Goal: Answer question/provide support: Share knowledge or assist other users

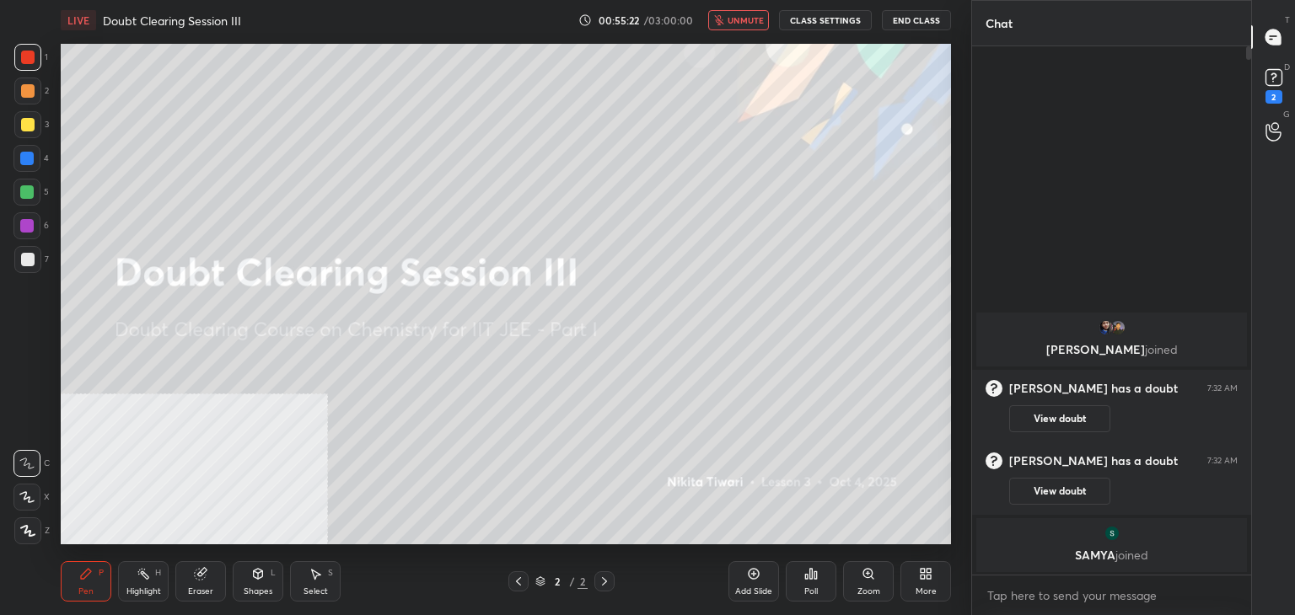
scroll to position [384, 274]
click at [754, 8] on div "LIVE Doubt Clearing Session III 00:55:23 / 03:00:00 unmute CLASS SETTINGS End C…" at bounding box center [506, 20] width 890 height 40
click at [756, 20] on span "unmute" at bounding box center [745, 20] width 36 height 12
click at [1268, 88] on div "2" at bounding box center [1273, 84] width 25 height 39
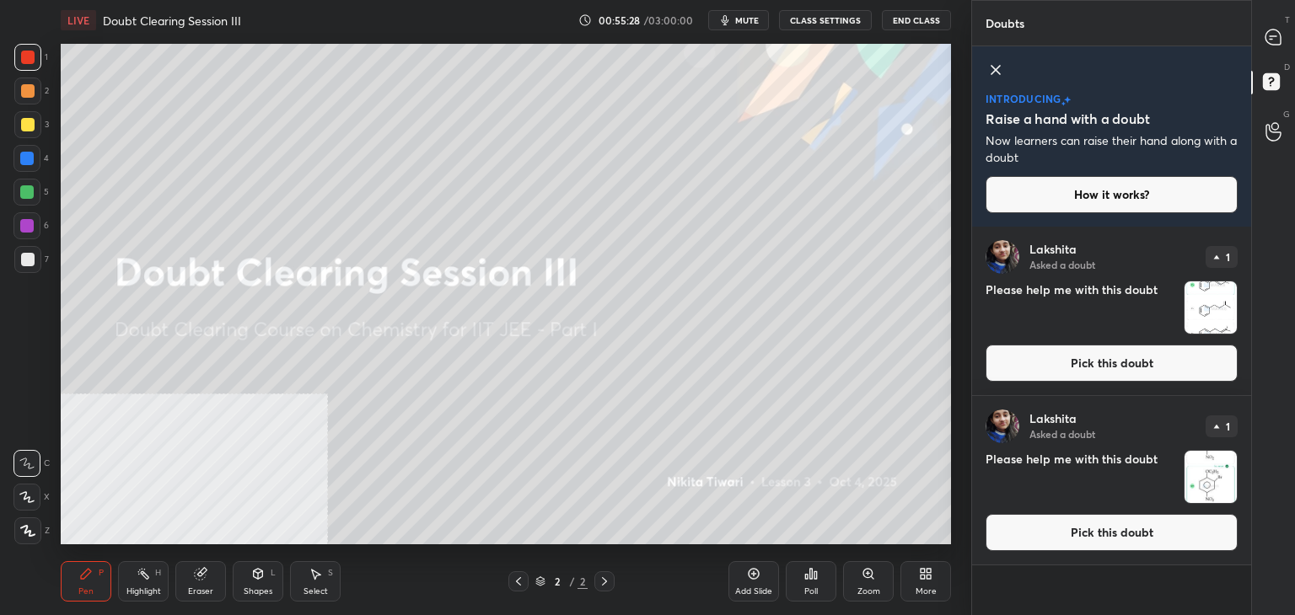
click at [1073, 528] on button "Pick this doubt" at bounding box center [1111, 532] width 252 height 37
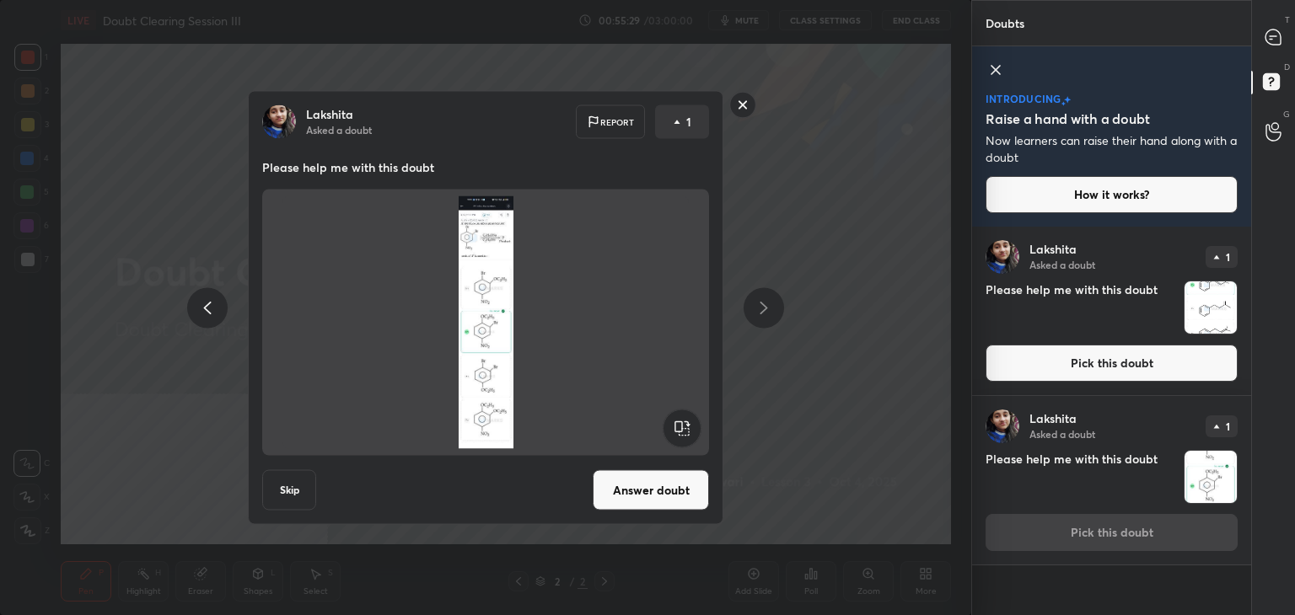
click at [645, 491] on button "Answer doubt" at bounding box center [651, 490] width 116 height 40
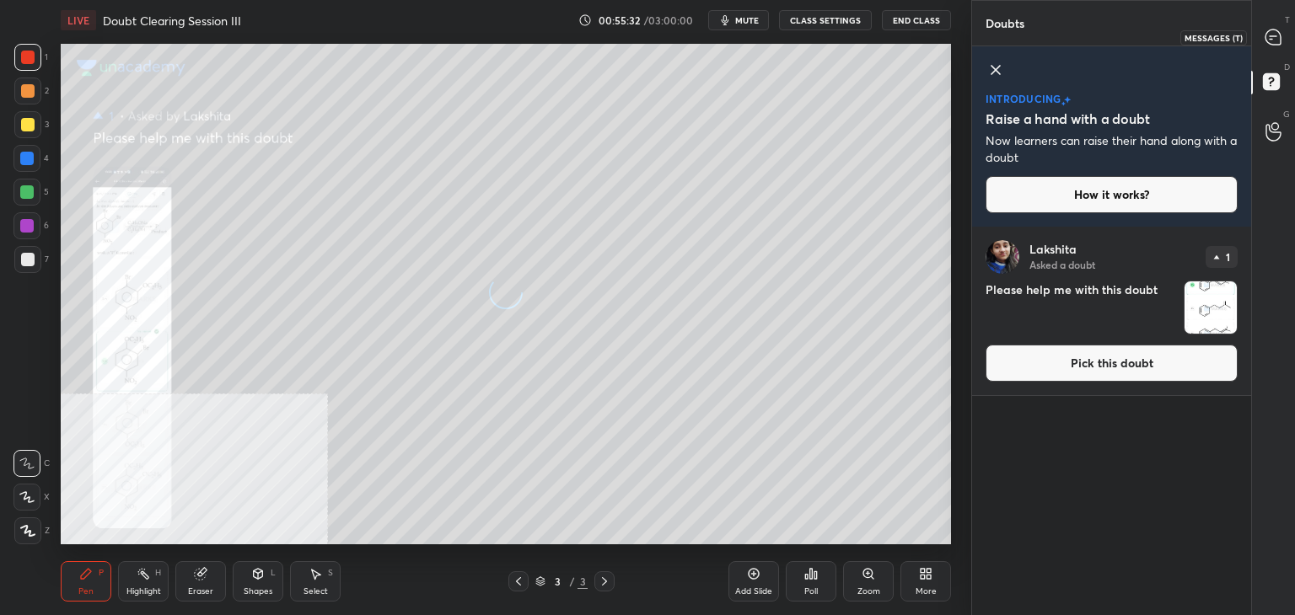
click at [1265, 39] on icon at bounding box center [1272, 36] width 15 height 15
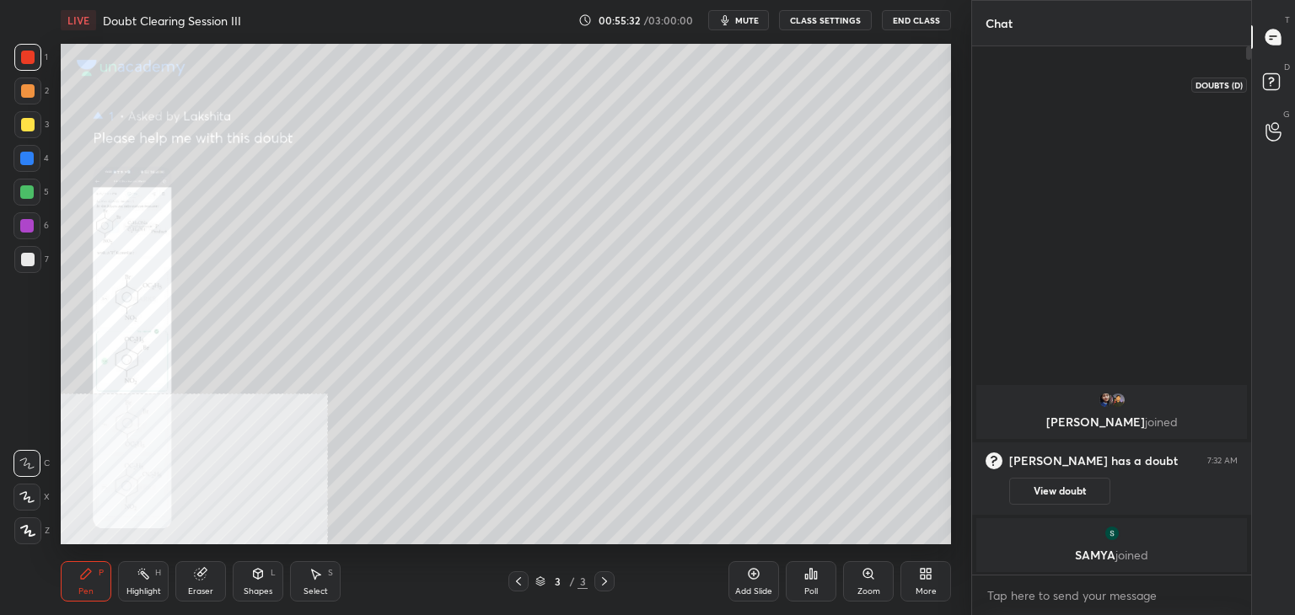
scroll to position [523, 274]
click at [928, 569] on icon at bounding box center [928, 571] width 4 height 4
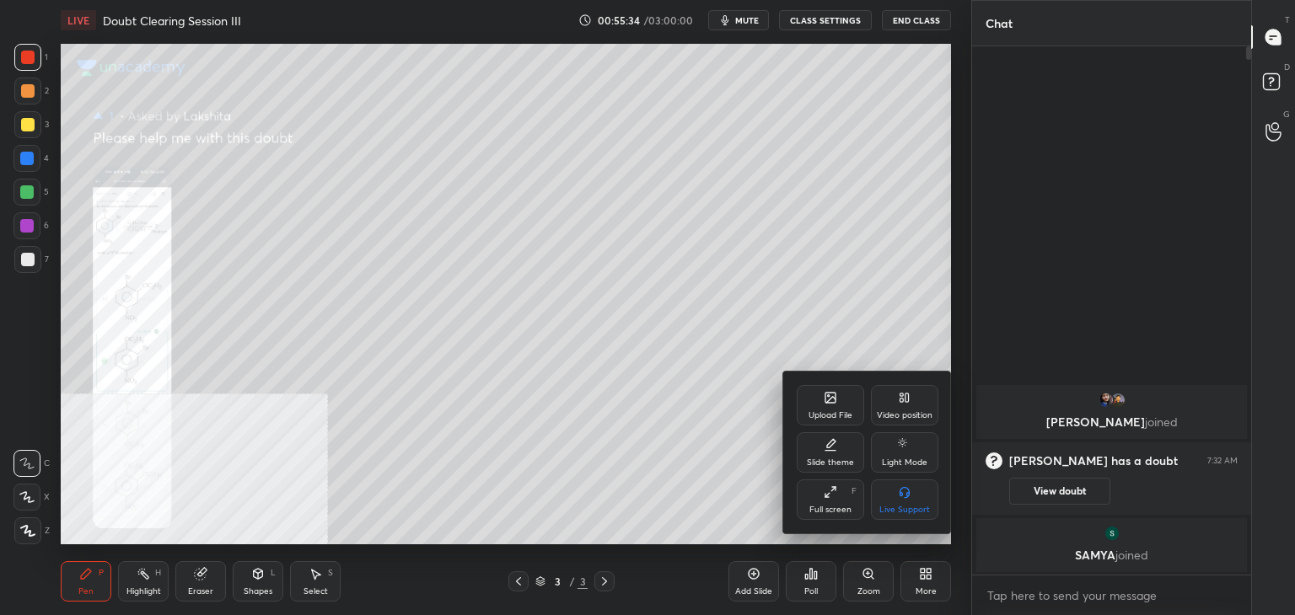
click at [914, 400] on div "Video position" at bounding box center [904, 405] width 67 height 40
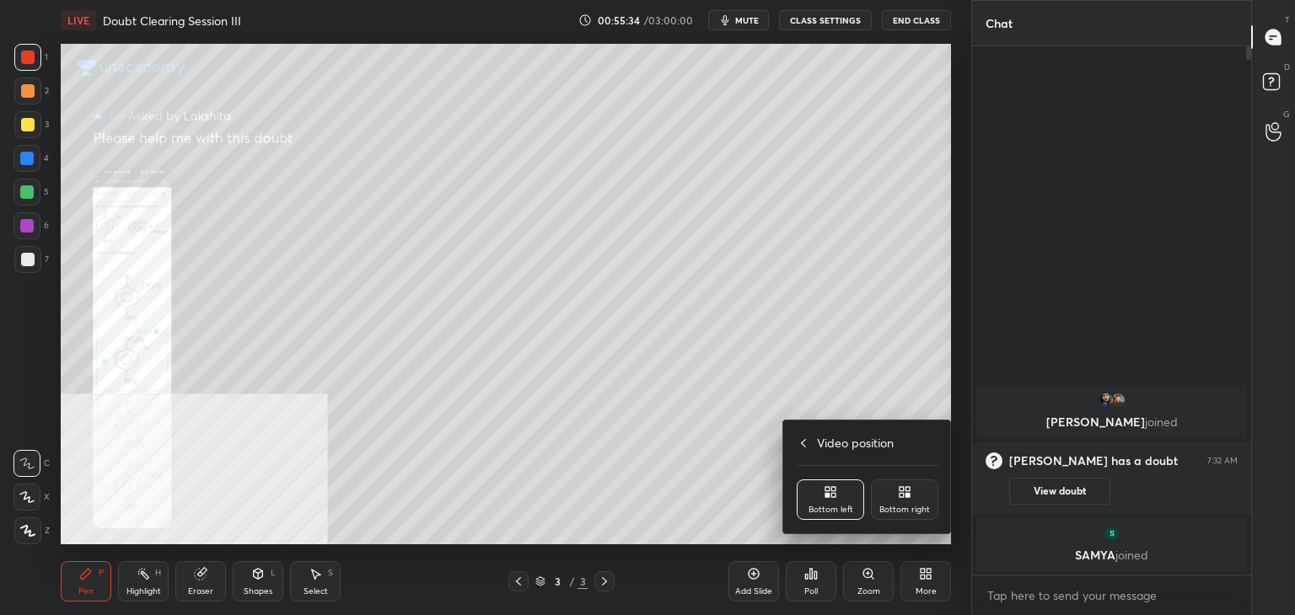
drag, startPoint x: 913, startPoint y: 504, endPoint x: 904, endPoint y: 560, distance: 56.3
click at [913, 505] on div "Bottom right" at bounding box center [904, 500] width 67 height 40
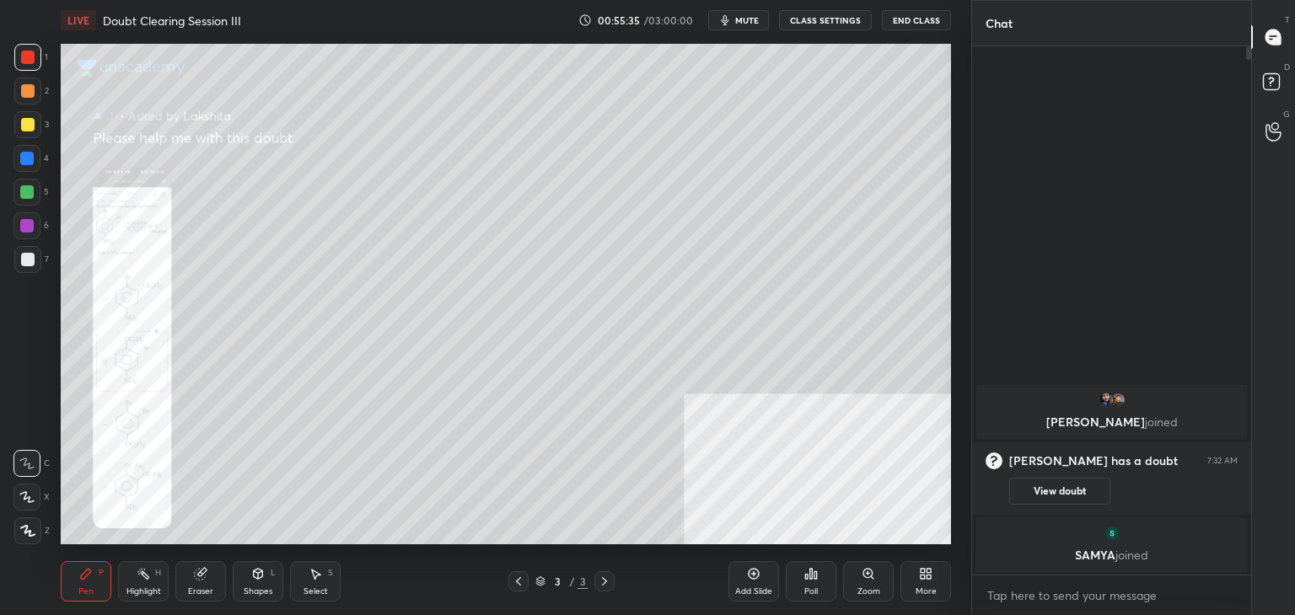
click at [878, 580] on div "Zoom" at bounding box center [868, 581] width 51 height 40
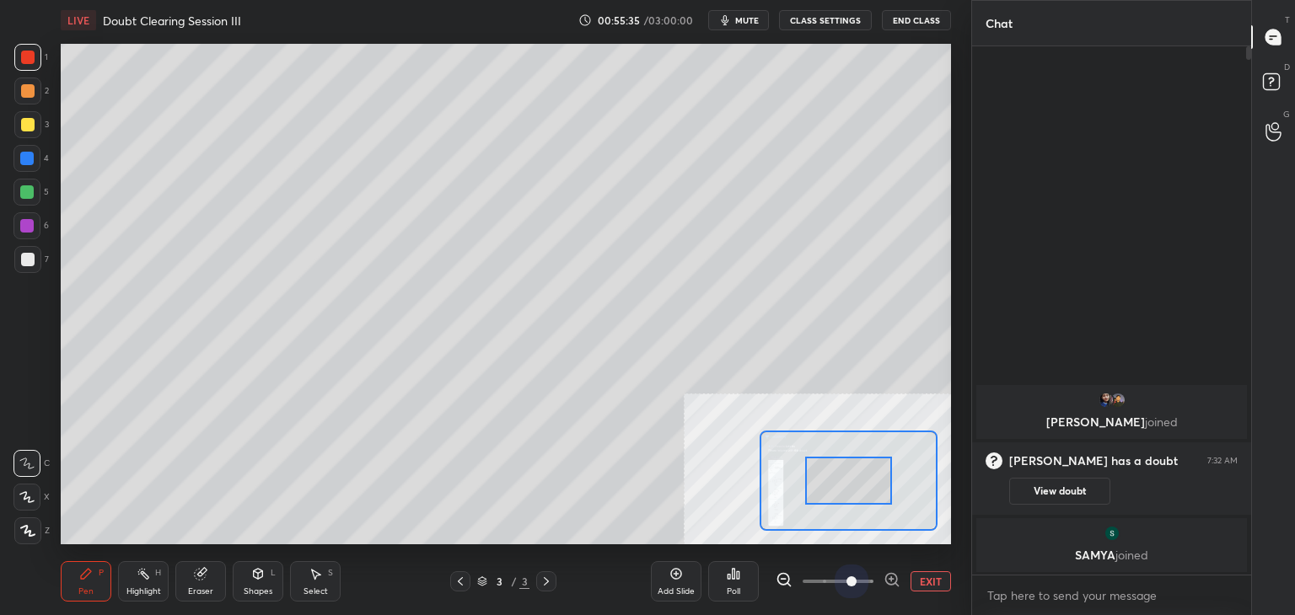
drag, startPoint x: 847, startPoint y: 578, endPoint x: 850, endPoint y: 544, distance: 34.6
click at [848, 579] on span at bounding box center [837, 581] width 71 height 25
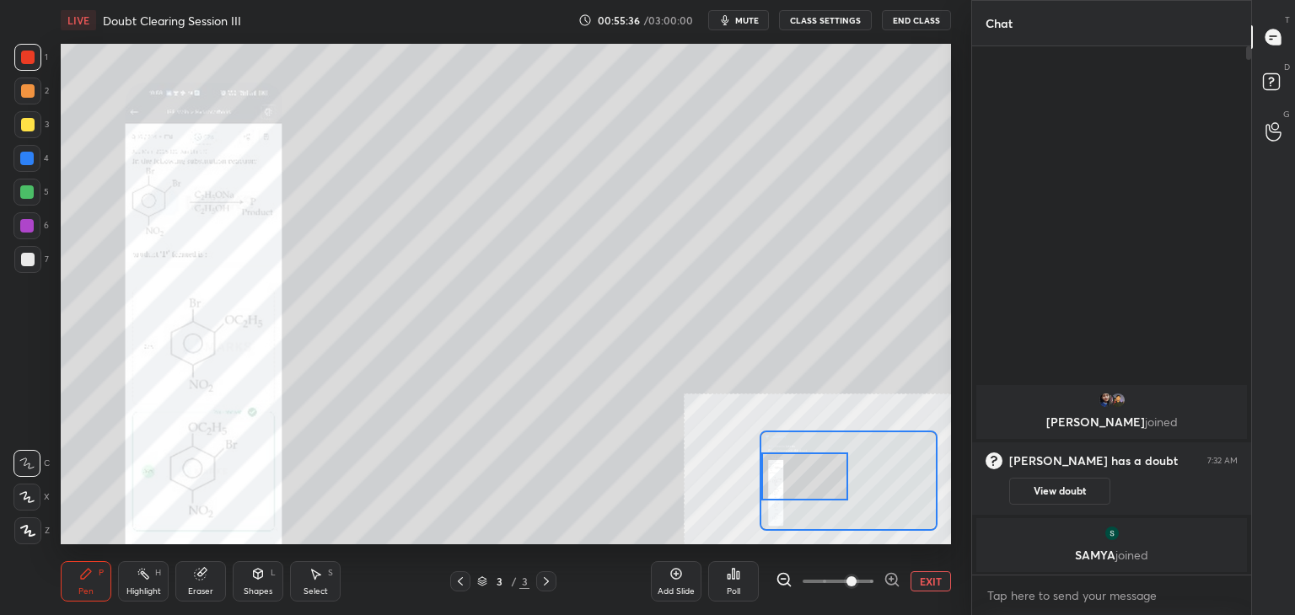
drag, startPoint x: 837, startPoint y: 486, endPoint x: 764, endPoint y: 480, distance: 72.8
click at [764, 480] on div at bounding box center [805, 477] width 88 height 48
drag, startPoint x: 855, startPoint y: 582, endPoint x: 867, endPoint y: 567, distance: 19.1
click at [856, 581] on span at bounding box center [851, 582] width 10 height 10
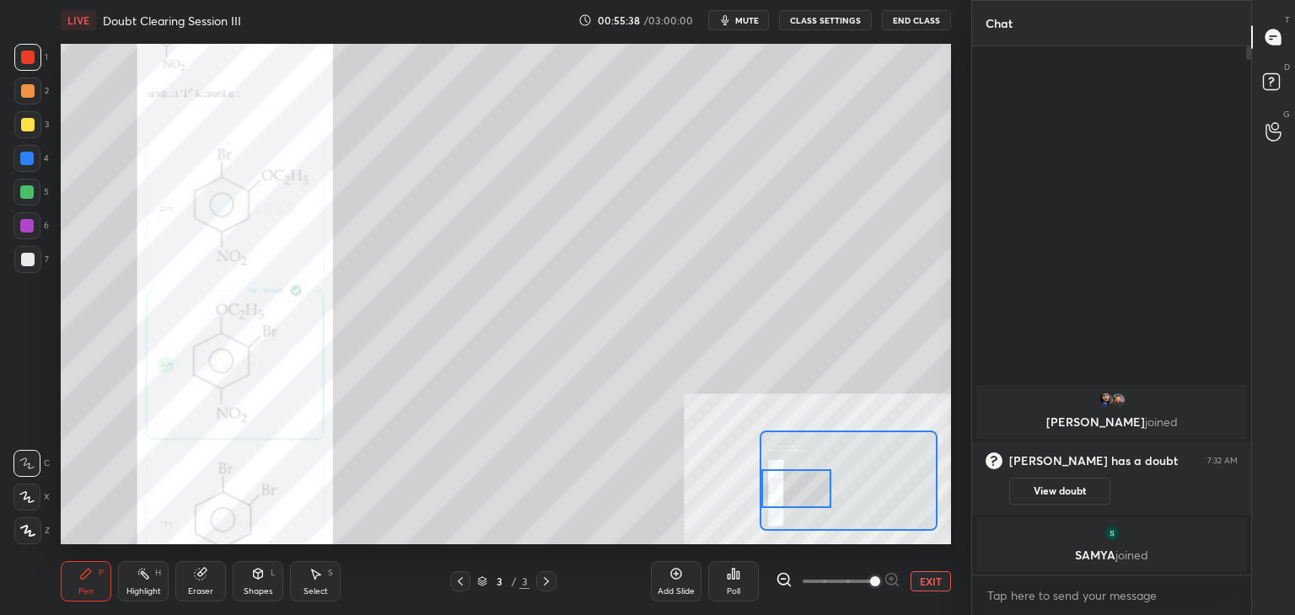
drag, startPoint x: 805, startPoint y: 468, endPoint x: 775, endPoint y: 480, distance: 32.1
click at [775, 480] on div at bounding box center [796, 488] width 70 height 39
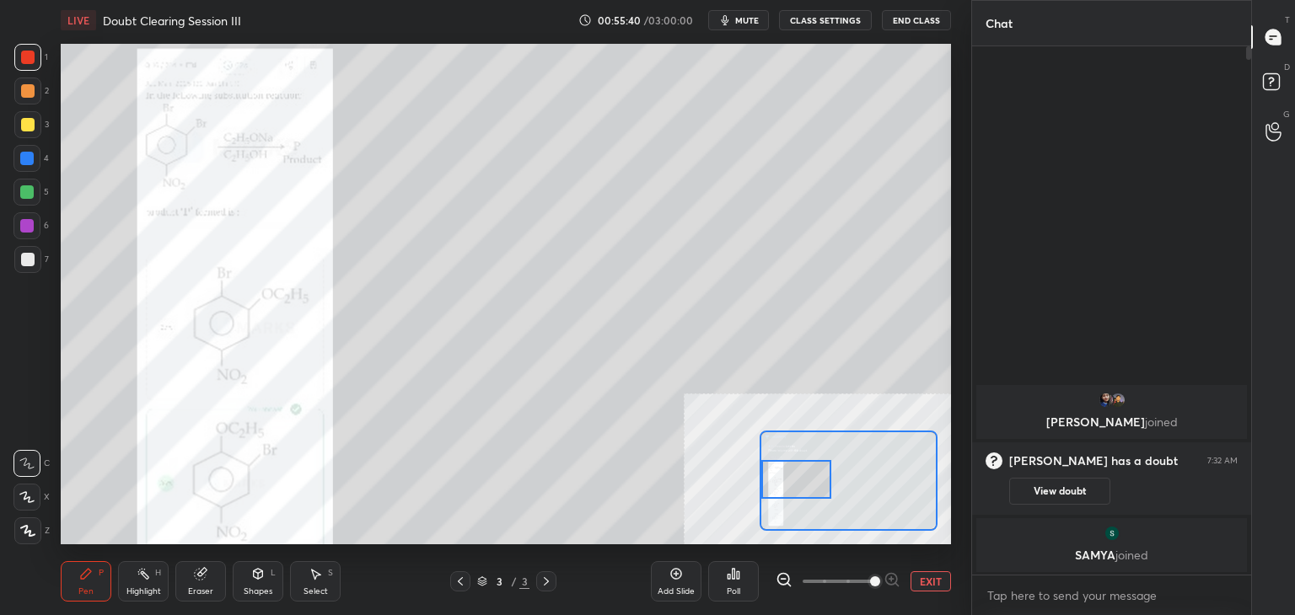
drag, startPoint x: 794, startPoint y: 473, endPoint x: 785, endPoint y: 466, distance: 11.5
click at [786, 466] on div at bounding box center [796, 479] width 70 height 39
click at [35, 169] on div at bounding box center [26, 158] width 27 height 27
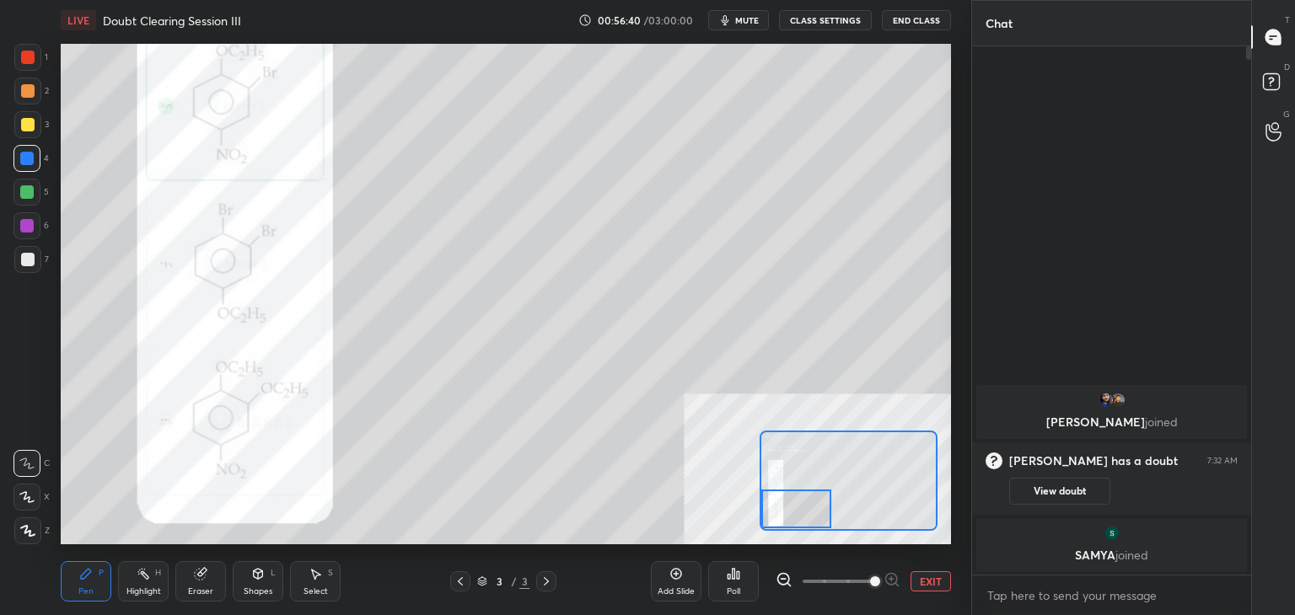
click at [794, 490] on div at bounding box center [796, 509] width 70 height 39
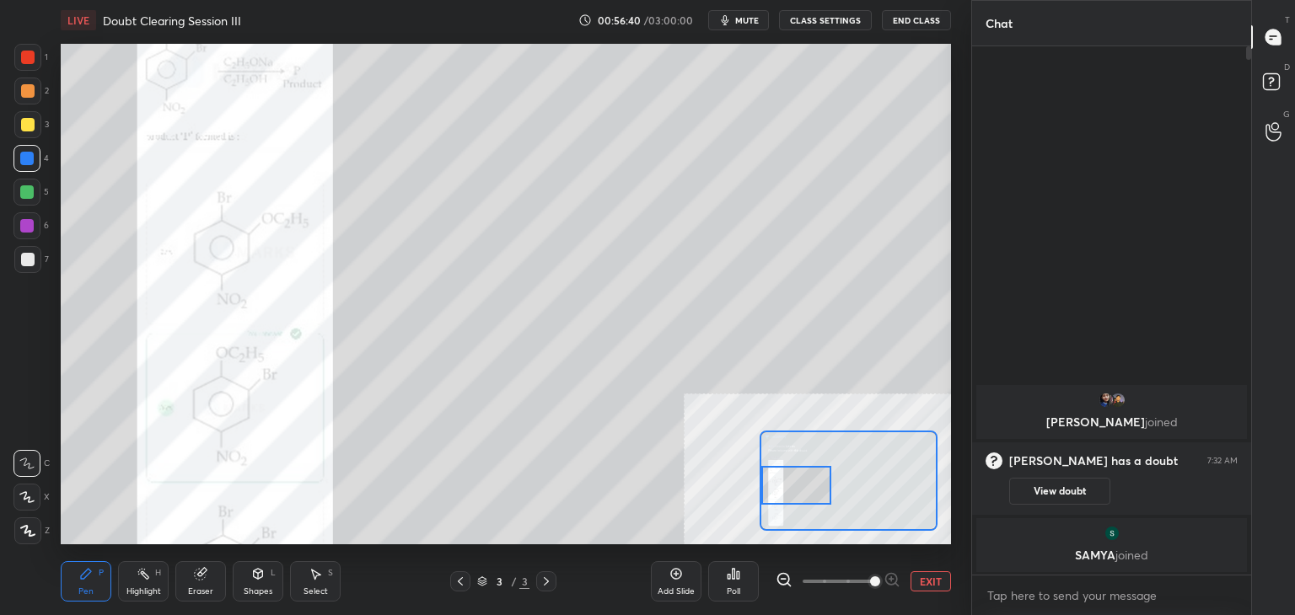
drag, startPoint x: 924, startPoint y: 579, endPoint x: 920, endPoint y: 611, distance: 32.2
click at [923, 580] on button "EXIT" at bounding box center [930, 581] width 40 height 20
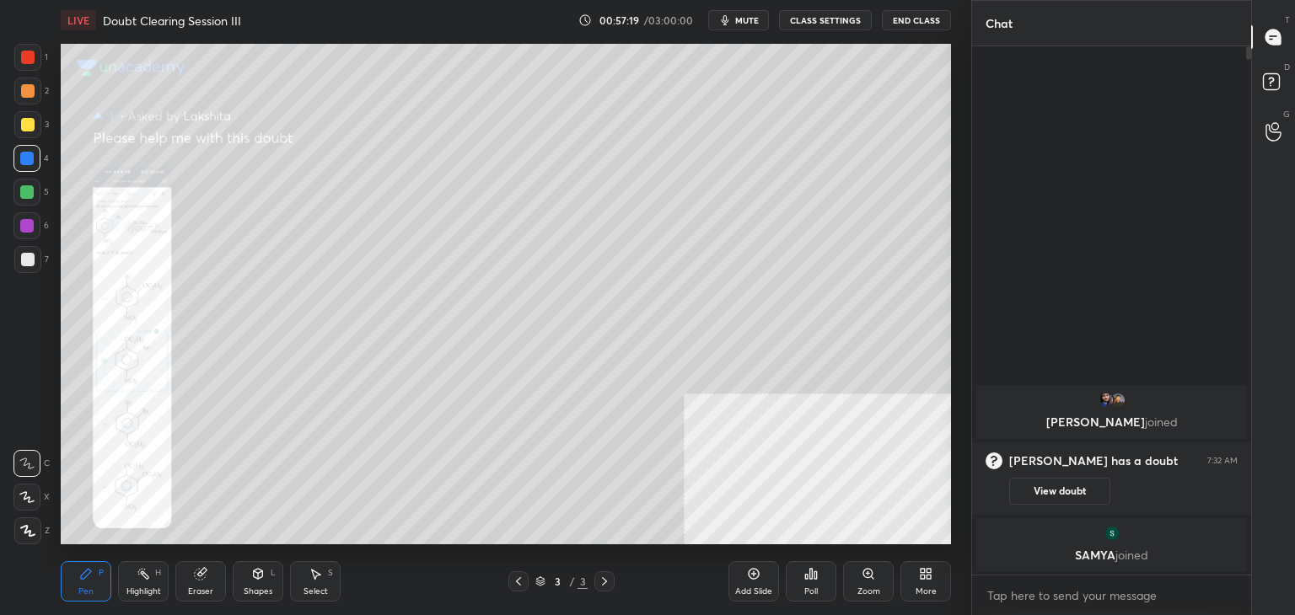
drag, startPoint x: 19, startPoint y: 52, endPoint x: 40, endPoint y: 54, distance: 22.0
click at [20, 54] on div at bounding box center [27, 57] width 27 height 27
click at [759, 12] on button "mute" at bounding box center [738, 20] width 61 height 20
click at [764, 17] on span "unmute" at bounding box center [745, 20] width 36 height 12
drag, startPoint x: 1045, startPoint y: 500, endPoint x: 1058, endPoint y: 515, distance: 19.7
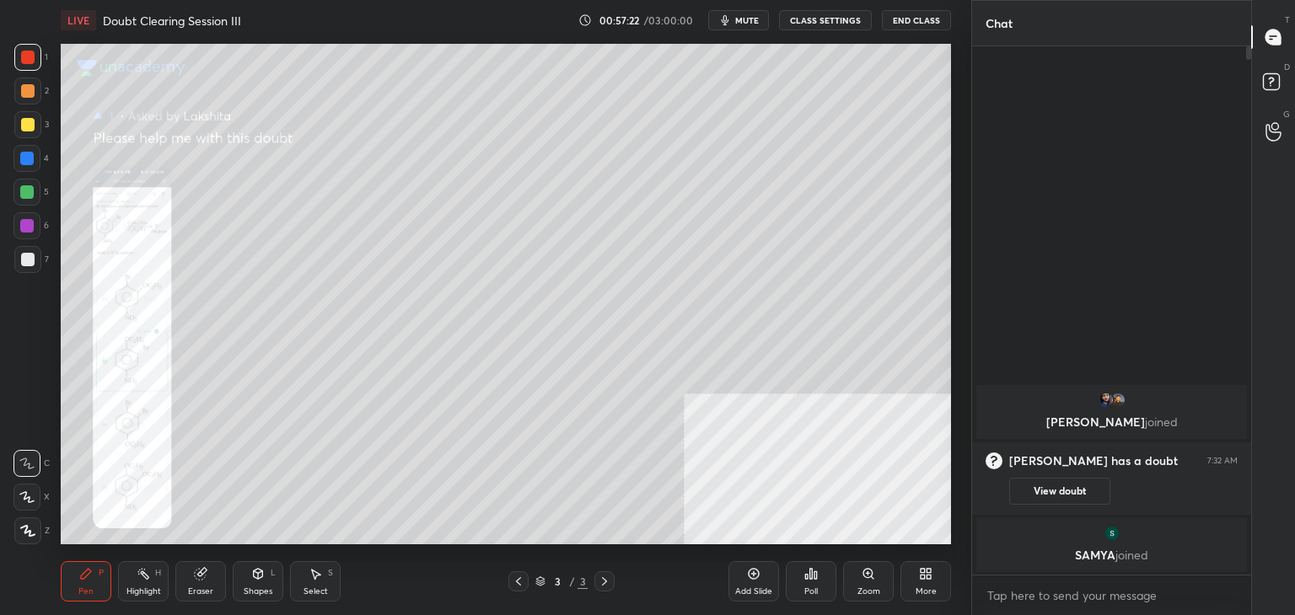
click at [1045, 500] on button "View doubt" at bounding box center [1059, 491] width 101 height 27
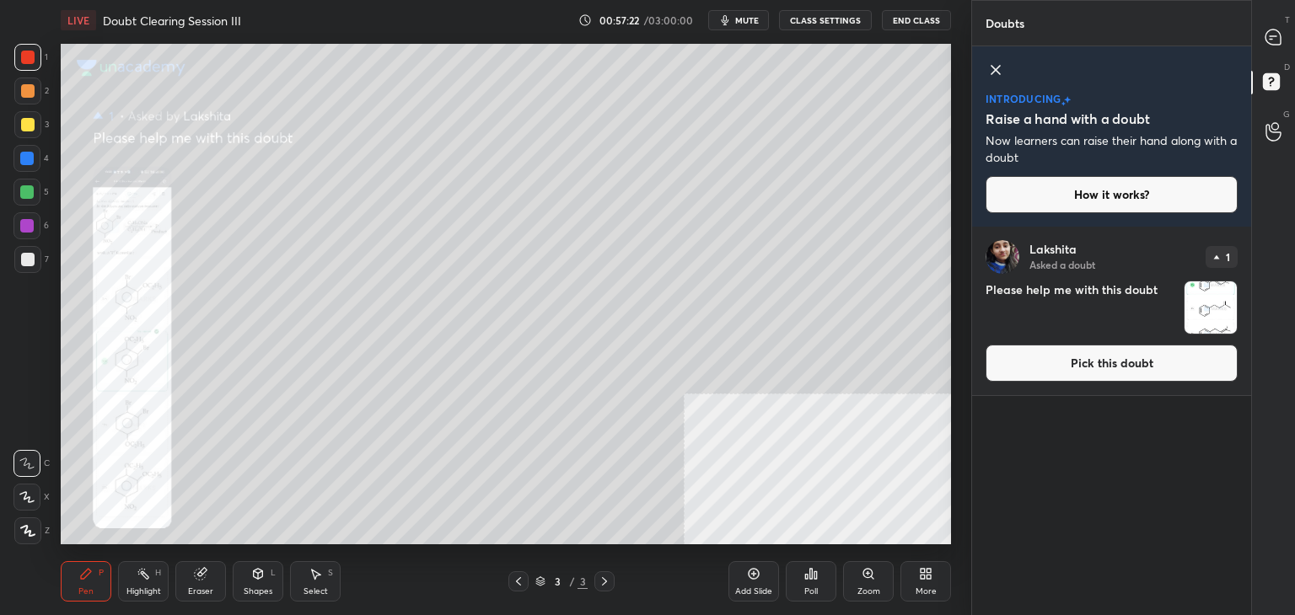
click at [1011, 365] on button "Pick this doubt" at bounding box center [1111, 363] width 252 height 37
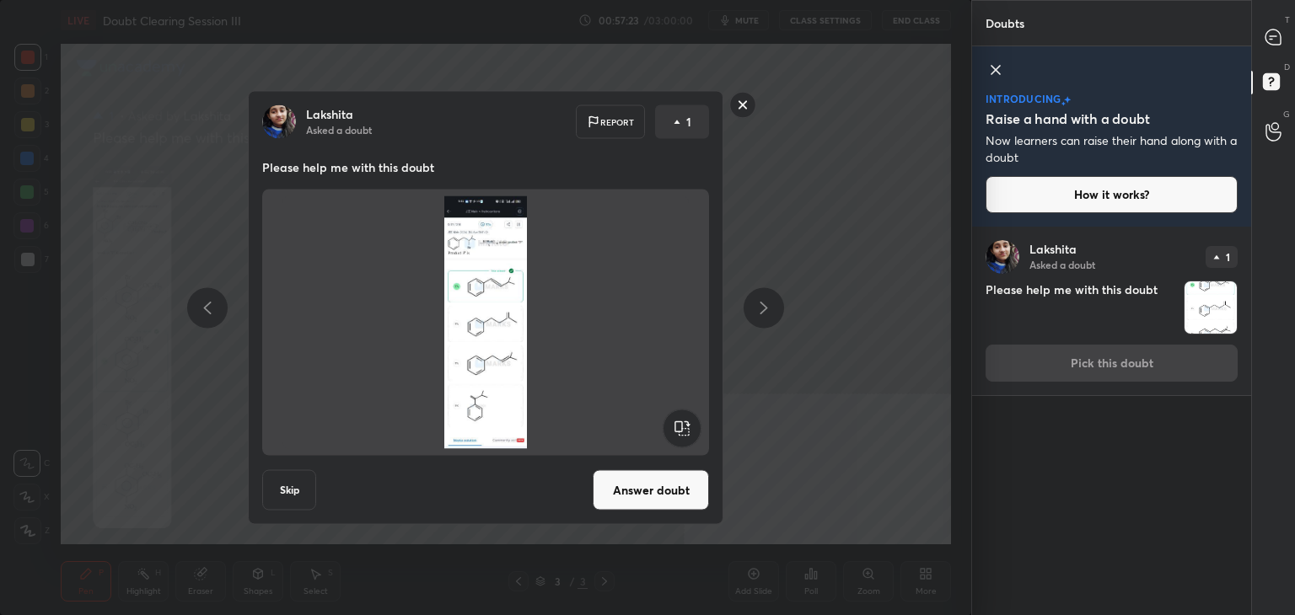
click at [657, 479] on button "Answer doubt" at bounding box center [651, 490] width 116 height 40
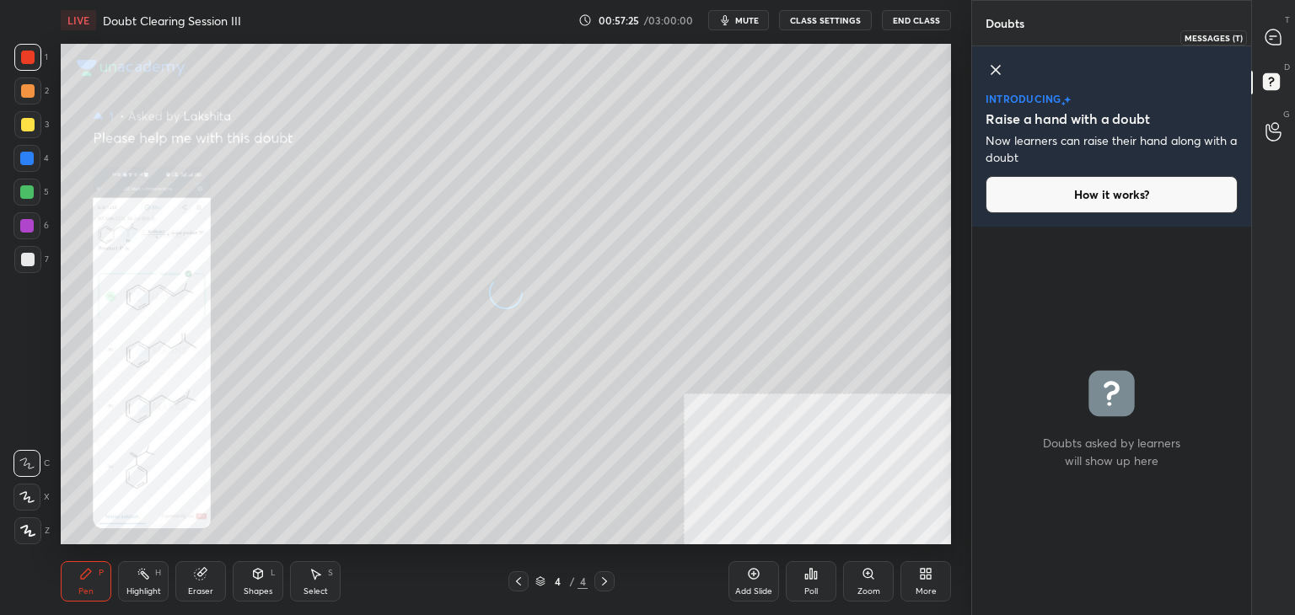
drag, startPoint x: 1270, startPoint y: 38, endPoint x: 1275, endPoint y: 55, distance: 17.6
click at [1271, 38] on icon at bounding box center [1272, 36] width 15 height 15
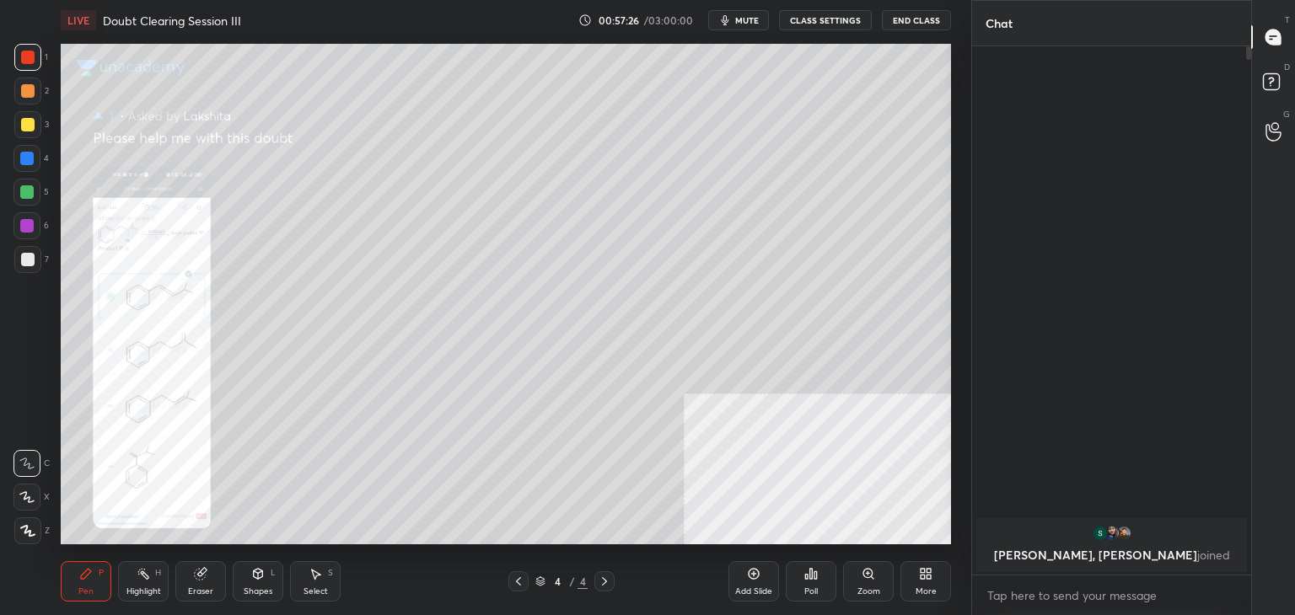
drag, startPoint x: 858, startPoint y: 593, endPoint x: 845, endPoint y: 599, distance: 14.0
click at [857, 595] on div "Zoom" at bounding box center [868, 591] width 23 height 8
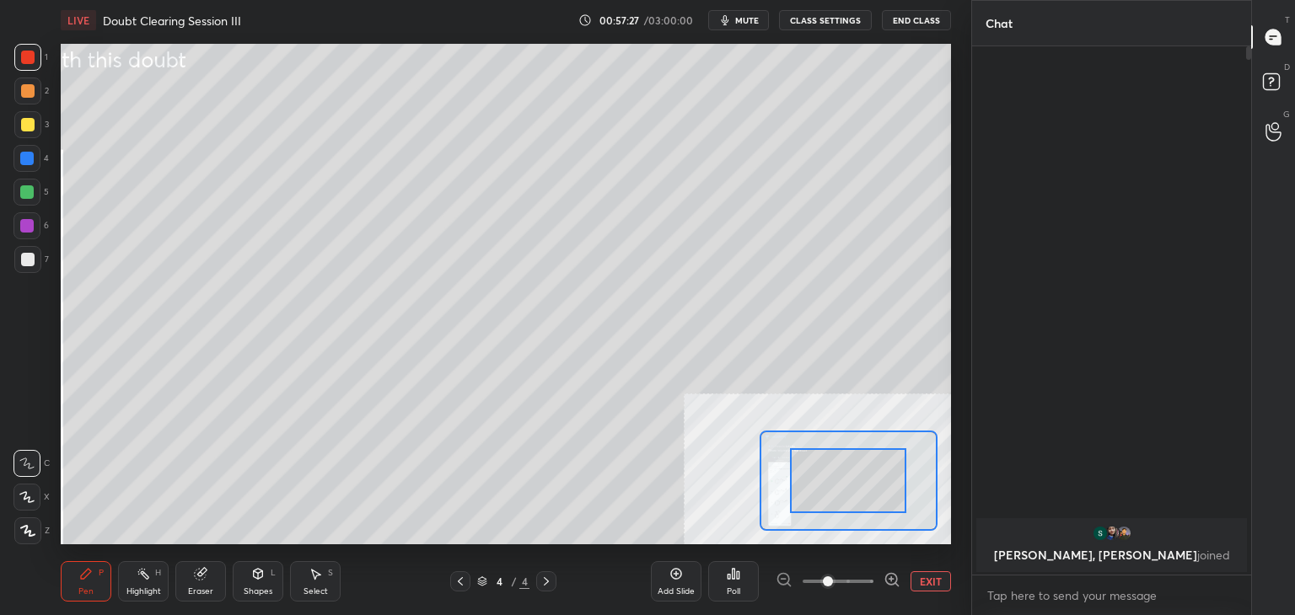
click at [846, 593] on span at bounding box center [837, 581] width 71 height 25
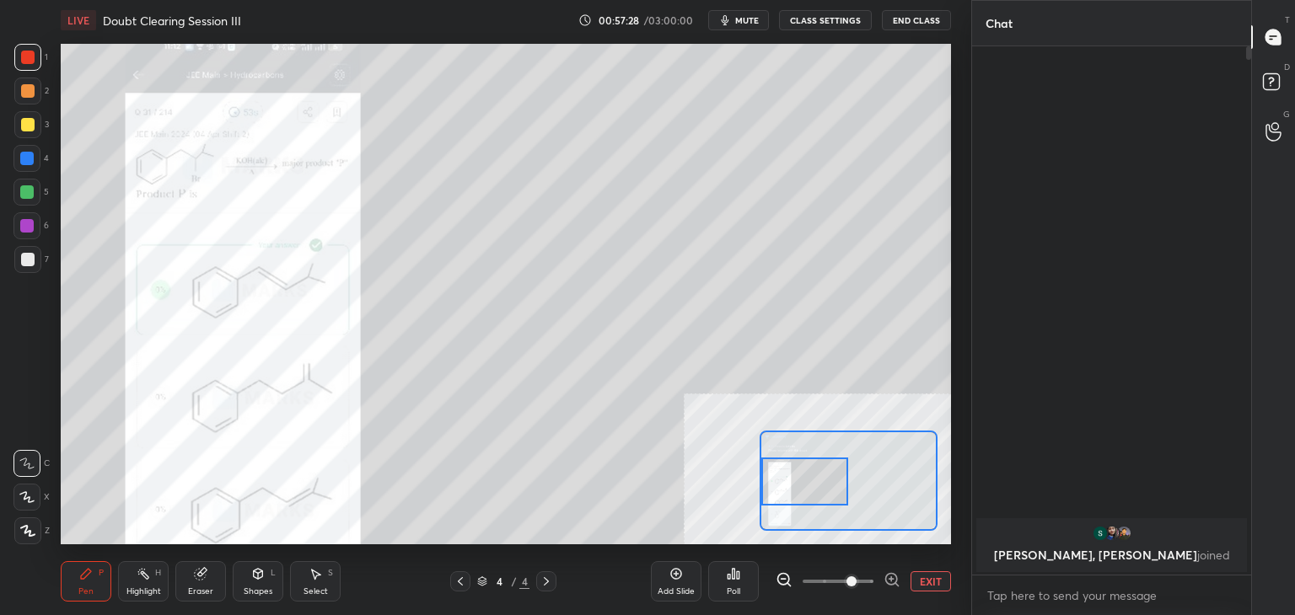
drag, startPoint x: 867, startPoint y: 502, endPoint x: 802, endPoint y: 507, distance: 65.0
click at [802, 506] on div at bounding box center [805, 482] width 88 height 48
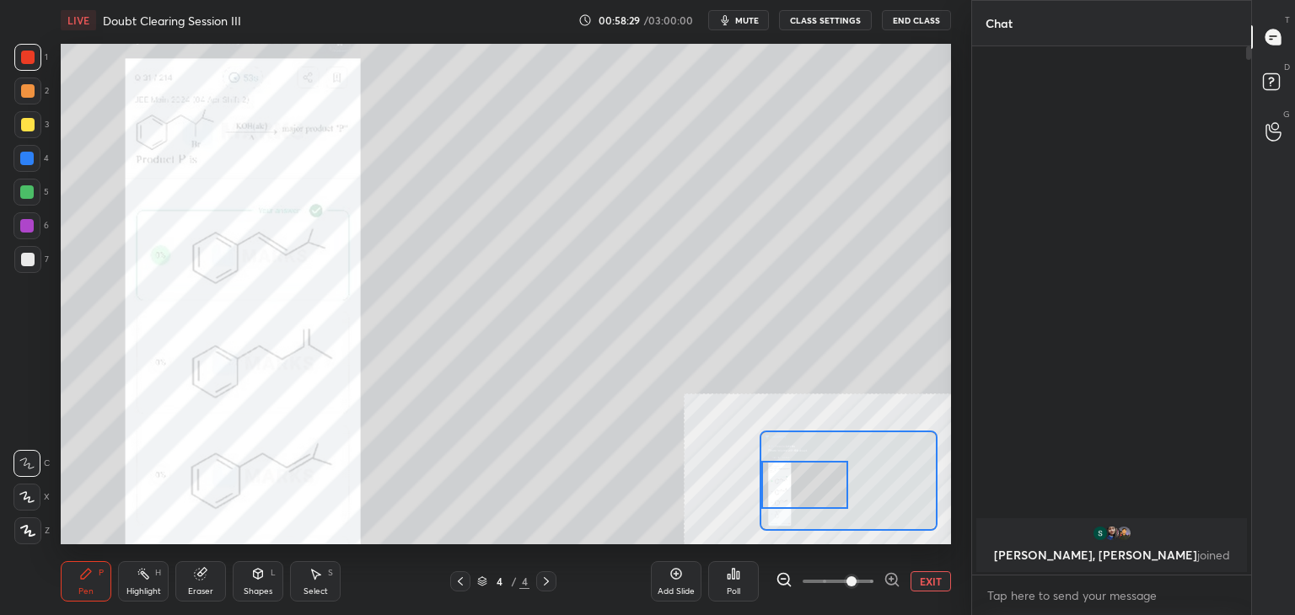
click at [755, 11] on button "mute" at bounding box center [738, 20] width 61 height 20
click at [1090, 554] on p "SAMYA, [PERSON_NAME], [PERSON_NAME] joined" at bounding box center [1111, 555] width 250 height 13
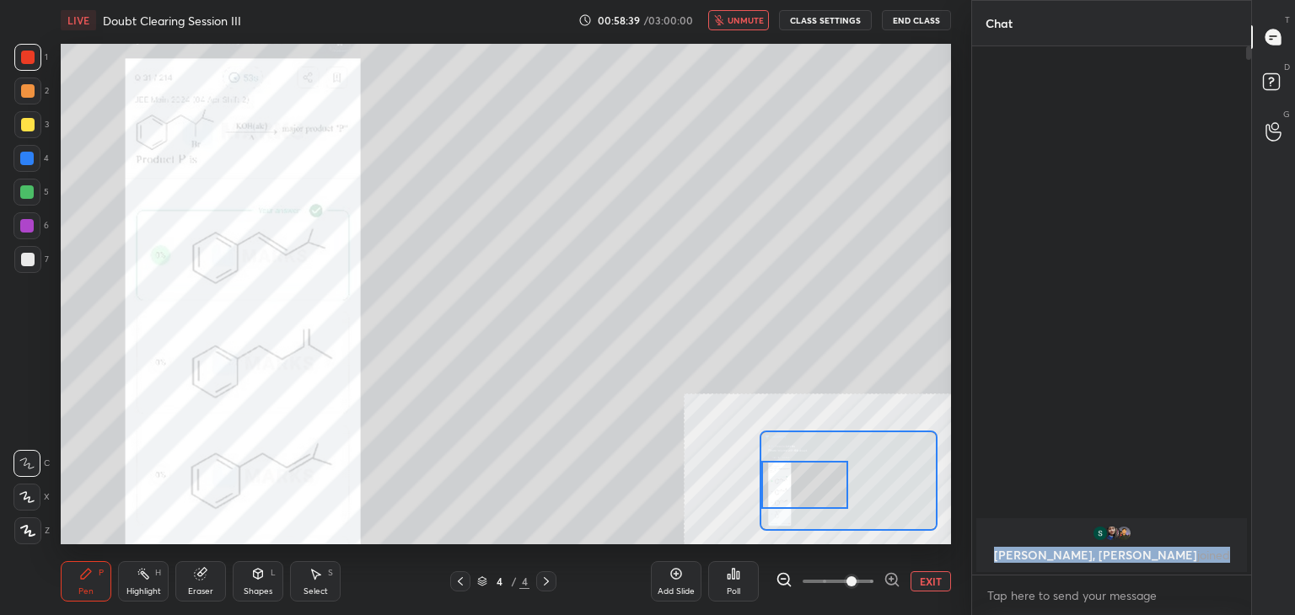
click at [1090, 554] on p "SAMYA, [PERSON_NAME], [PERSON_NAME] joined" at bounding box center [1111, 555] width 250 height 13
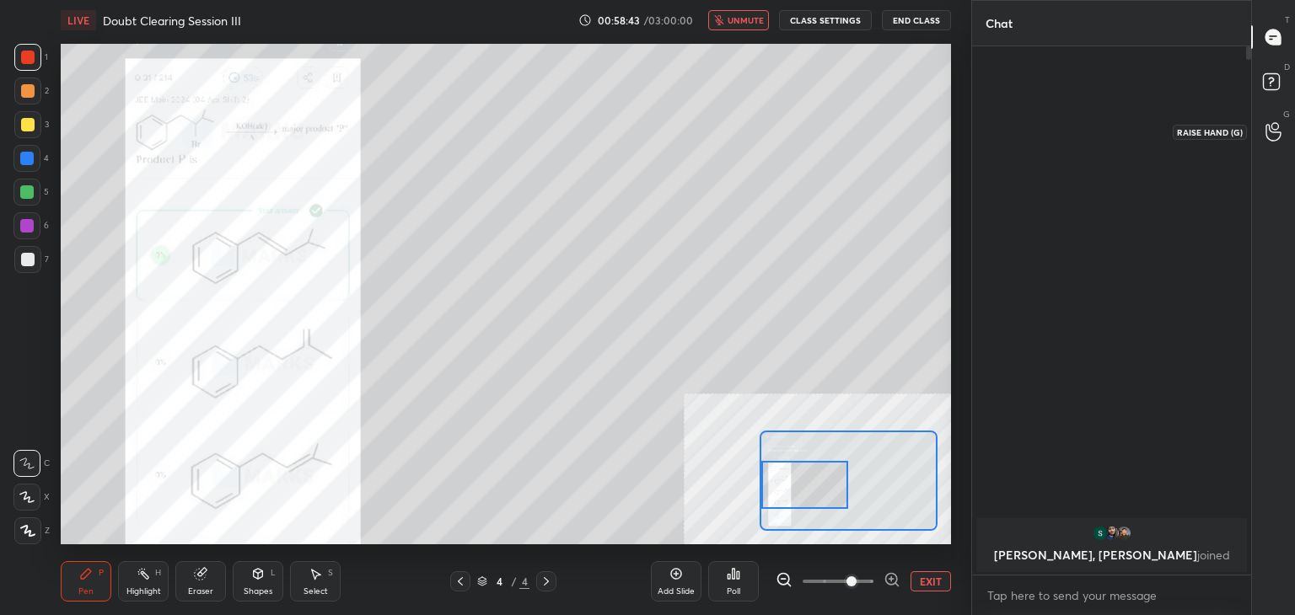
click at [1274, 137] on icon at bounding box center [1273, 131] width 16 height 19
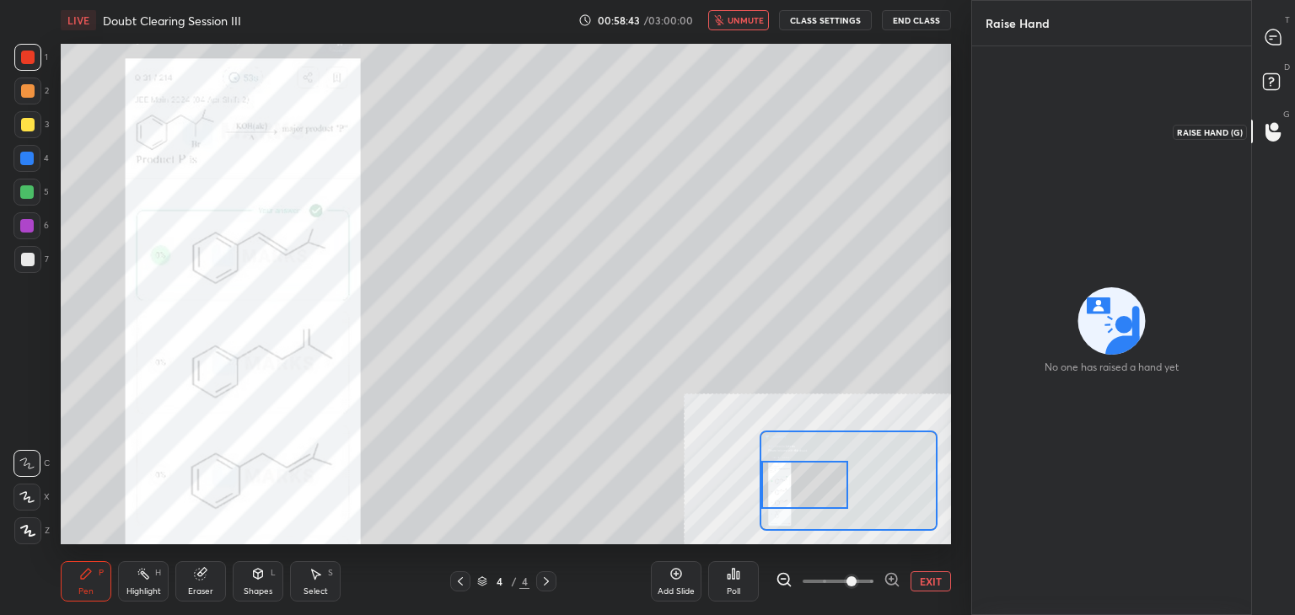
click at [1274, 137] on icon at bounding box center [1272, 133] width 15 height 18
click at [1279, 69] on icon at bounding box center [1273, 84] width 30 height 30
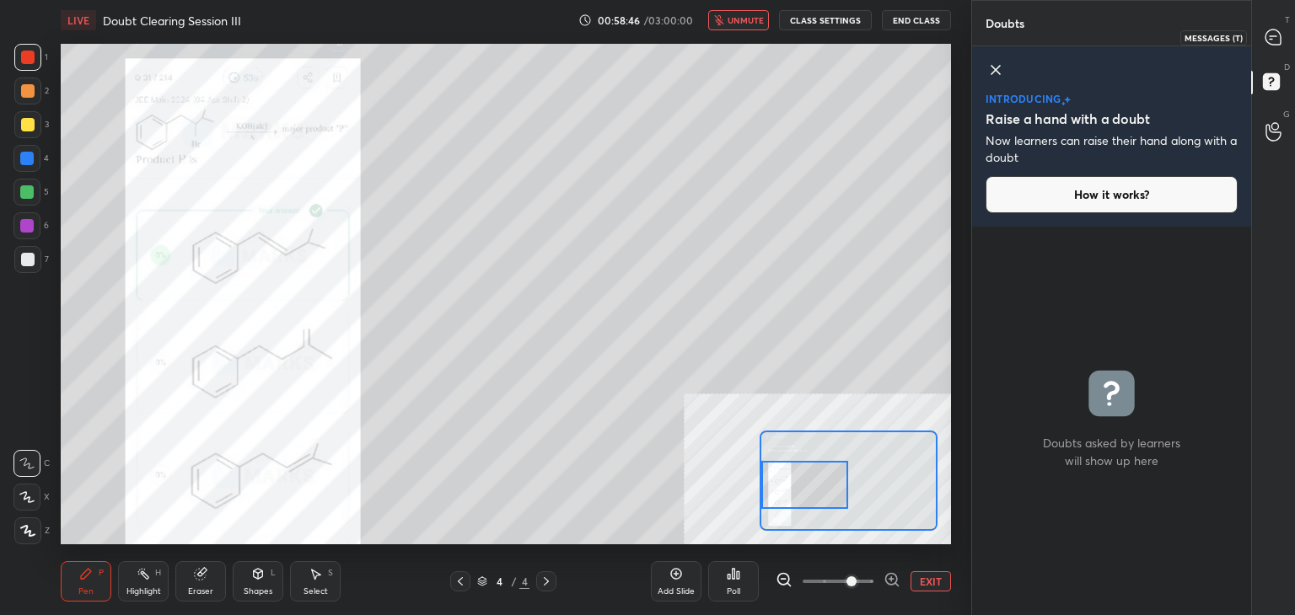
click at [1279, 43] on icon at bounding box center [1272, 36] width 15 height 15
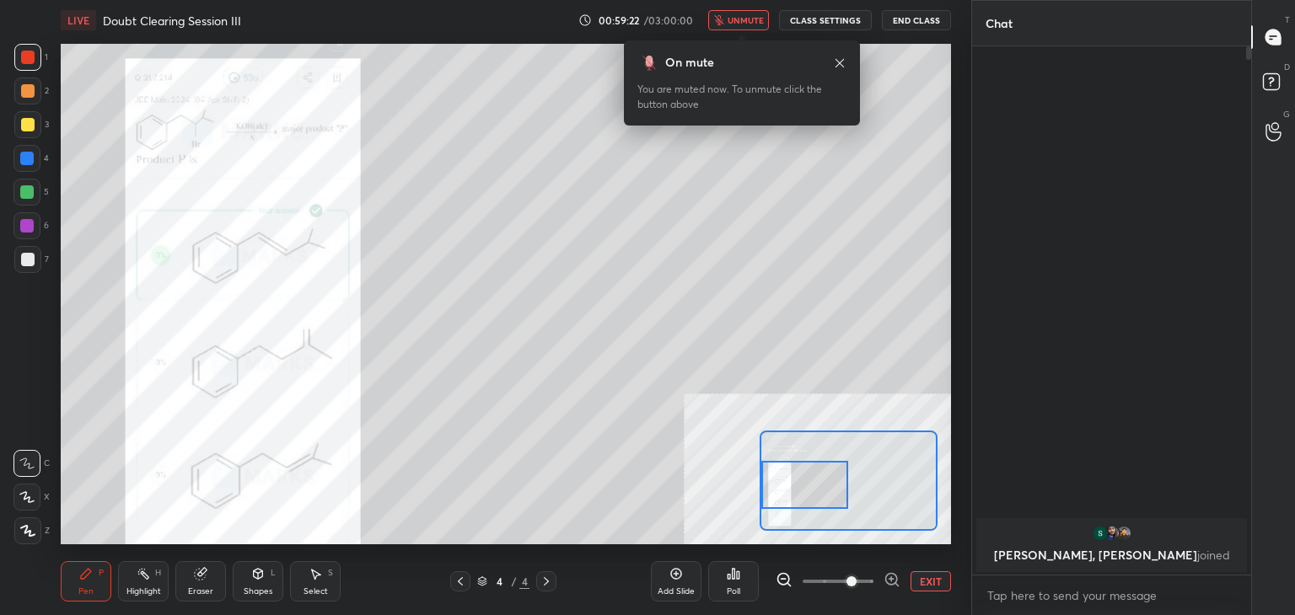
click at [934, 577] on button "EXIT" at bounding box center [930, 581] width 40 height 20
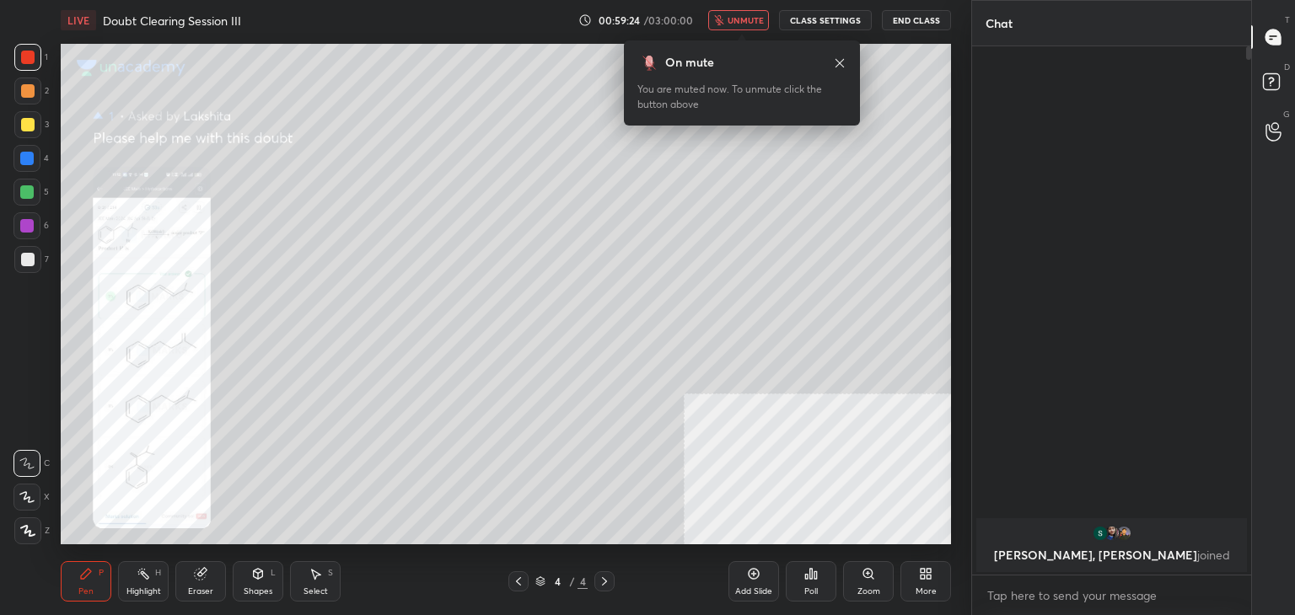
click at [540, 577] on icon at bounding box center [540, 582] width 10 height 10
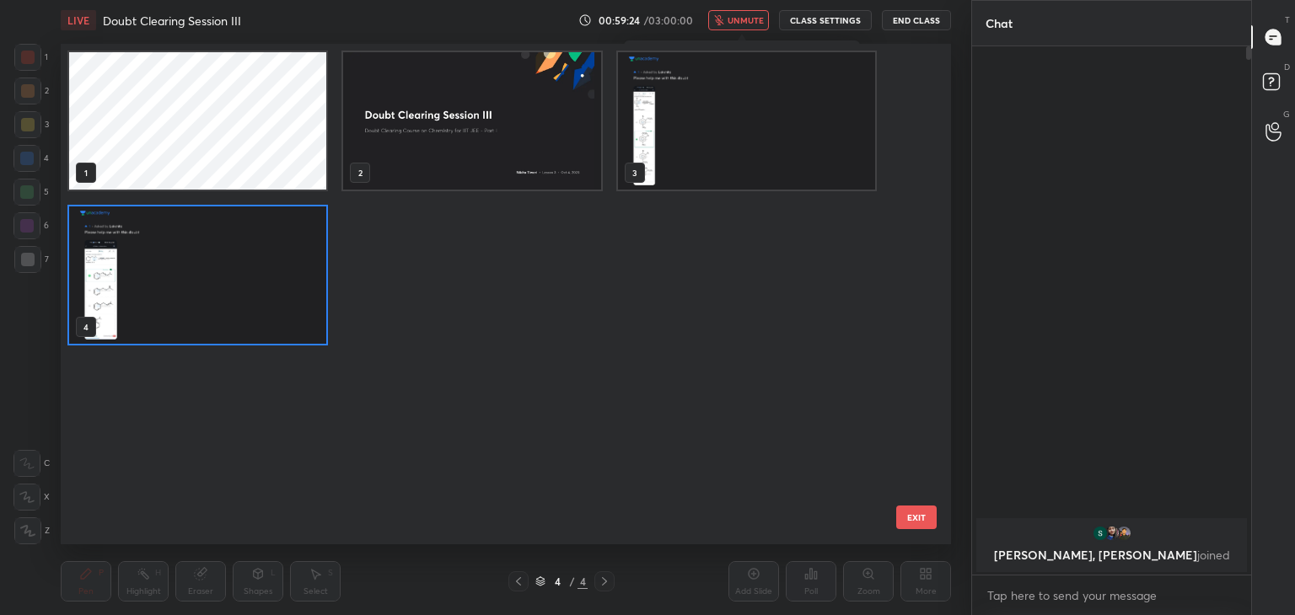
scroll to position [496, 882]
click at [904, 511] on button "EXIT" at bounding box center [916, 518] width 40 height 24
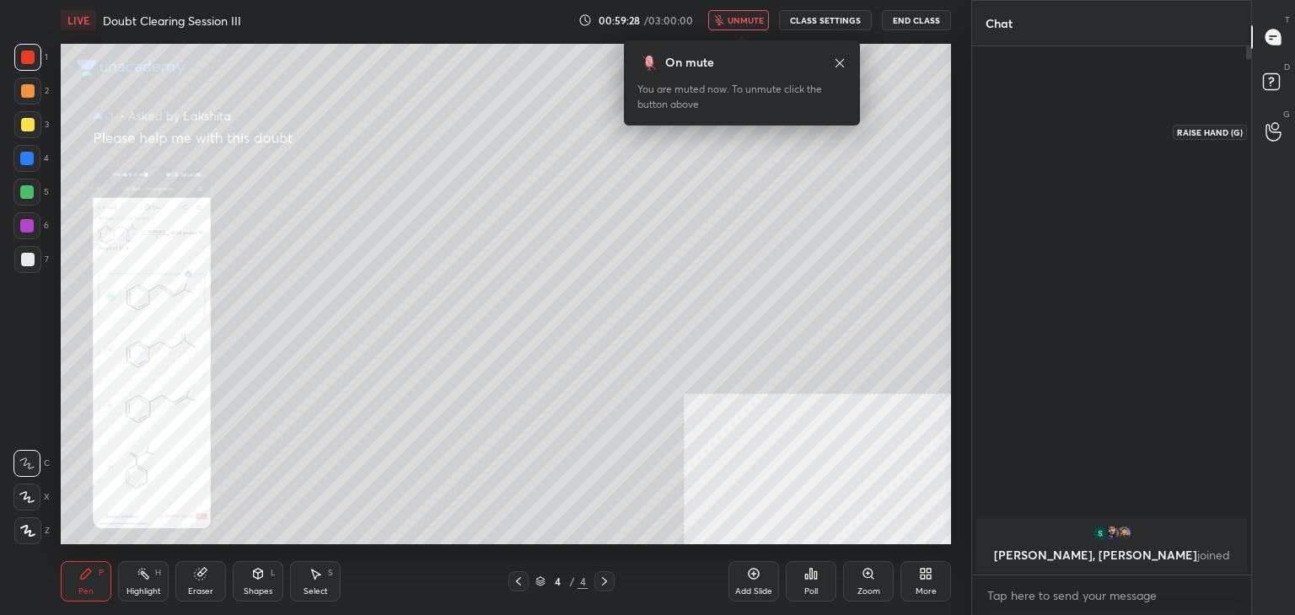
click at [1272, 132] on icon at bounding box center [1272, 132] width 15 height 17
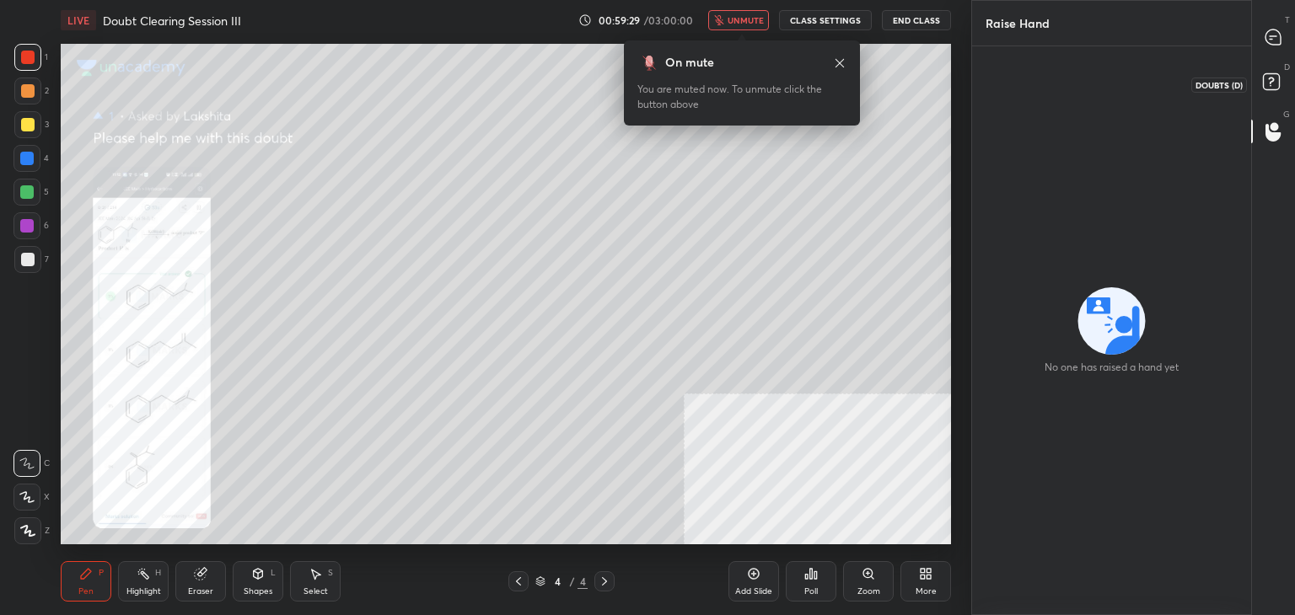
click at [1270, 83] on rect at bounding box center [1271, 82] width 16 height 16
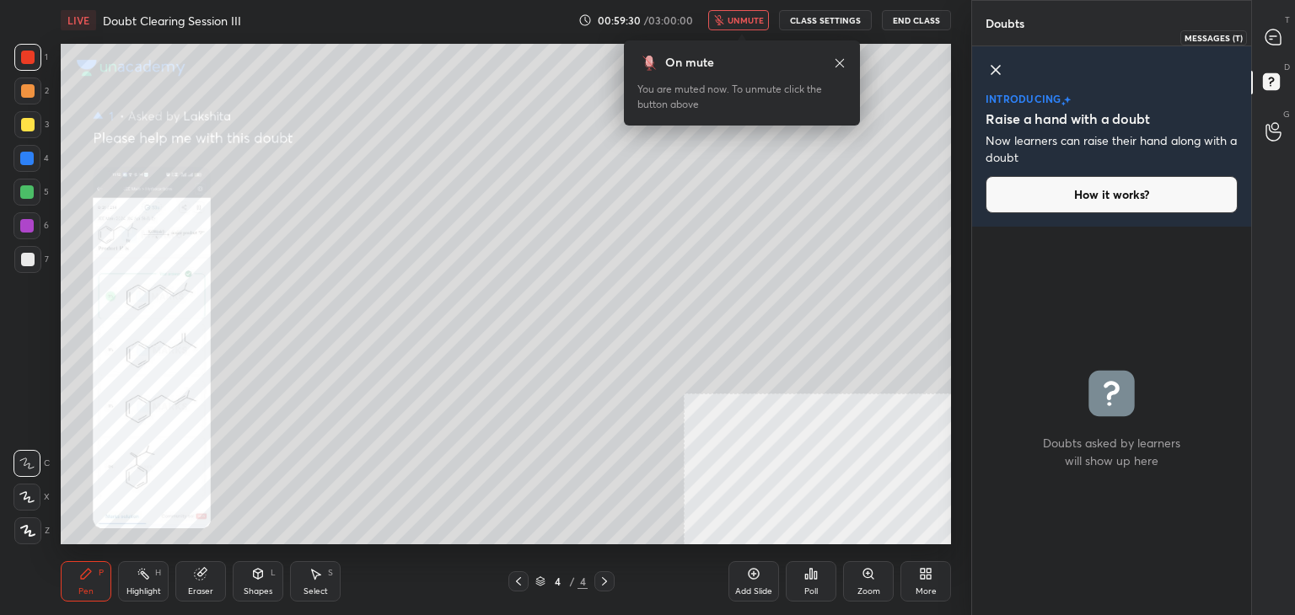
click at [1271, 26] on div at bounding box center [1274, 37] width 34 height 30
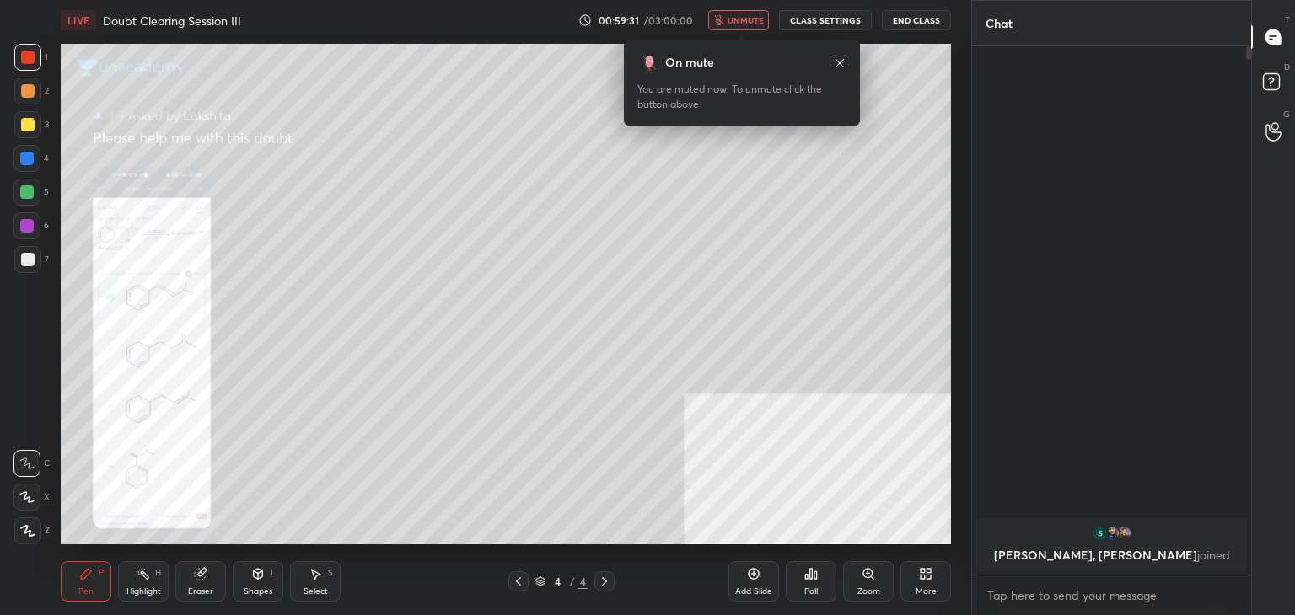
scroll to position [523, 274]
click at [1268, 100] on div "D Doubts (D)" at bounding box center [1273, 84] width 43 height 47
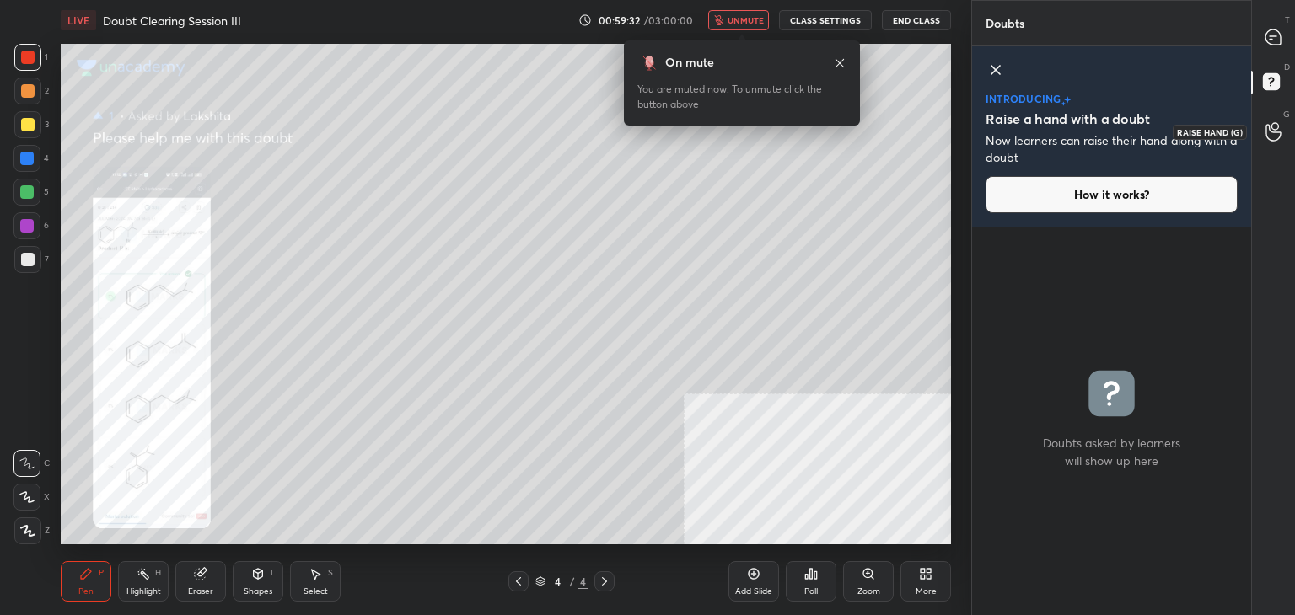
click at [1272, 126] on icon at bounding box center [1273, 131] width 16 height 19
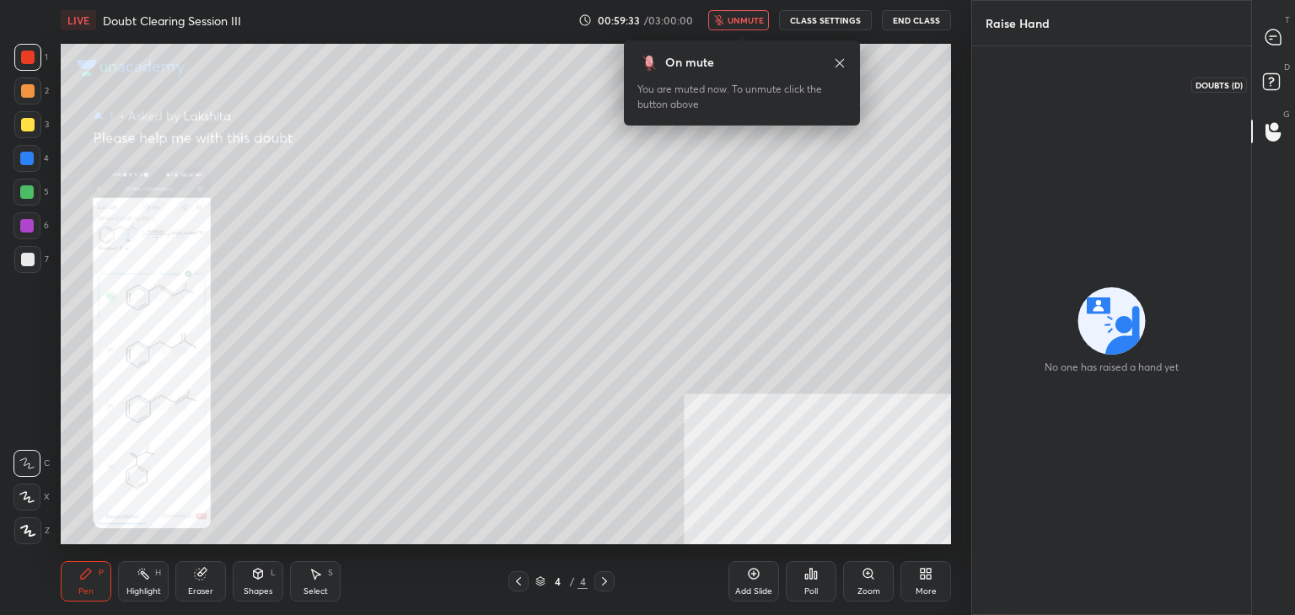
click at [1273, 83] on rect at bounding box center [1271, 82] width 16 height 16
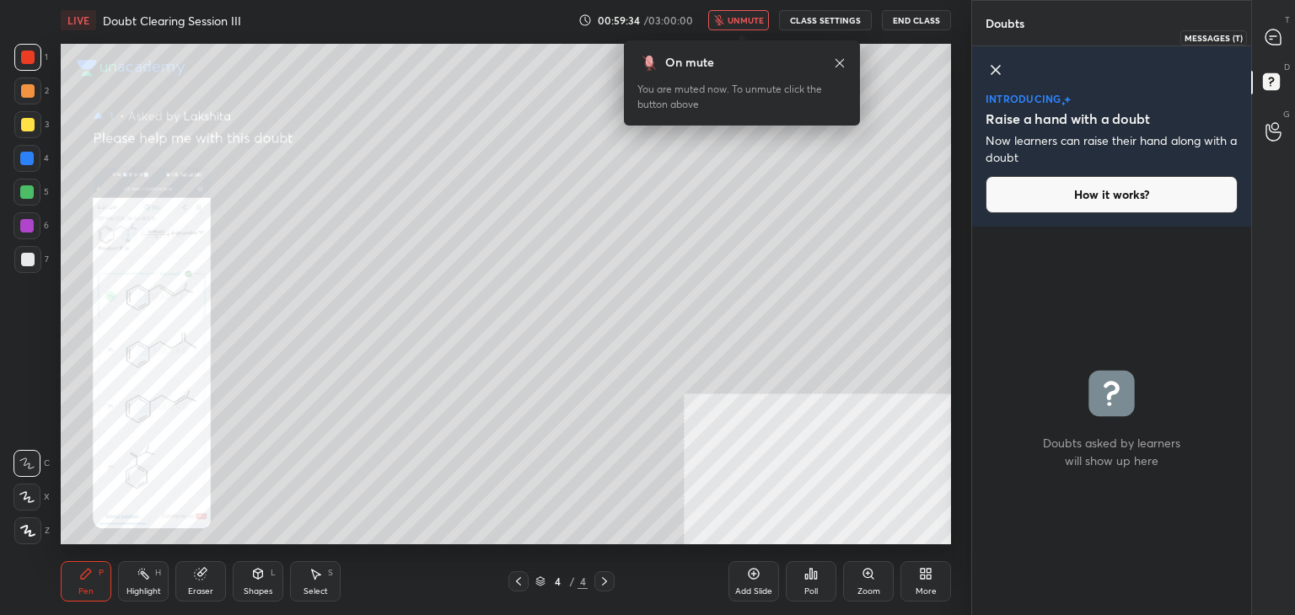
click at [1273, 51] on div at bounding box center [1274, 37] width 34 height 30
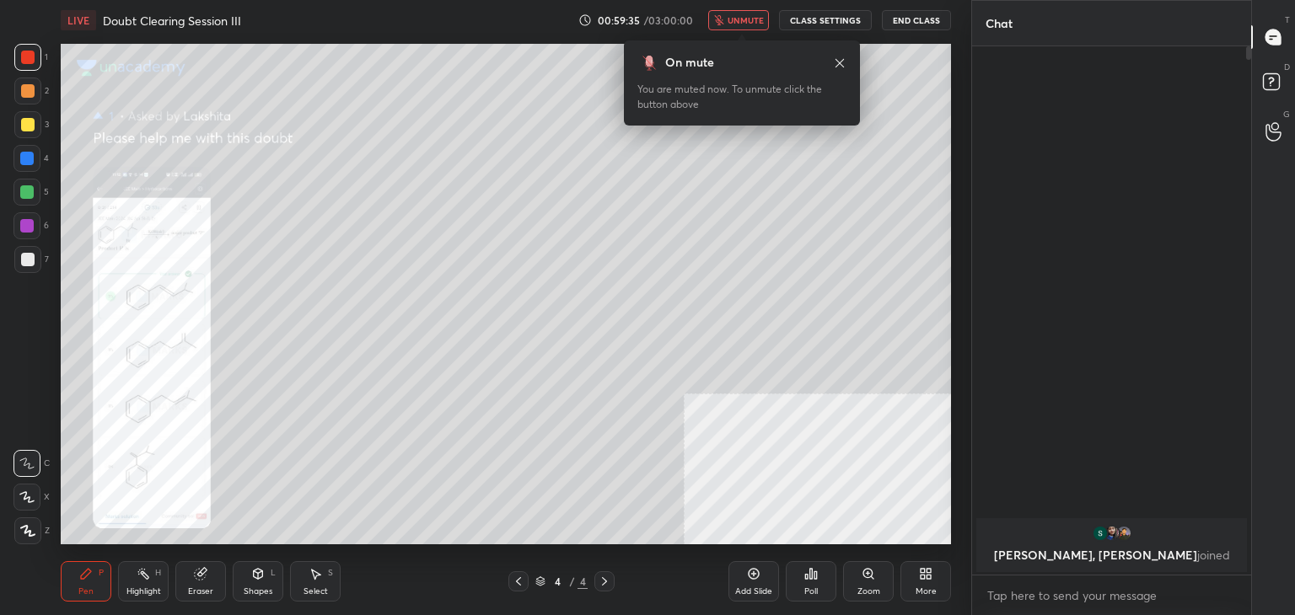
click at [1273, 51] on div at bounding box center [1274, 37] width 34 height 30
click at [846, 62] on div "On mute You are muted now. To unmute click the button above" at bounding box center [742, 82] width 236 height 85
click at [841, 64] on icon at bounding box center [839, 62] width 8 height 8
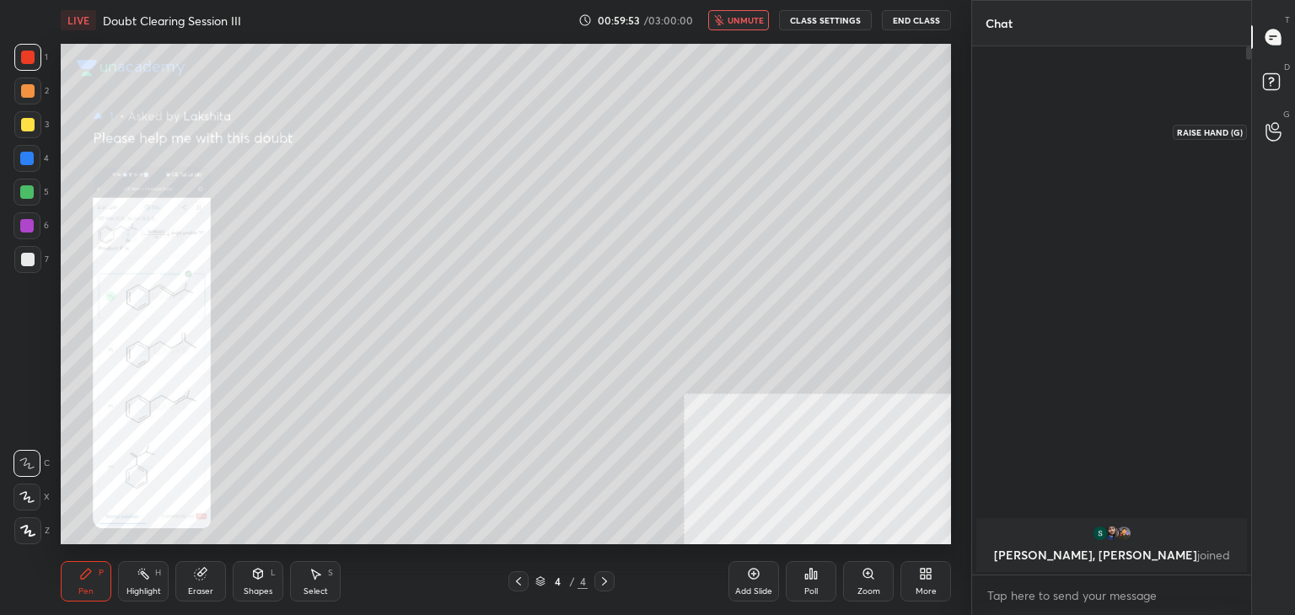
click at [1278, 126] on circle at bounding box center [1274, 126] width 7 height 7
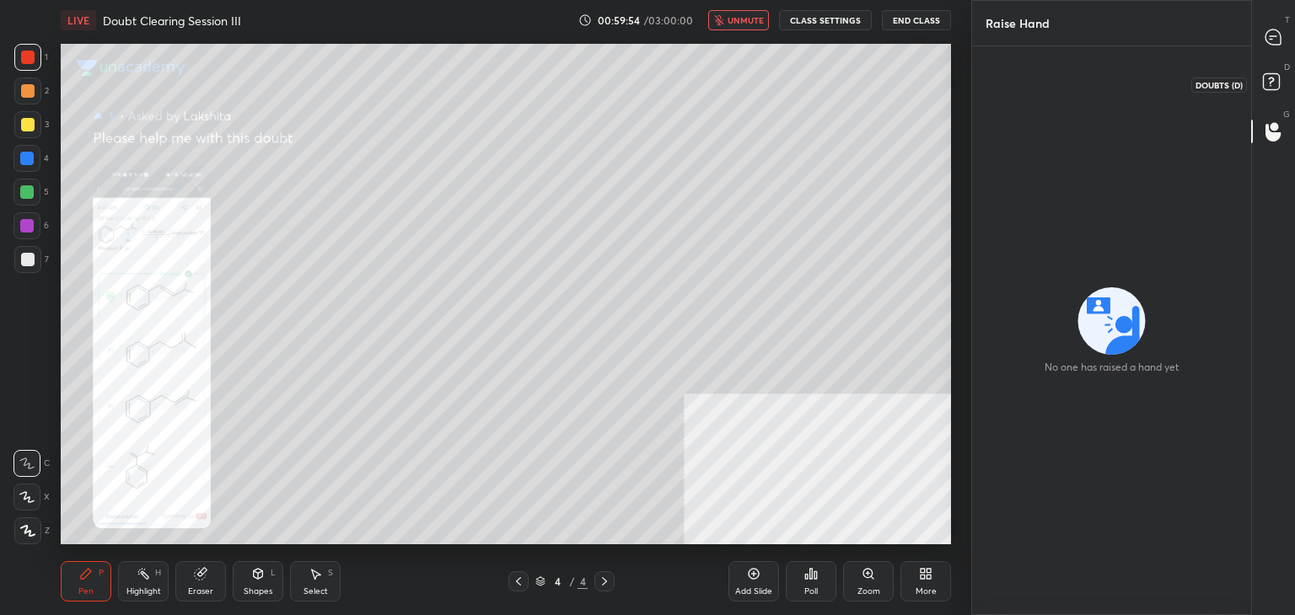
click at [1274, 84] on rect at bounding box center [1271, 82] width 16 height 16
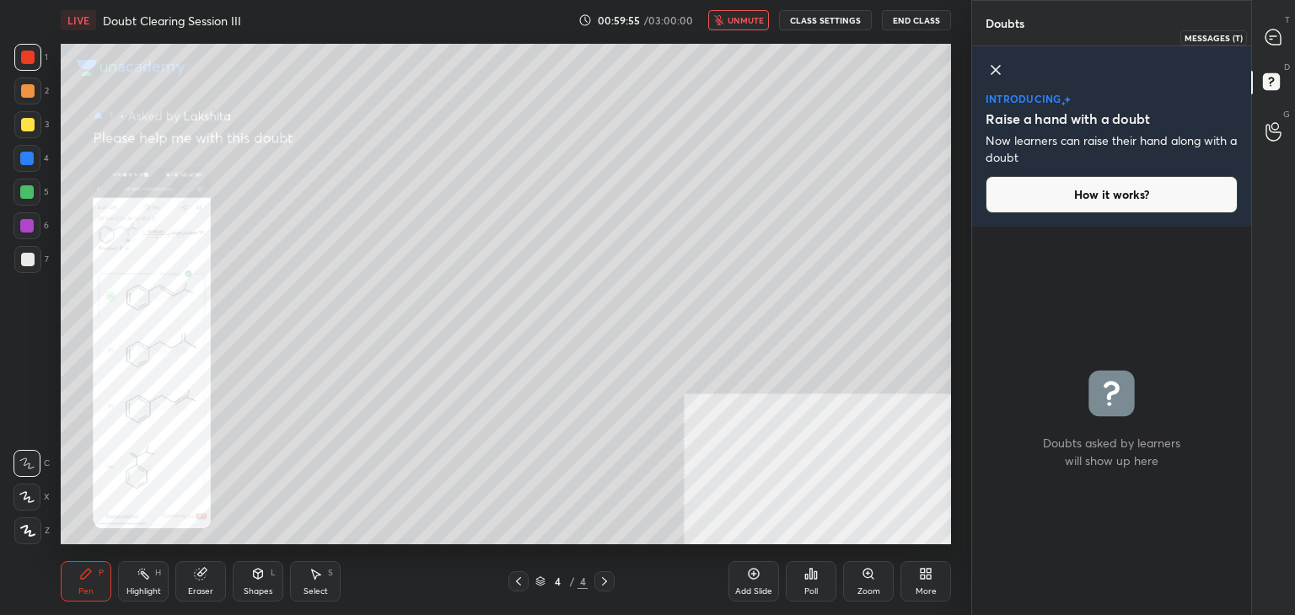
click at [1271, 47] on div at bounding box center [1274, 37] width 34 height 30
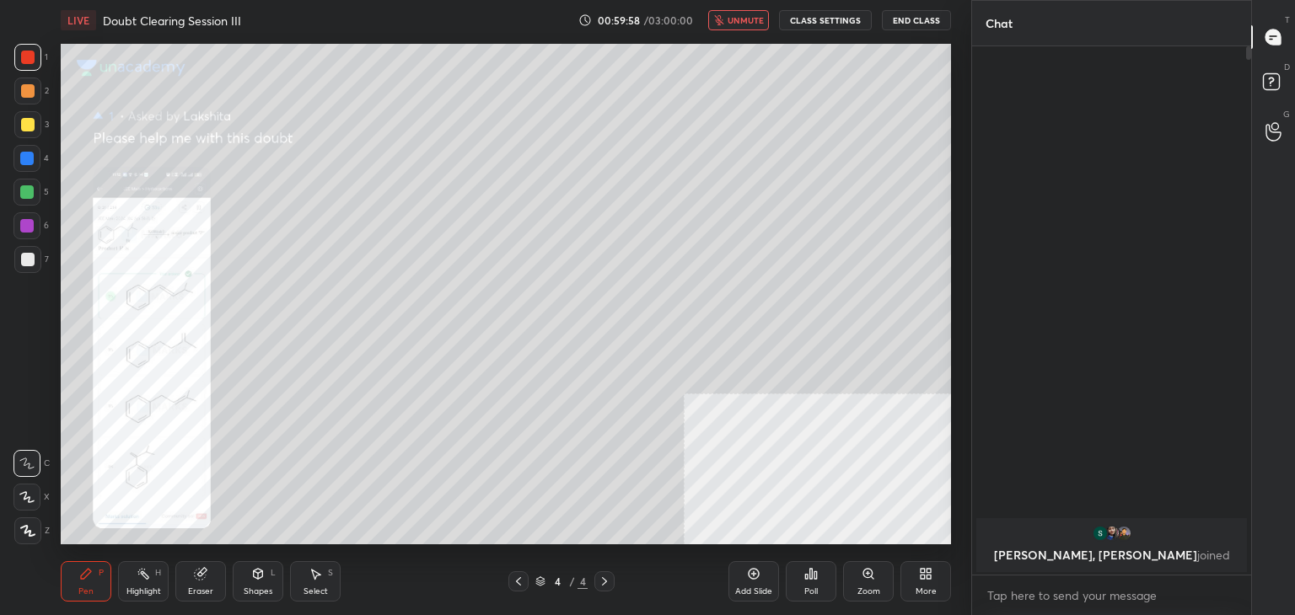
click at [26, 253] on div at bounding box center [27, 259] width 13 height 13
click at [27, 223] on div at bounding box center [26, 225] width 13 height 13
click at [33, 189] on div at bounding box center [26, 191] width 13 height 13
click at [32, 130] on div at bounding box center [27, 124] width 13 height 13
click at [27, 158] on div at bounding box center [26, 158] width 13 height 13
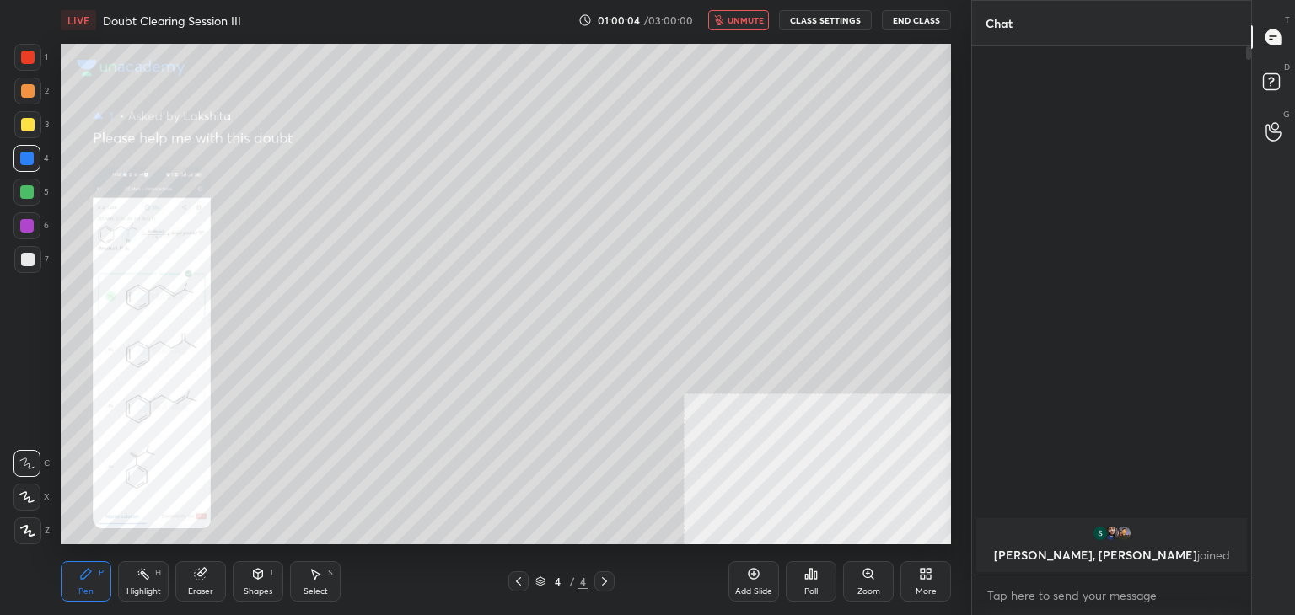
click at [32, 50] on div at bounding box center [27, 57] width 27 height 27
click at [29, 88] on div at bounding box center [27, 90] width 13 height 13
click at [24, 124] on div at bounding box center [27, 124] width 13 height 13
click at [24, 158] on div at bounding box center [26, 158] width 13 height 13
click at [24, 189] on div at bounding box center [26, 191] width 13 height 13
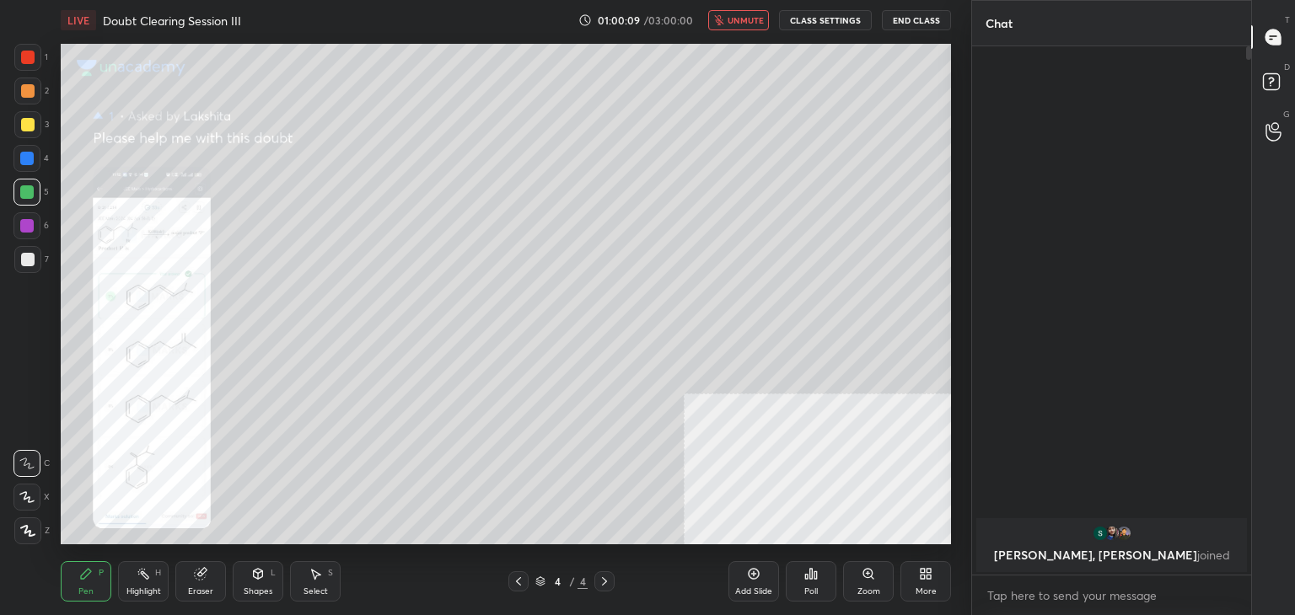
click at [30, 217] on div at bounding box center [26, 225] width 27 height 27
click at [17, 260] on div at bounding box center [27, 259] width 27 height 27
click at [22, 64] on div at bounding box center [27, 57] width 27 height 27
click at [20, 82] on div at bounding box center [27, 91] width 27 height 27
click at [29, 108] on div "2" at bounding box center [31, 95] width 35 height 34
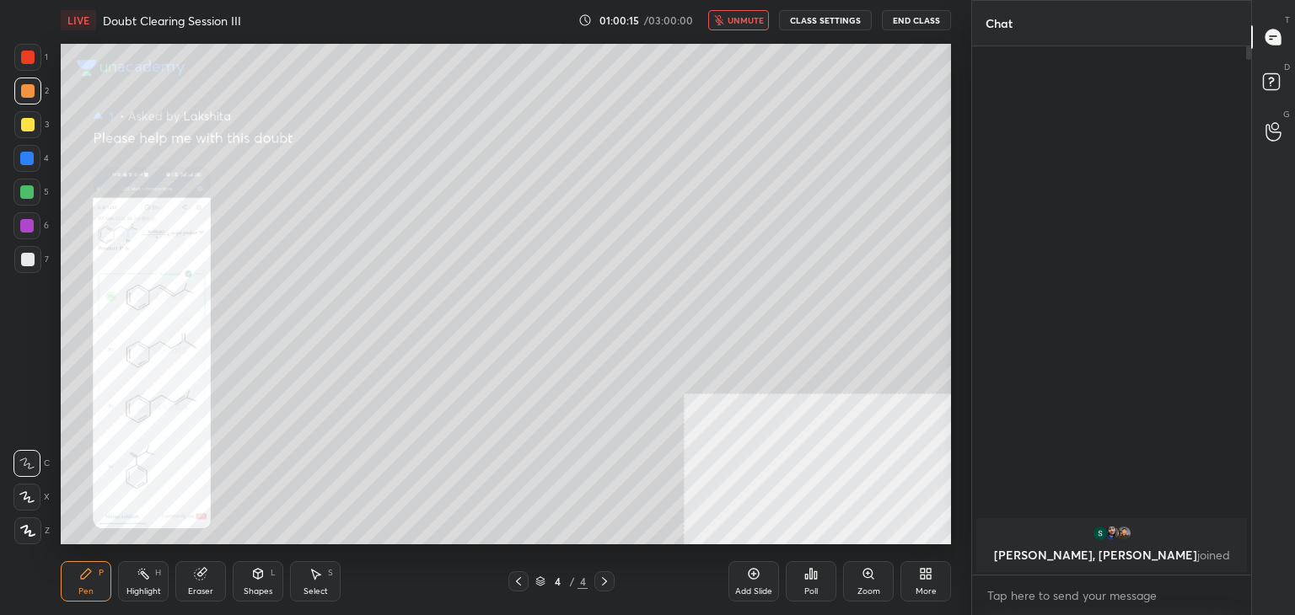
click at [24, 125] on div at bounding box center [27, 124] width 13 height 13
click at [29, 152] on div at bounding box center [26, 158] width 13 height 13
click at [29, 192] on div at bounding box center [26, 191] width 13 height 13
click at [17, 266] on div at bounding box center [27, 259] width 27 height 27
click at [20, 248] on div at bounding box center [27, 259] width 27 height 27
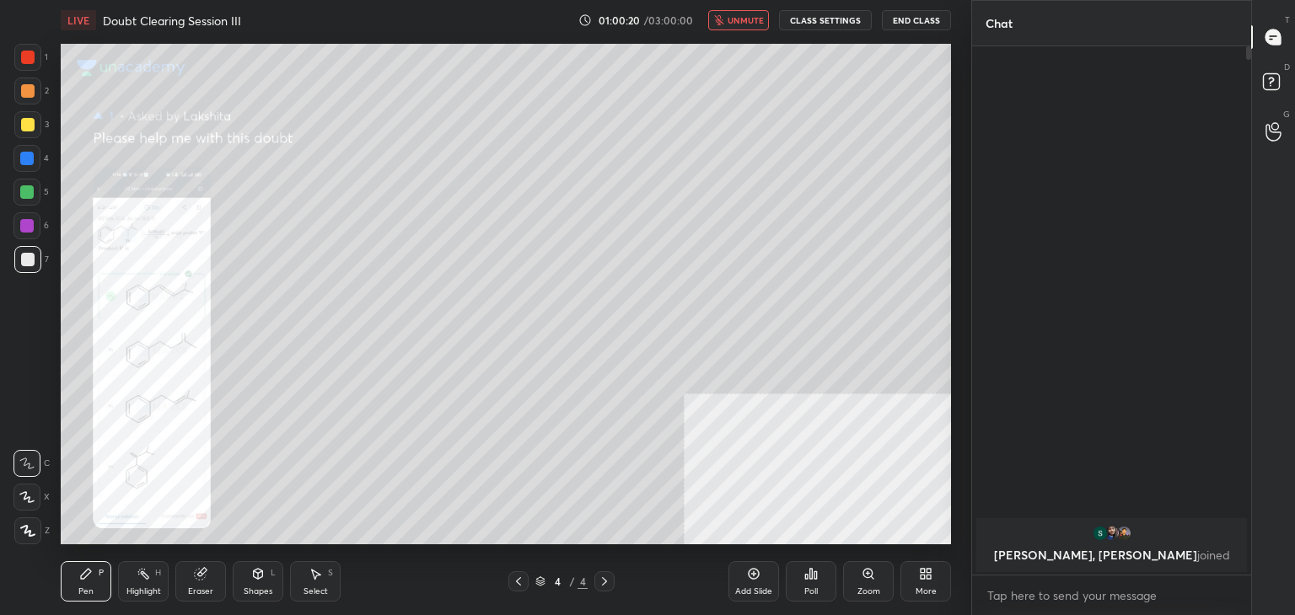
click at [23, 211] on div "5" at bounding box center [30, 196] width 35 height 34
click at [20, 233] on div at bounding box center [26, 225] width 27 height 27
click at [24, 206] on div "5" at bounding box center [30, 196] width 35 height 34
click at [31, 164] on div at bounding box center [26, 158] width 13 height 13
click at [30, 123] on div at bounding box center [27, 124] width 13 height 13
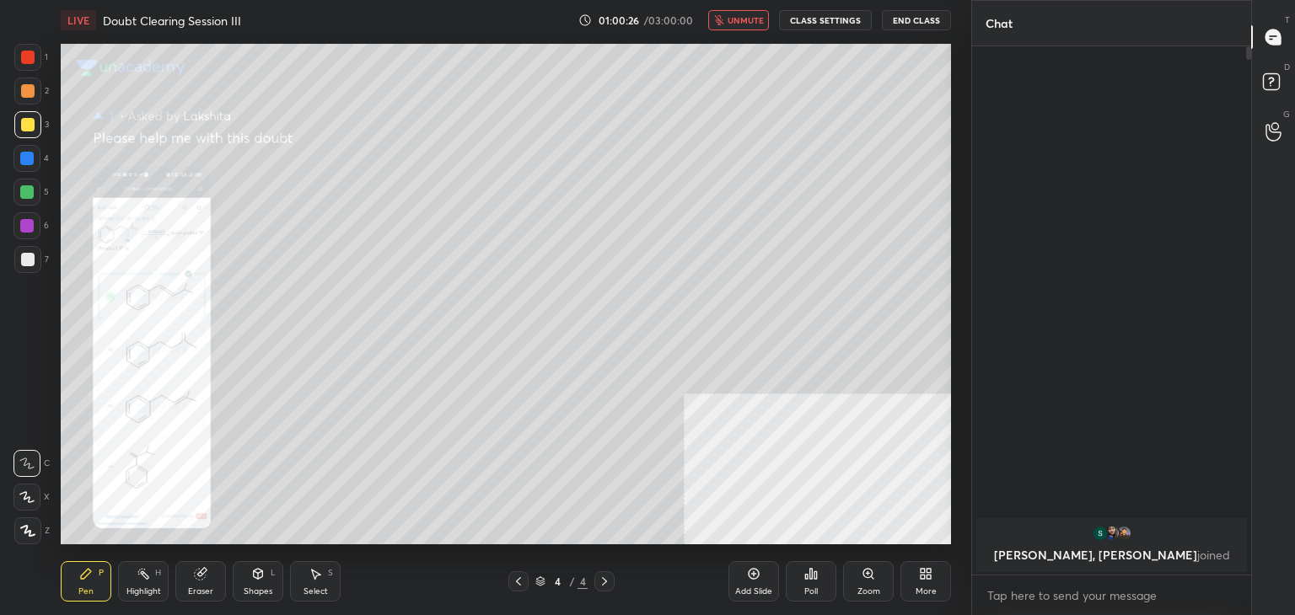
click at [29, 101] on div at bounding box center [27, 91] width 27 height 27
click at [29, 56] on div at bounding box center [27, 57] width 13 height 13
click at [910, 14] on button "End Class" at bounding box center [916, 20] width 69 height 20
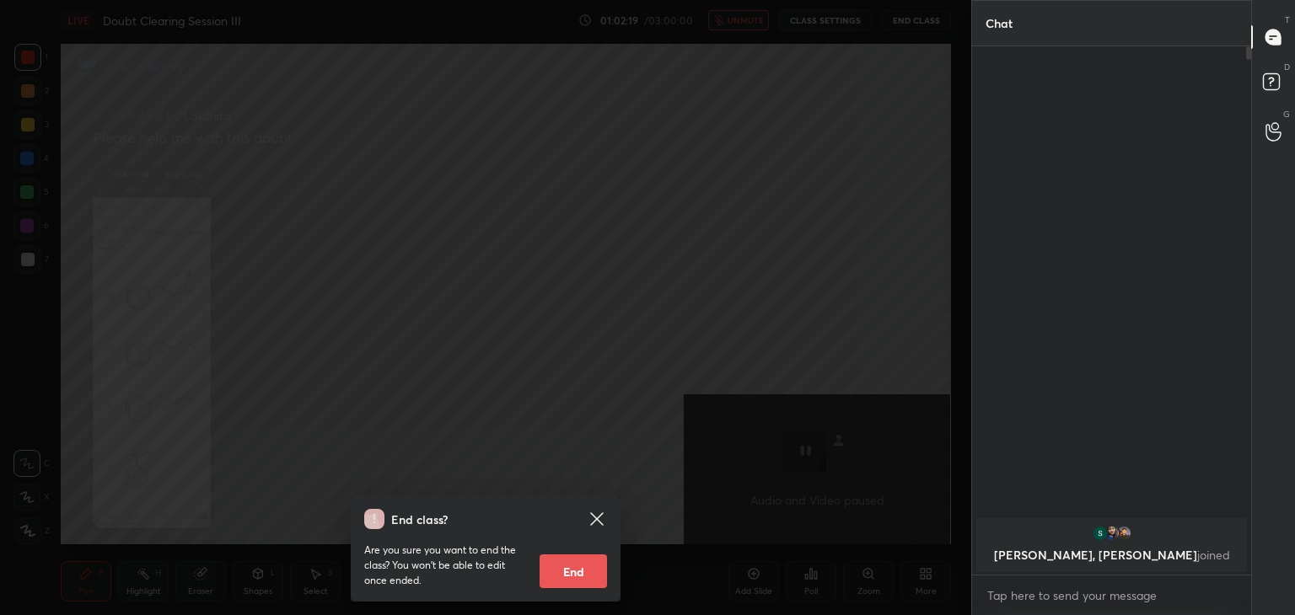
click at [597, 520] on icon at bounding box center [596, 518] width 13 height 13
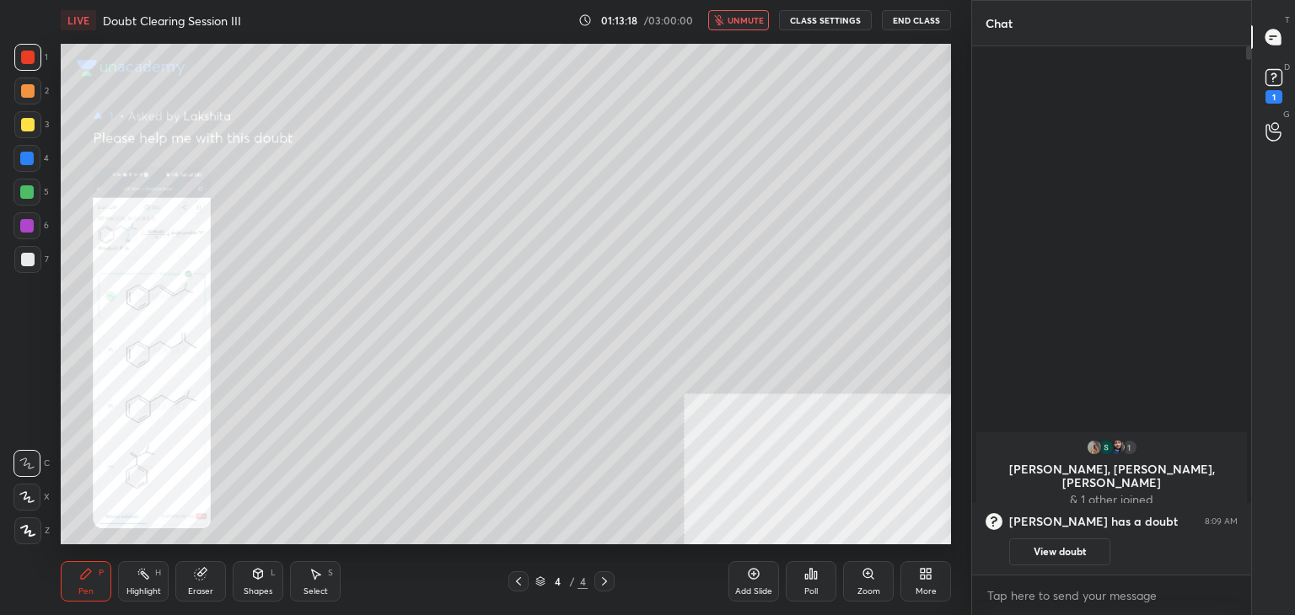
drag, startPoint x: 753, startPoint y: 20, endPoint x: 744, endPoint y: 11, distance: 12.5
click at [754, 20] on span "unmute" at bounding box center [745, 20] width 36 height 12
click at [1042, 555] on button "View doubt" at bounding box center [1059, 552] width 101 height 27
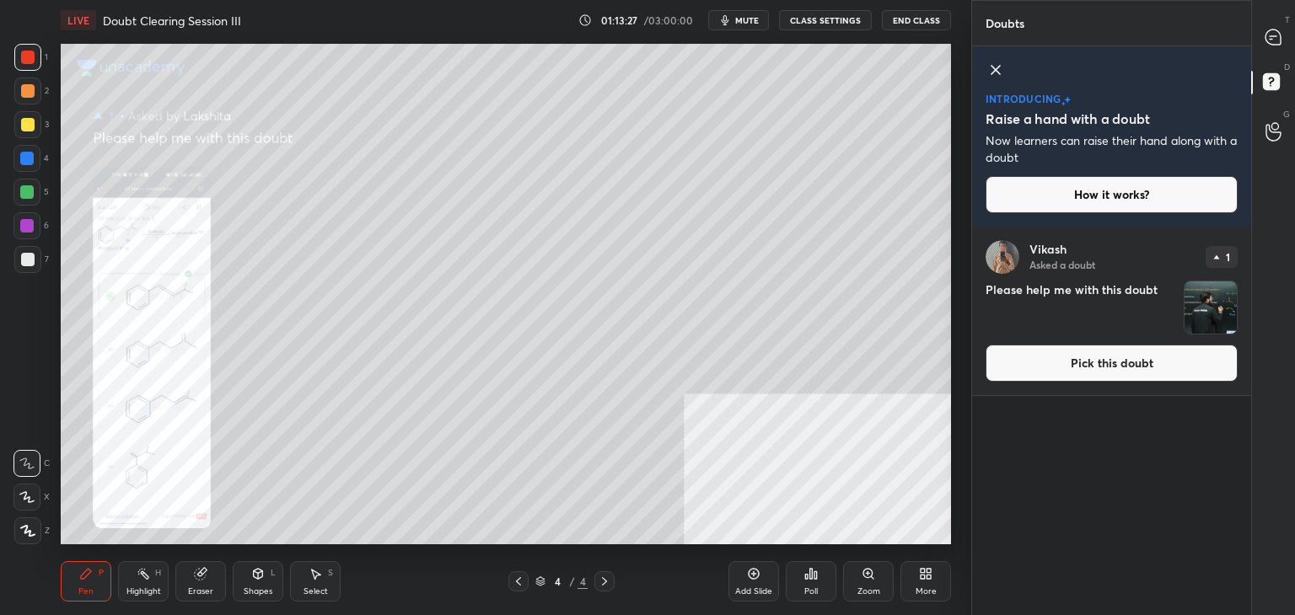
click at [1072, 363] on button "Pick this doubt" at bounding box center [1111, 363] width 252 height 37
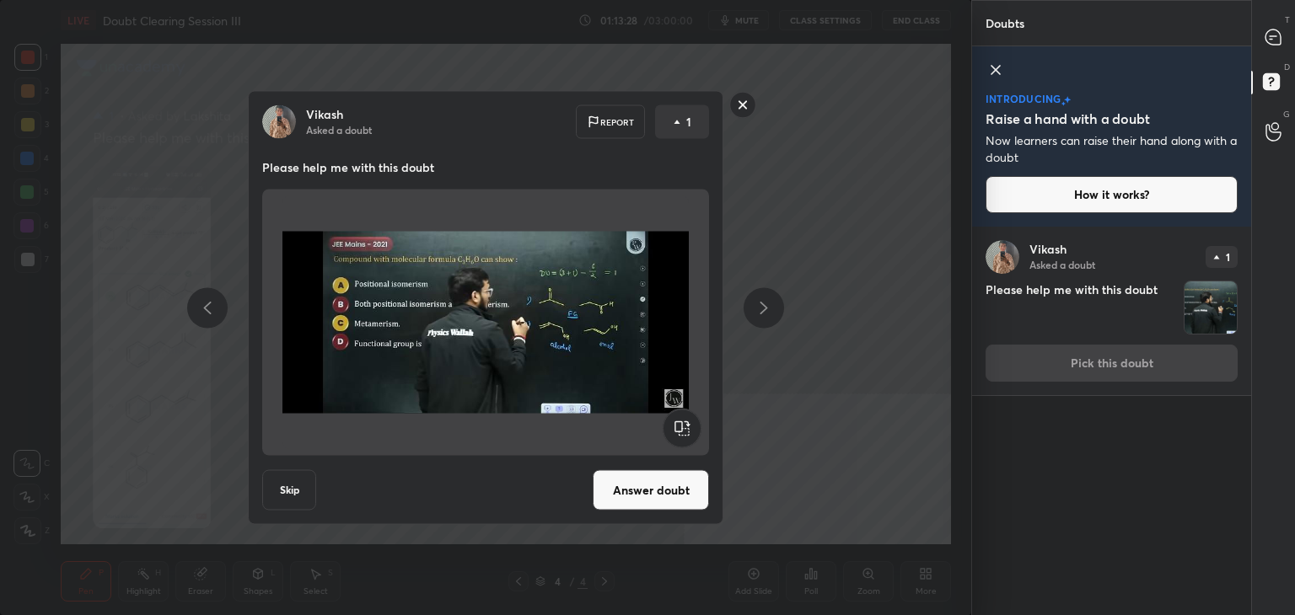
click at [642, 490] on button "Answer doubt" at bounding box center [651, 490] width 116 height 40
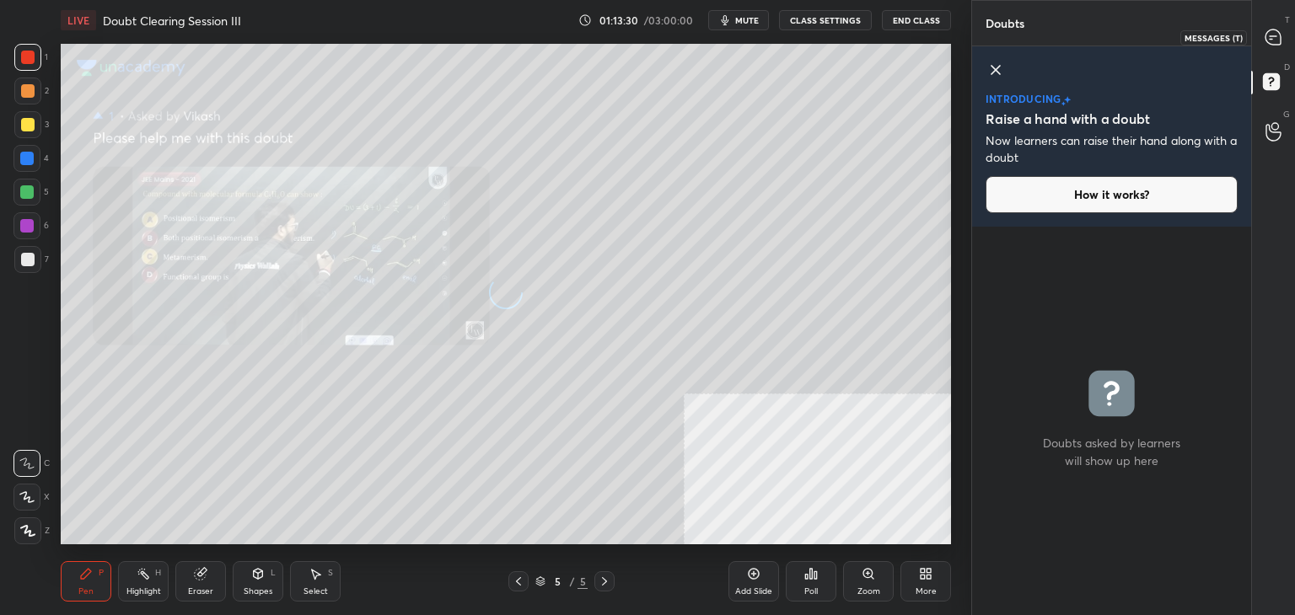
click at [1270, 46] on div at bounding box center [1274, 37] width 34 height 30
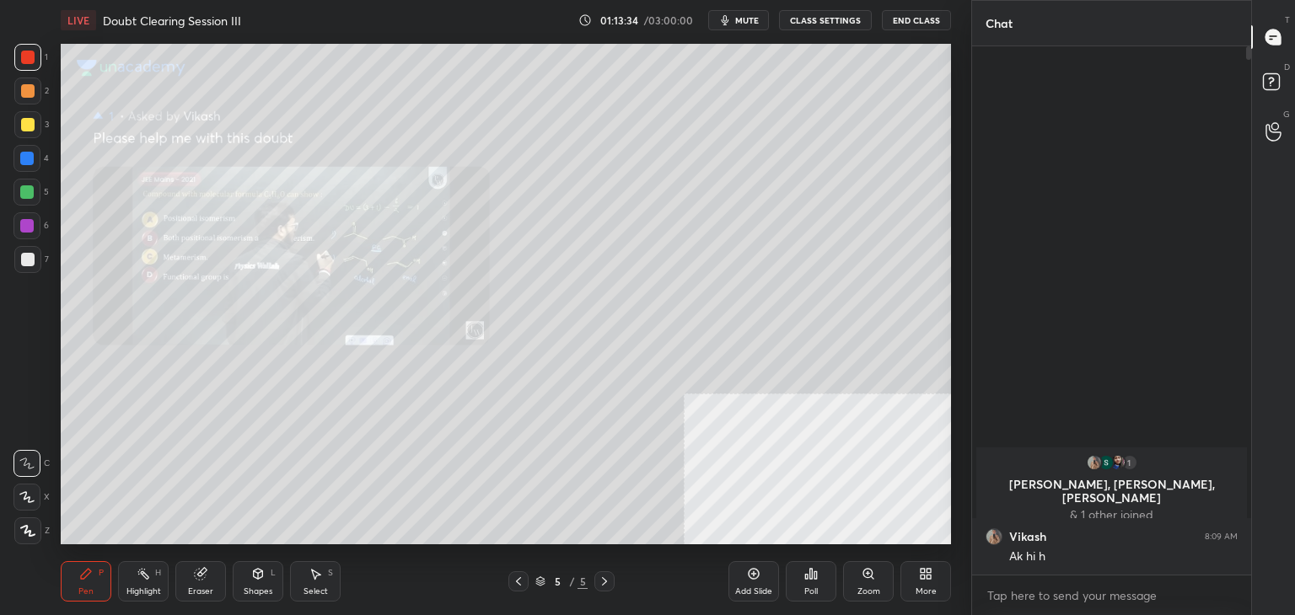
click at [871, 574] on icon at bounding box center [867, 573] width 9 height 9
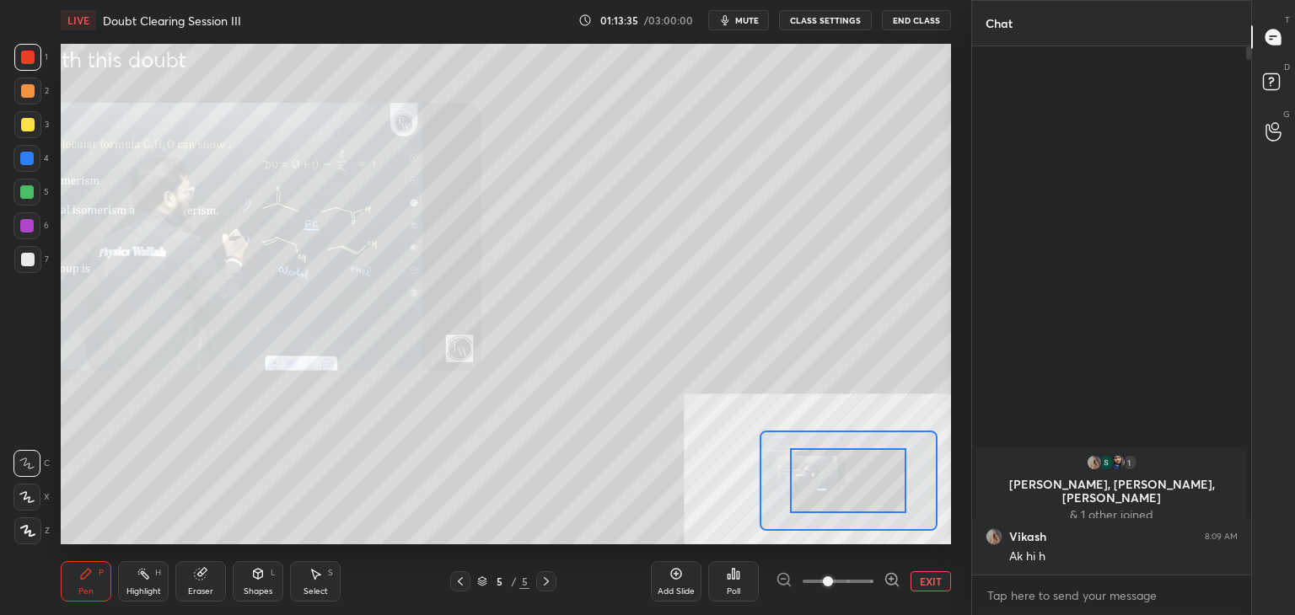
click at [864, 577] on span at bounding box center [837, 581] width 71 height 25
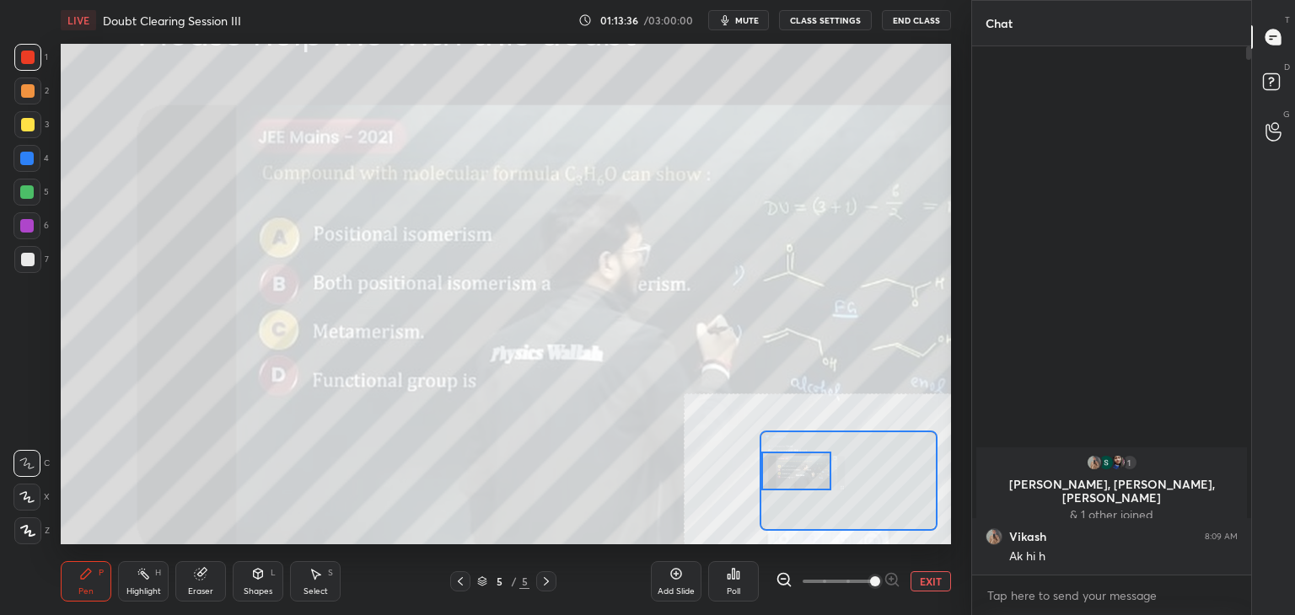
drag, startPoint x: 863, startPoint y: 480, endPoint x: 791, endPoint y: 481, distance: 71.7
click at [799, 474] on div at bounding box center [796, 471] width 70 height 39
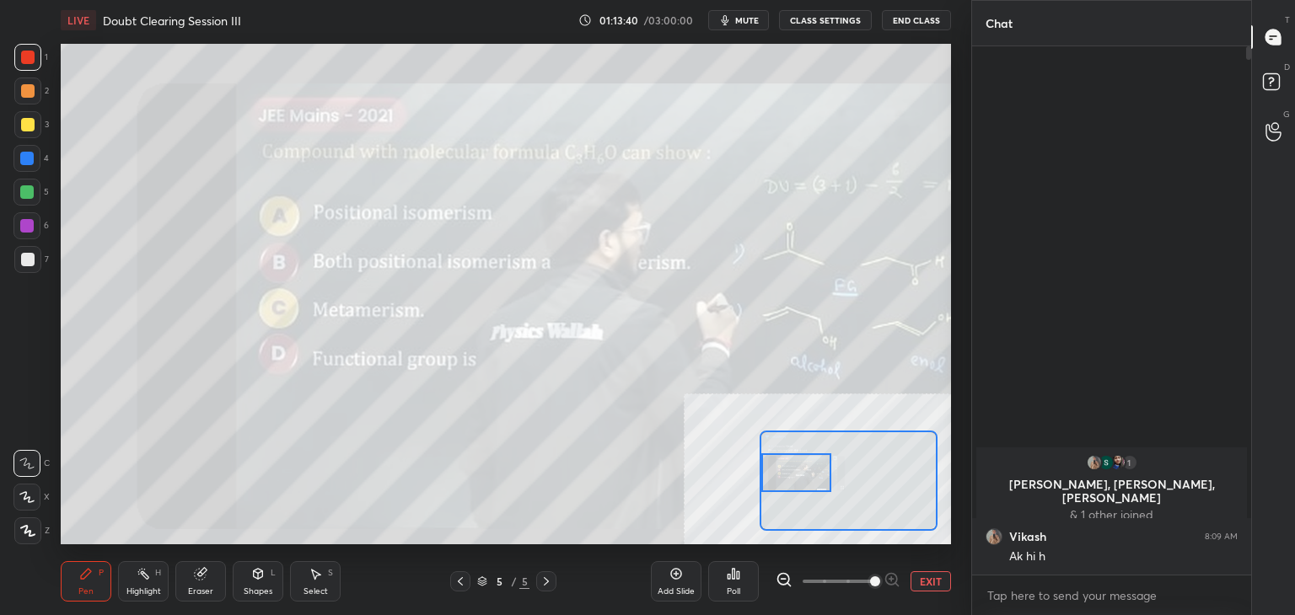
click at [923, 581] on button "EXIT" at bounding box center [930, 581] width 40 height 20
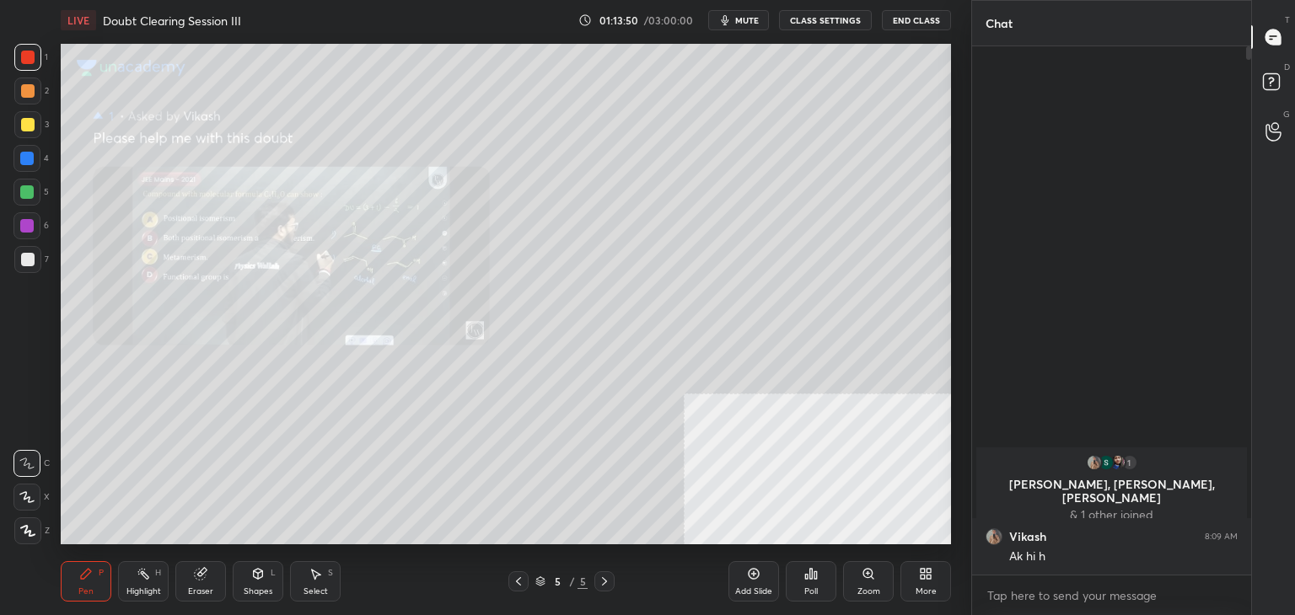
click at [854, 589] on div "Zoom" at bounding box center [868, 581] width 51 height 40
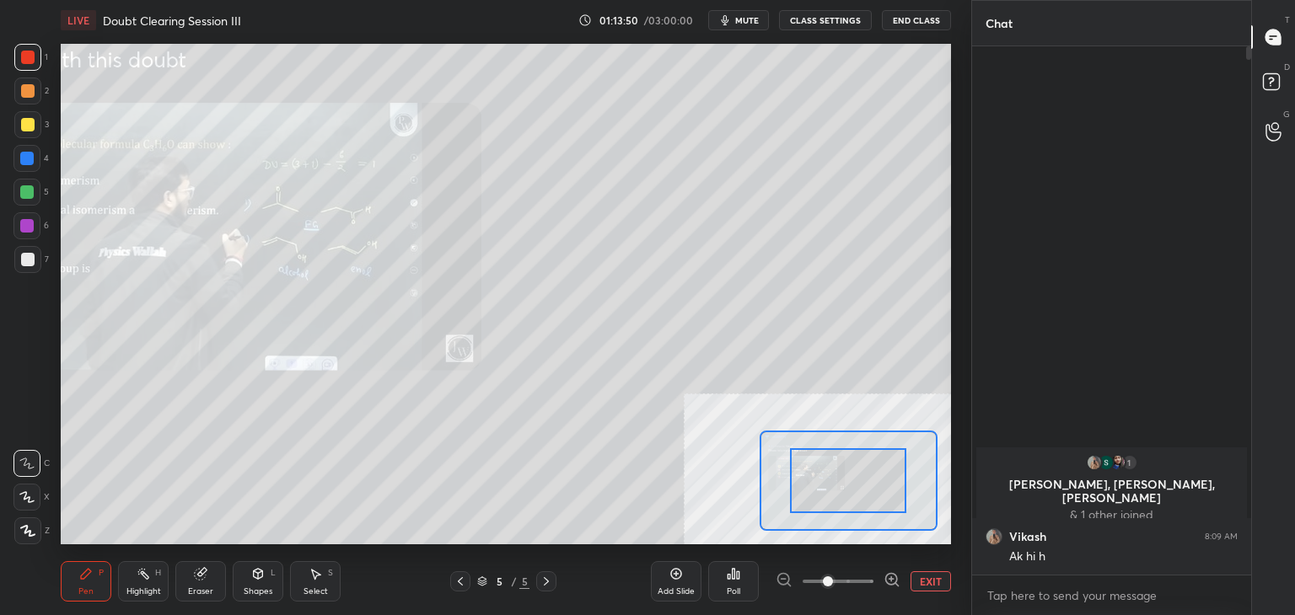
click at [849, 593] on div "Add Slide Poll EXIT" at bounding box center [801, 581] width 300 height 94
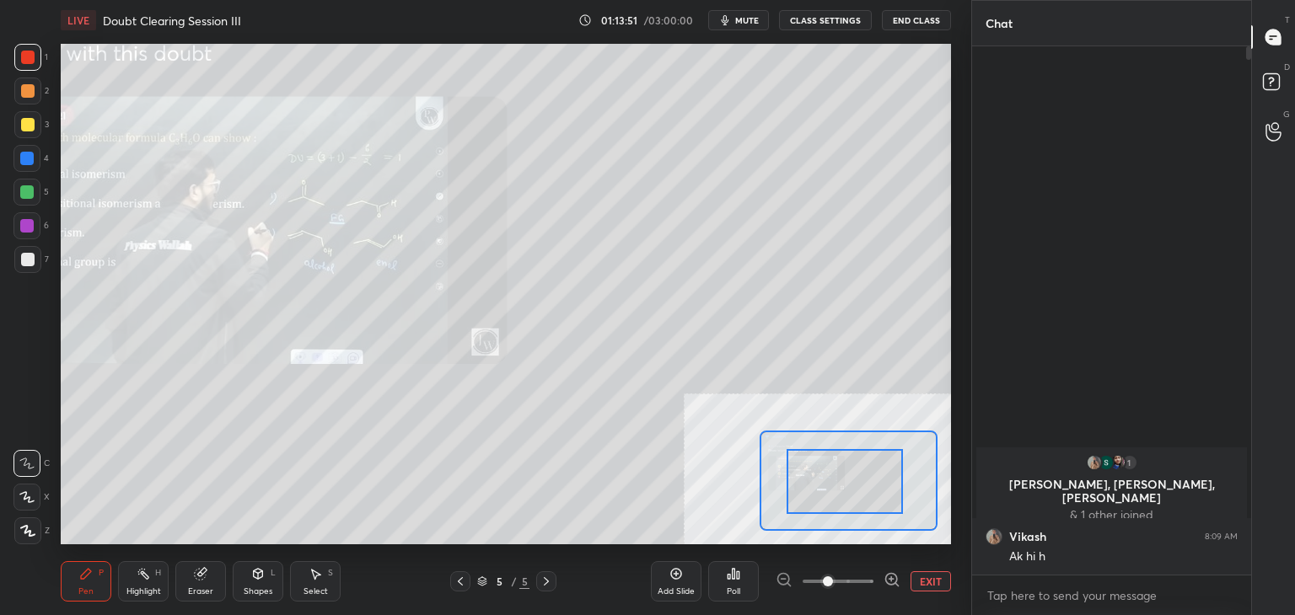
drag, startPoint x: 853, startPoint y: 469, endPoint x: 853, endPoint y: 482, distance: 12.6
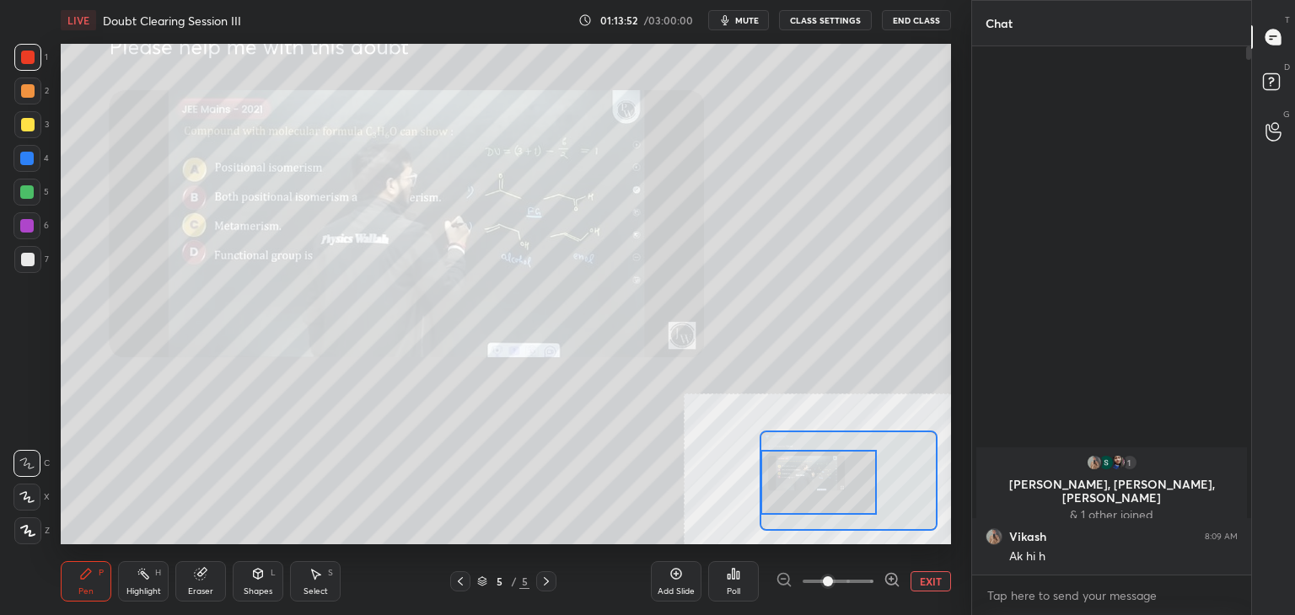
drag, startPoint x: 843, startPoint y: 484, endPoint x: 807, endPoint y: 485, distance: 35.4
click at [791, 480] on div at bounding box center [818, 482] width 116 height 65
click at [925, 579] on button "EXIT" at bounding box center [930, 581] width 40 height 20
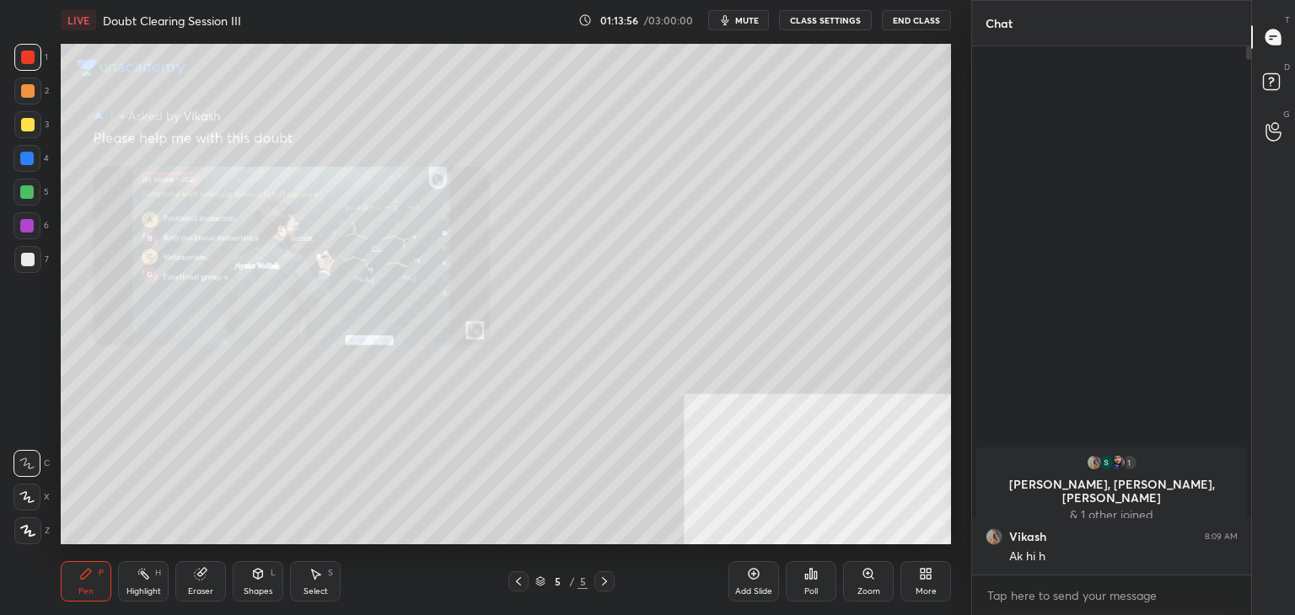
click at [872, 591] on div "Zoom" at bounding box center [868, 591] width 23 height 8
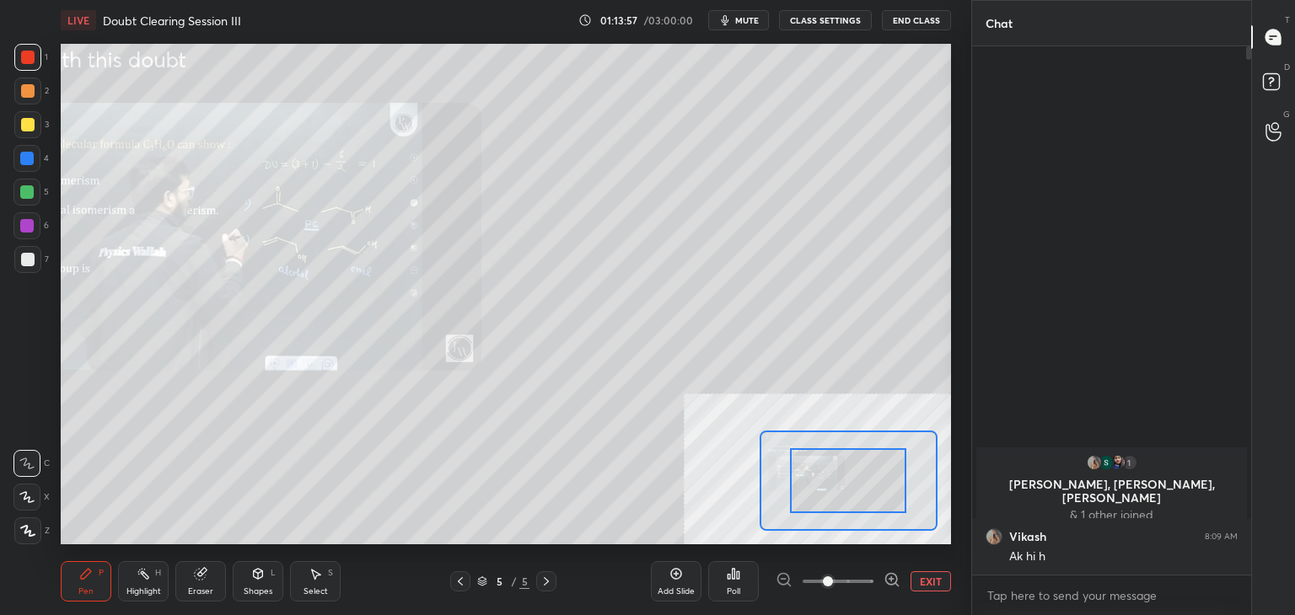
drag, startPoint x: 859, startPoint y: 591, endPoint x: 860, endPoint y: 539, distance: 52.3
click at [858, 590] on span at bounding box center [837, 581] width 71 height 25
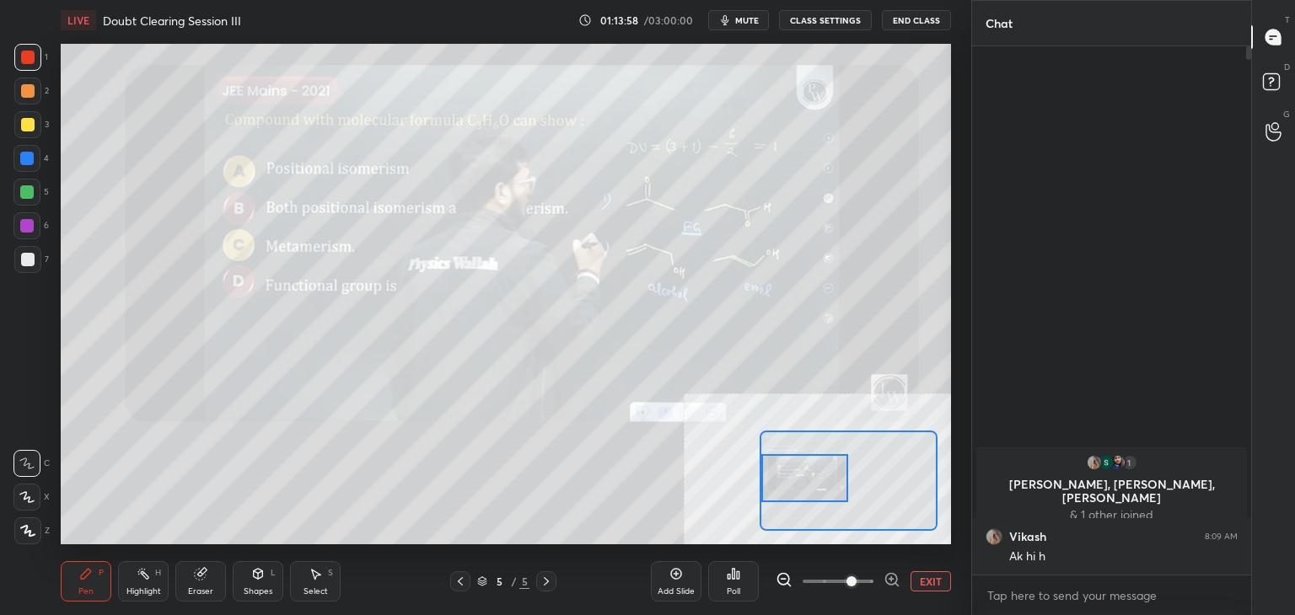
drag, startPoint x: 858, startPoint y: 480, endPoint x: 817, endPoint y: 492, distance: 43.0
click at [798, 481] on div at bounding box center [805, 478] width 88 height 48
drag, startPoint x: 927, startPoint y: 573, endPoint x: 921, endPoint y: 542, distance: 31.7
click at [929, 570] on div "Add Slide Poll EXIT" at bounding box center [801, 581] width 300 height 94
click at [919, 582] on button "EXIT" at bounding box center [930, 581] width 40 height 20
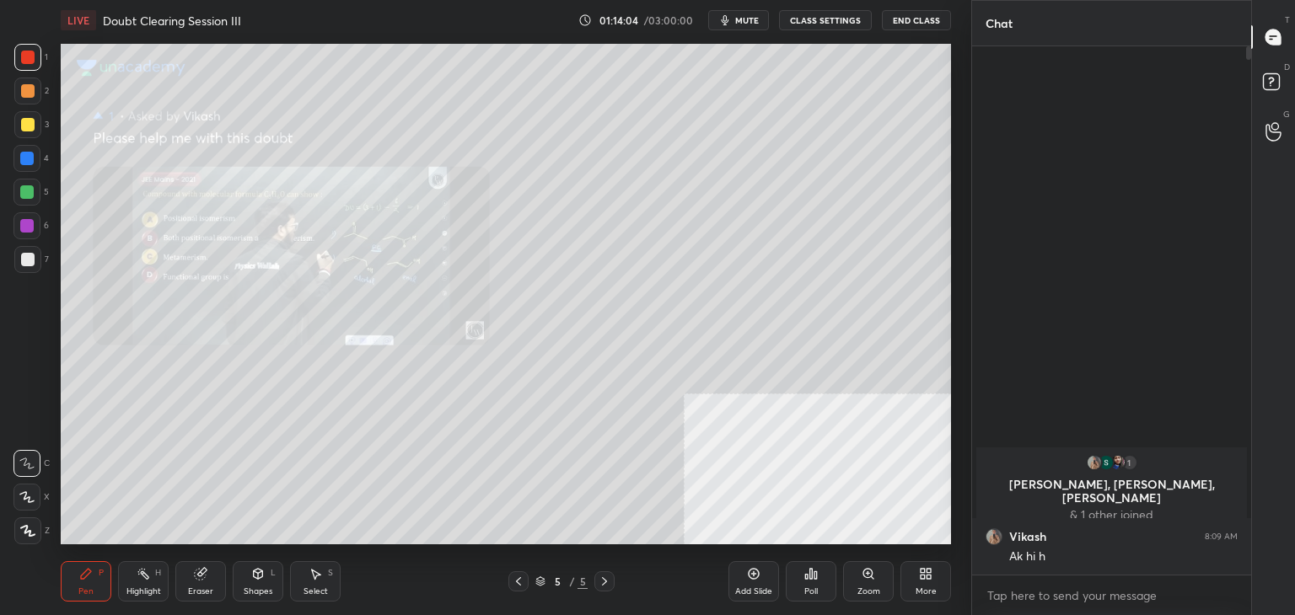
click at [44, 160] on div "4" at bounding box center [30, 158] width 35 height 27
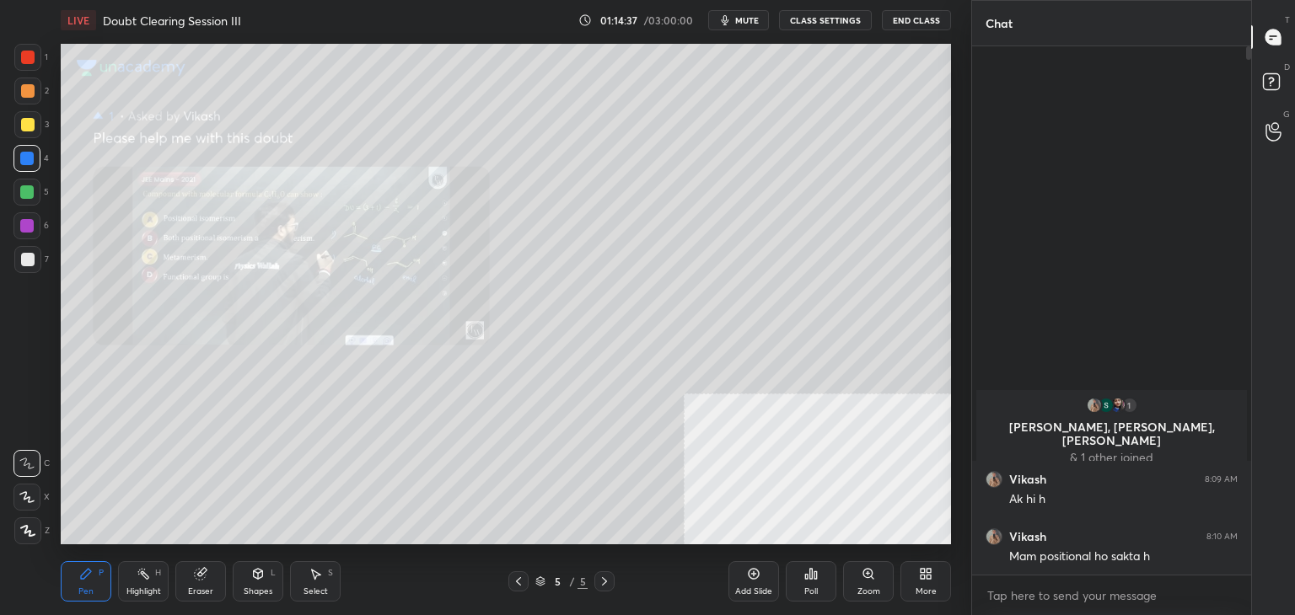
click at [189, 581] on div "Eraser" at bounding box center [200, 581] width 51 height 40
click at [91, 591] on div "Pen" at bounding box center [85, 591] width 15 height 8
click at [27, 227] on div at bounding box center [26, 225] width 13 height 13
click at [29, 249] on div at bounding box center [27, 259] width 27 height 27
click at [195, 577] on icon at bounding box center [200, 573] width 13 height 13
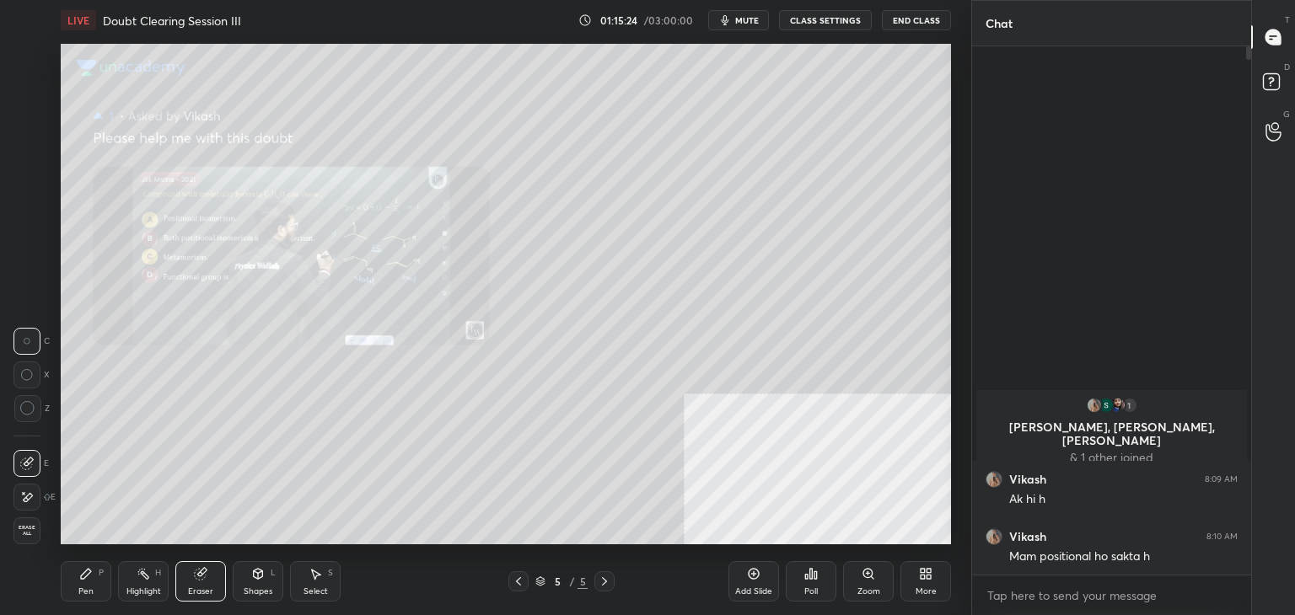
click at [92, 580] on icon at bounding box center [85, 573] width 13 height 13
click at [189, 583] on div "Eraser" at bounding box center [200, 581] width 51 height 40
click at [100, 587] on div "Pen P" at bounding box center [86, 581] width 51 height 40
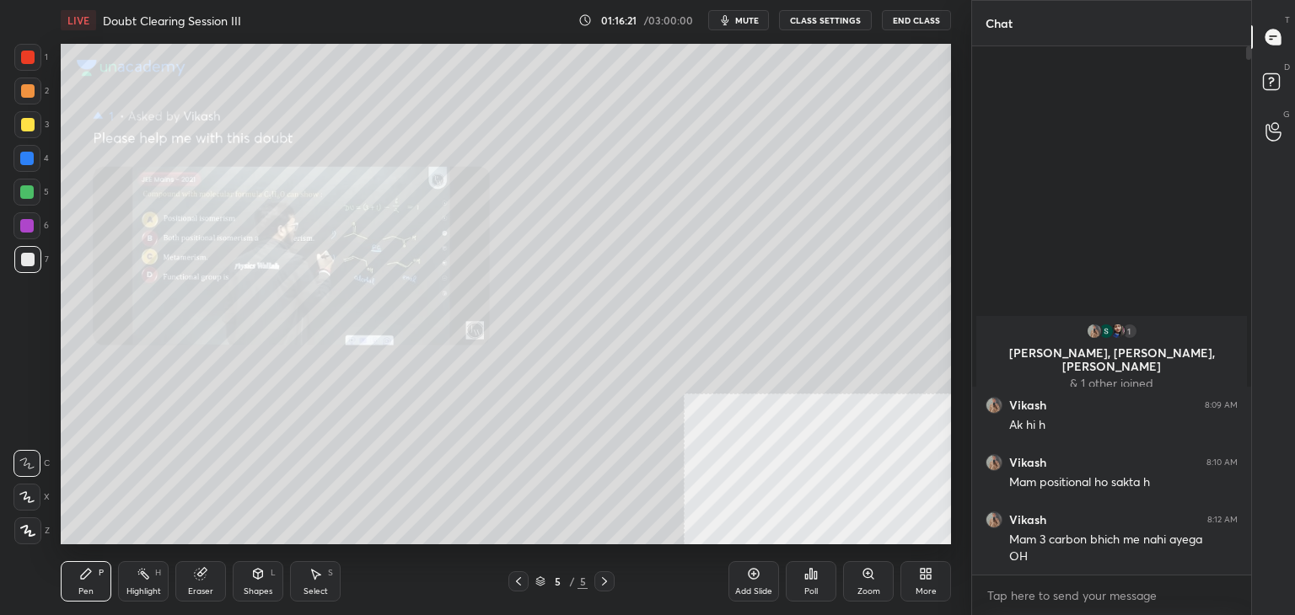
click at [36, 92] on div at bounding box center [27, 91] width 27 height 27
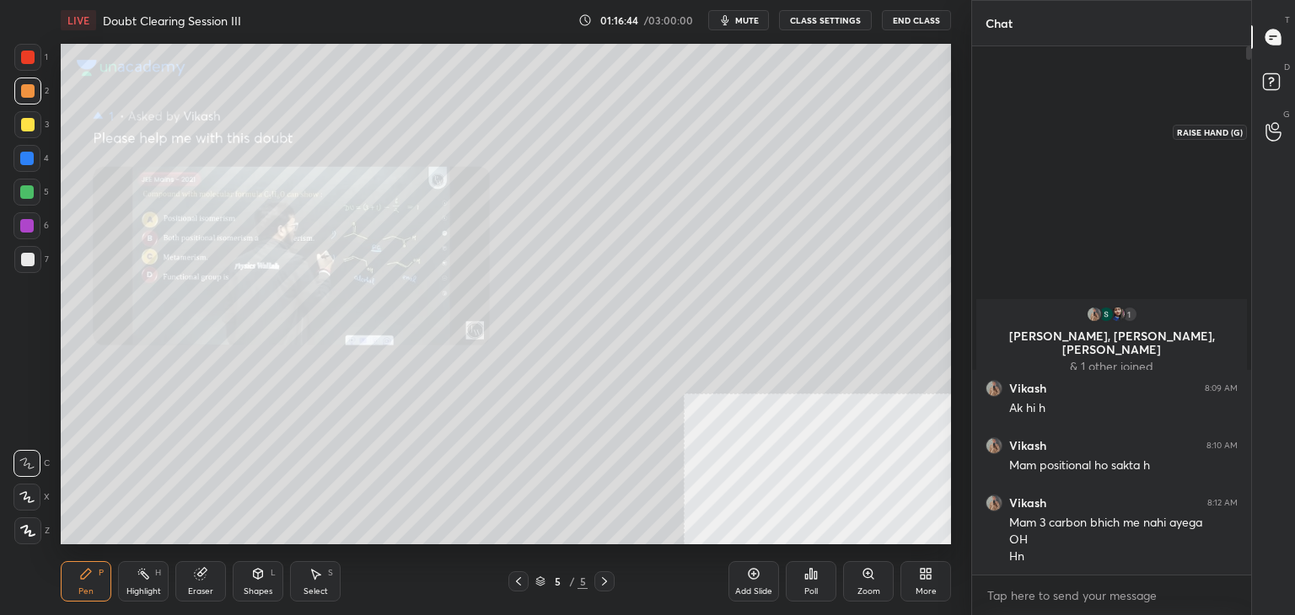
click at [1285, 124] on div at bounding box center [1274, 131] width 34 height 30
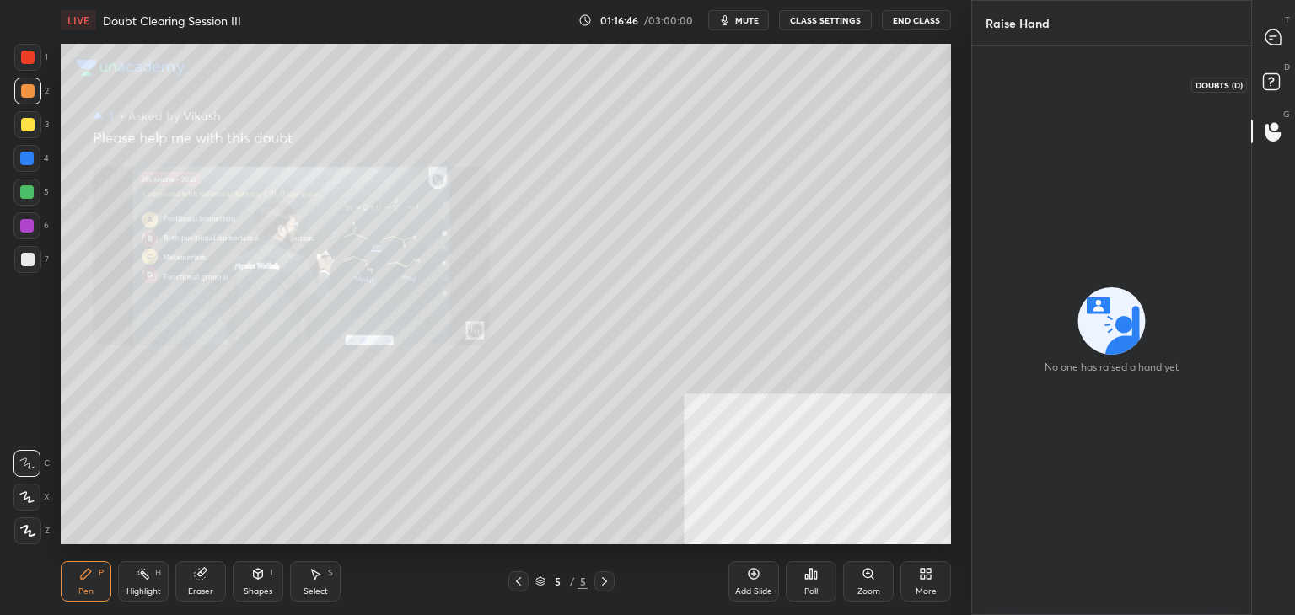
click at [1266, 88] on rect at bounding box center [1271, 82] width 16 height 16
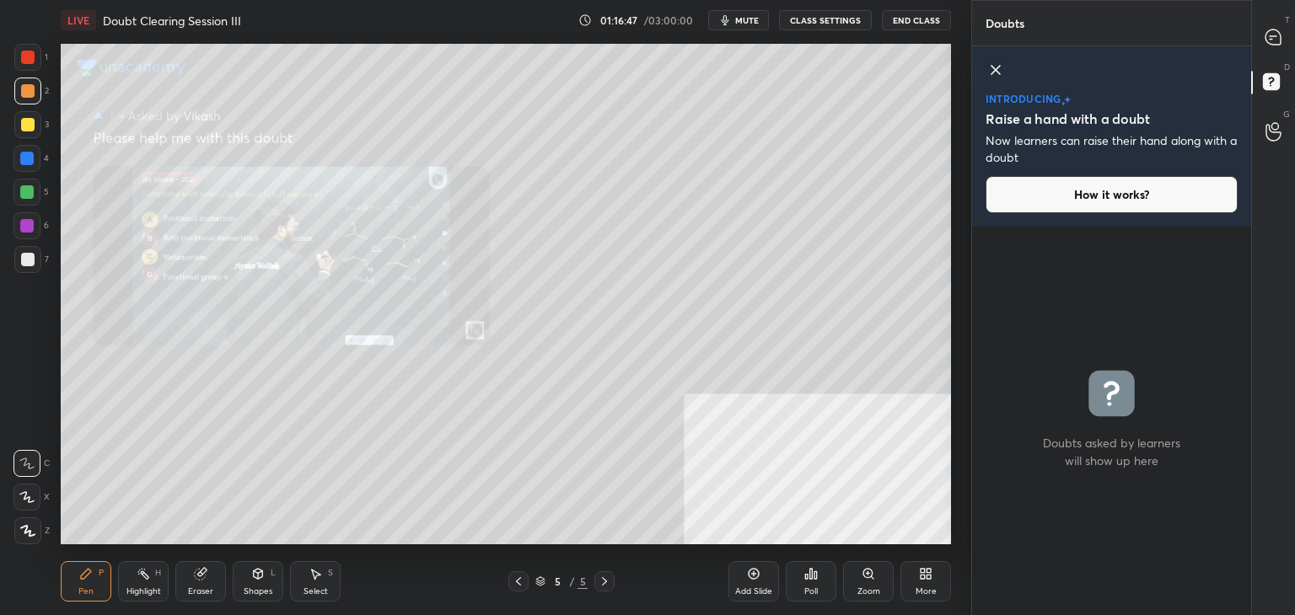
click at [1269, 65] on div "D Doubts (D)" at bounding box center [1273, 84] width 43 height 47
click at [1268, 33] on icon at bounding box center [1272, 36] width 15 height 15
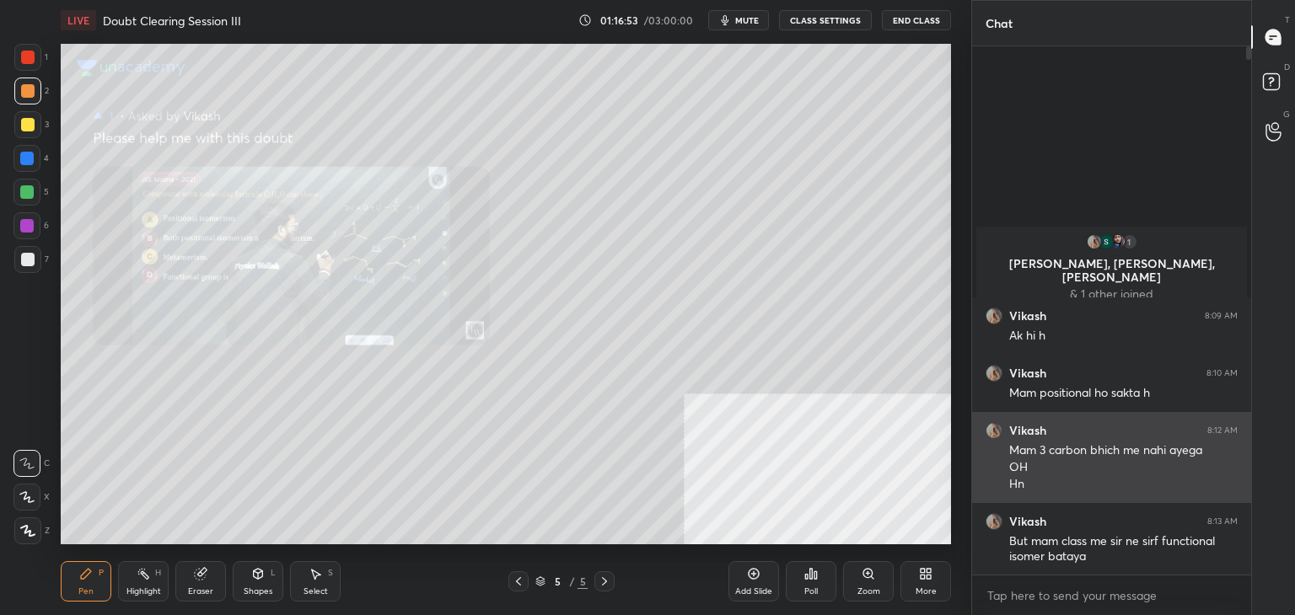
click at [1037, 434] on h6 "Vikash" at bounding box center [1027, 430] width 37 height 15
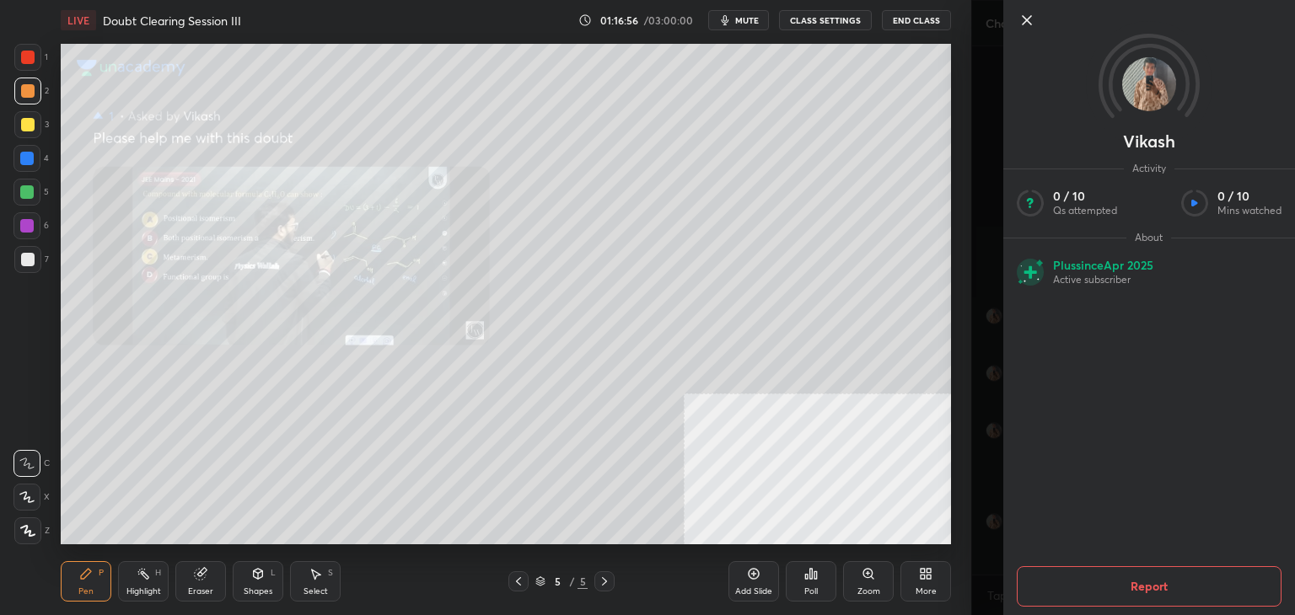
drag, startPoint x: 1038, startPoint y: 20, endPoint x: 1026, endPoint y: 22, distance: 11.9
click at [1026, 22] on div at bounding box center [1162, 20] width 292 height 20
click at [1026, 22] on icon at bounding box center [1026, 20] width 20 height 20
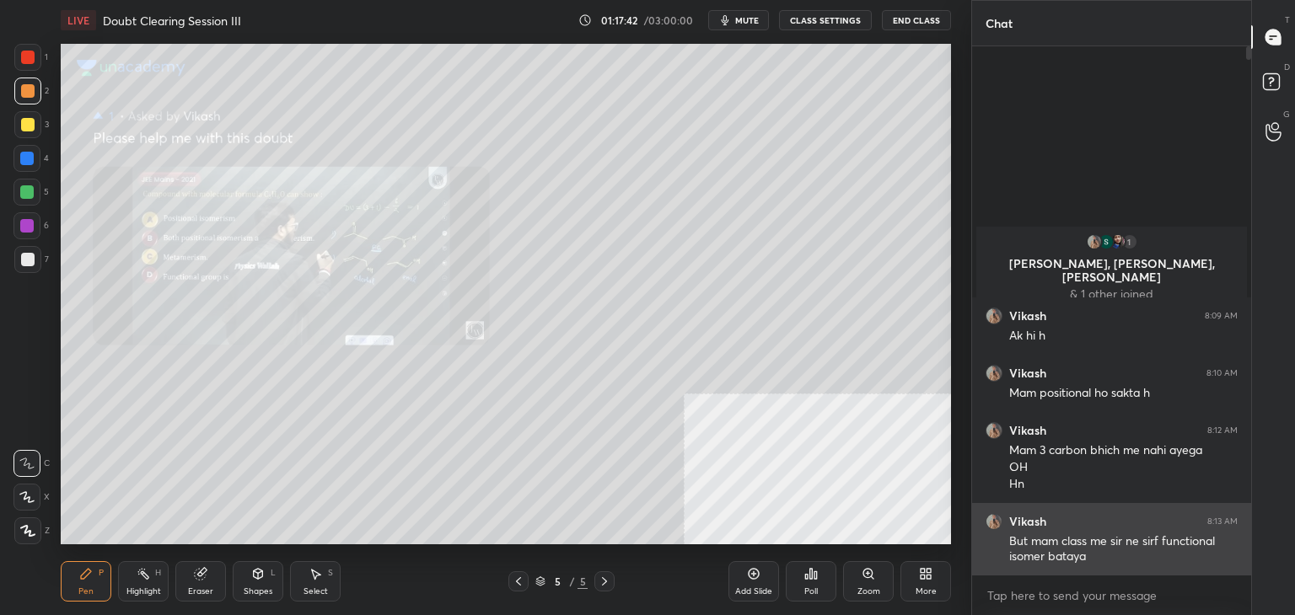
click at [1022, 522] on h6 "Vikash" at bounding box center [1027, 521] width 37 height 15
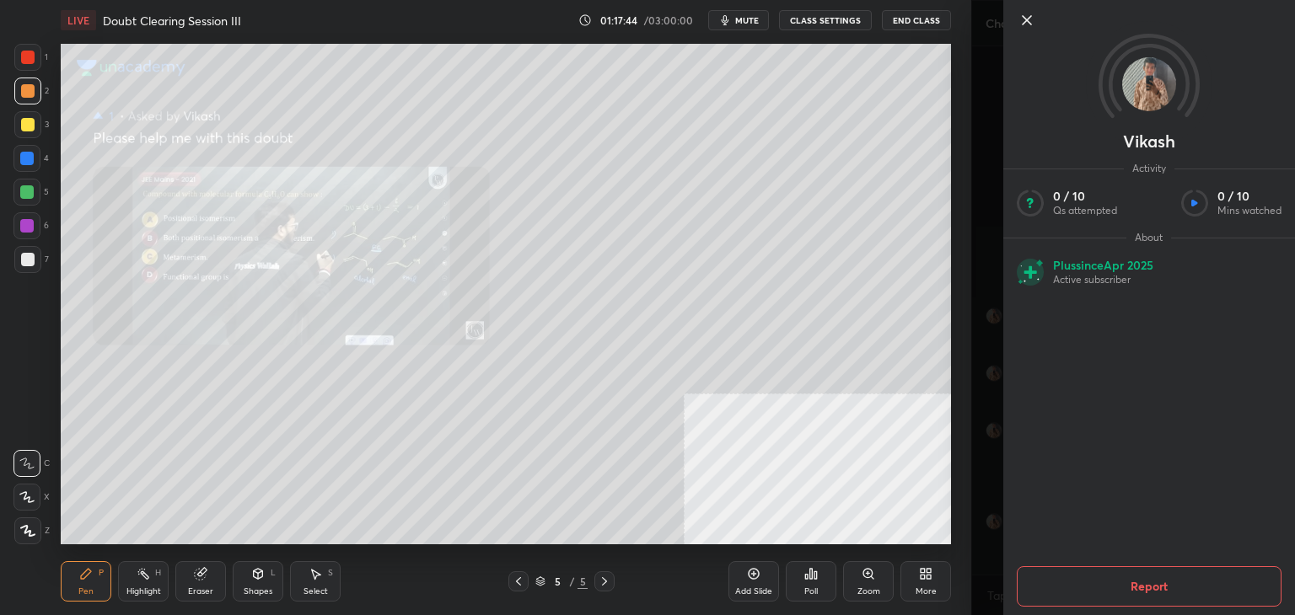
click at [1025, 22] on icon at bounding box center [1026, 20] width 20 height 20
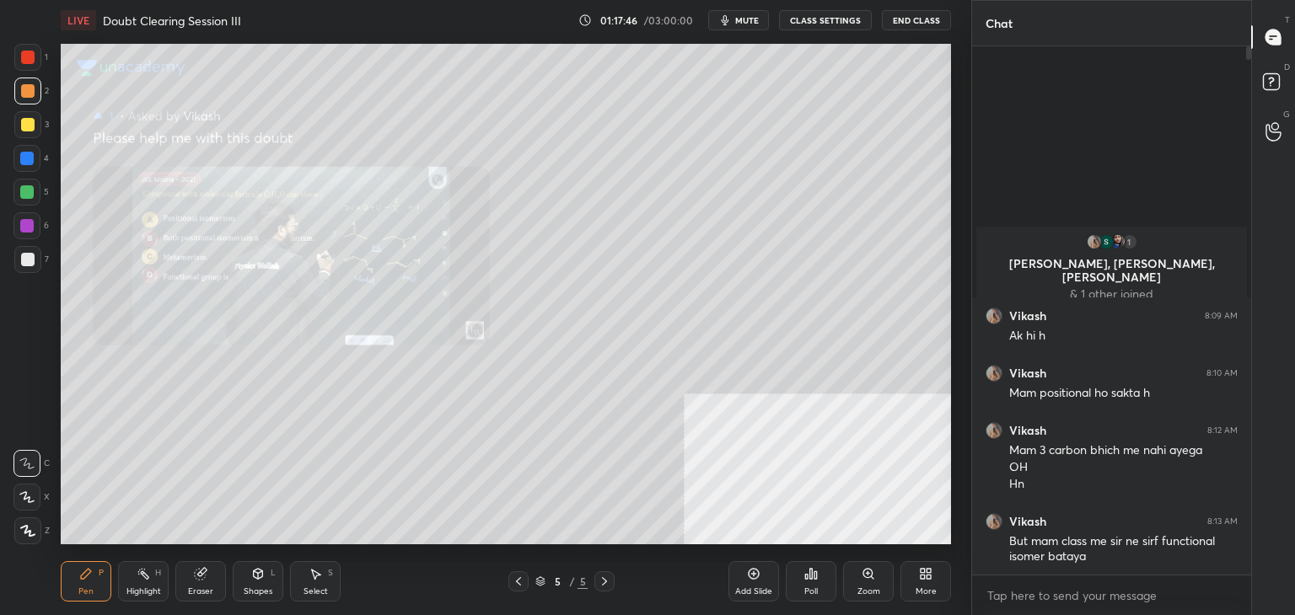
click at [1261, 99] on div "D Doubts (D)" at bounding box center [1273, 84] width 43 height 47
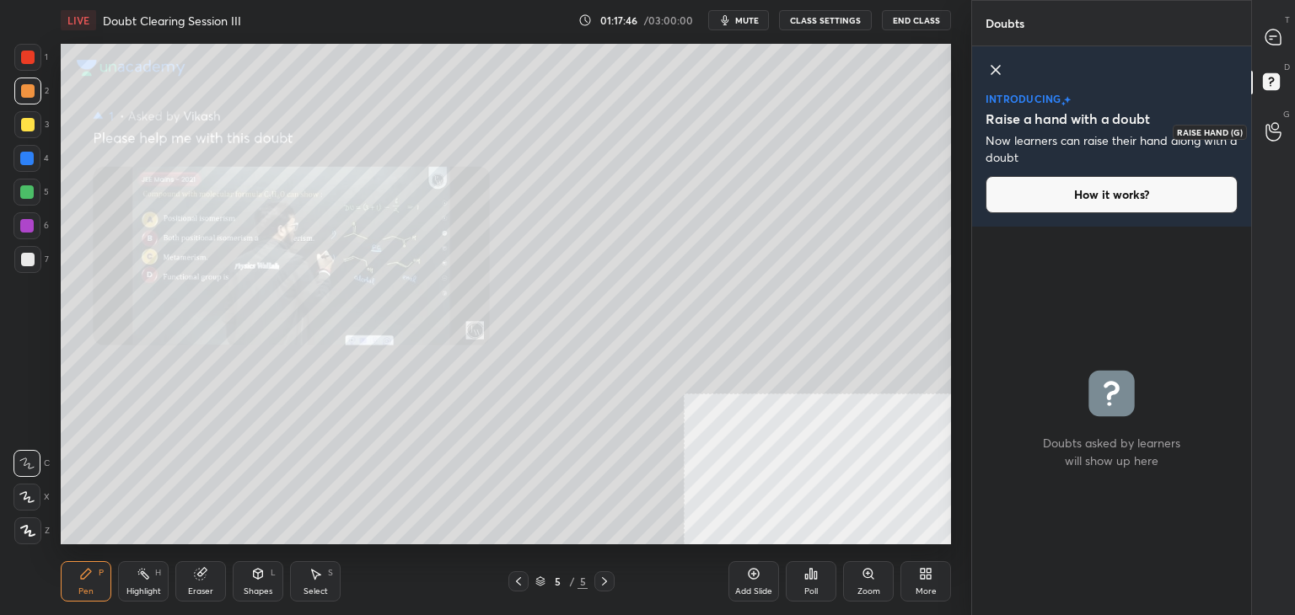
click at [1277, 126] on icon at bounding box center [1273, 131] width 16 height 19
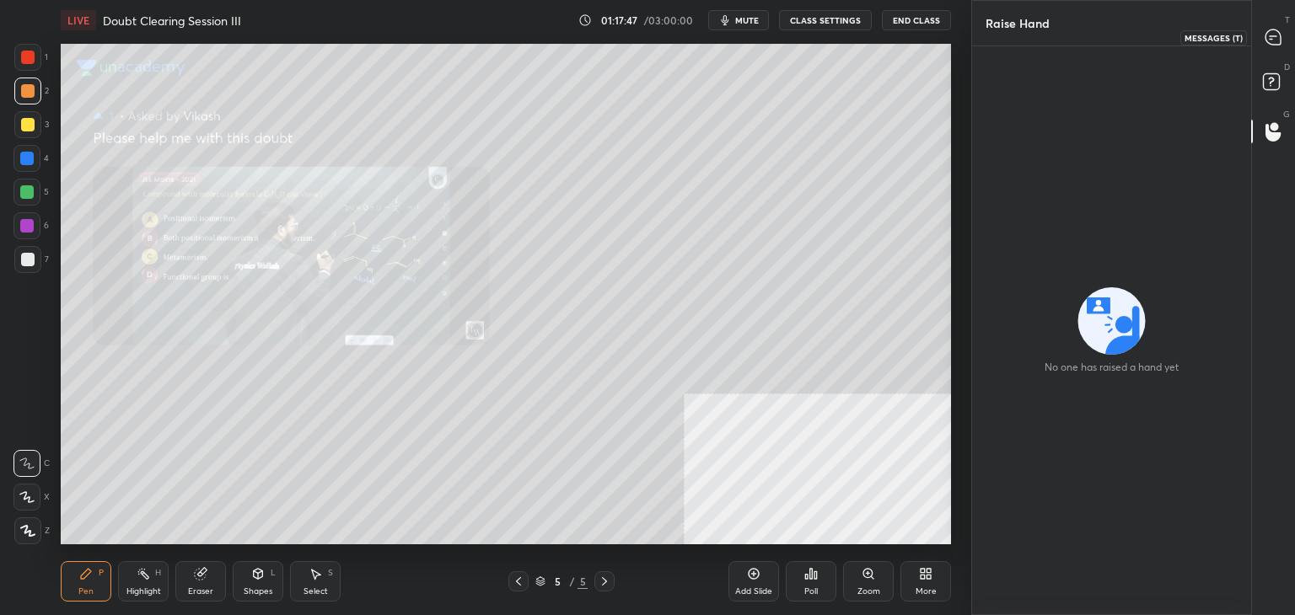
click at [1274, 45] on icon at bounding box center [1273, 38] width 18 height 18
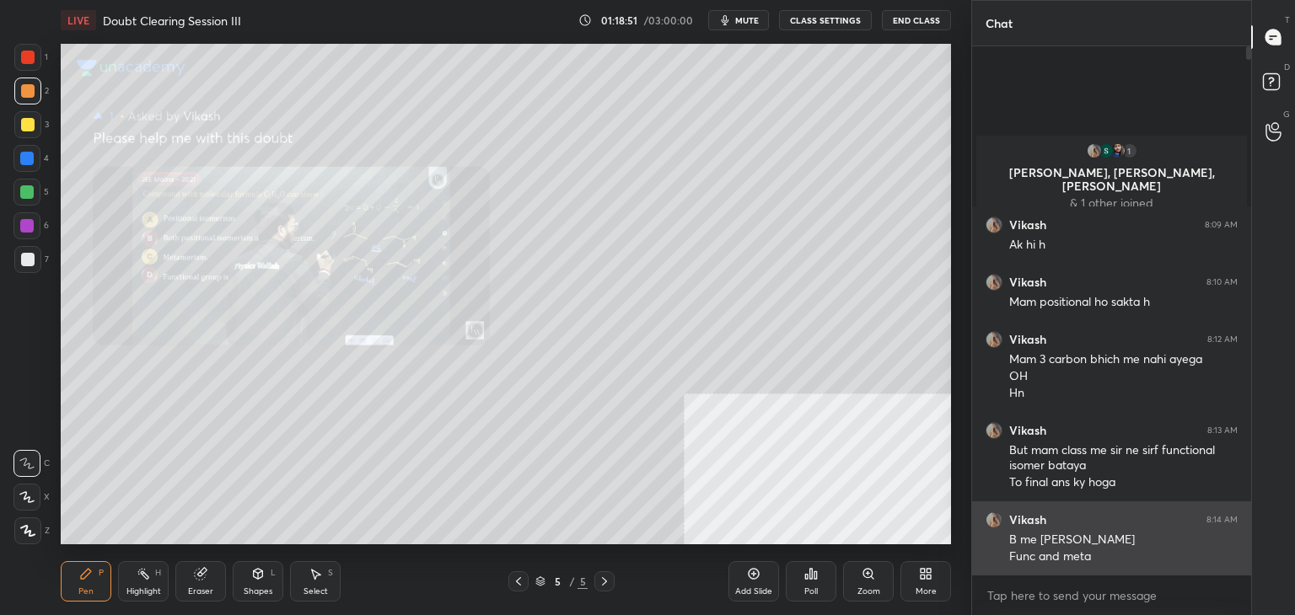
click at [1017, 528] on div "B me [PERSON_NAME] and meta" at bounding box center [1123, 546] width 228 height 37
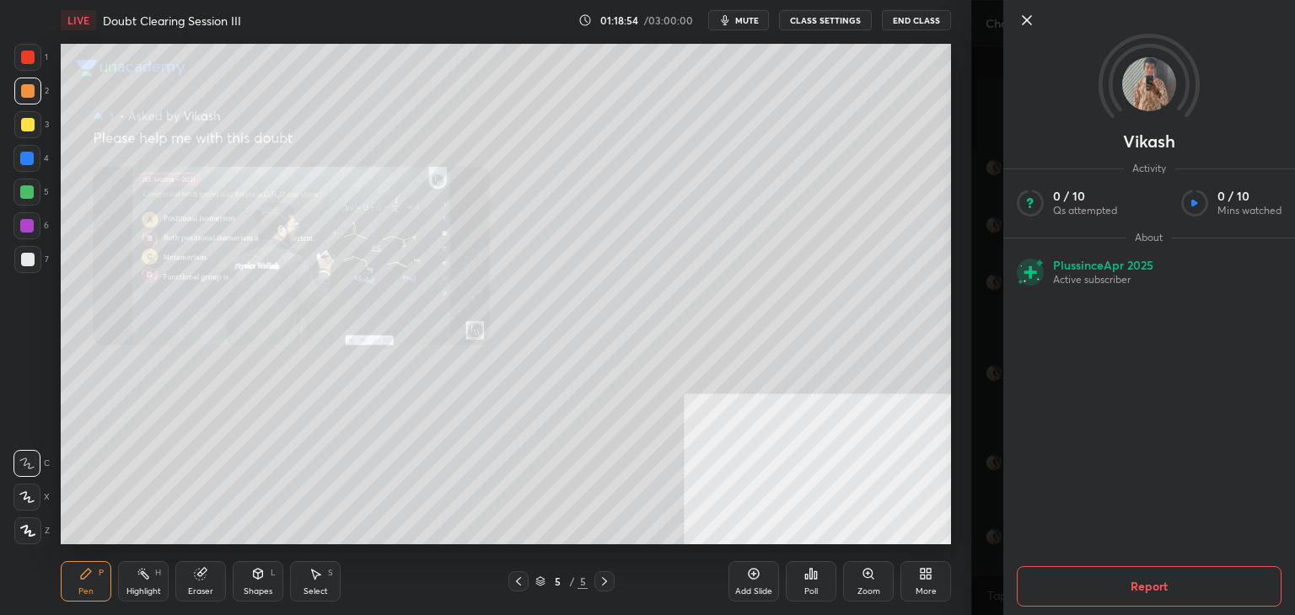
click at [1022, 24] on icon at bounding box center [1026, 20] width 8 height 8
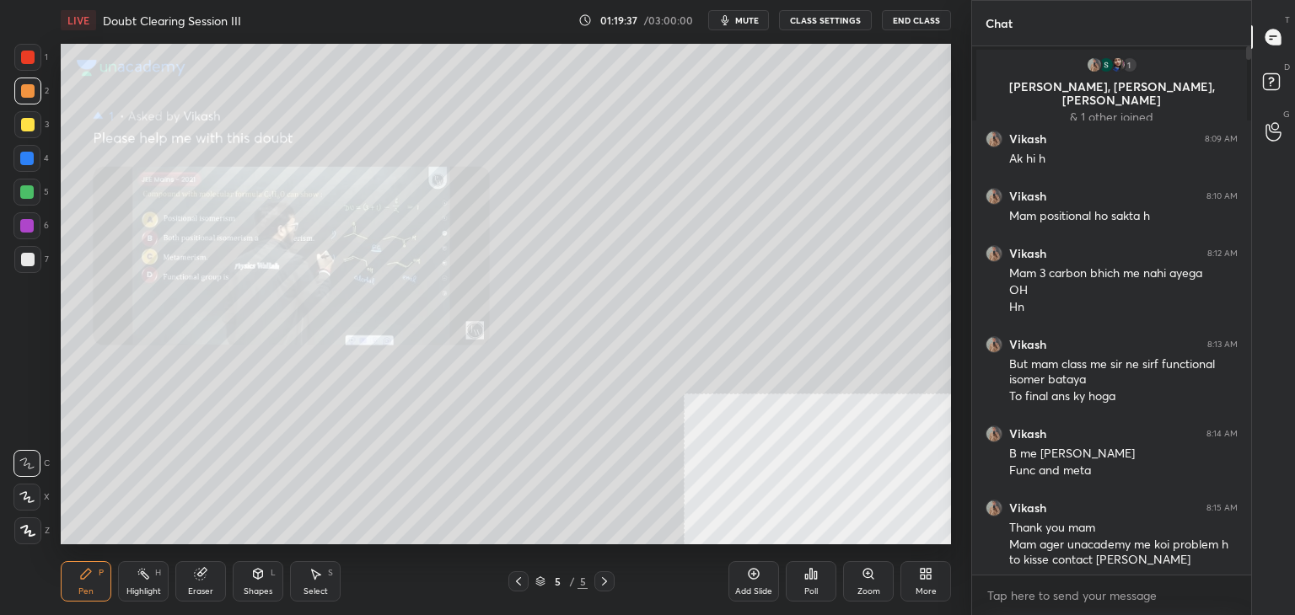
click at [743, 21] on span "mute" at bounding box center [747, 20] width 24 height 12
click at [743, 21] on span "unmute" at bounding box center [745, 20] width 36 height 12
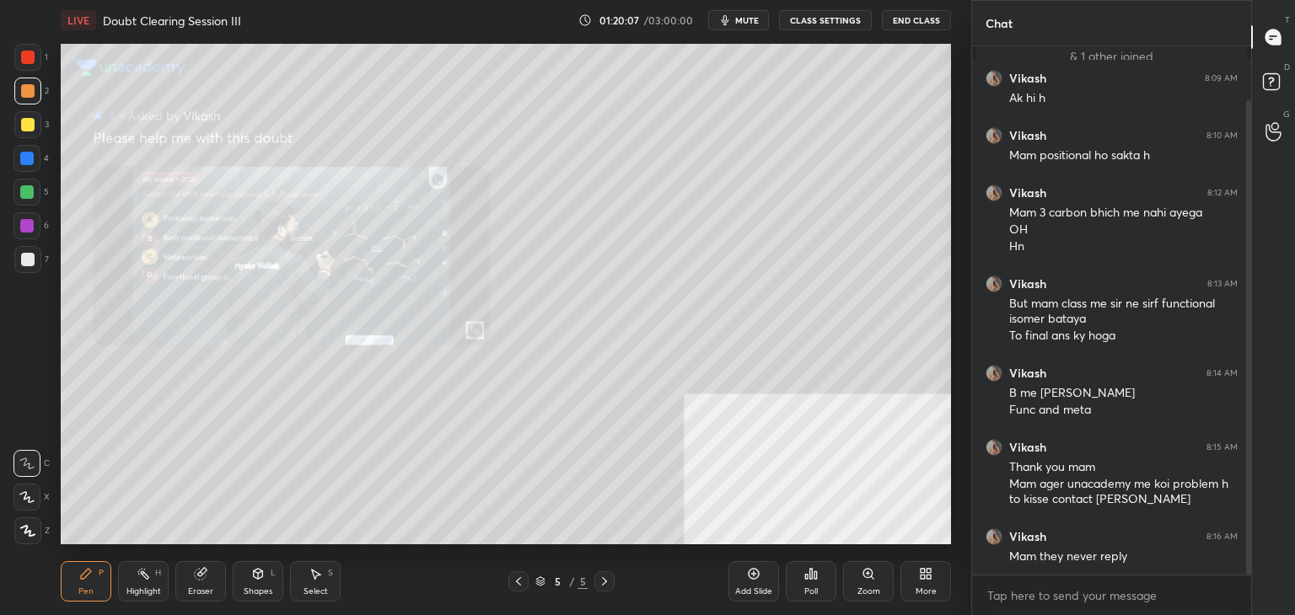
drag, startPoint x: 1246, startPoint y: 512, endPoint x: 1270, endPoint y: 598, distance: 89.4
click at [1270, 598] on div "Chat 1 Vikash, [PERSON_NAME], [PERSON_NAME] & 1 other joined [PERSON_NAME] 8:09…" at bounding box center [1133, 307] width 324 height 615
click at [735, 21] on button "mute" at bounding box center [738, 20] width 61 height 20
click at [1268, 96] on icon at bounding box center [1273, 84] width 30 height 30
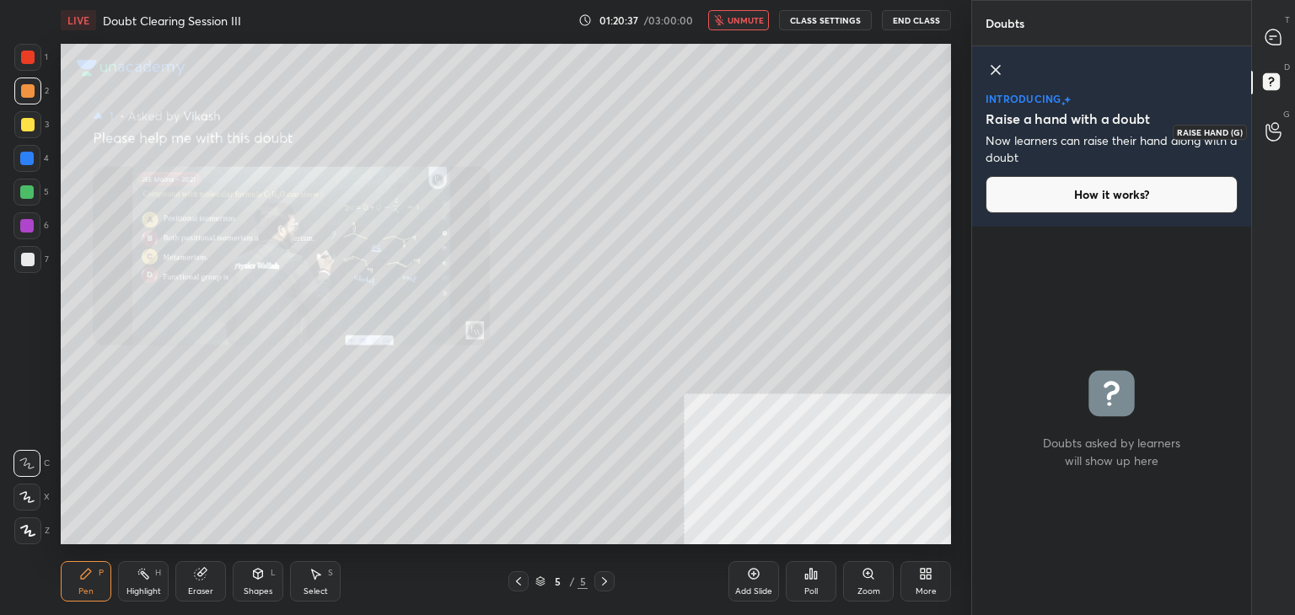
click at [1271, 145] on div at bounding box center [1274, 131] width 34 height 30
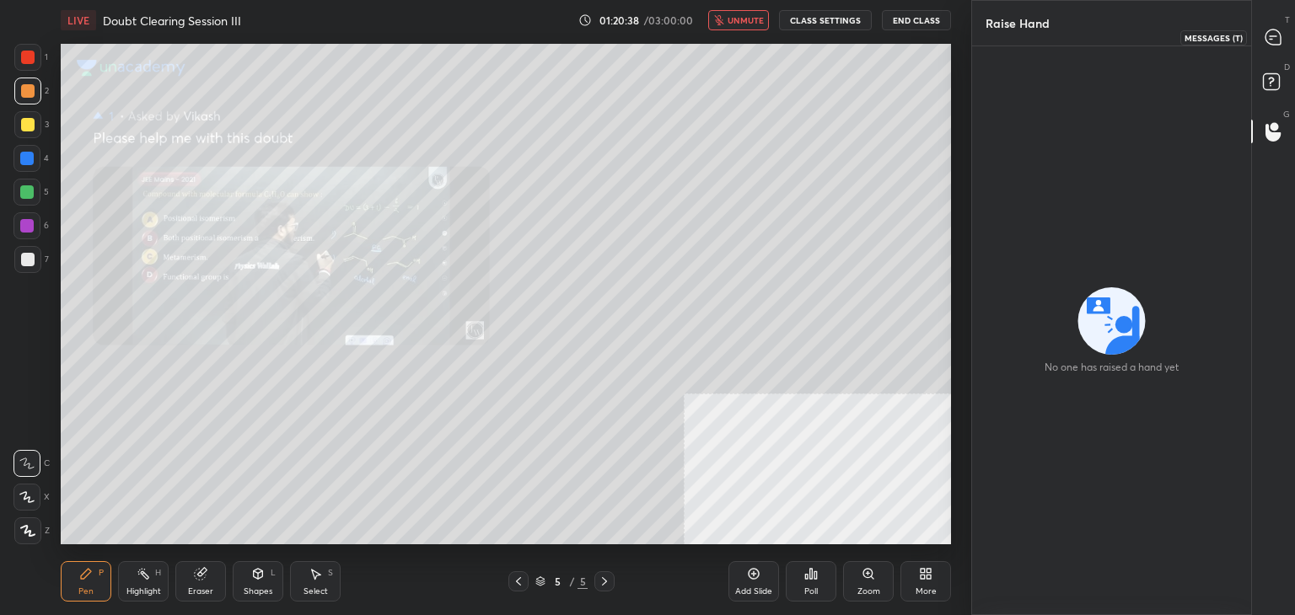
click at [1269, 43] on icon at bounding box center [1272, 36] width 15 height 15
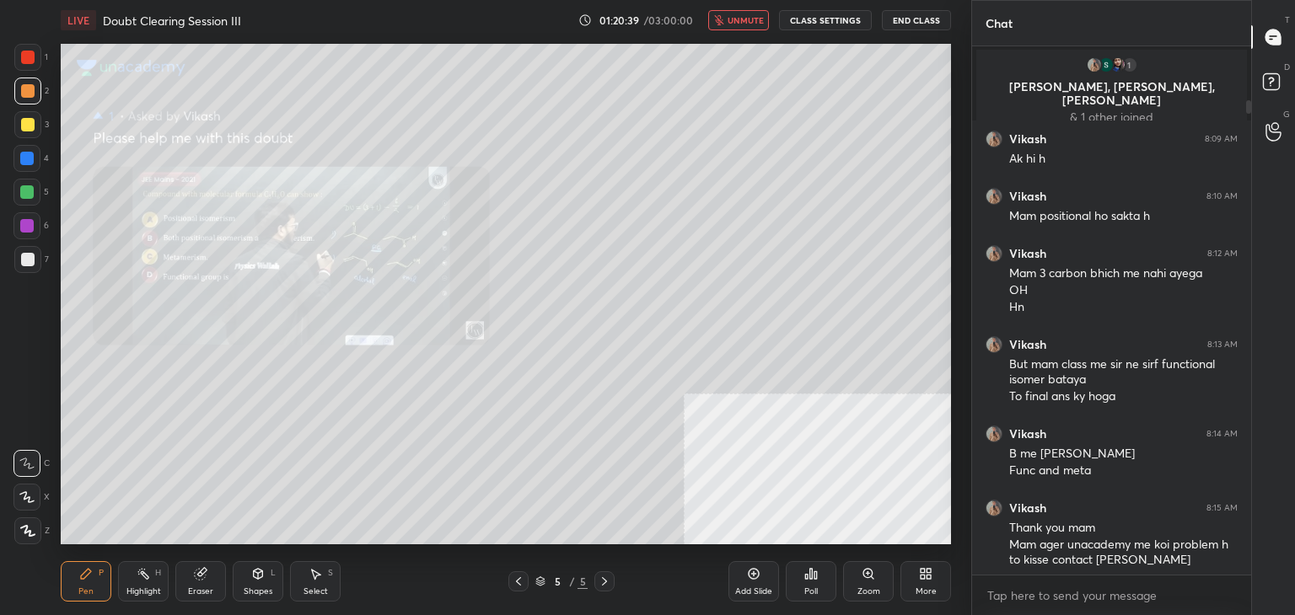
scroll to position [523, 274]
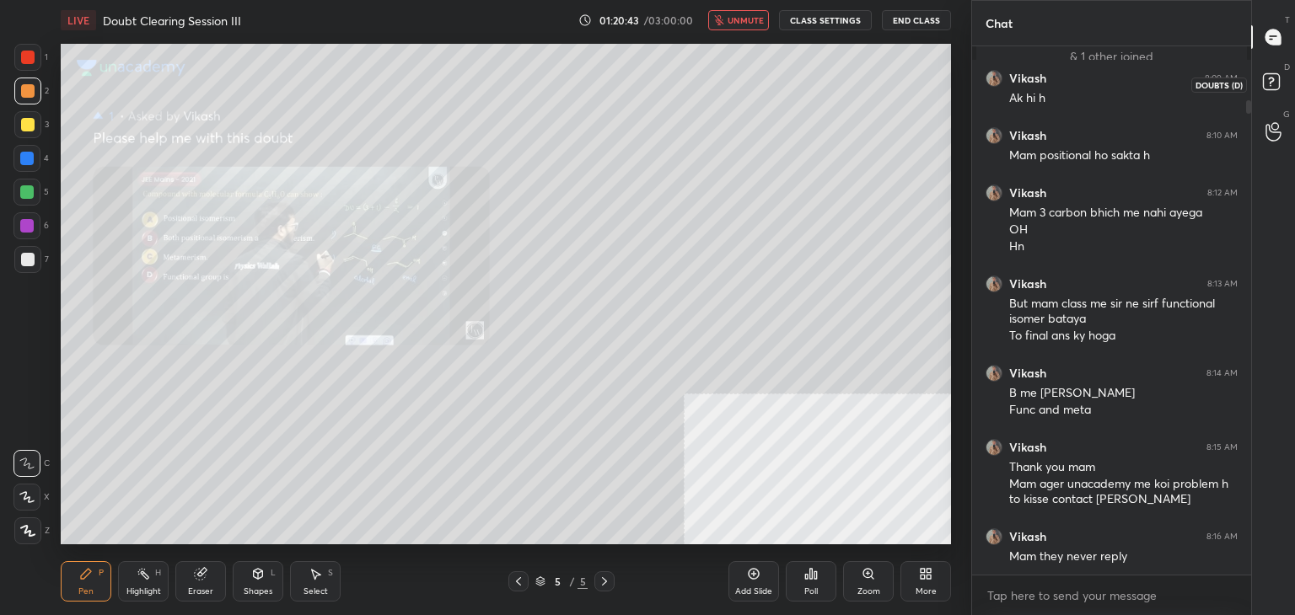
click at [1260, 78] on icon at bounding box center [1273, 84] width 30 height 30
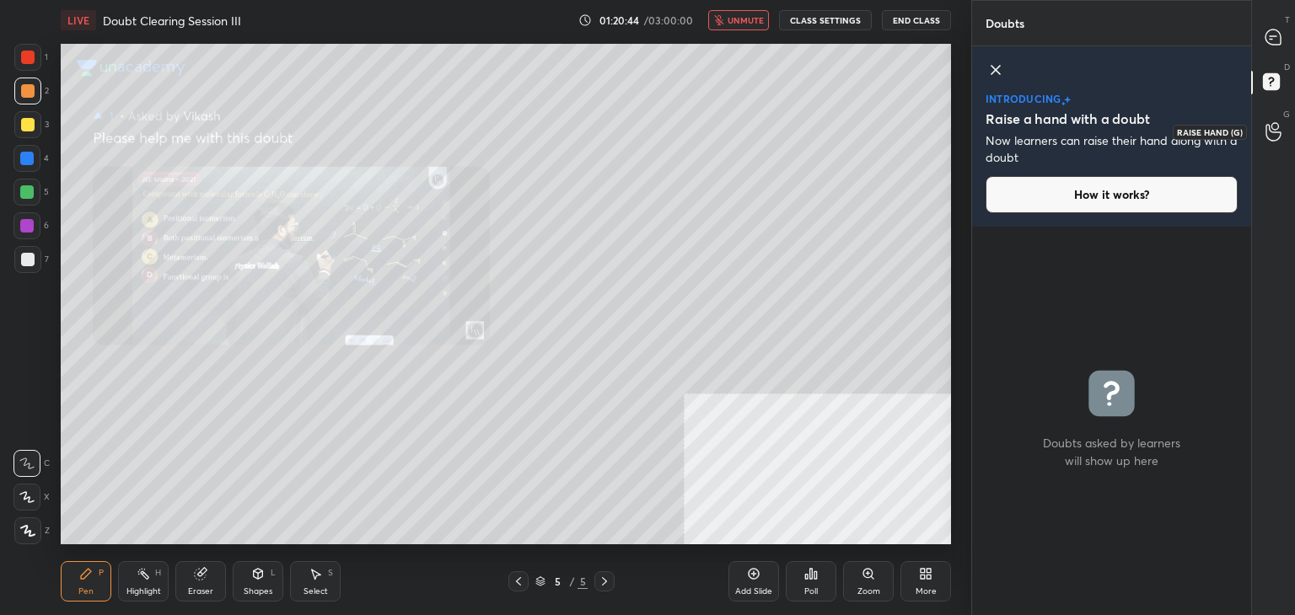
click at [1272, 129] on icon at bounding box center [1273, 131] width 16 height 19
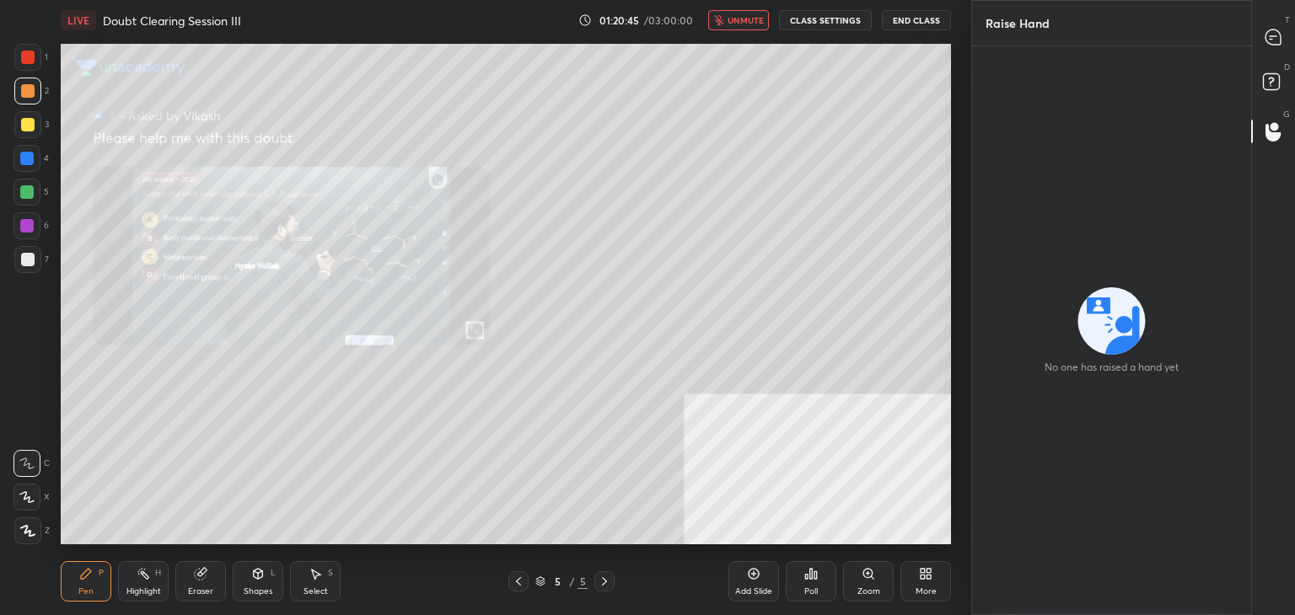
click at [1274, 18] on div "T Messages (T)" at bounding box center [1273, 36] width 43 height 47
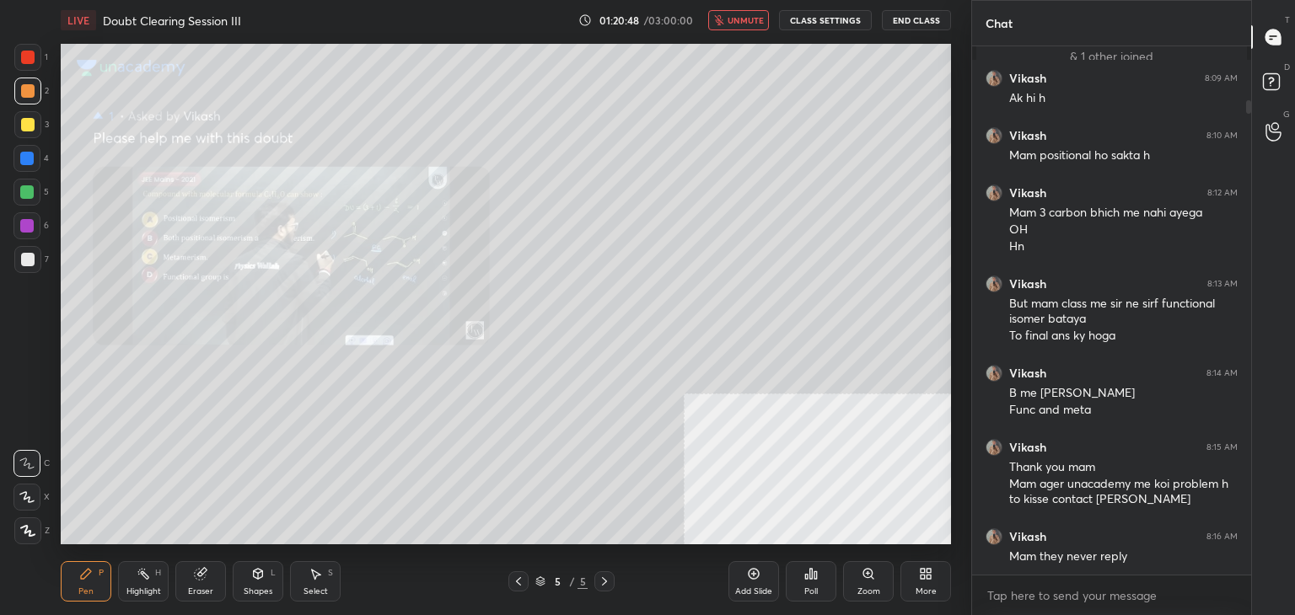
click at [801, 27] on button "CLASS SETTINGS" at bounding box center [825, 20] width 93 height 20
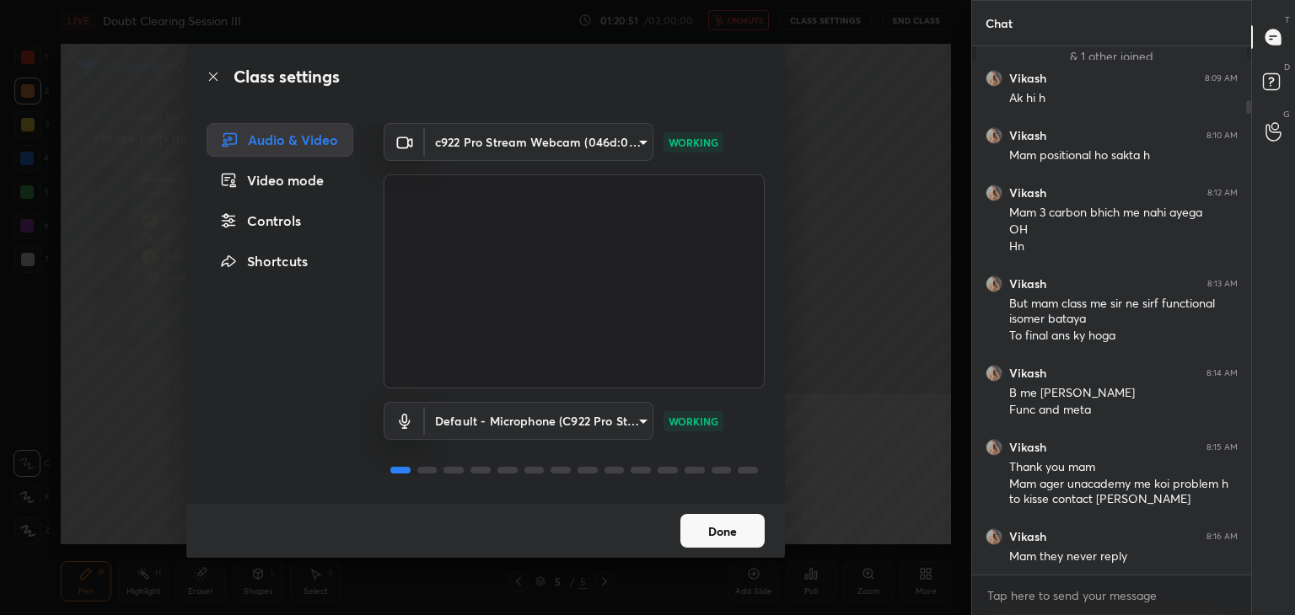
click at [882, 353] on div "Class settings Audio & Video Video mode Controls Shortcuts c922 Pro Stream Webc…" at bounding box center [485, 307] width 971 height 615
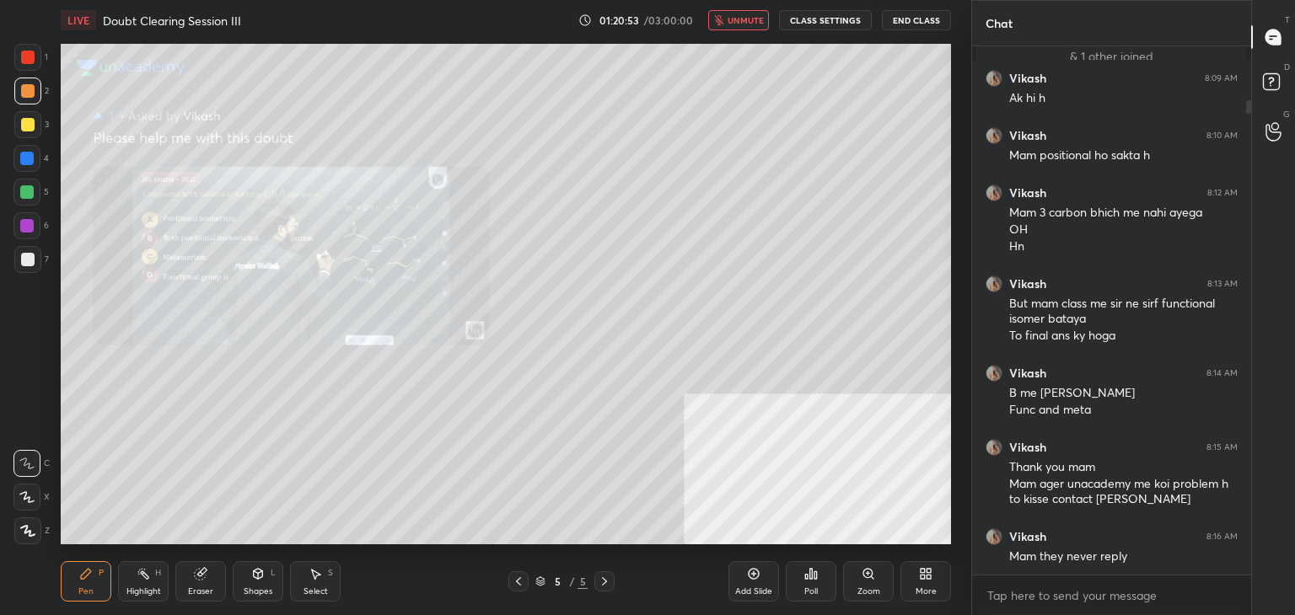
click at [733, 23] on span "unmute" at bounding box center [745, 20] width 36 height 12
click at [732, 23] on icon "button" at bounding box center [724, 19] width 13 height 13
click at [733, 23] on span "unmute" at bounding box center [745, 20] width 36 height 12
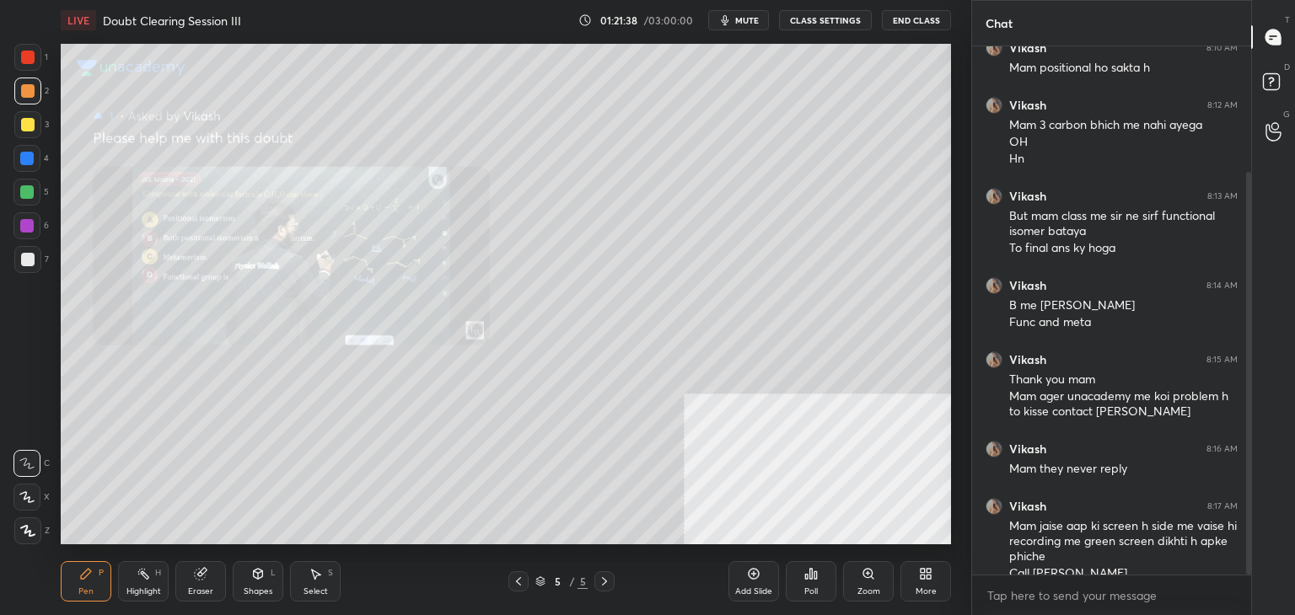
scroll to position [165, 0]
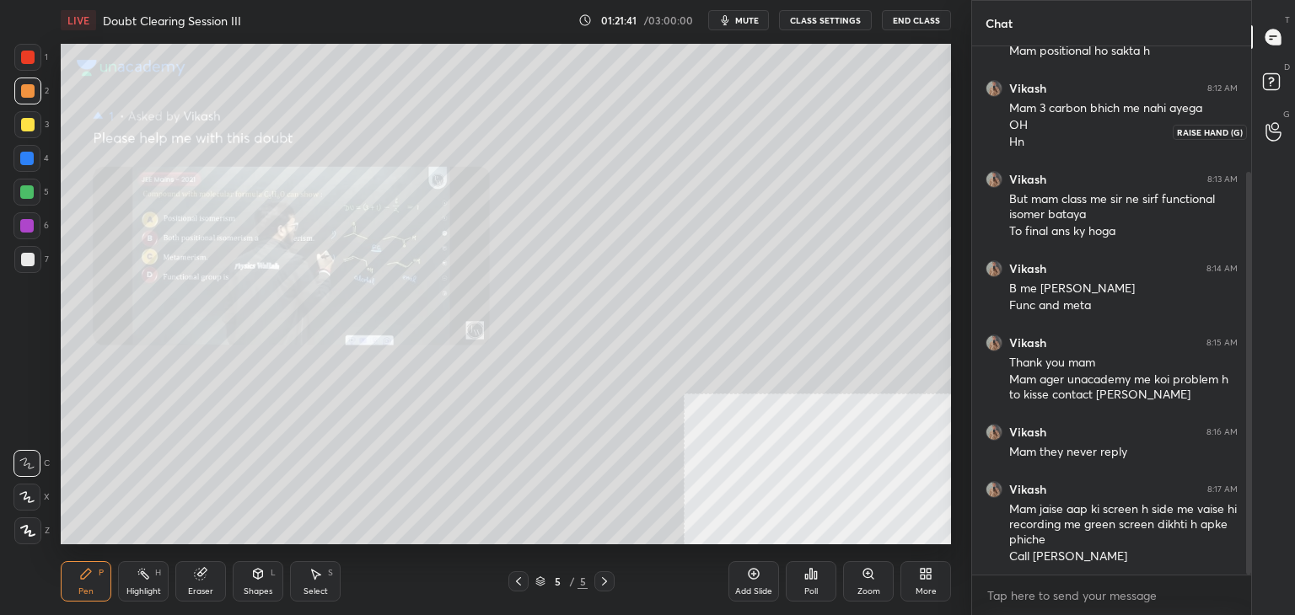
click at [1264, 131] on div at bounding box center [1274, 131] width 34 height 30
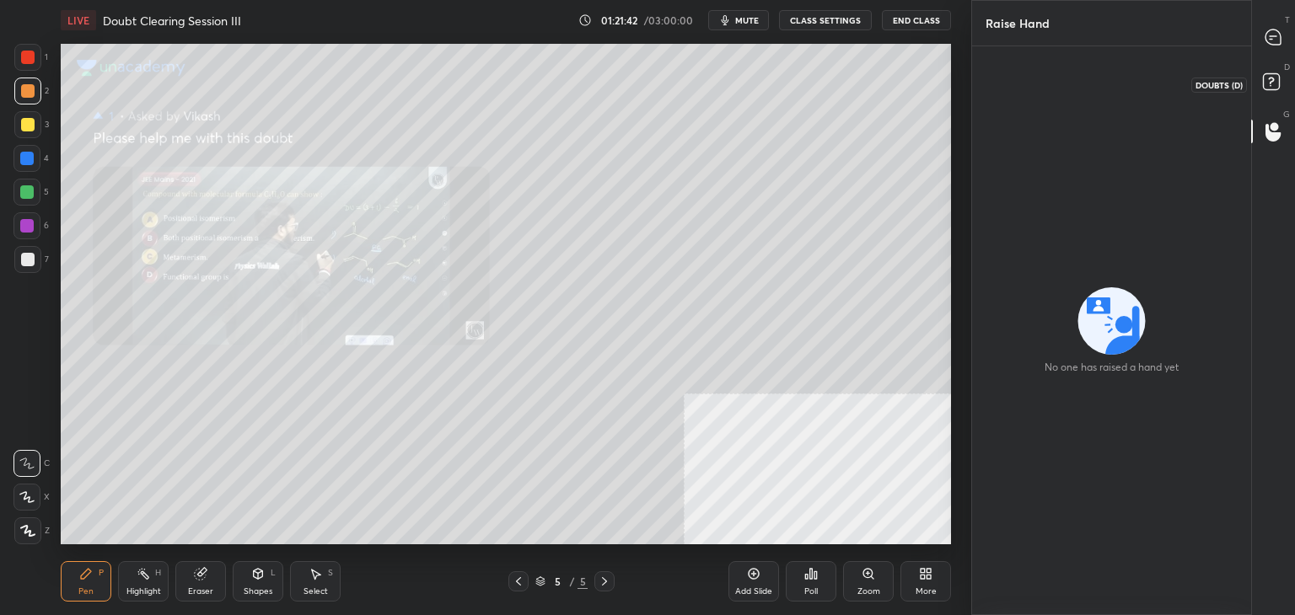
click at [1275, 69] on icon at bounding box center [1273, 84] width 30 height 30
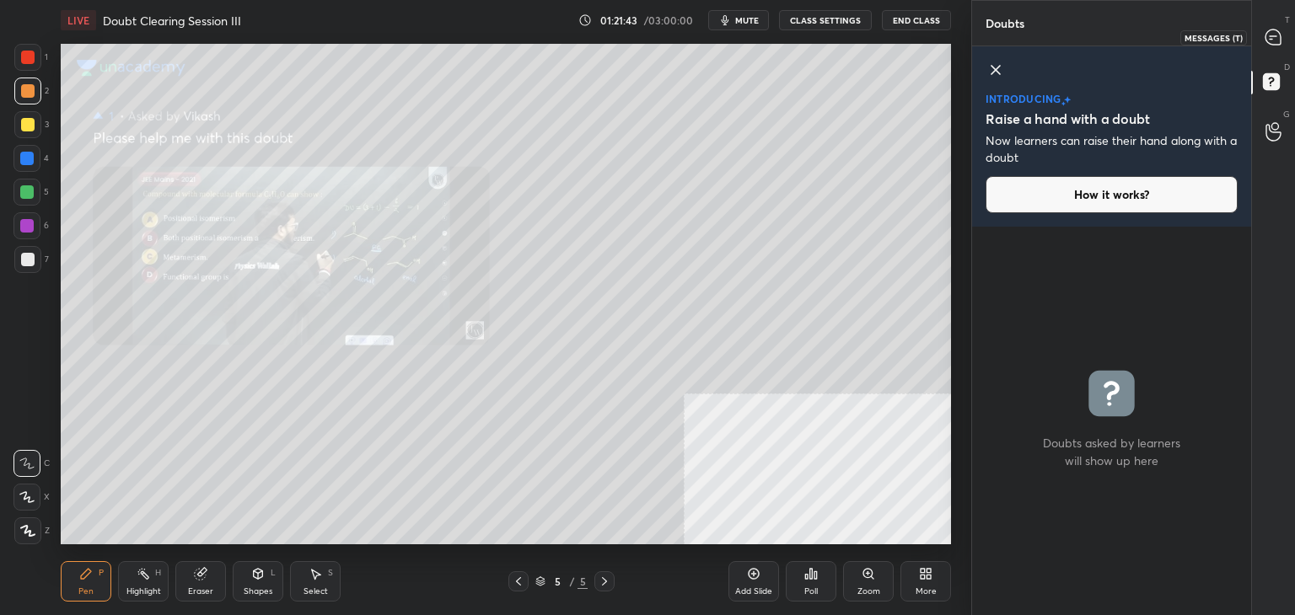
click at [1279, 29] on icon at bounding box center [1273, 38] width 18 height 18
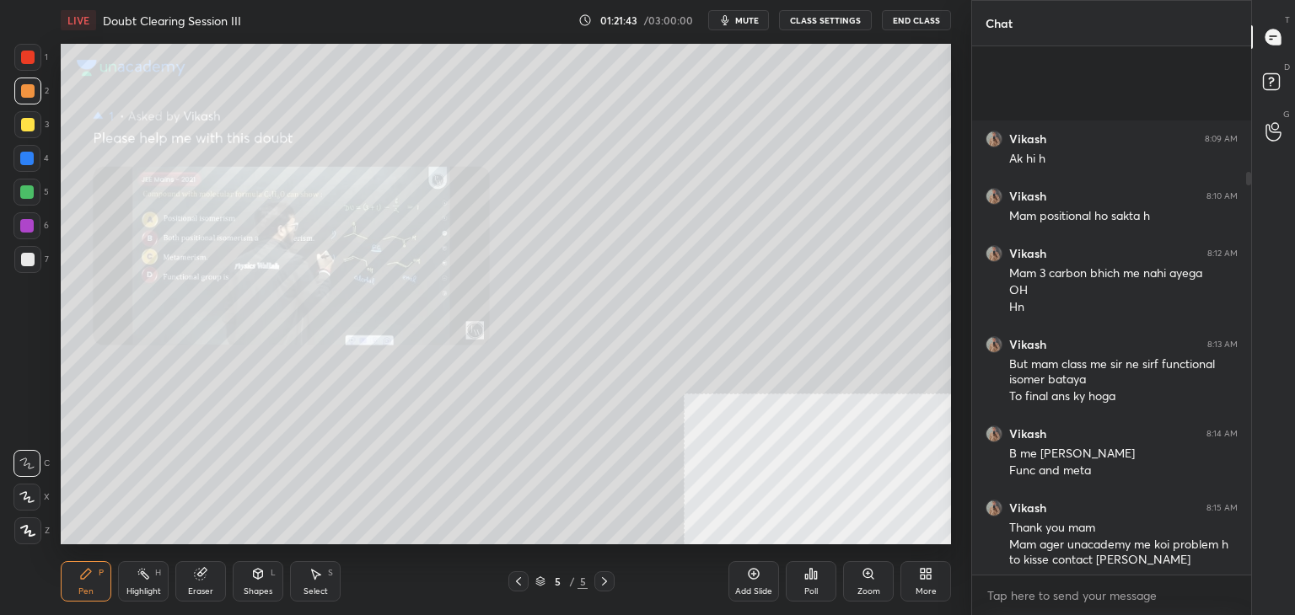
scroll to position [523, 274]
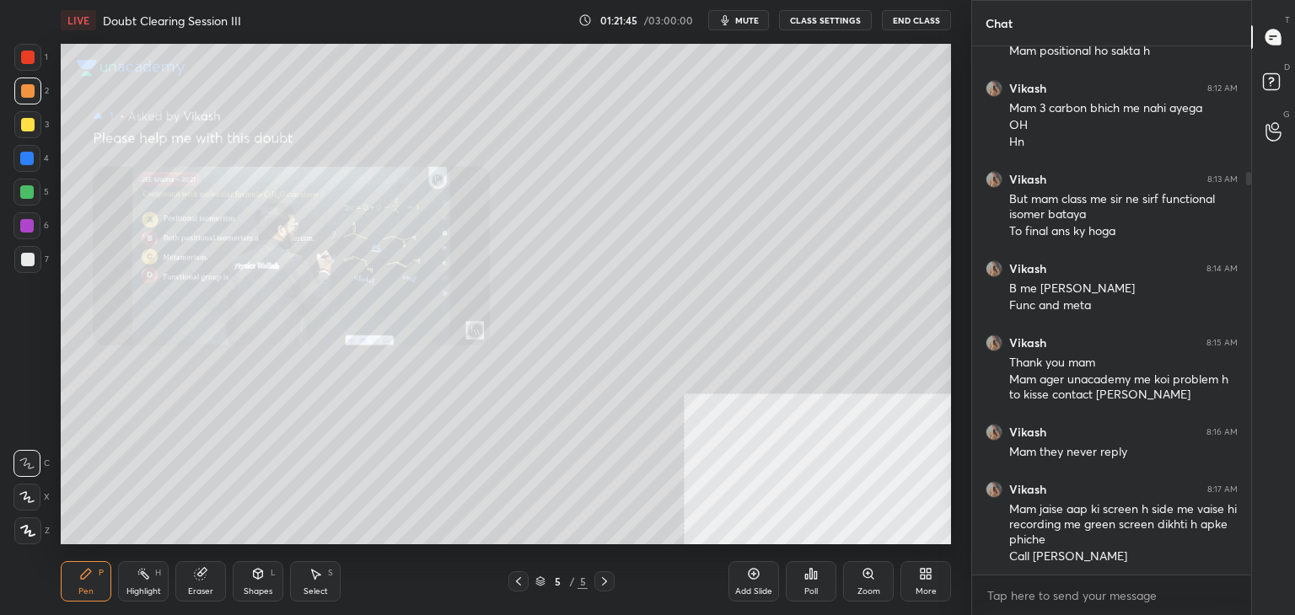
click at [827, 18] on button "CLASS SETTINGS" at bounding box center [825, 20] width 93 height 20
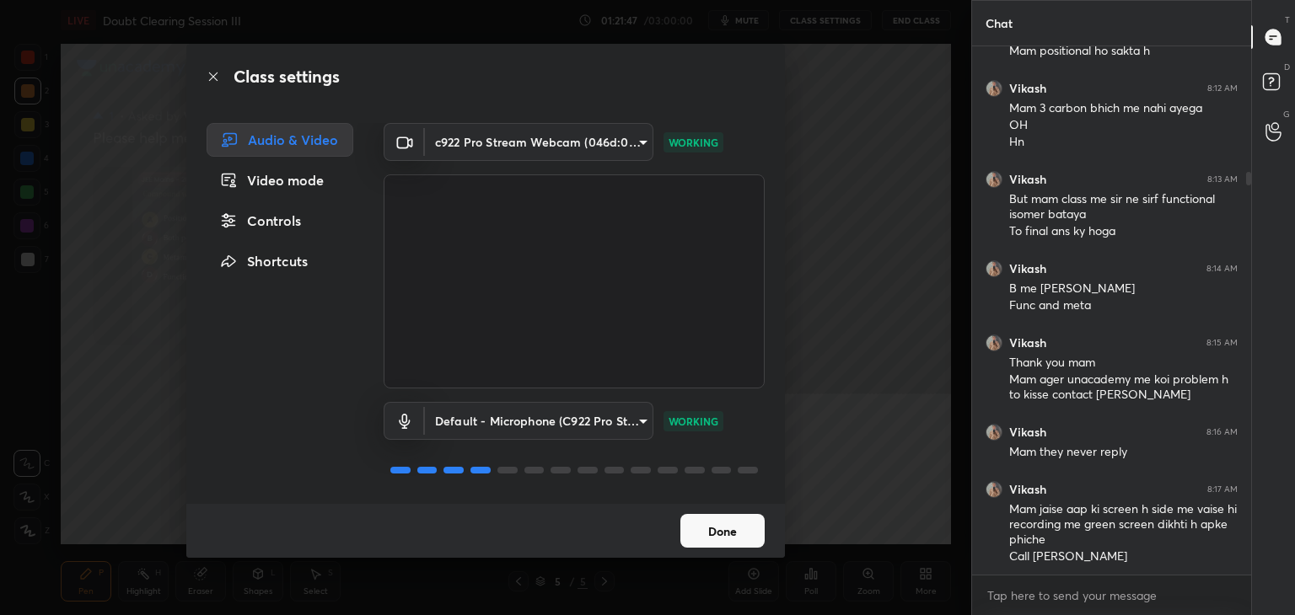
click at [292, 212] on div "Controls" at bounding box center [279, 221] width 147 height 34
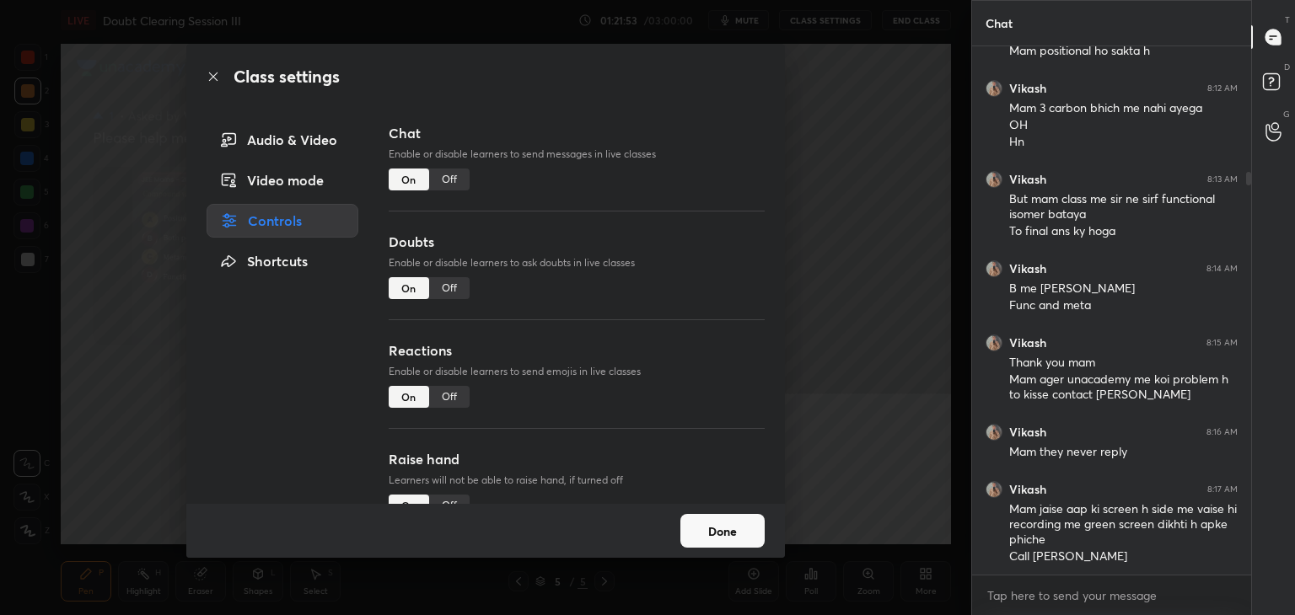
scroll to position [146, 0]
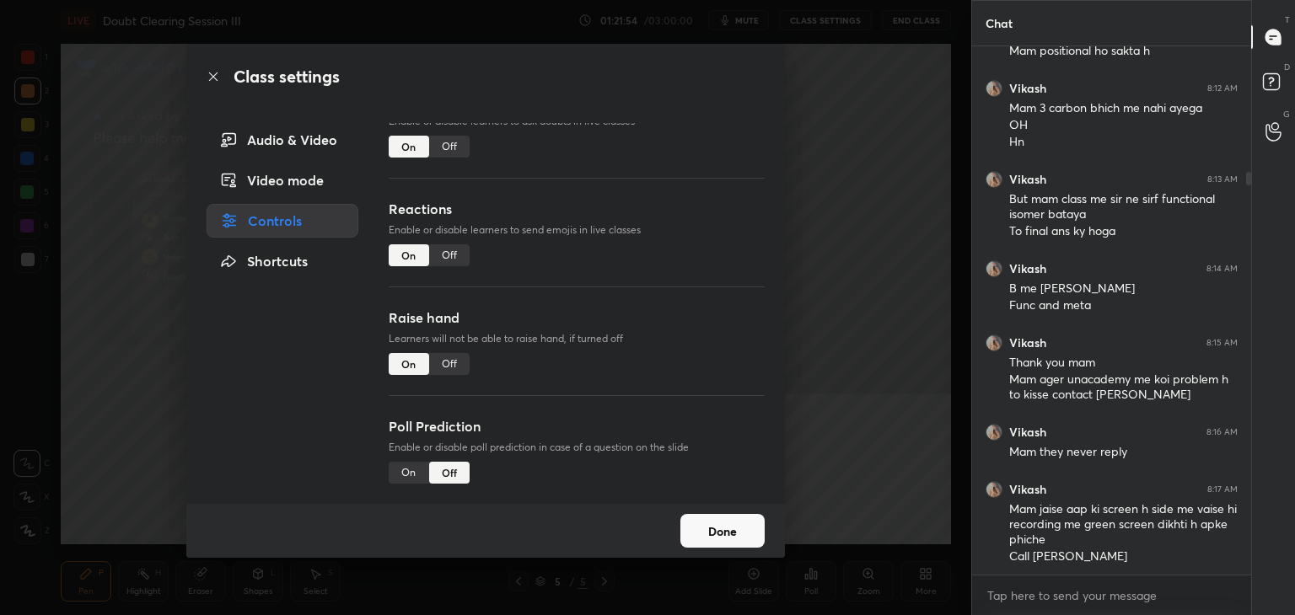
click at [453, 361] on div "Off" at bounding box center [449, 364] width 40 height 22
click at [705, 536] on button "Done" at bounding box center [722, 531] width 84 height 34
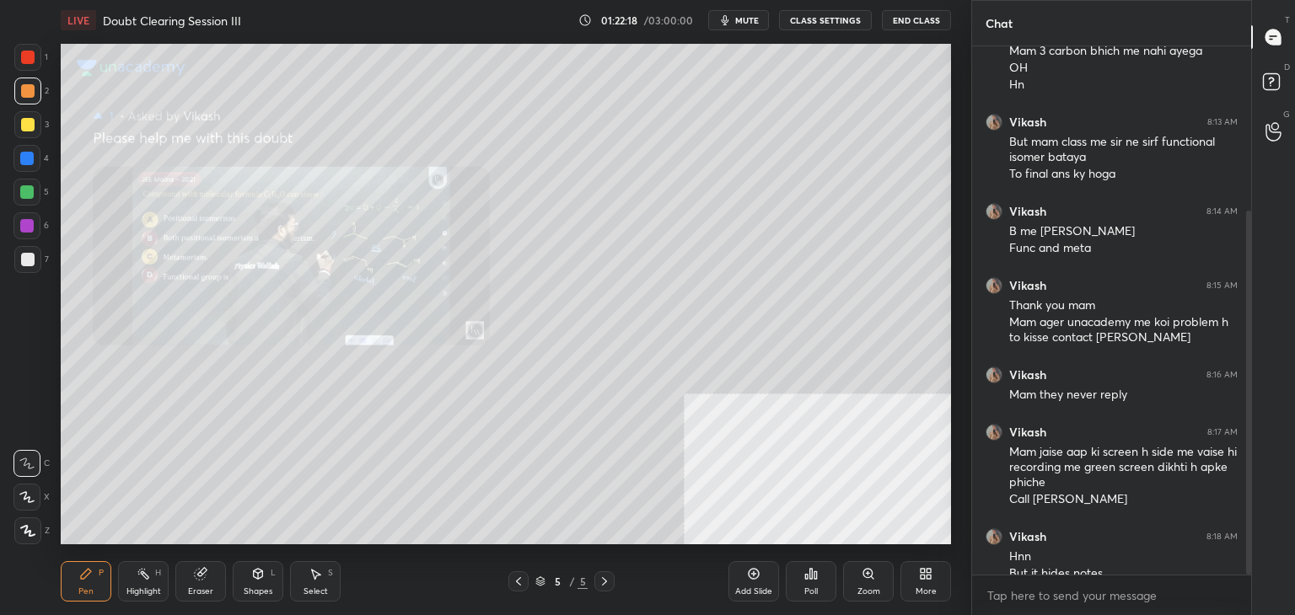
scroll to position [239, 0]
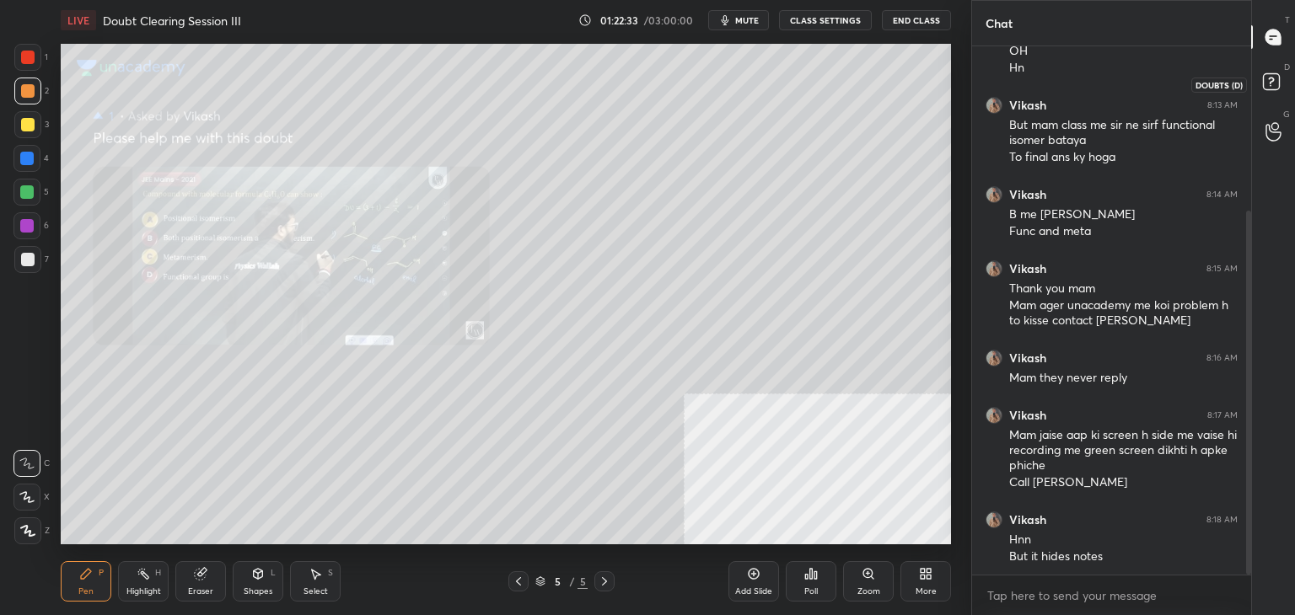
click at [1263, 88] on rect at bounding box center [1271, 82] width 16 height 16
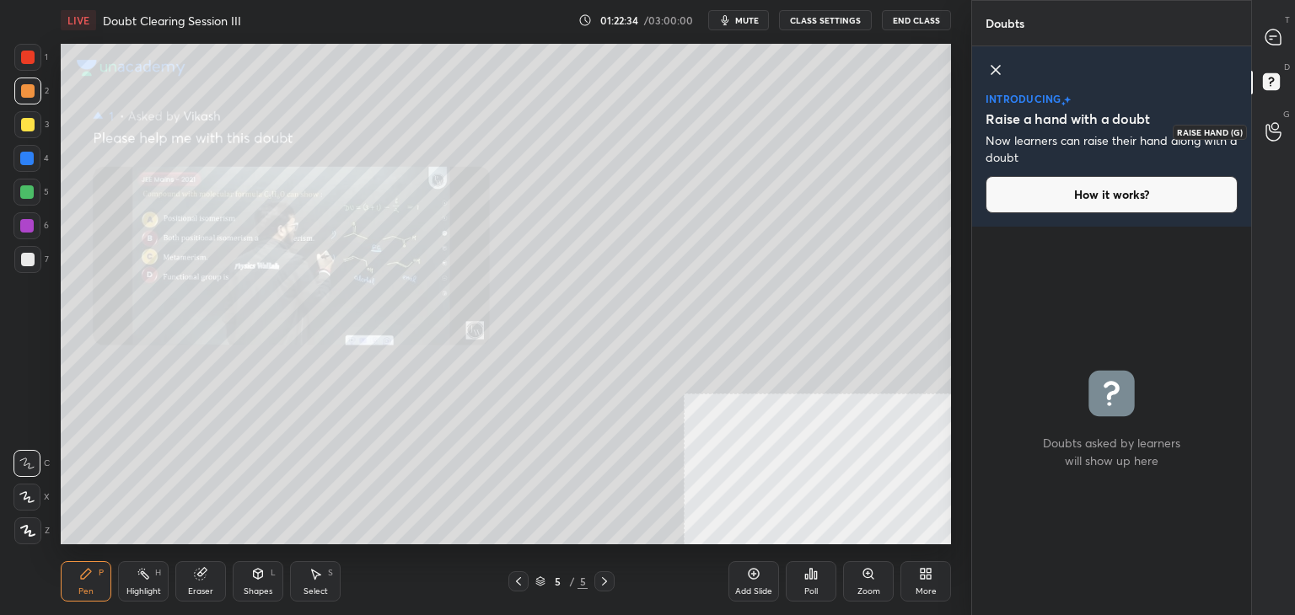
click at [1263, 126] on div at bounding box center [1274, 131] width 34 height 30
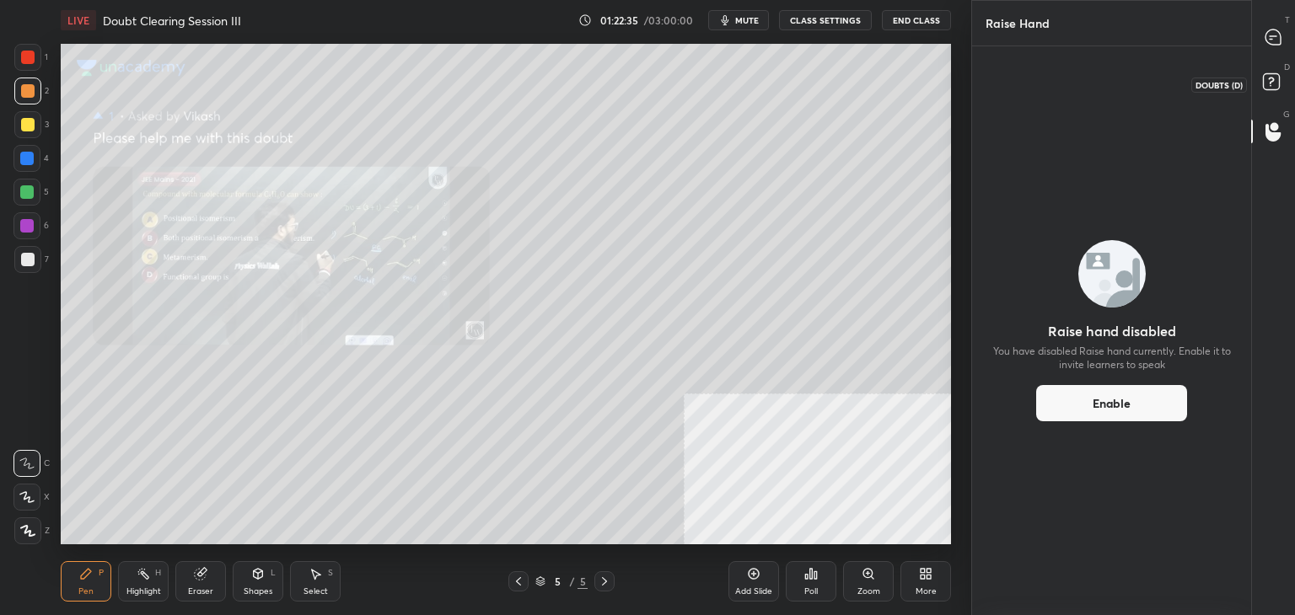
click at [1258, 73] on icon at bounding box center [1273, 84] width 30 height 30
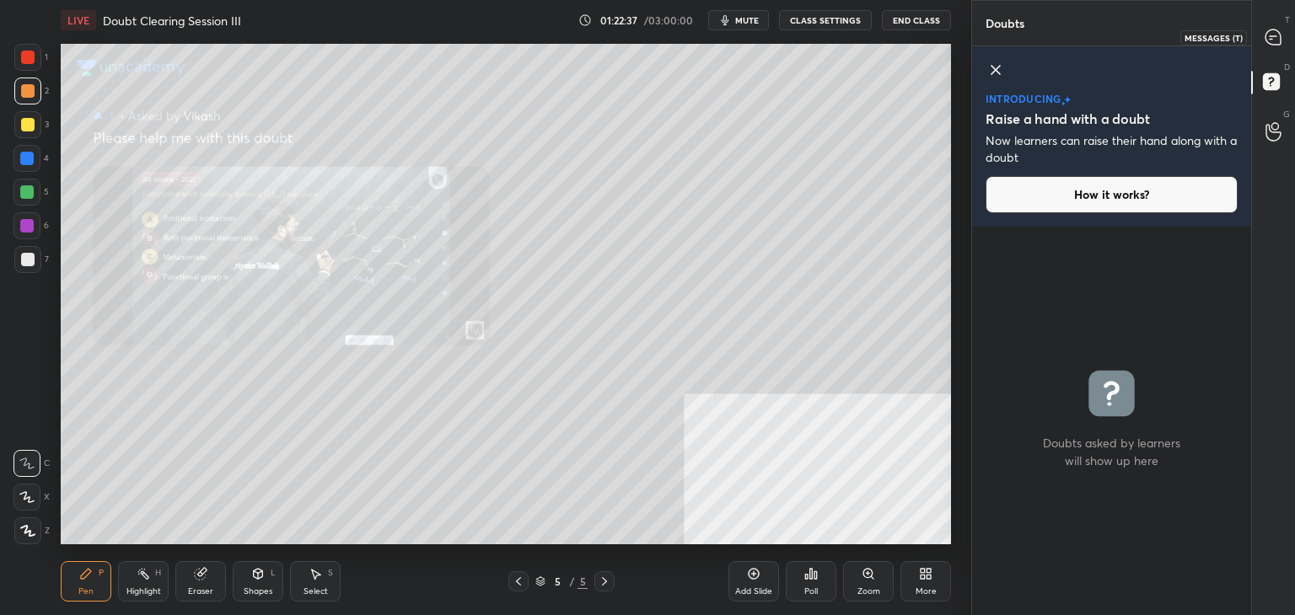
click at [1266, 29] on icon at bounding box center [1273, 38] width 18 height 18
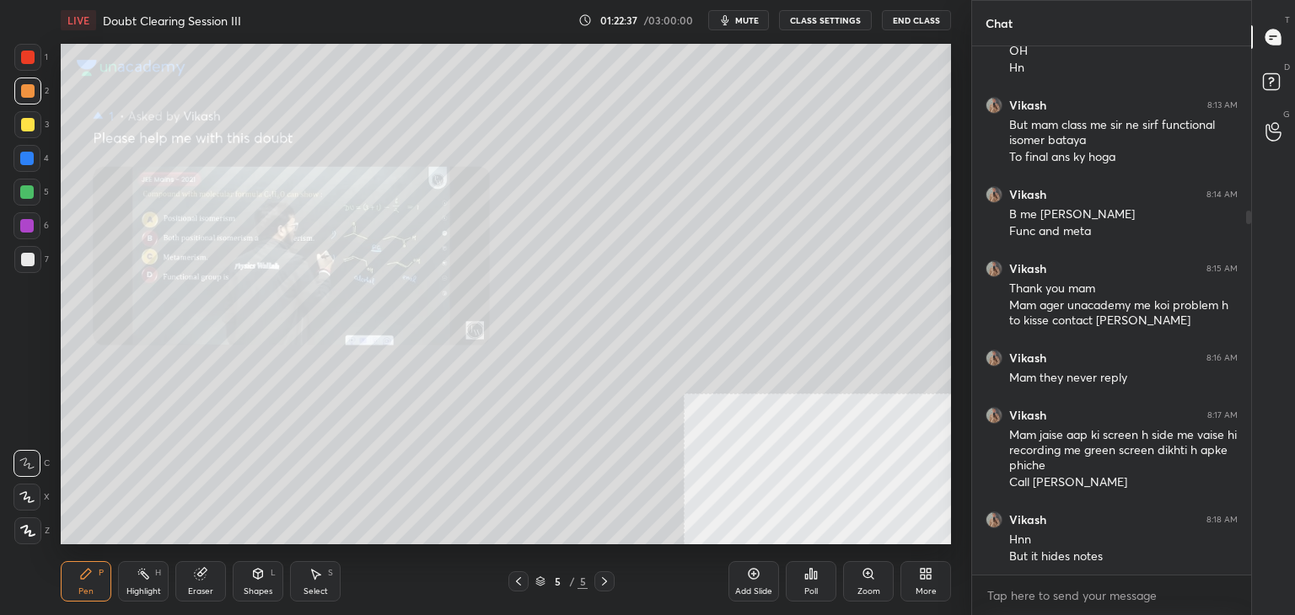
scroll to position [523, 274]
click at [1285, 79] on icon at bounding box center [1273, 84] width 30 height 30
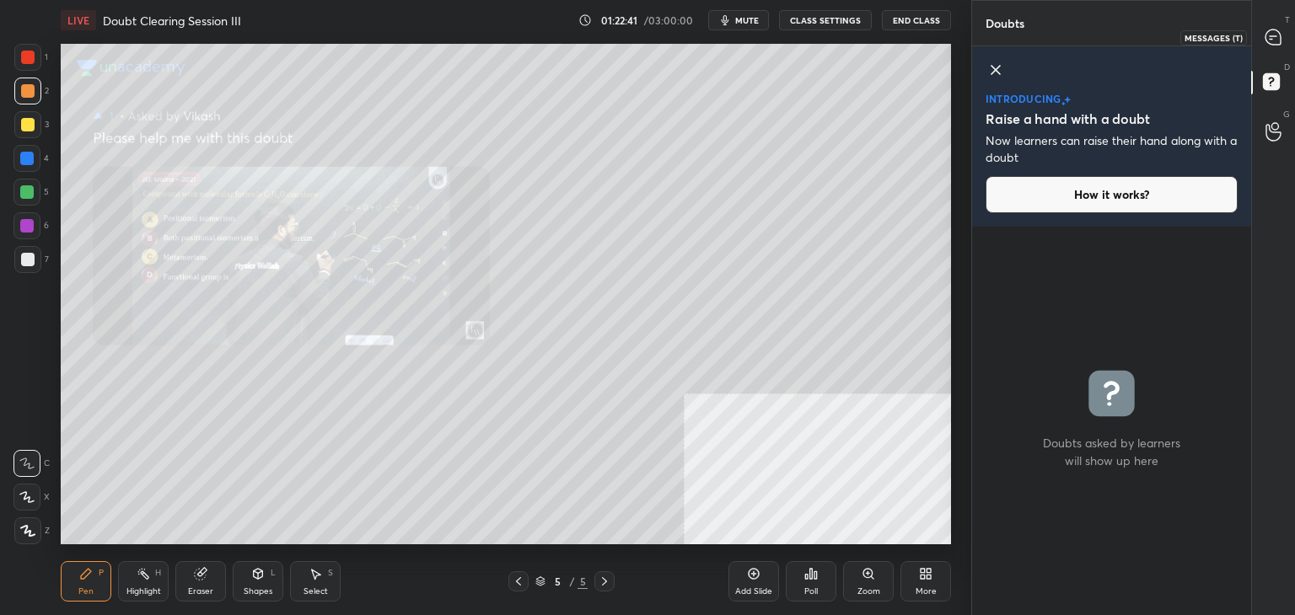
click at [1275, 49] on div at bounding box center [1274, 37] width 34 height 30
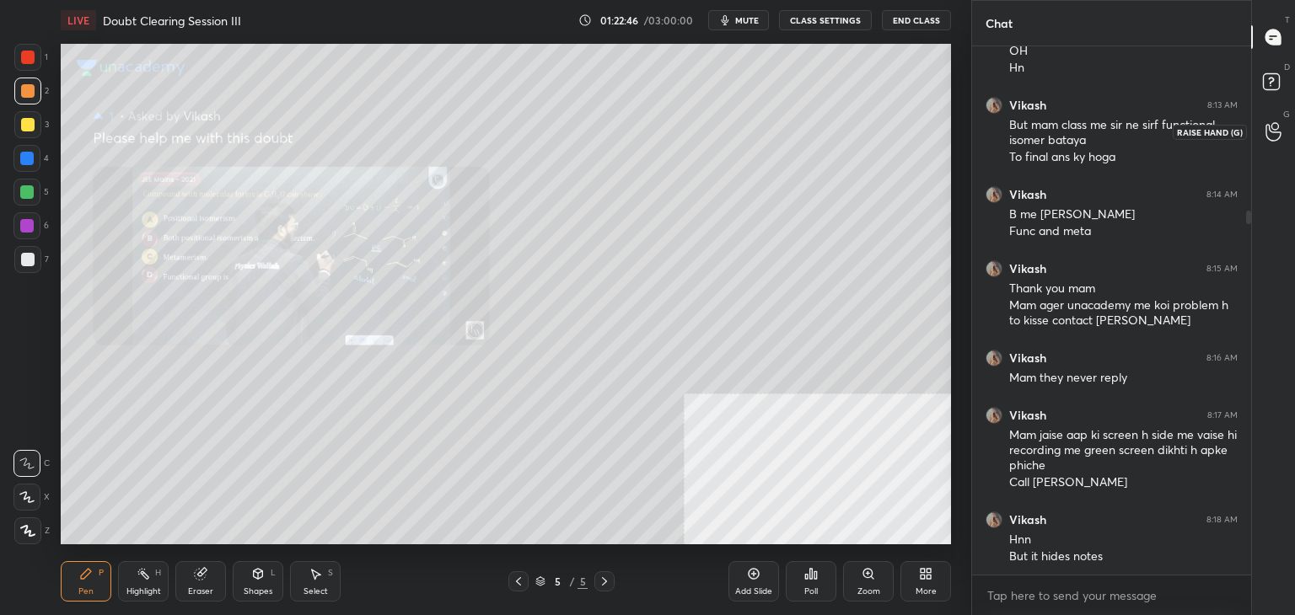
click at [1262, 144] on div at bounding box center [1274, 131] width 34 height 30
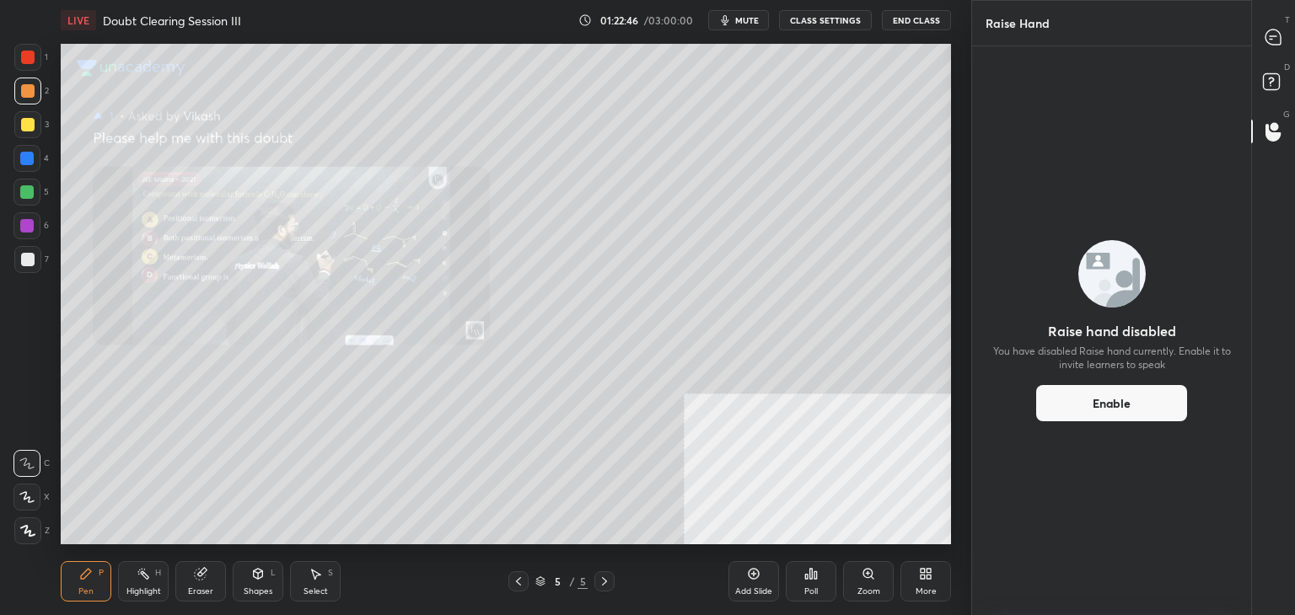
click at [1268, 100] on div "D Doubts (D)" at bounding box center [1273, 84] width 43 height 47
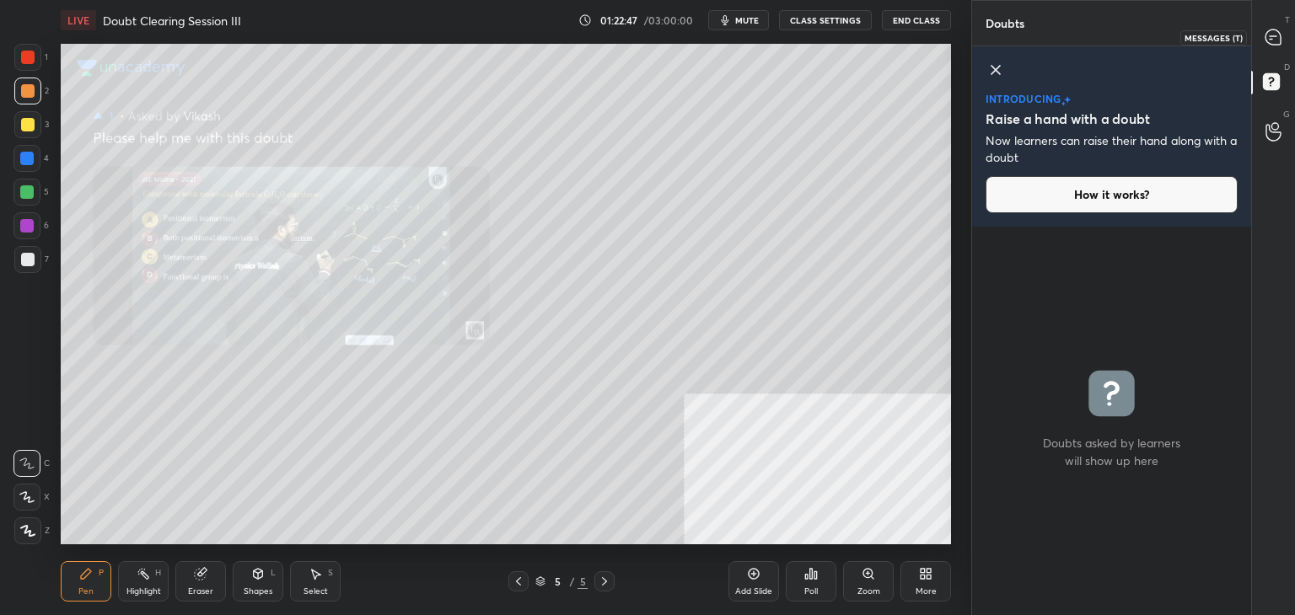
click at [1281, 42] on icon at bounding box center [1273, 38] width 18 height 18
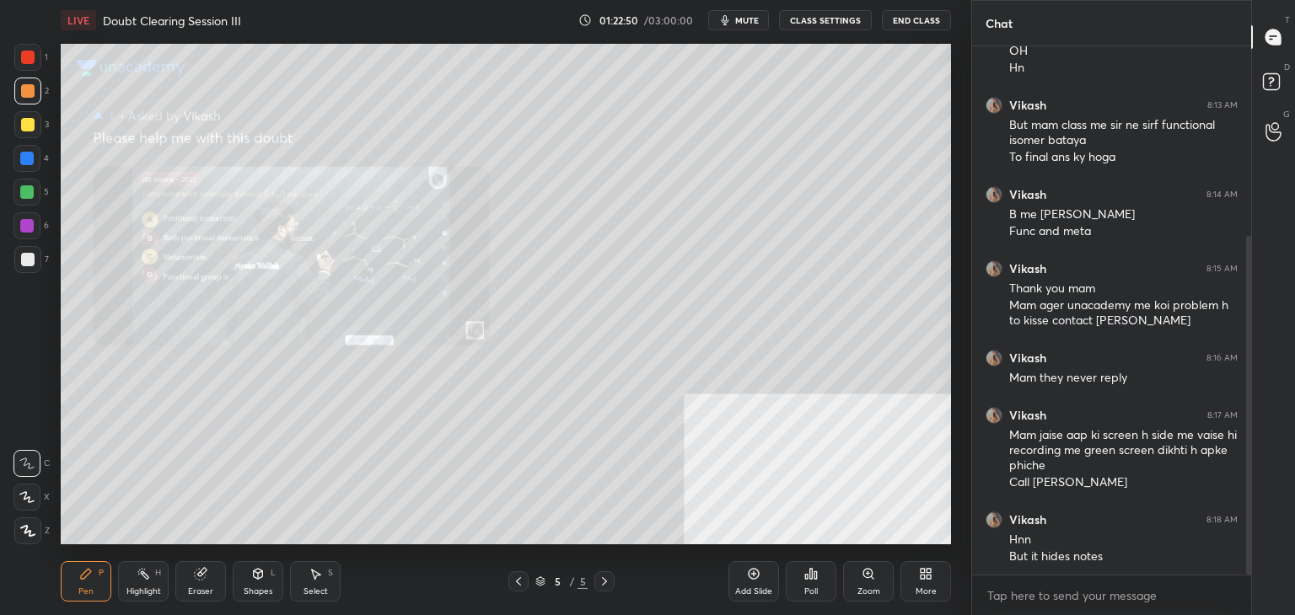
scroll to position [297, 0]
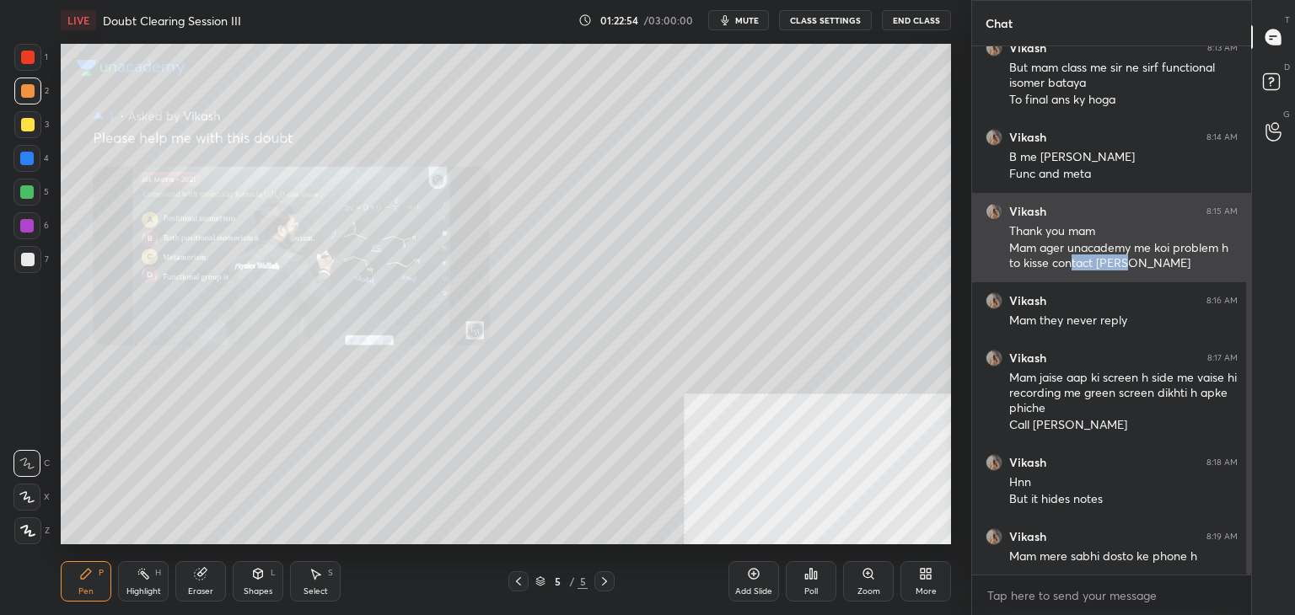
drag, startPoint x: 1070, startPoint y: 268, endPoint x: 1124, endPoint y: 261, distance: 54.4
click at [1124, 261] on div "Mam ager unacademy me koi problem h to kisse contact [PERSON_NAME]" at bounding box center [1123, 256] width 228 height 32
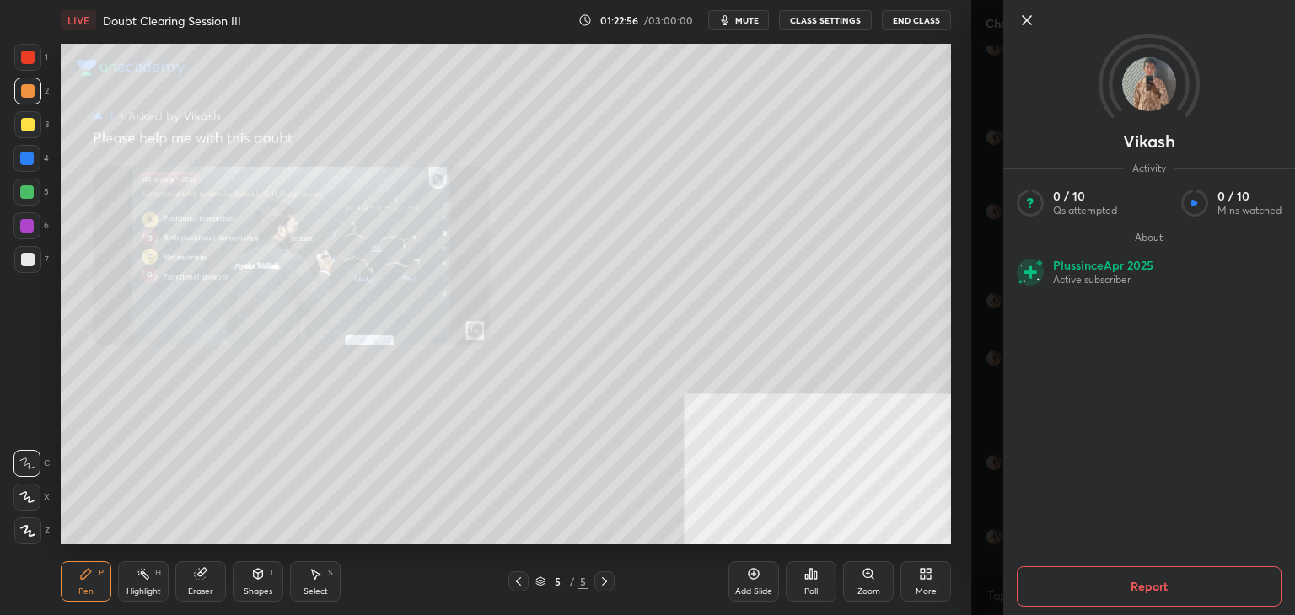
click at [1033, 16] on icon at bounding box center [1026, 20] width 20 height 20
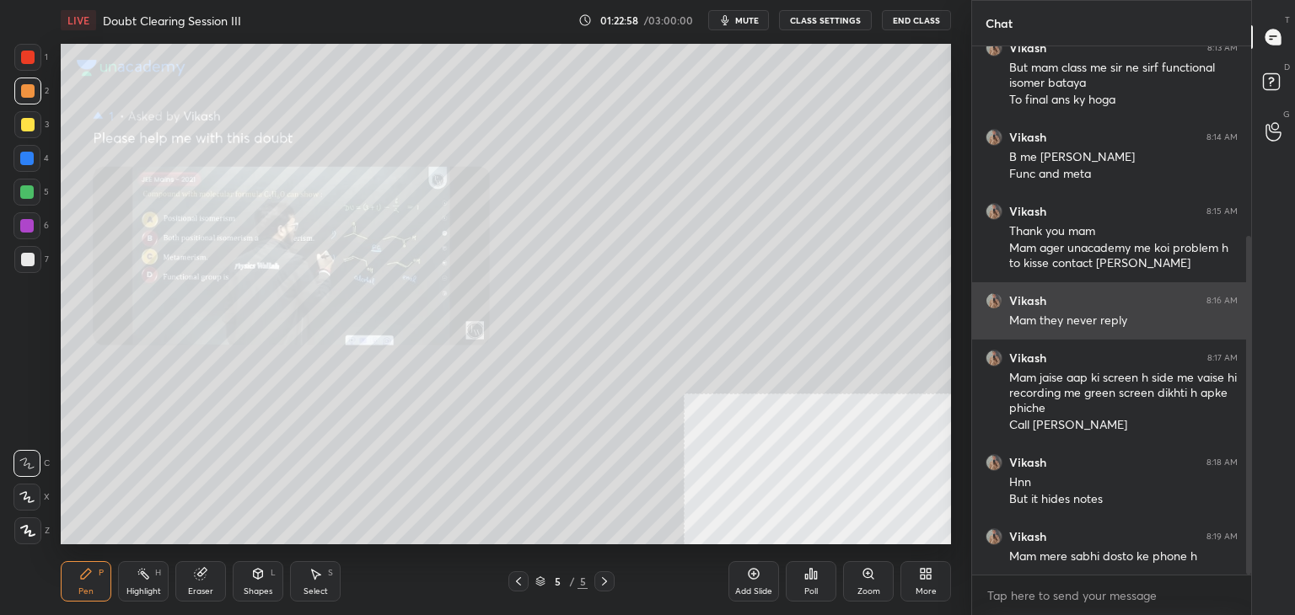
click at [1096, 293] on div "[PERSON_NAME] 8:16 AM" at bounding box center [1111, 300] width 252 height 17
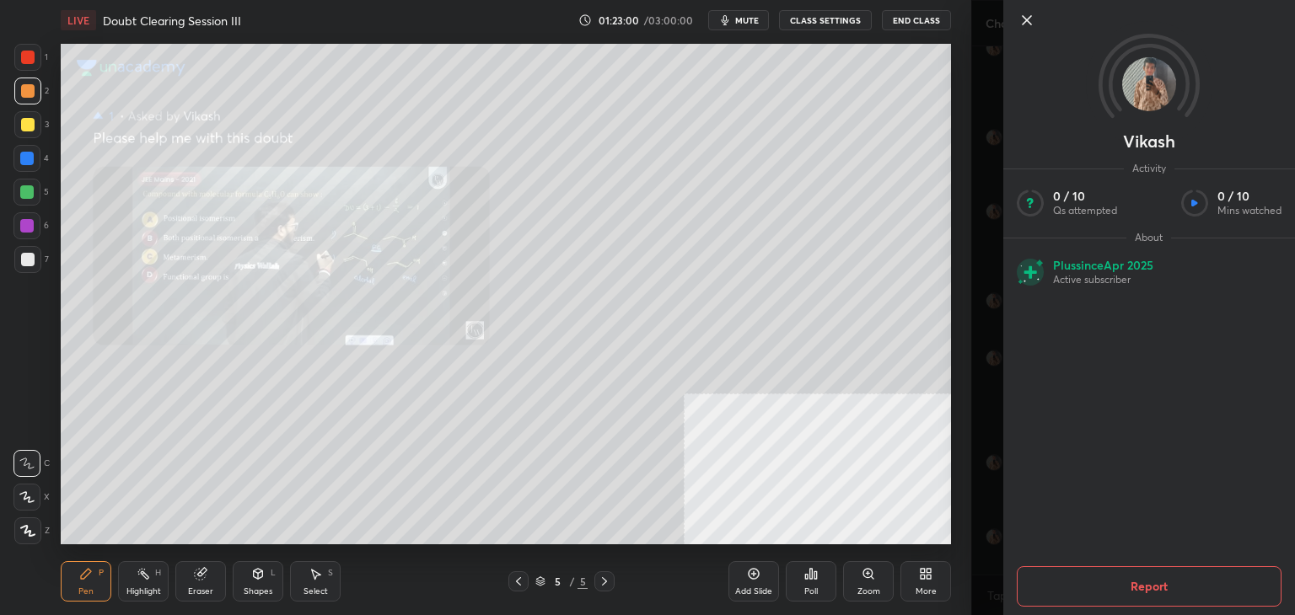
click at [1025, 13] on icon at bounding box center [1026, 20] width 20 height 20
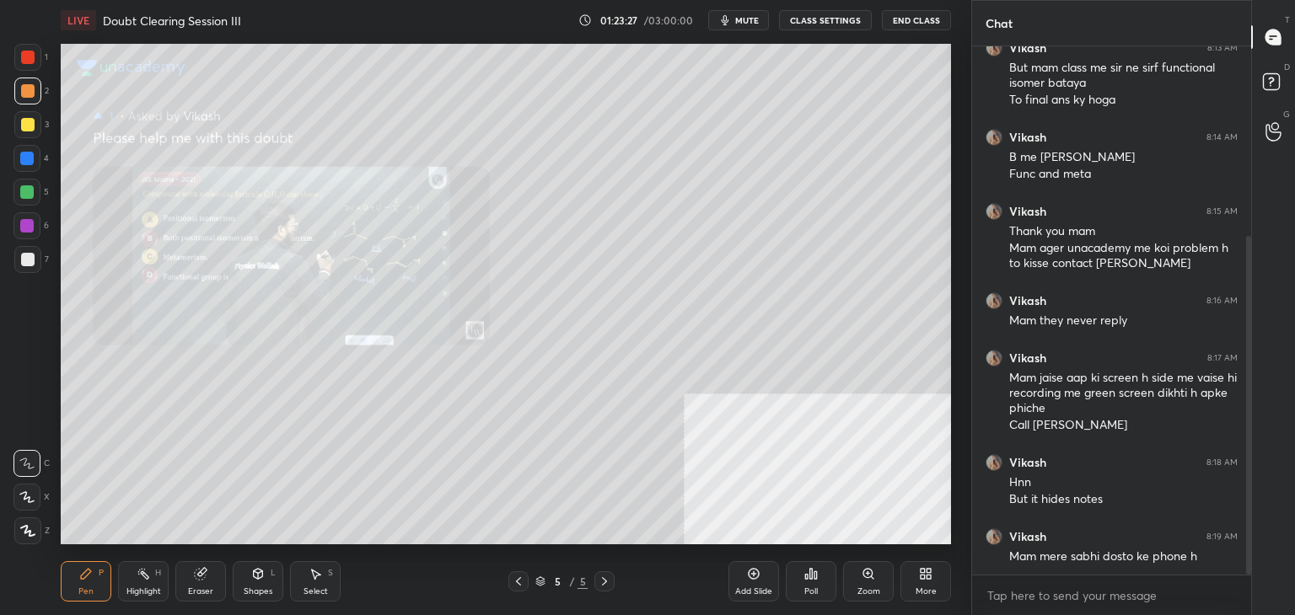
scroll to position [329, 0]
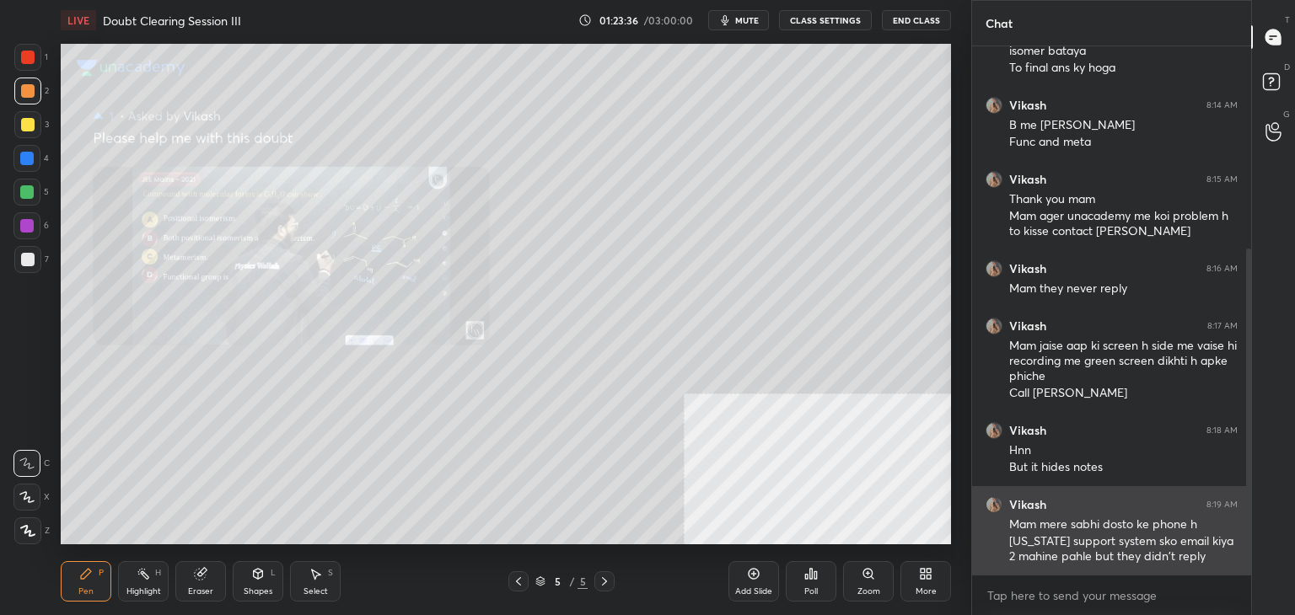
click at [1029, 494] on div "[PERSON_NAME] 8:19 AM Mam mere sabhi dosto ke phone h [US_STATE] support system…" at bounding box center [1111, 530] width 279 height 89
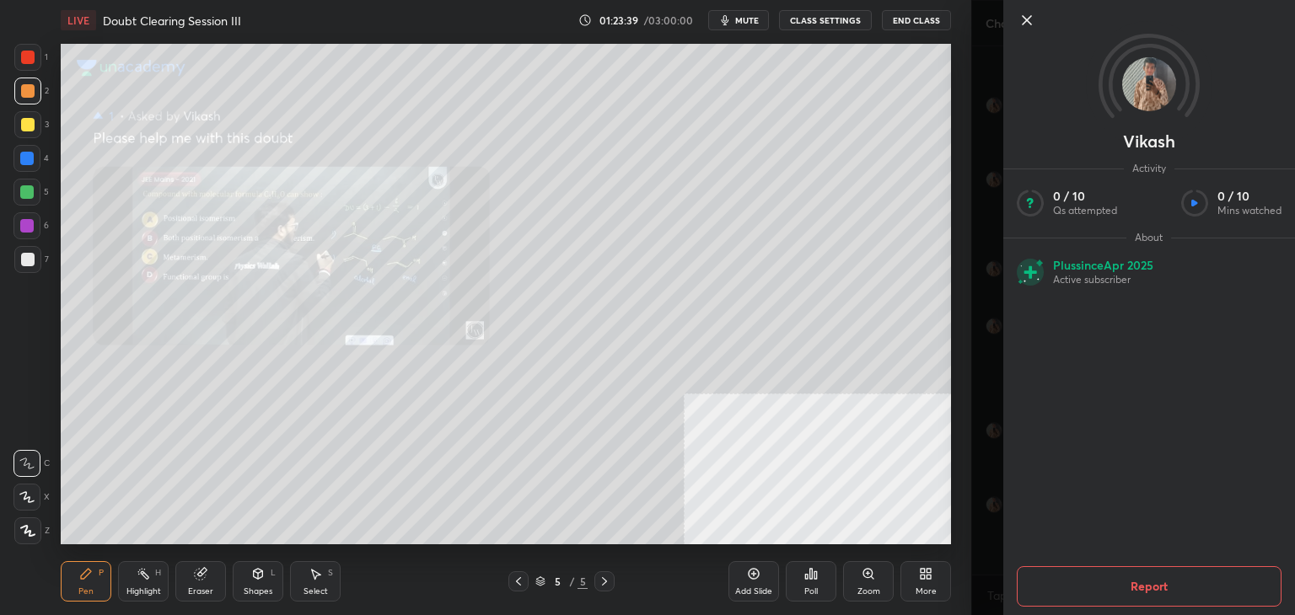
click at [1024, 18] on icon at bounding box center [1026, 20] width 8 height 8
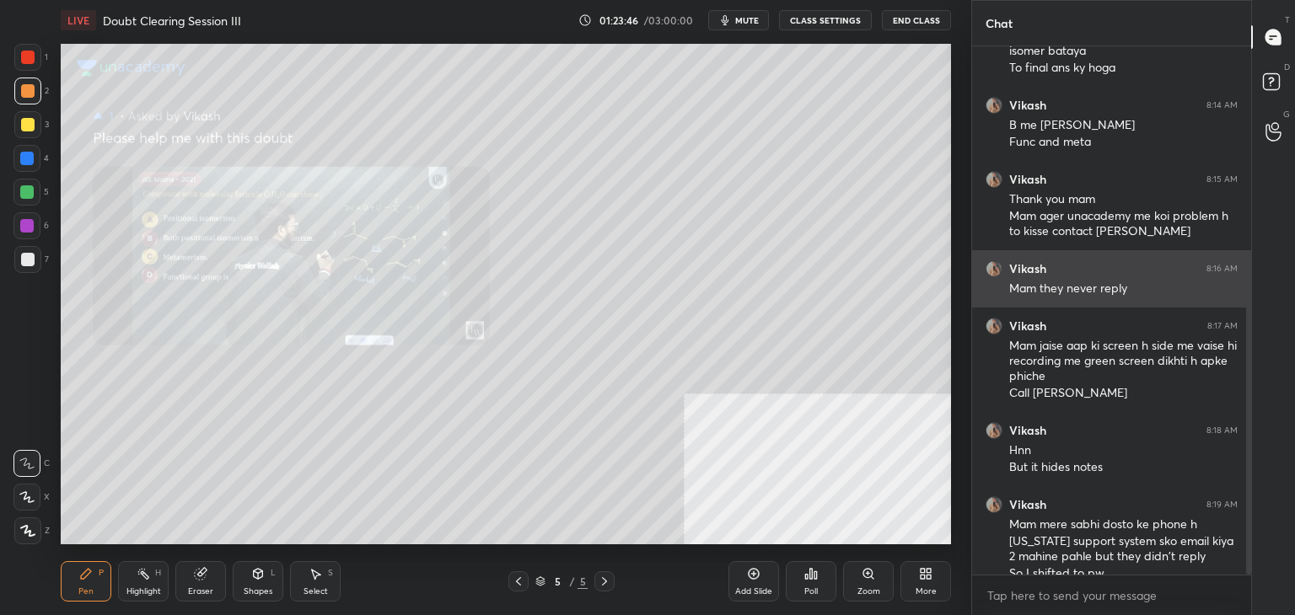
scroll to position [346, 0]
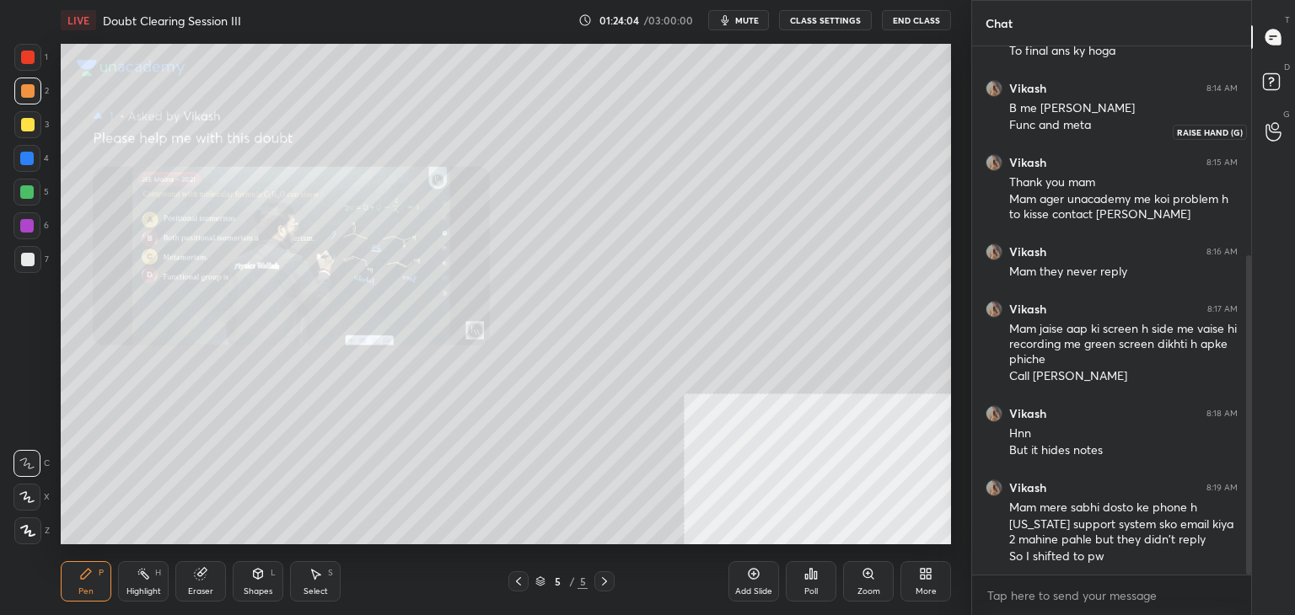
click at [1277, 125] on icon at bounding box center [1273, 131] width 16 height 19
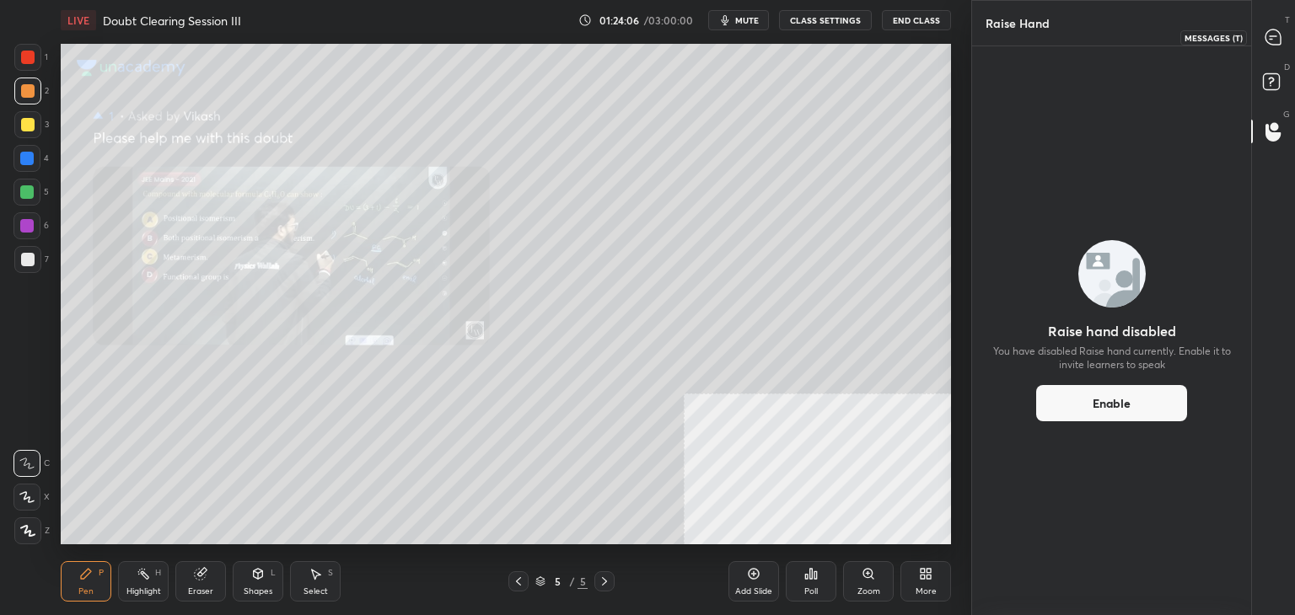
click at [1264, 51] on div at bounding box center [1274, 37] width 34 height 30
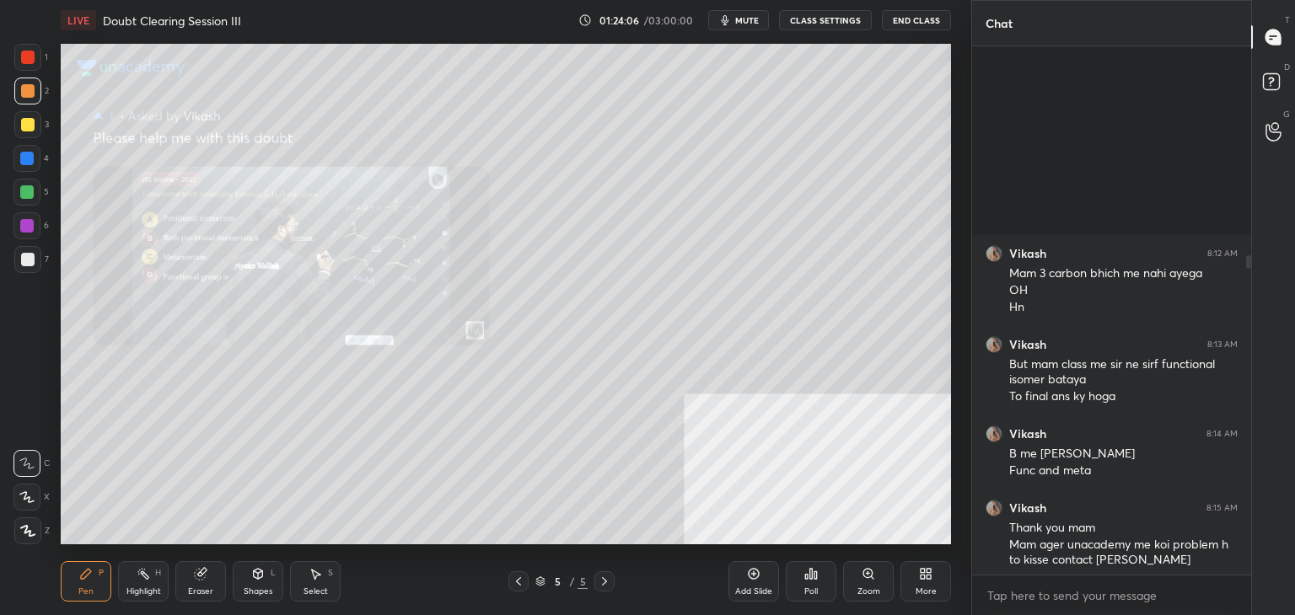
scroll to position [523, 274]
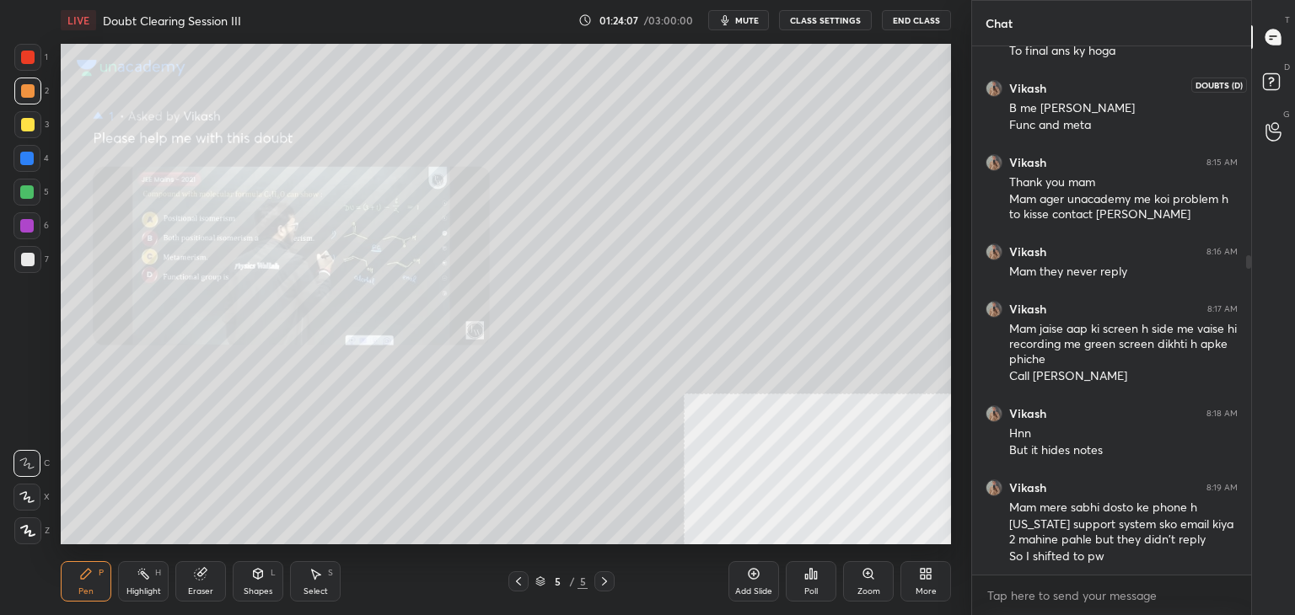
click at [1266, 69] on icon at bounding box center [1273, 84] width 30 height 30
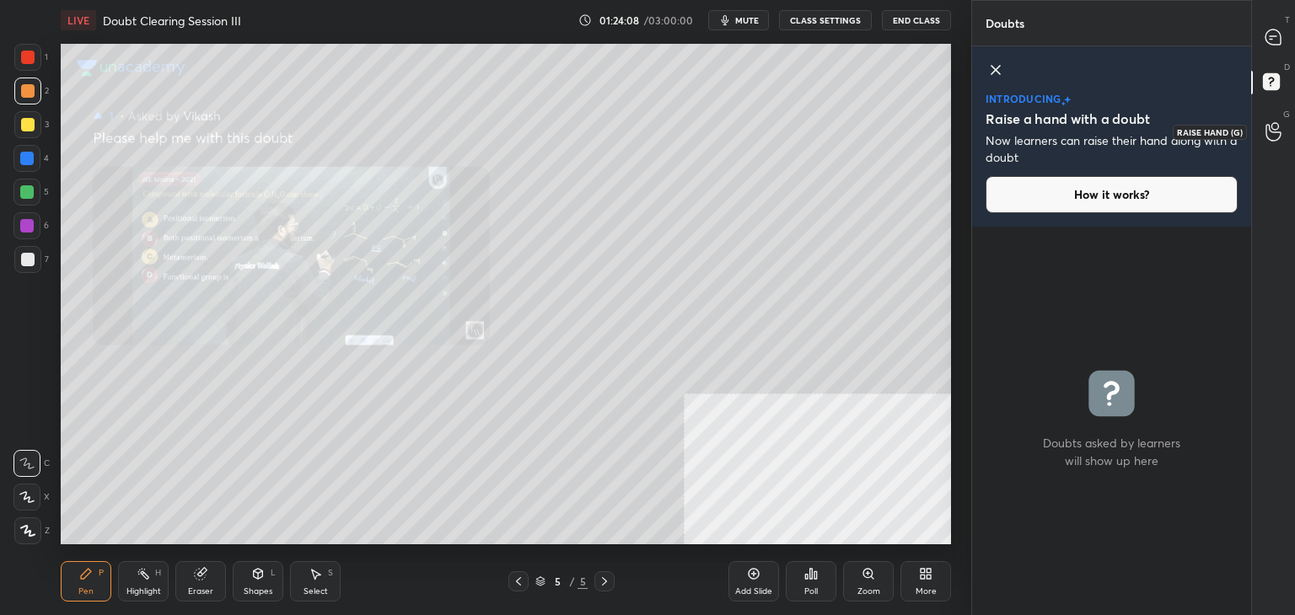
click at [1258, 131] on div at bounding box center [1274, 131] width 34 height 30
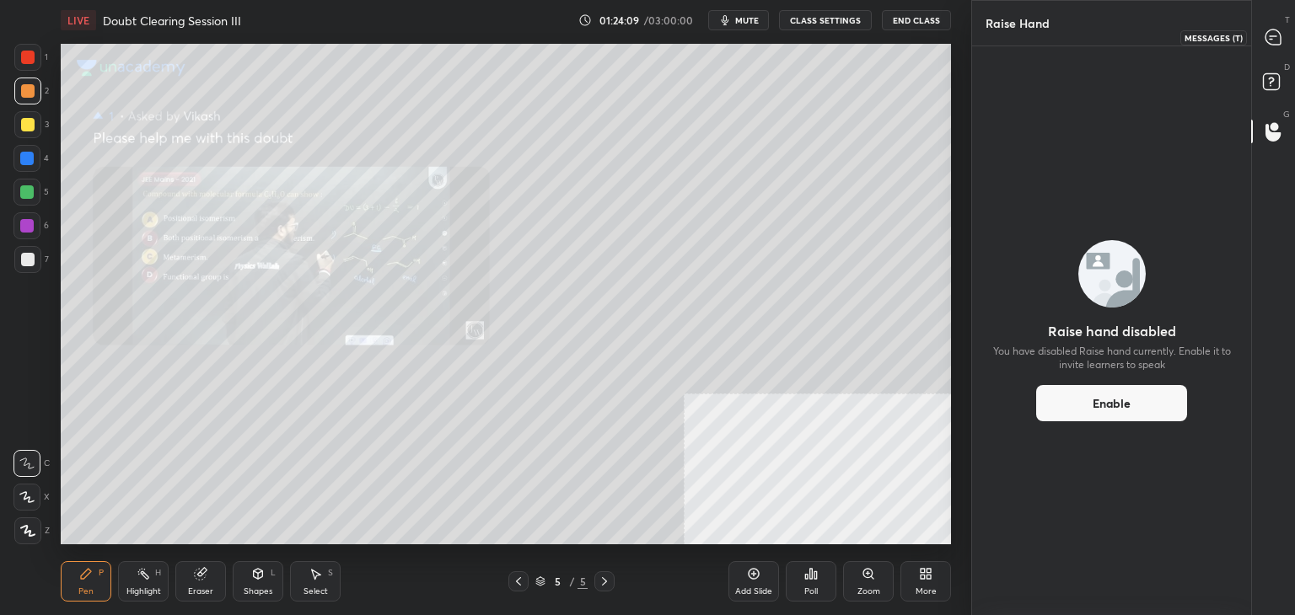
click at [1271, 30] on icon at bounding box center [1272, 36] width 15 height 15
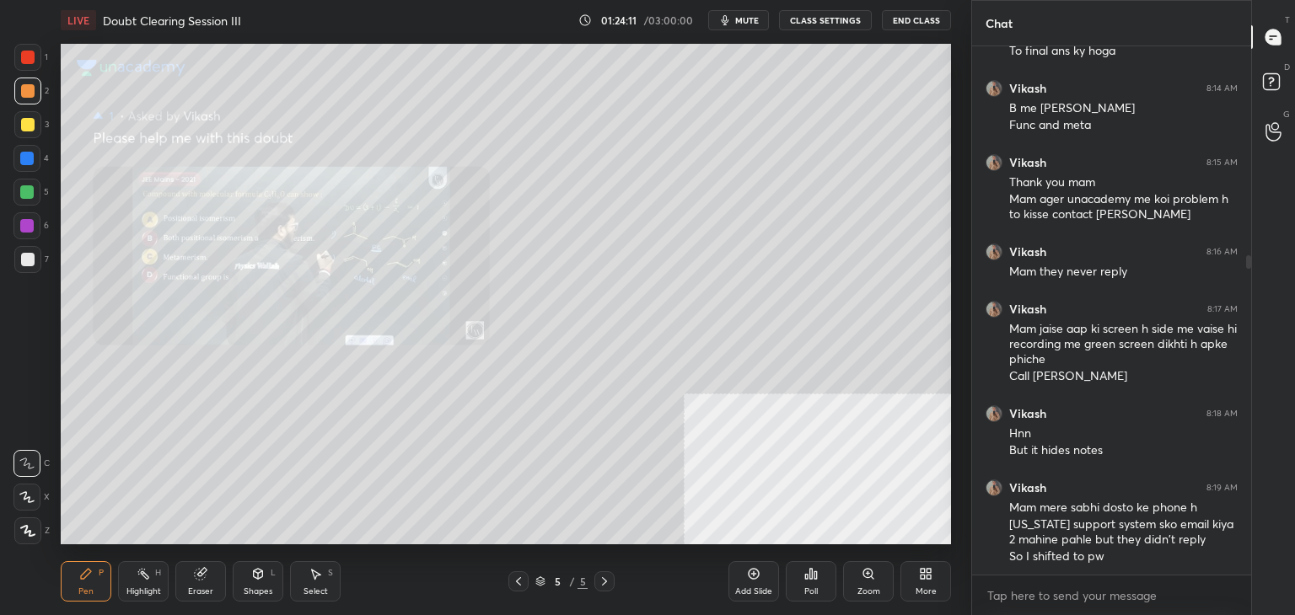
click at [735, 31] on div "LIVE Doubt Clearing Session III 01:24:11 / 03:00:00 mute CLASS SETTINGS End Cla…" at bounding box center [506, 20] width 890 height 40
click at [763, 13] on button "mute" at bounding box center [738, 20] width 61 height 20
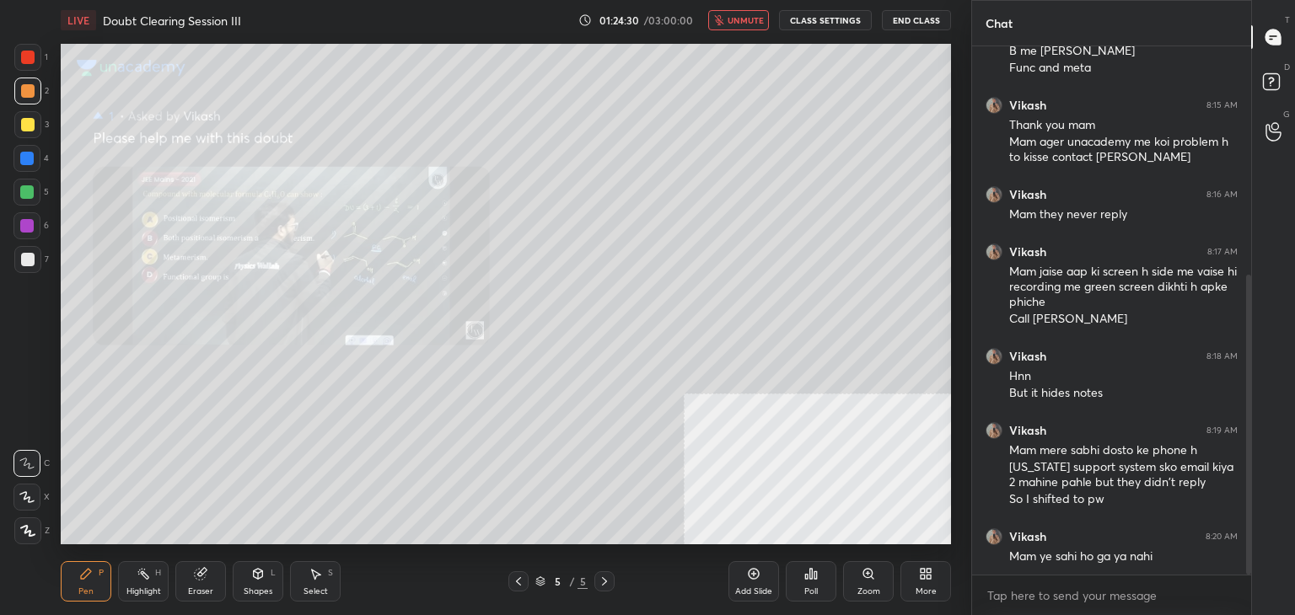
click at [753, 14] on span "unmute" at bounding box center [745, 20] width 36 height 12
click at [1278, 147] on div "G Raise Hand (G)" at bounding box center [1273, 131] width 43 height 47
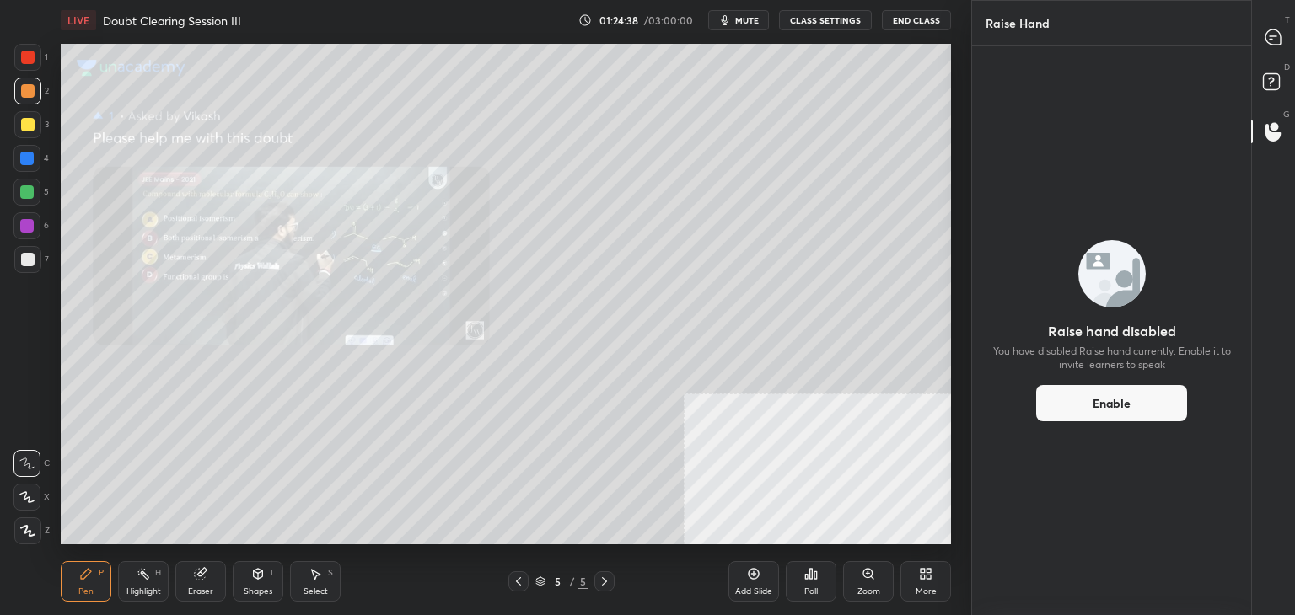
click at [1269, 102] on div "D Doubts (D)" at bounding box center [1273, 84] width 43 height 47
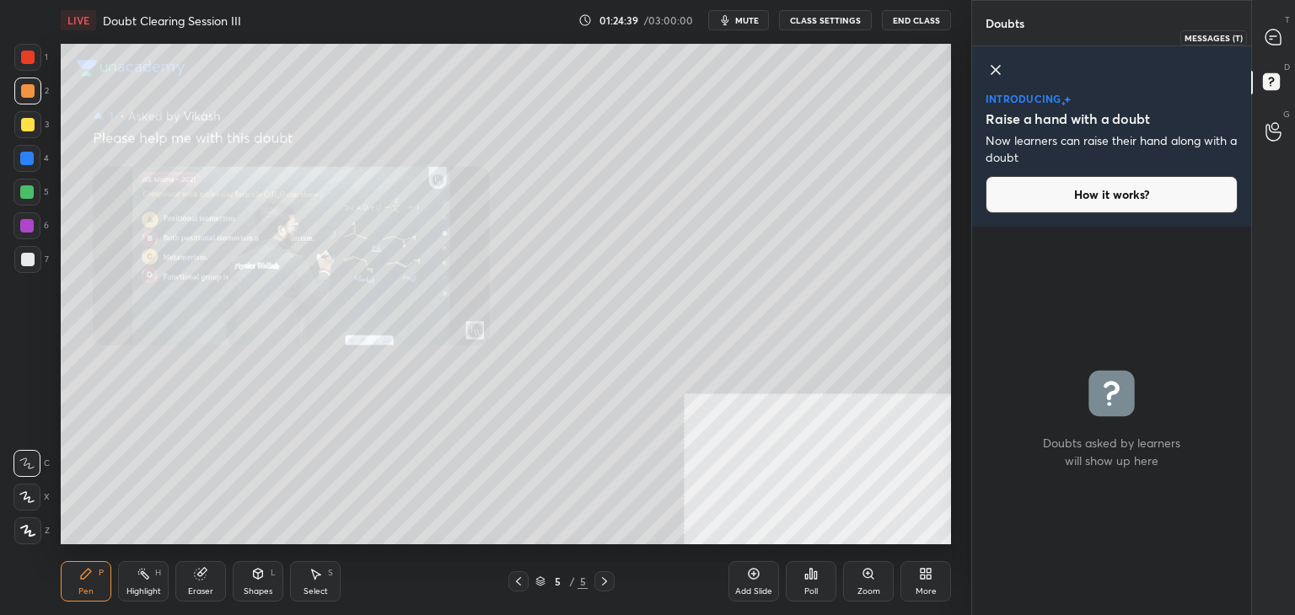
click at [1271, 34] on icon at bounding box center [1272, 36] width 15 height 15
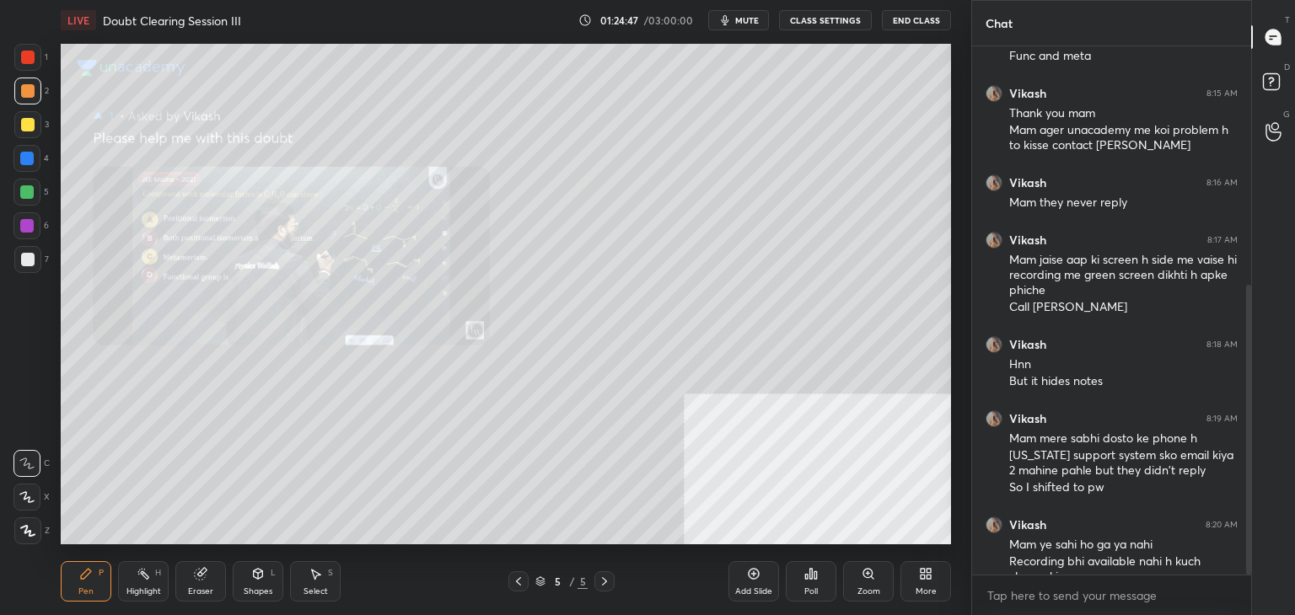
scroll to position [435, 0]
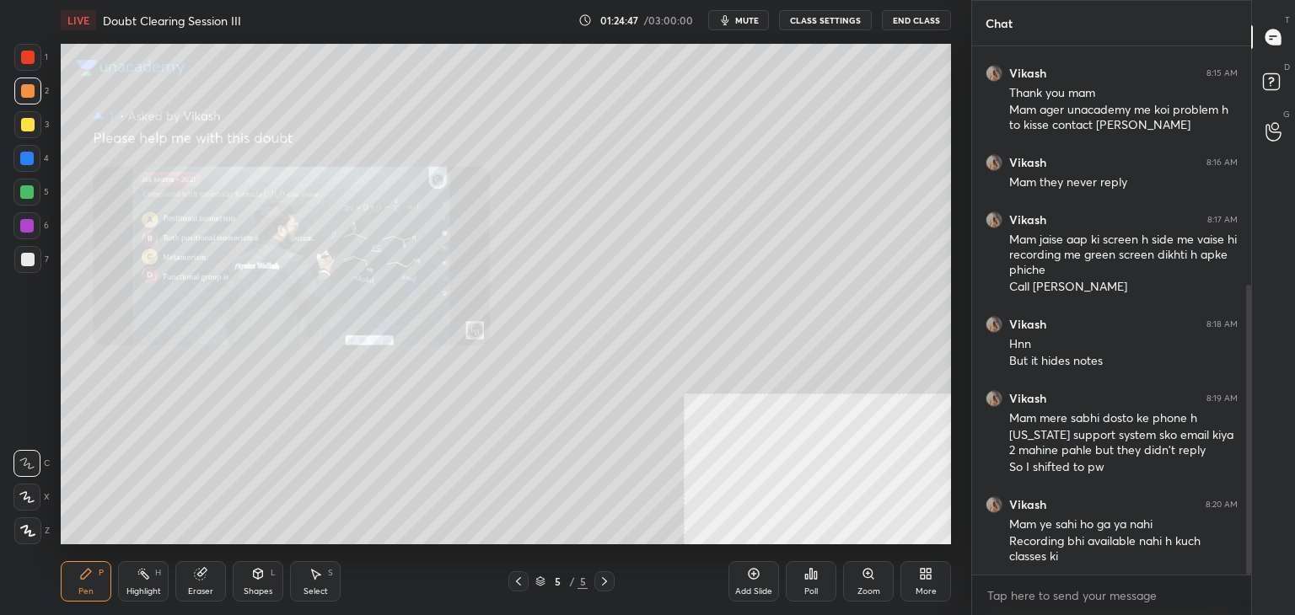
drag, startPoint x: 1247, startPoint y: 437, endPoint x: 1196, endPoint y: 577, distance: 149.9
click at [1196, 577] on div "[PERSON_NAME] 8:13 AM But mam class me sir ne sirf functional isomer bataya To …" at bounding box center [1111, 330] width 279 height 569
drag, startPoint x: 1247, startPoint y: 553, endPoint x: 1257, endPoint y: 562, distance: 13.1
click at [1257, 562] on div "Chat [PERSON_NAME] 8:13 AM But mam class me sir ne sirf functional isomer batay…" at bounding box center [1133, 307] width 324 height 615
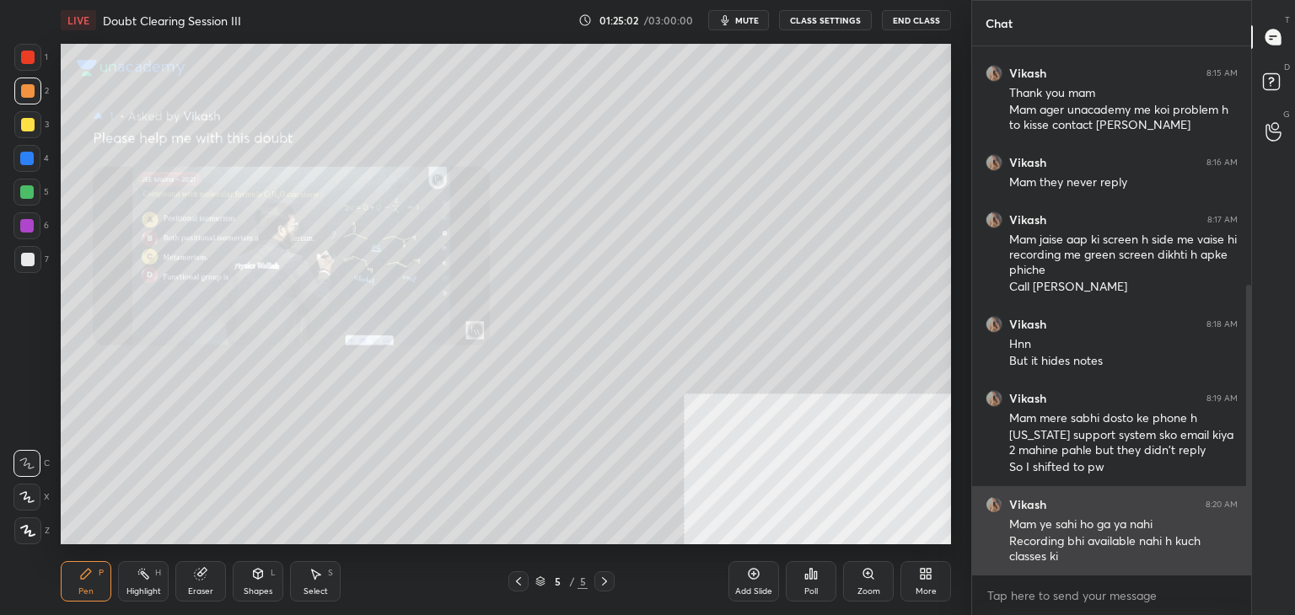
click at [1032, 491] on div "[PERSON_NAME] 8:20 AM Mam ye sahi ho ga ya nahi Recording bhi available nahi h …" at bounding box center [1111, 530] width 279 height 89
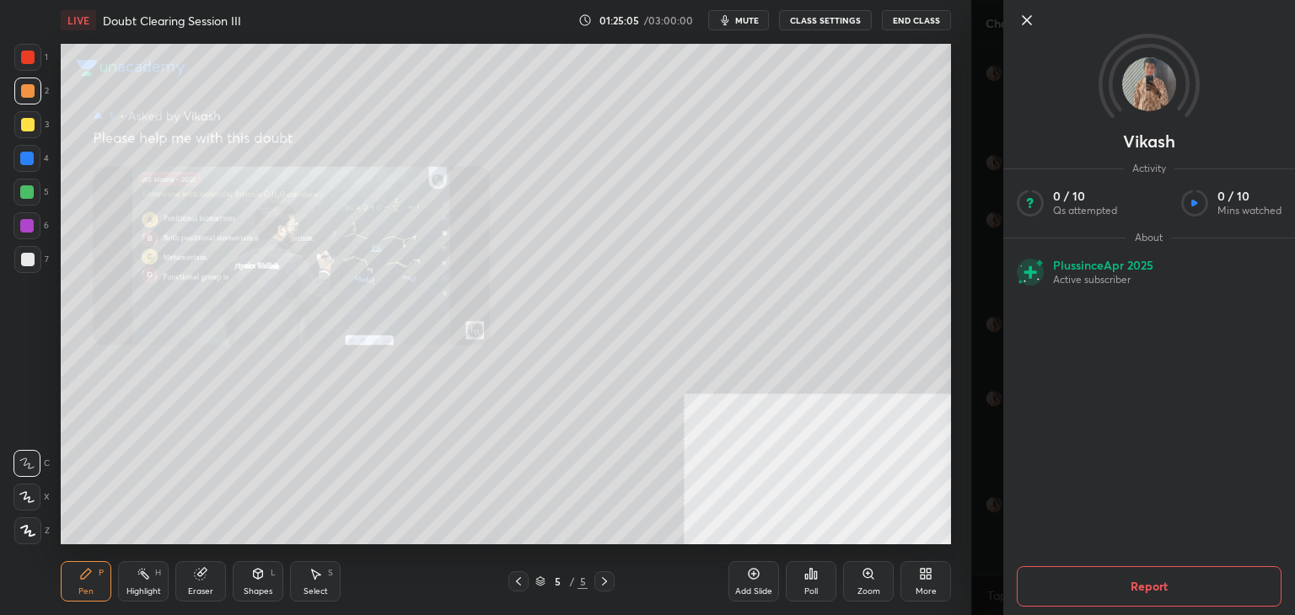
click at [1026, 24] on icon at bounding box center [1026, 20] width 20 height 20
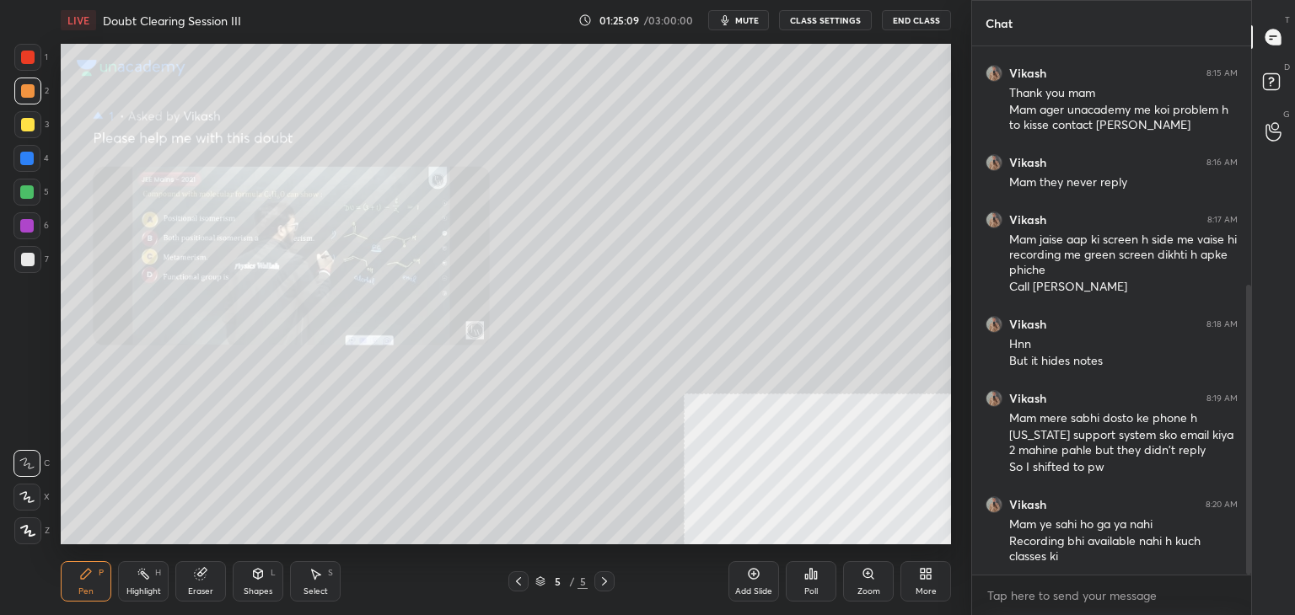
click at [740, 20] on span "mute" at bounding box center [747, 20] width 24 height 12
click at [1278, 109] on div "G Raise Hand (G)" at bounding box center [1273, 131] width 43 height 47
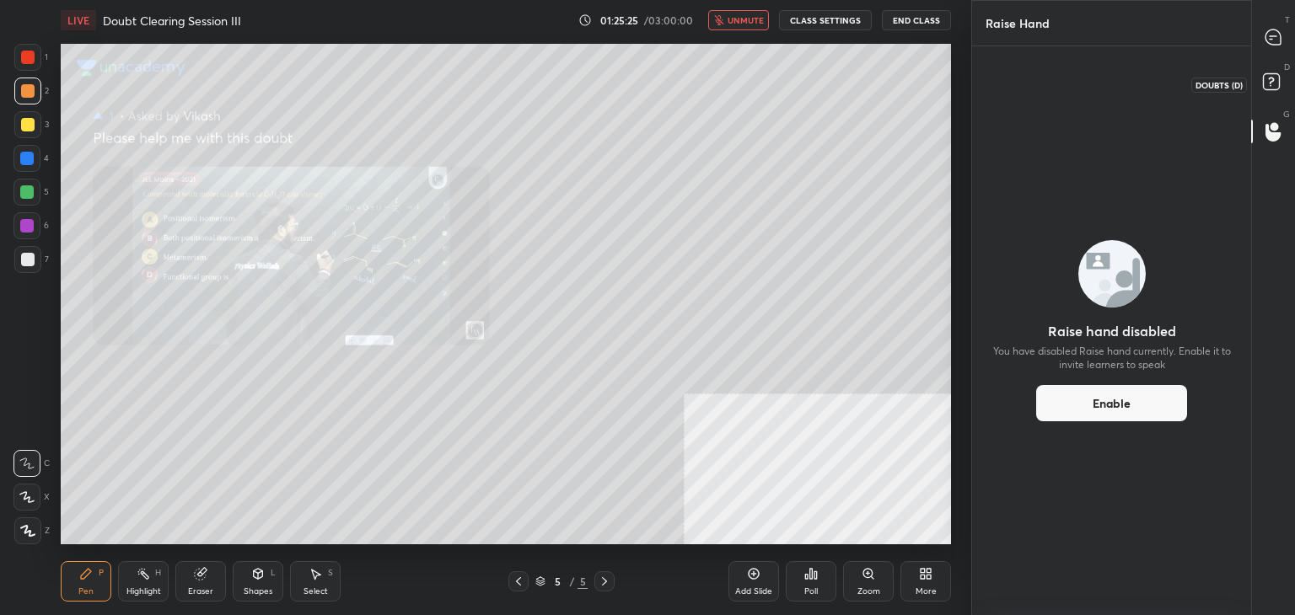
click at [1276, 88] on rect at bounding box center [1271, 82] width 16 height 16
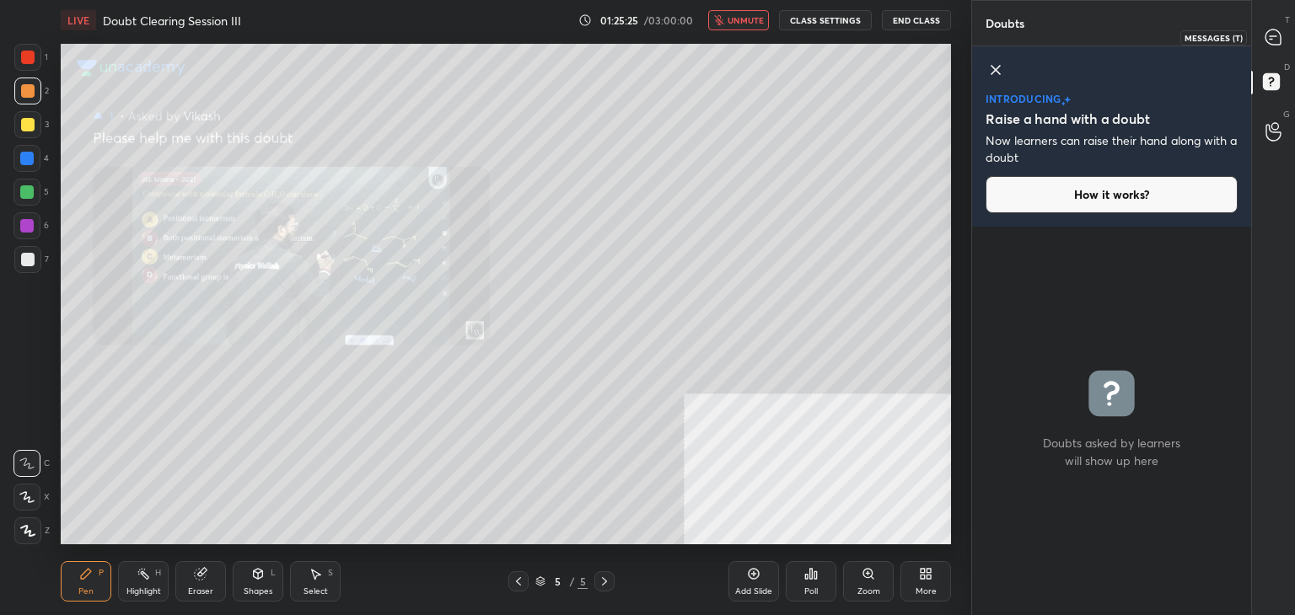
click at [1281, 41] on icon at bounding box center [1273, 38] width 18 height 18
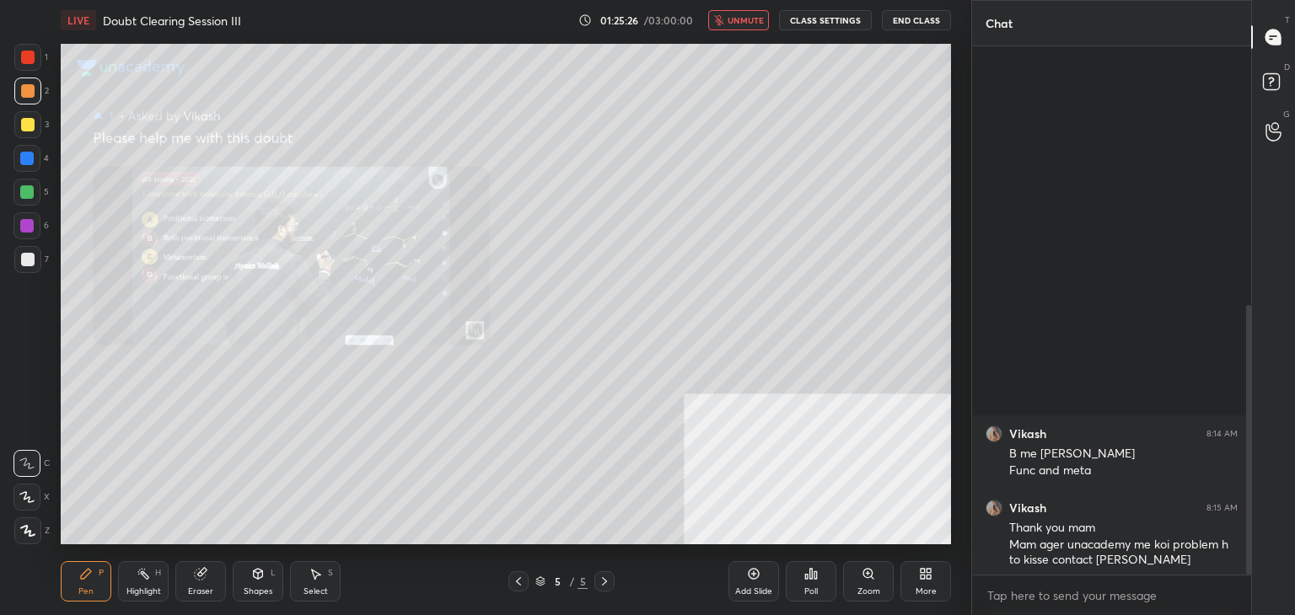
scroll to position [523, 274]
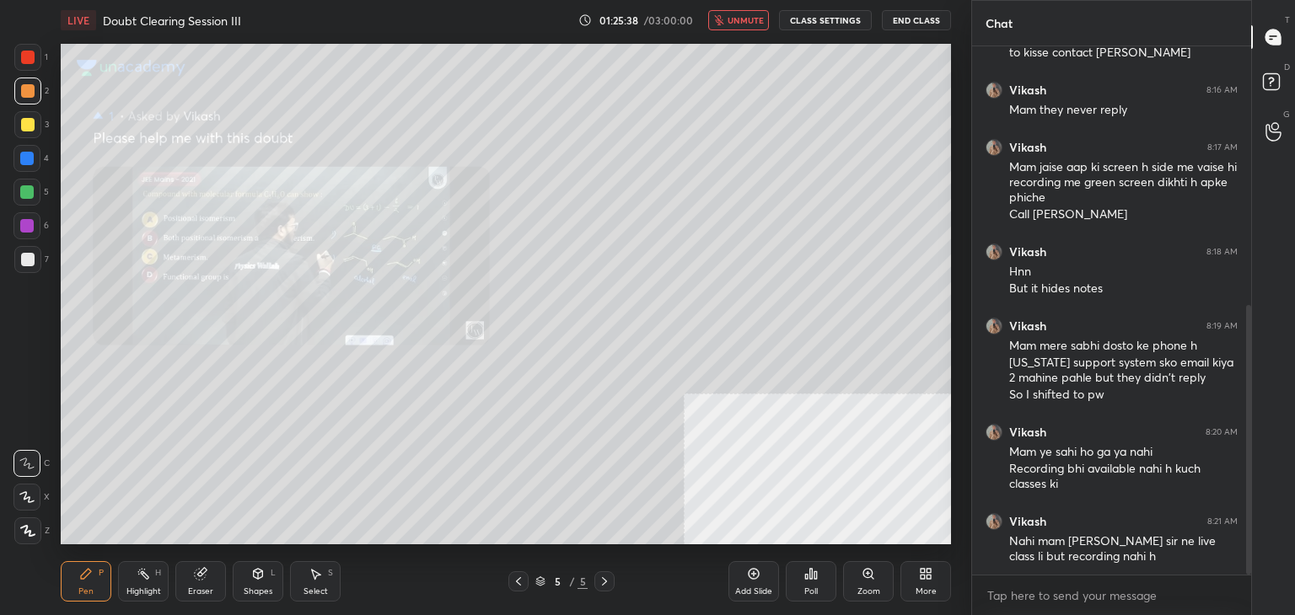
click at [734, 10] on button "unmute" at bounding box center [738, 20] width 61 height 20
click at [1262, 147] on div "G Raise Hand (G)" at bounding box center [1273, 131] width 43 height 47
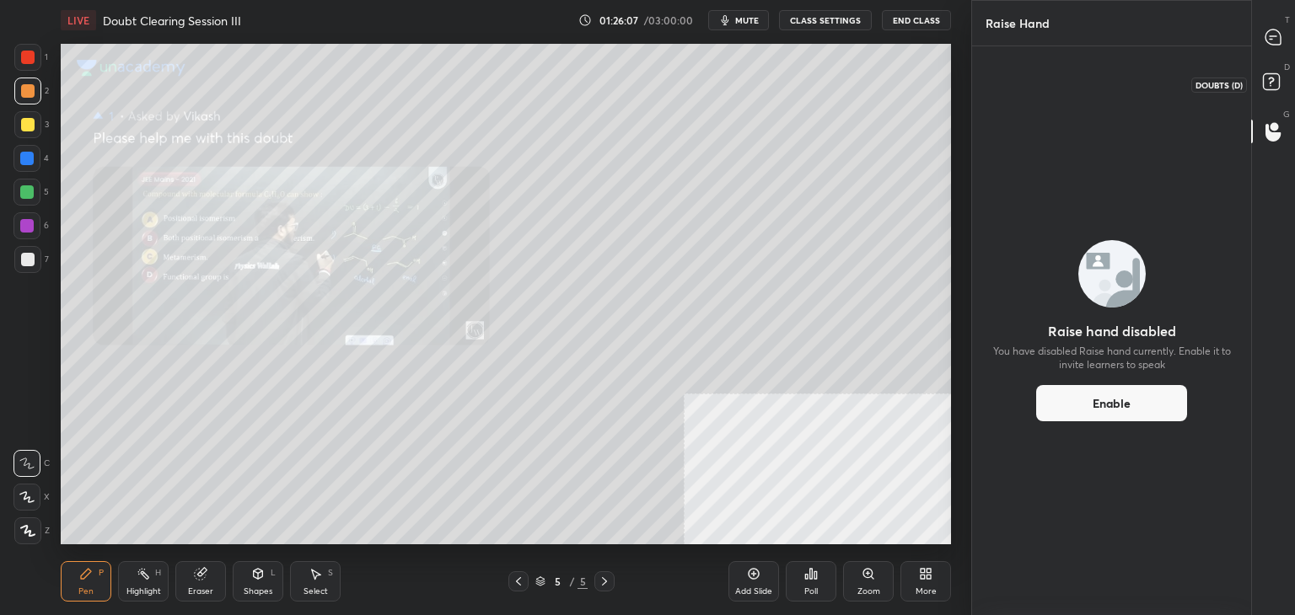
click at [1281, 71] on icon at bounding box center [1273, 84] width 30 height 30
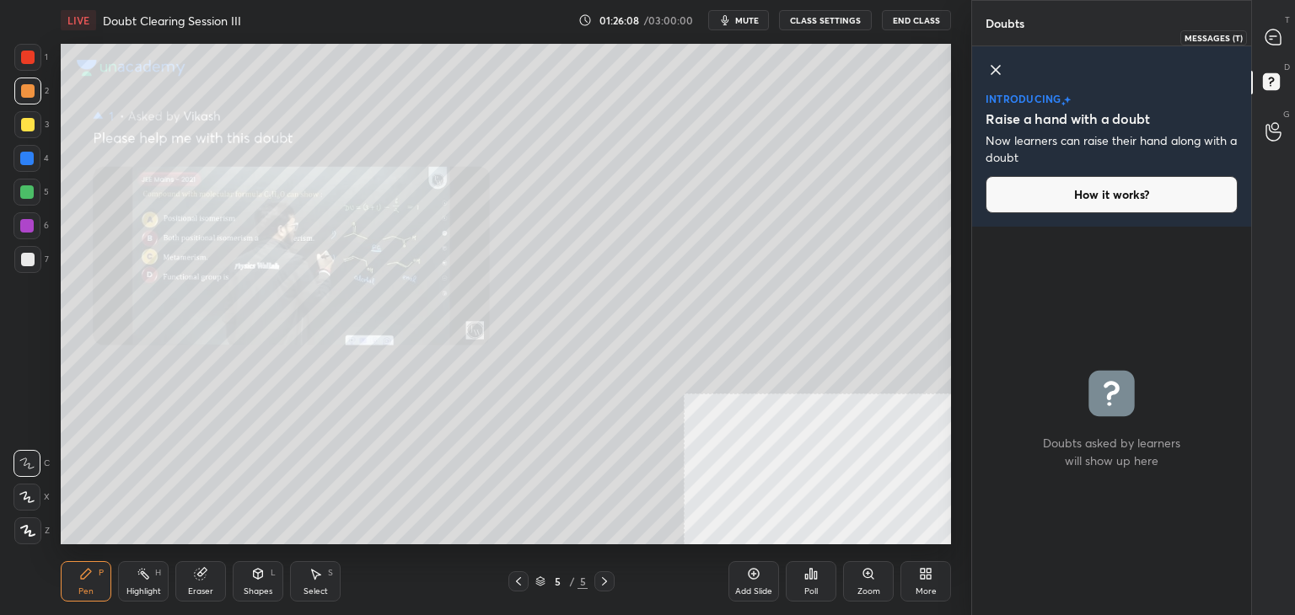
click at [1278, 47] on div at bounding box center [1274, 37] width 34 height 30
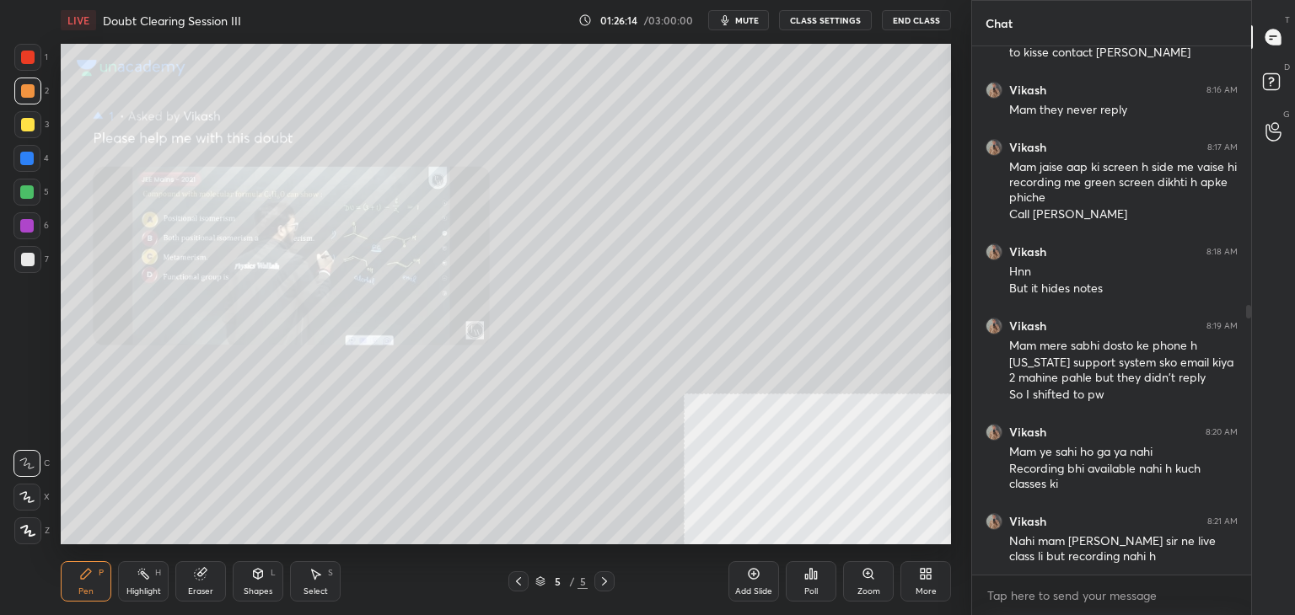
click at [1247, 314] on div at bounding box center [1248, 311] width 5 height 13
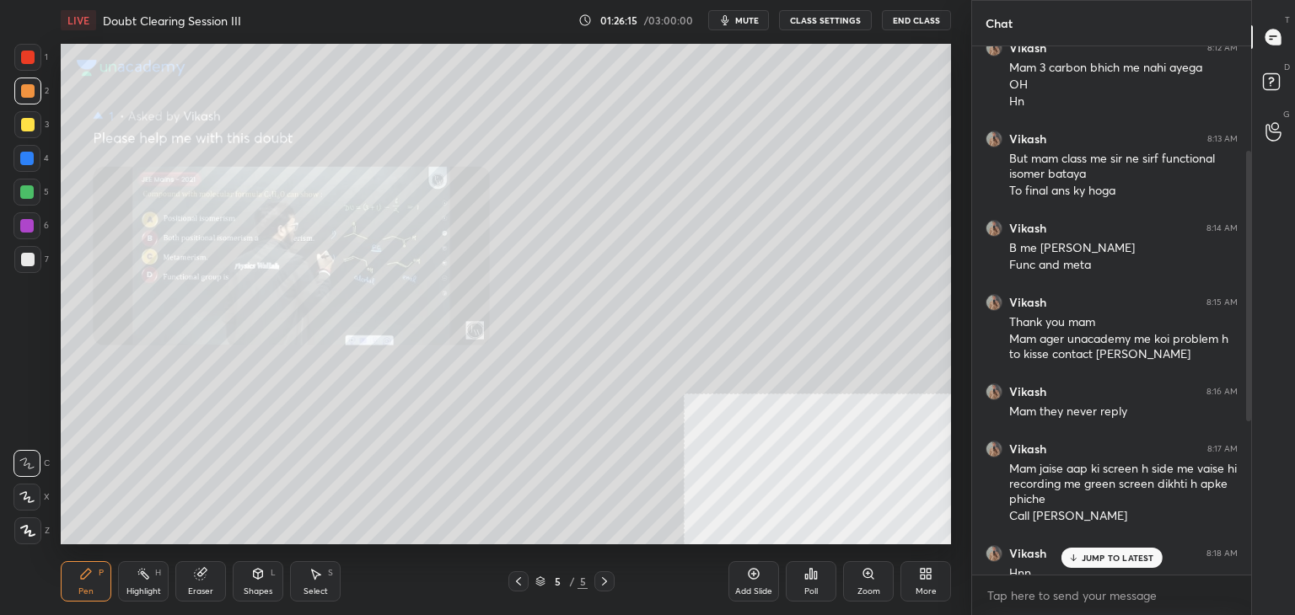
scroll to position [507, 0]
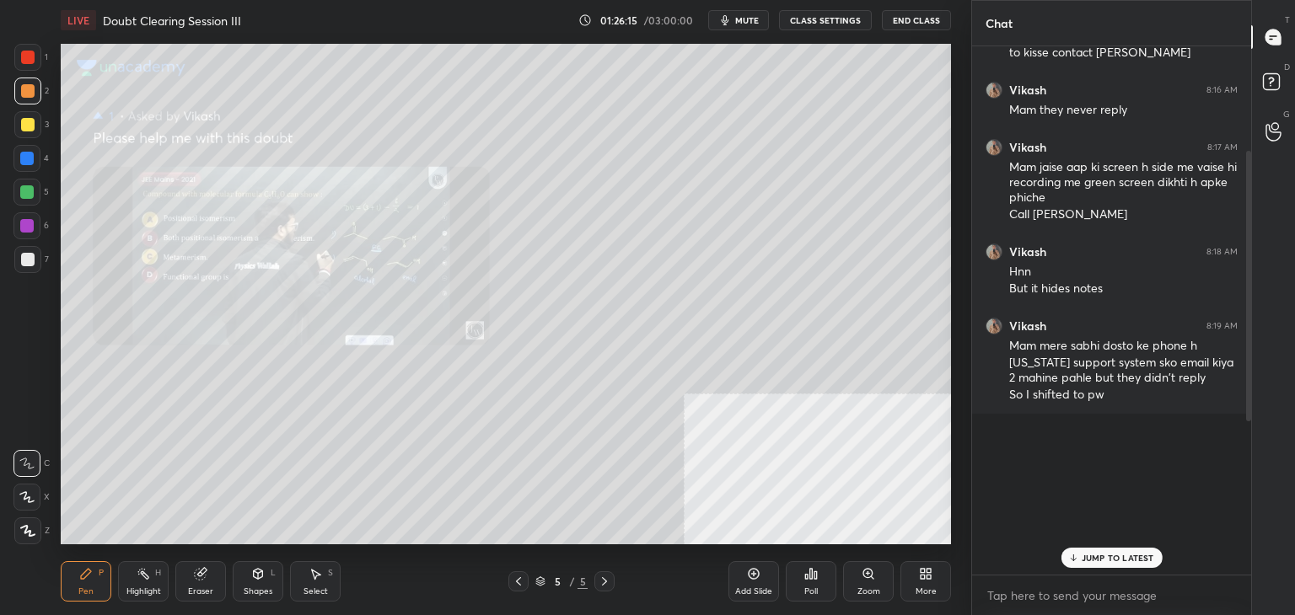
drag, startPoint x: 1247, startPoint y: 314, endPoint x: 1279, endPoint y: 654, distance: 342.0
click at [1279, 0] on html "1 2 3 4 5 6 7 C X Z C X Z E E Erase all H H LIVE Doubt Clearing Session III 01:…" at bounding box center [647, 0] width 1295 height 0
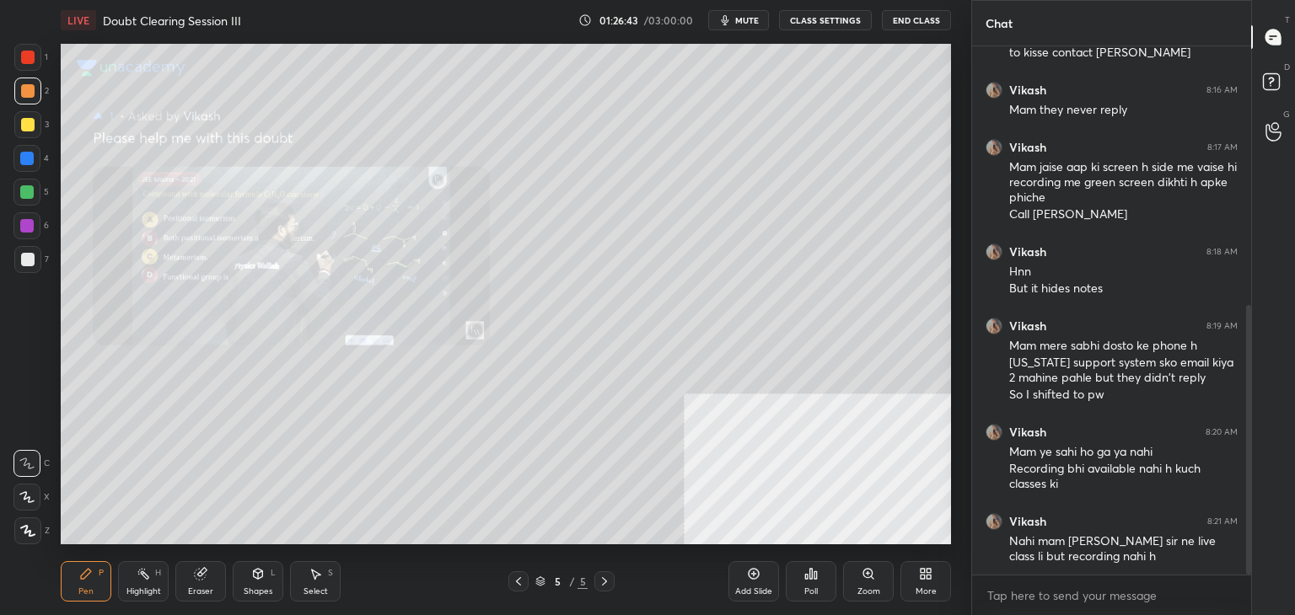
click at [754, 19] on span "mute" at bounding box center [747, 20] width 24 height 12
click at [754, 19] on span "unmute" at bounding box center [745, 20] width 36 height 12
click at [754, 19] on span "mute" at bounding box center [747, 20] width 24 height 12
click at [1269, 139] on icon at bounding box center [1272, 132] width 15 height 17
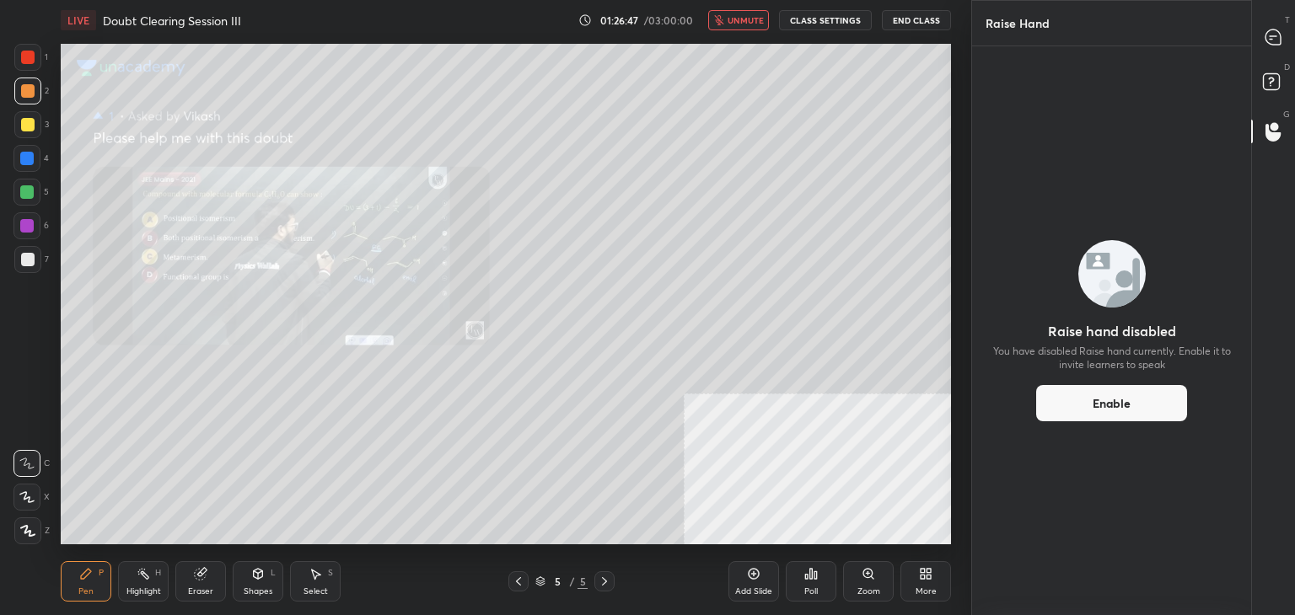
click at [1273, 101] on div "D Doubts (D)" at bounding box center [1273, 84] width 43 height 47
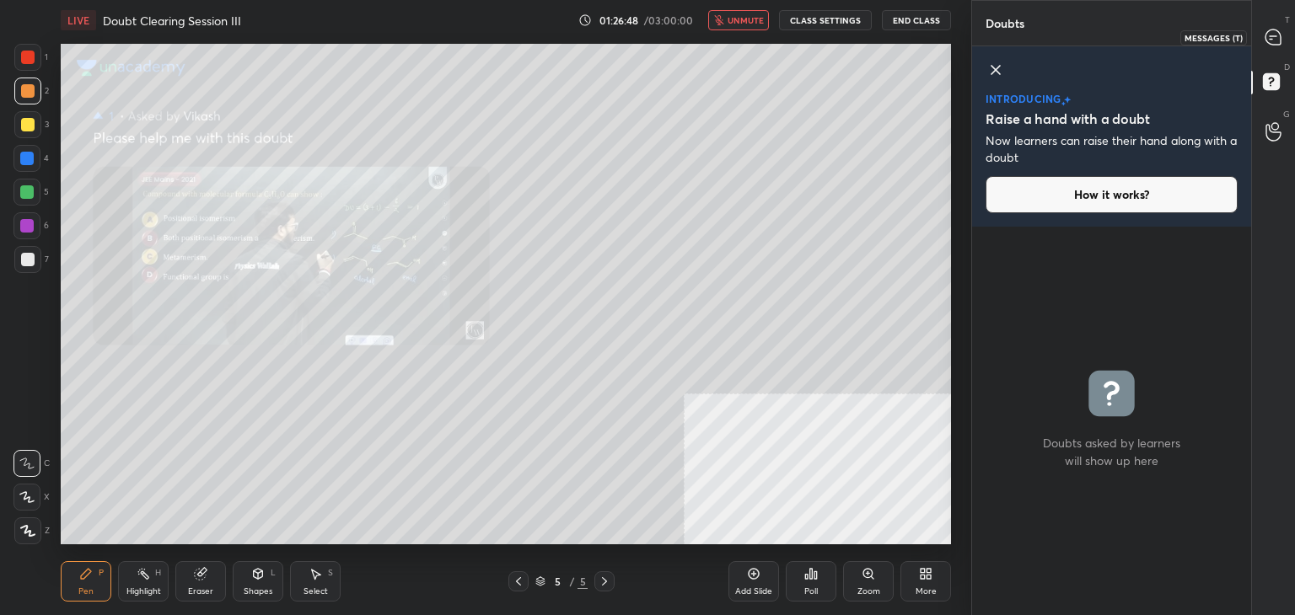
click at [1278, 51] on div at bounding box center [1274, 37] width 34 height 30
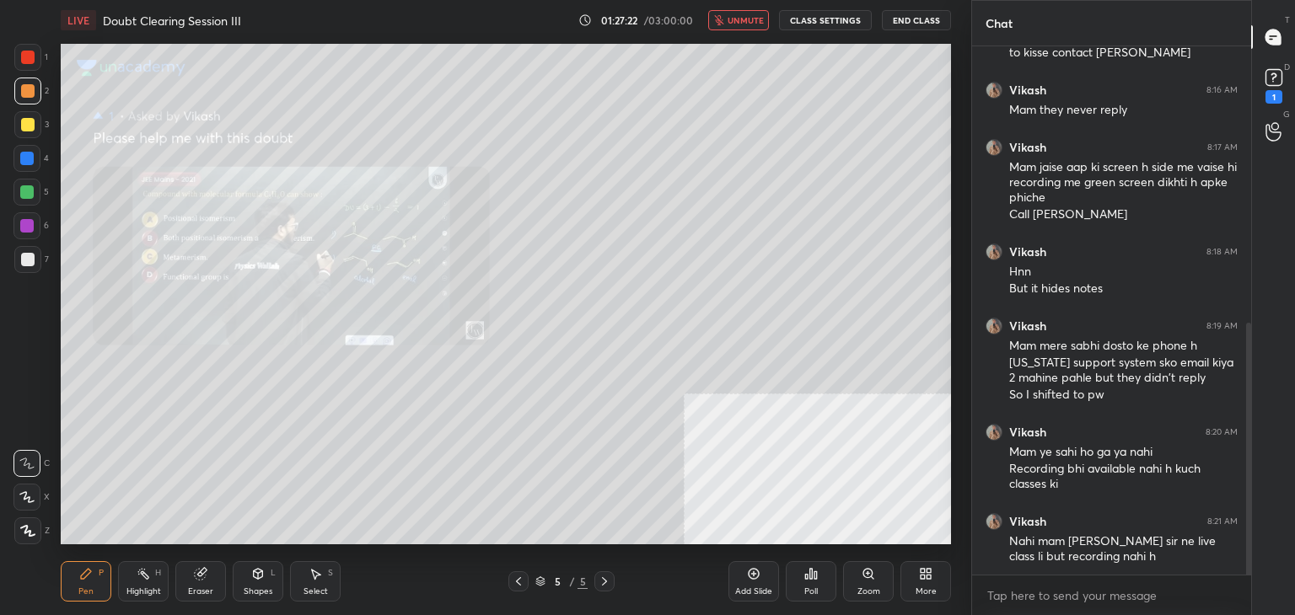
scroll to position [580, 0]
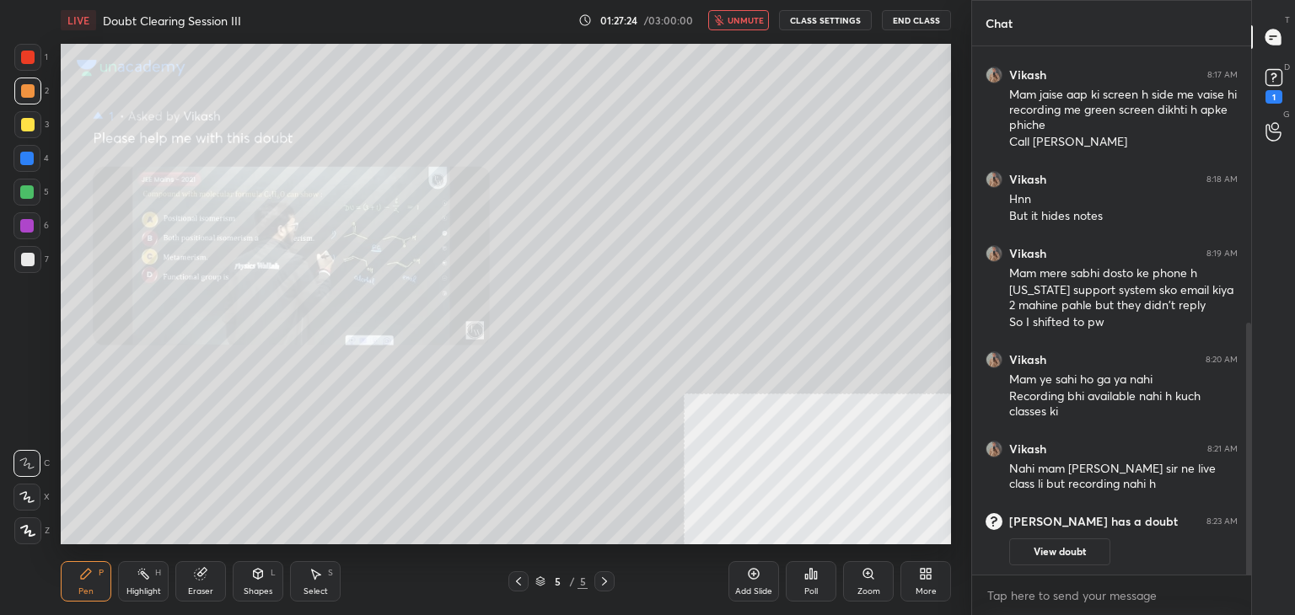
click at [741, 17] on span "unmute" at bounding box center [745, 20] width 36 height 12
click at [1274, 96] on div "1" at bounding box center [1273, 96] width 17 height 13
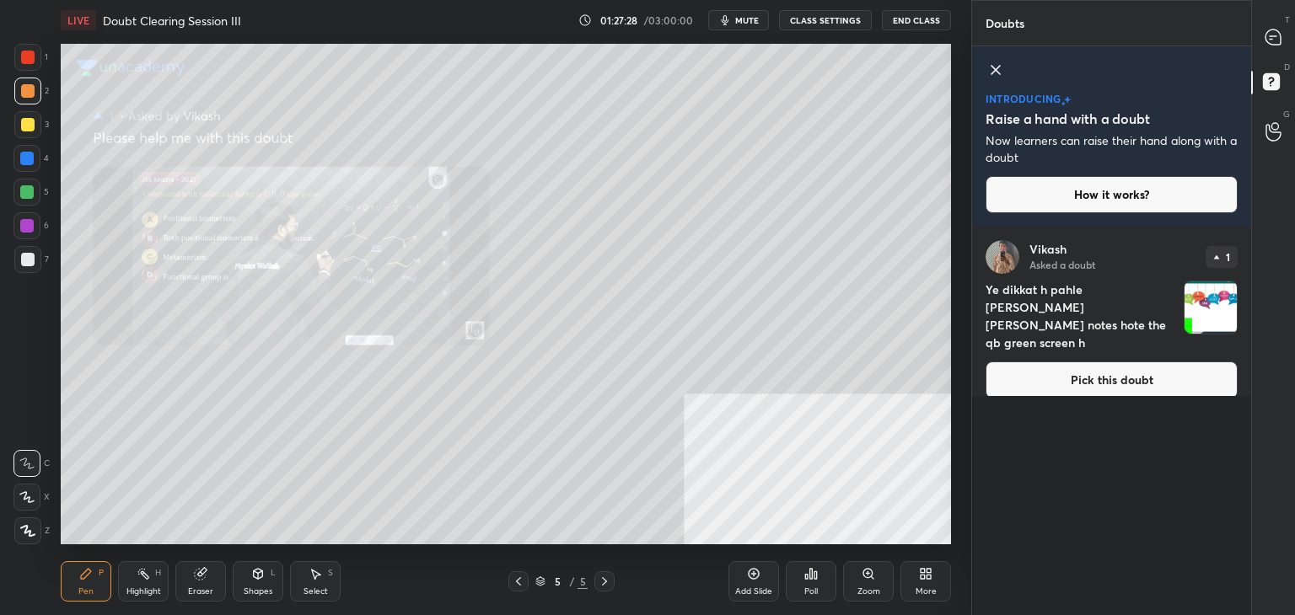
click at [1129, 362] on button "Pick this doubt" at bounding box center [1111, 380] width 252 height 37
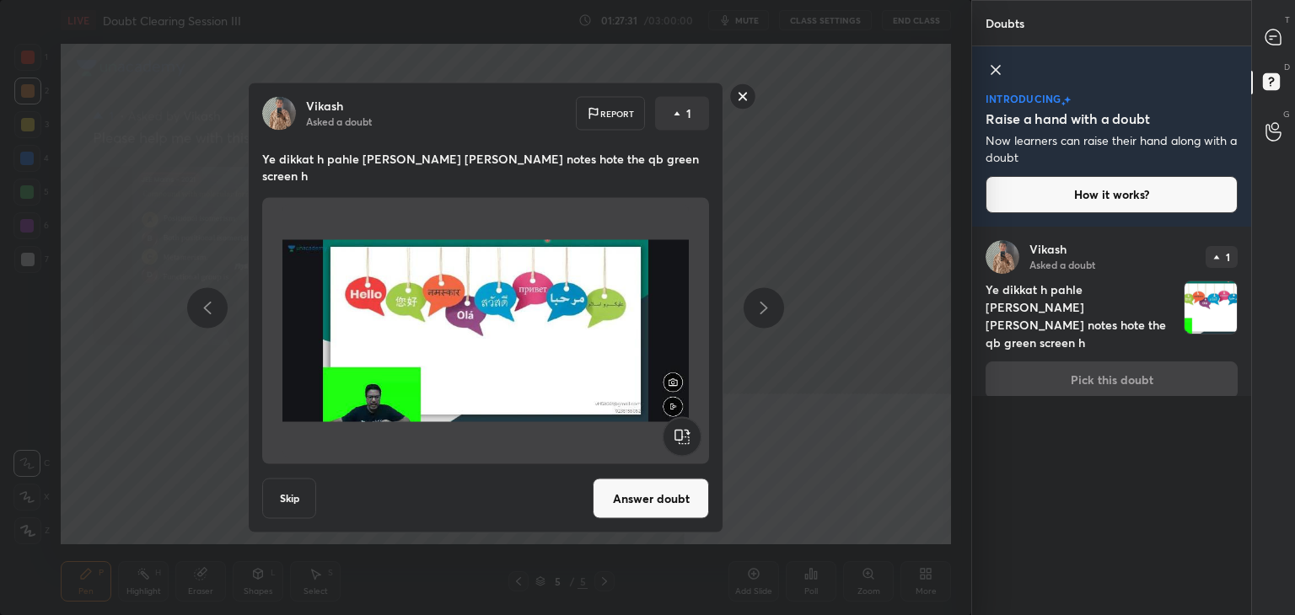
click at [634, 491] on button "Answer doubt" at bounding box center [651, 499] width 116 height 40
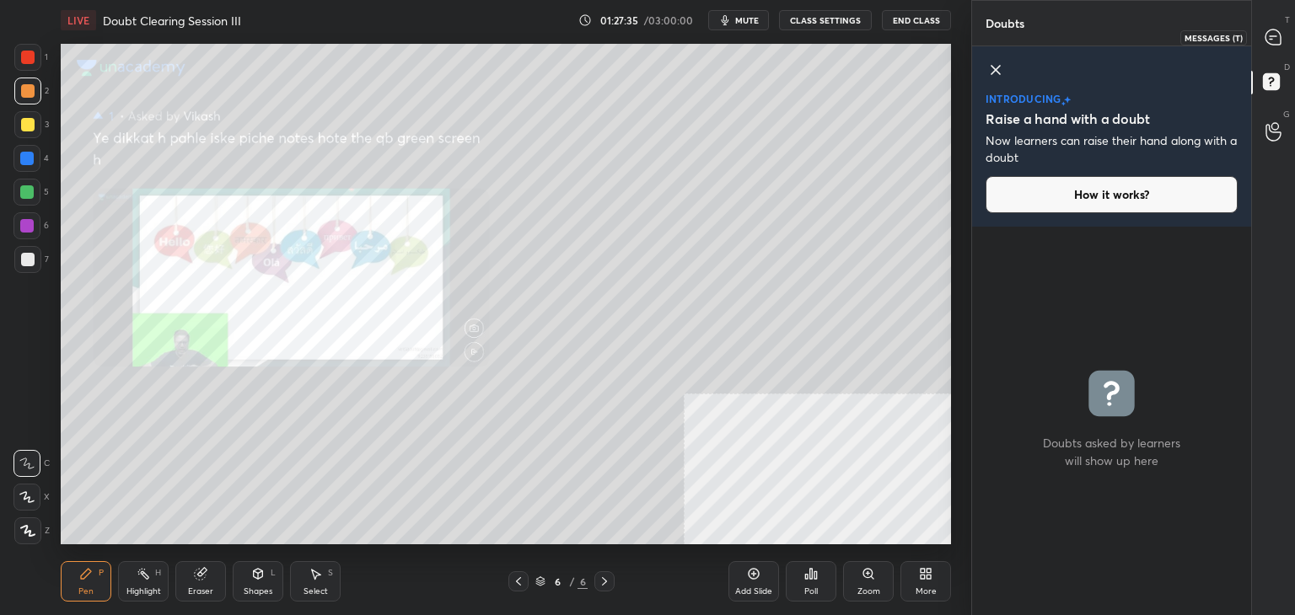
click at [1273, 45] on icon at bounding box center [1272, 36] width 15 height 15
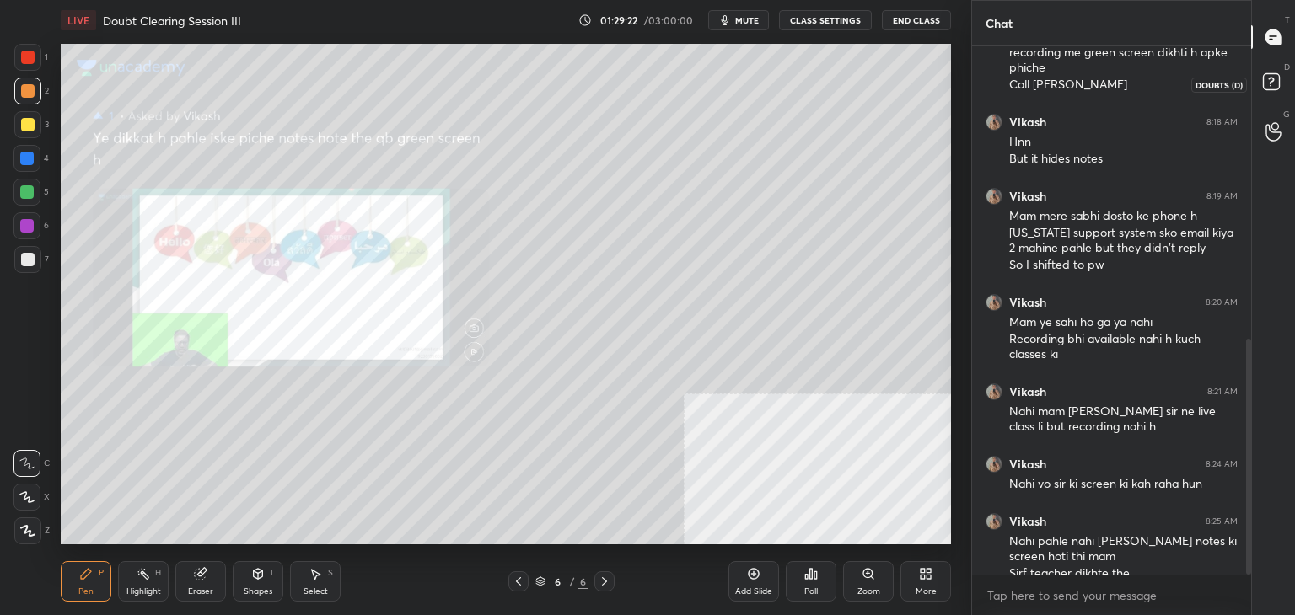
scroll to position [654, 0]
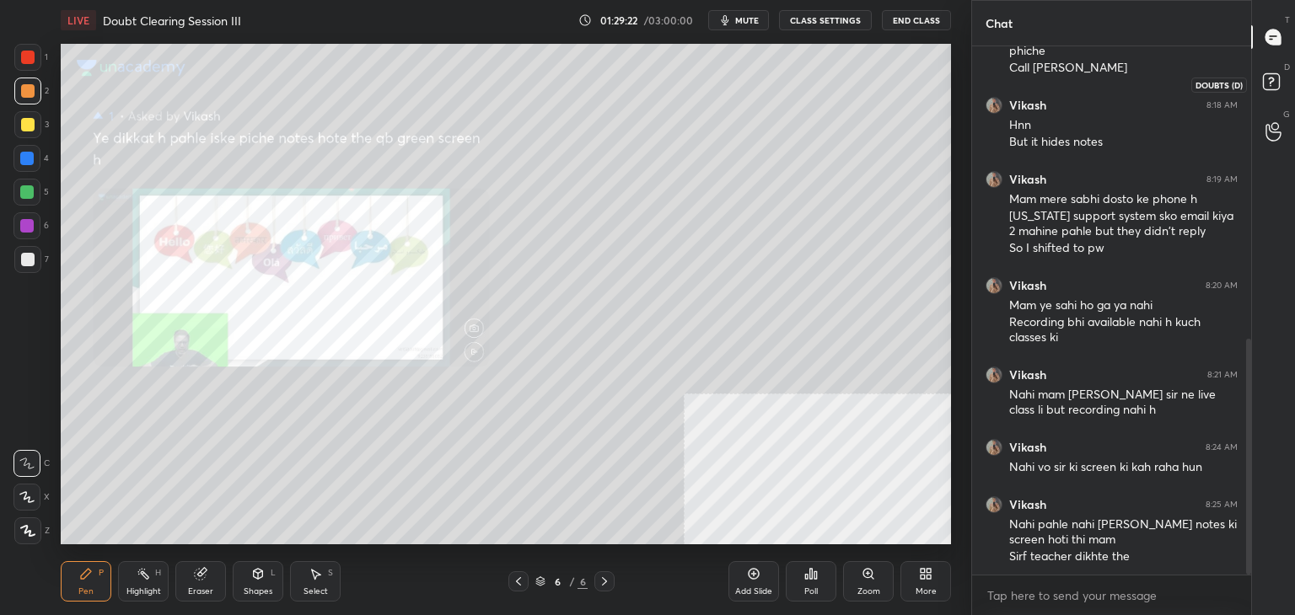
click at [1268, 78] on icon at bounding box center [1271, 81] width 6 height 7
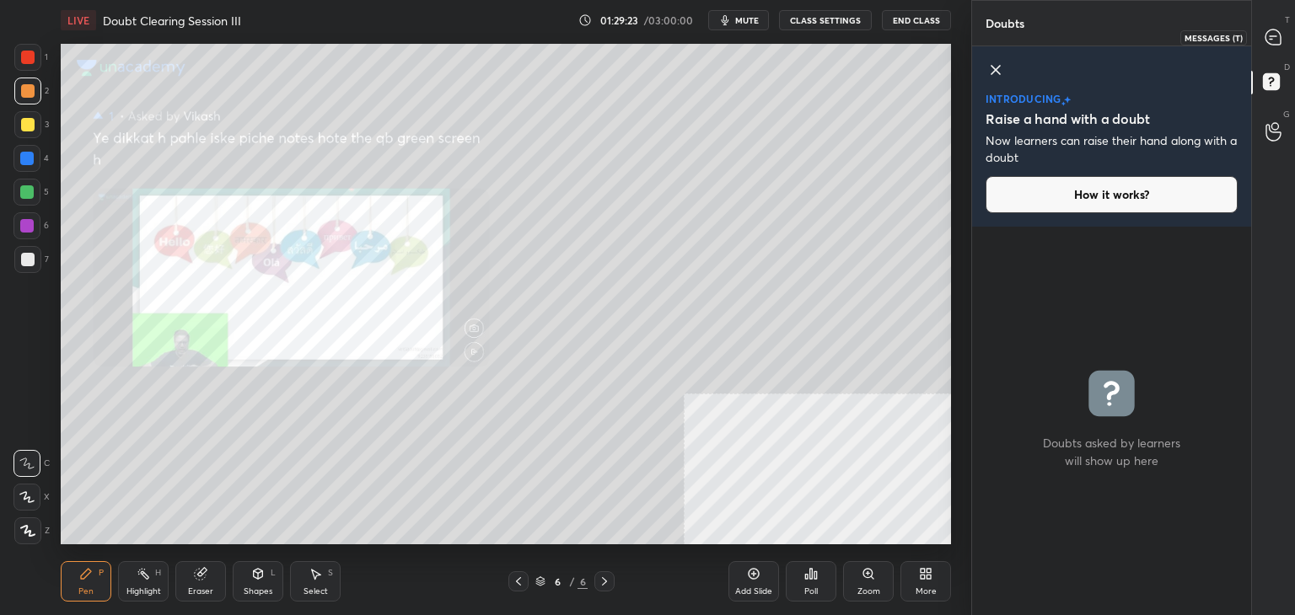
click at [1265, 48] on div at bounding box center [1274, 37] width 34 height 30
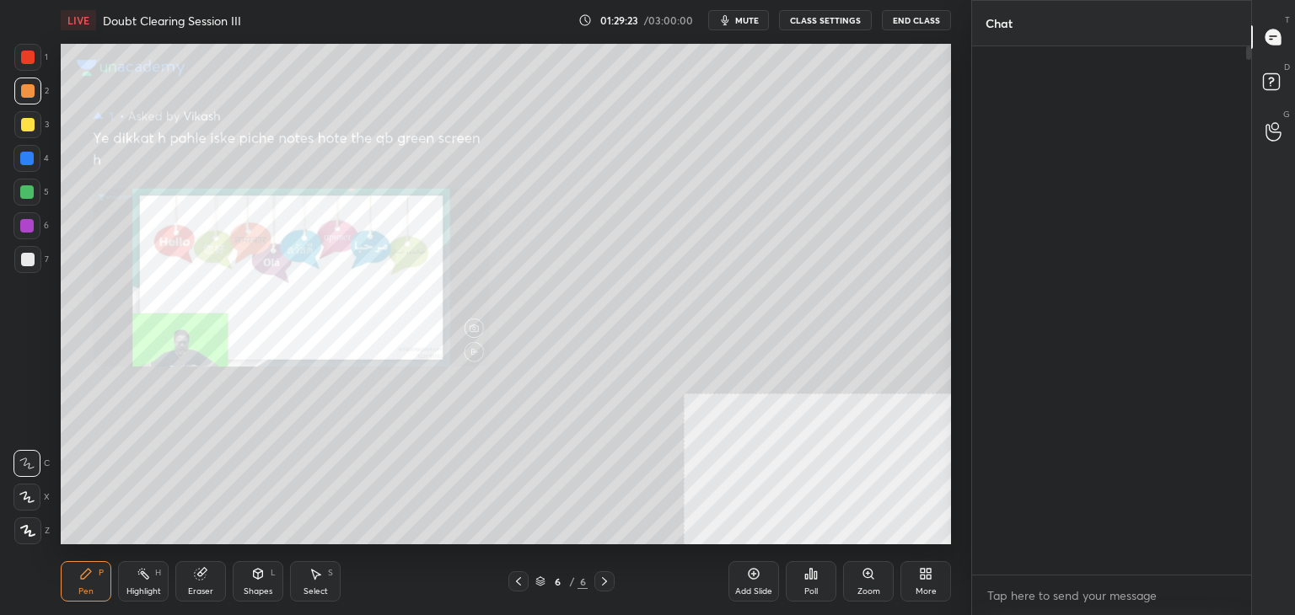
scroll to position [523, 274]
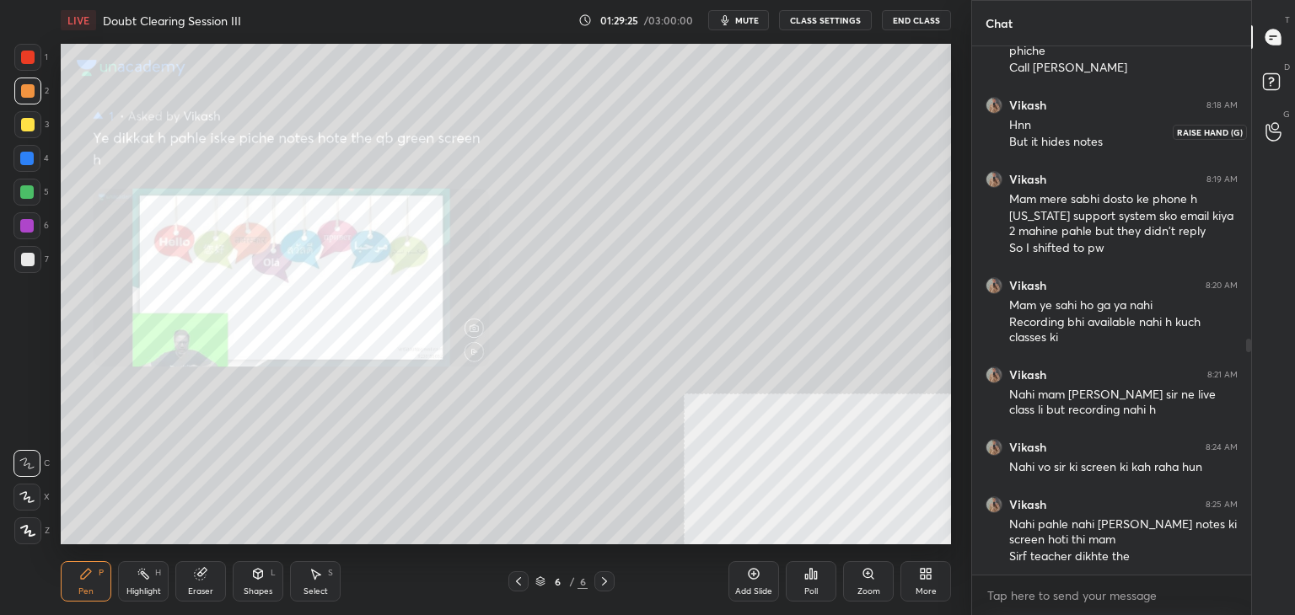
click at [1275, 118] on div at bounding box center [1274, 131] width 34 height 30
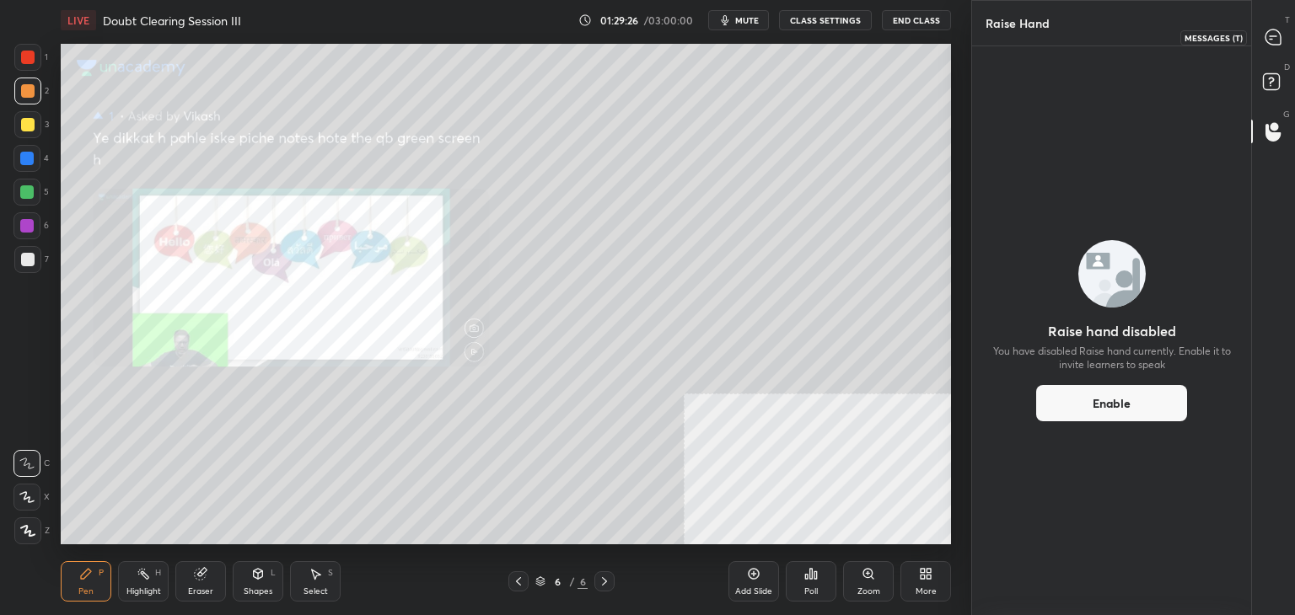
click at [1274, 33] on icon at bounding box center [1272, 36] width 15 height 15
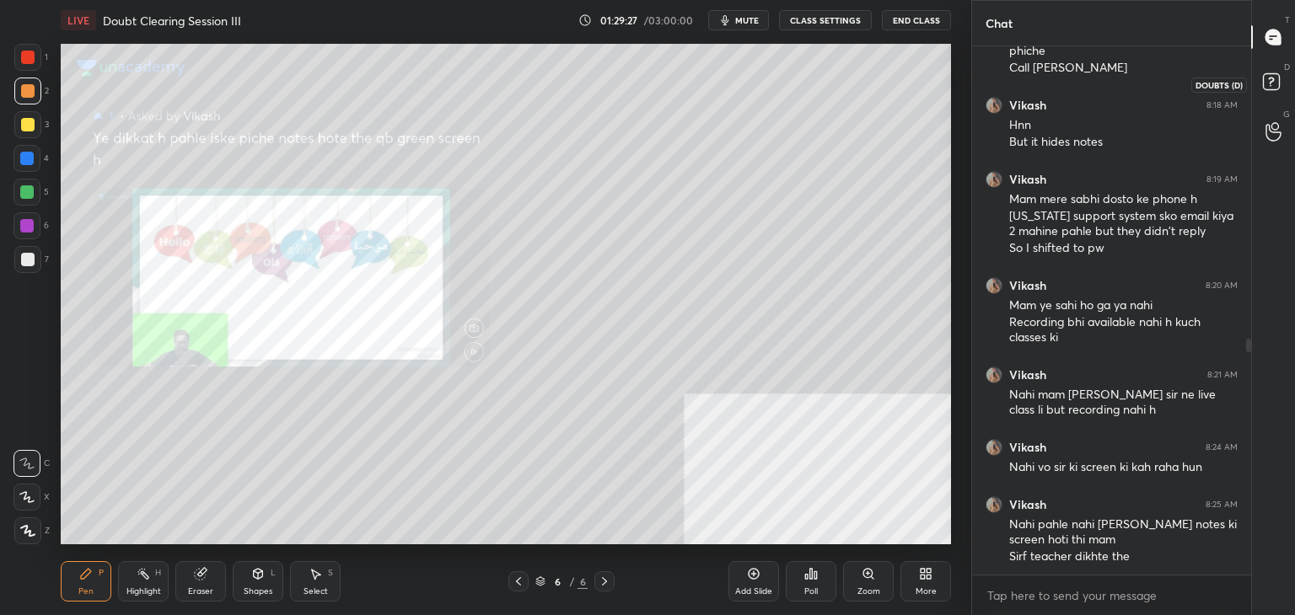
click at [1266, 74] on rect at bounding box center [1271, 82] width 16 height 16
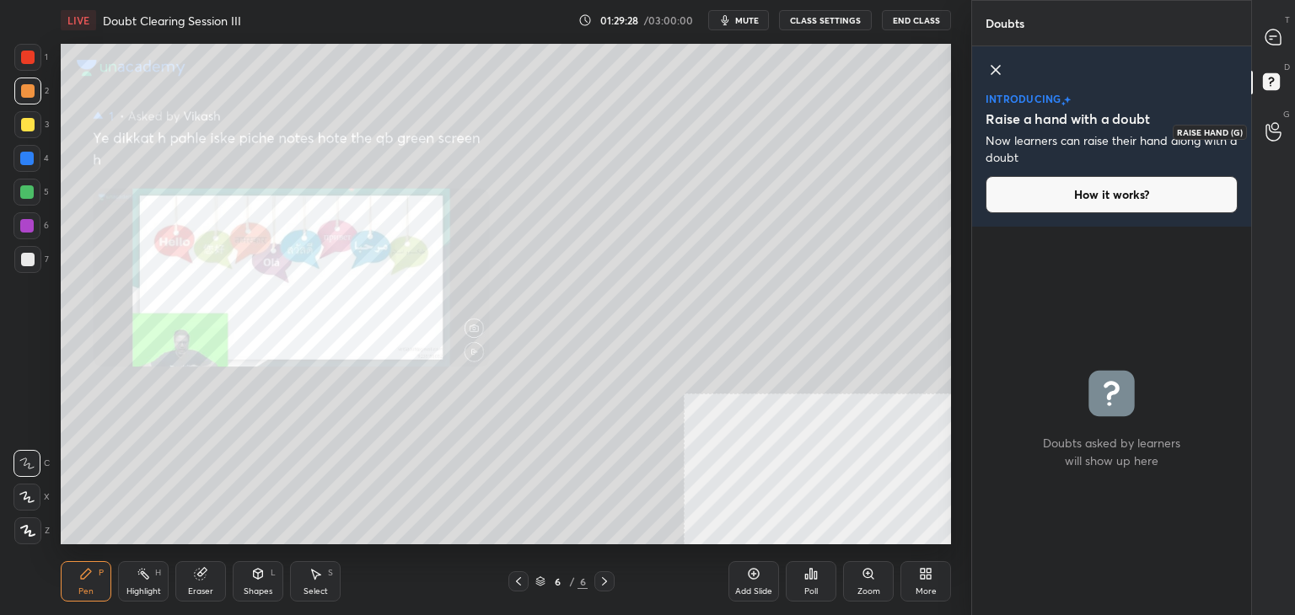
click at [1268, 119] on div at bounding box center [1274, 131] width 34 height 30
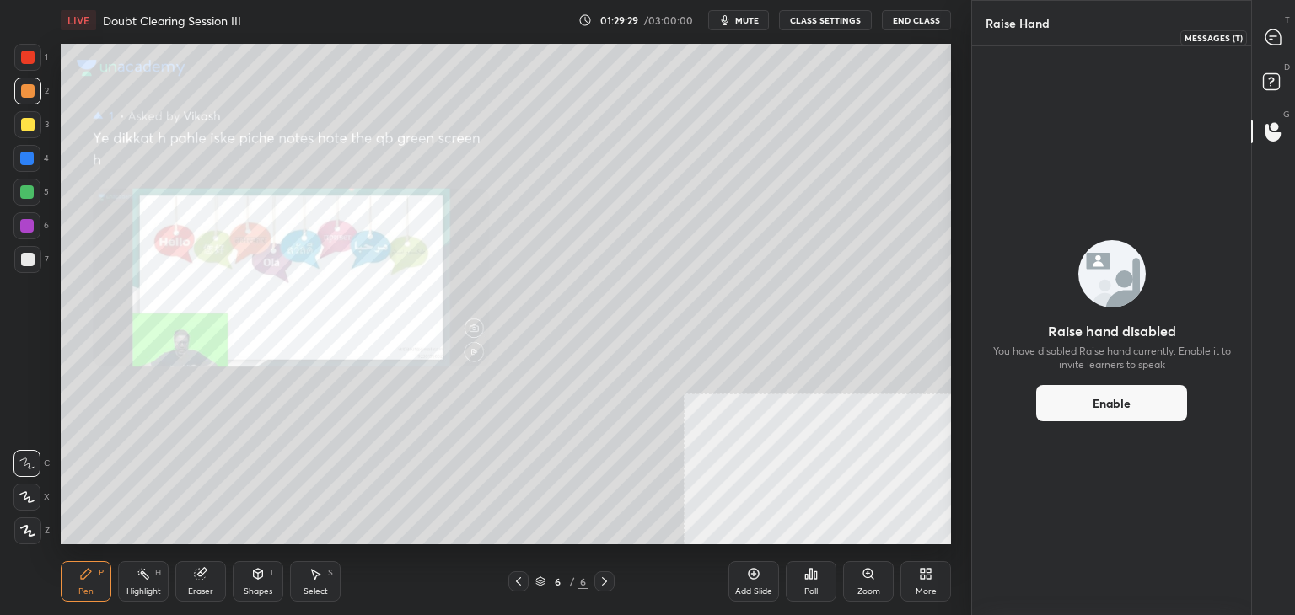
click at [1272, 32] on icon at bounding box center [1272, 36] width 15 height 15
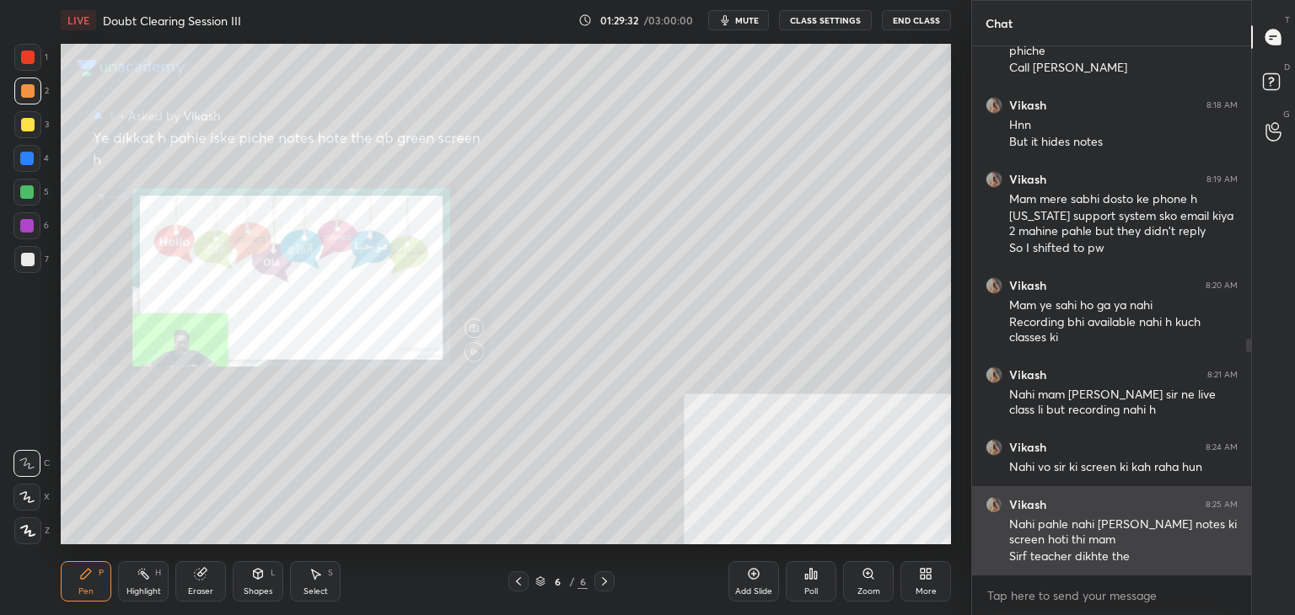
click at [1012, 511] on h6 "Vikash" at bounding box center [1027, 504] width 37 height 15
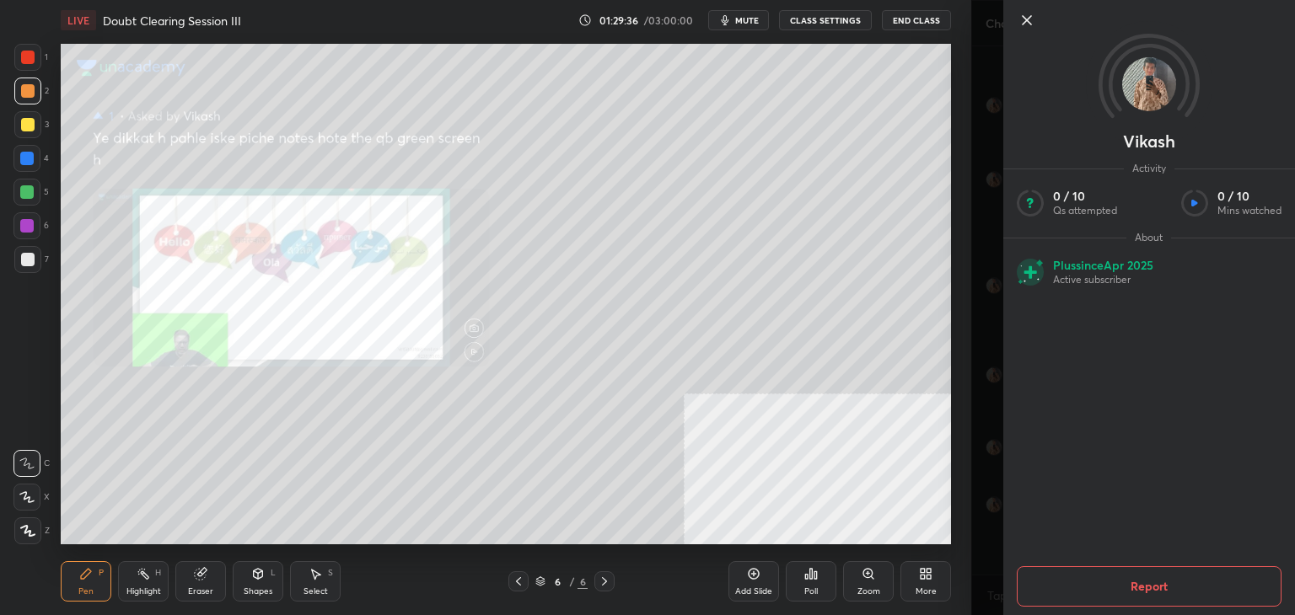
click at [1018, 14] on icon at bounding box center [1026, 20] width 20 height 20
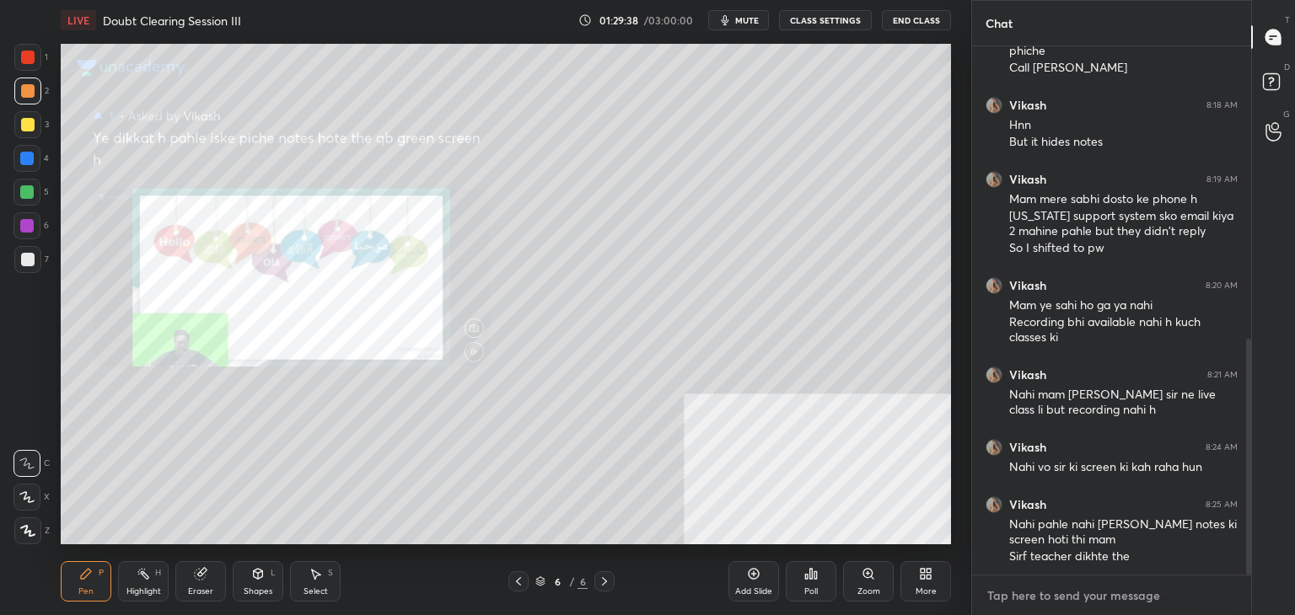
click at [1086, 589] on textarea at bounding box center [1111, 595] width 252 height 27
click at [755, 18] on span "mute" at bounding box center [747, 20] width 24 height 12
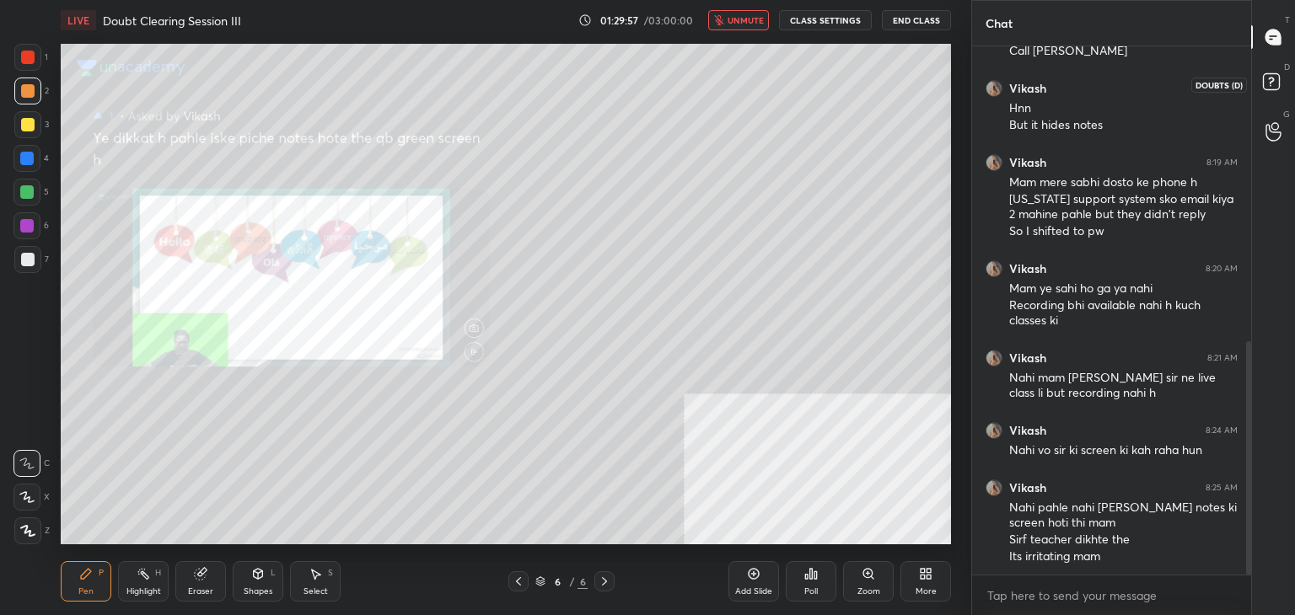
click at [1278, 77] on rect at bounding box center [1271, 82] width 16 height 16
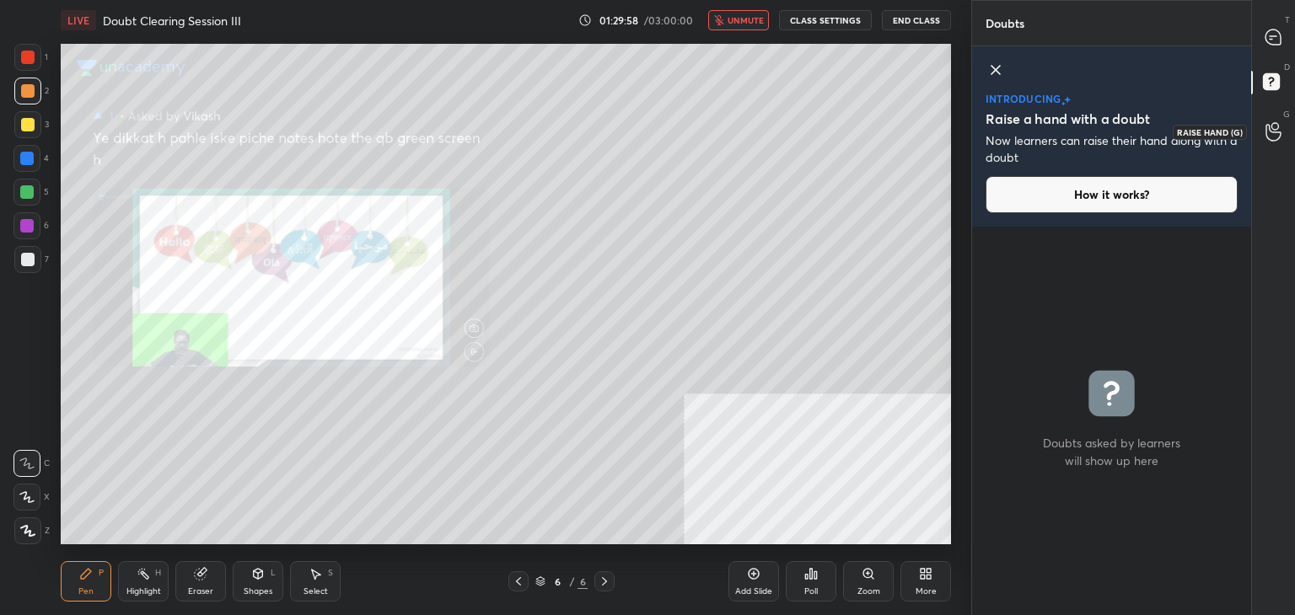
click at [1267, 121] on div at bounding box center [1274, 131] width 34 height 30
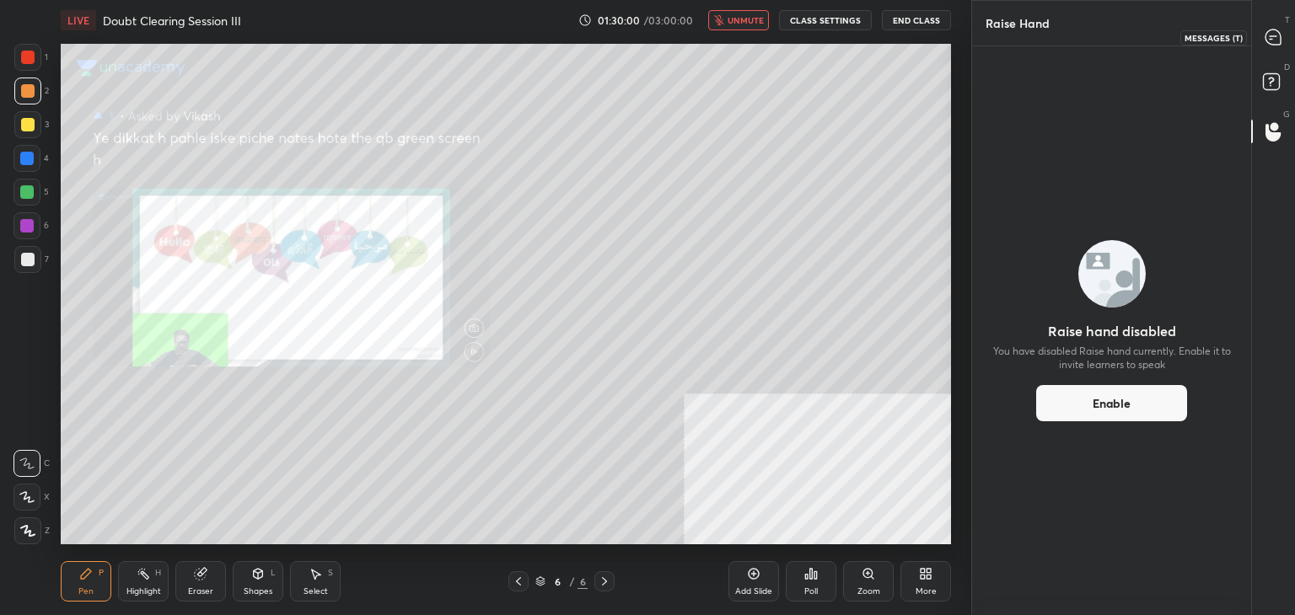
click at [1257, 39] on div at bounding box center [1274, 37] width 34 height 30
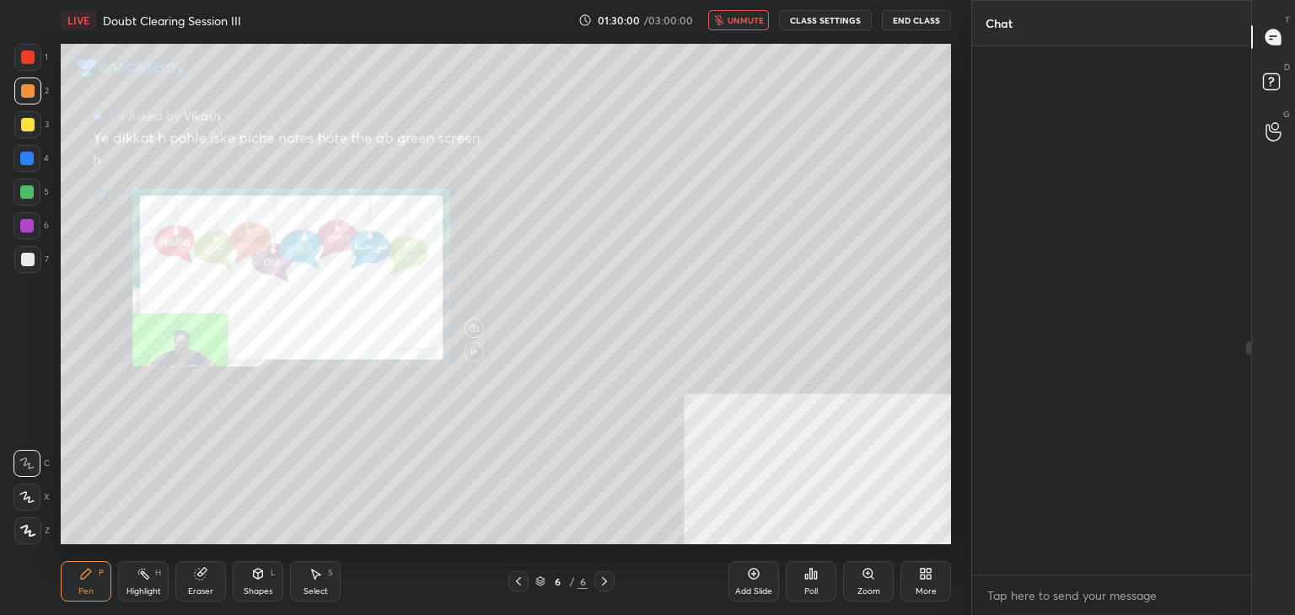
scroll to position [523, 274]
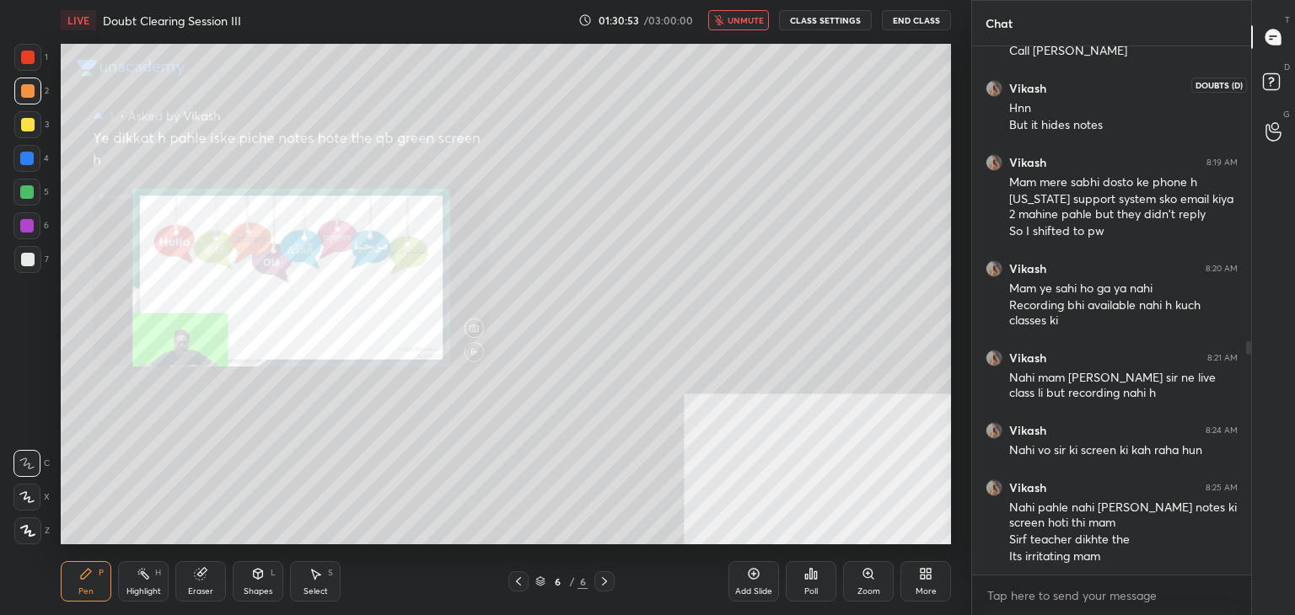
click at [1263, 83] on rect at bounding box center [1271, 82] width 16 height 16
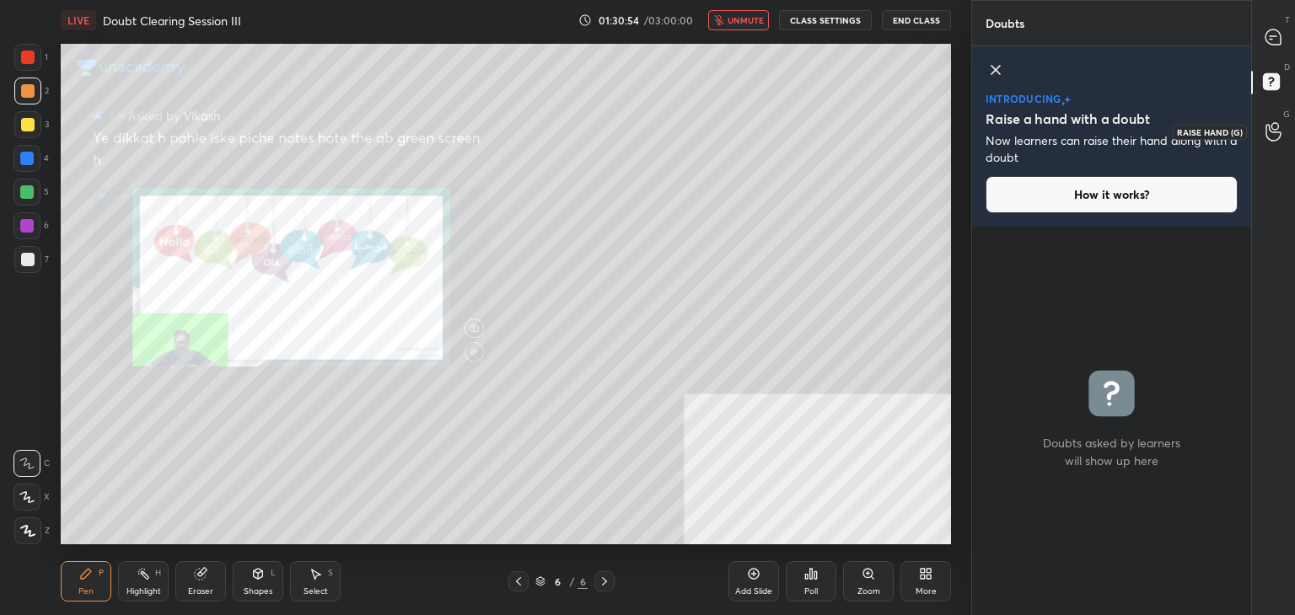
click at [1268, 137] on icon at bounding box center [1273, 131] width 16 height 19
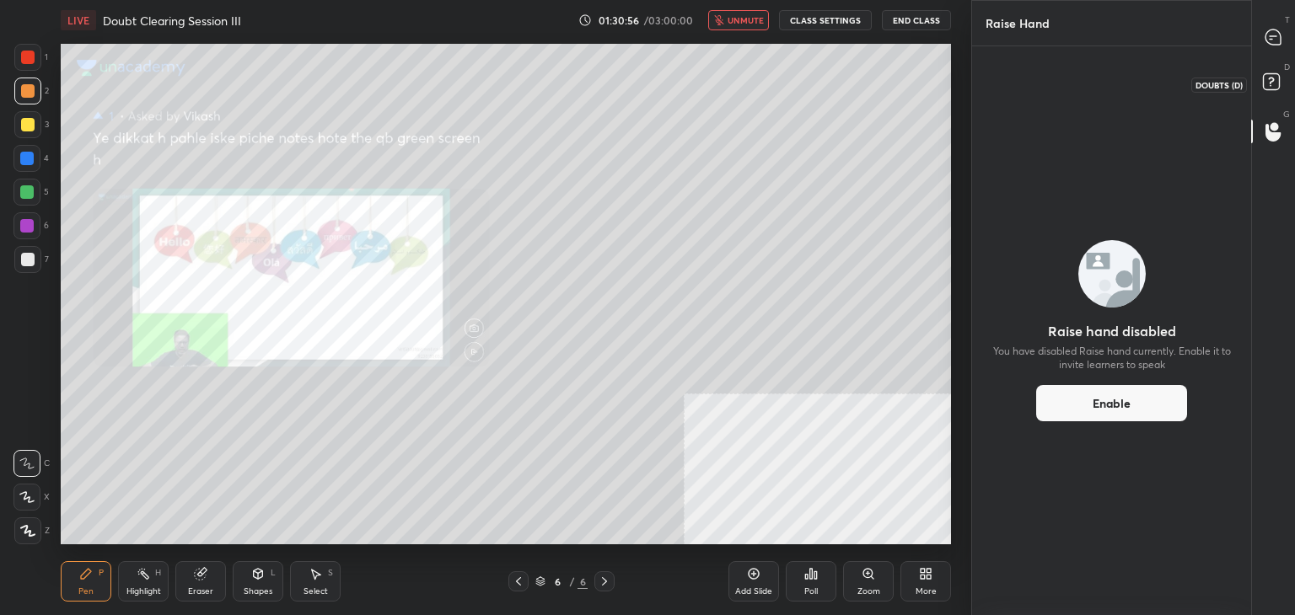
click at [1271, 87] on rect at bounding box center [1271, 82] width 16 height 16
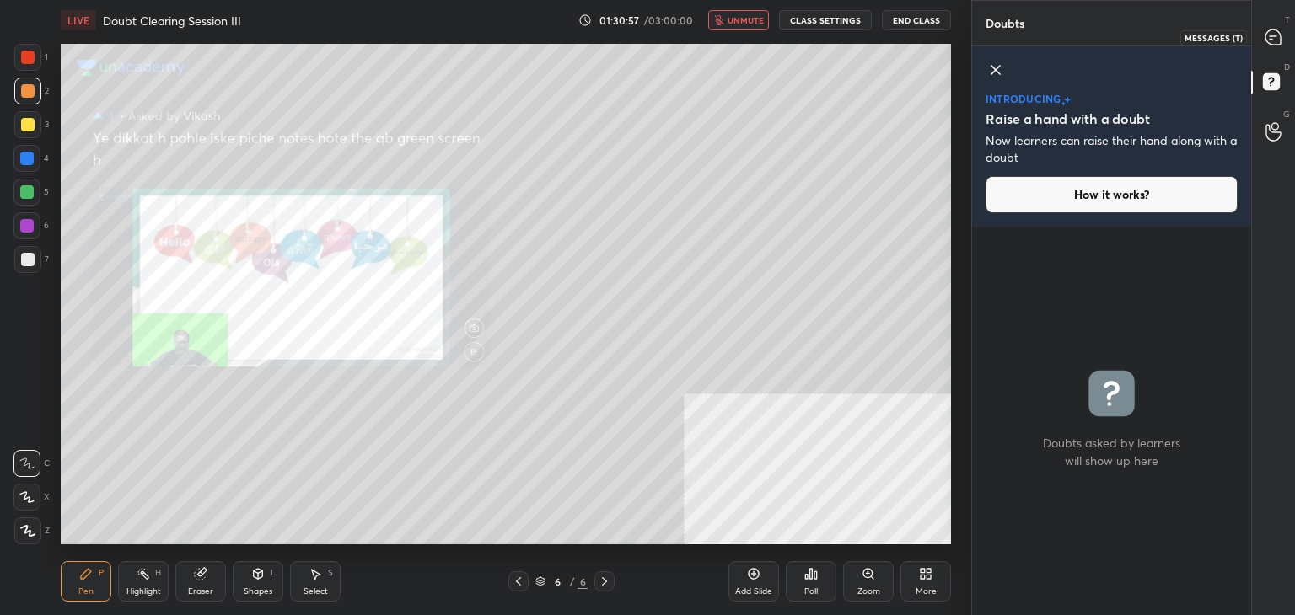
click at [1271, 51] on div at bounding box center [1274, 37] width 34 height 30
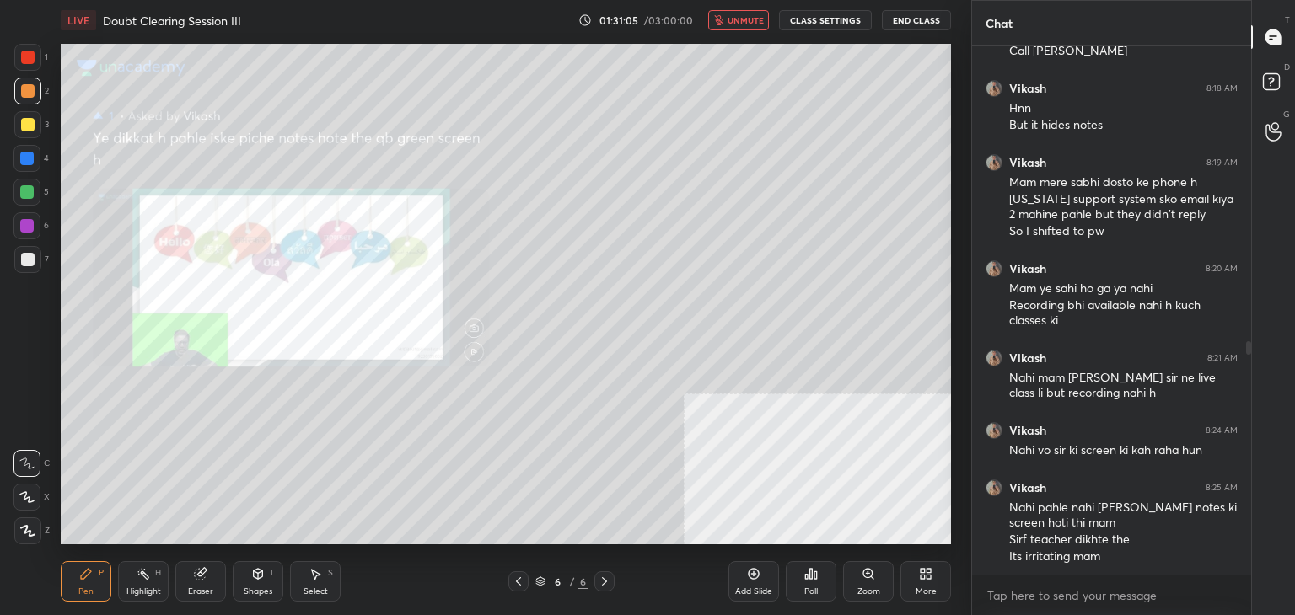
click at [922, 14] on button "End Class" at bounding box center [916, 20] width 69 height 20
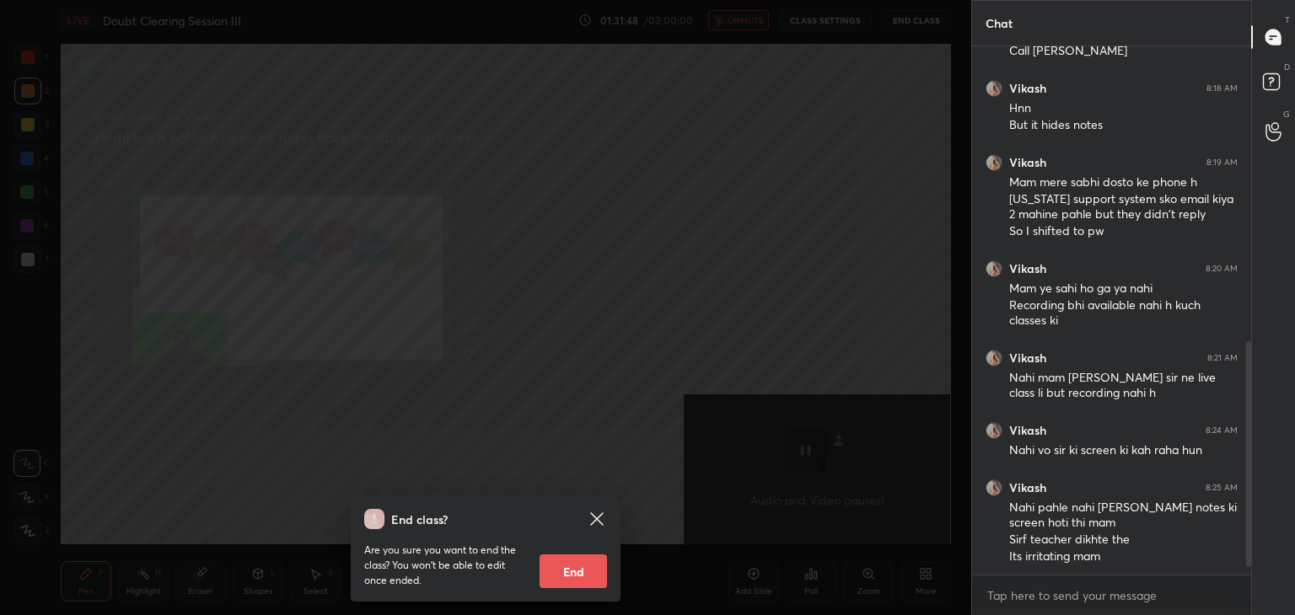
scroll to position [759, 0]
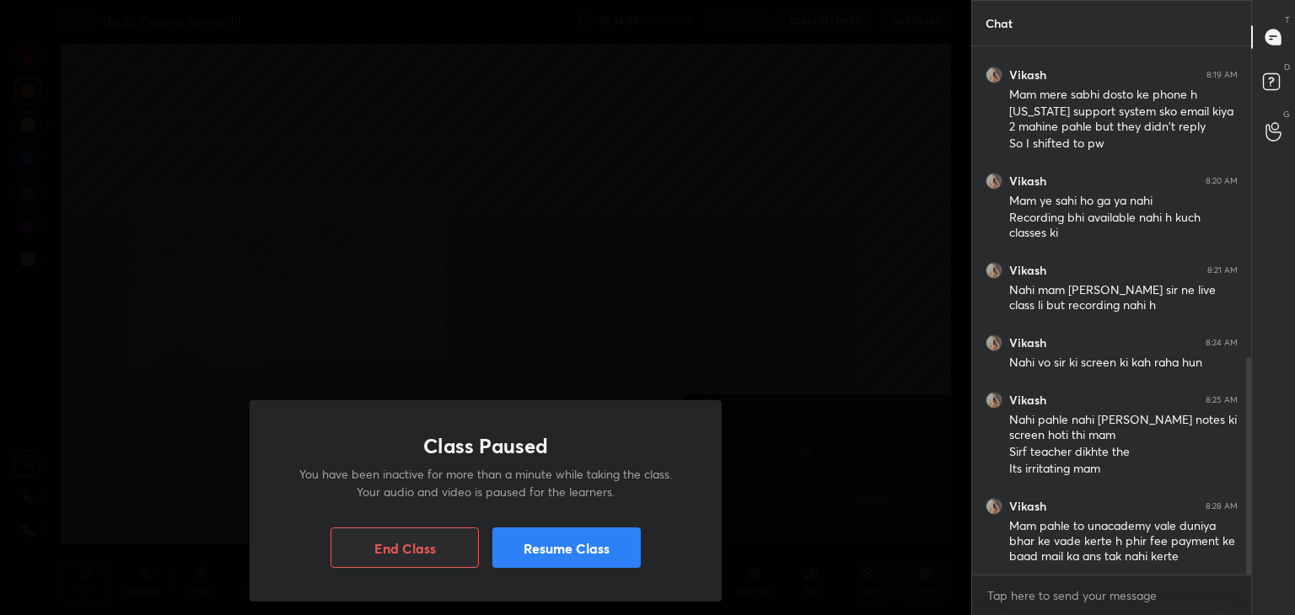
click at [614, 543] on button "Resume Class" at bounding box center [566, 548] width 148 height 40
click at [610, 560] on button "Resume Class" at bounding box center [566, 548] width 148 height 40
click at [597, 539] on button "Resume Class" at bounding box center [566, 548] width 148 height 40
click at [573, 547] on button "Resume Class" at bounding box center [566, 548] width 148 height 40
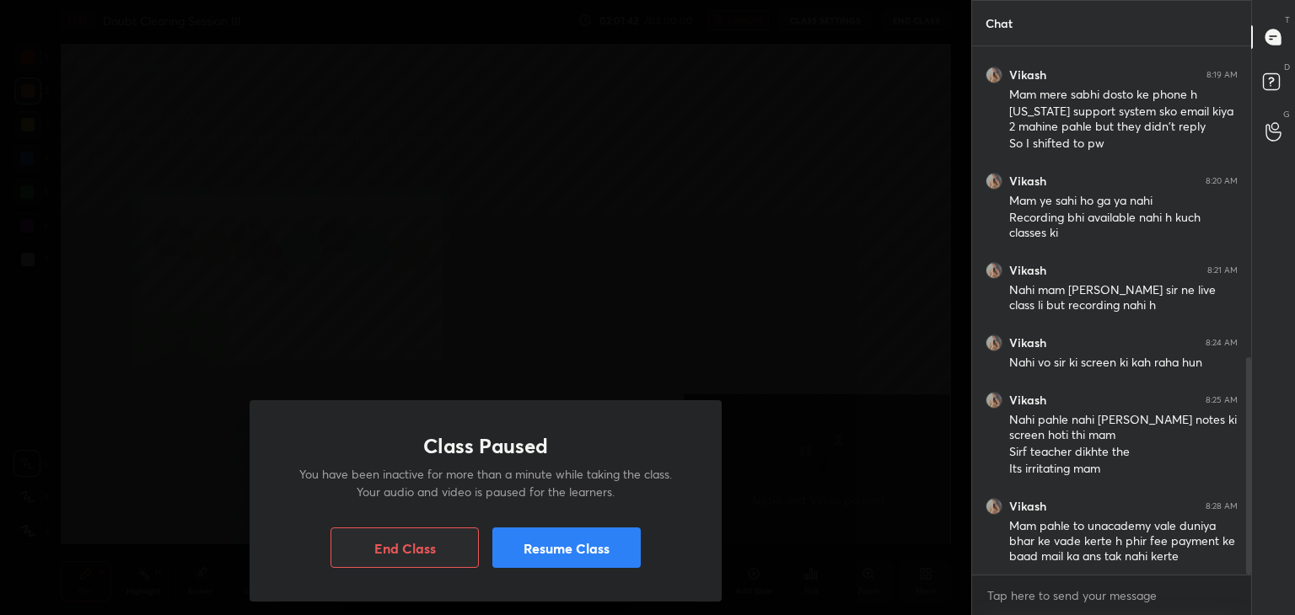
click at [573, 547] on button "Resume Class" at bounding box center [566, 548] width 148 height 40
click at [568, 546] on button "Resume Class" at bounding box center [566, 548] width 148 height 40
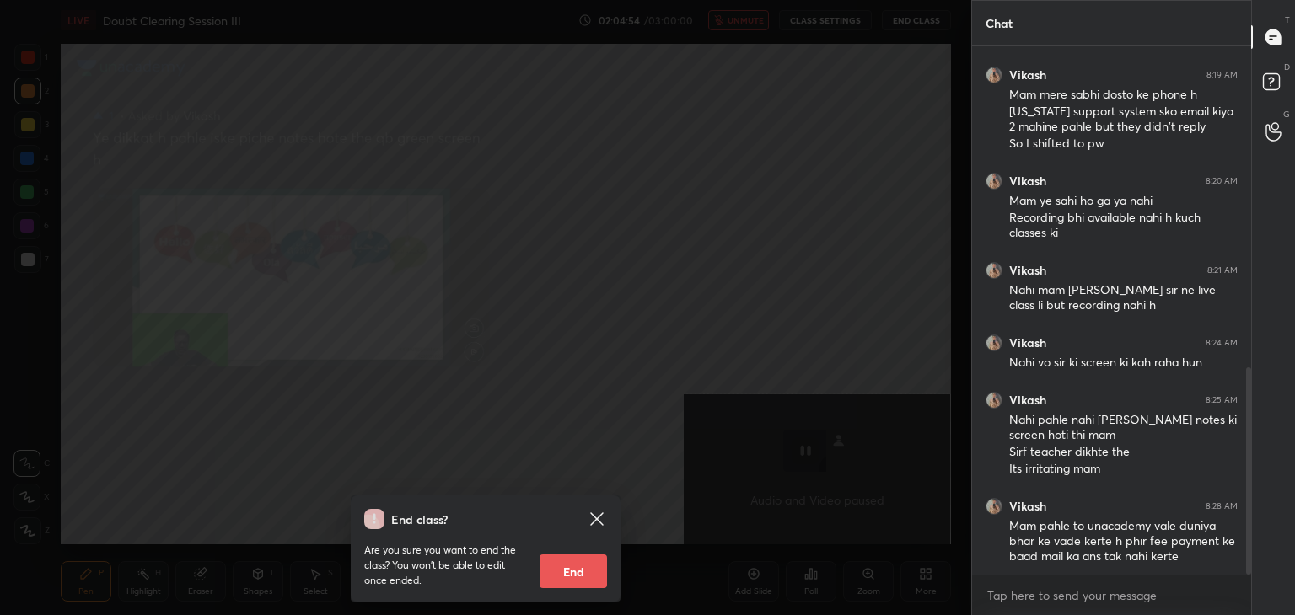
scroll to position [819, 0]
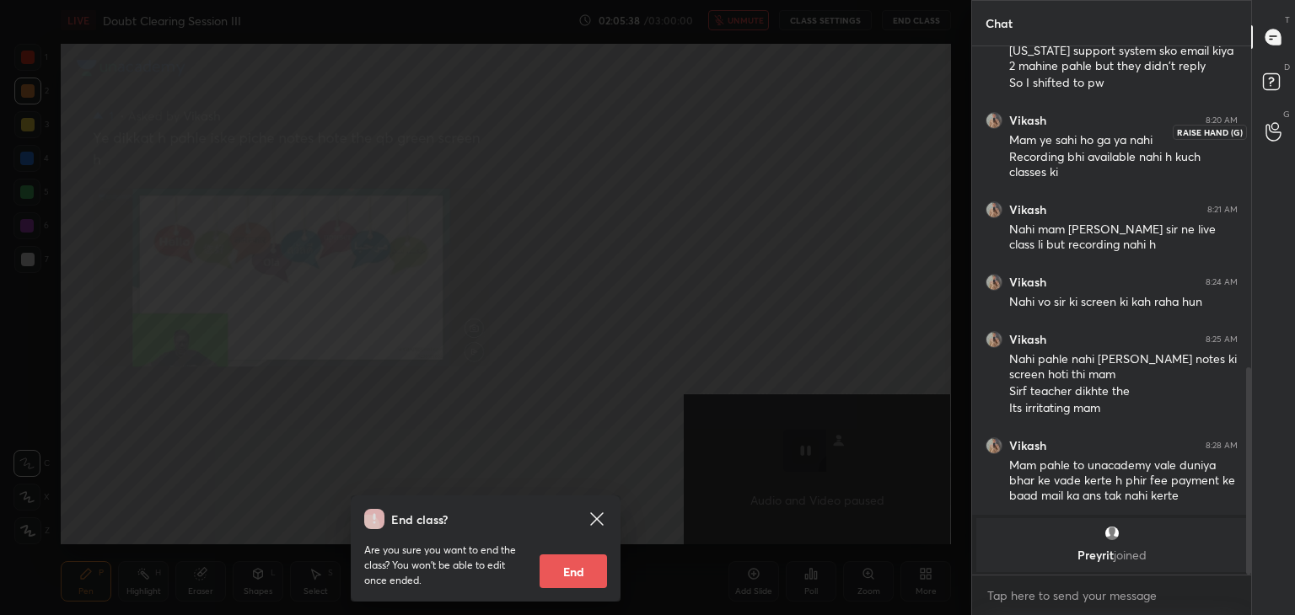
click at [1261, 136] on div at bounding box center [1274, 131] width 34 height 30
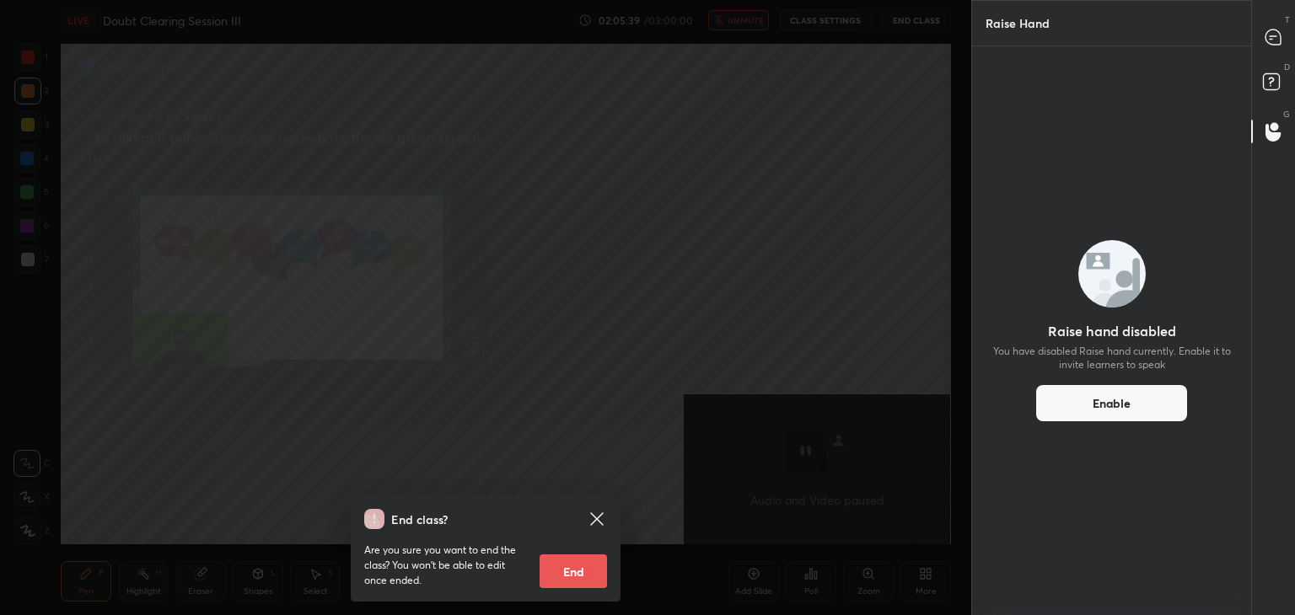
click at [1265, 65] on div "D Doubts (D)" at bounding box center [1273, 84] width 43 height 47
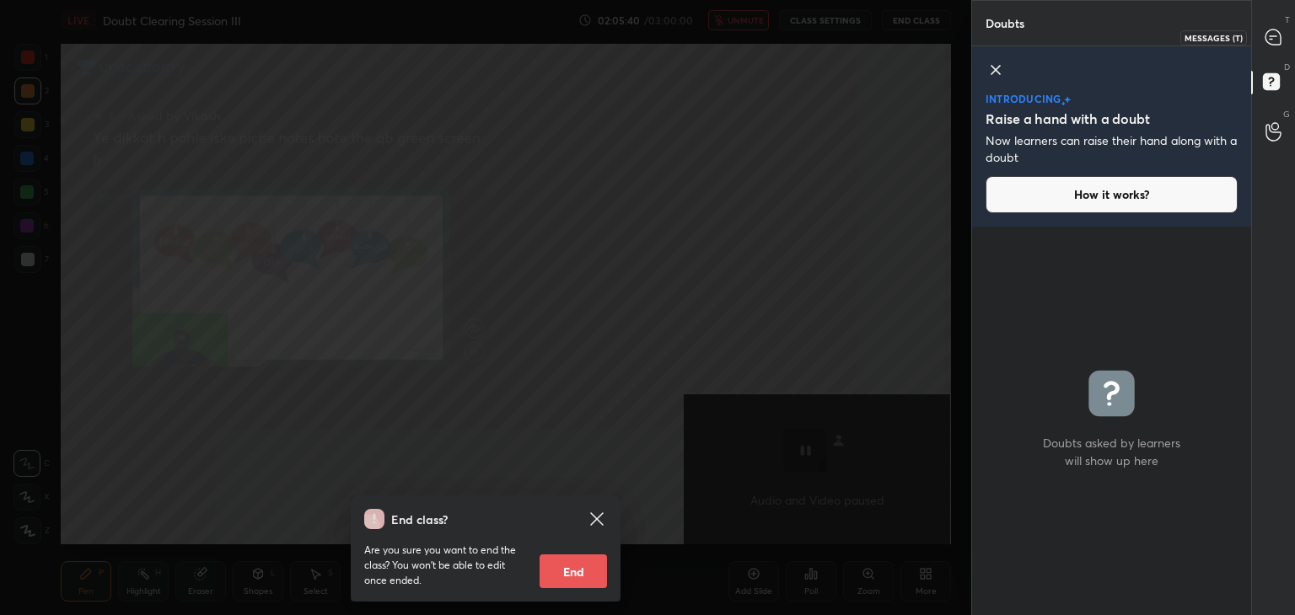
click at [1265, 40] on icon at bounding box center [1272, 36] width 15 height 15
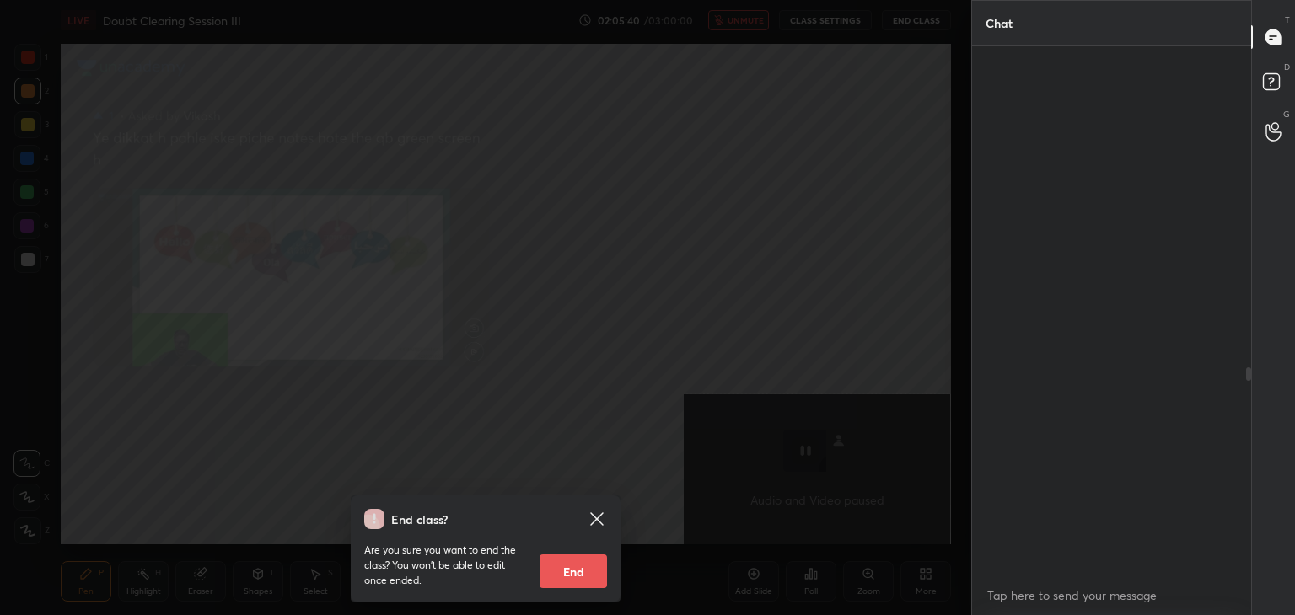
scroll to position [523, 274]
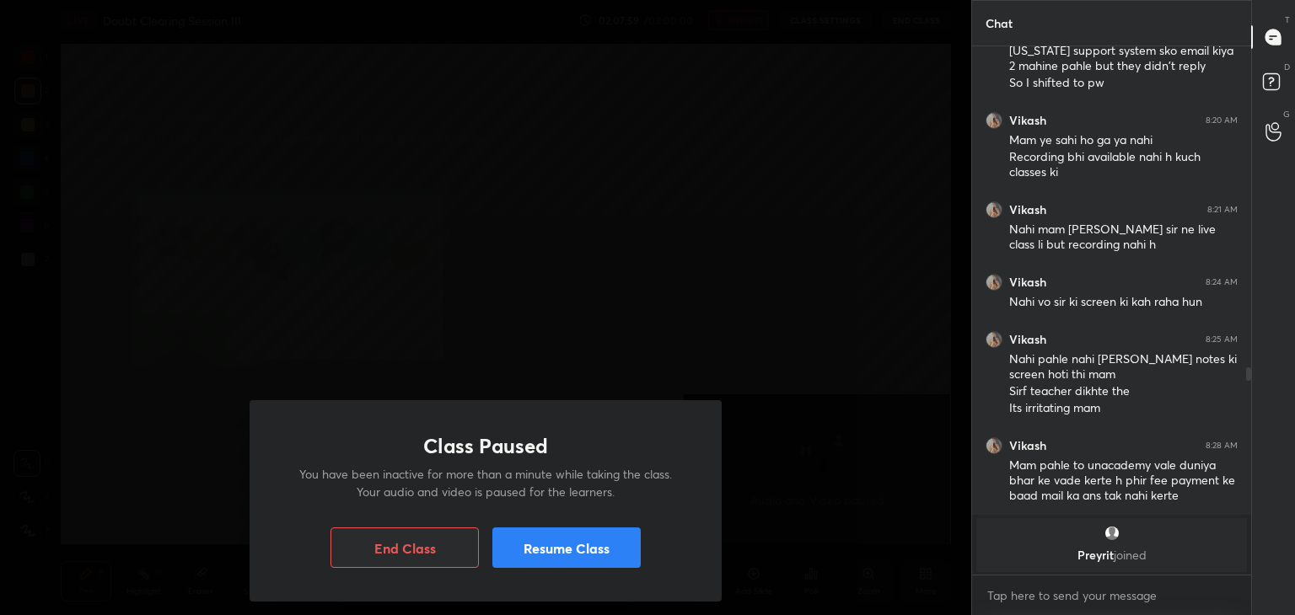
click at [617, 558] on button "Resume Class" at bounding box center [566, 548] width 148 height 40
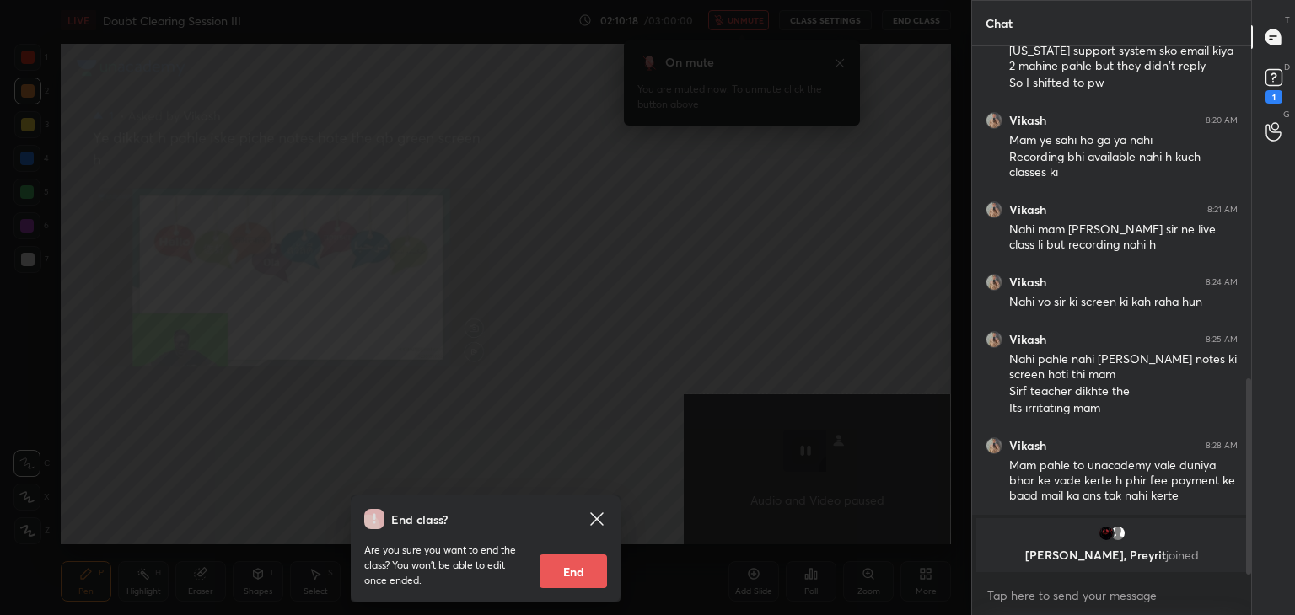
scroll to position [892, 0]
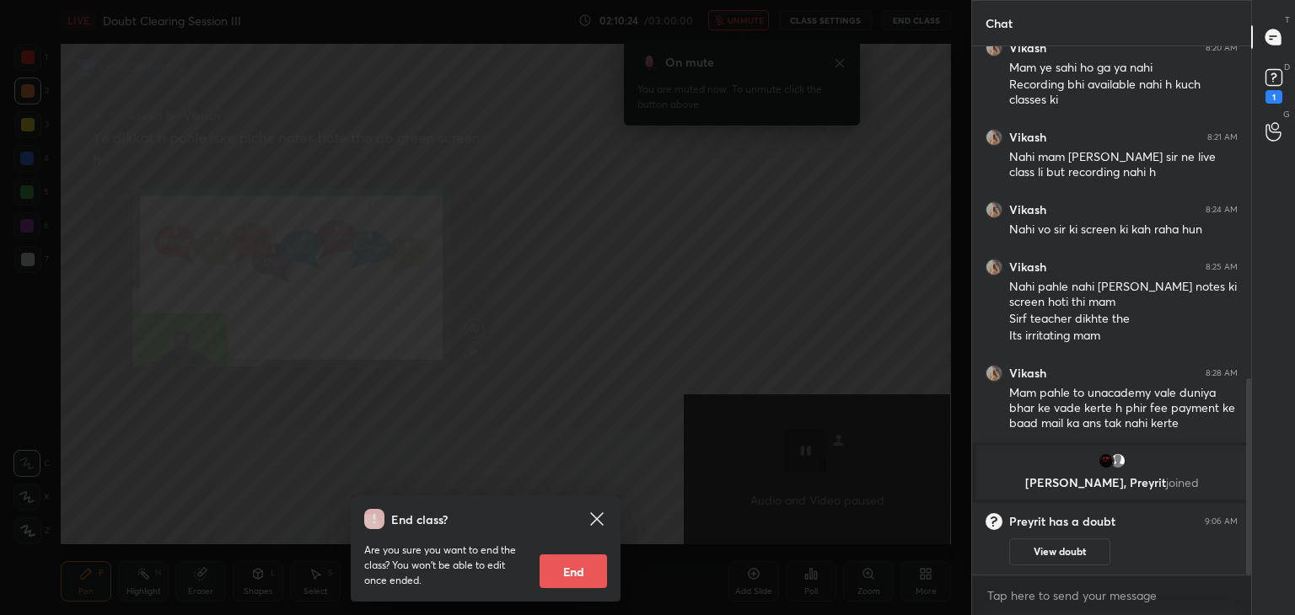
click at [587, 523] on icon at bounding box center [597, 519] width 20 height 20
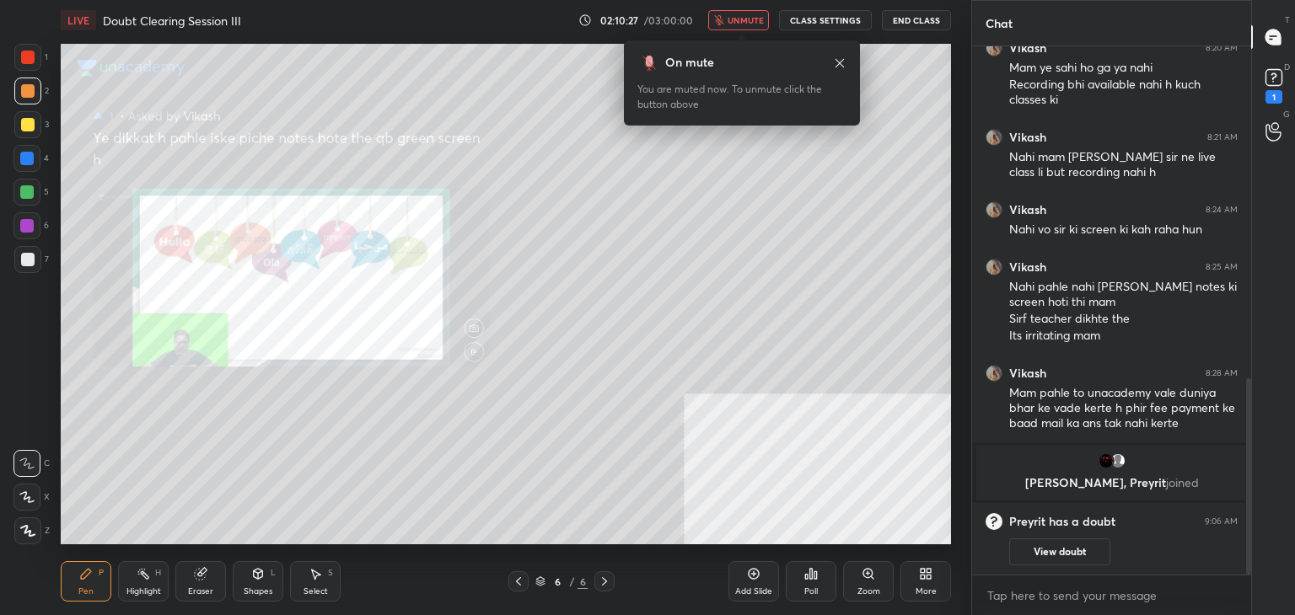
drag, startPoint x: 734, startPoint y: 20, endPoint x: 752, endPoint y: 23, distance: 17.9
click at [735, 20] on span "unmute" at bounding box center [745, 20] width 36 height 12
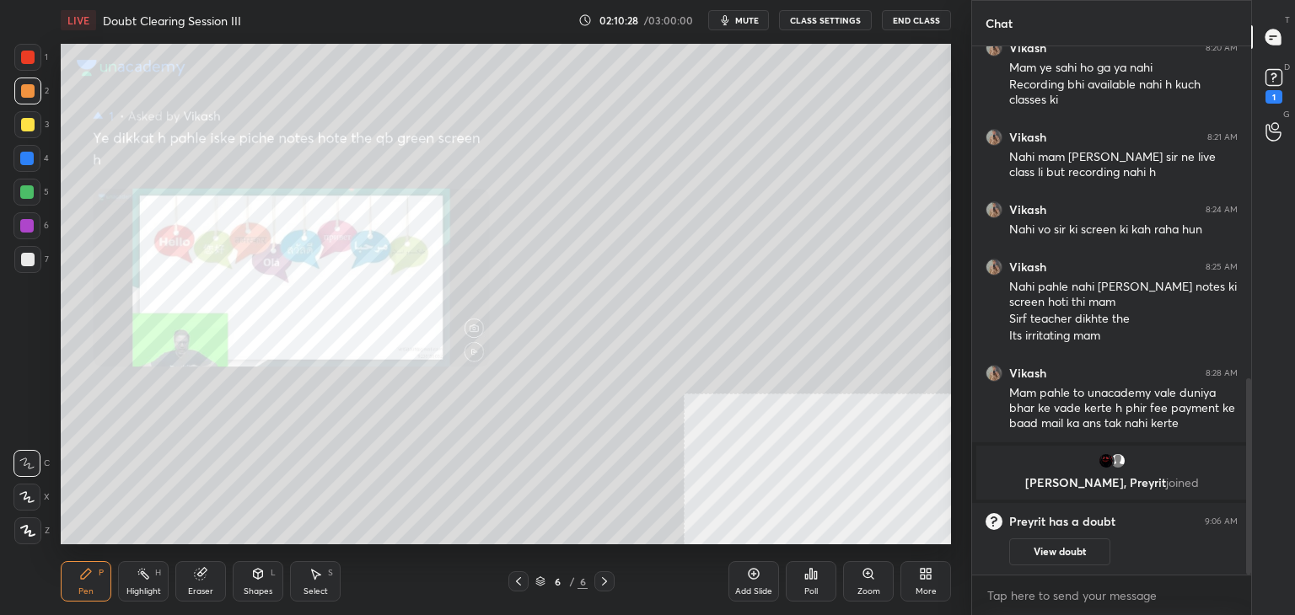
click at [1075, 544] on button "View doubt" at bounding box center [1059, 552] width 101 height 27
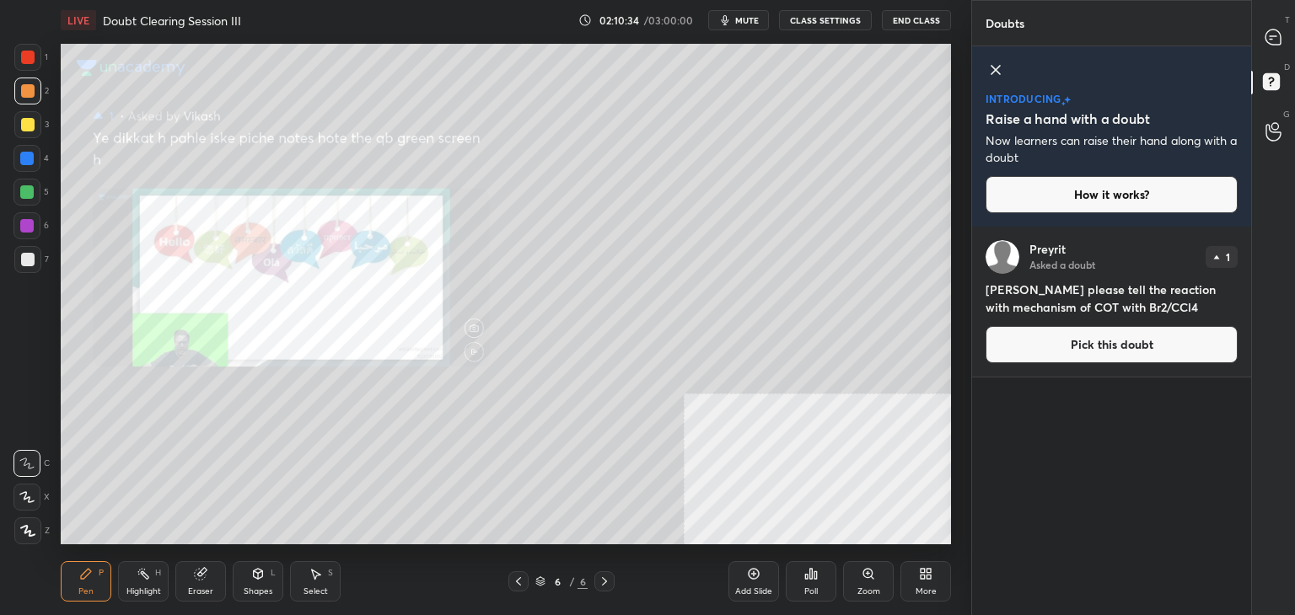
click at [1028, 353] on button "Pick this doubt" at bounding box center [1111, 344] width 252 height 37
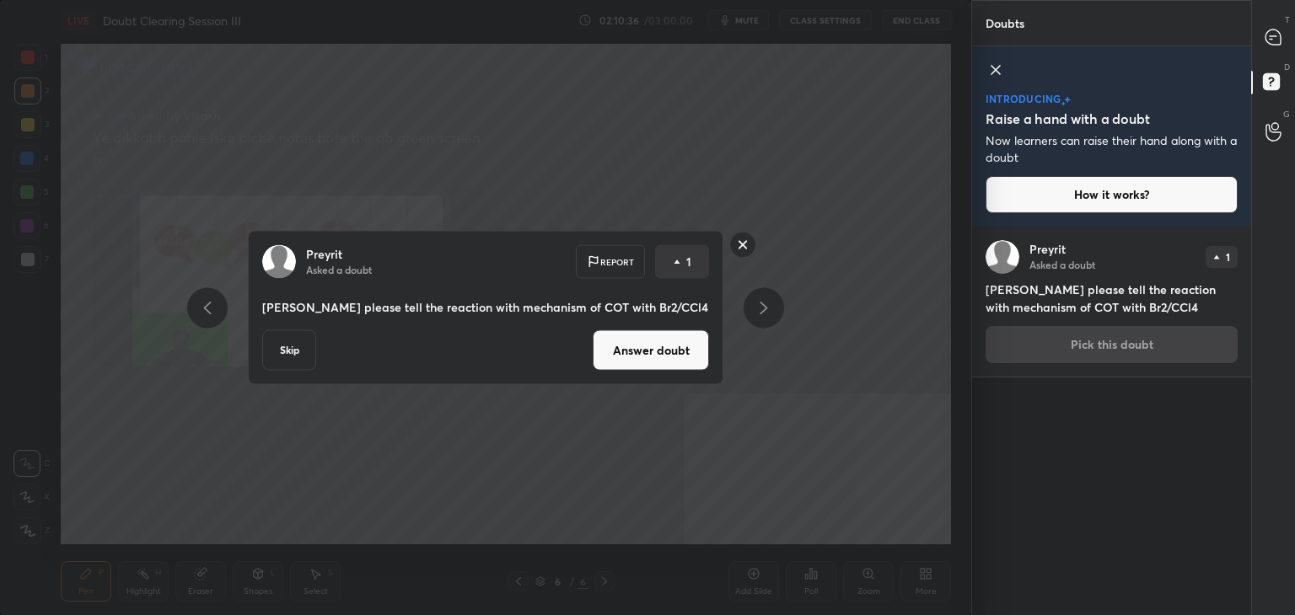
drag, startPoint x: 630, startPoint y: 346, endPoint x: 641, endPoint y: 340, distance: 12.2
click at [633, 345] on button "Answer doubt" at bounding box center [651, 350] width 116 height 40
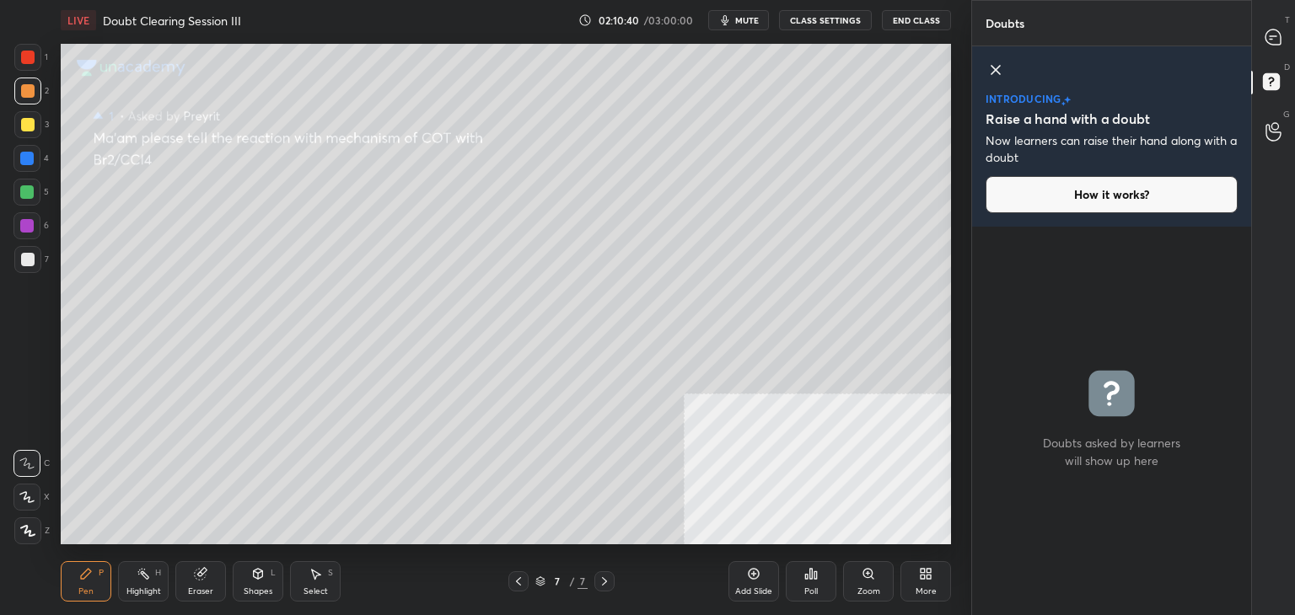
click at [1263, 31] on div at bounding box center [1274, 37] width 34 height 30
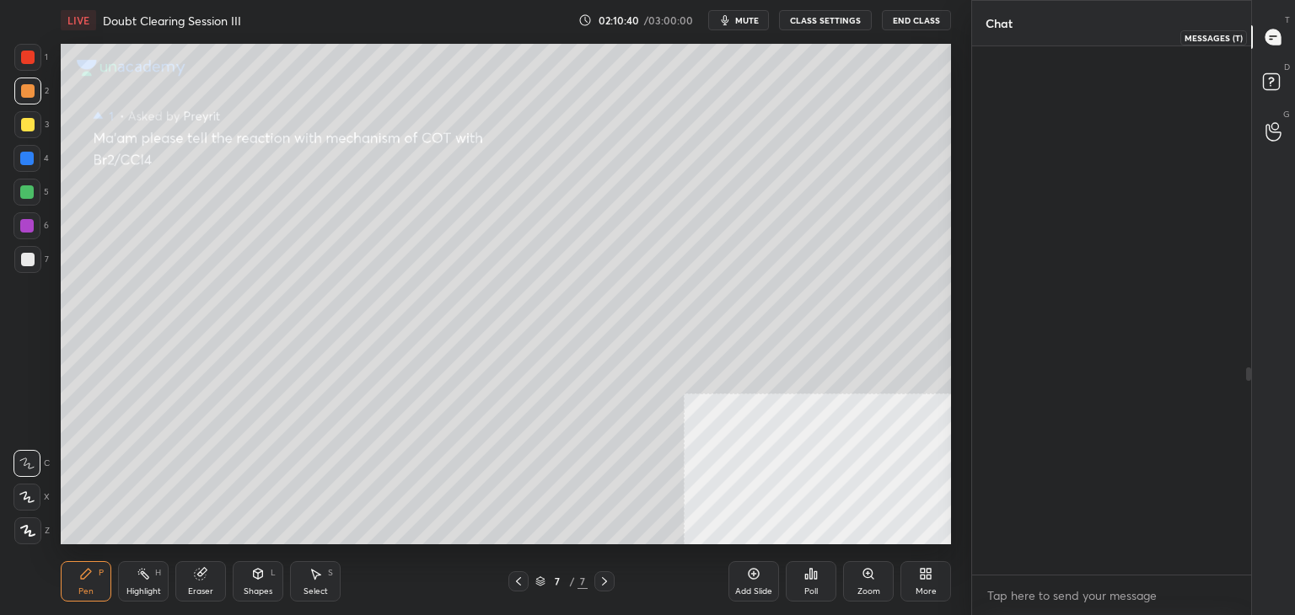
scroll to position [523, 274]
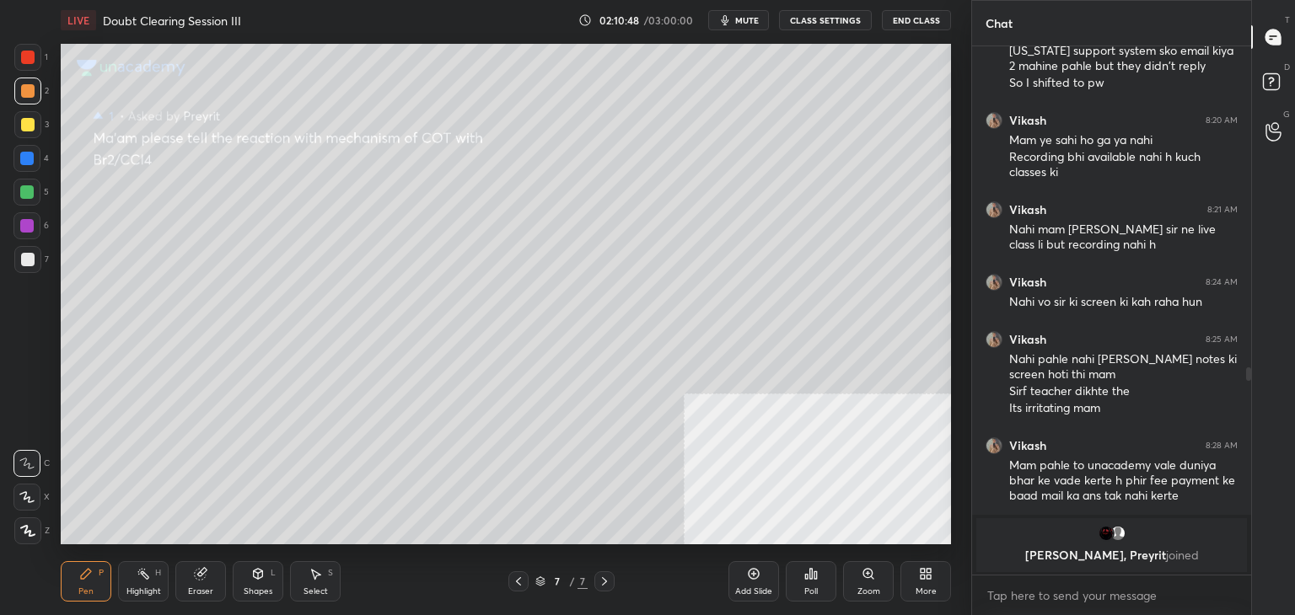
click at [27, 191] on div at bounding box center [26, 191] width 13 height 13
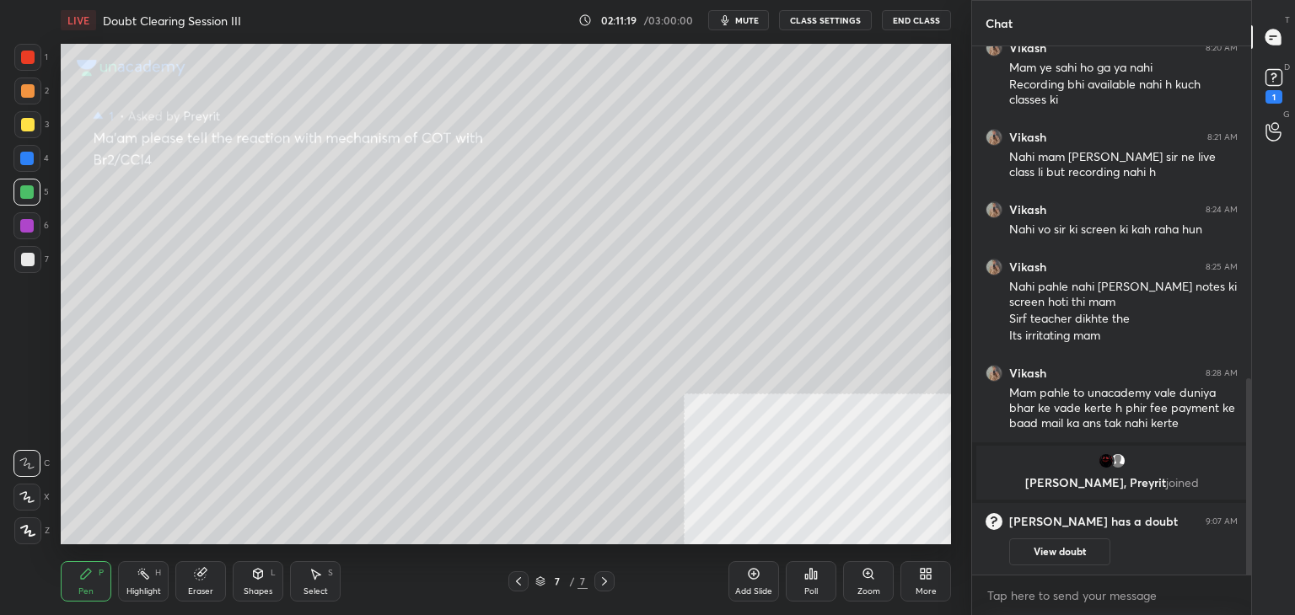
drag, startPoint x: 29, startPoint y: 168, endPoint x: 51, endPoint y: 166, distance: 22.0
click at [29, 167] on div at bounding box center [26, 158] width 27 height 27
drag, startPoint x: 24, startPoint y: 130, endPoint x: 58, endPoint y: 136, distance: 35.1
click at [25, 129] on div at bounding box center [27, 124] width 13 height 13
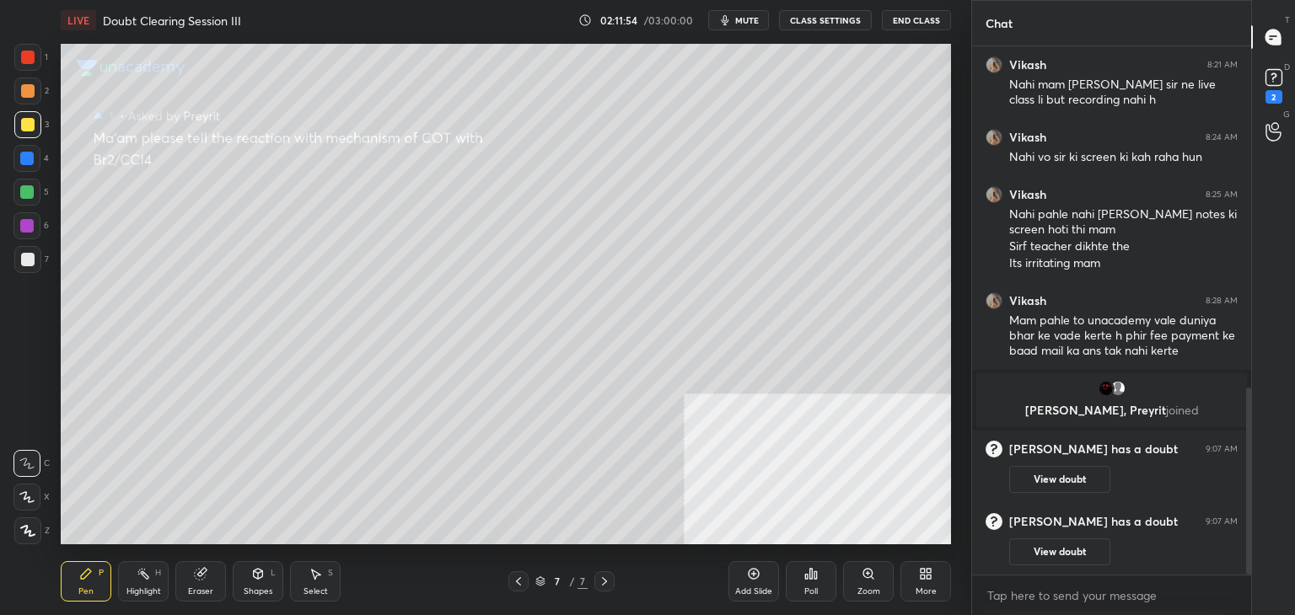
click at [16, 56] on div at bounding box center [27, 57] width 27 height 27
click at [912, 19] on button "End Class" at bounding box center [916, 20] width 69 height 20
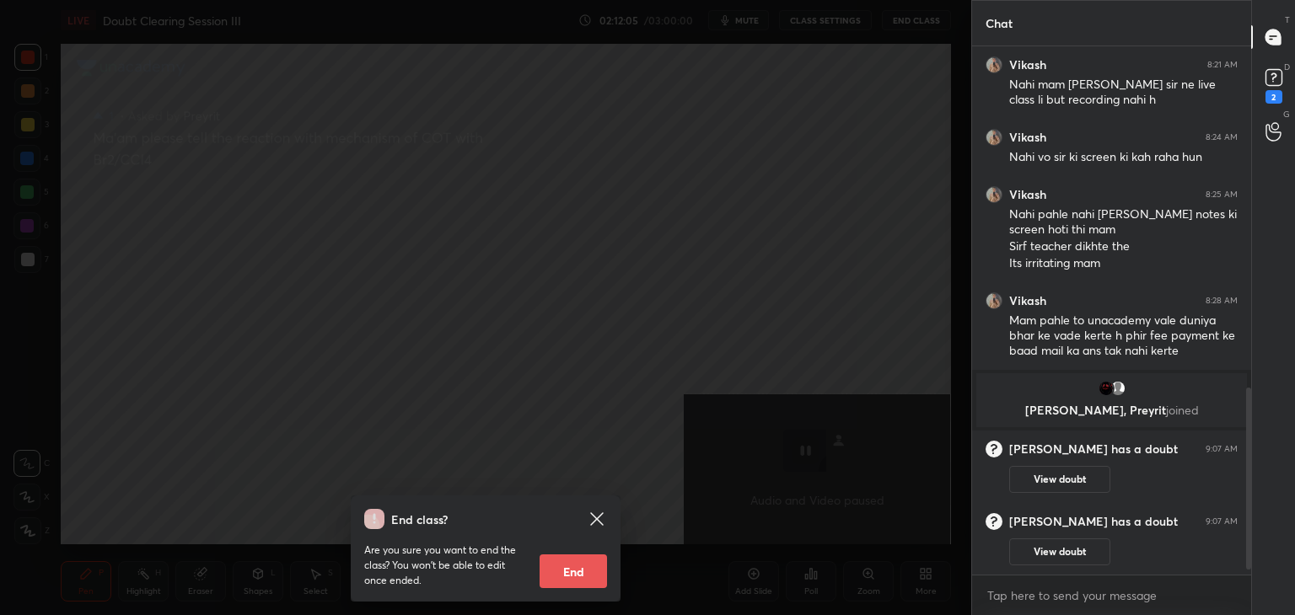
scroll to position [1022, 0]
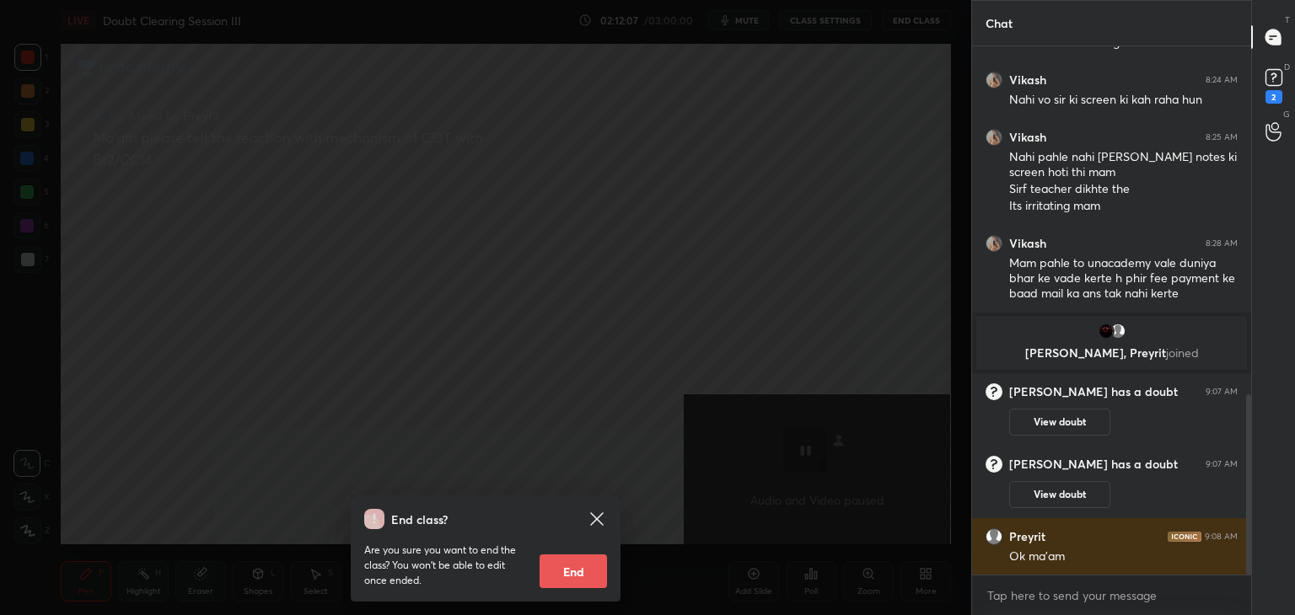
drag, startPoint x: 603, startPoint y: 521, endPoint x: 629, endPoint y: 538, distance: 30.4
click at [602, 519] on icon at bounding box center [597, 519] width 20 height 20
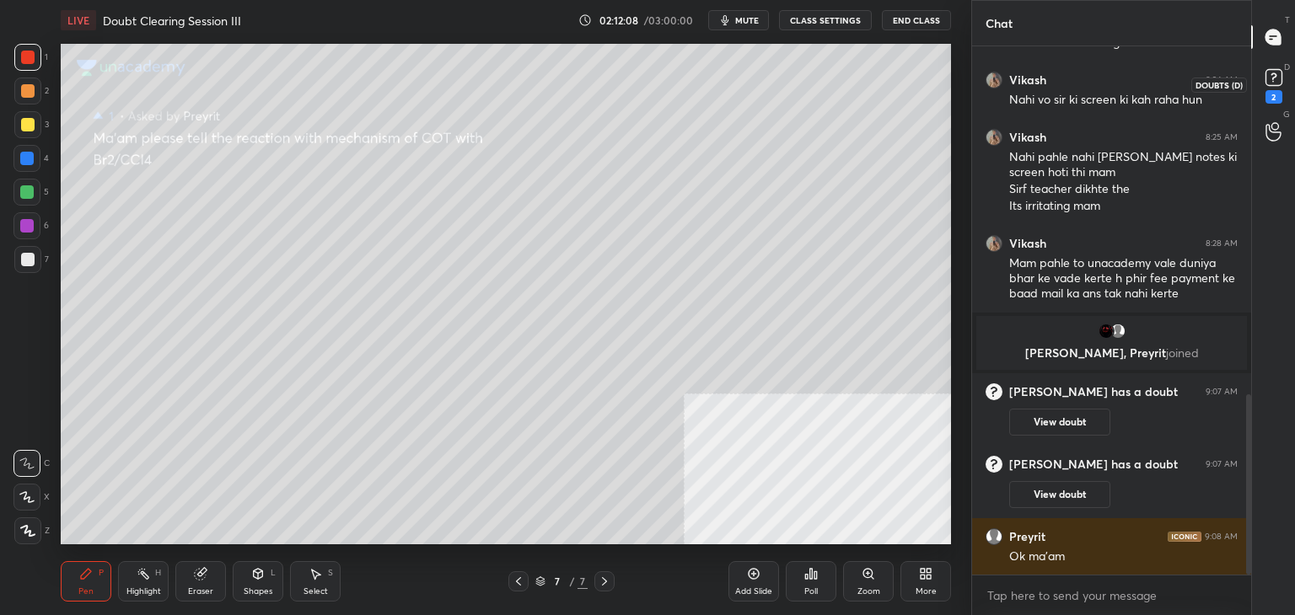
click at [1268, 75] on rect at bounding box center [1273, 78] width 16 height 16
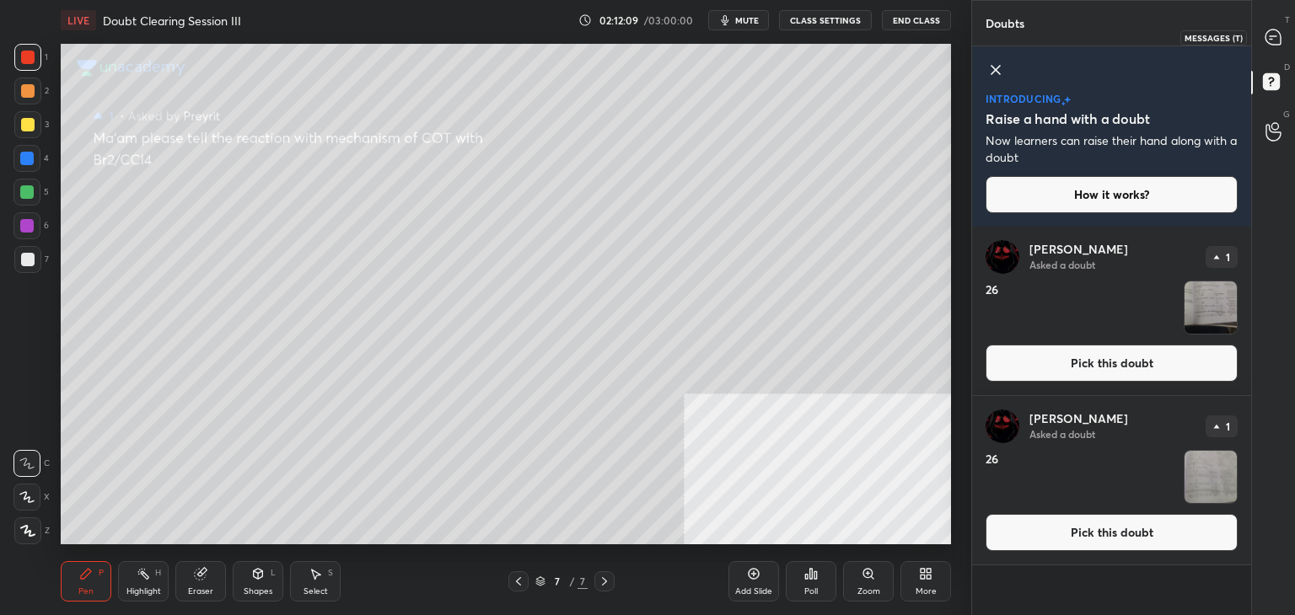
click at [1274, 38] on icon at bounding box center [1272, 36] width 15 height 15
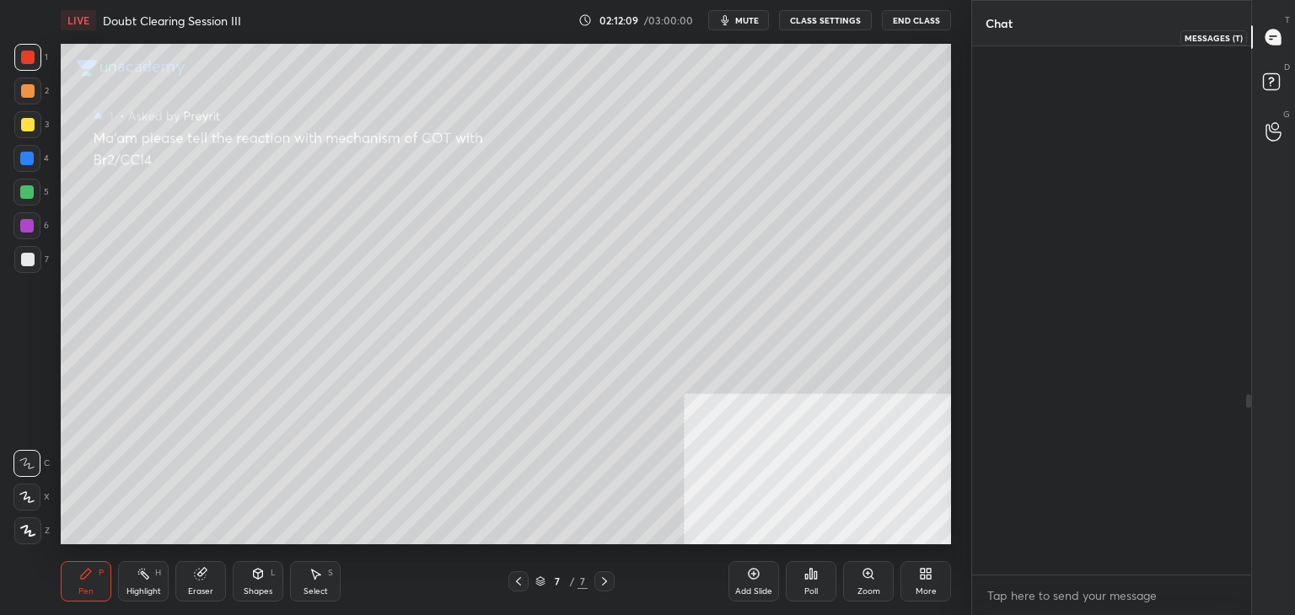
scroll to position [523, 274]
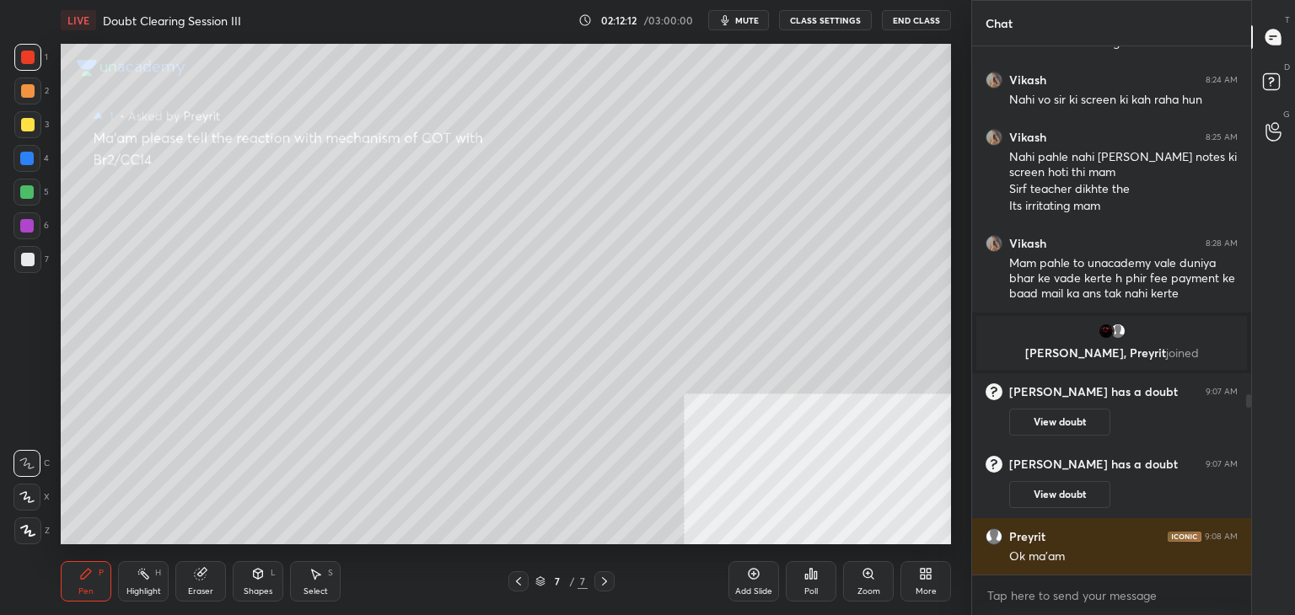
click at [25, 124] on div at bounding box center [27, 124] width 13 height 13
click at [10, 62] on div "1 2 3 4 5 6 7 C X Z C X Z E E Erase all H H" at bounding box center [27, 294] width 54 height 501
click at [27, 60] on div at bounding box center [27, 57] width 13 height 13
click at [1271, 83] on rect at bounding box center [1271, 82] width 16 height 16
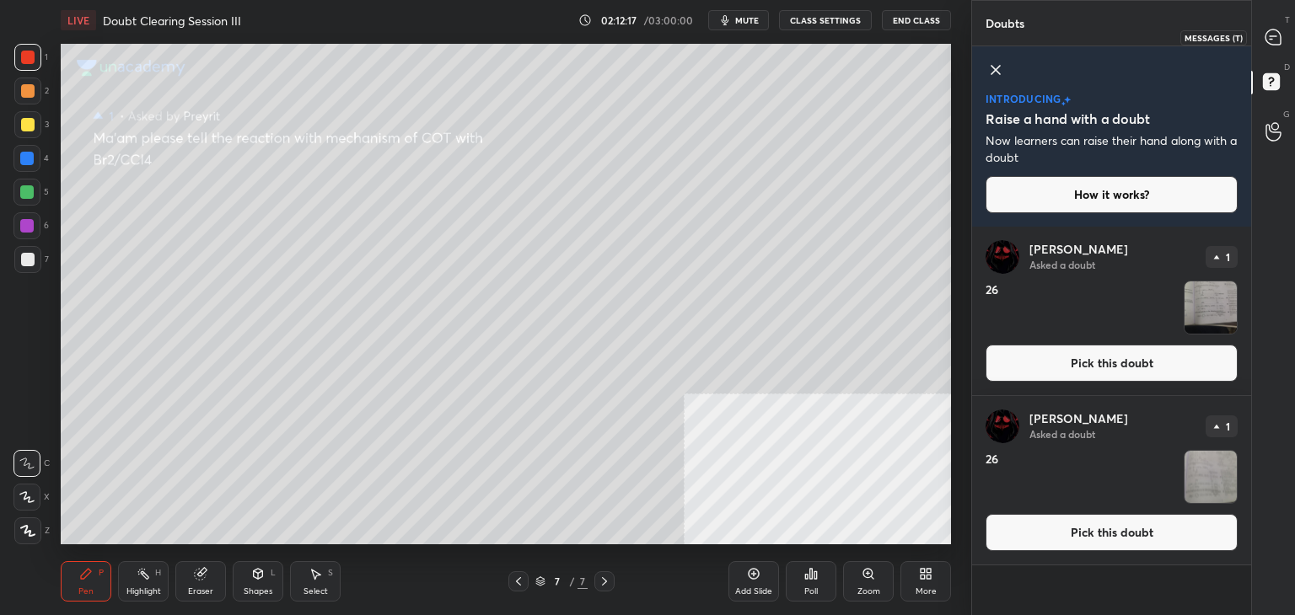
click at [1275, 34] on icon at bounding box center [1272, 36] width 15 height 15
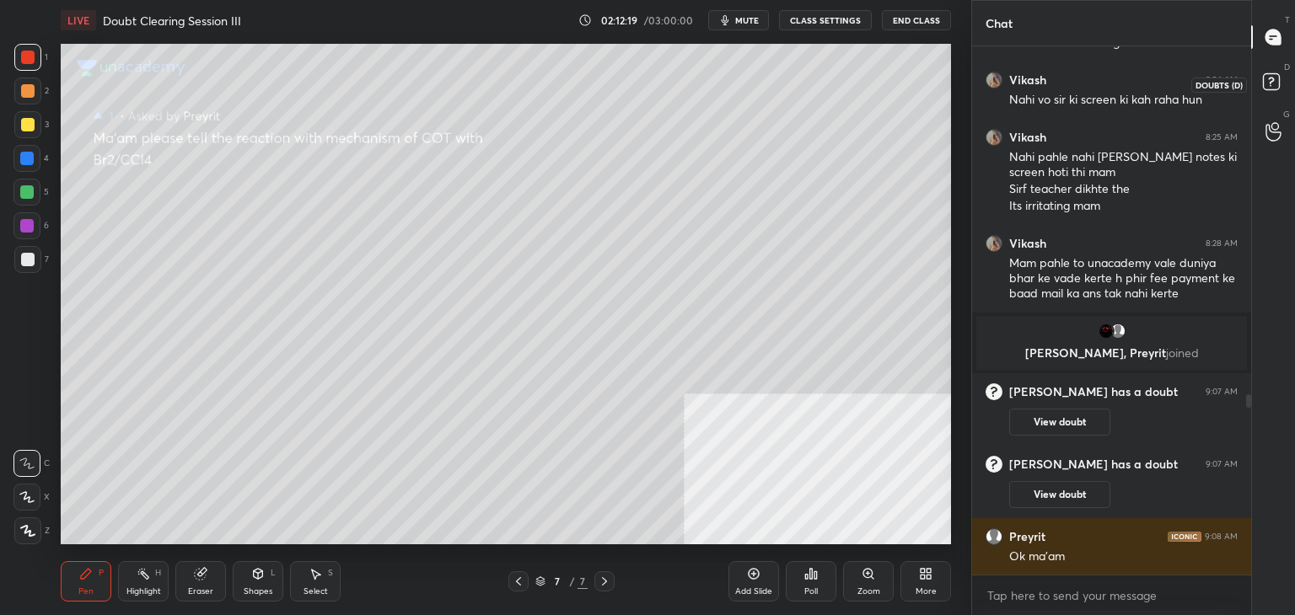
click at [1269, 85] on icon at bounding box center [1270, 86] width 2 height 2
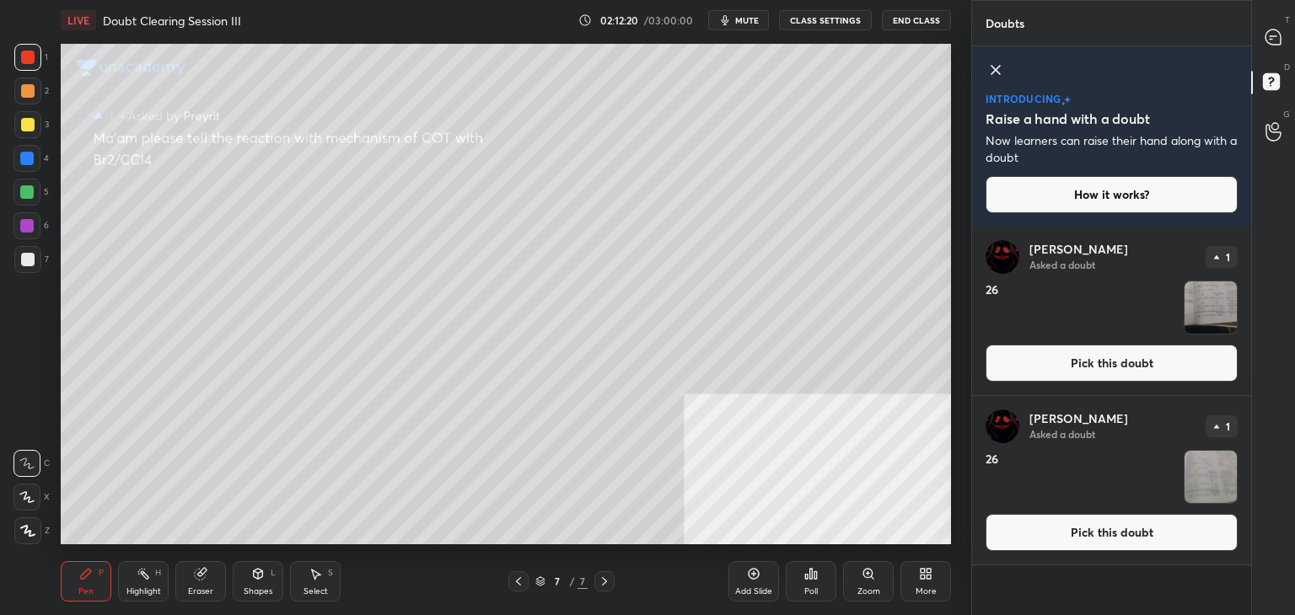
drag, startPoint x: 1094, startPoint y: 527, endPoint x: 1099, endPoint y: 537, distance: 11.3
click at [1093, 527] on button "Pick this doubt" at bounding box center [1111, 532] width 252 height 37
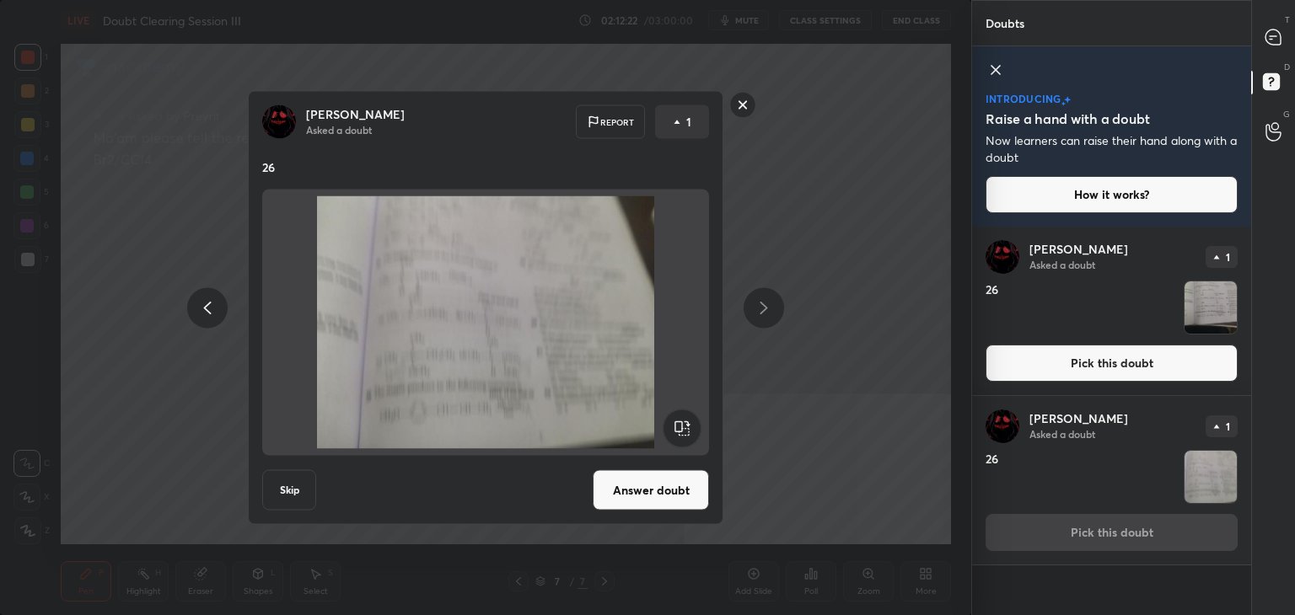
click at [665, 496] on button "Answer doubt" at bounding box center [651, 490] width 116 height 40
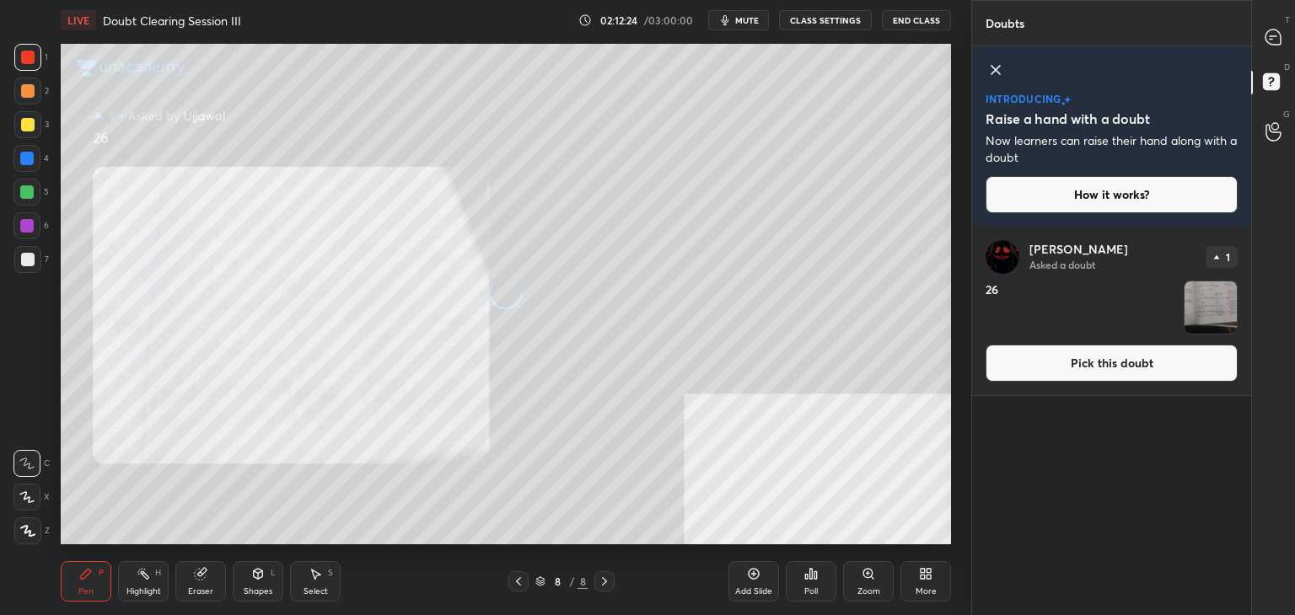
drag, startPoint x: 1079, startPoint y: 365, endPoint x: 1087, endPoint y: 375, distance: 13.2
click at [1079, 364] on button "Pick this doubt" at bounding box center [1111, 363] width 252 height 37
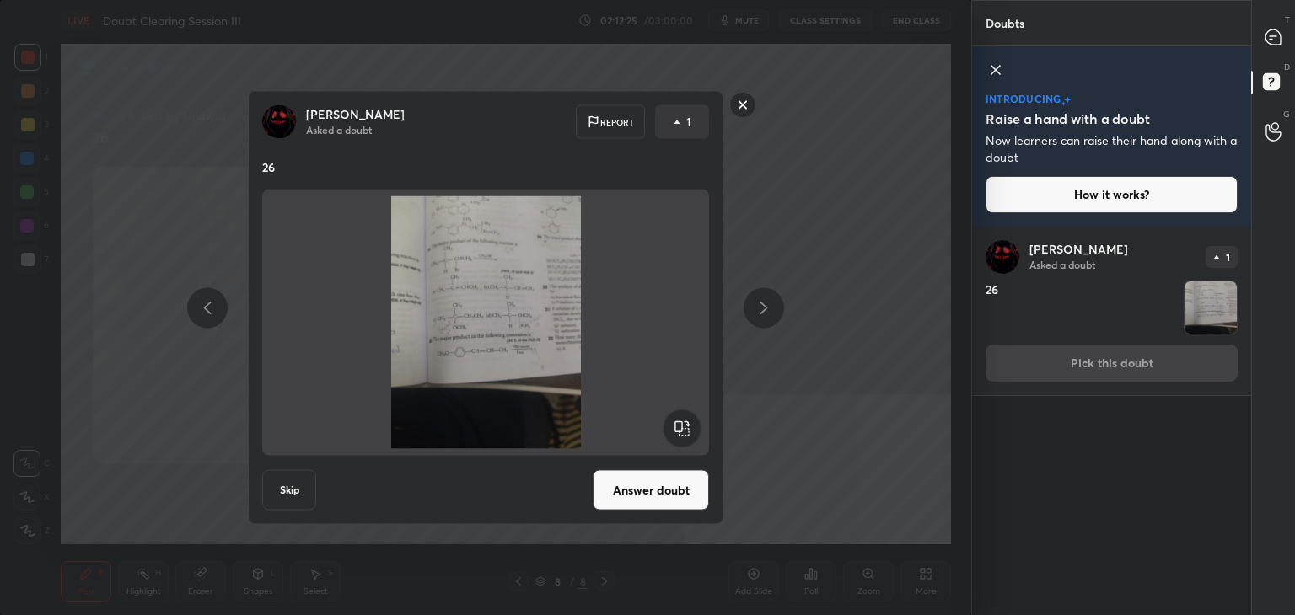
click at [668, 487] on button "Answer doubt" at bounding box center [651, 490] width 116 height 40
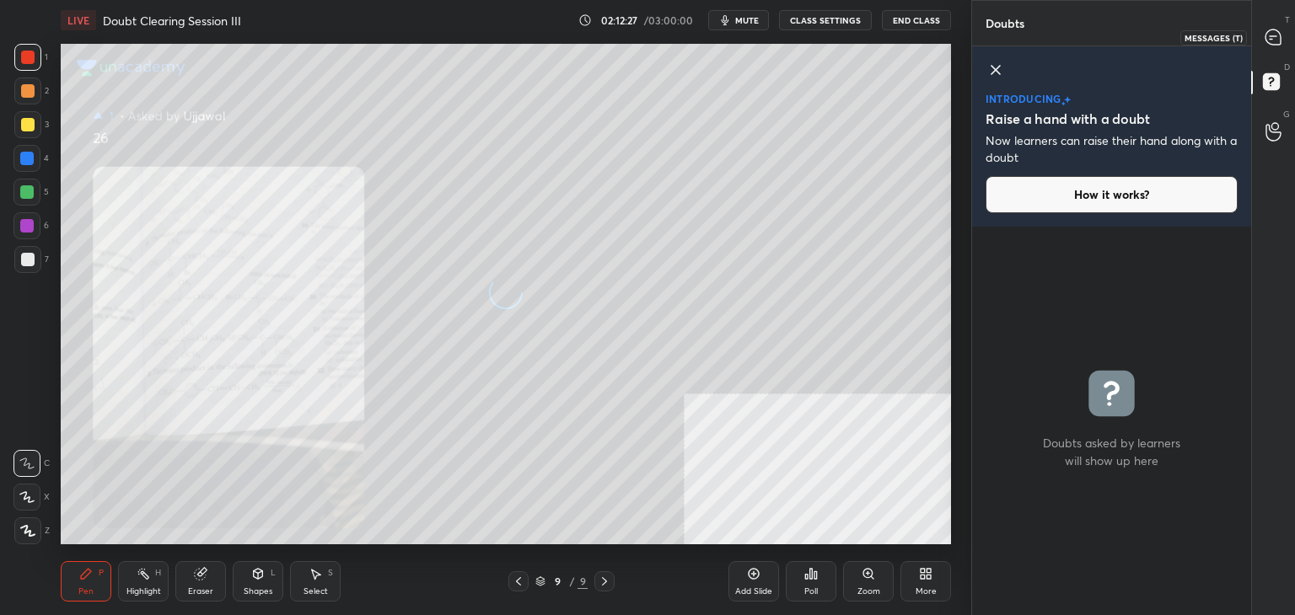
click at [1263, 49] on div at bounding box center [1274, 37] width 34 height 30
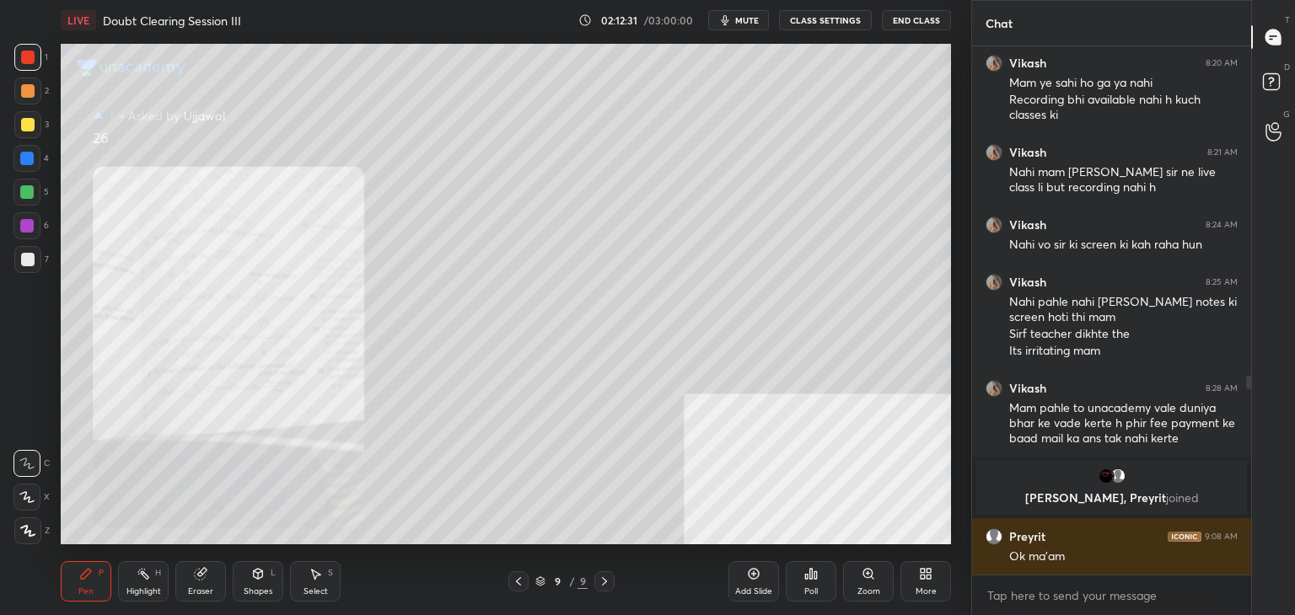
drag, startPoint x: 859, startPoint y: 586, endPoint x: 866, endPoint y: 577, distance: 11.3
click at [866, 577] on div "Zoom" at bounding box center [868, 581] width 51 height 40
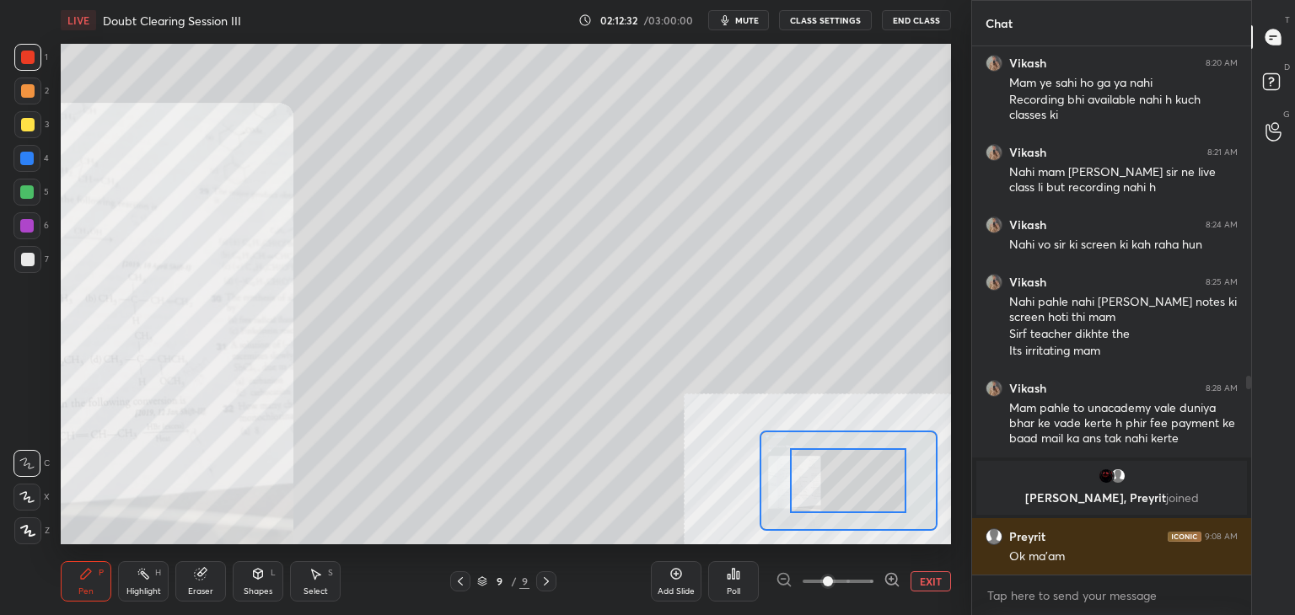
click at [854, 580] on span at bounding box center [837, 581] width 71 height 25
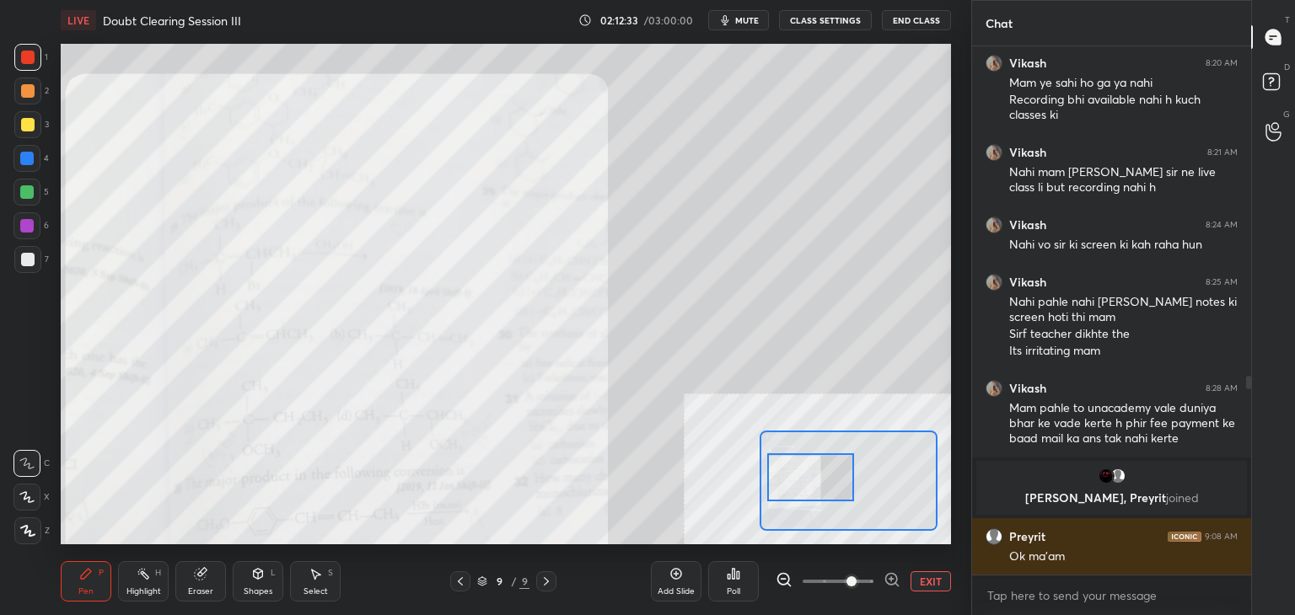
drag, startPoint x: 850, startPoint y: 491, endPoint x: 815, endPoint y: 489, distance: 34.6
click at [815, 489] on div at bounding box center [811, 477] width 88 height 48
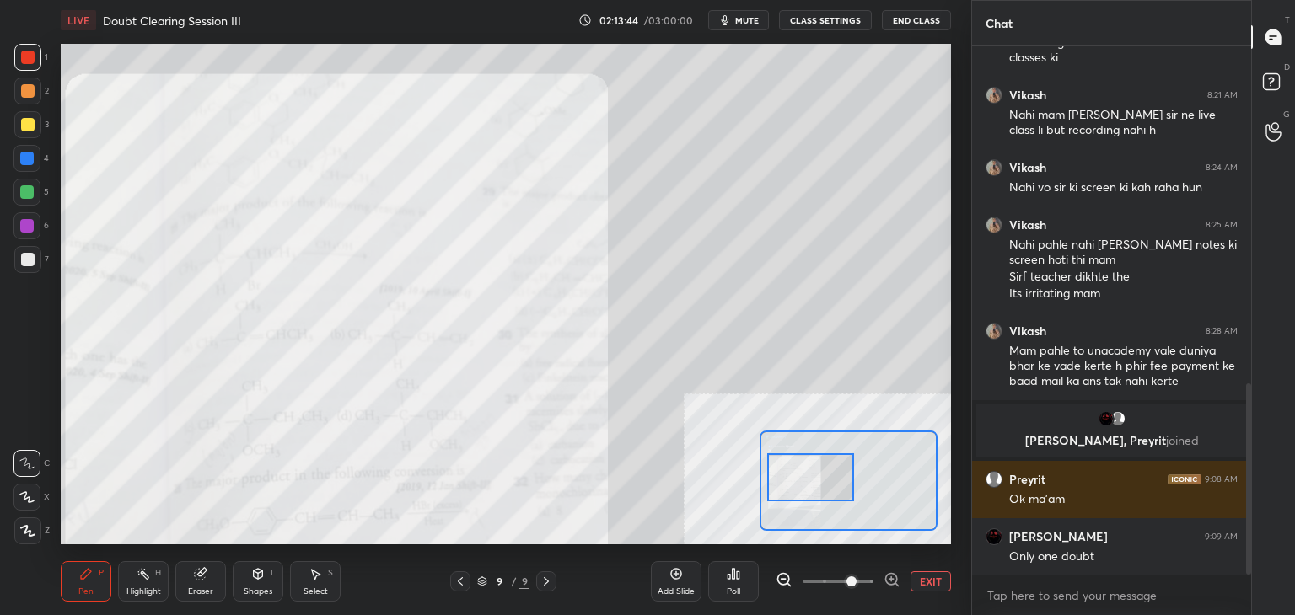
click at [205, 585] on div "Eraser" at bounding box center [200, 581] width 51 height 40
click at [104, 582] on div "Pen P" at bounding box center [86, 581] width 51 height 40
click at [195, 587] on div "Eraser" at bounding box center [200, 591] width 25 height 8
click at [91, 582] on div "Pen P" at bounding box center [86, 581] width 51 height 40
drag, startPoint x: 205, startPoint y: 587, endPoint x: 236, endPoint y: 550, distance: 48.5
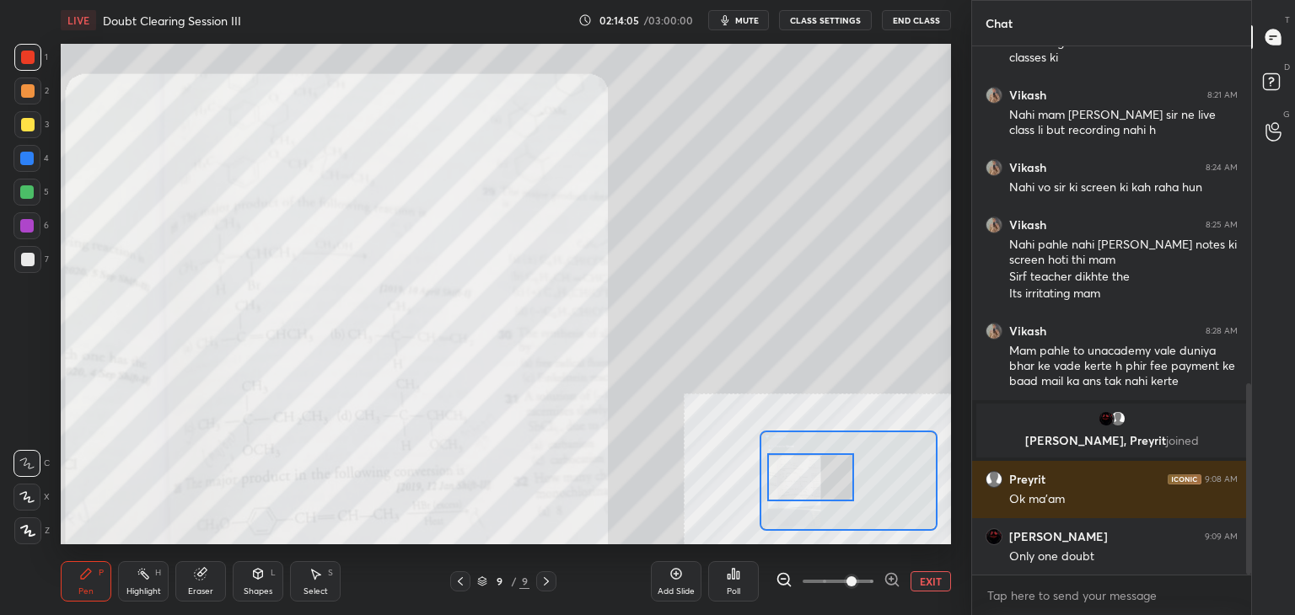
click at [204, 584] on div "Eraser" at bounding box center [200, 581] width 51 height 40
click at [313, 584] on div "Select S" at bounding box center [315, 581] width 51 height 40
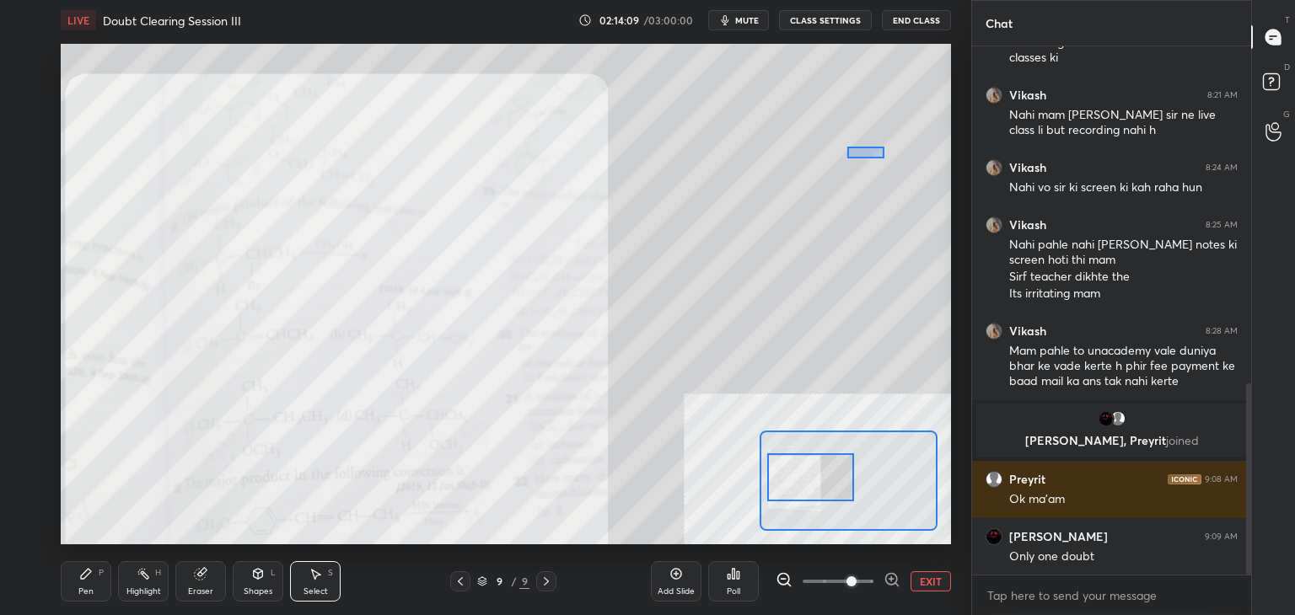
drag, startPoint x: 856, startPoint y: 142, endPoint x: 880, endPoint y: 169, distance: 35.8
click at [846, 164] on div "0 ° Undo Copy Duplicate Duplicate to new slide Delete" at bounding box center [891, 328] width 1780 height 1001
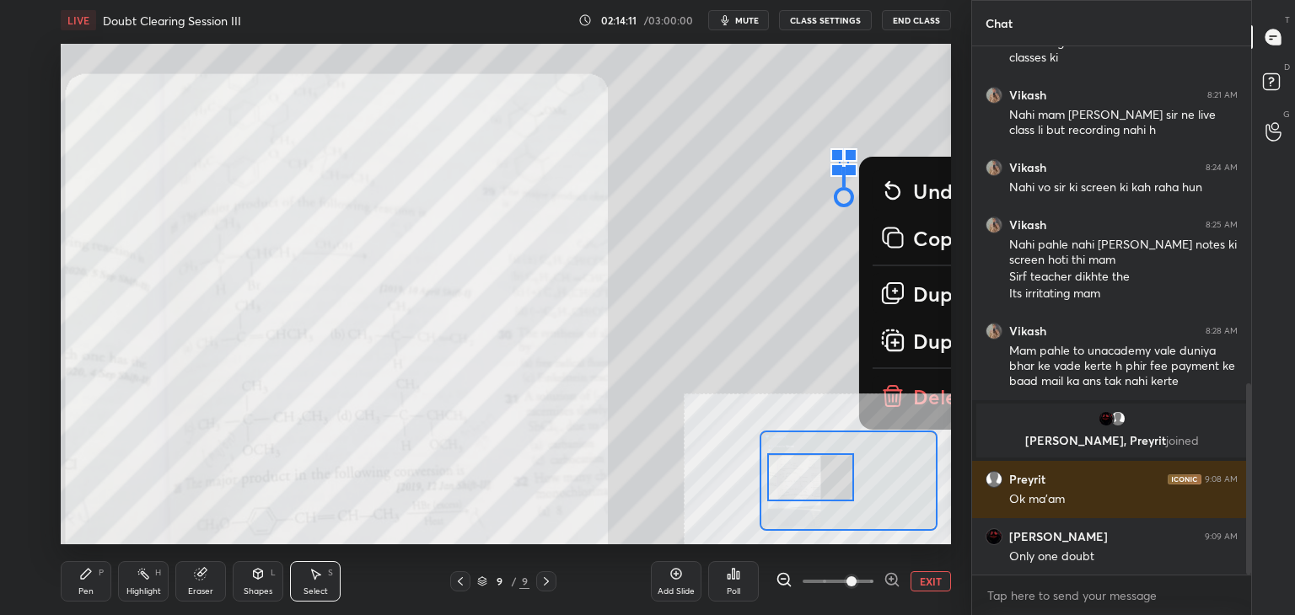
click at [196, 578] on icon at bounding box center [200, 574] width 11 height 11
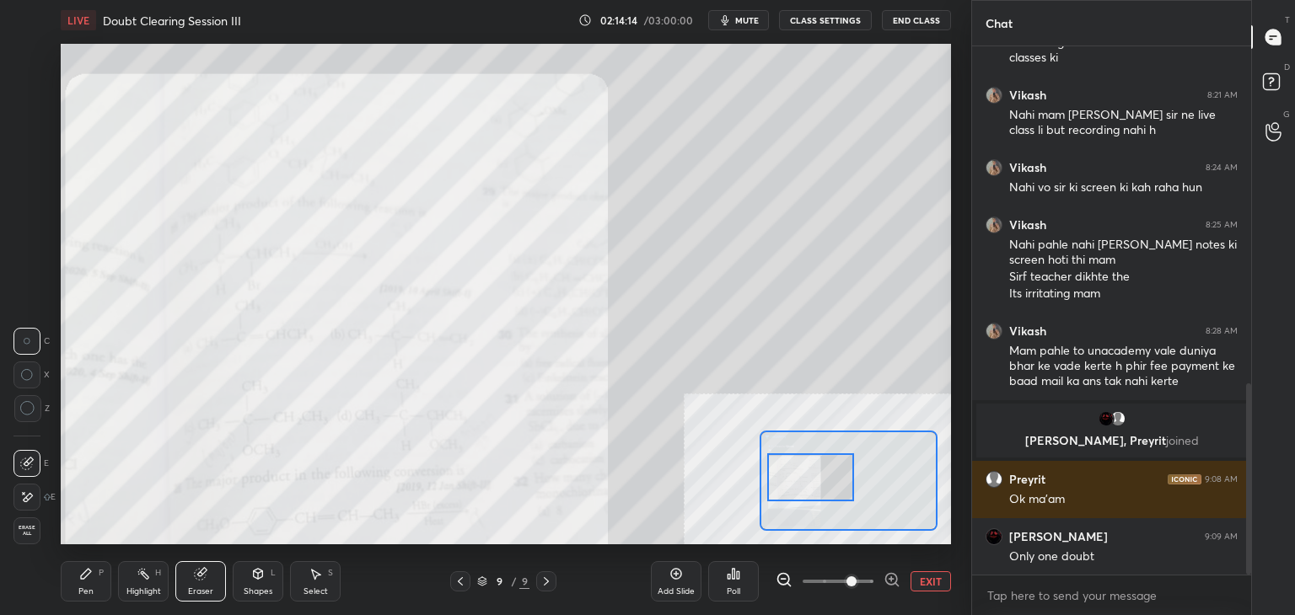
click at [94, 585] on div "Pen P" at bounding box center [86, 581] width 51 height 40
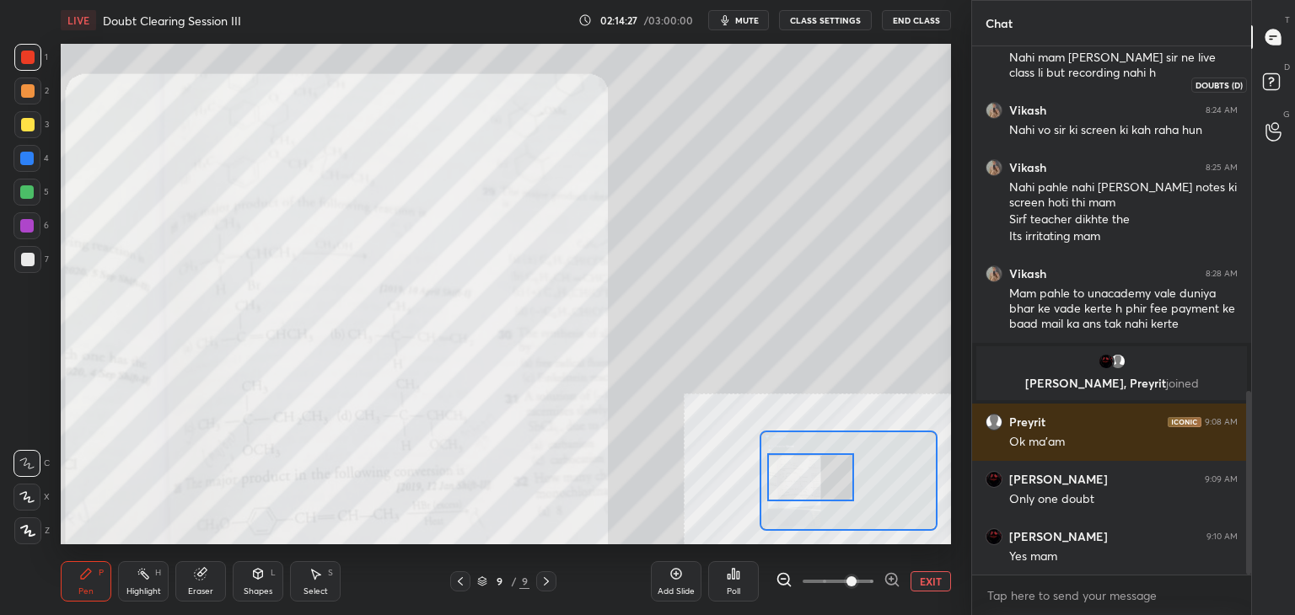
click at [1264, 94] on icon at bounding box center [1273, 84] width 30 height 30
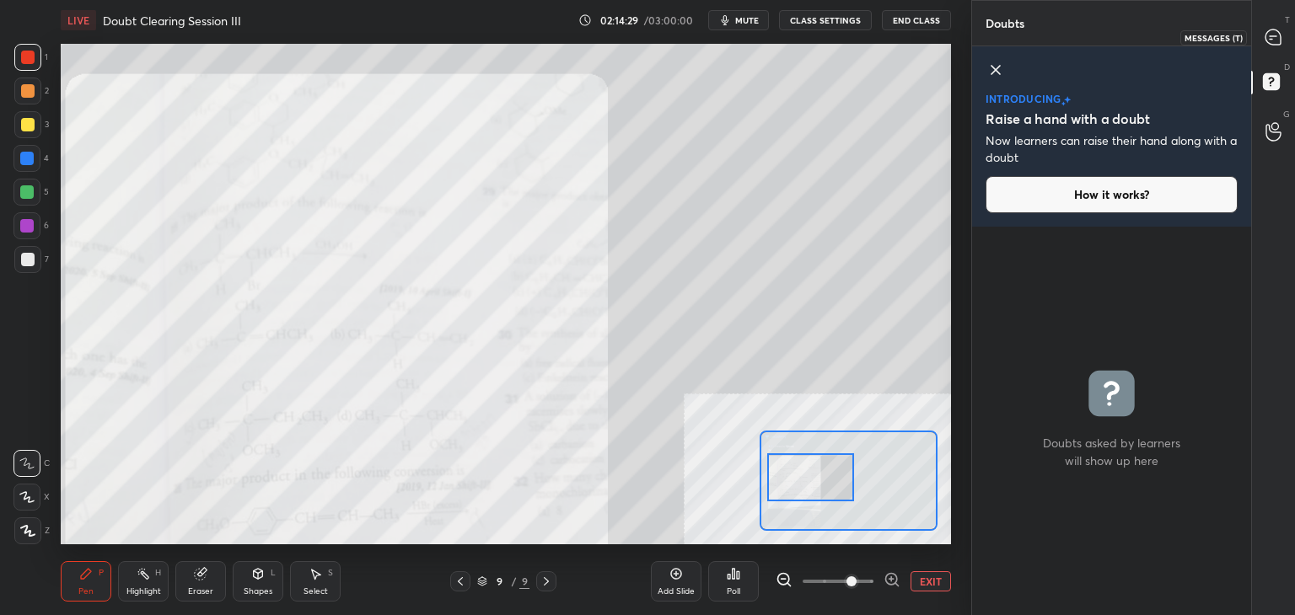
click at [1268, 47] on div at bounding box center [1274, 37] width 34 height 30
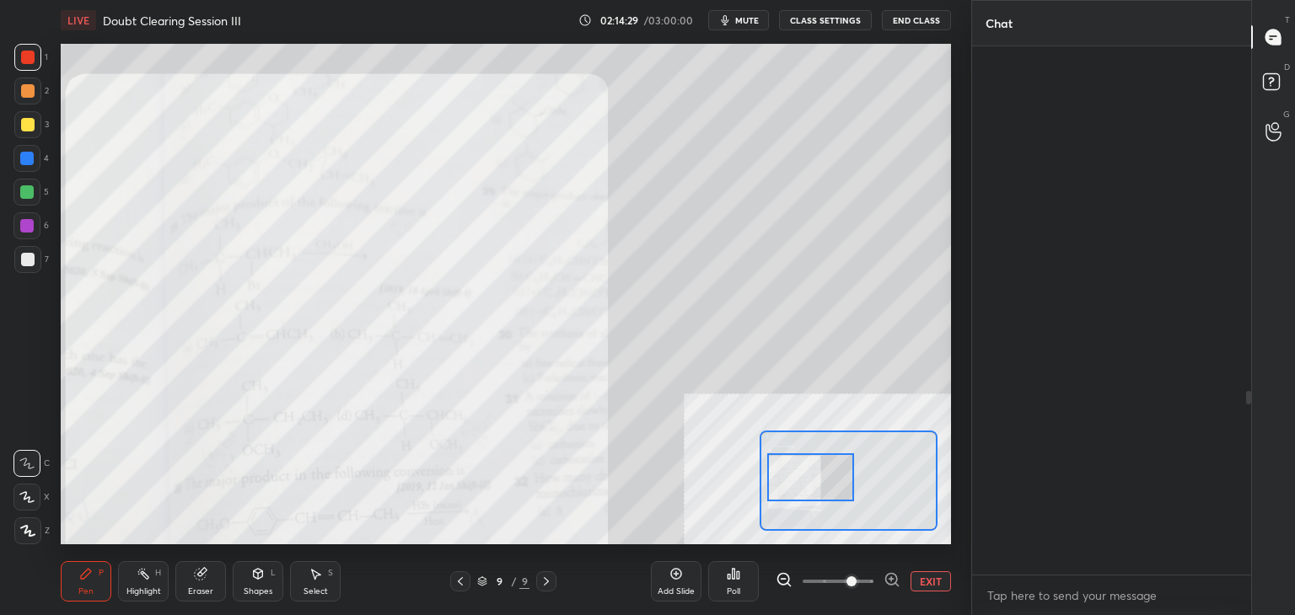
scroll to position [523, 274]
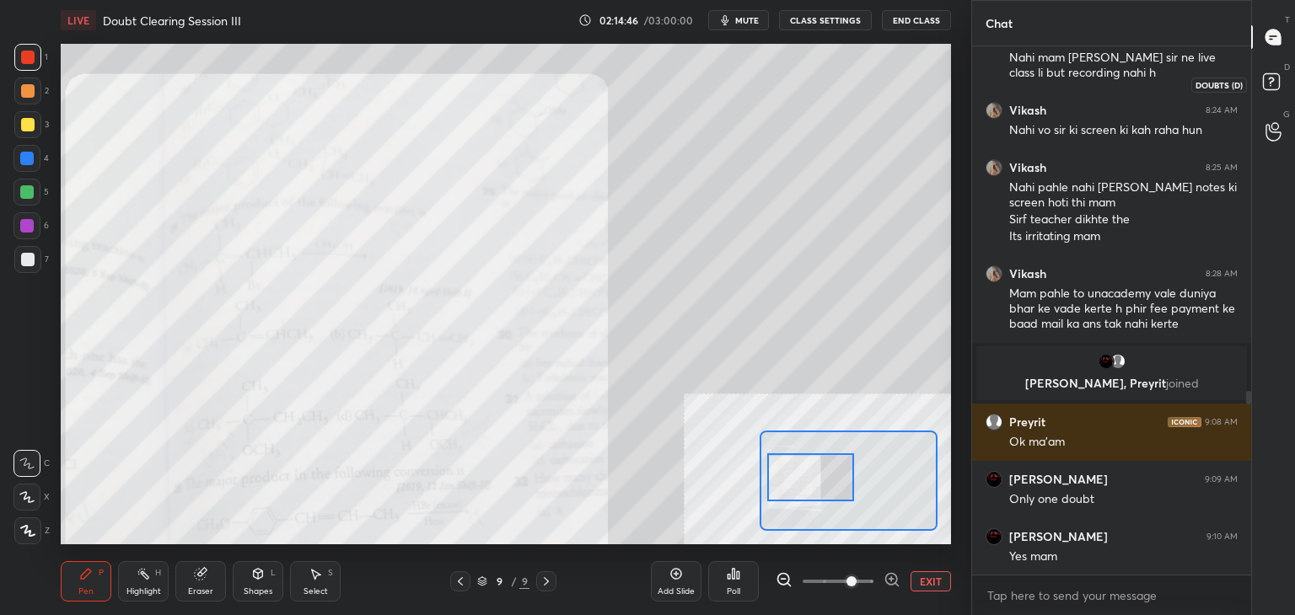
click at [1271, 74] on rect at bounding box center [1271, 82] width 16 height 16
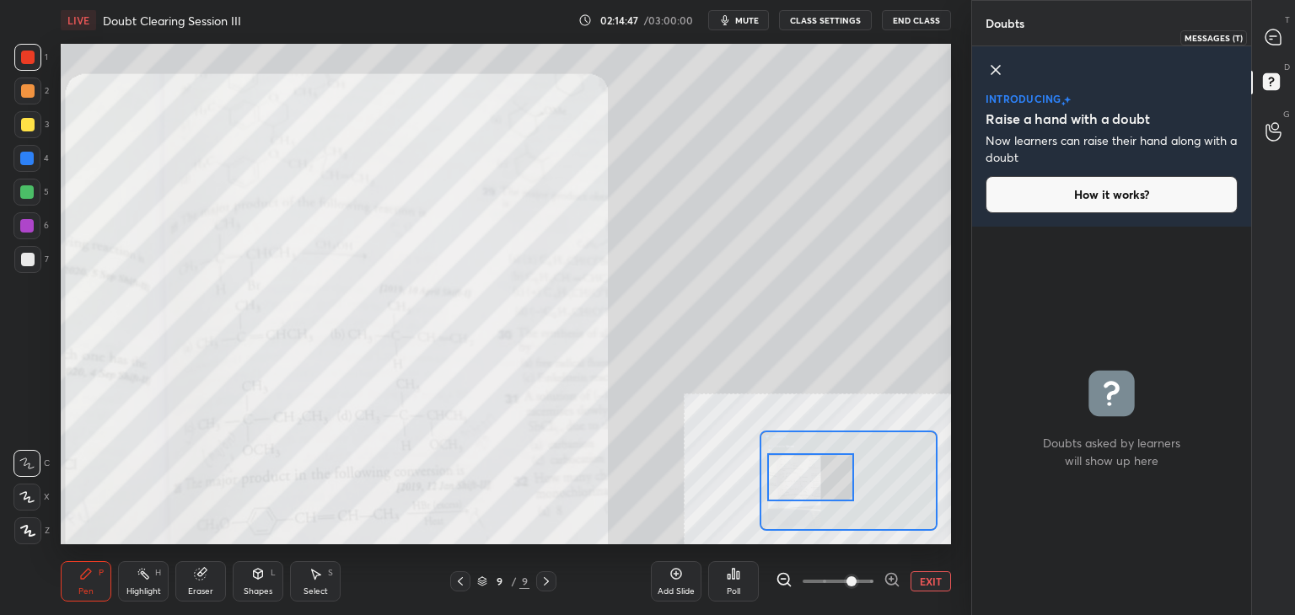
click at [1271, 47] on div at bounding box center [1274, 37] width 34 height 30
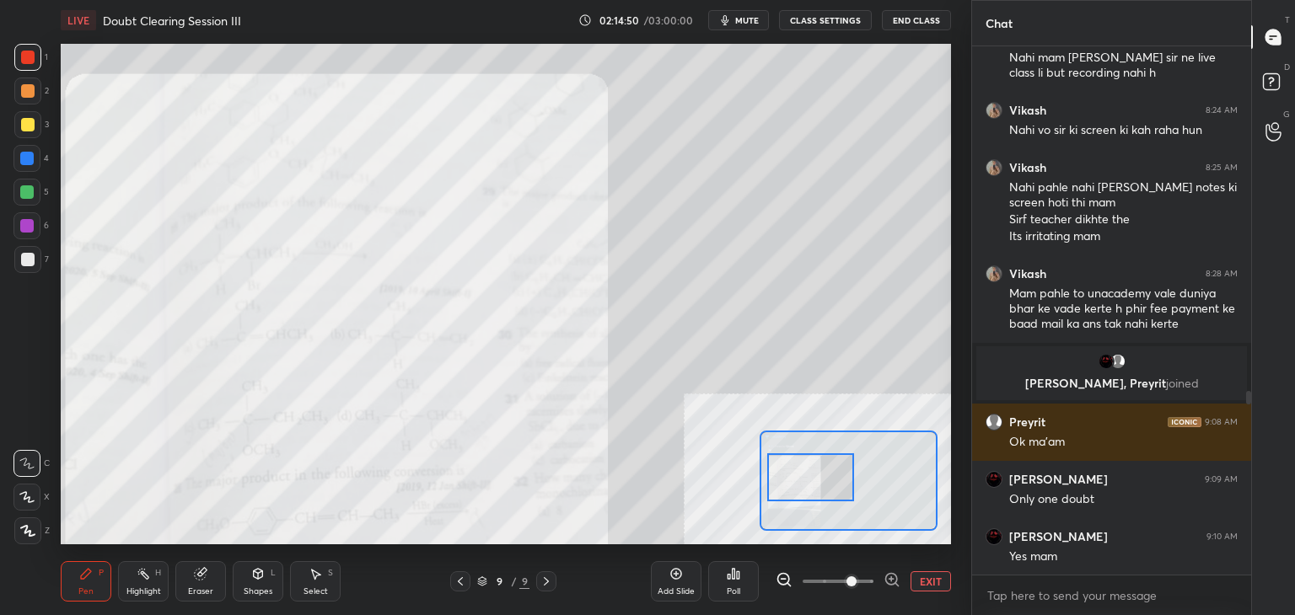
click at [939, 591] on button "EXIT" at bounding box center [930, 581] width 40 height 20
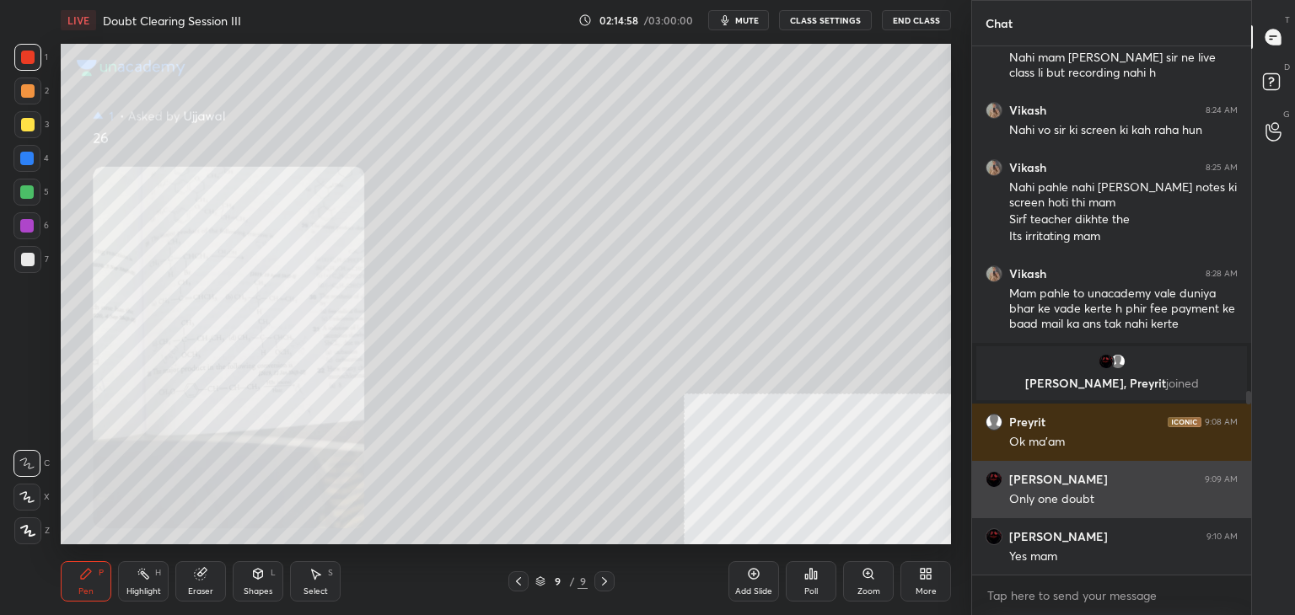
scroll to position [1049, 0]
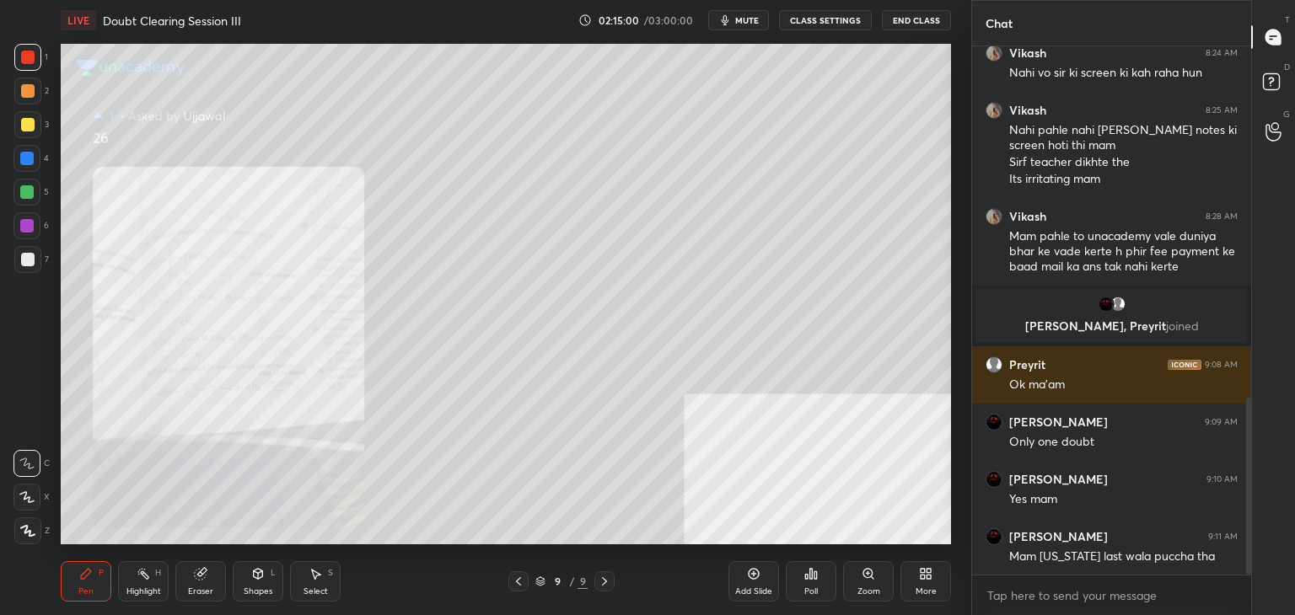
click at [732, 21] on icon "button" at bounding box center [724, 19] width 13 height 13
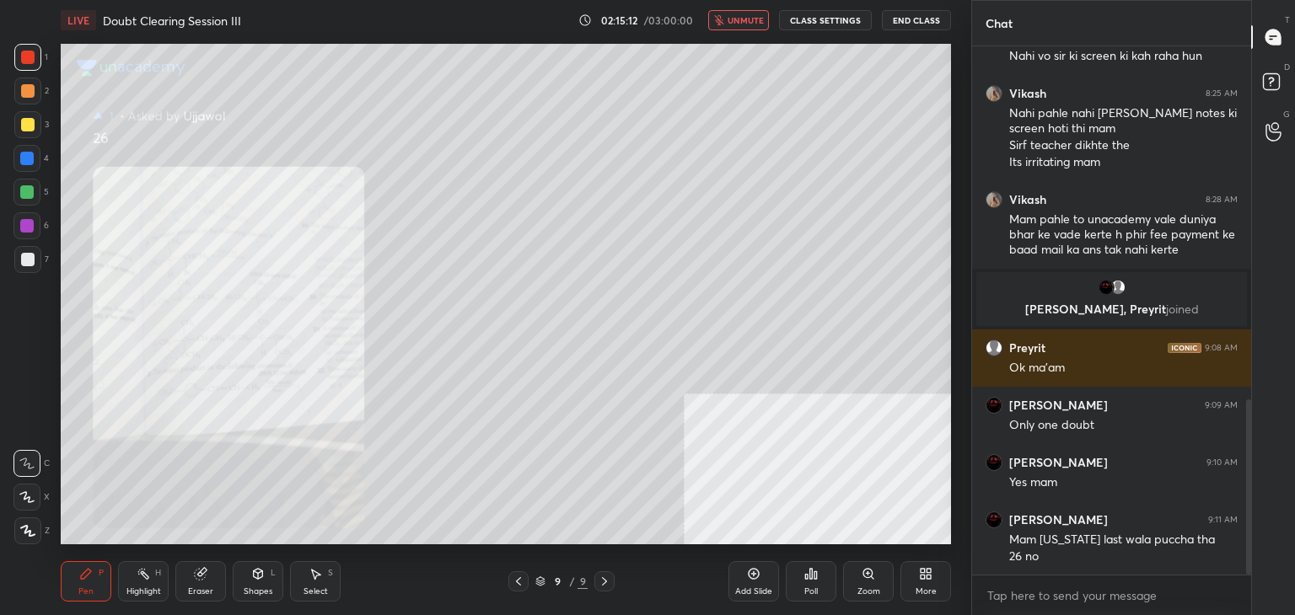
click at [735, 21] on span "unmute" at bounding box center [745, 20] width 36 height 12
click at [857, 574] on div "Zoom" at bounding box center [868, 581] width 51 height 40
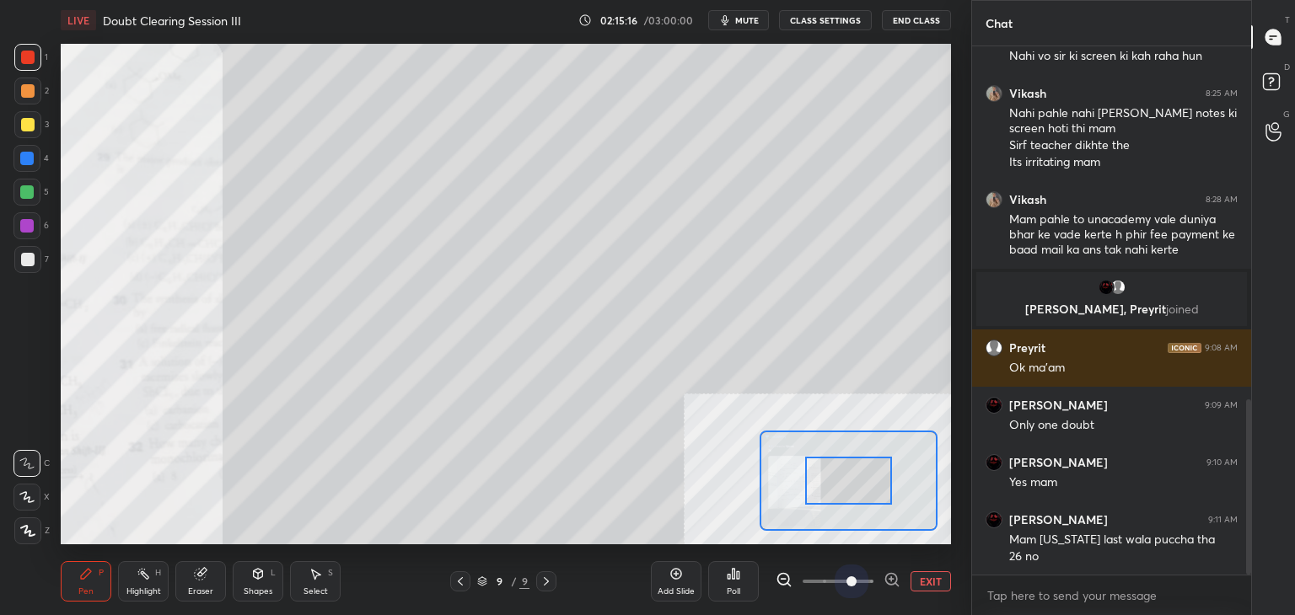
click at [859, 582] on span at bounding box center [837, 581] width 71 height 25
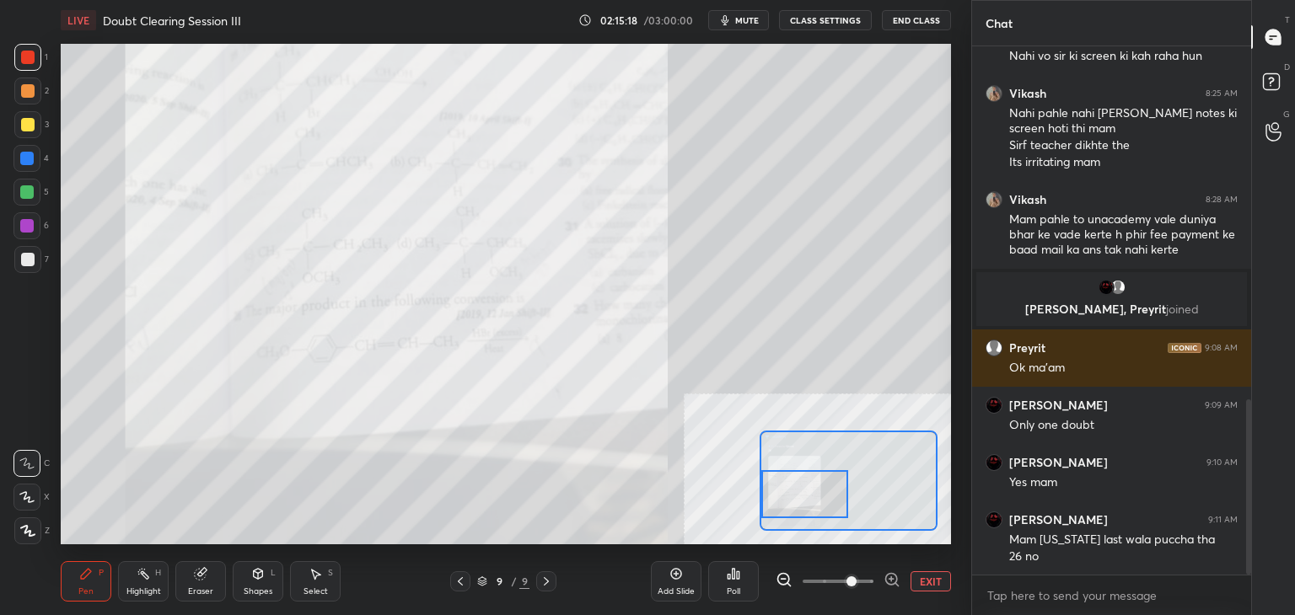
drag, startPoint x: 799, startPoint y: 475, endPoint x: 789, endPoint y: 488, distance: 16.9
click at [789, 488] on div at bounding box center [805, 494] width 88 height 48
click at [23, 168] on div at bounding box center [26, 158] width 27 height 27
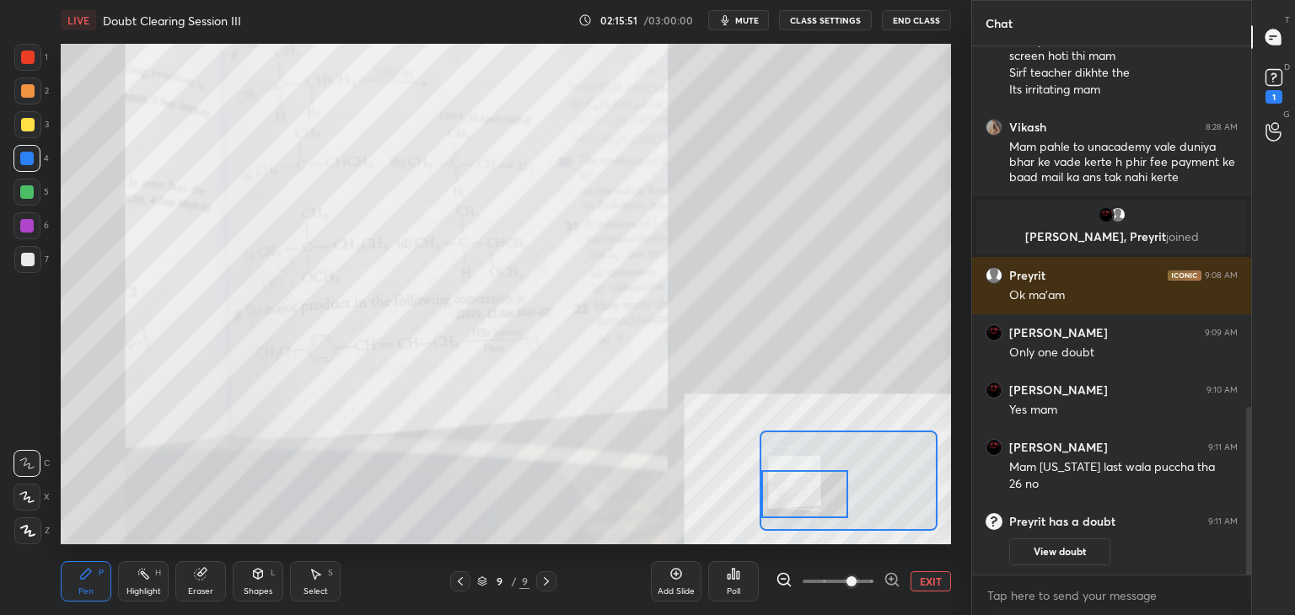
click at [16, 240] on div "6" at bounding box center [30, 229] width 35 height 34
click at [207, 581] on div "Eraser" at bounding box center [200, 581] width 51 height 40
click at [100, 581] on div "Pen P" at bounding box center [86, 581] width 51 height 40
click at [28, 60] on div at bounding box center [27, 57] width 13 height 13
click at [1271, 74] on icon at bounding box center [1273, 77] width 25 height 25
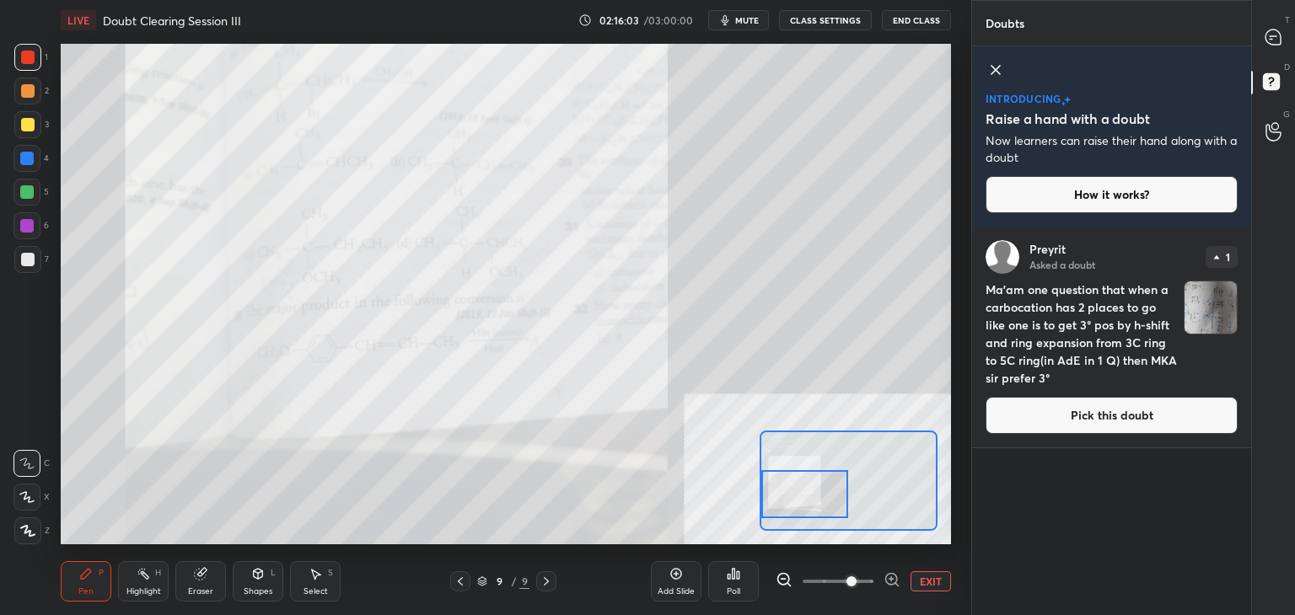
click at [1081, 424] on button "Pick this doubt" at bounding box center [1111, 415] width 252 height 37
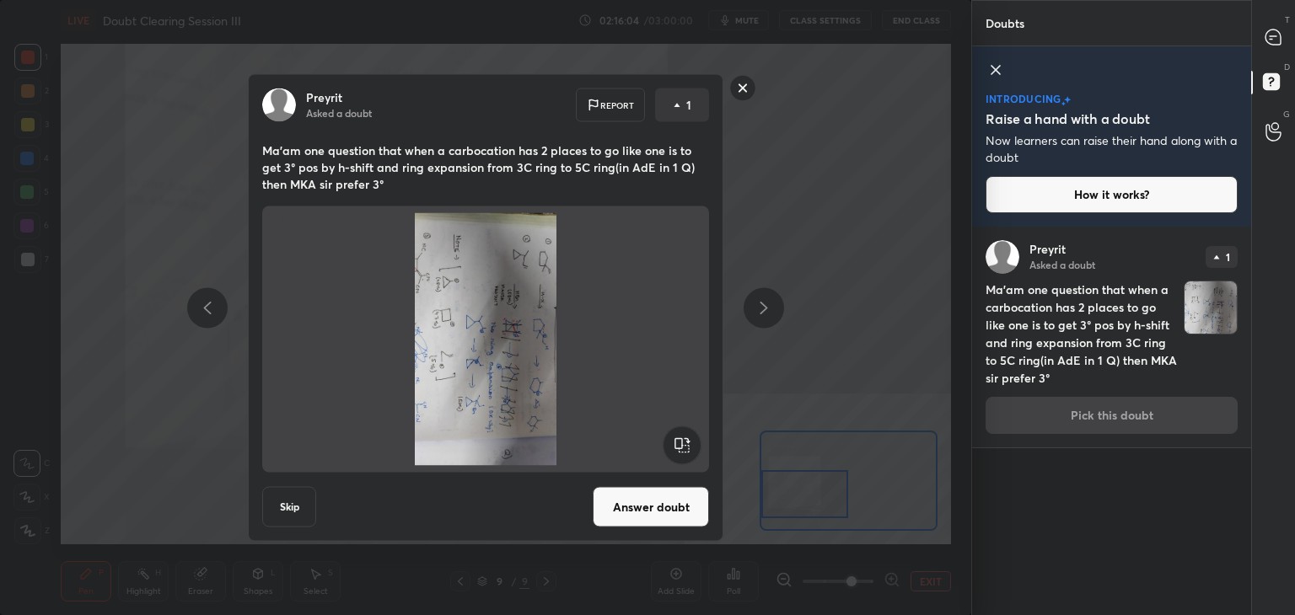
click at [678, 442] on rect at bounding box center [681, 445] width 38 height 38
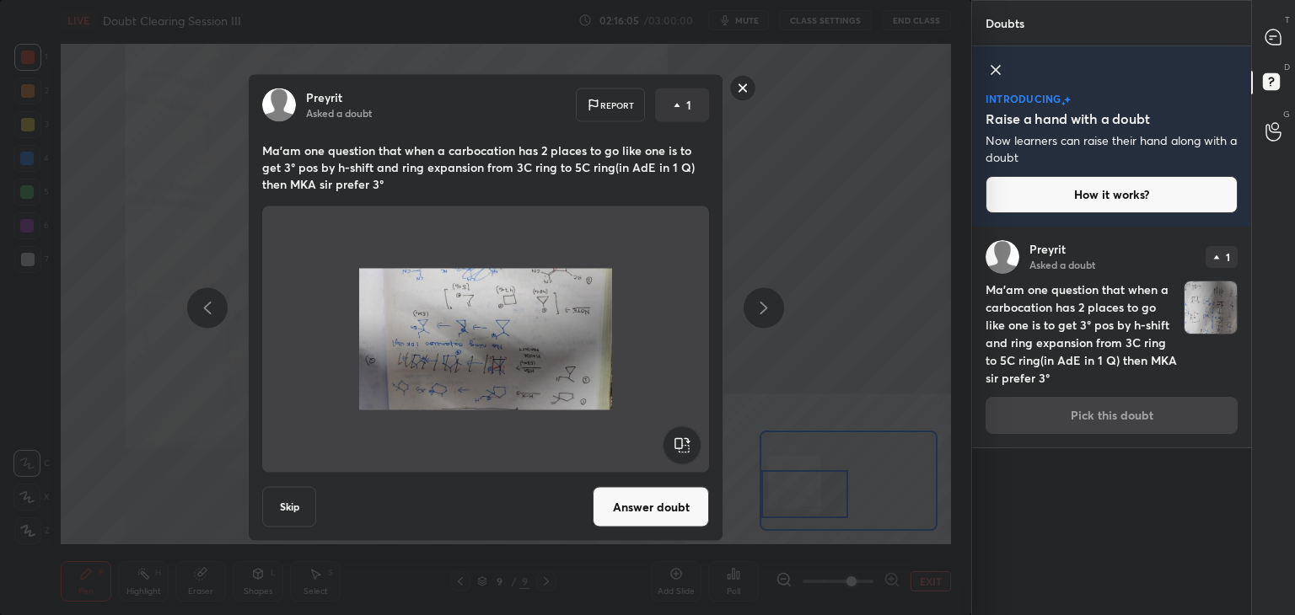
click at [671, 441] on rect at bounding box center [681, 445] width 38 height 38
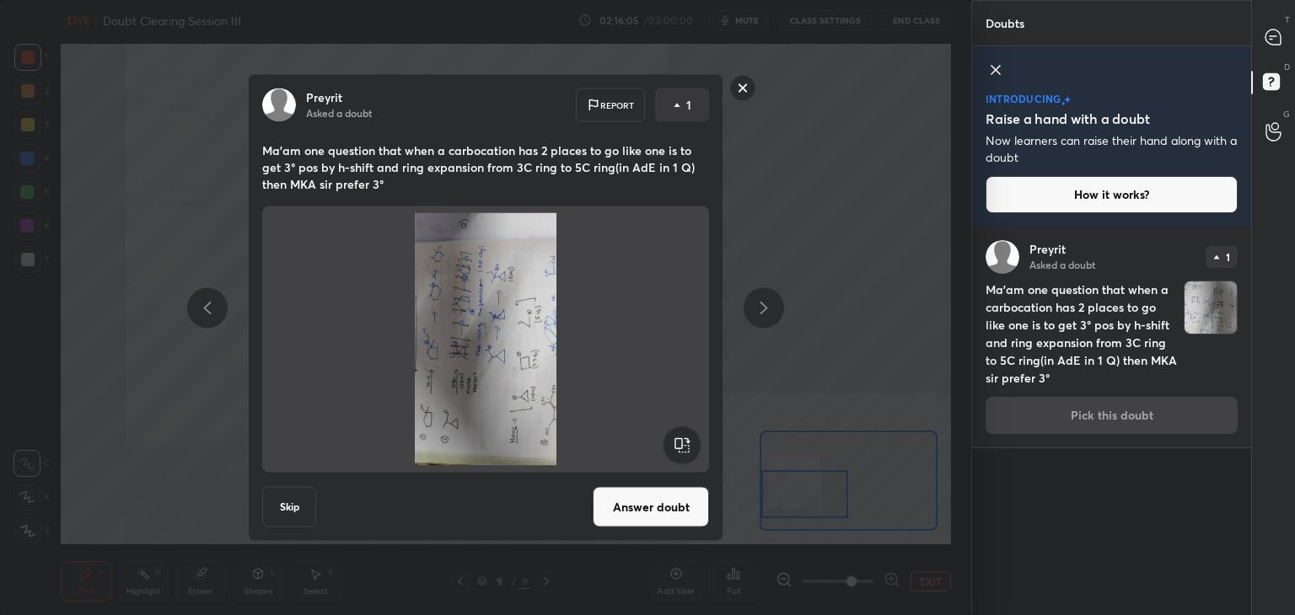
click at [678, 443] on rect at bounding box center [681, 445] width 38 height 38
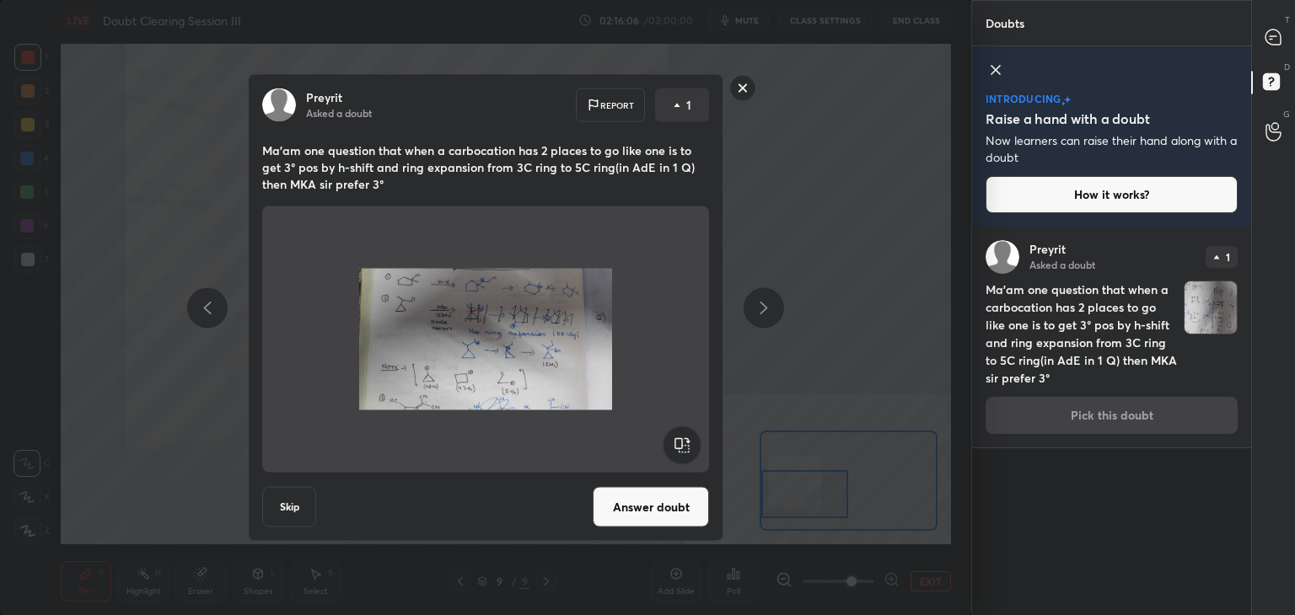
click at [664, 496] on button "Answer doubt" at bounding box center [651, 507] width 116 height 40
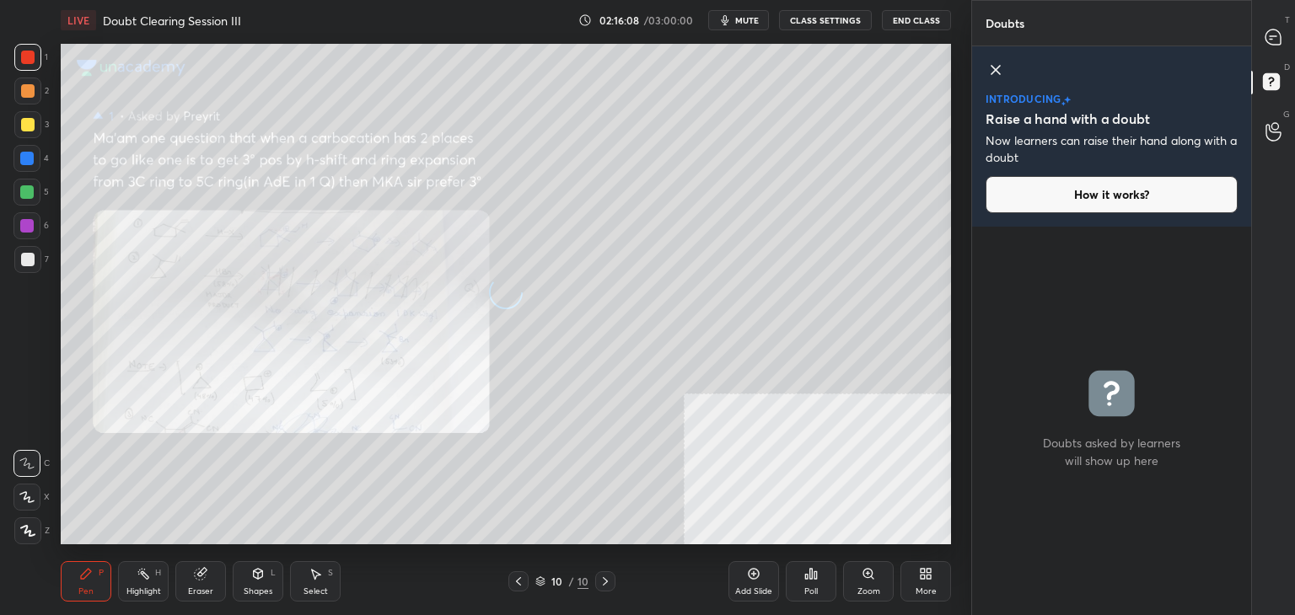
click at [1274, 46] on div at bounding box center [1274, 37] width 34 height 30
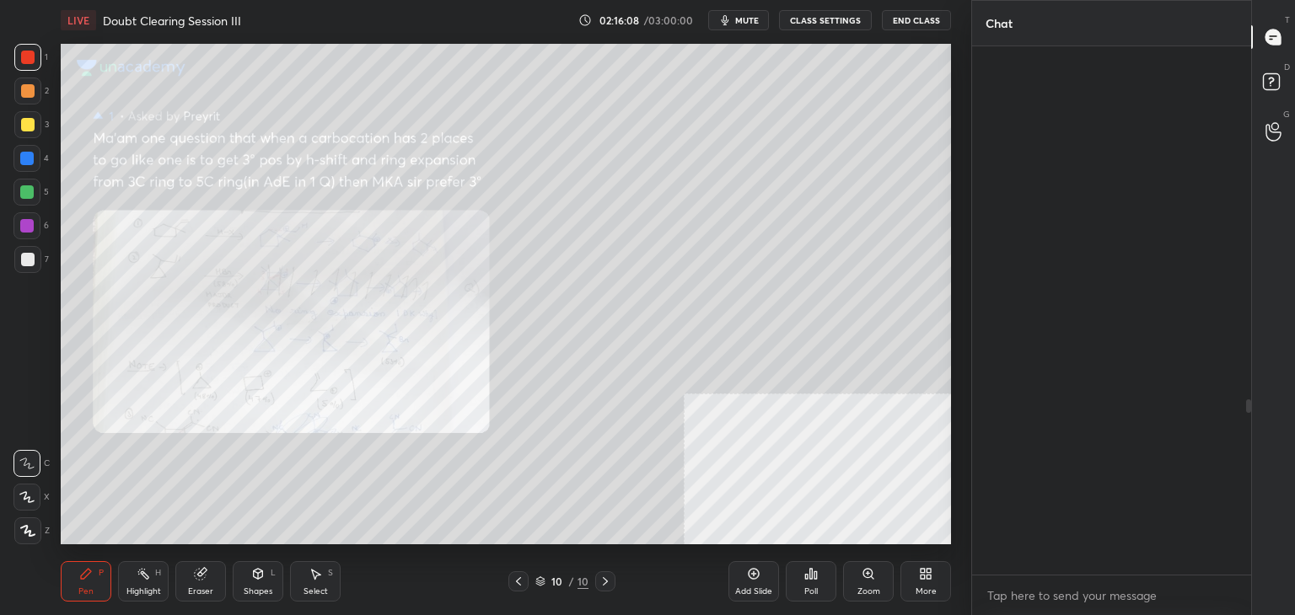
scroll to position [523, 274]
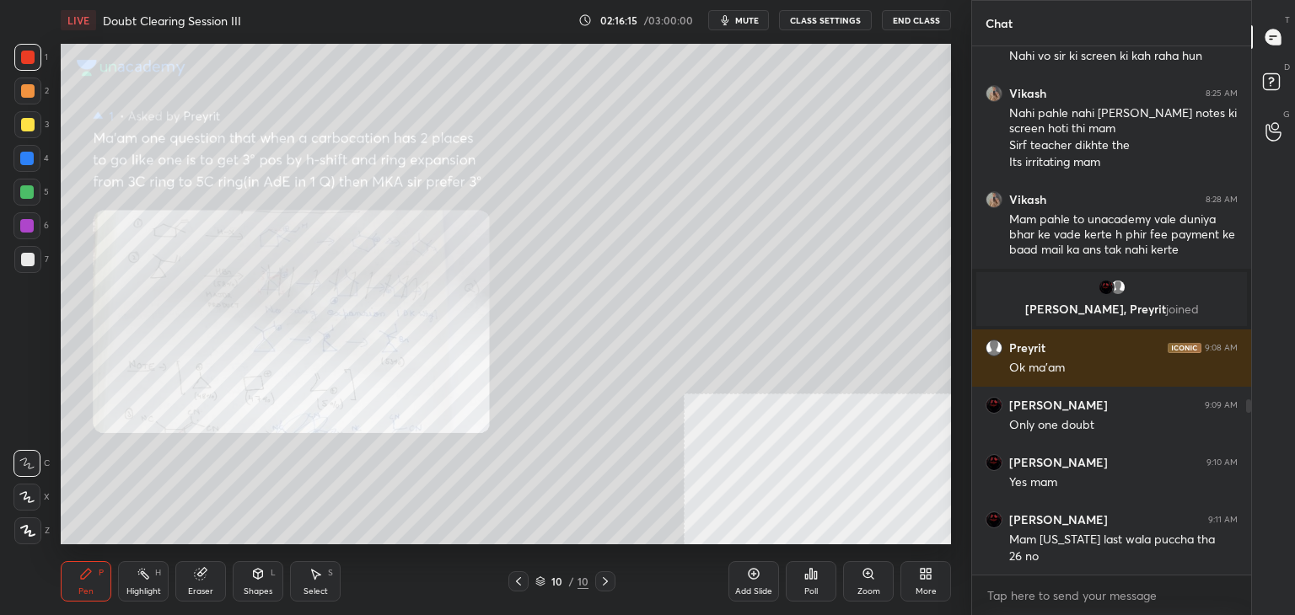
click at [775, 23] on div "02:16:15 / 03:00:00 mute CLASS SETTINGS End Class" at bounding box center [764, 20] width 373 height 20
click at [755, 19] on span "mute" at bounding box center [747, 20] width 24 height 12
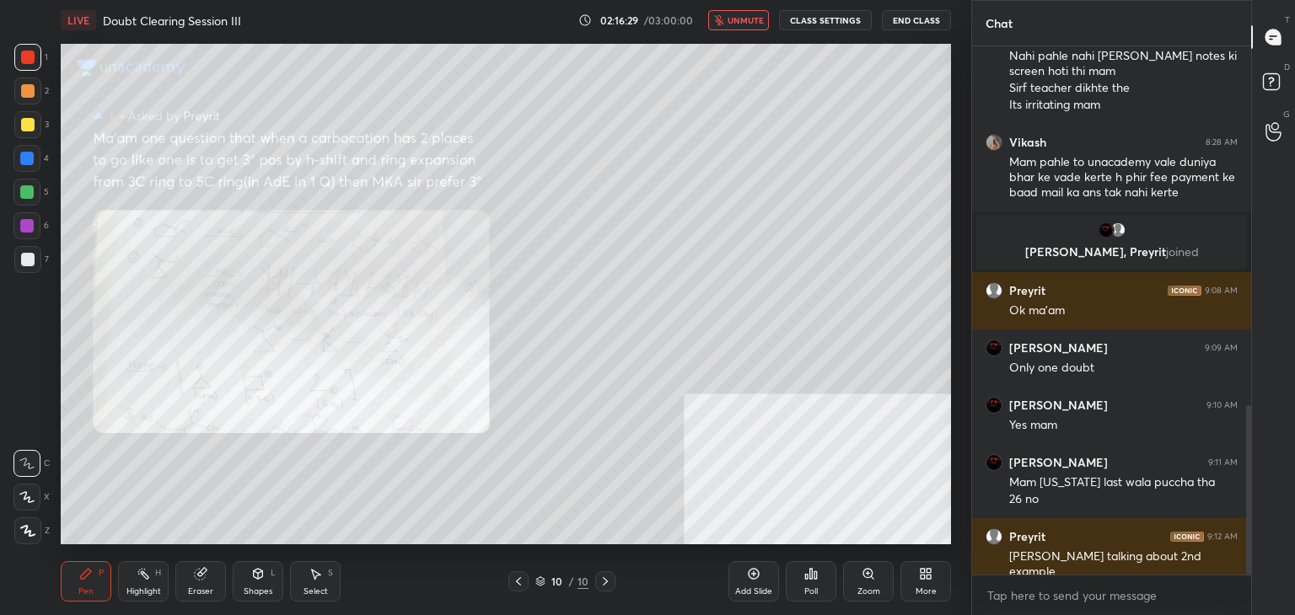
click at [747, 24] on span "unmute" at bounding box center [745, 20] width 36 height 12
click at [14, 108] on div "2" at bounding box center [31, 95] width 35 height 34
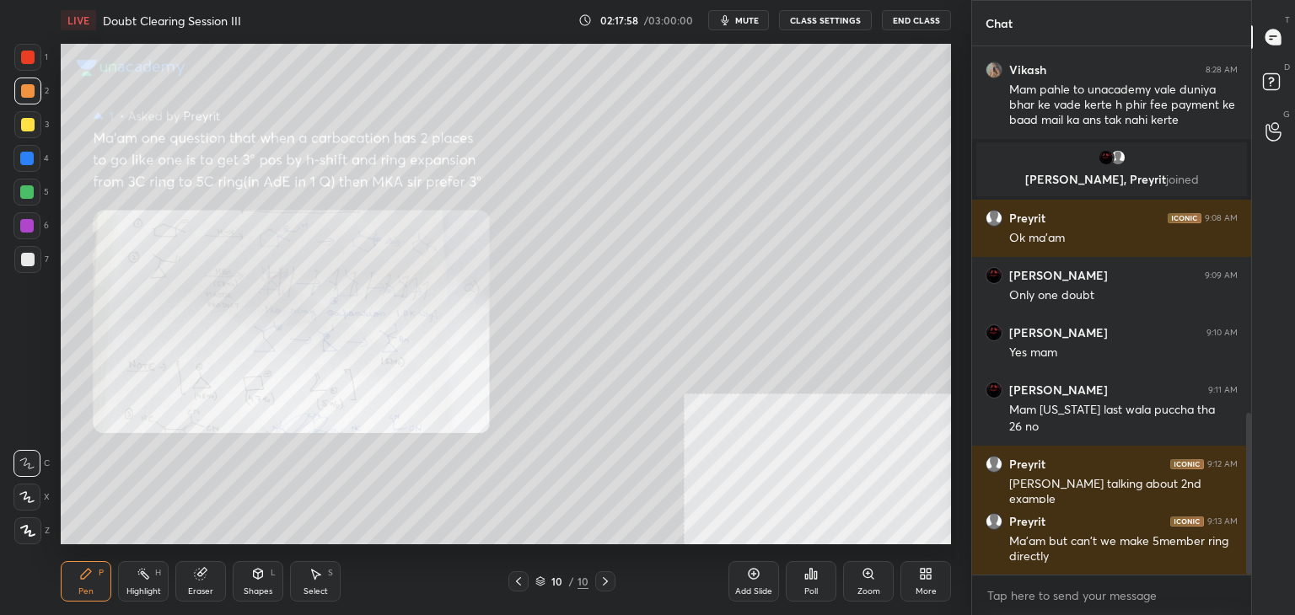
scroll to position [1252, 0]
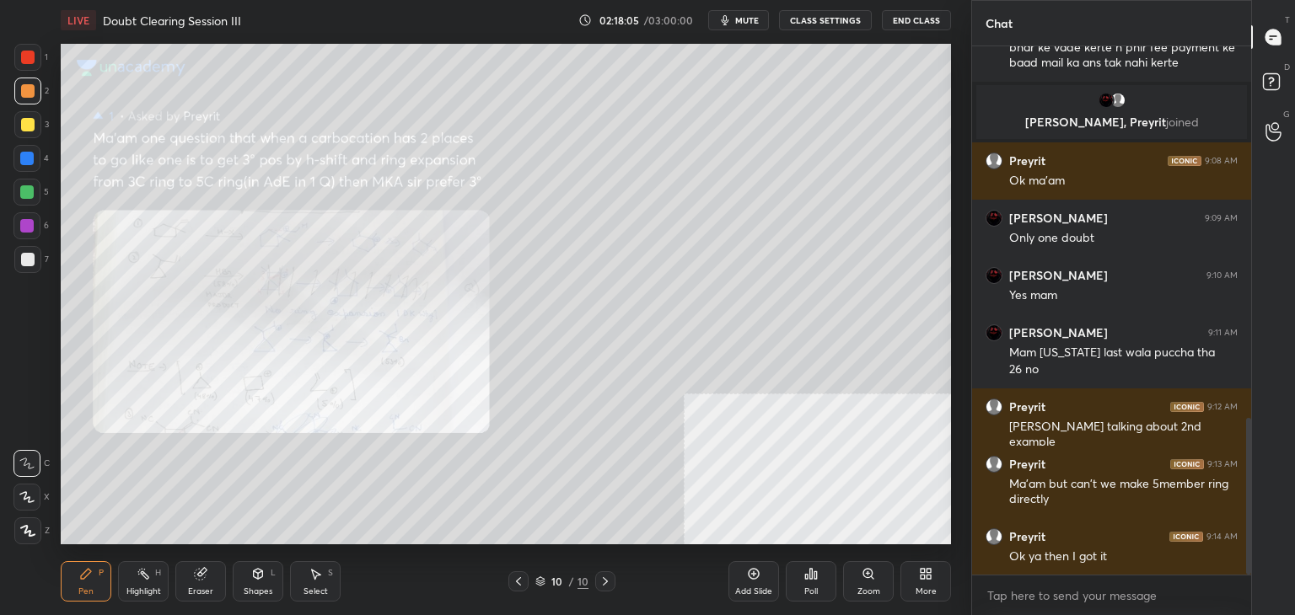
click at [1268, 88] on rect at bounding box center [1271, 82] width 16 height 16
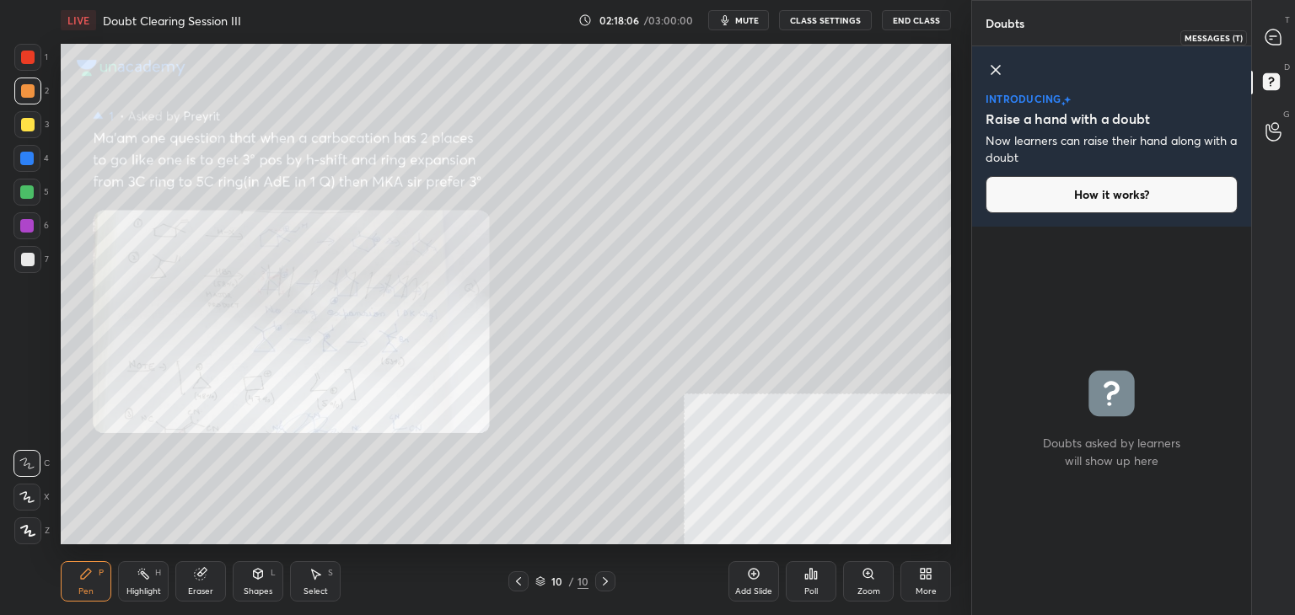
drag, startPoint x: 1269, startPoint y: 51, endPoint x: 1285, endPoint y: 73, distance: 27.4
click at [1269, 48] on div at bounding box center [1274, 37] width 34 height 30
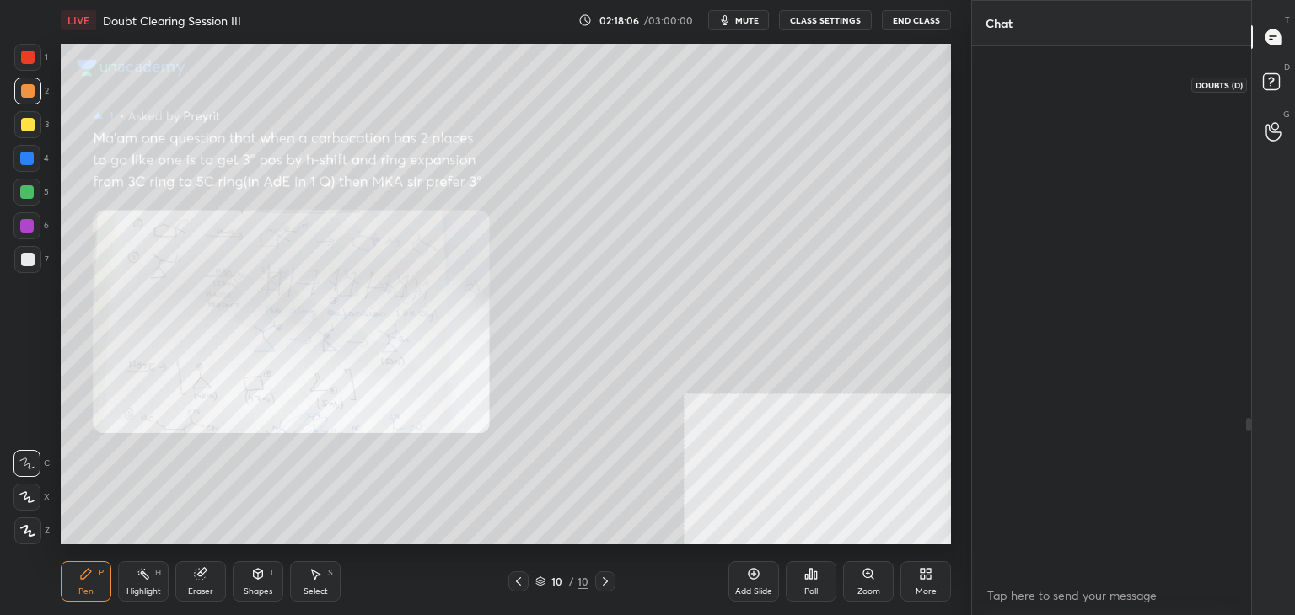
scroll to position [523, 274]
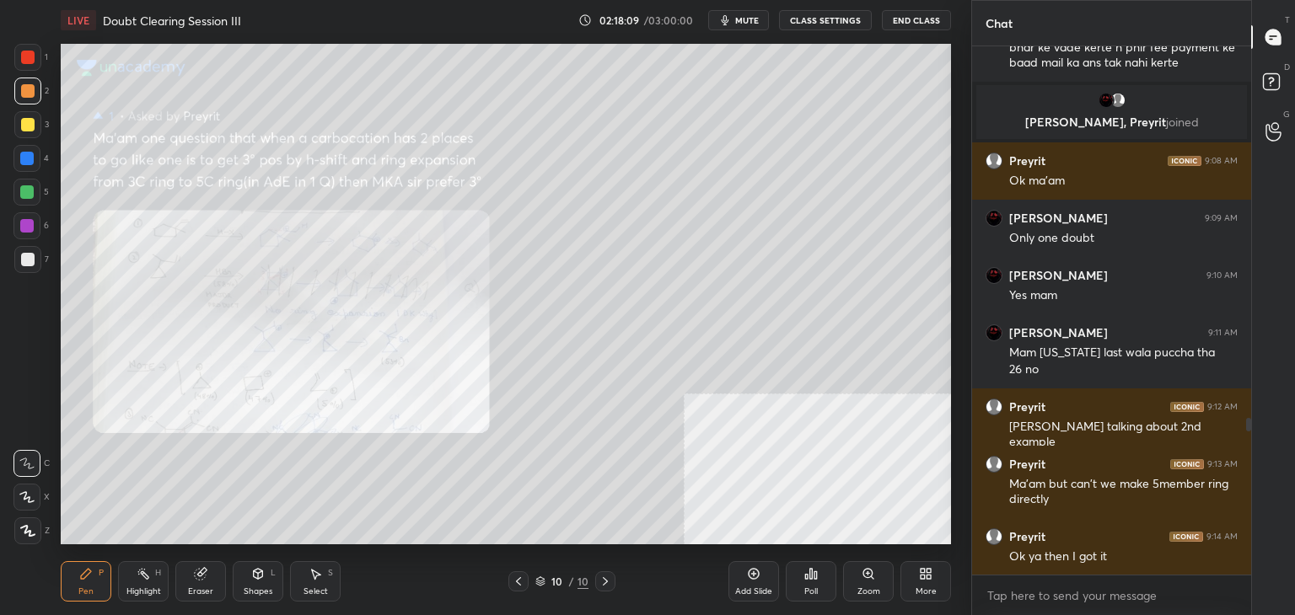
click at [41, 187] on div "5" at bounding box center [30, 192] width 35 height 27
click at [8, 67] on div "1 2 3 4 5 6 7 C X Z C X Z E E Erase all H H" at bounding box center [27, 294] width 54 height 501
click at [30, 48] on div at bounding box center [27, 57] width 27 height 27
click at [755, 18] on span "mute" at bounding box center [747, 20] width 24 height 12
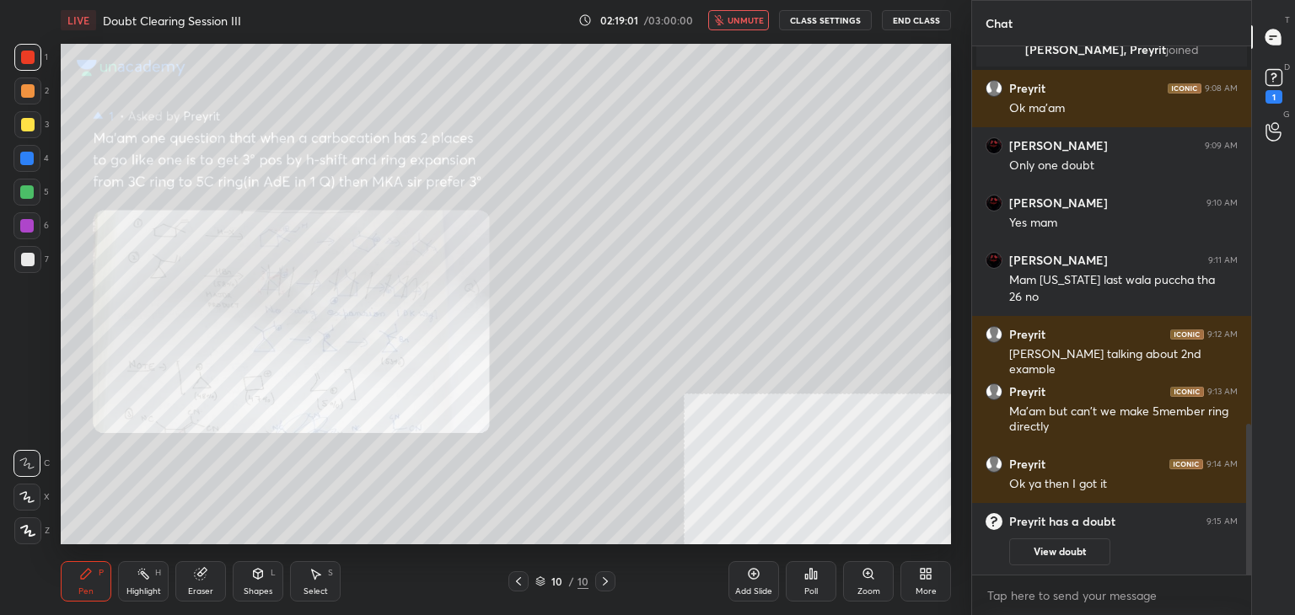
click at [748, 26] on button "unmute" at bounding box center [738, 20] width 61 height 20
click at [1273, 80] on icon at bounding box center [1273, 77] width 25 height 25
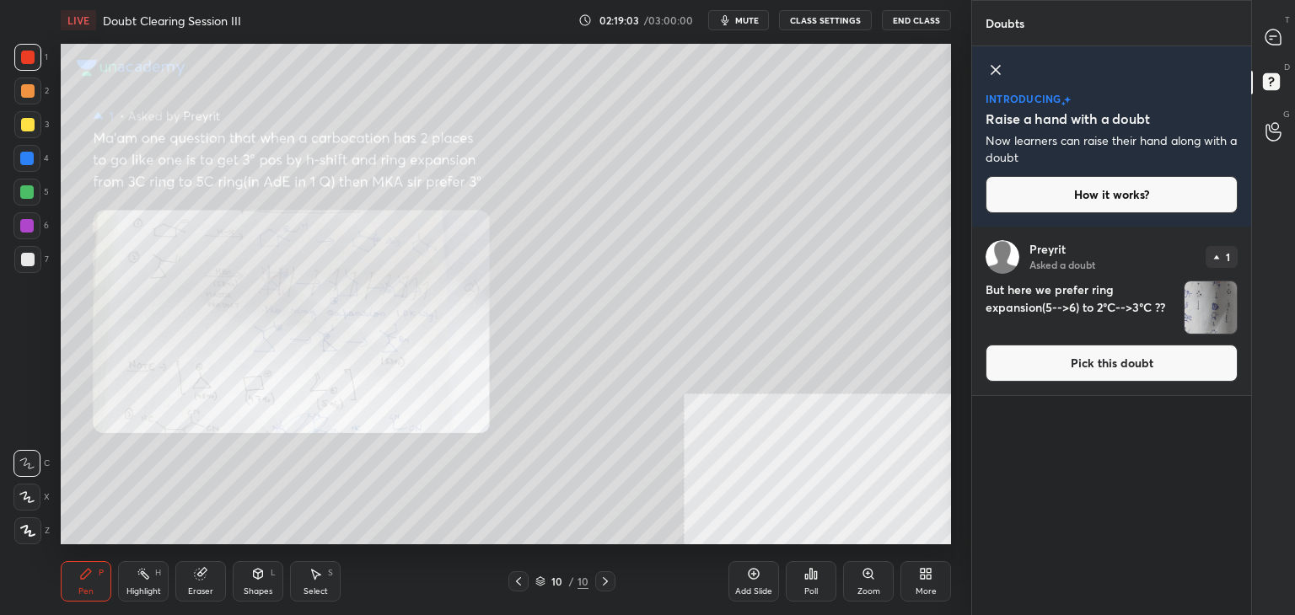
click at [1096, 365] on button "Pick this doubt" at bounding box center [1111, 363] width 252 height 37
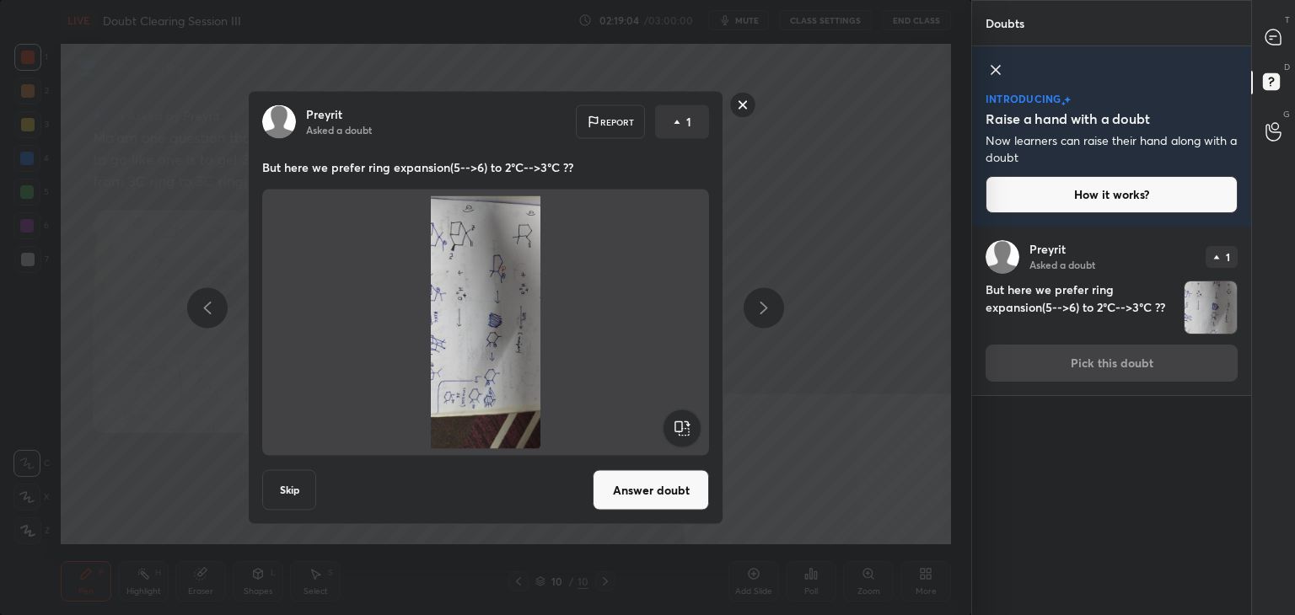
click at [684, 425] on rect at bounding box center [681, 429] width 38 height 38
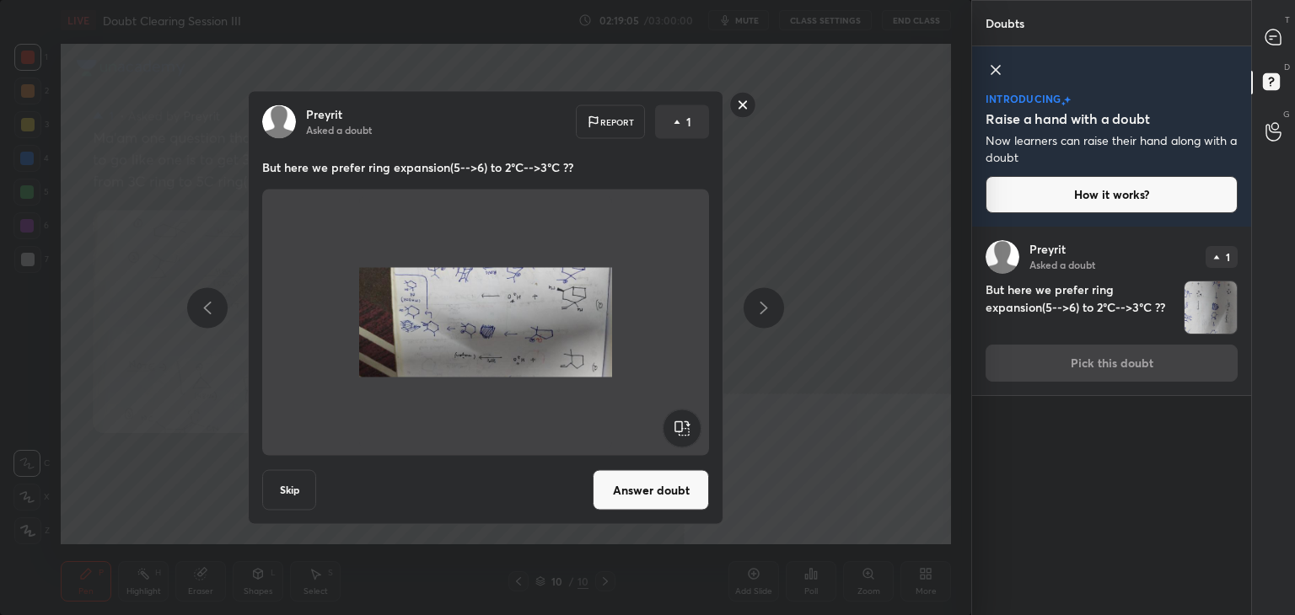
click at [686, 431] on rect at bounding box center [681, 429] width 38 height 38
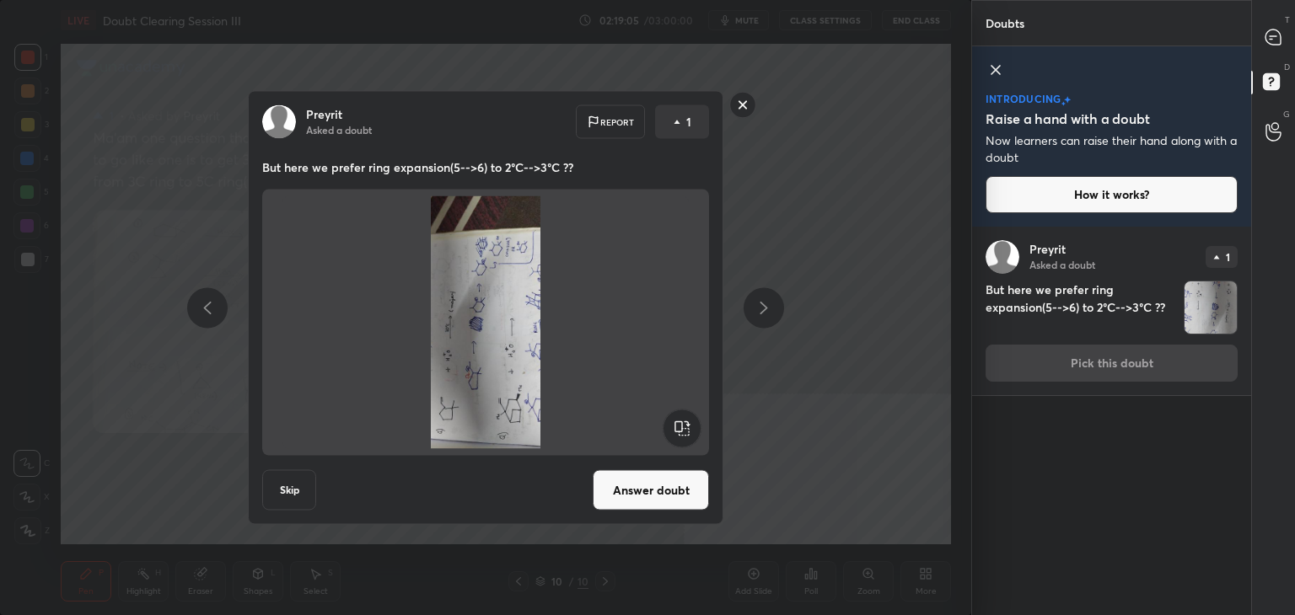
click at [687, 435] on rect at bounding box center [681, 429] width 38 height 38
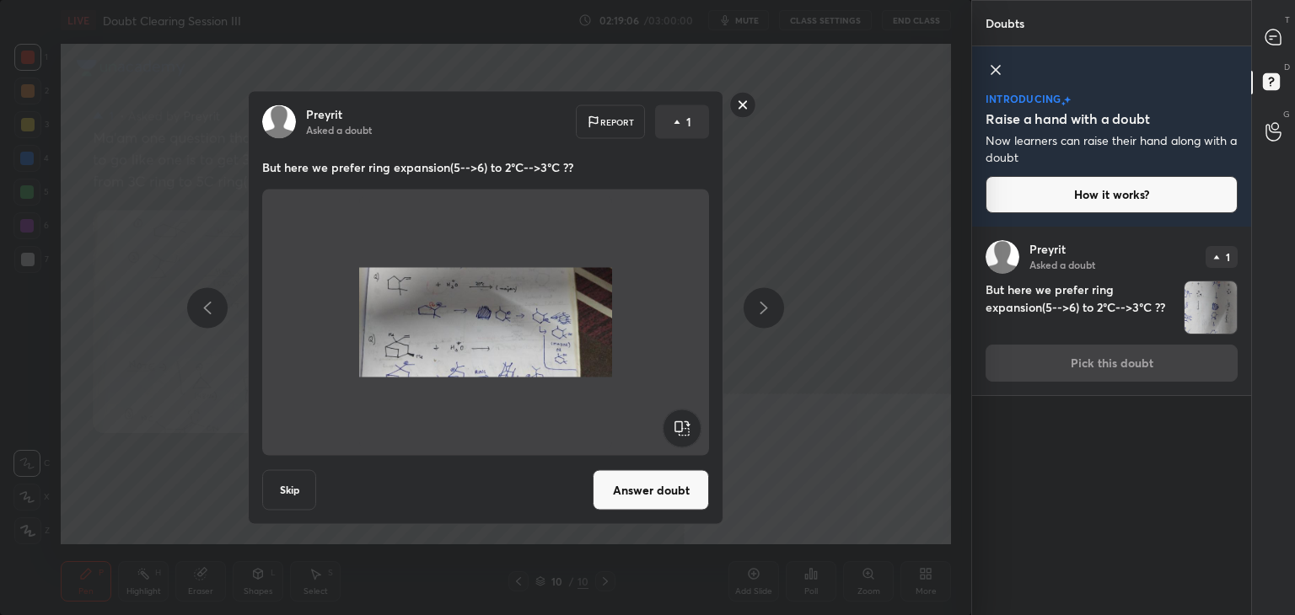
click at [671, 491] on button "Answer doubt" at bounding box center [651, 490] width 116 height 40
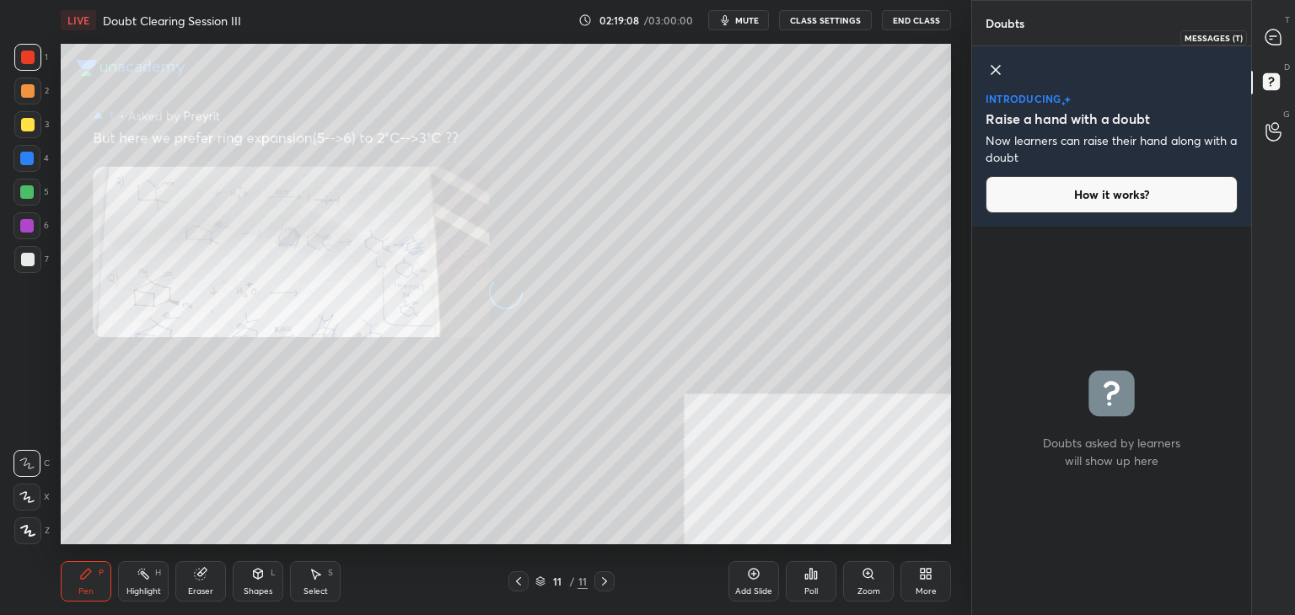
click at [1264, 41] on icon at bounding box center [1273, 38] width 18 height 18
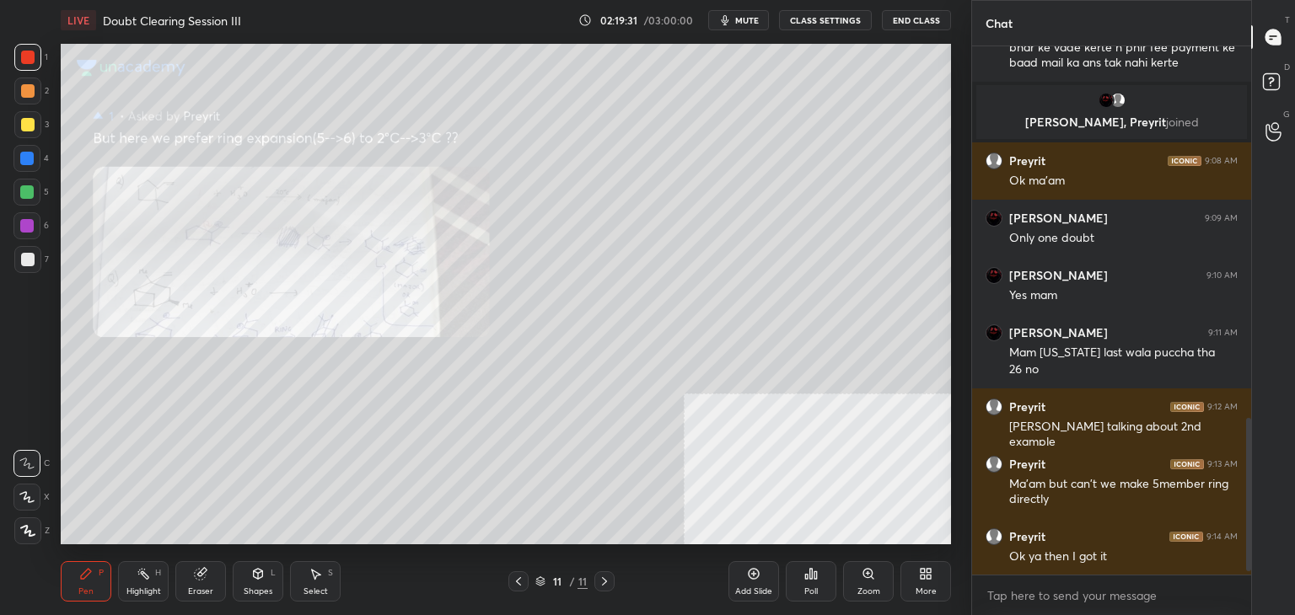
scroll to position [1310, 0]
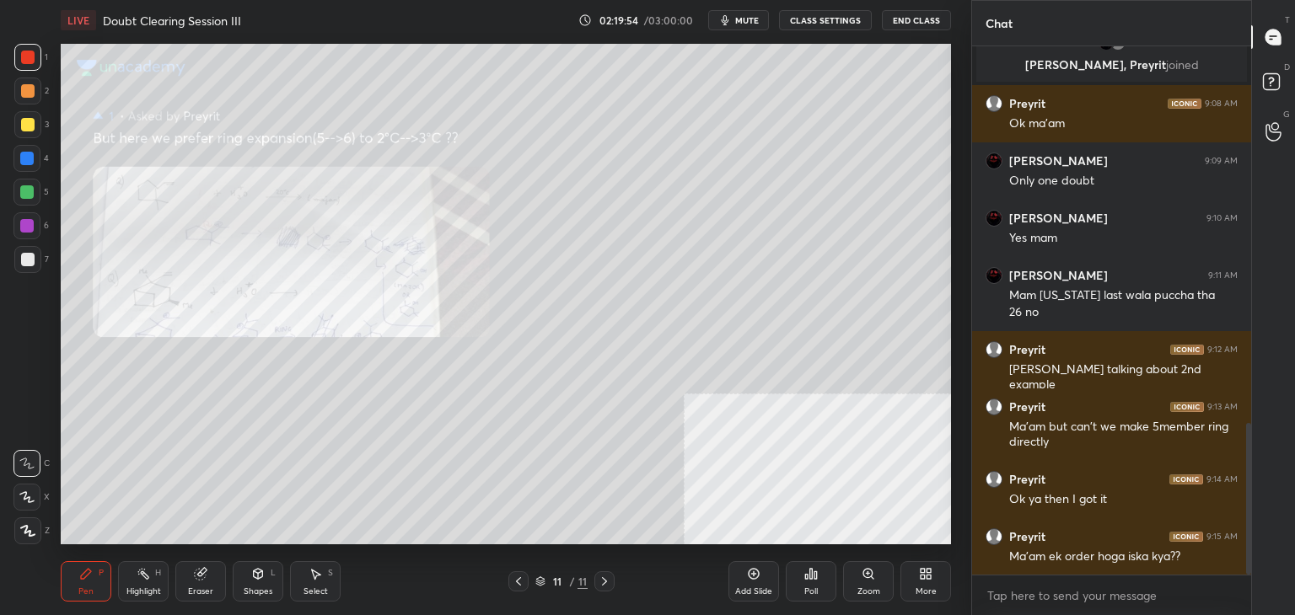
click at [40, 126] on div "3" at bounding box center [31, 124] width 35 height 27
click at [333, 47] on div "Setting up your live class Poll for secs No correct answer Start poll" at bounding box center [506, 293] width 904 height 507
click at [338, 42] on div "Setting up your live class Poll for secs No correct answer Start poll" at bounding box center [506, 293] width 904 height 507
click at [314, 41] on div "Setting up your live class Poll for secs No correct answer Start poll" at bounding box center [506, 293] width 904 height 507
click at [300, 51] on div "Setting up your live class Poll for secs No correct answer Start poll" at bounding box center [506, 293] width 904 height 507
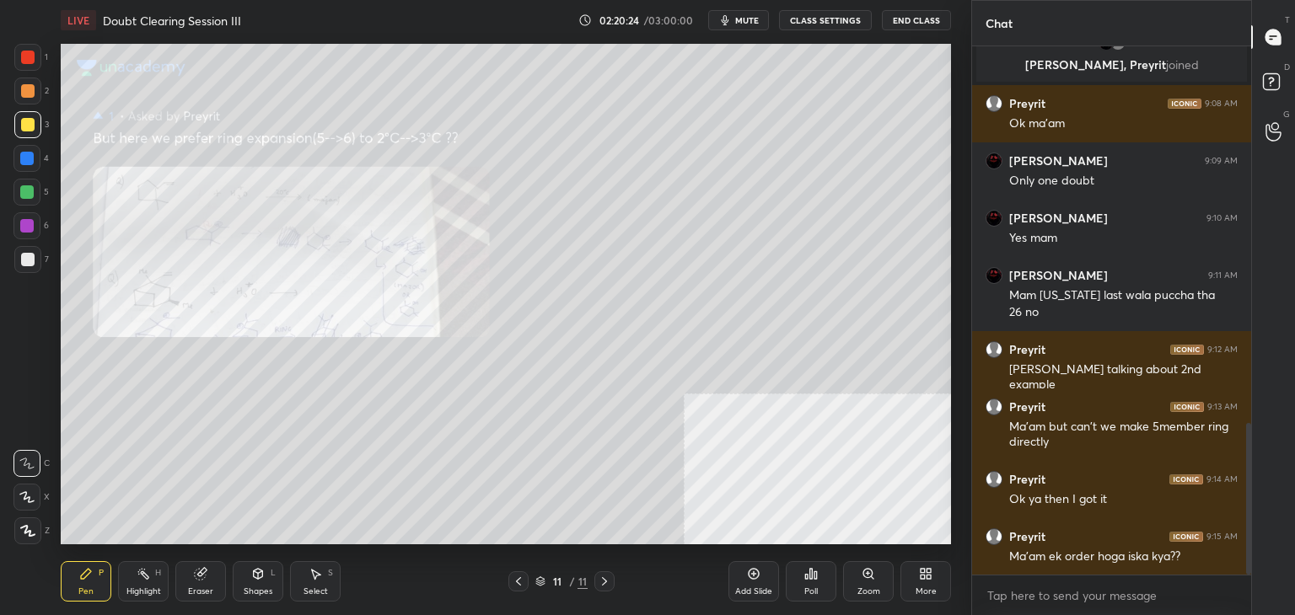
drag, startPoint x: 13, startPoint y: 158, endPoint x: 3, endPoint y: 164, distance: 11.3
click at [7, 159] on div "1 2 3 4 5 6 7 C X Z C X Z E E Erase all H H" at bounding box center [27, 294] width 54 height 501
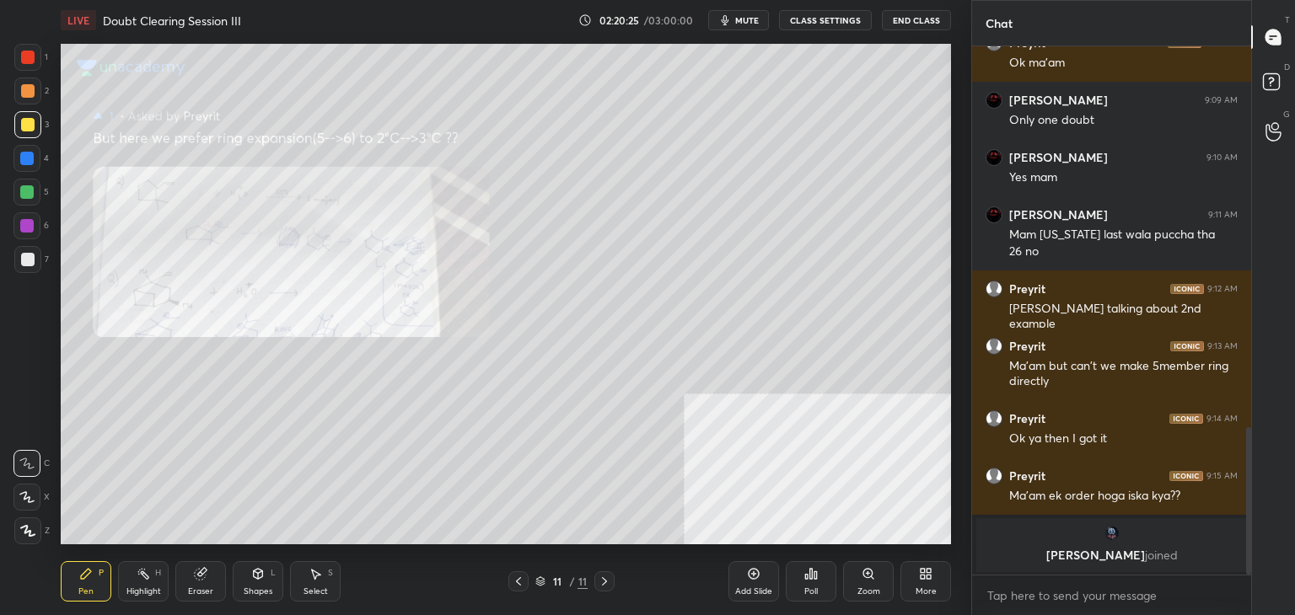
click at [45, 57] on div "1" at bounding box center [31, 57] width 34 height 27
click at [731, 30] on div "LIVE Doubt Clearing Session III 02:20:57 / 03:00:00 mute CLASS SETTINGS End Cla…" at bounding box center [506, 20] width 890 height 40
click at [754, 14] on span "mute" at bounding box center [747, 20] width 24 height 12
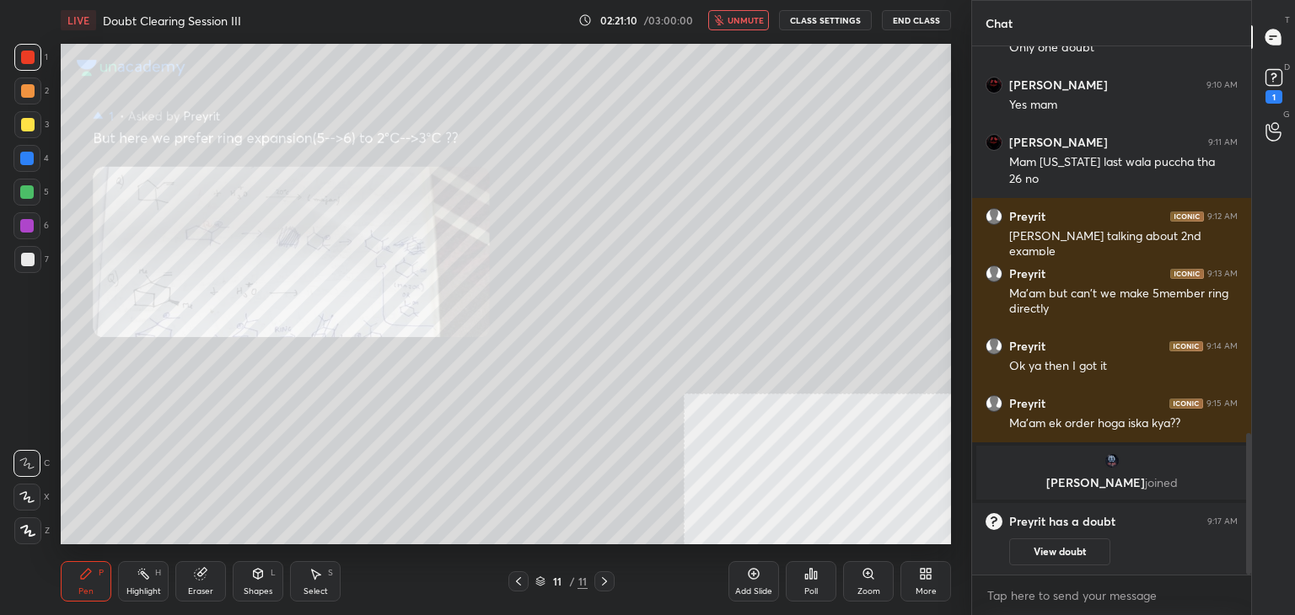
click at [762, 18] on span "unmute" at bounding box center [745, 20] width 36 height 12
click at [1049, 544] on button "View doubt" at bounding box center [1059, 552] width 101 height 27
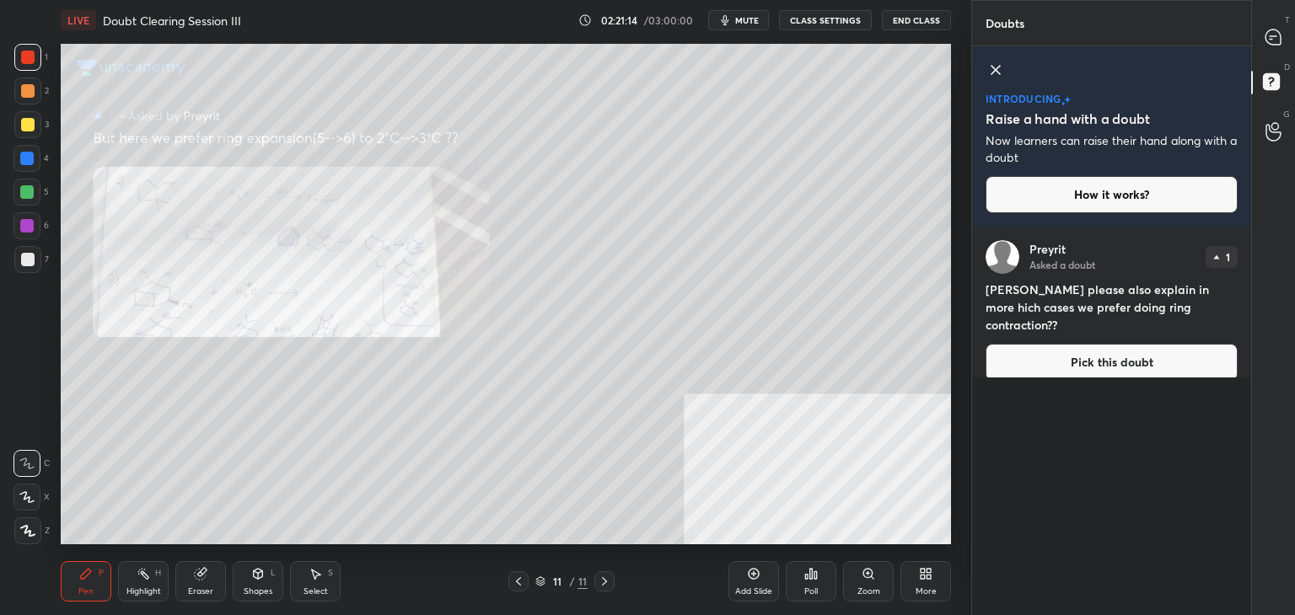
click at [1018, 344] on button "Pick this doubt" at bounding box center [1111, 362] width 252 height 37
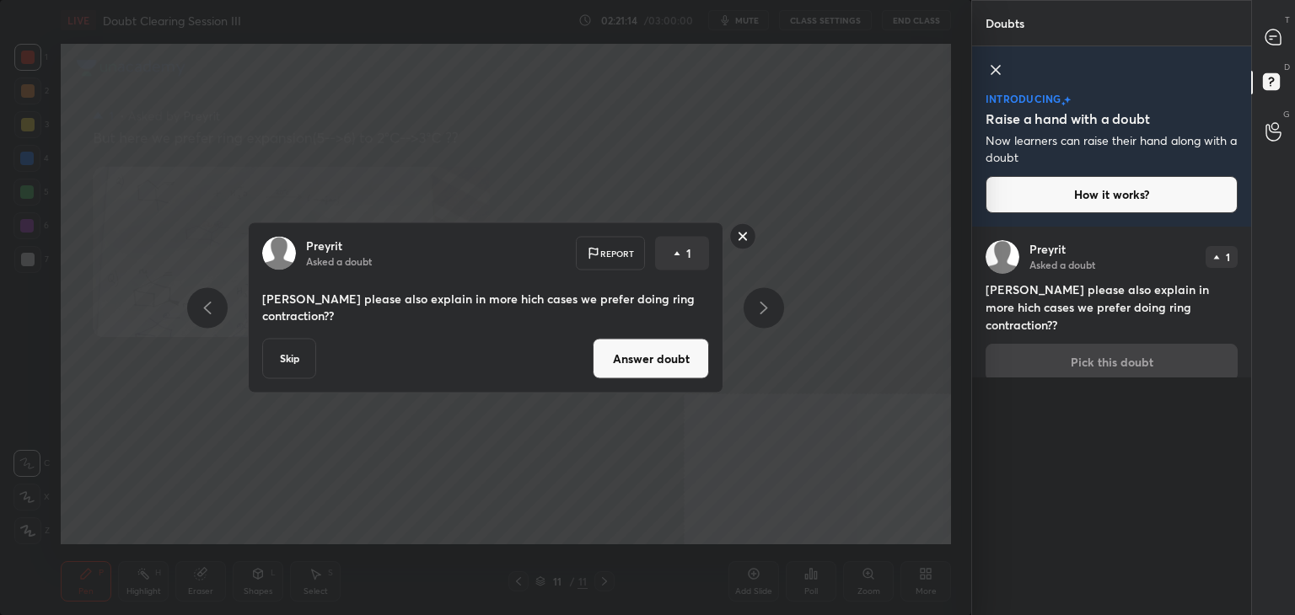
click at [683, 341] on button "Answer doubt" at bounding box center [651, 359] width 116 height 40
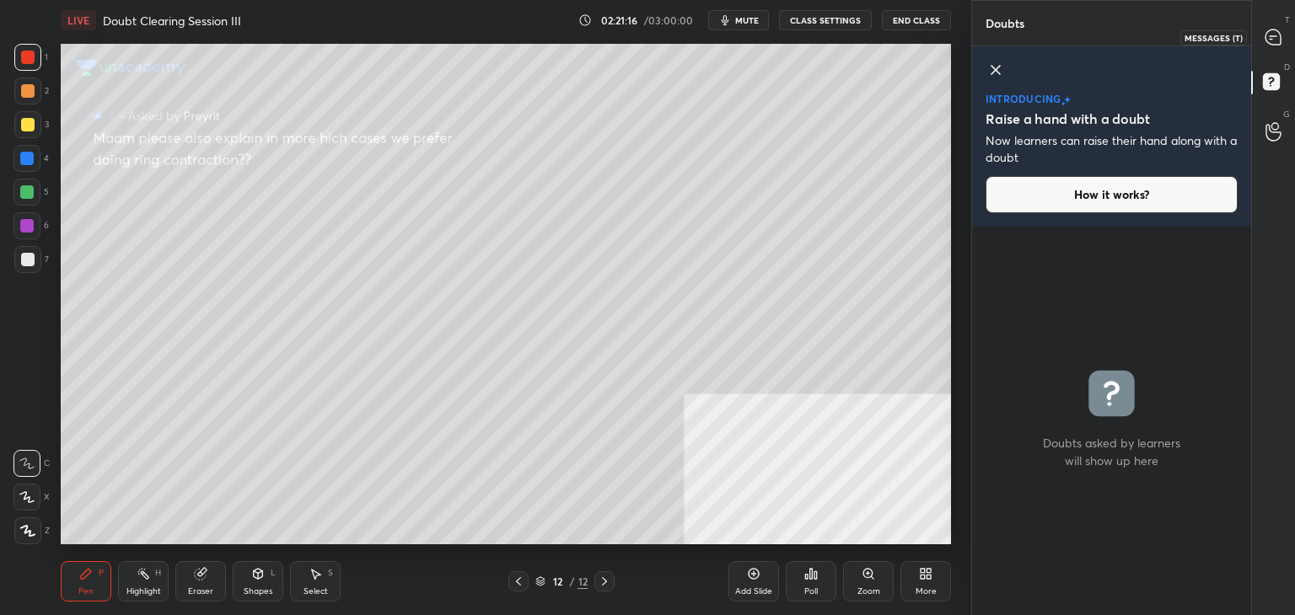
click at [1278, 35] on icon at bounding box center [1272, 36] width 15 height 15
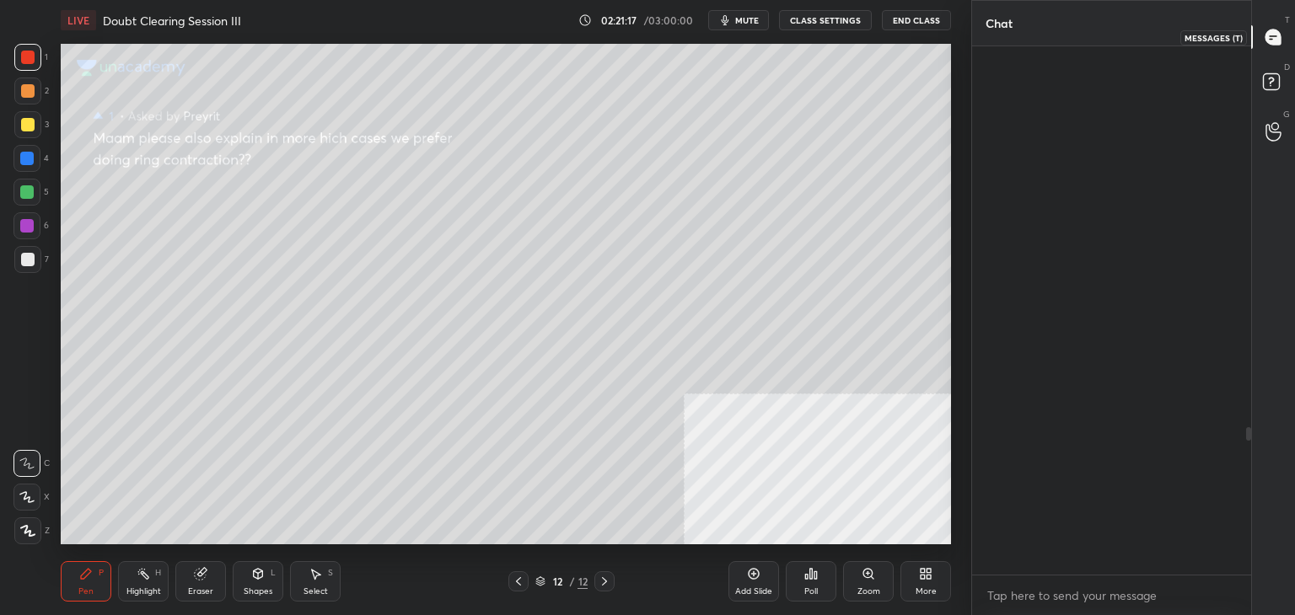
scroll to position [523, 274]
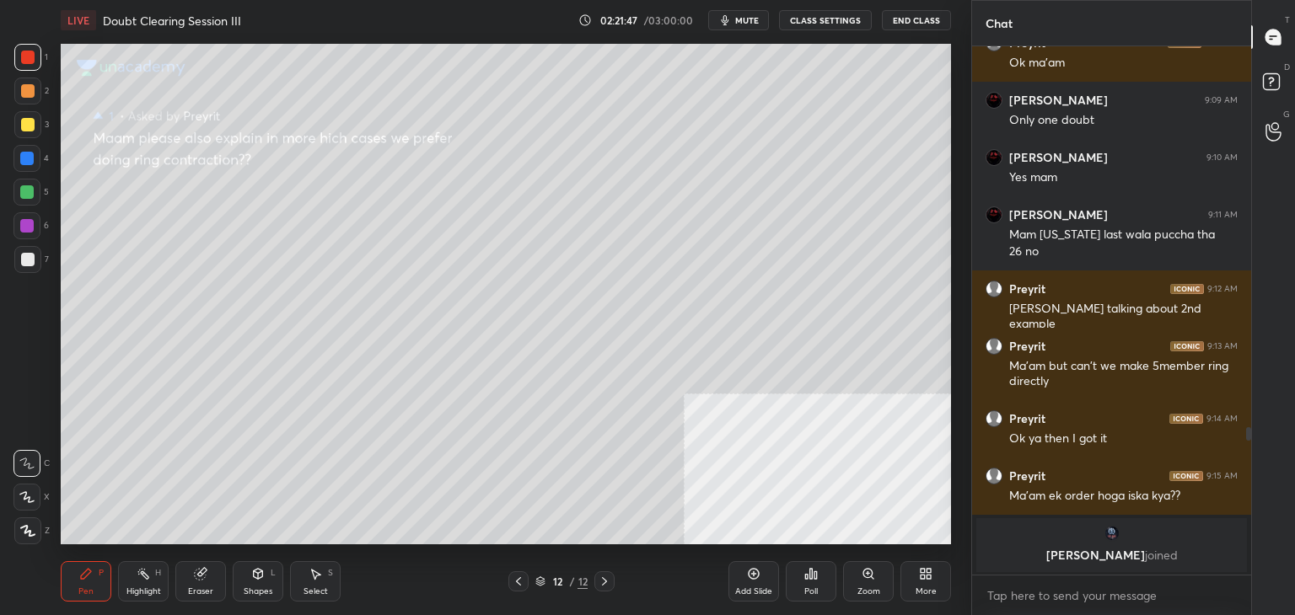
click at [34, 123] on div at bounding box center [27, 124] width 27 height 27
click at [38, 48] on div at bounding box center [27, 57] width 27 height 27
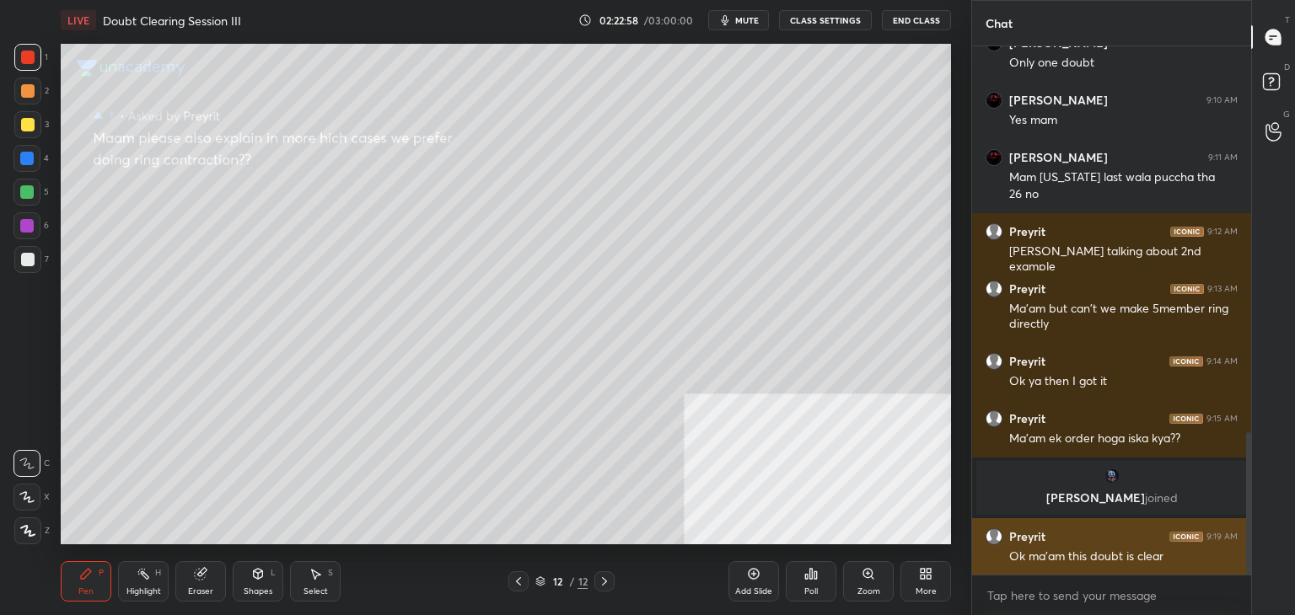
click at [1030, 529] on h6 "Preyrit" at bounding box center [1027, 536] width 36 height 15
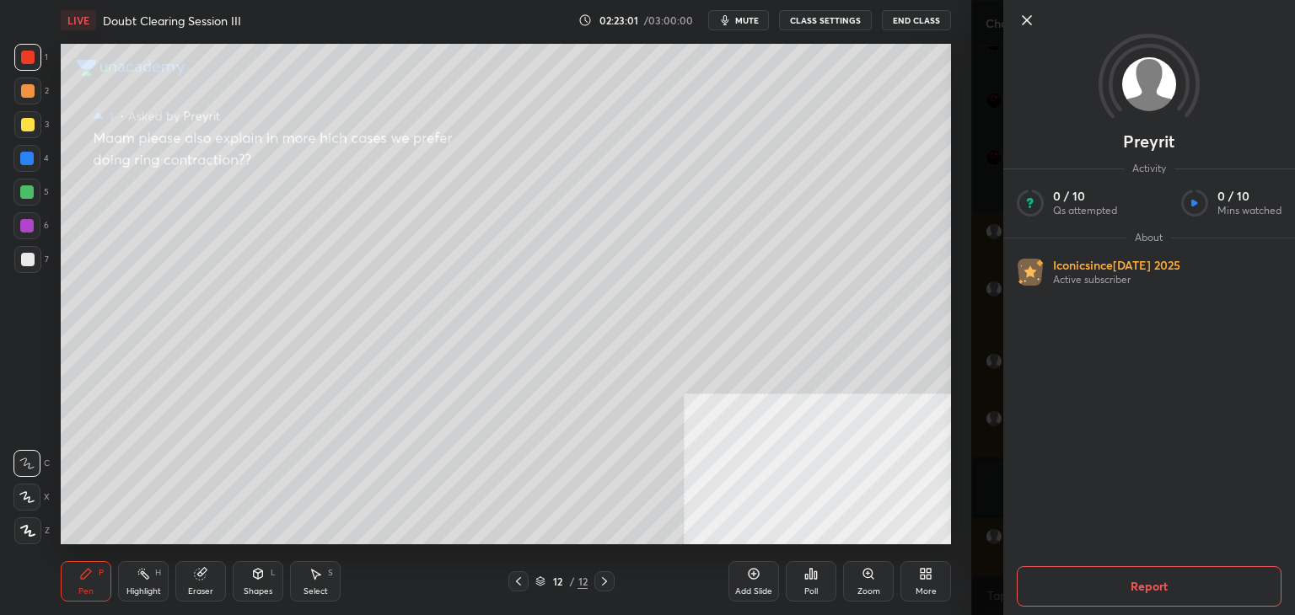
click at [1038, 15] on div at bounding box center [1162, 20] width 292 height 20
drag, startPoint x: 1022, startPoint y: 11, endPoint x: 1044, endPoint y: 55, distance: 49.4
click at [1022, 12] on icon at bounding box center [1026, 20] width 20 height 20
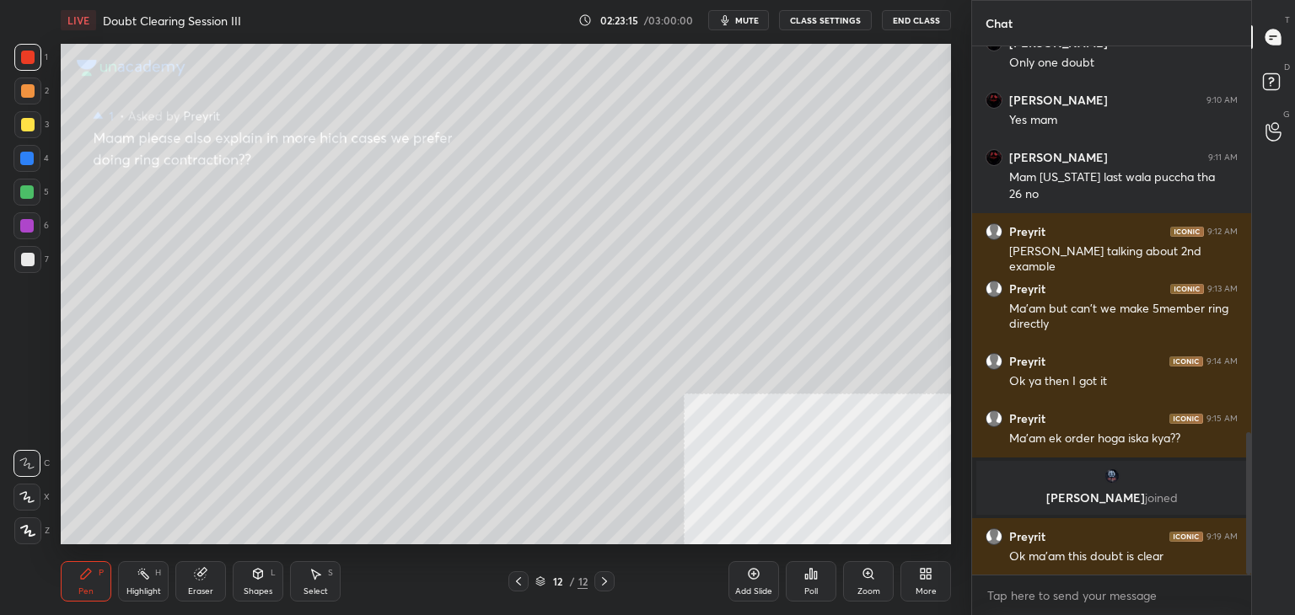
click at [773, 10] on div "02:23:15 / 03:00:00 mute CLASS SETTINGS End Class" at bounding box center [764, 20] width 373 height 20
click at [759, 22] on span "mute" at bounding box center [747, 20] width 24 height 12
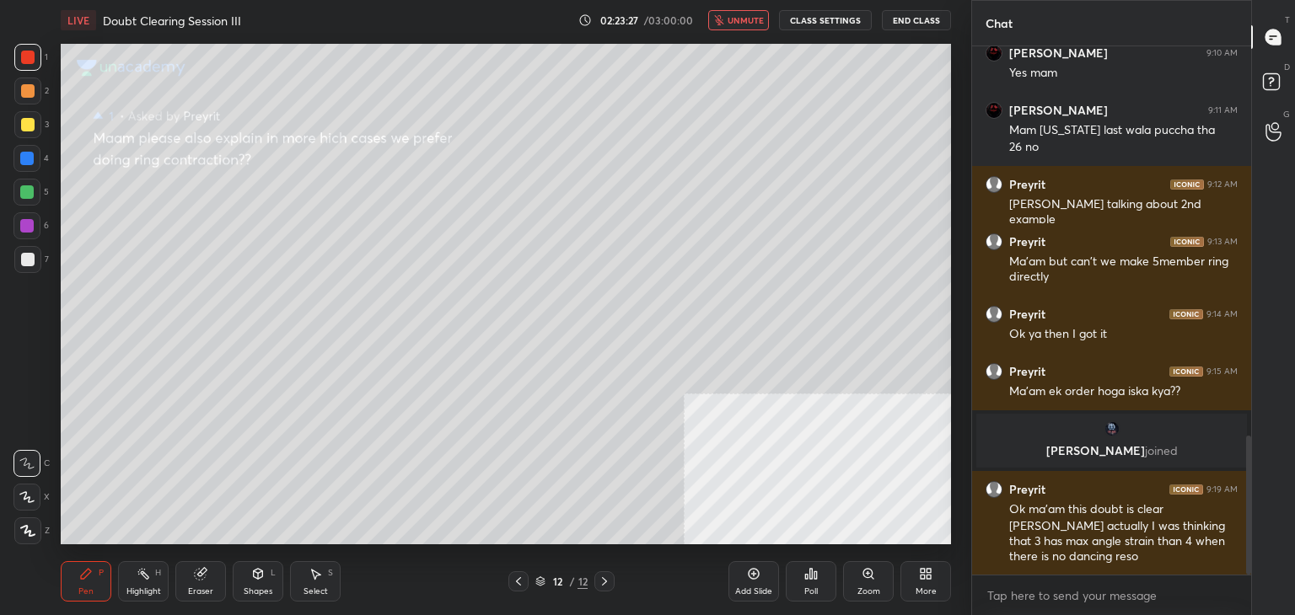
click at [753, 18] on span "unmute" at bounding box center [745, 20] width 36 height 12
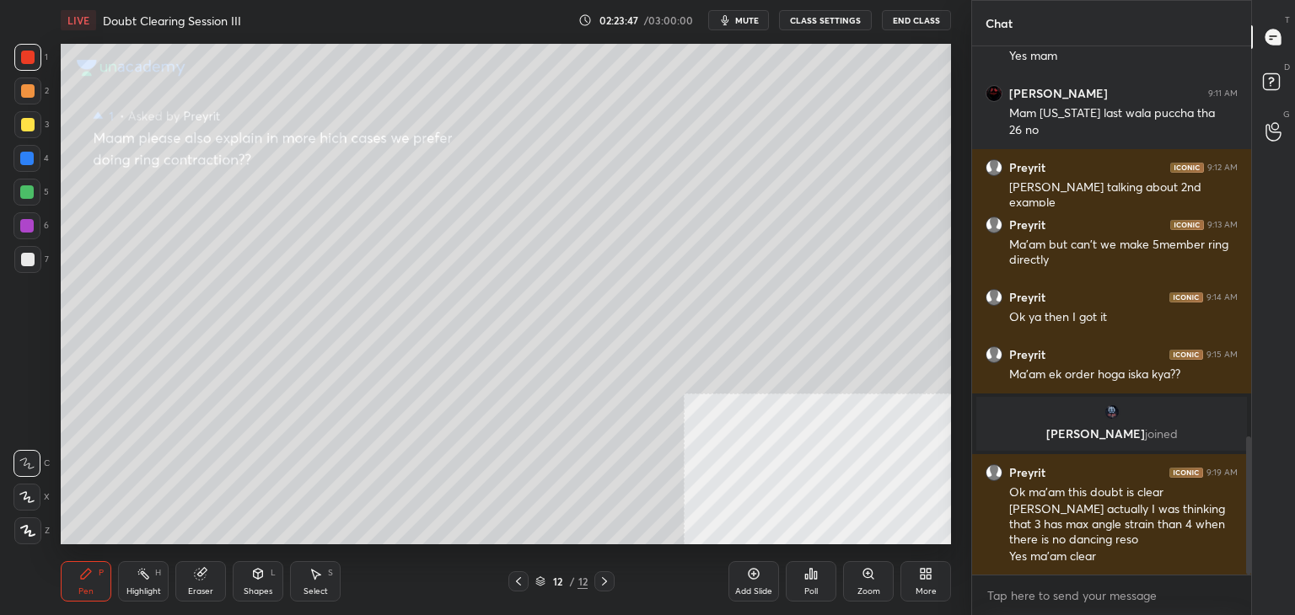
click at [48, 81] on div "1 2 3 4 5 6 7" at bounding box center [30, 162] width 35 height 236
drag, startPoint x: 1261, startPoint y: 79, endPoint x: 1277, endPoint y: 62, distance: 23.9
click at [1261, 80] on icon at bounding box center [1273, 84] width 30 height 30
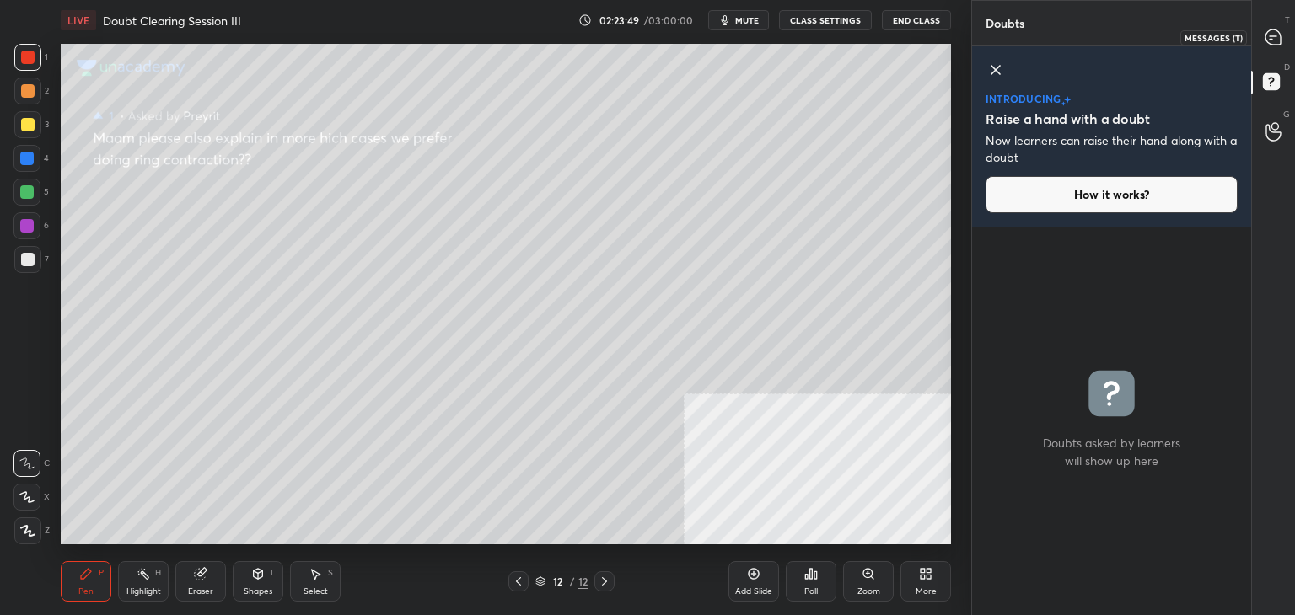
drag, startPoint x: 1278, startPoint y: 46, endPoint x: 1251, endPoint y: 40, distance: 27.8
click at [1279, 51] on div at bounding box center [1274, 37] width 34 height 30
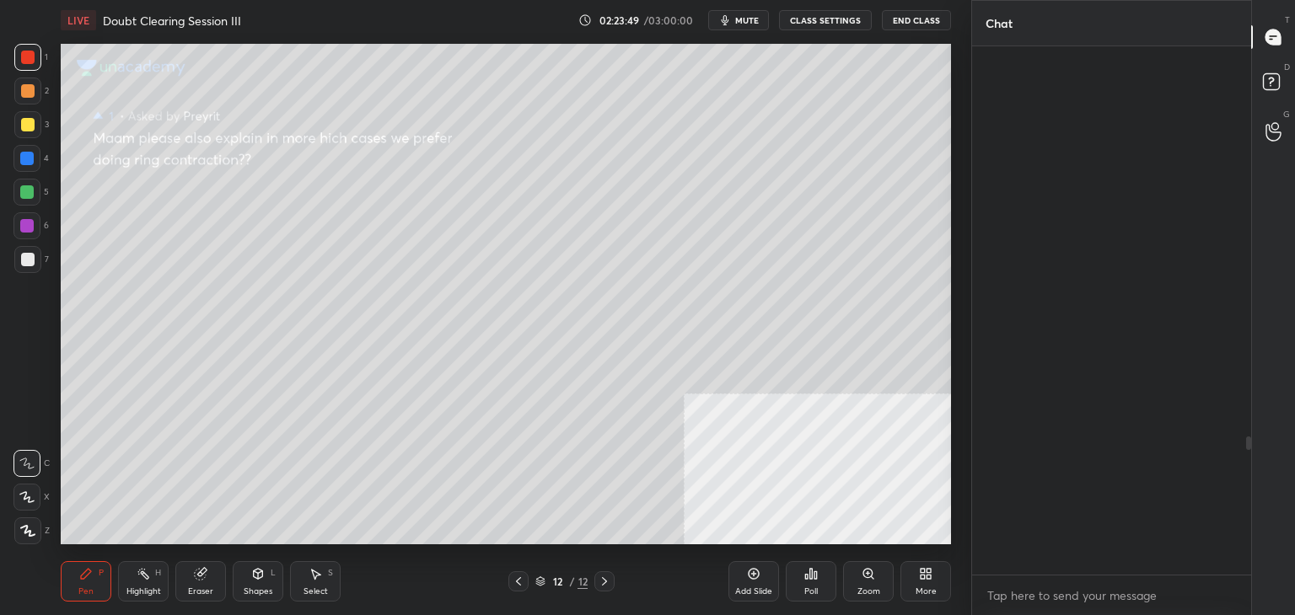
scroll to position [523, 274]
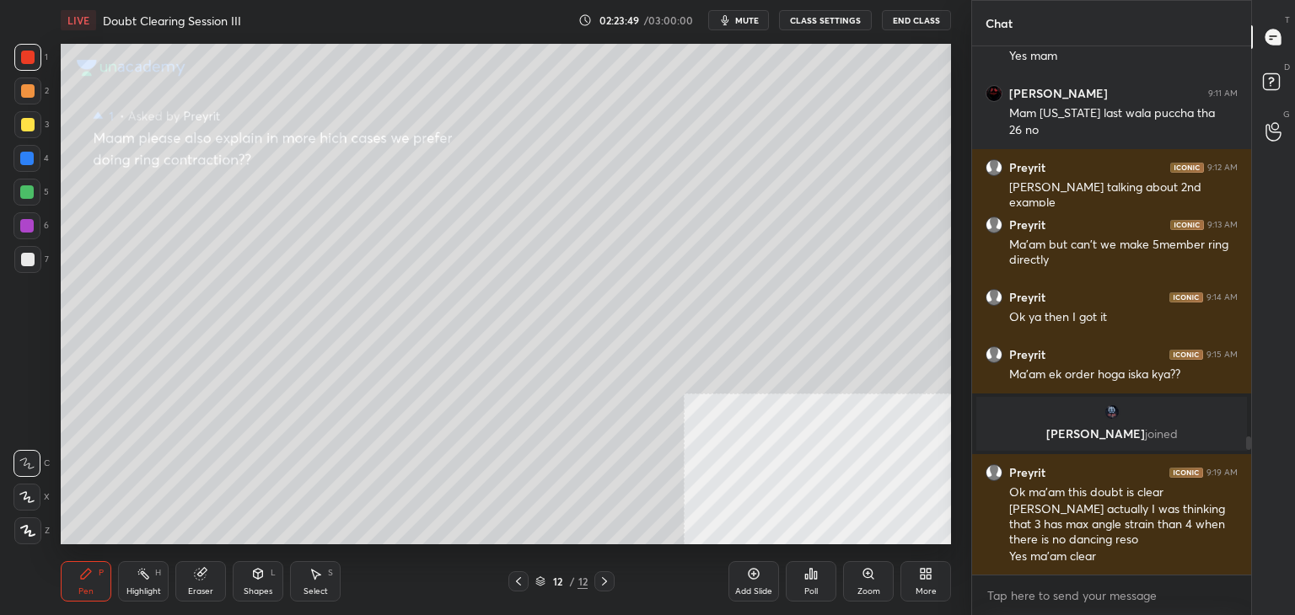
click at [737, 14] on button "mute" at bounding box center [738, 20] width 61 height 20
click at [740, 19] on span "unmute" at bounding box center [745, 20] width 36 height 12
click at [747, 24] on span "mute" at bounding box center [747, 20] width 24 height 12
click at [1261, 83] on icon at bounding box center [1273, 84] width 30 height 30
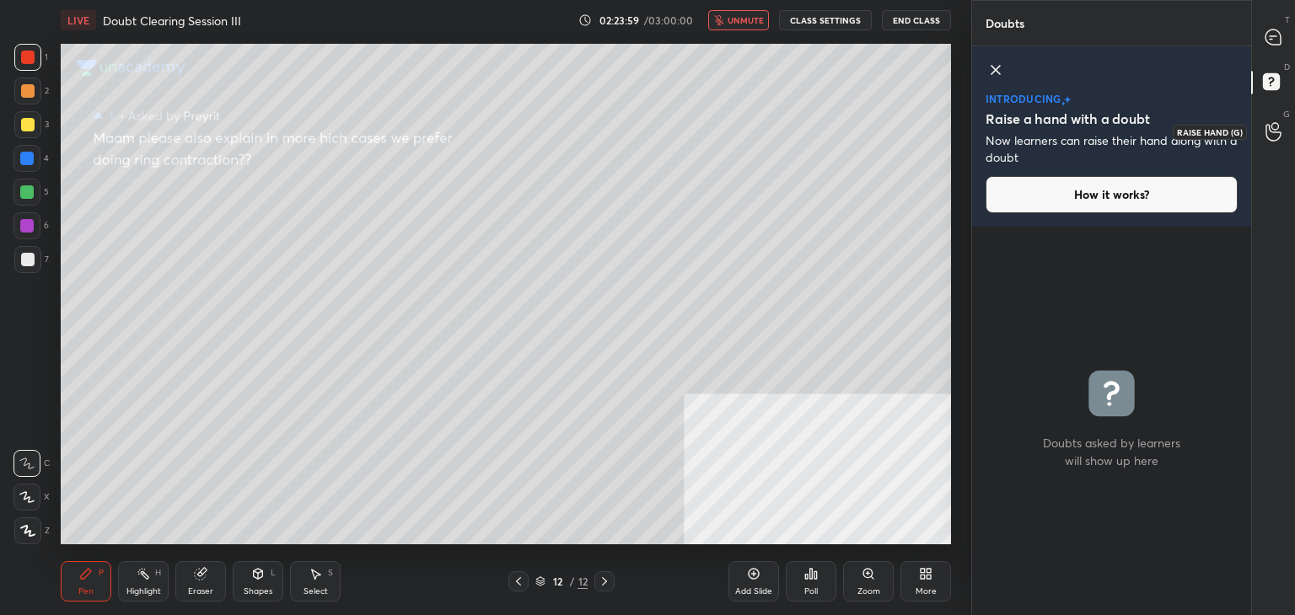
click at [1271, 125] on circle at bounding box center [1274, 126] width 7 height 7
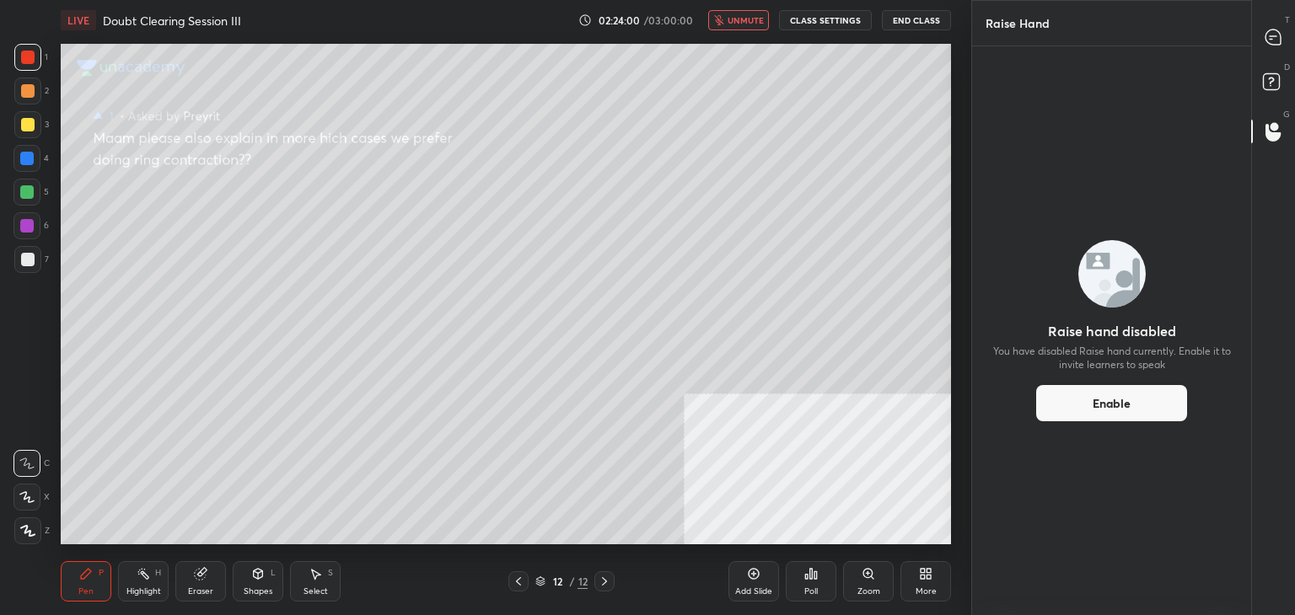
click at [1260, 55] on div "T Messages (T)" at bounding box center [1273, 36] width 43 height 47
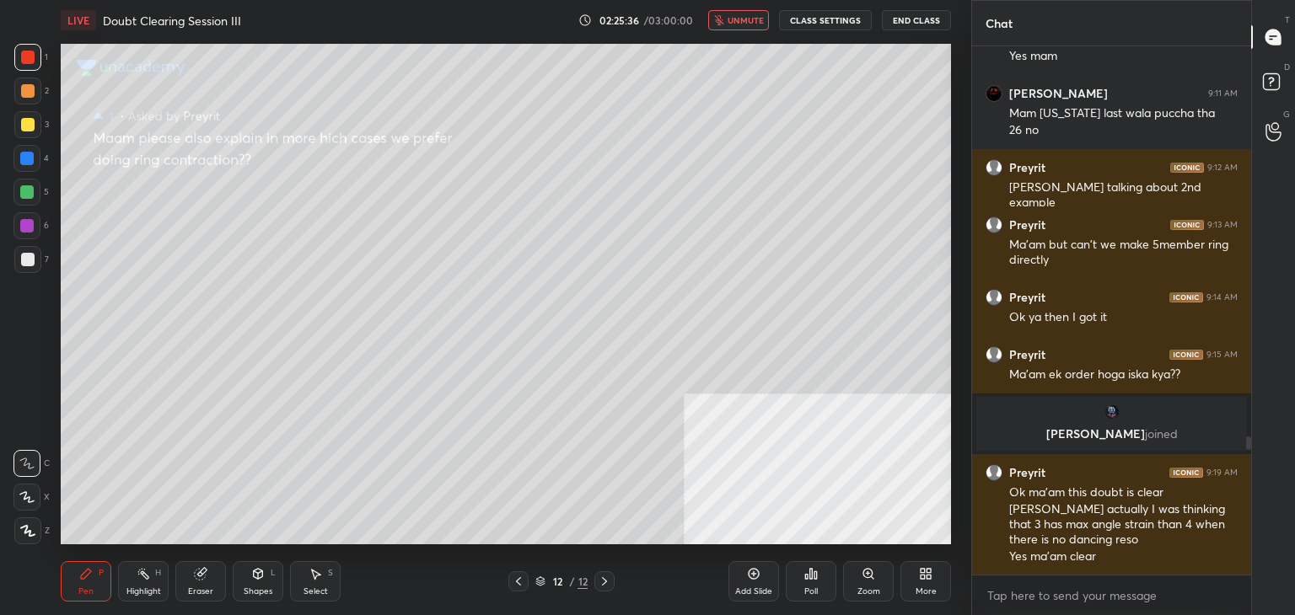
click at [1093, 431] on p "[PERSON_NAME] joined" at bounding box center [1111, 433] width 250 height 13
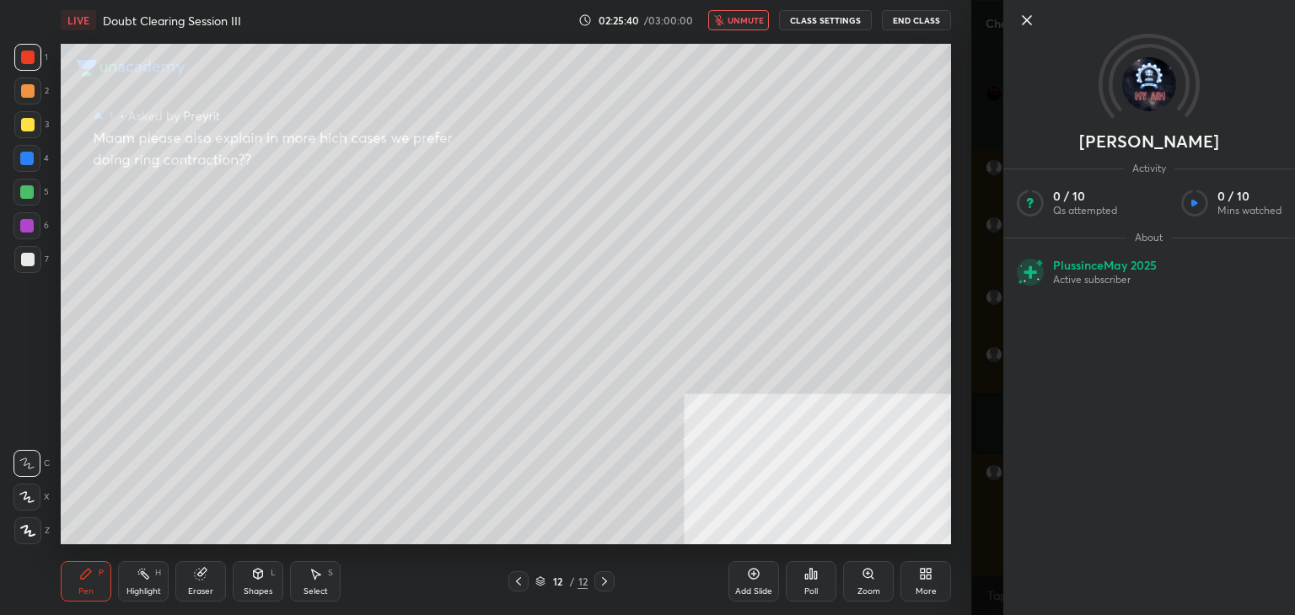
click at [1023, 10] on icon at bounding box center [1026, 20] width 20 height 20
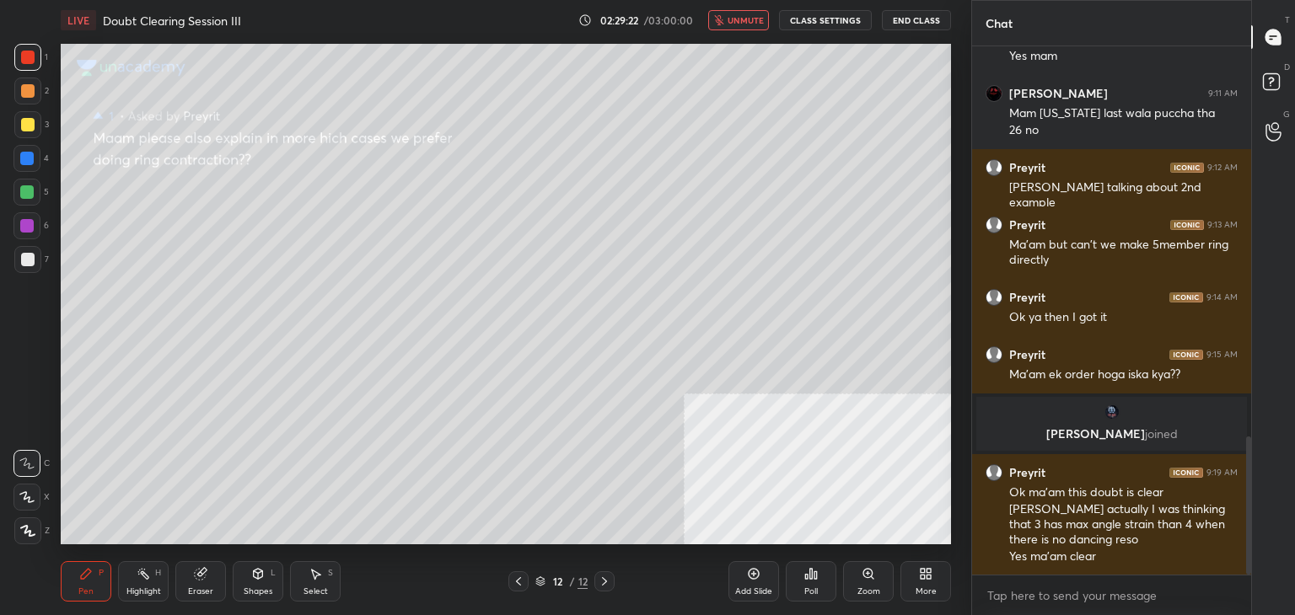
click at [924, 22] on button "End Class" at bounding box center [916, 20] width 69 height 20
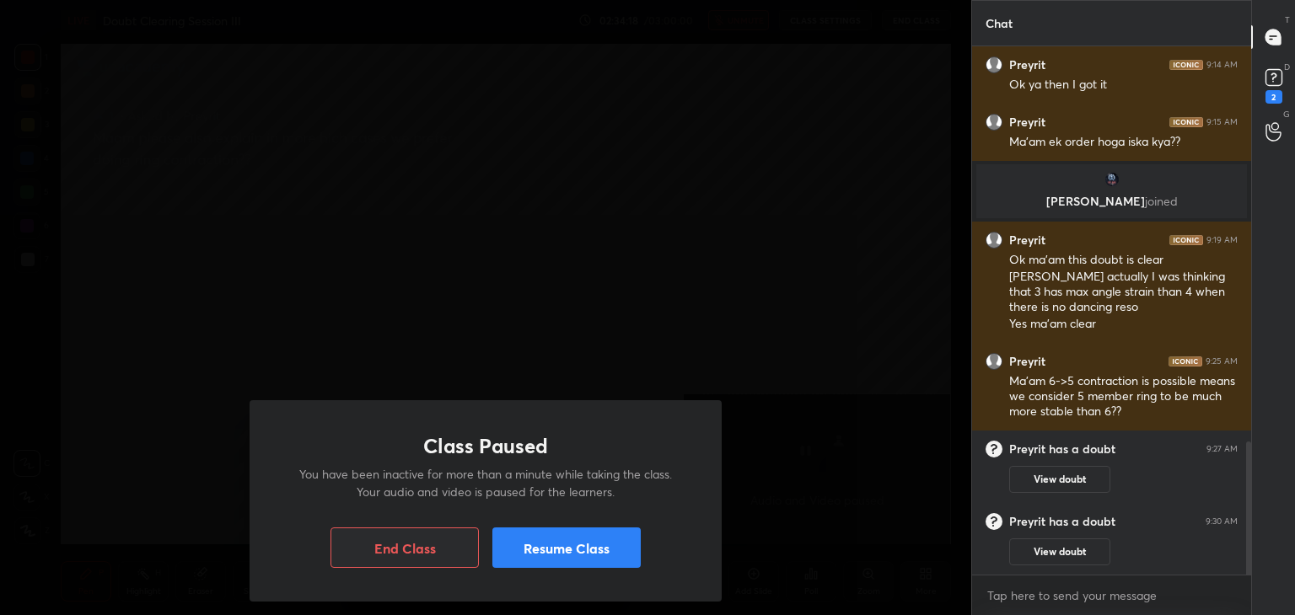
scroll to position [1566, 0]
click at [583, 544] on button "Resume Class" at bounding box center [566, 548] width 148 height 40
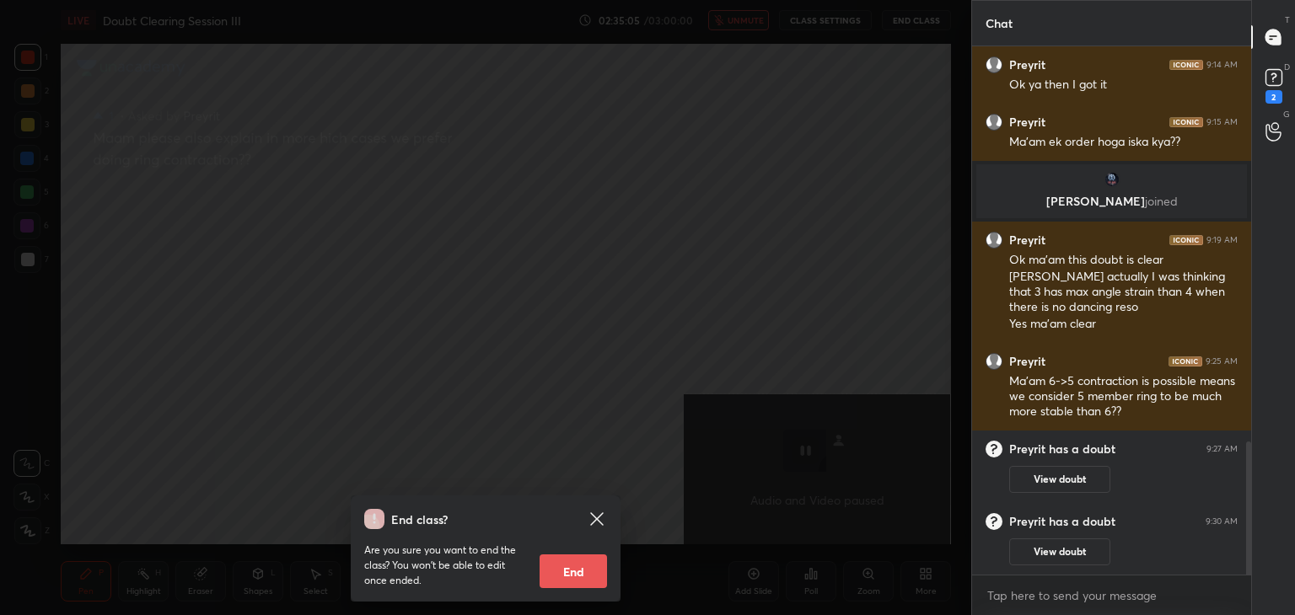
click at [601, 512] on icon at bounding box center [597, 519] width 20 height 20
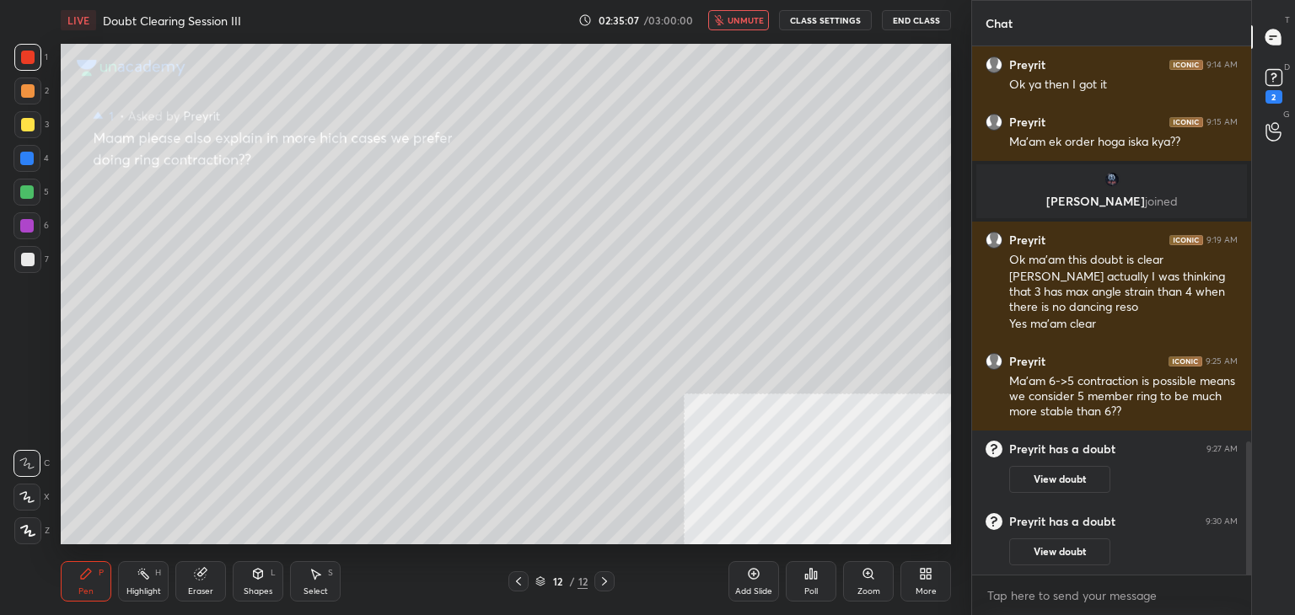
click at [742, 14] on span "unmute" at bounding box center [745, 20] width 36 height 12
click at [1051, 490] on button "View doubt" at bounding box center [1059, 479] width 101 height 27
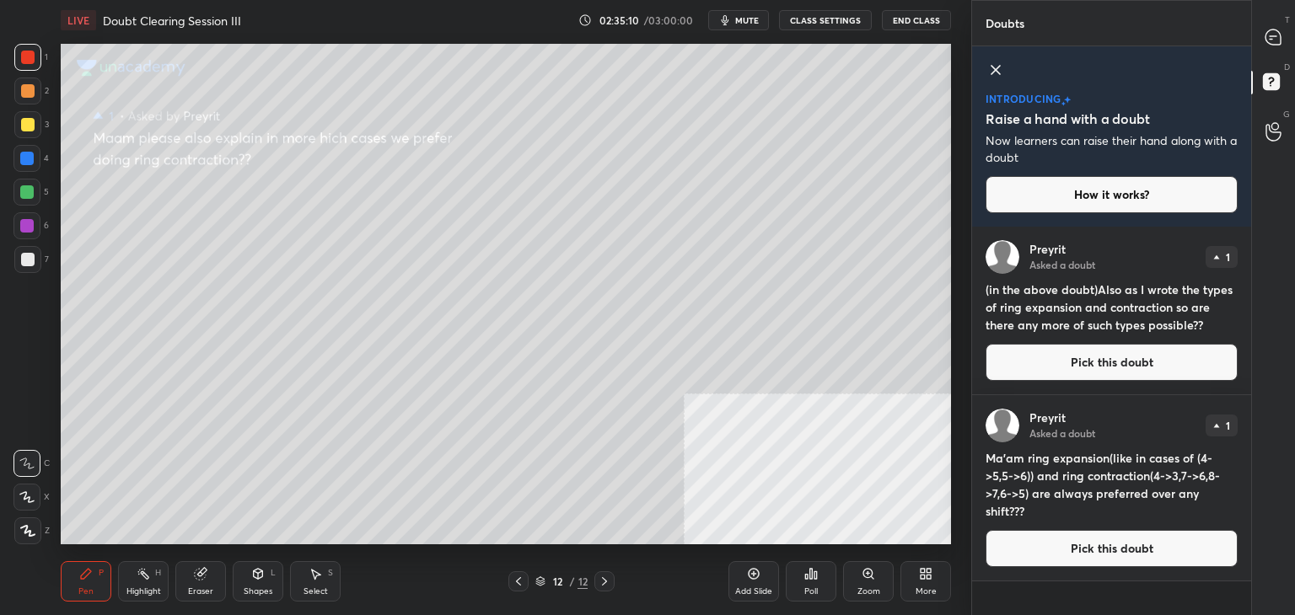
click at [1075, 548] on button "Pick this doubt" at bounding box center [1111, 548] width 252 height 37
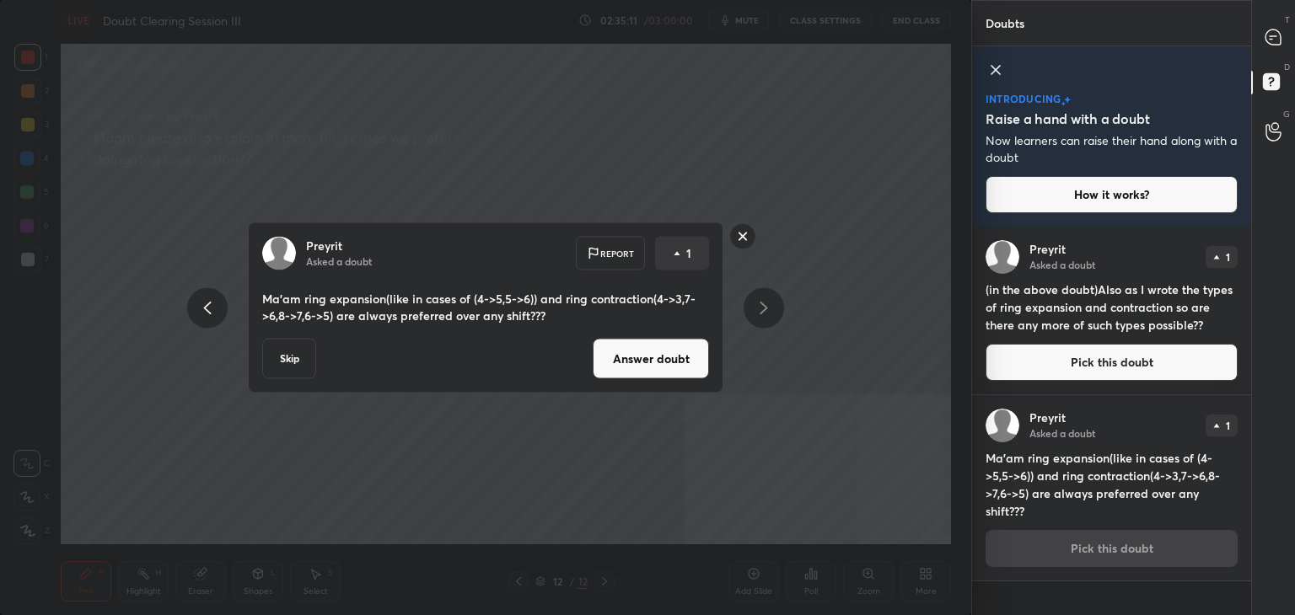
click at [657, 362] on button "Answer doubt" at bounding box center [651, 359] width 116 height 40
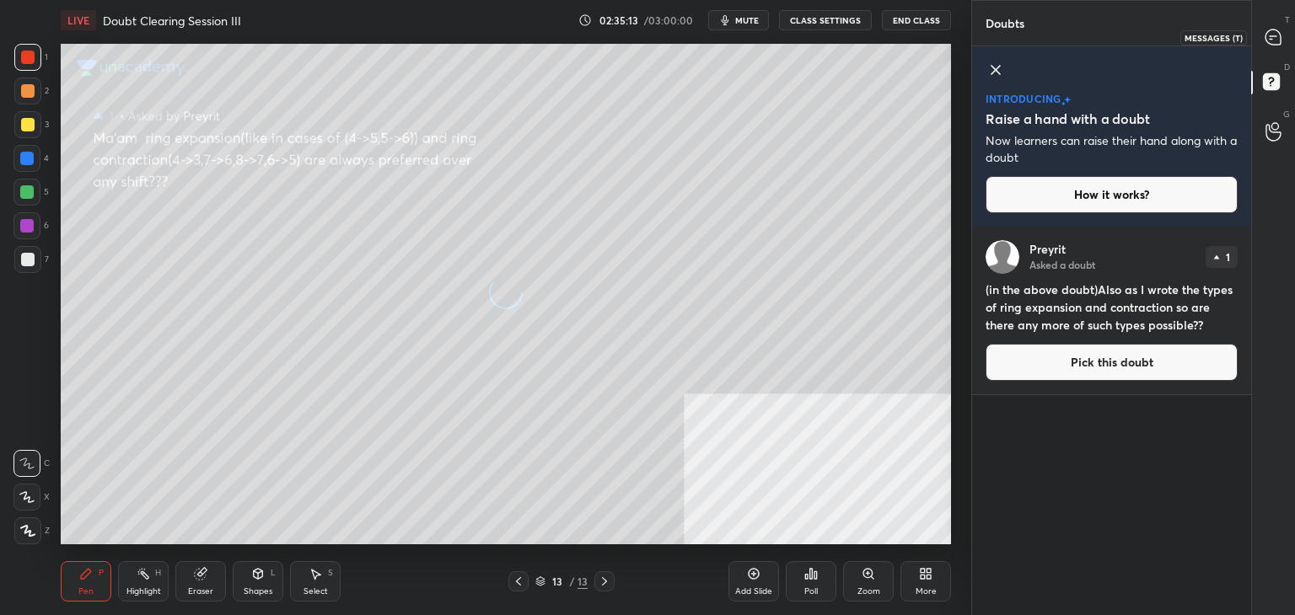
click at [1268, 36] on icon at bounding box center [1272, 36] width 15 height 15
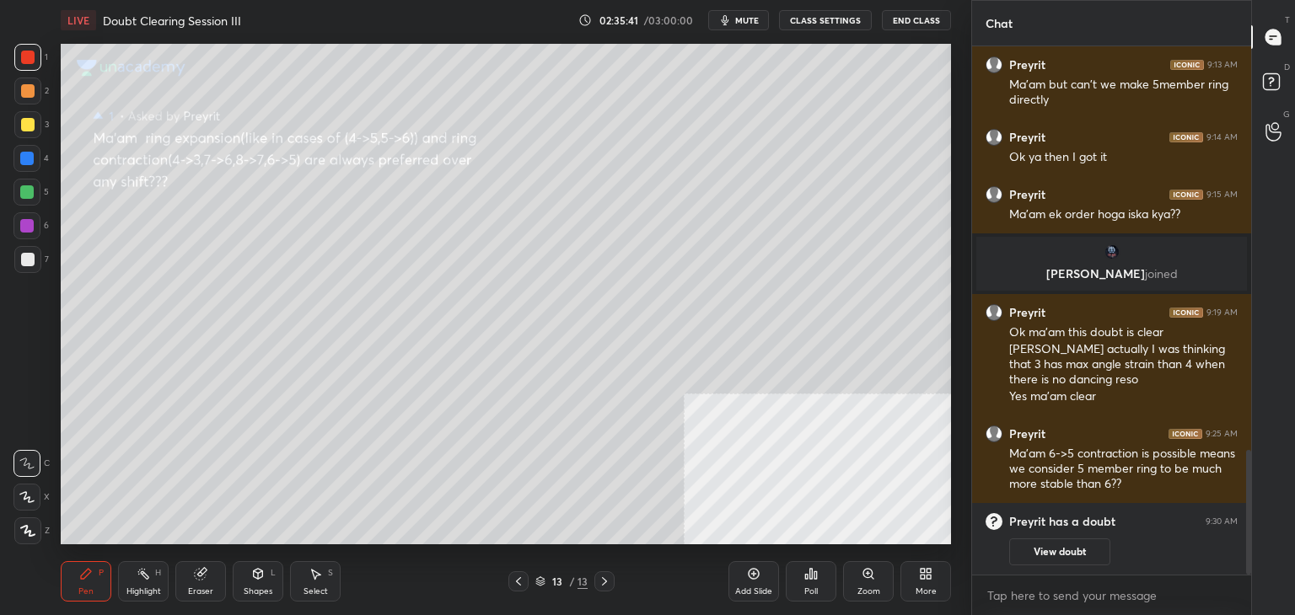
scroll to position [1709, 0]
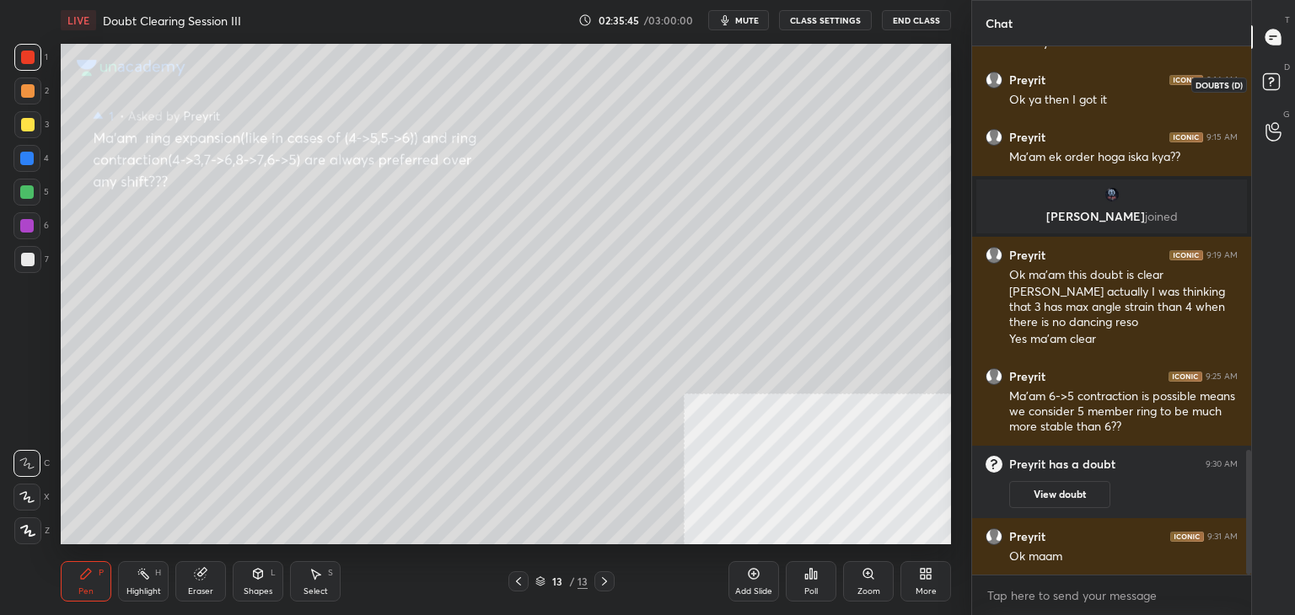
click at [1274, 87] on rect at bounding box center [1271, 82] width 16 height 16
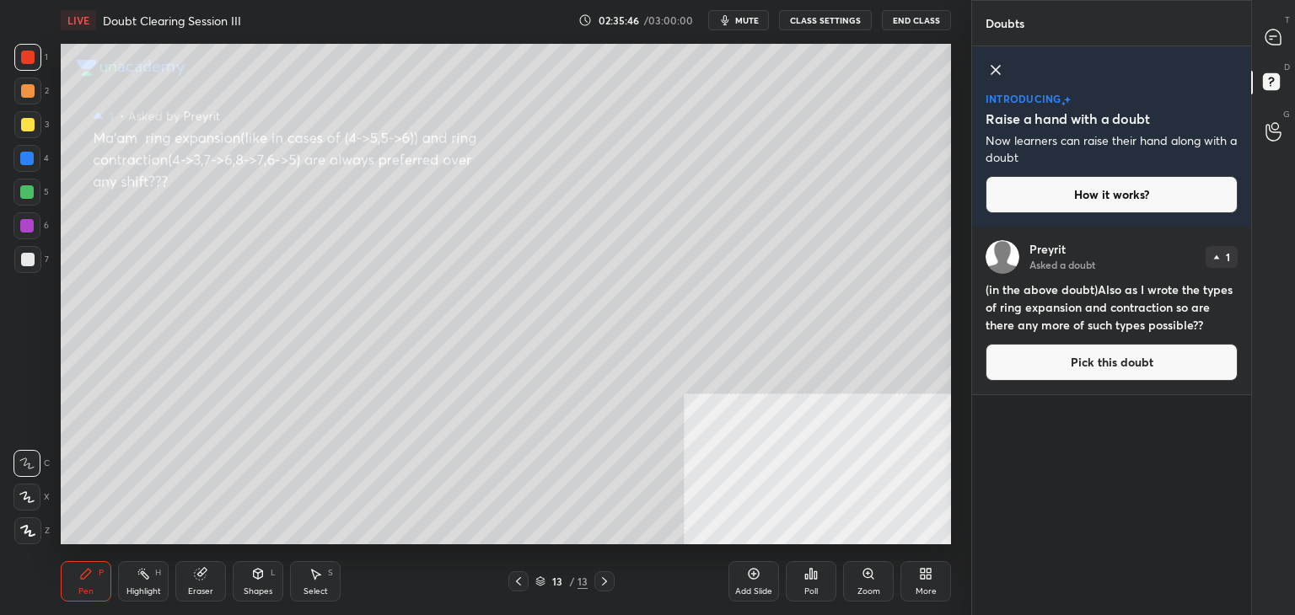
click at [1096, 354] on button "Pick this doubt" at bounding box center [1111, 362] width 252 height 37
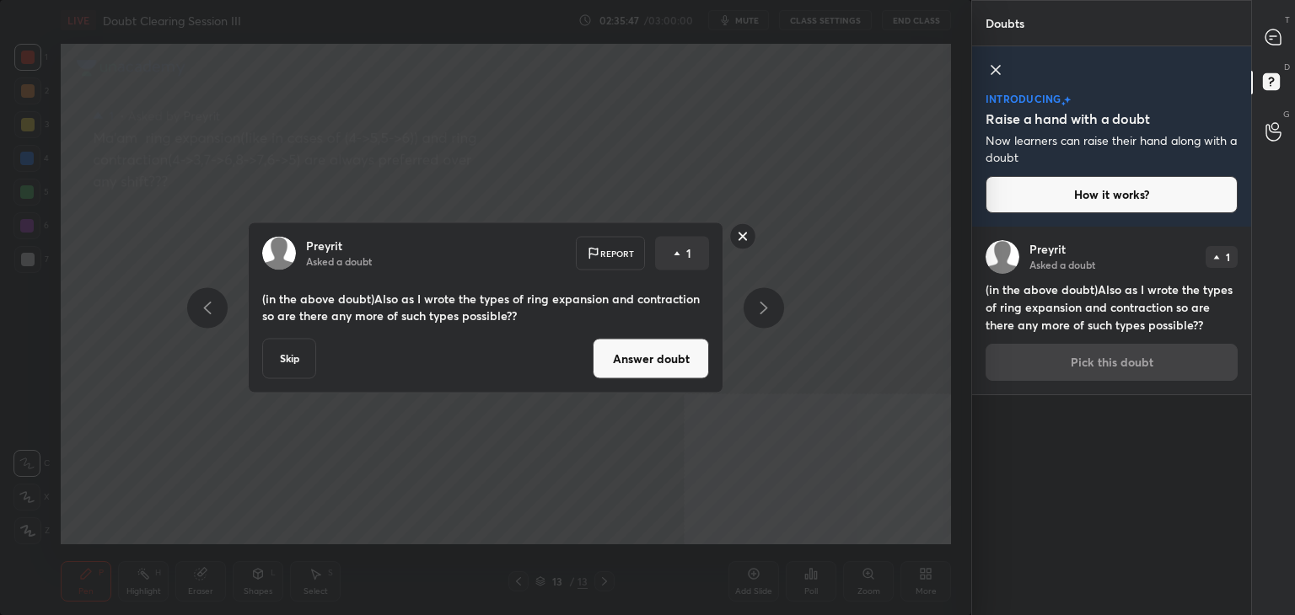
drag, startPoint x: 656, startPoint y: 365, endPoint x: 695, endPoint y: 358, distance: 40.2
click at [655, 362] on button "Answer doubt" at bounding box center [651, 359] width 116 height 40
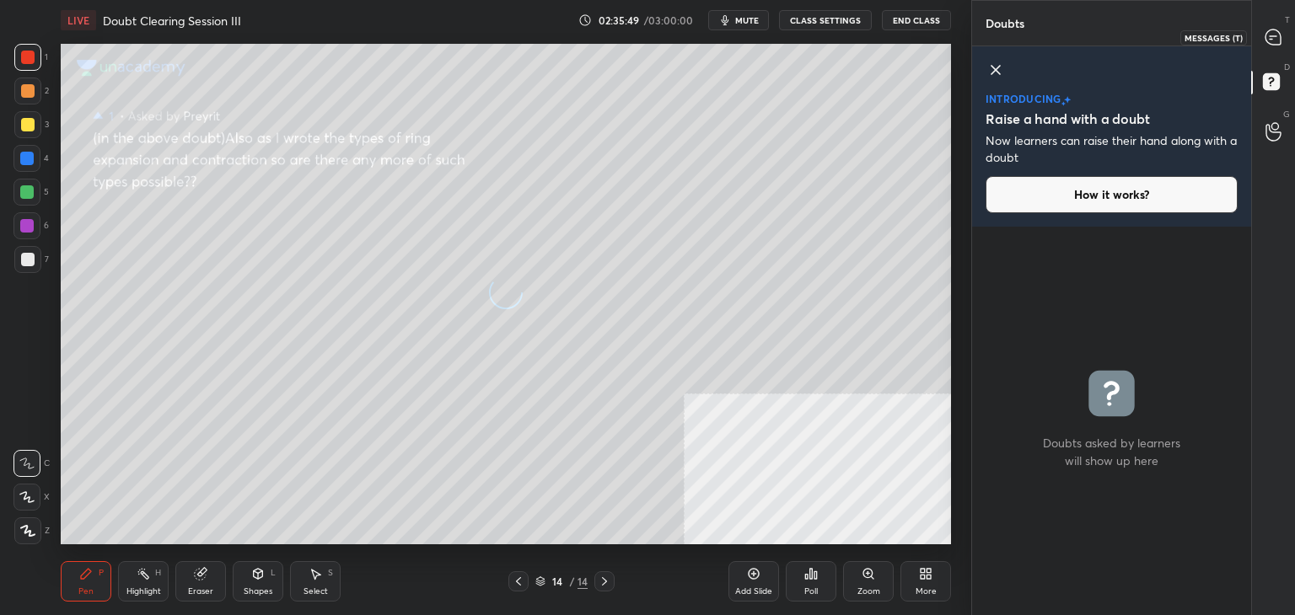
click at [1264, 48] on div at bounding box center [1274, 37] width 34 height 30
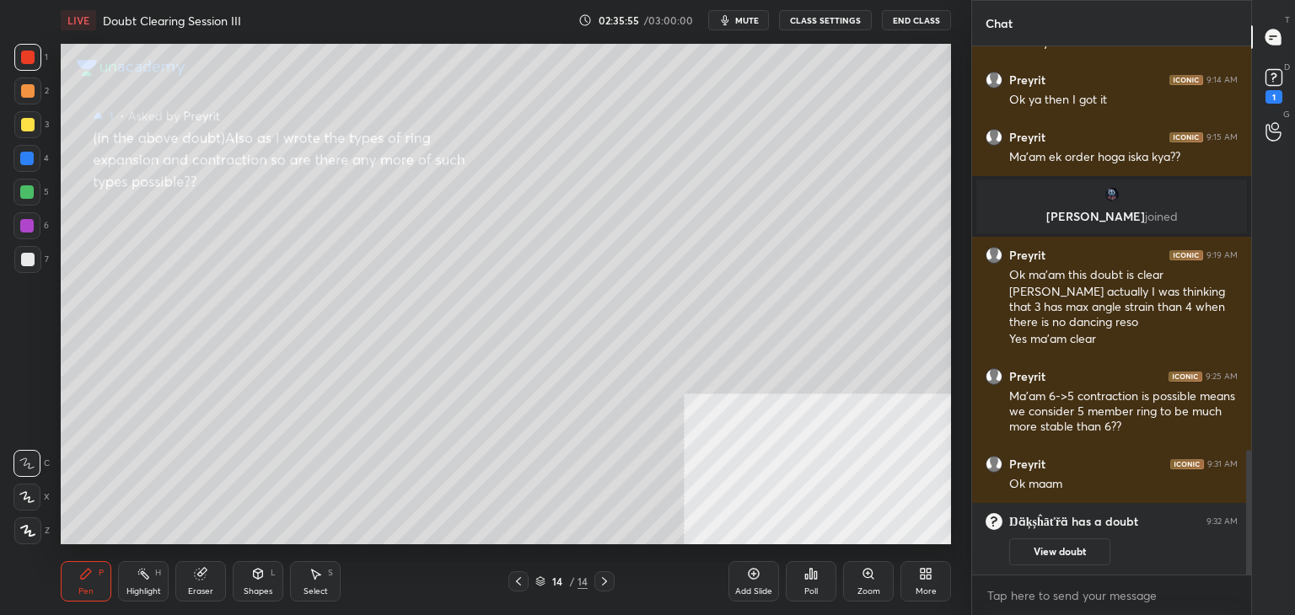
drag, startPoint x: 520, startPoint y: 572, endPoint x: 550, endPoint y: 593, distance: 35.8
click at [522, 573] on div at bounding box center [518, 581] width 20 height 20
click at [1261, 83] on icon at bounding box center [1273, 77] width 25 height 25
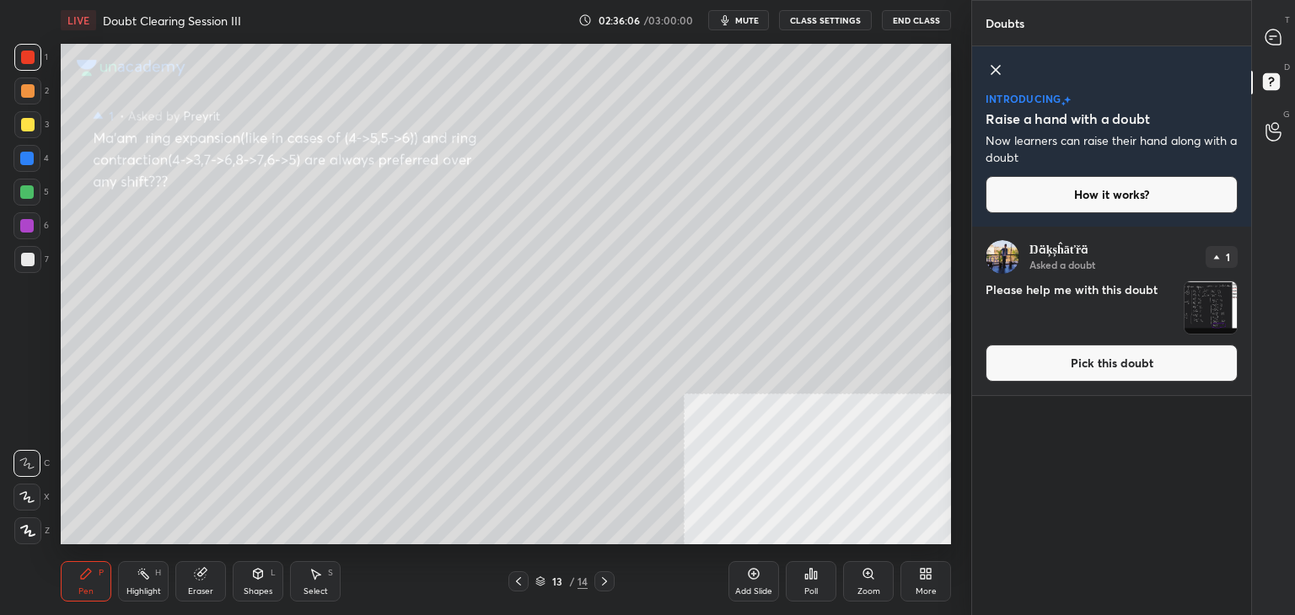
click at [1083, 370] on button "Pick this doubt" at bounding box center [1111, 363] width 252 height 37
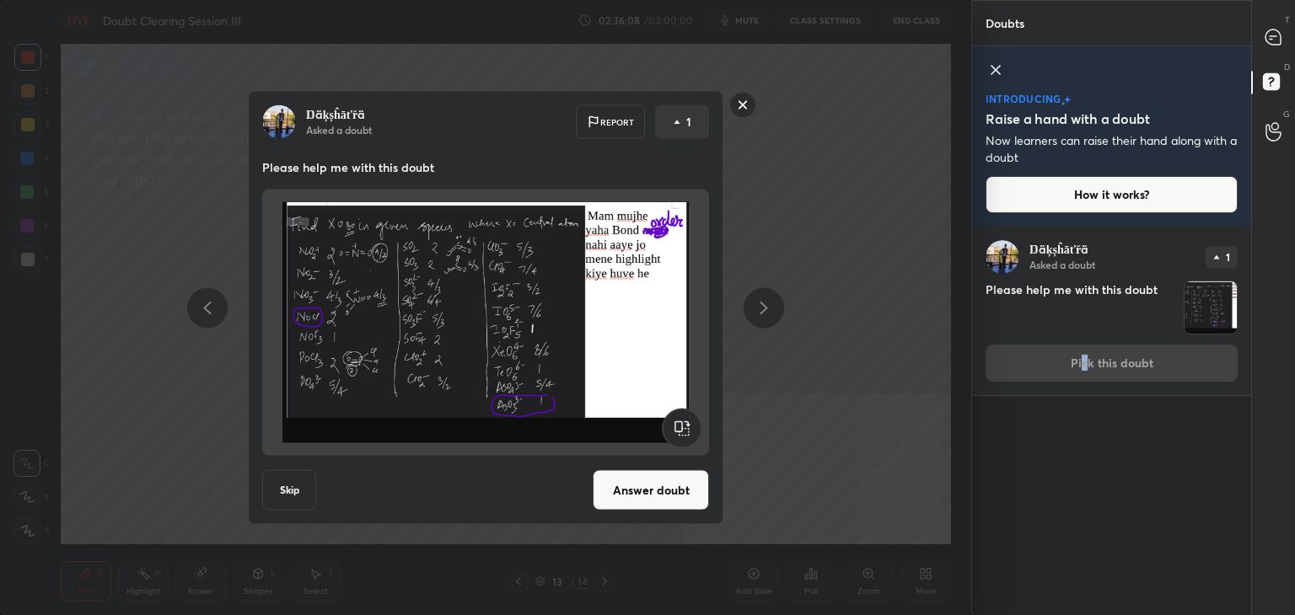
click at [630, 496] on button "Answer doubt" at bounding box center [651, 490] width 116 height 40
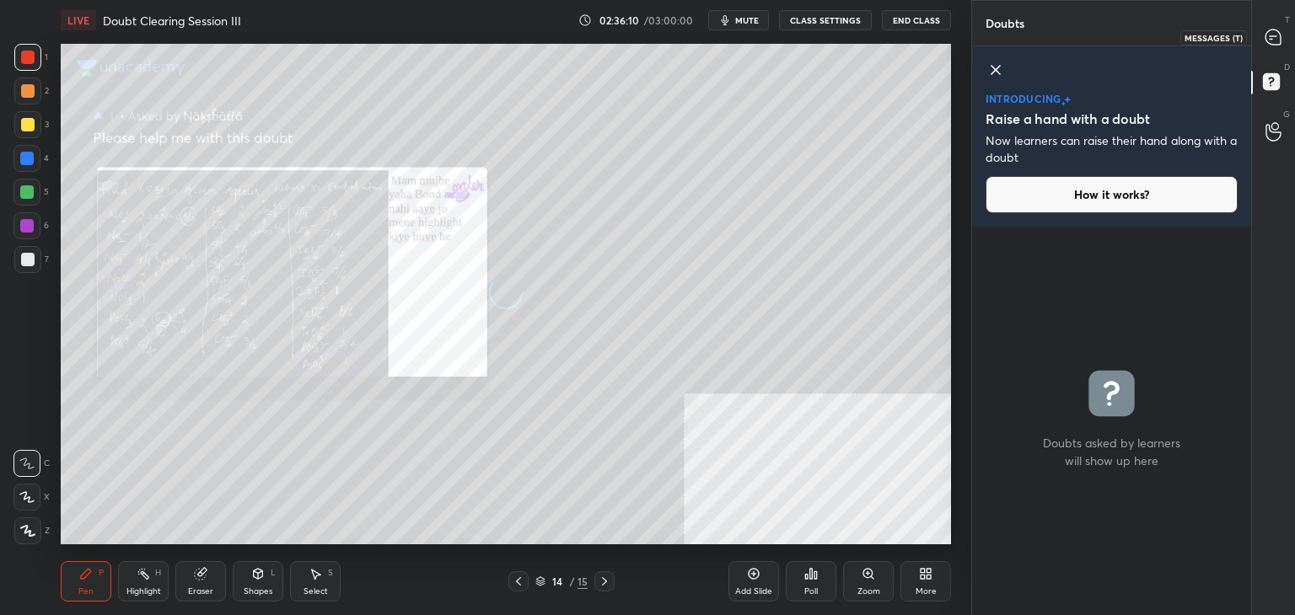
click at [1263, 38] on div at bounding box center [1274, 37] width 34 height 30
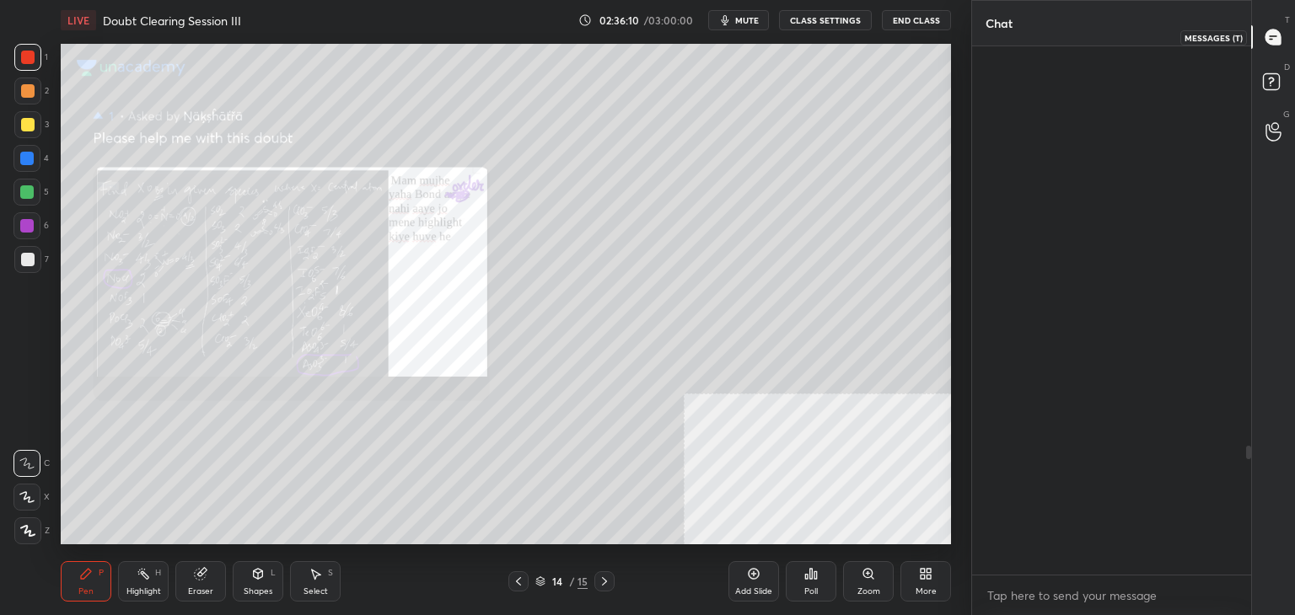
scroll to position [523, 274]
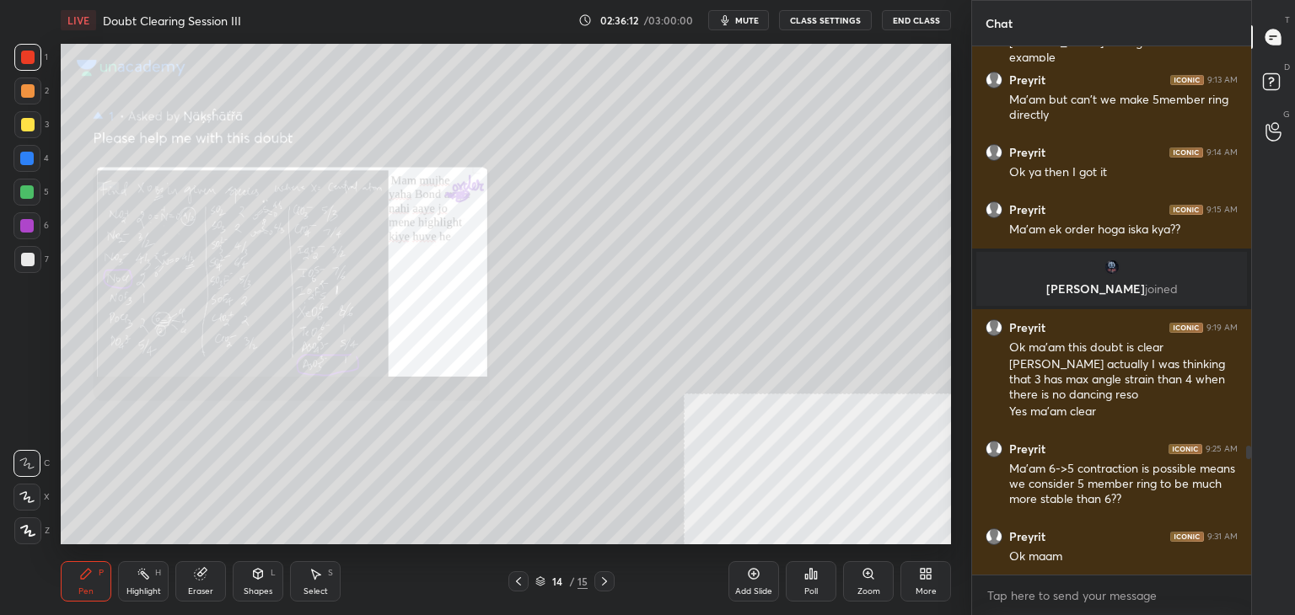
click at [862, 569] on icon at bounding box center [867, 573] width 13 height 13
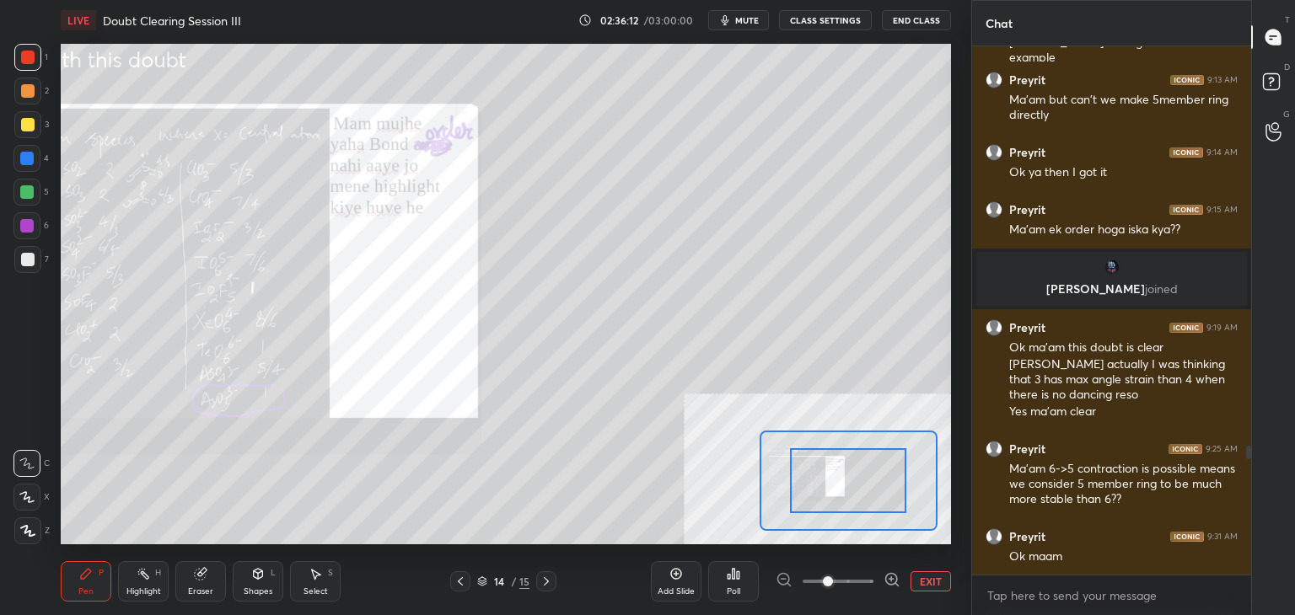
click at [854, 582] on span at bounding box center [837, 581] width 71 height 25
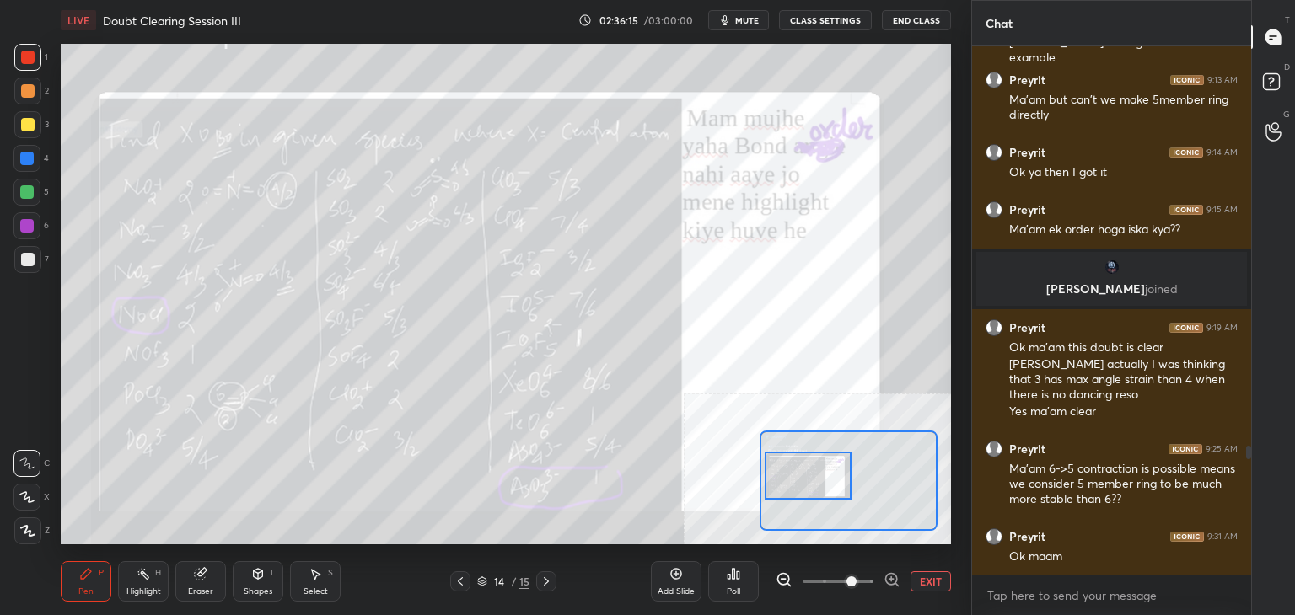
drag, startPoint x: 842, startPoint y: 498, endPoint x: 803, endPoint y: 492, distance: 39.2
click at [803, 492] on div at bounding box center [808, 476] width 88 height 48
click at [744, 27] on button "mute" at bounding box center [738, 20] width 61 height 20
click at [755, 16] on span "unmute" at bounding box center [745, 20] width 36 height 12
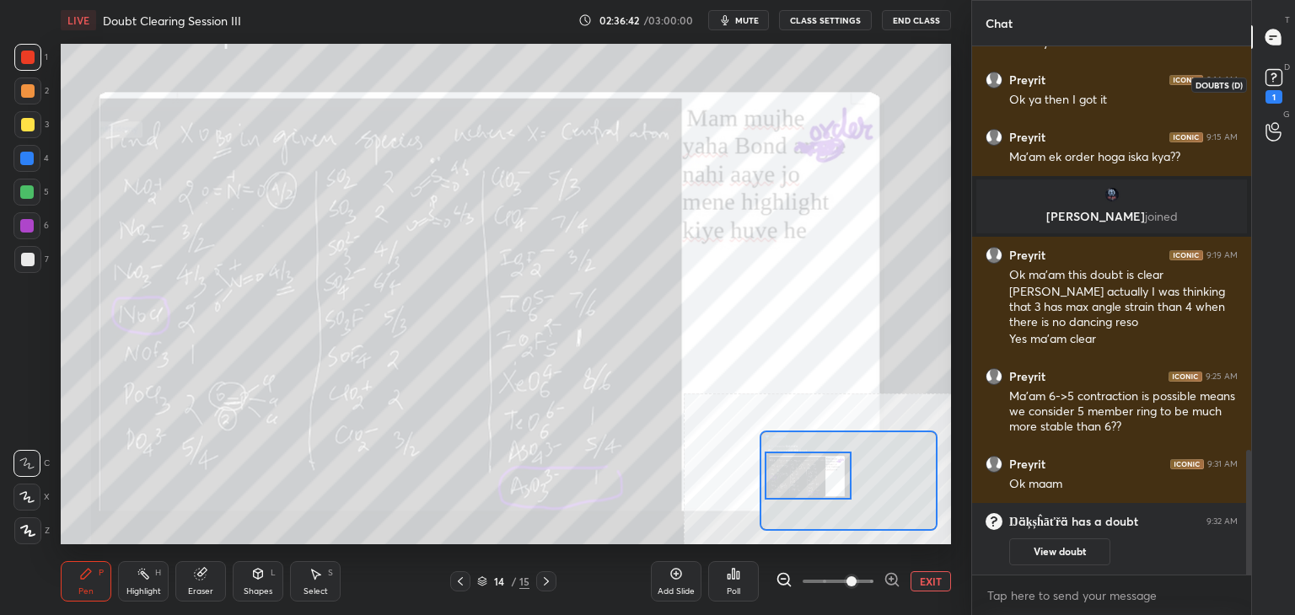
click at [1263, 77] on icon at bounding box center [1273, 77] width 25 height 25
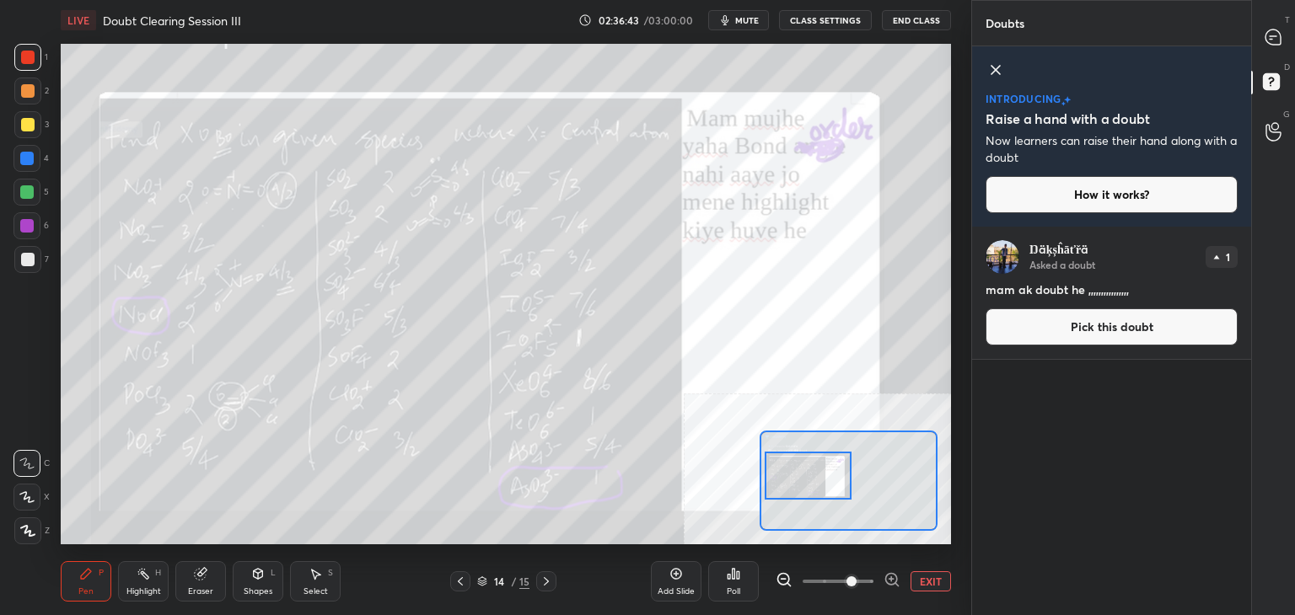
click at [1049, 327] on button "Pick this doubt" at bounding box center [1111, 326] width 252 height 37
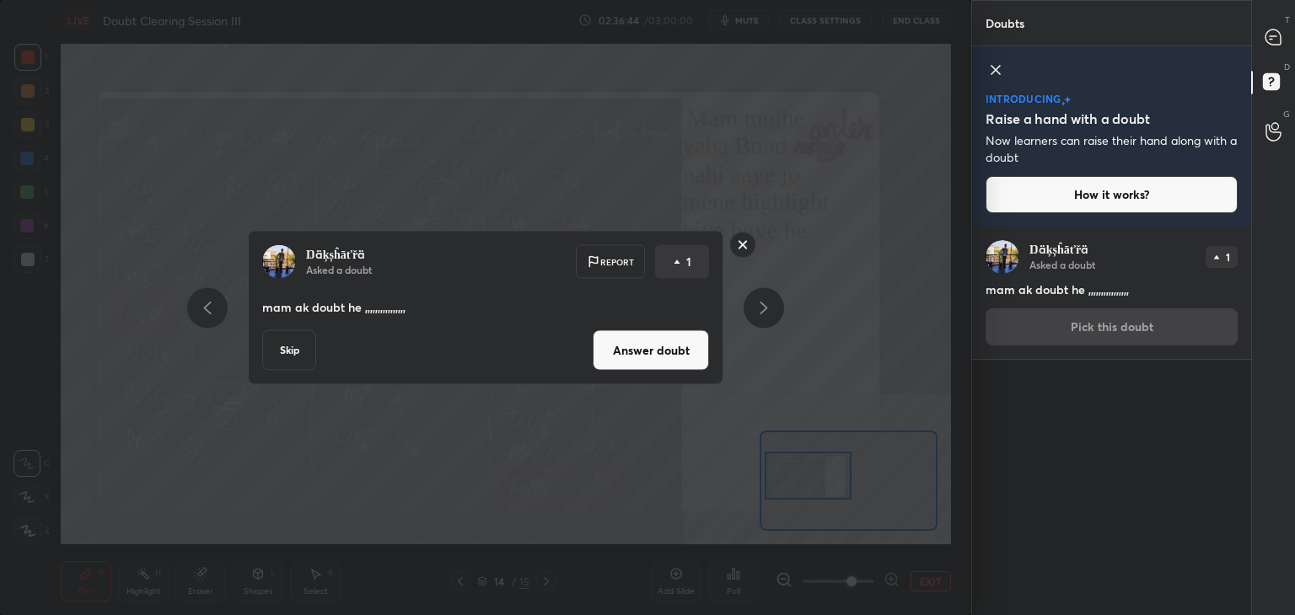
click at [659, 355] on button "Answer doubt" at bounding box center [651, 350] width 116 height 40
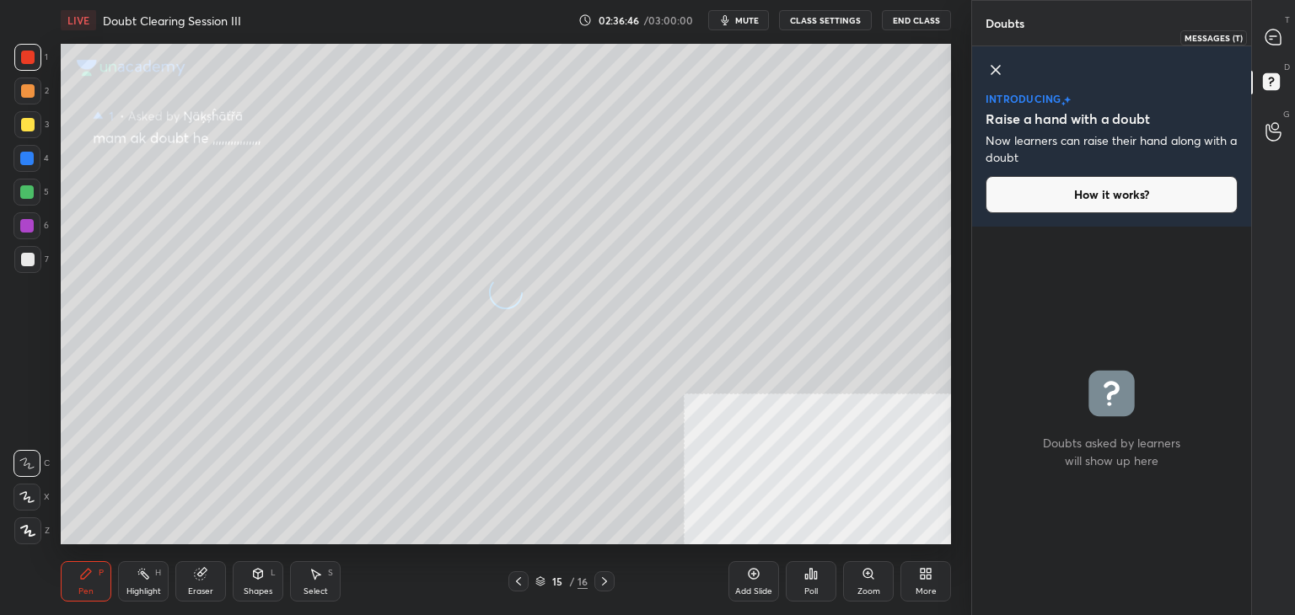
click at [1274, 39] on icon at bounding box center [1272, 36] width 15 height 15
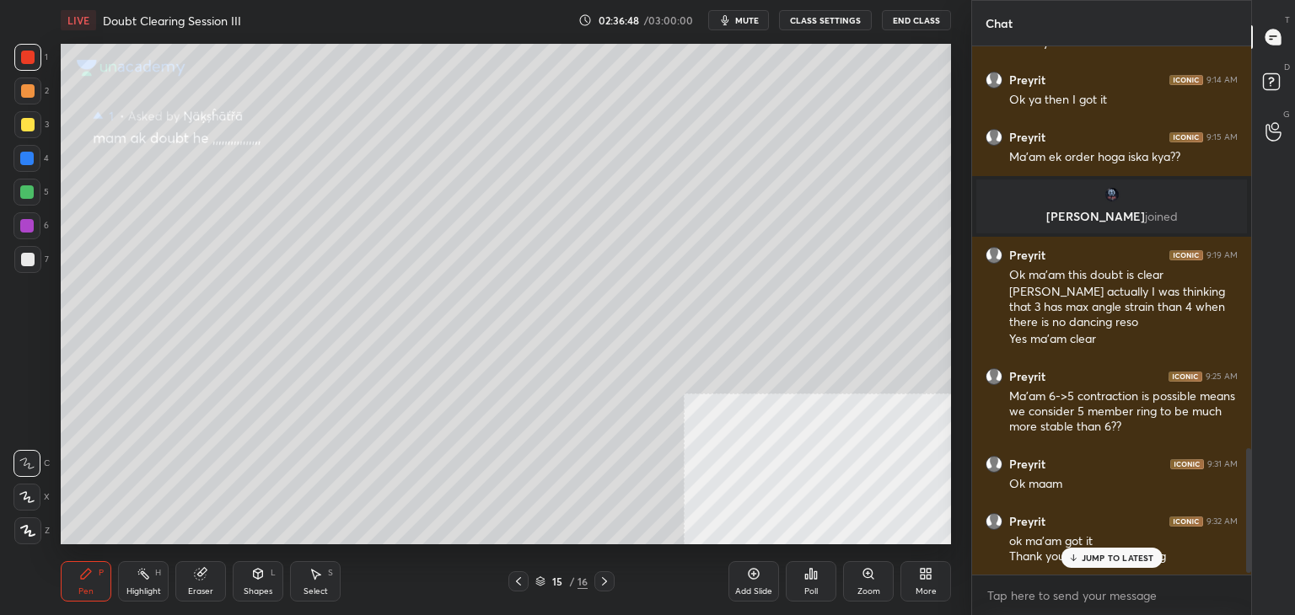
drag, startPoint x: 1247, startPoint y: 471, endPoint x: 1251, endPoint y: 496, distance: 24.8
click at [1251, 496] on div "Chat Preyrit 9:12 AM Ma'am talking about 2nd example Preyrit 9:13 AM Ma'am but …" at bounding box center [1133, 307] width 324 height 615
drag, startPoint x: 517, startPoint y: 579, endPoint x: 549, endPoint y: 557, distance: 38.8
click at [519, 577] on icon at bounding box center [518, 581] width 13 height 13
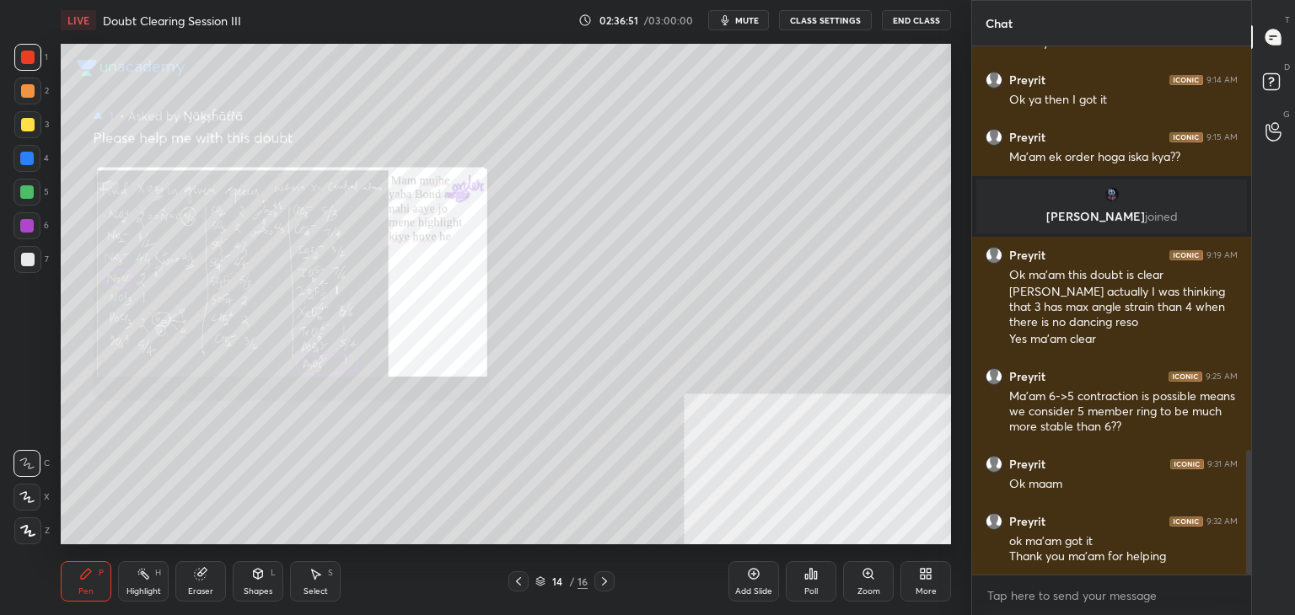
click at [875, 582] on div "Zoom" at bounding box center [868, 581] width 51 height 40
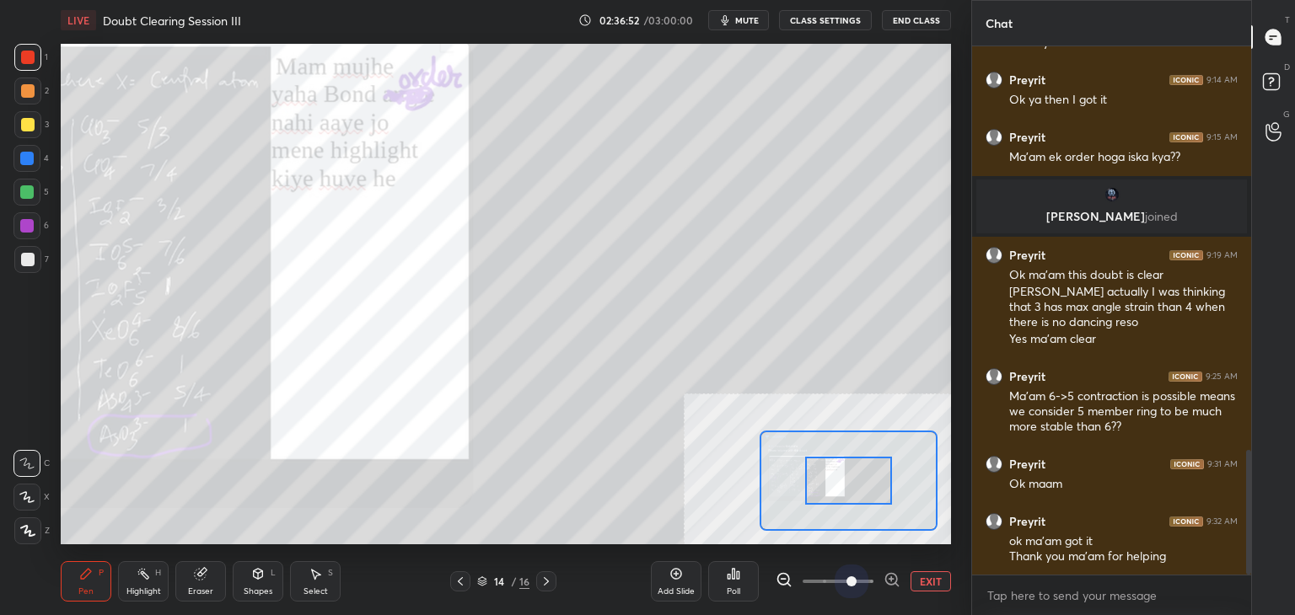
click at [860, 584] on span at bounding box center [837, 581] width 71 height 25
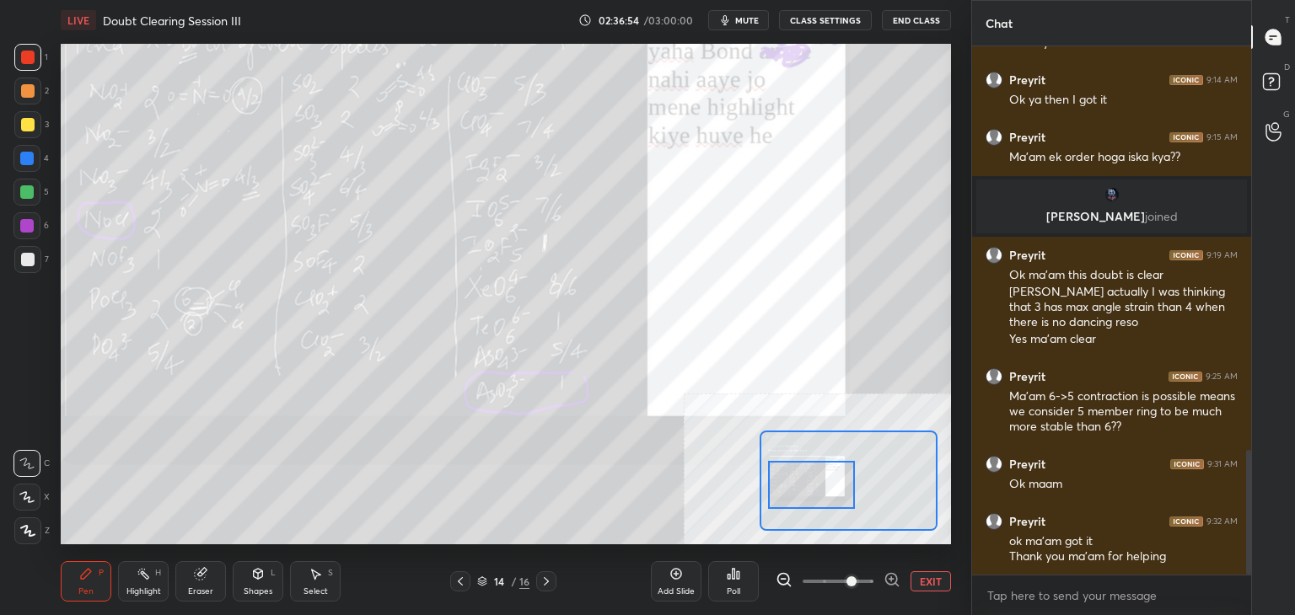
drag, startPoint x: 801, startPoint y: 463, endPoint x: 819, endPoint y: 470, distance: 20.0
click at [819, 470] on div at bounding box center [812, 485] width 88 height 48
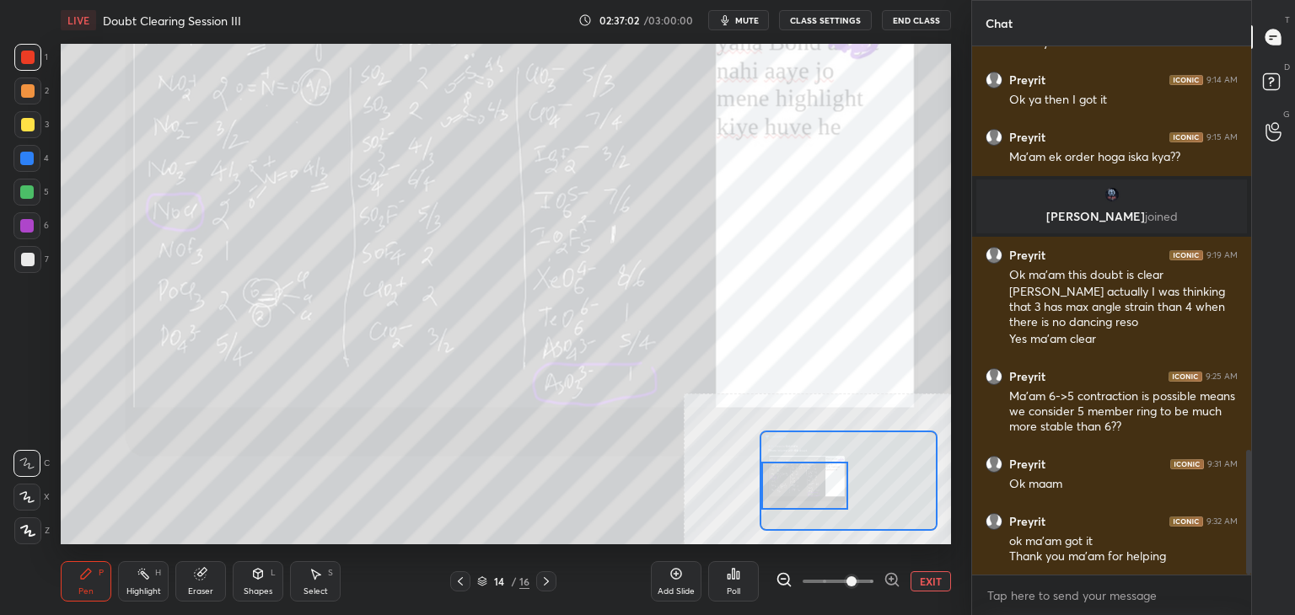
drag, startPoint x: 791, startPoint y: 467, endPoint x: 783, endPoint y: 473, distance: 9.6
click at [783, 473] on div at bounding box center [805, 486] width 88 height 48
drag, startPoint x: 928, startPoint y: 586, endPoint x: 934, endPoint y: 613, distance: 27.6
click at [926, 589] on button "EXIT" at bounding box center [930, 581] width 40 height 20
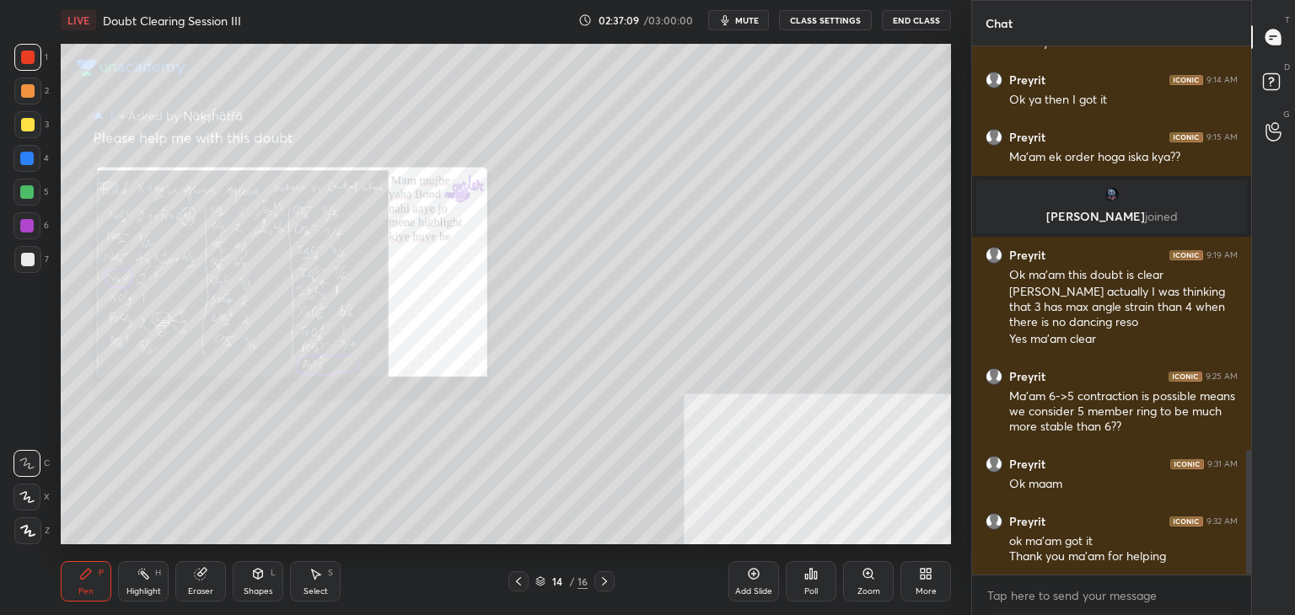
drag, startPoint x: 25, startPoint y: 129, endPoint x: 51, endPoint y: 136, distance: 27.0
click at [24, 126] on div at bounding box center [27, 124] width 27 height 27
click at [860, 577] on div "Zoom" at bounding box center [868, 581] width 51 height 40
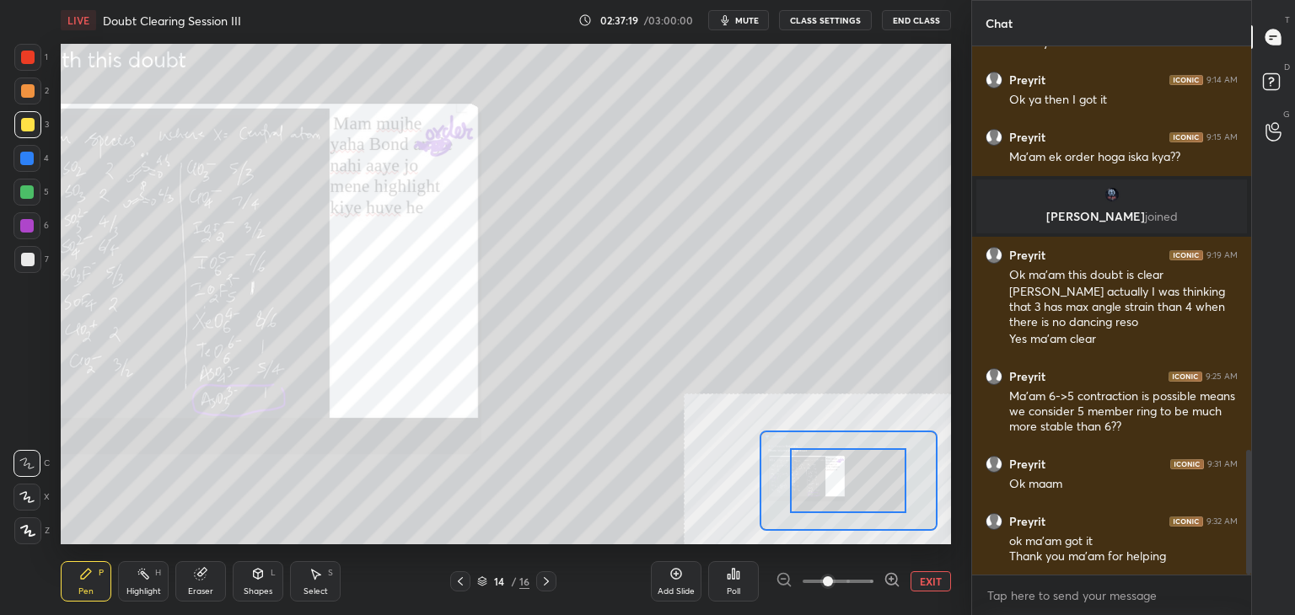
drag, startPoint x: 860, startPoint y: 577, endPoint x: 866, endPoint y: 566, distance: 12.9
click at [860, 582] on span at bounding box center [837, 581] width 71 height 25
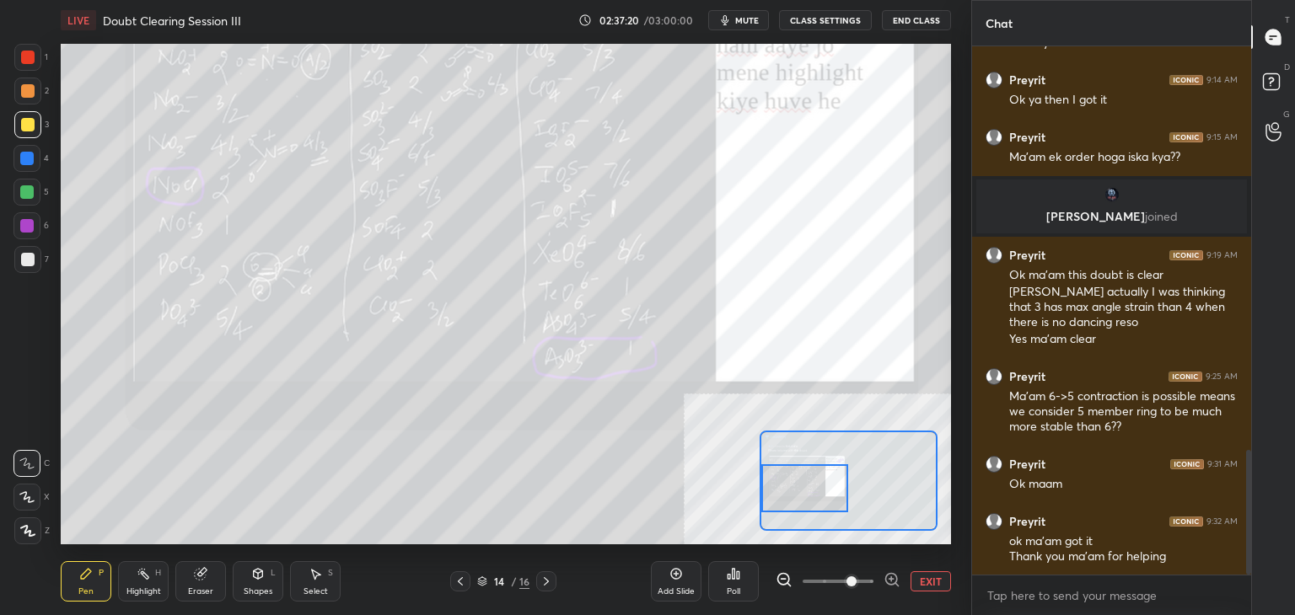
drag, startPoint x: 813, startPoint y: 495, endPoint x: 786, endPoint y: 499, distance: 27.3
click at [786, 499] on div at bounding box center [805, 488] width 88 height 48
click at [924, 577] on button "EXIT" at bounding box center [930, 581] width 40 height 20
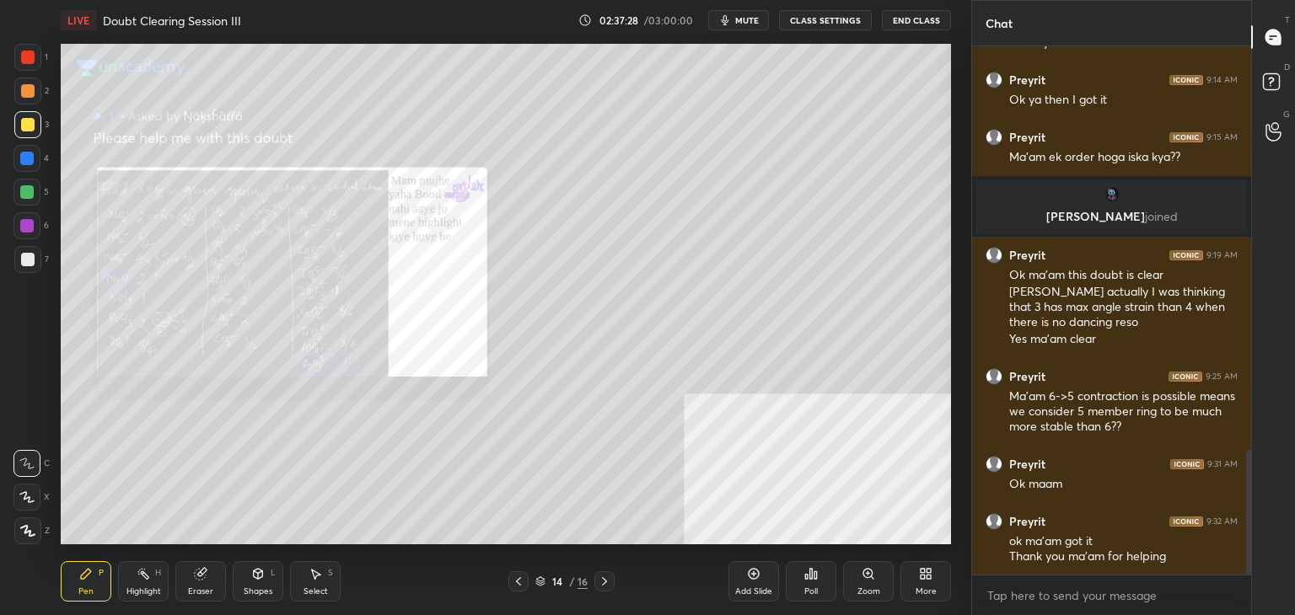
click at [749, 19] on span "mute" at bounding box center [747, 20] width 24 height 12
click at [764, 21] on span "unmute" at bounding box center [745, 20] width 36 height 12
click at [202, 566] on div "Eraser" at bounding box center [200, 581] width 51 height 40
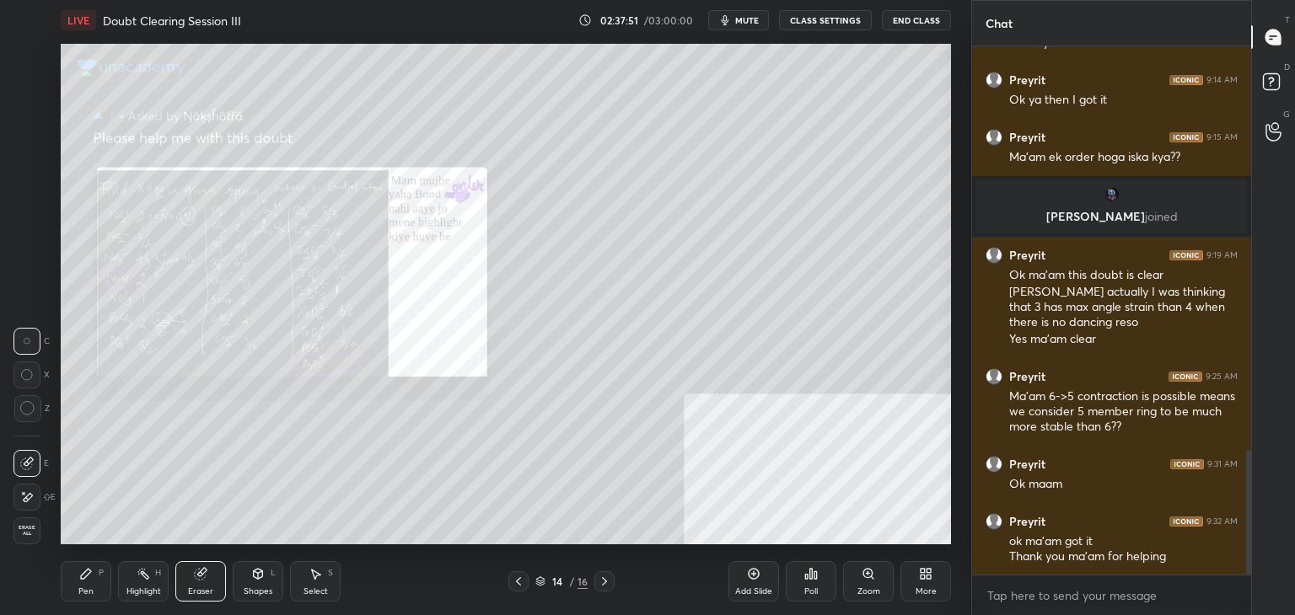
click at [83, 577] on icon at bounding box center [86, 574] width 10 height 10
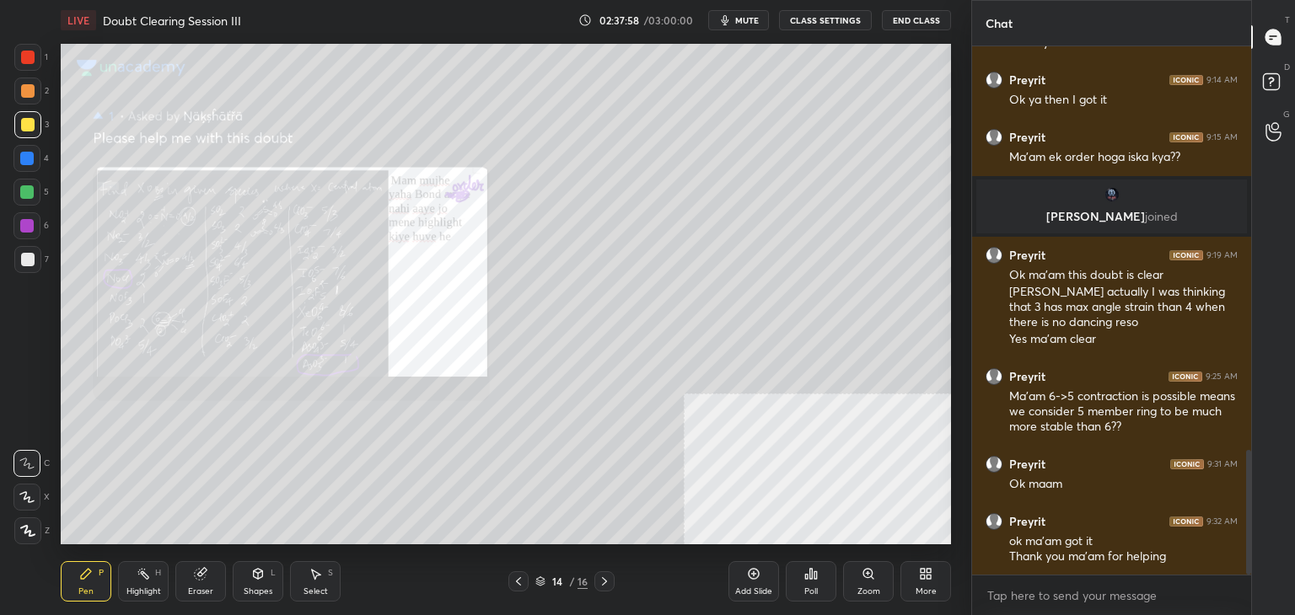
drag, startPoint x: 25, startPoint y: 94, endPoint x: 29, endPoint y: 105, distance: 11.0
click at [27, 88] on div at bounding box center [27, 90] width 13 height 13
click at [24, 64] on div at bounding box center [27, 57] width 27 height 27
drag, startPoint x: 330, startPoint y: 560, endPoint x: 345, endPoint y: 547, distance: 19.7
click at [331, 560] on div "Pen P Highlight H Eraser Shapes L Select S 14 / 16 Add Slide Poll Zoom More" at bounding box center [506, 581] width 890 height 67
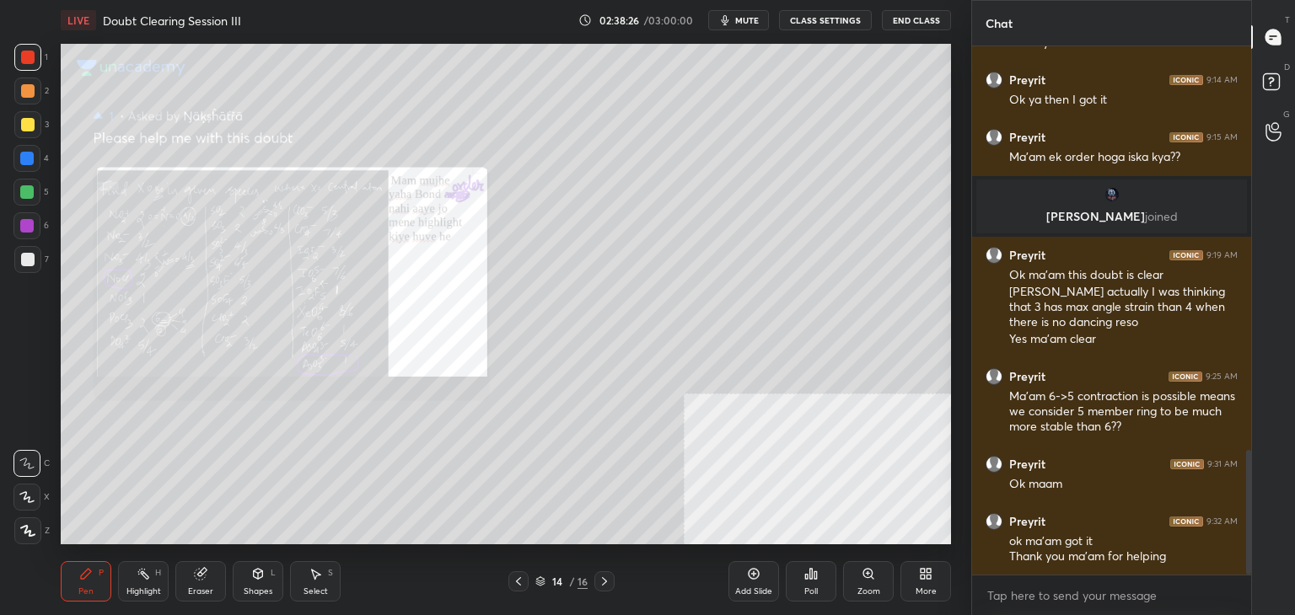
click at [300, 577] on div "Select S" at bounding box center [315, 581] width 51 height 40
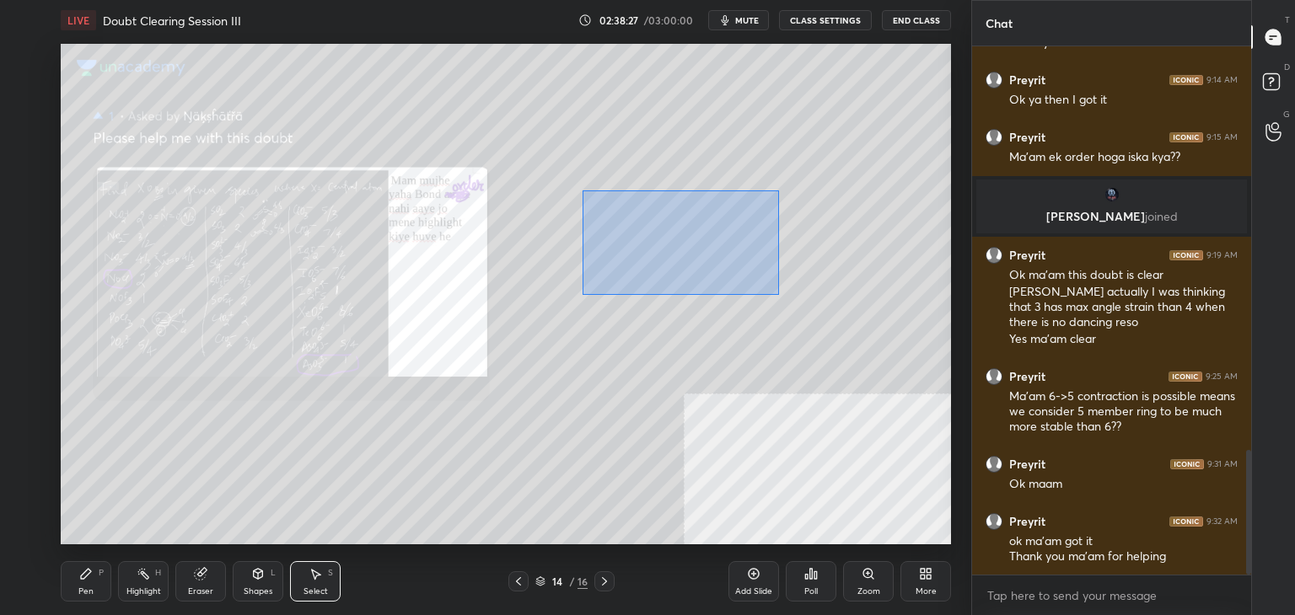
drag, startPoint x: 582, startPoint y: 190, endPoint x: 765, endPoint y: 287, distance: 207.4
click at [795, 309] on div "0 ° Undo Copy Duplicate Duplicate to new slide Delete" at bounding box center [506, 294] width 890 height 501
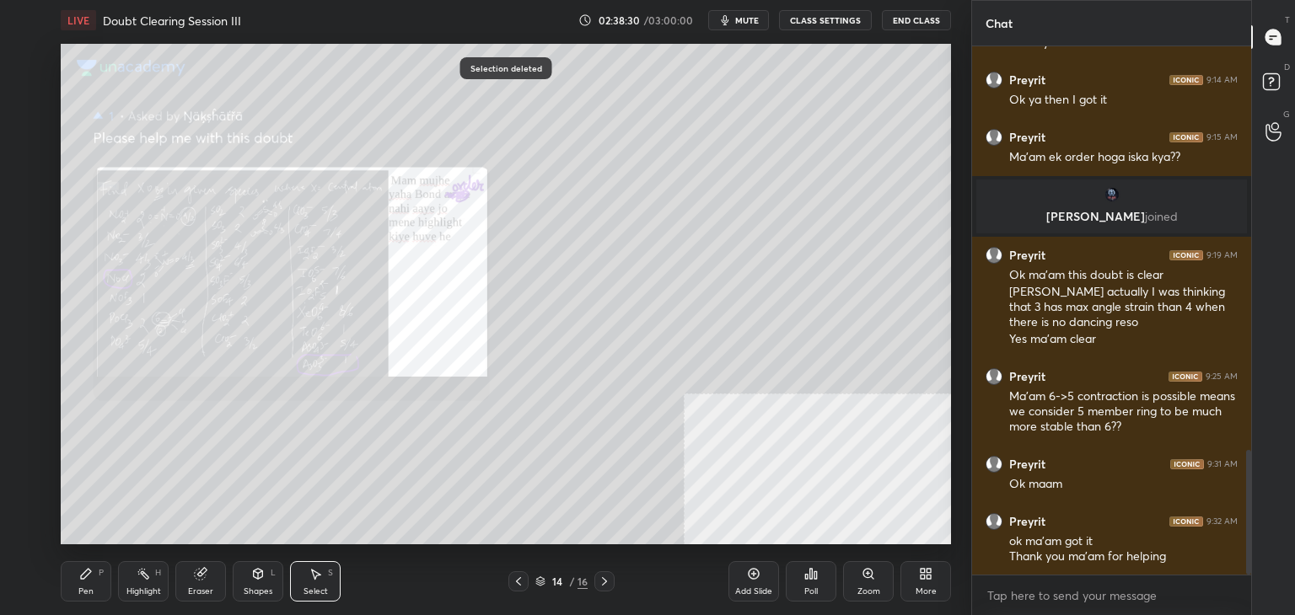
drag, startPoint x: 103, startPoint y: 587, endPoint x: 107, endPoint y: 579, distance: 9.4
click at [103, 587] on div "Pen P" at bounding box center [86, 581] width 51 height 40
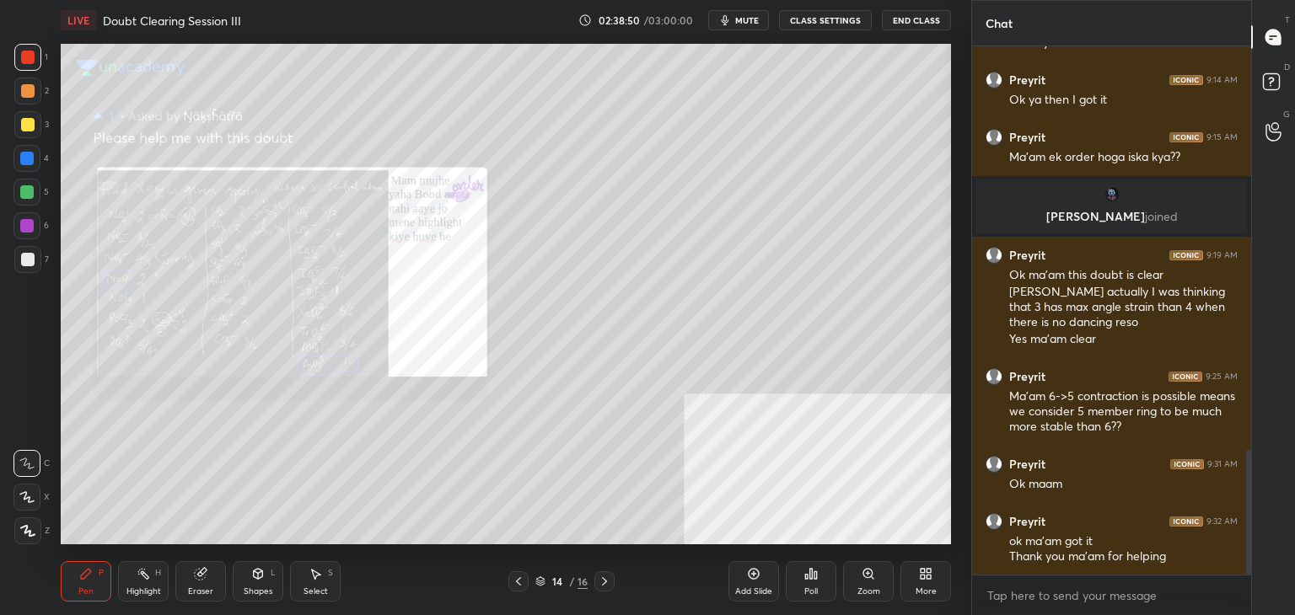
click at [33, 98] on div at bounding box center [27, 91] width 27 height 27
click at [37, 58] on div at bounding box center [27, 57] width 27 height 27
click at [750, 19] on span "mute" at bounding box center [747, 20] width 24 height 12
click at [596, 584] on div at bounding box center [604, 581] width 20 height 20
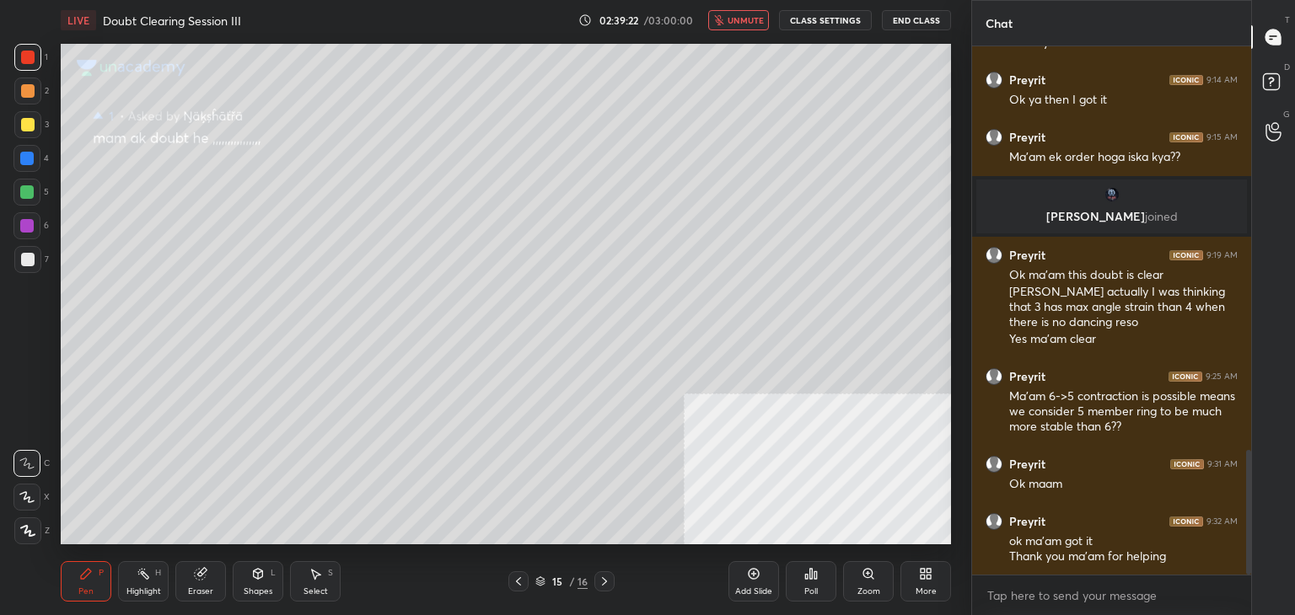
click at [596, 584] on div at bounding box center [604, 581] width 20 height 20
click at [1276, 135] on icon at bounding box center [1273, 131] width 16 height 19
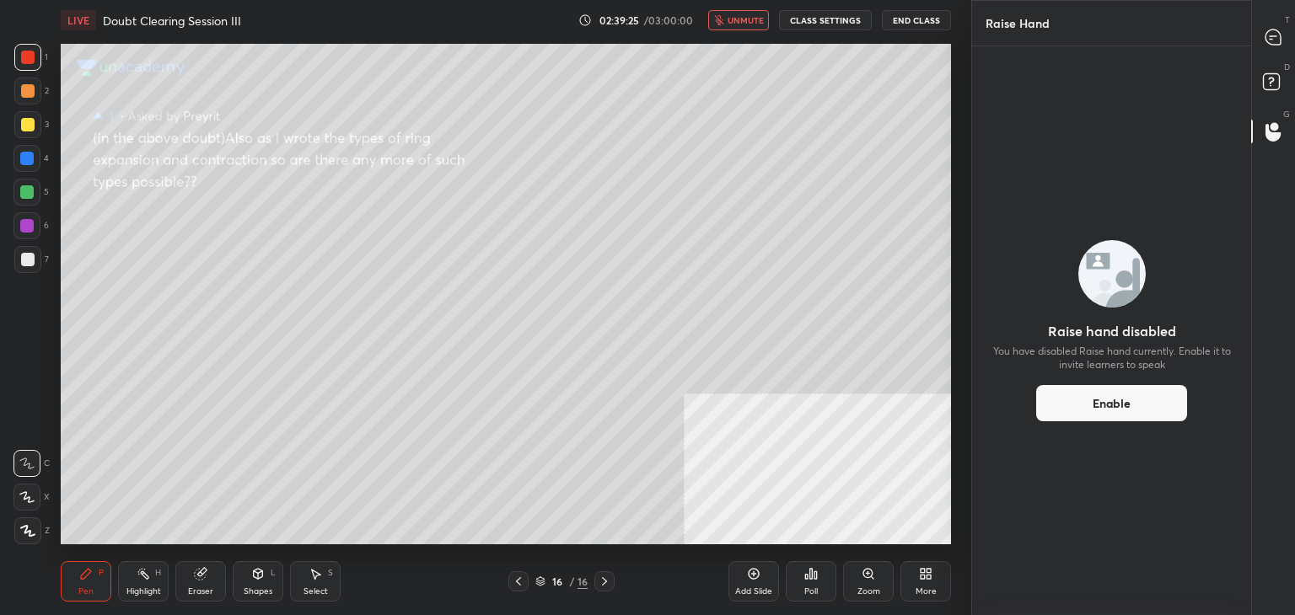
click at [1282, 68] on div "D Doubts (D)" at bounding box center [1273, 84] width 43 height 47
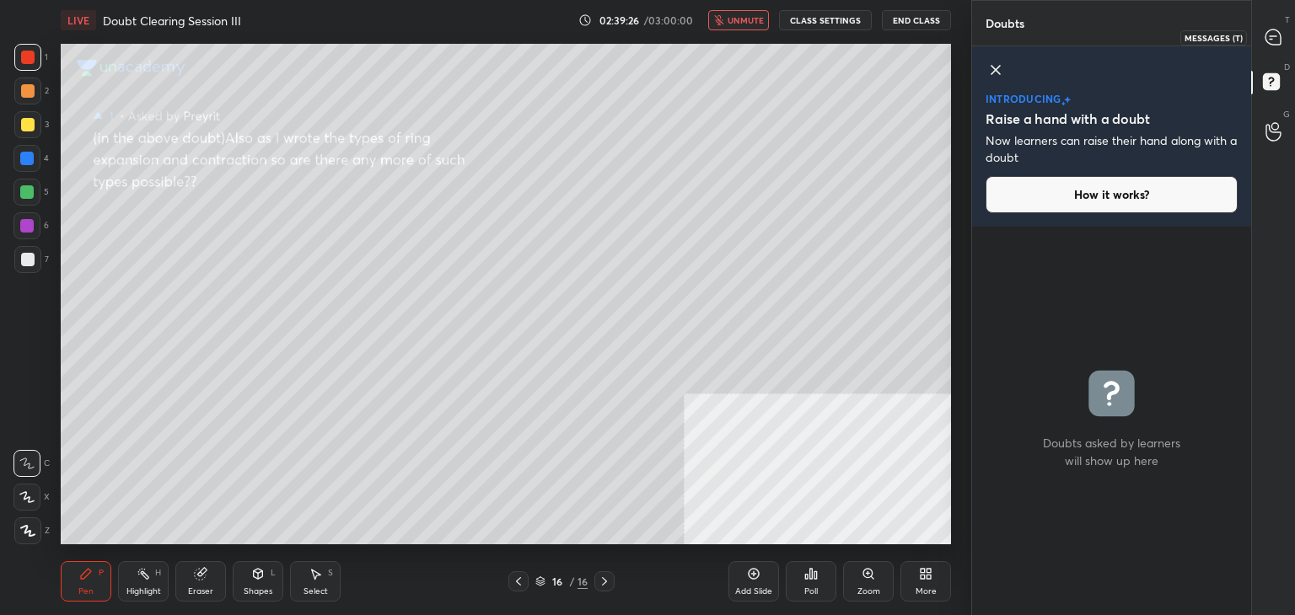
click at [1268, 43] on icon at bounding box center [1272, 36] width 15 height 15
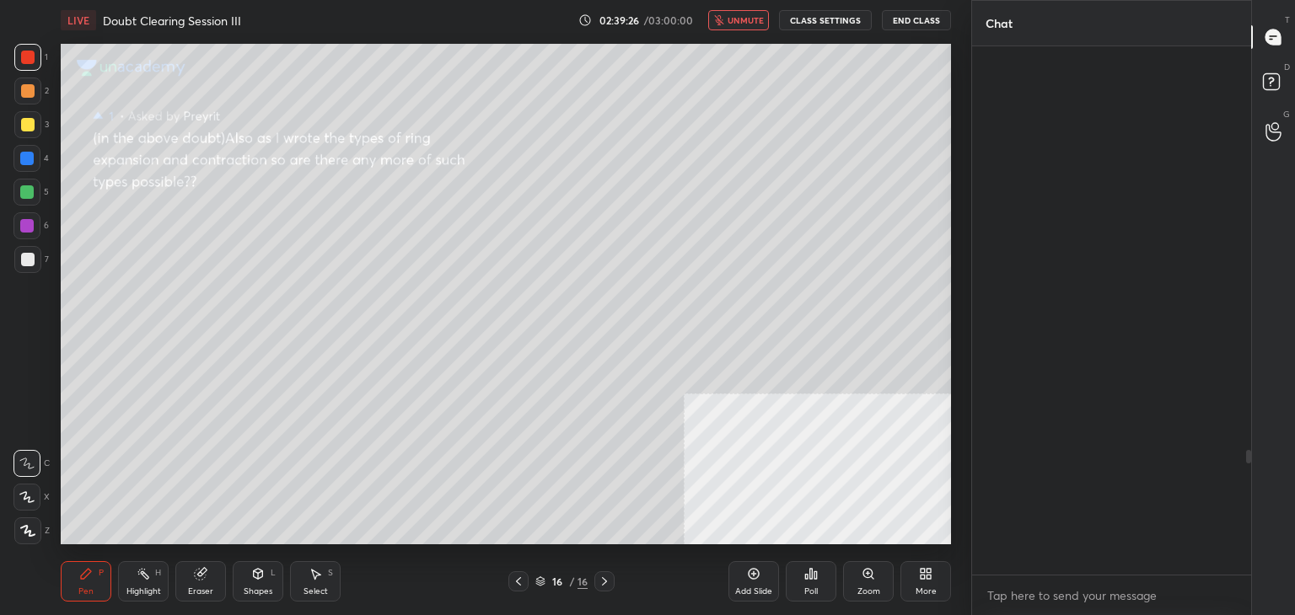
scroll to position [523, 274]
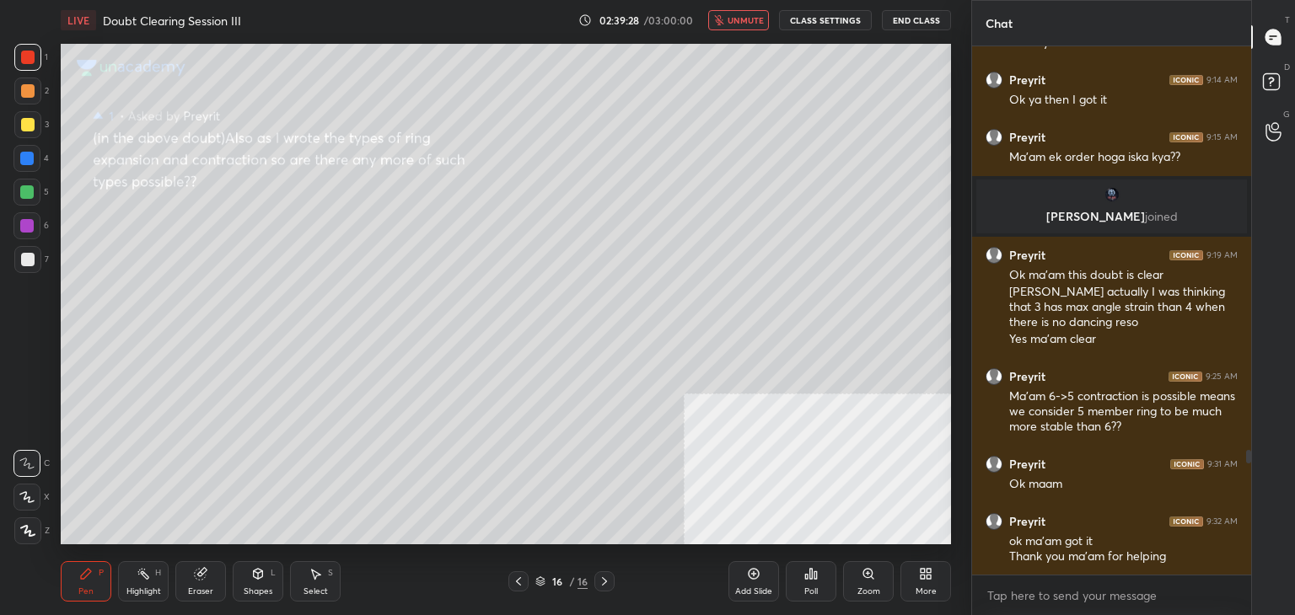
click at [523, 580] on icon at bounding box center [518, 581] width 13 height 13
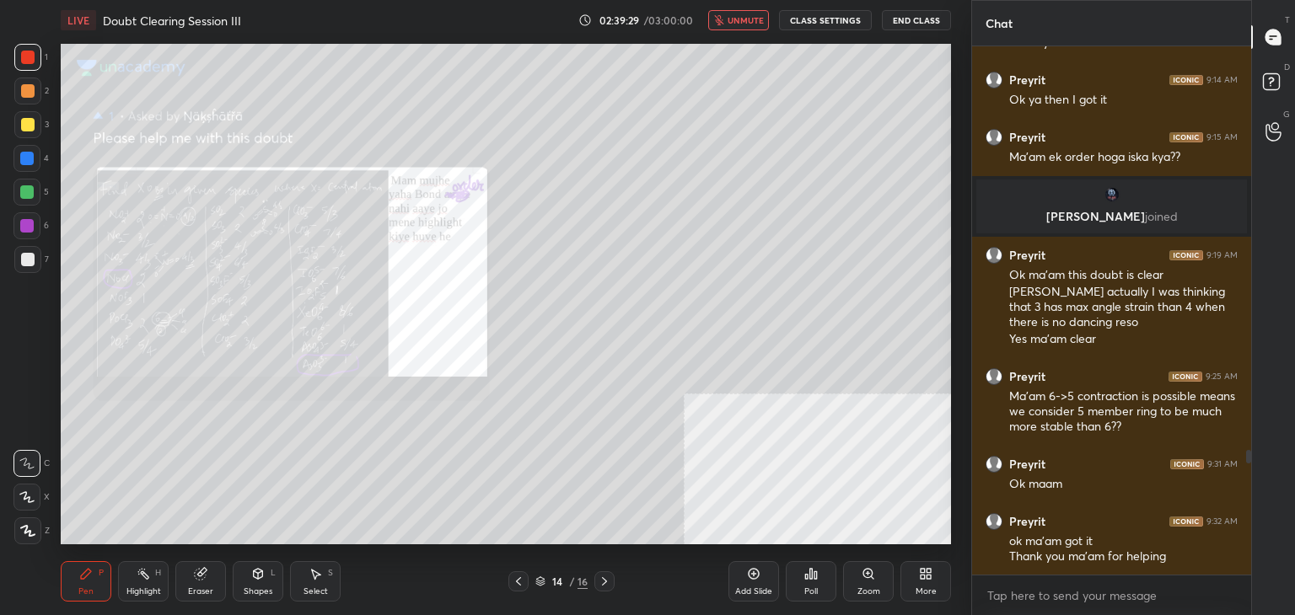
click at [523, 580] on icon at bounding box center [518, 581] width 13 height 13
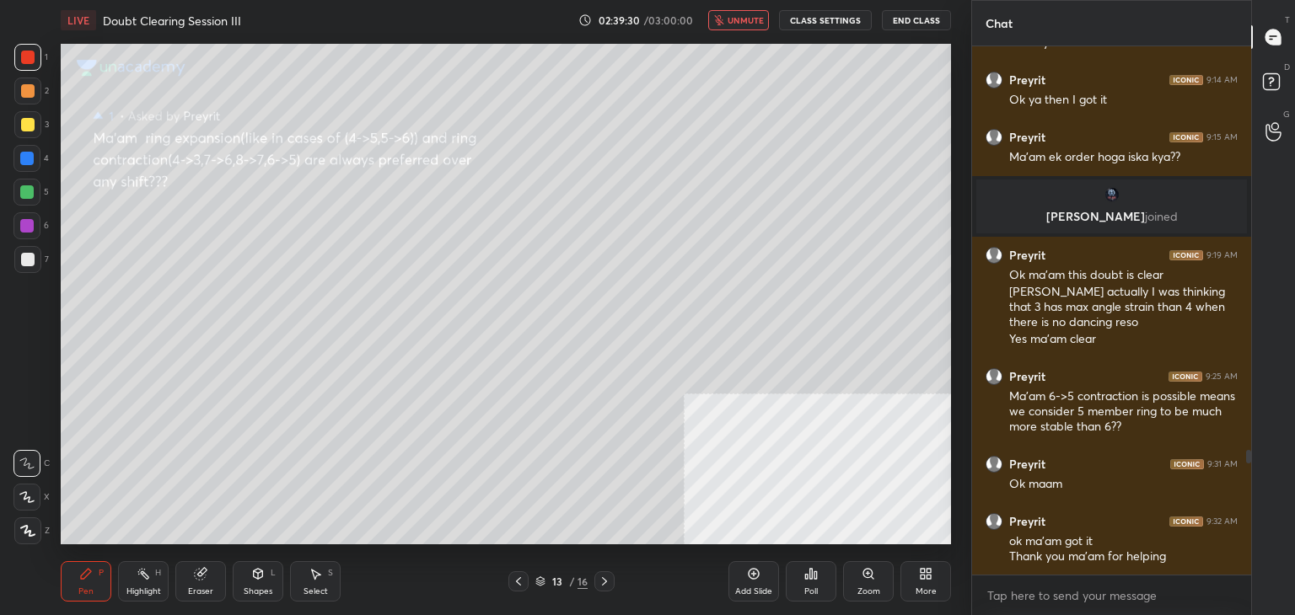
click at [603, 577] on icon at bounding box center [604, 581] width 13 height 13
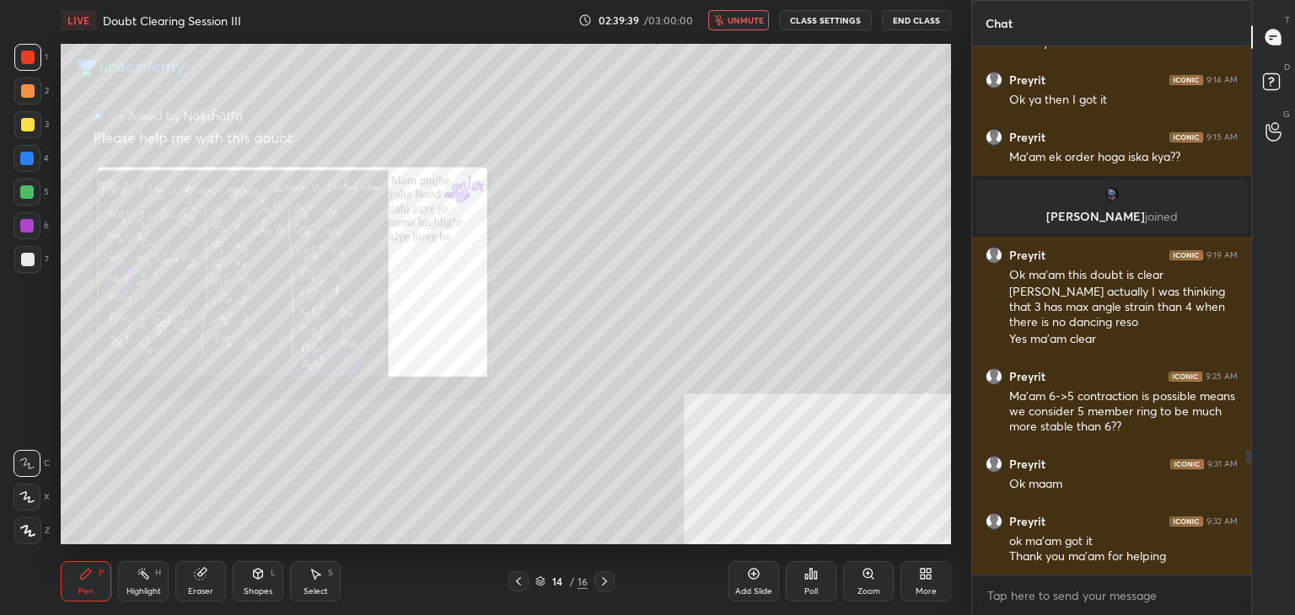
scroll to position [1782, 0]
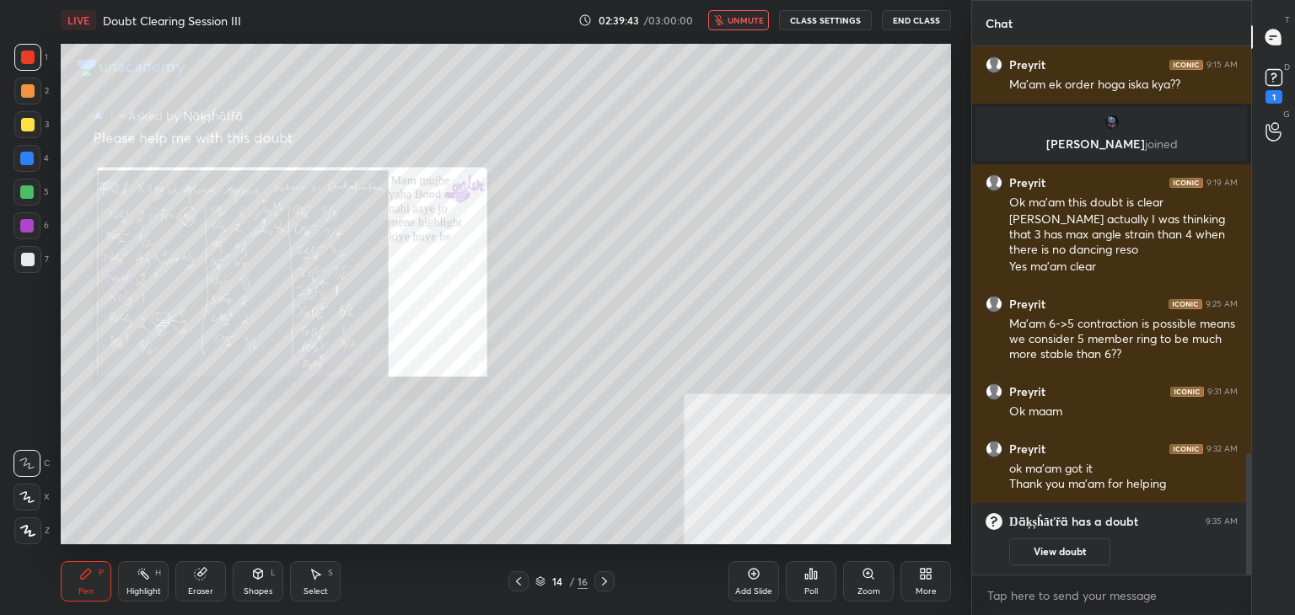
click at [764, 25] on button "unmute" at bounding box center [738, 20] width 61 height 20
click at [1266, 87] on icon at bounding box center [1273, 77] width 25 height 25
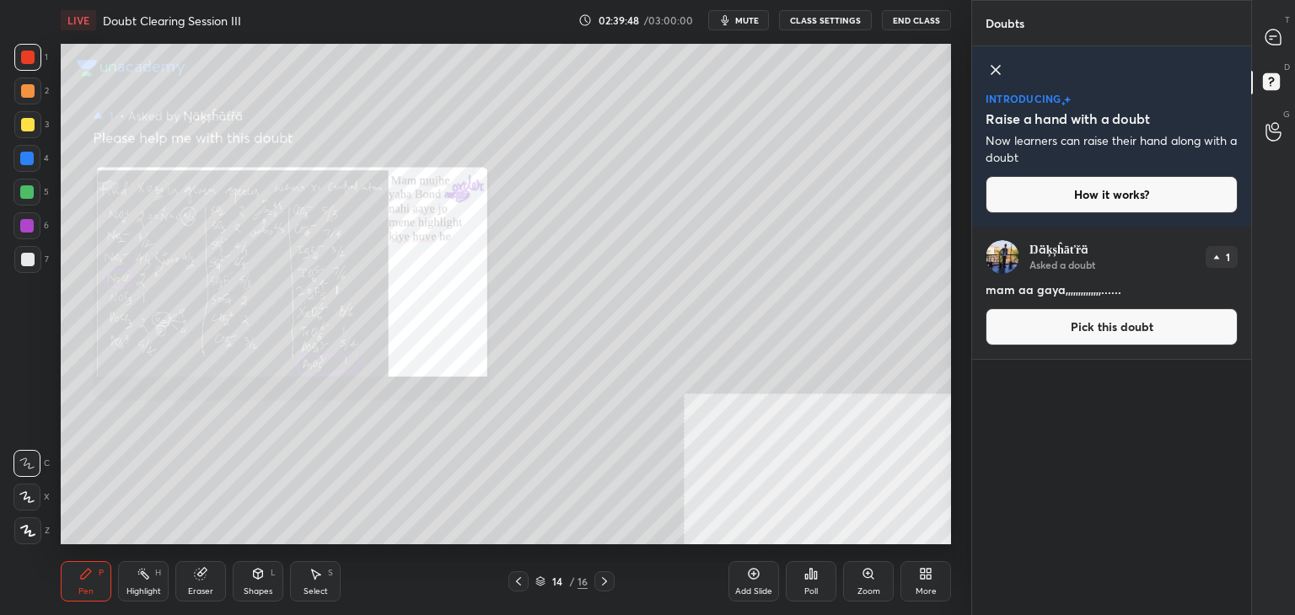
click at [1106, 331] on button "Pick this doubt" at bounding box center [1111, 326] width 252 height 37
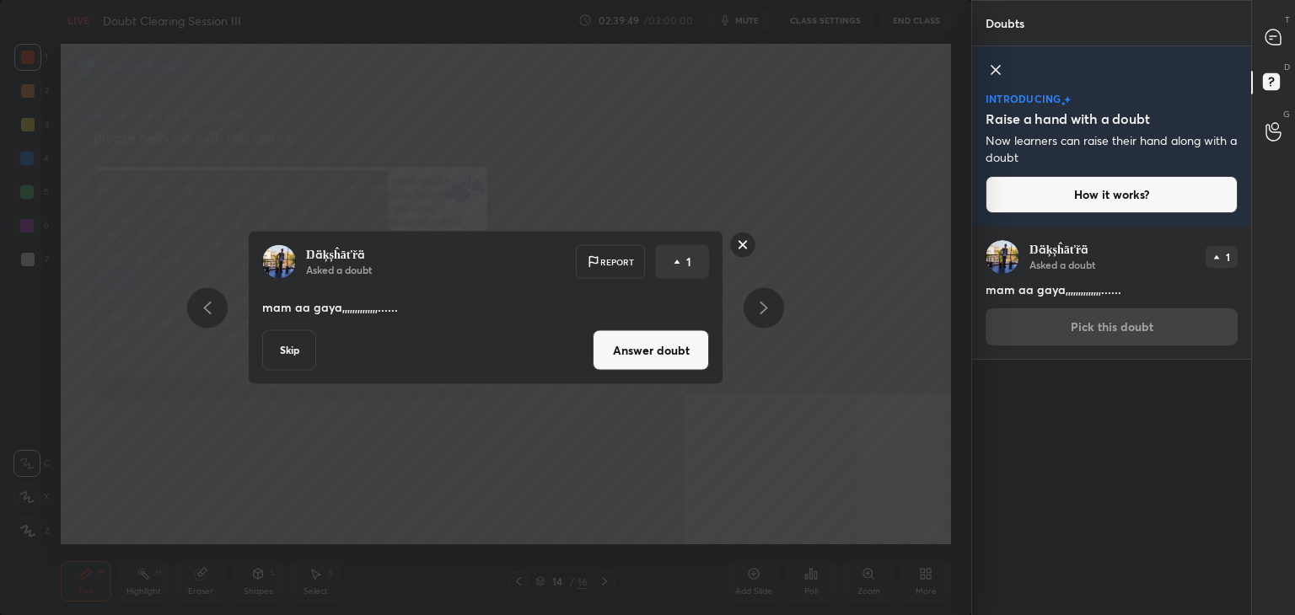
click at [659, 372] on div "Ŋäķșĥāťřä Asked a doubt Report 1 mam aa gaya,,,,,,,,,,,,,,...... Skip Answer do…" at bounding box center [485, 308] width 475 height 154
click at [655, 348] on button "Answer doubt" at bounding box center [651, 350] width 116 height 40
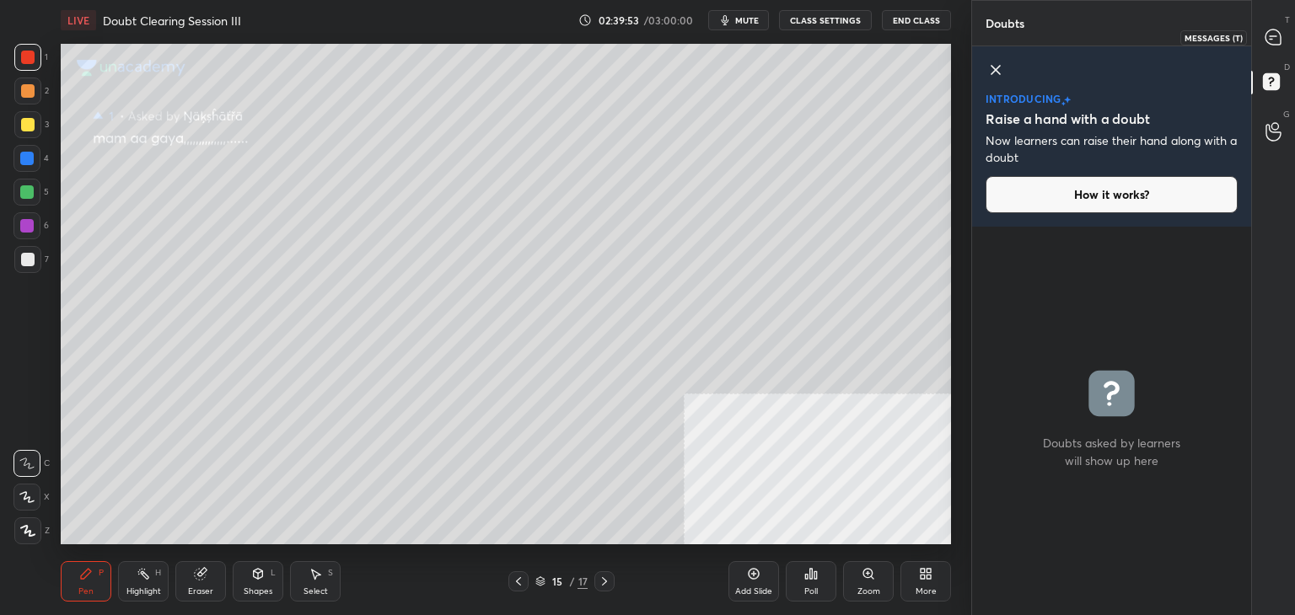
click at [1272, 46] on div at bounding box center [1274, 37] width 34 height 30
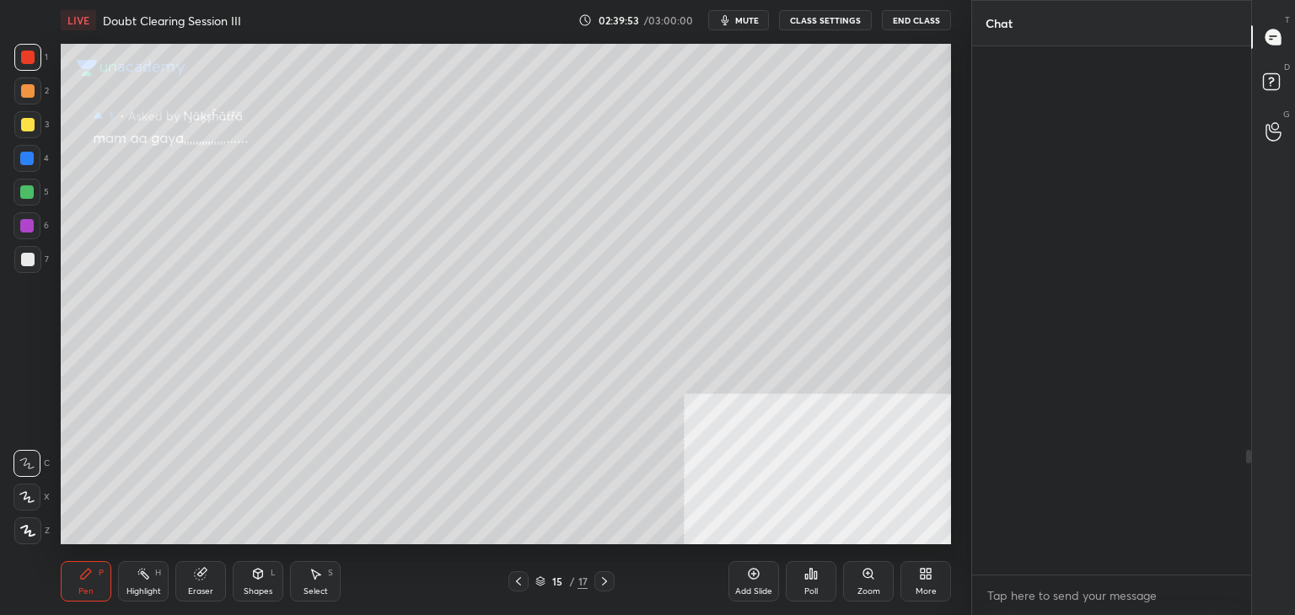
scroll to position [523, 274]
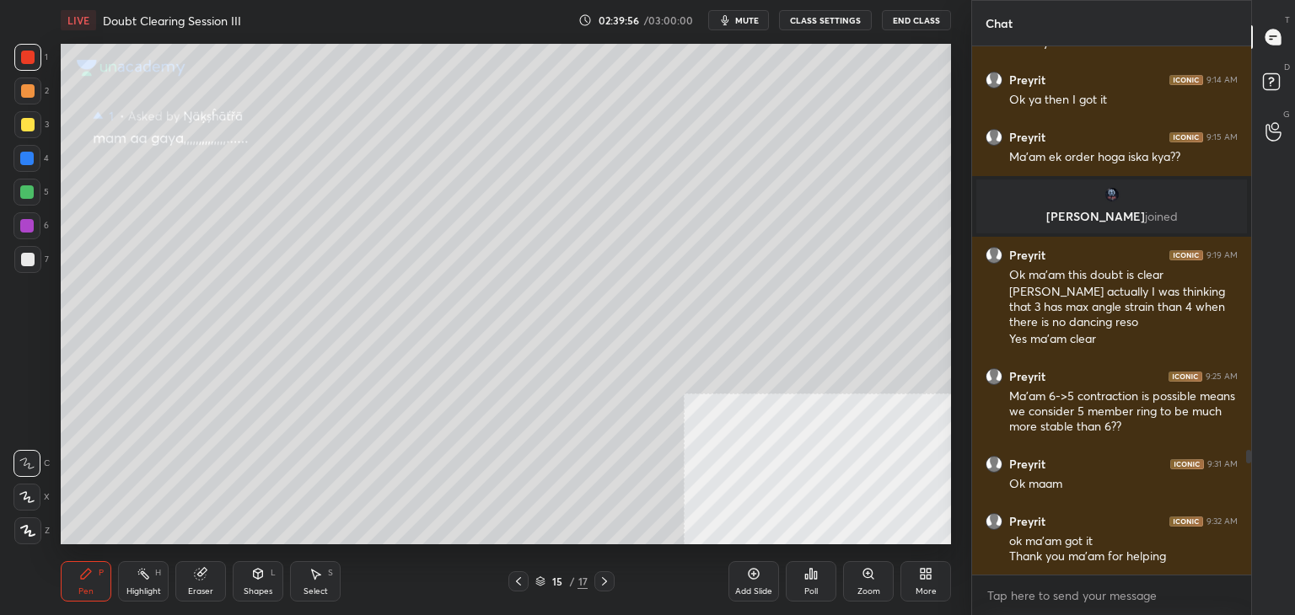
click at [742, 24] on span "mute" at bounding box center [747, 20] width 24 height 12
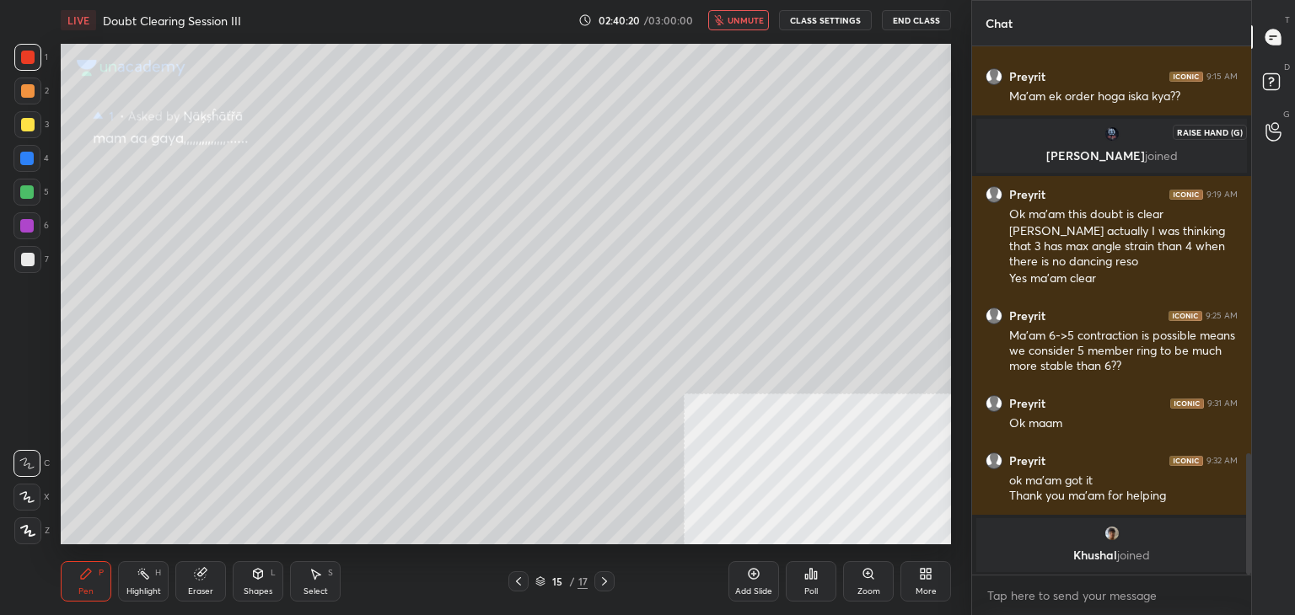
click at [1274, 133] on icon at bounding box center [1273, 131] width 16 height 19
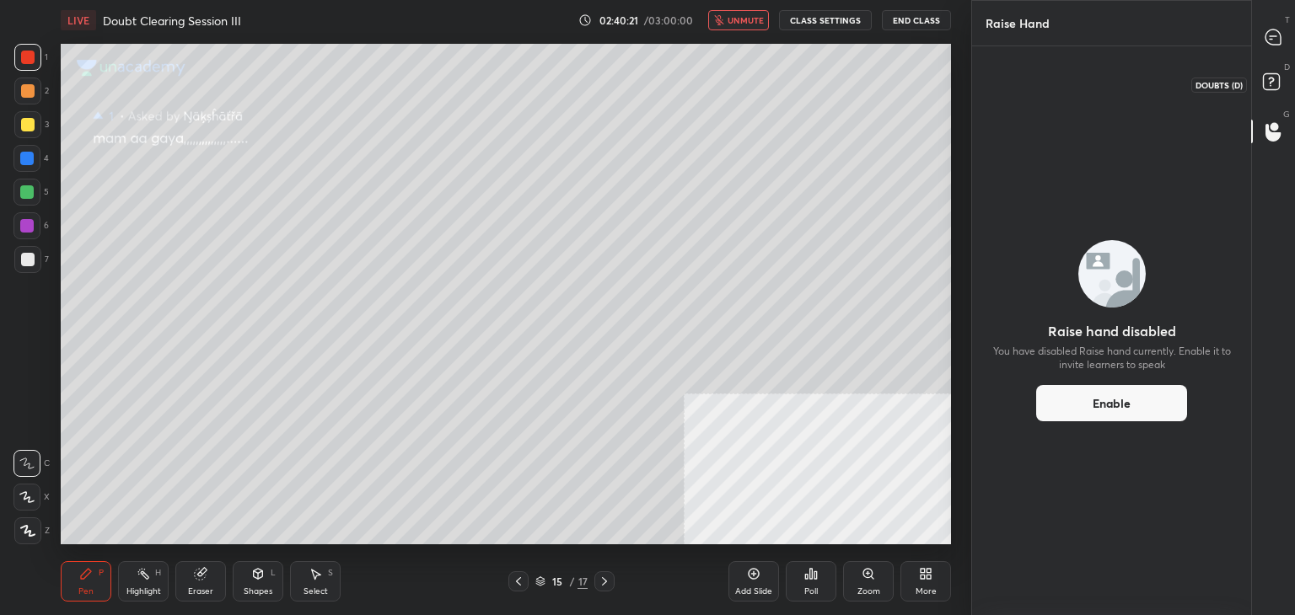
click at [1257, 82] on div at bounding box center [1274, 84] width 34 height 30
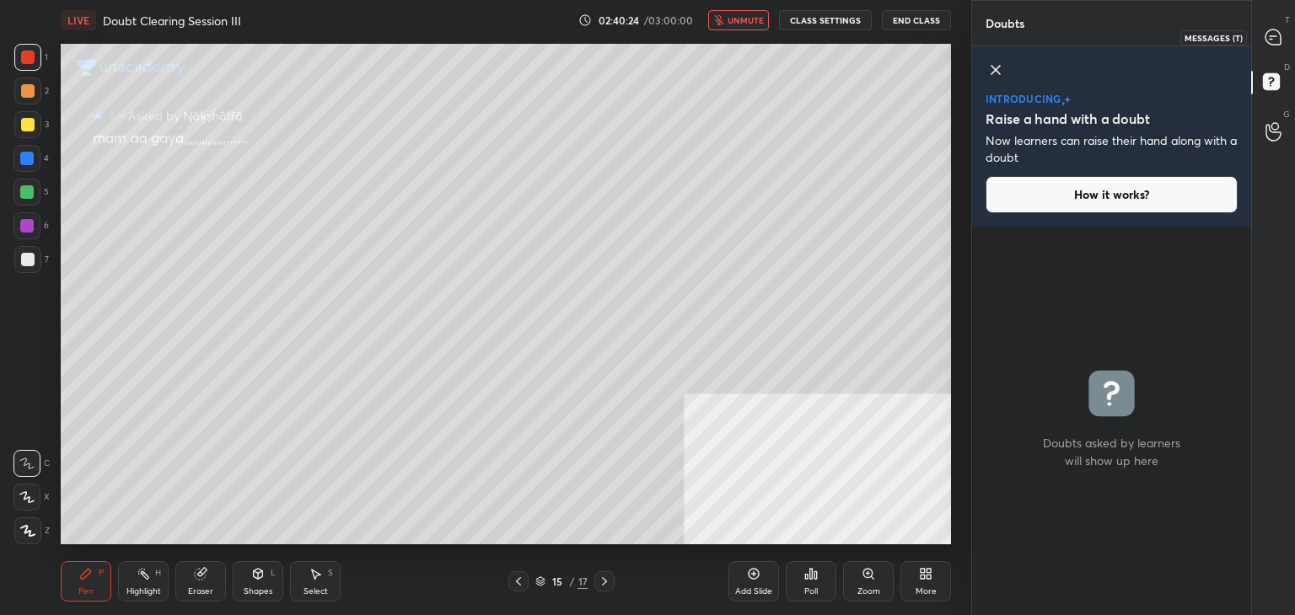
click at [1284, 37] on div at bounding box center [1274, 37] width 34 height 30
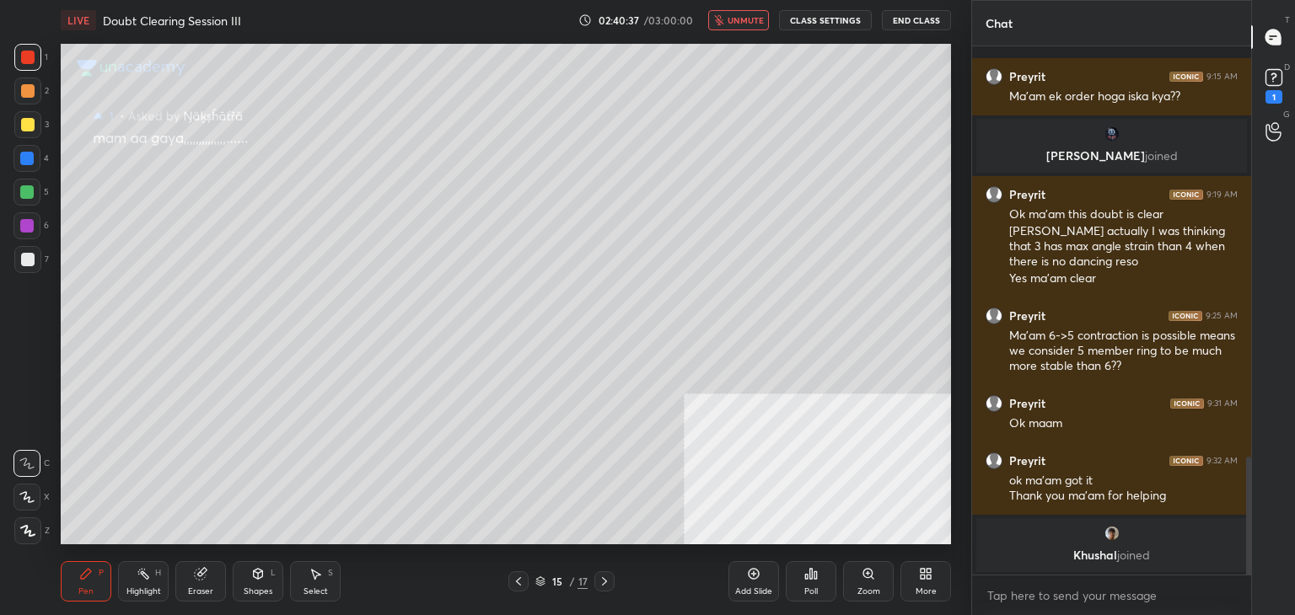
scroll to position [1842, 0]
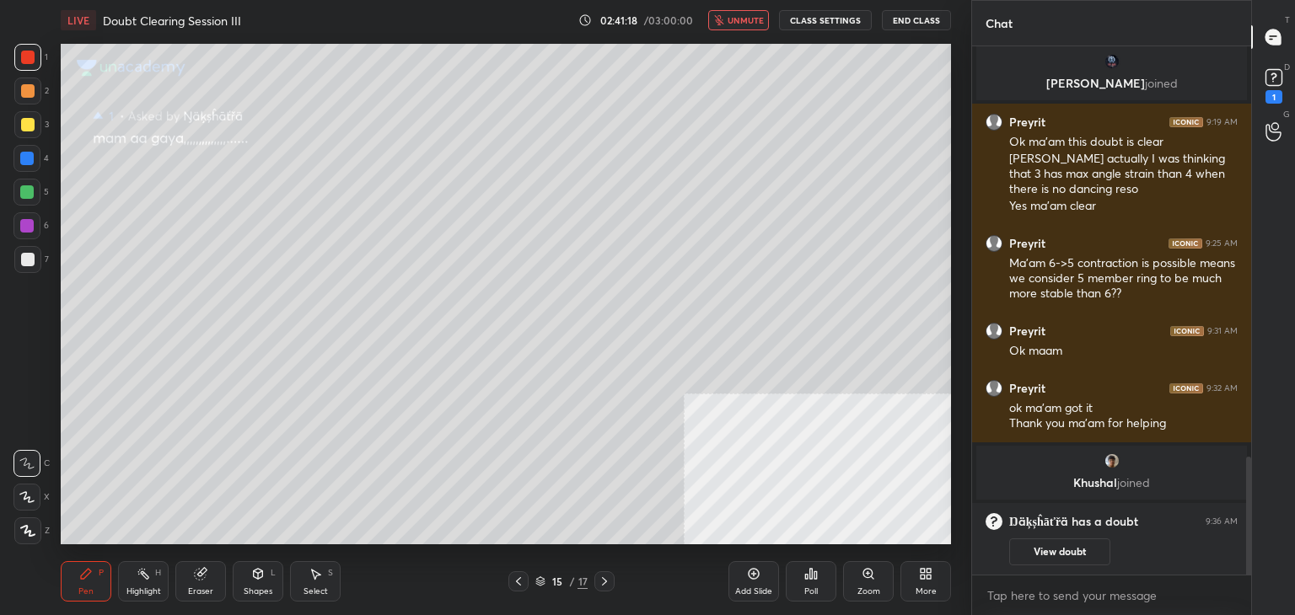
drag, startPoint x: 742, startPoint y: 23, endPoint x: 752, endPoint y: 35, distance: 15.5
click at [745, 23] on span "unmute" at bounding box center [745, 20] width 36 height 12
click at [1020, 544] on button "View doubt" at bounding box center [1059, 552] width 101 height 27
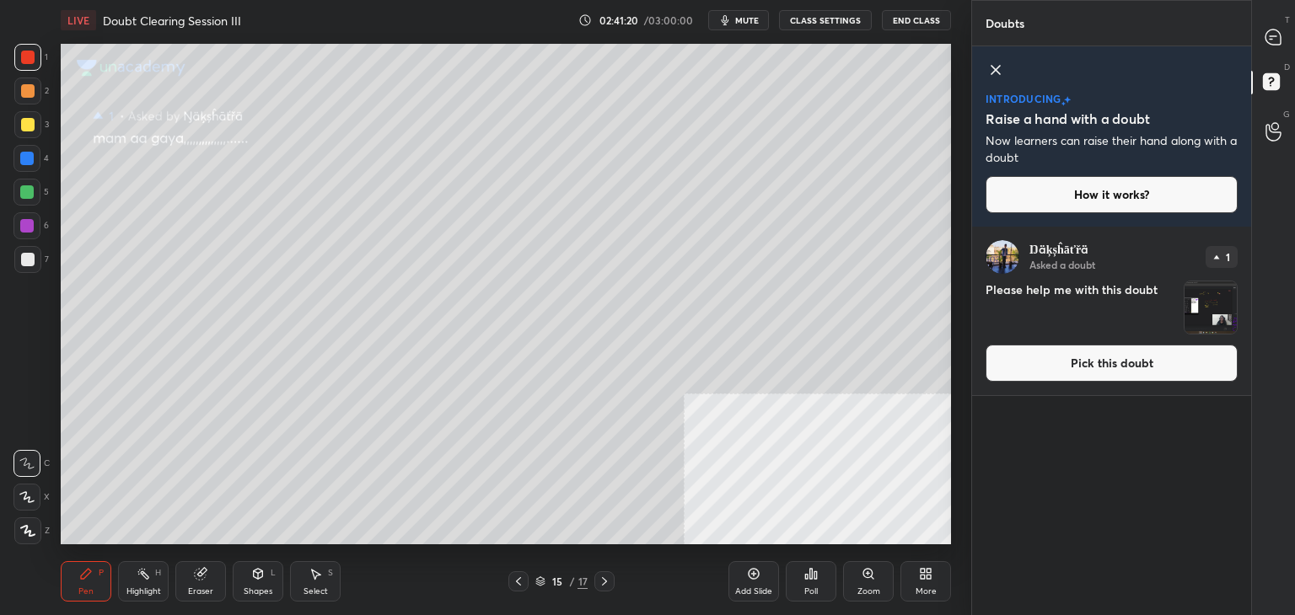
click at [1053, 360] on button "Pick this doubt" at bounding box center [1111, 363] width 252 height 37
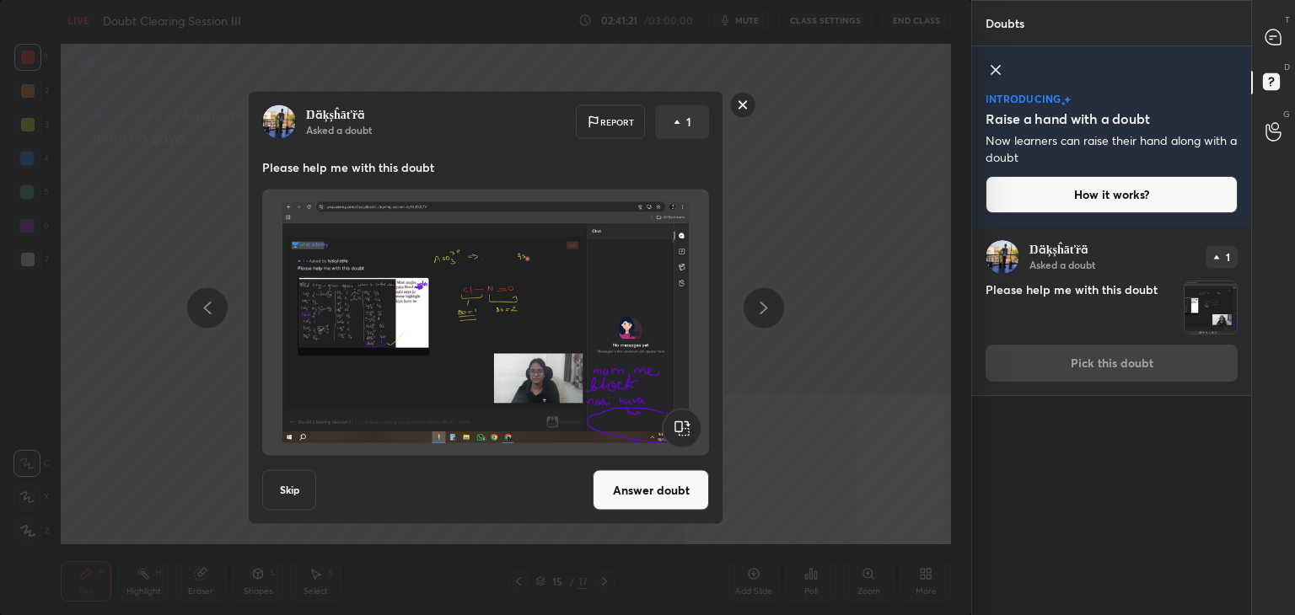
click at [667, 496] on button "Answer doubt" at bounding box center [651, 490] width 116 height 40
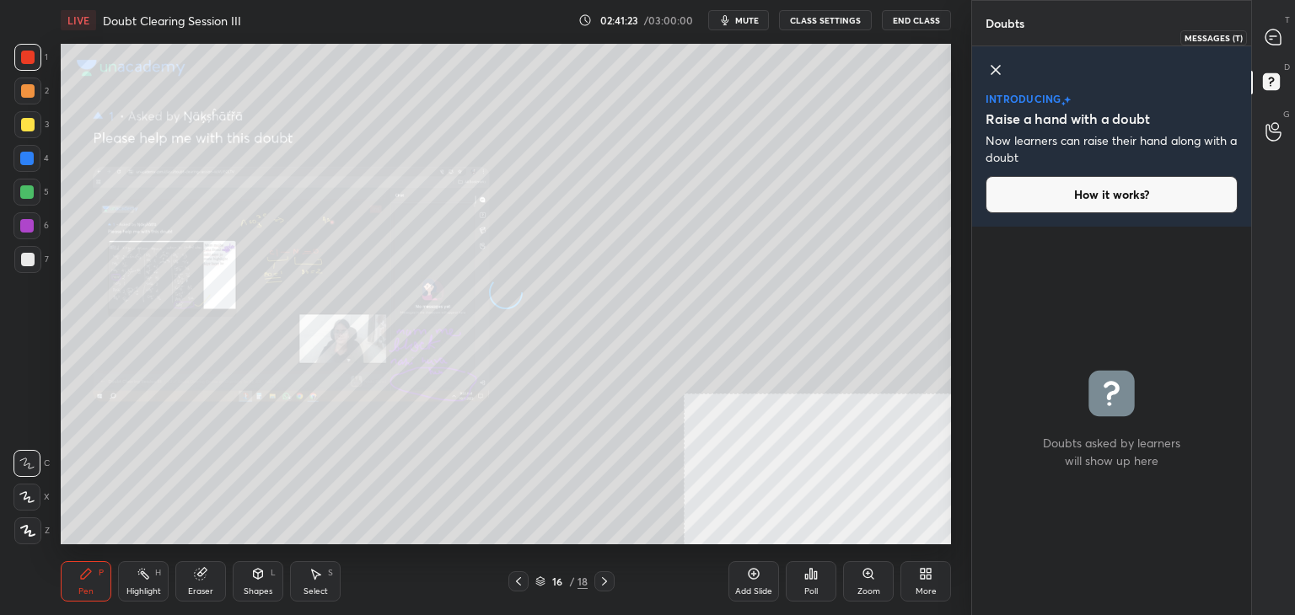
click at [1274, 40] on icon at bounding box center [1272, 36] width 15 height 15
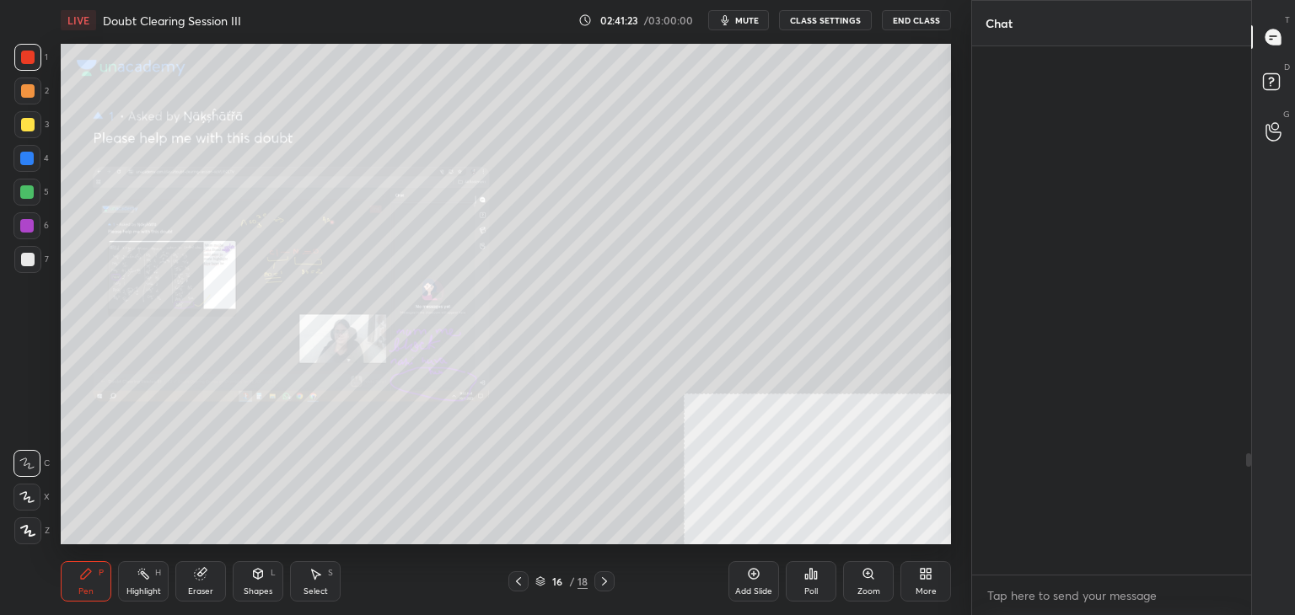
scroll to position [523, 274]
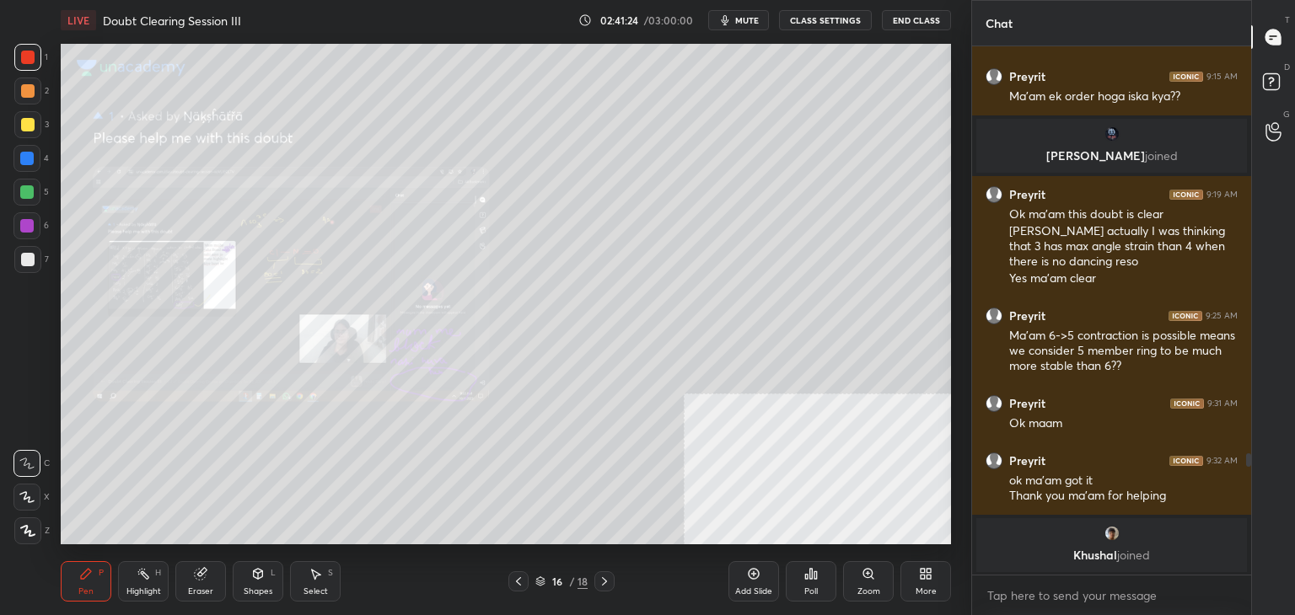
click at [877, 582] on div "Zoom" at bounding box center [868, 581] width 51 height 40
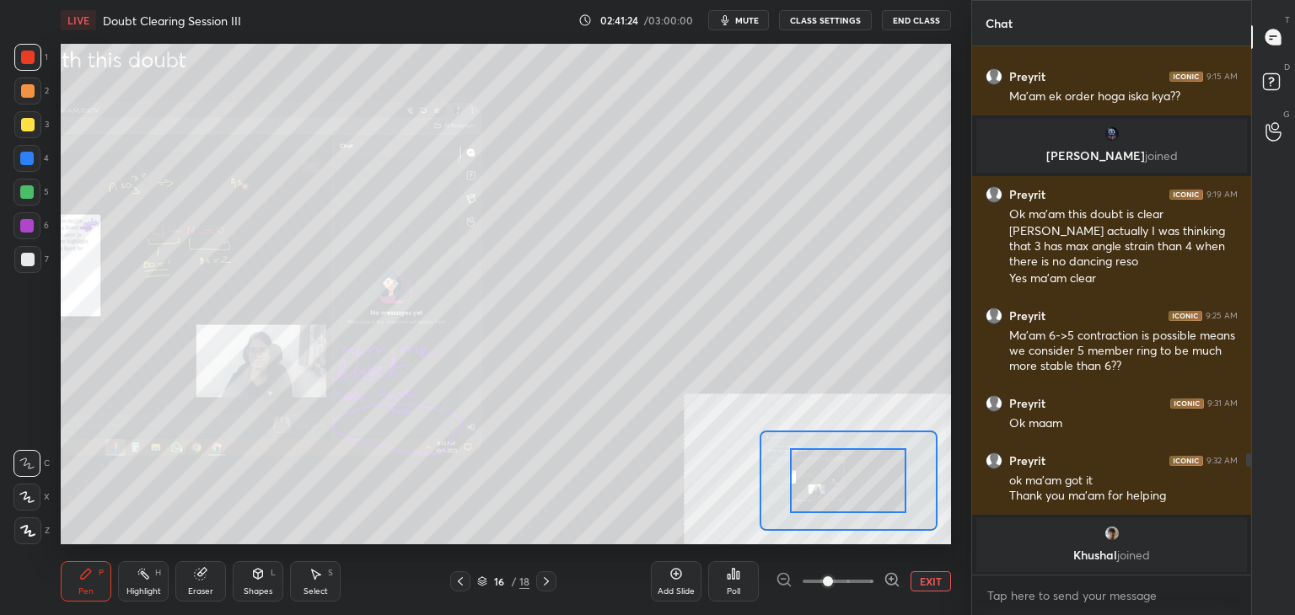
click at [861, 577] on span at bounding box center [837, 581] width 71 height 25
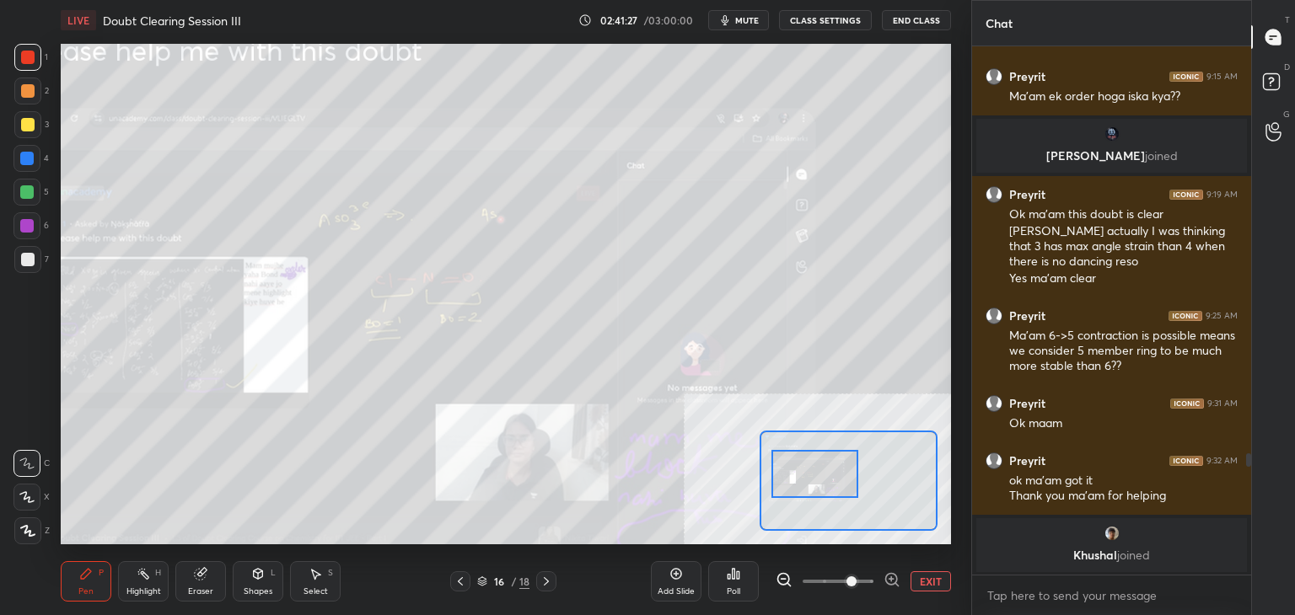
drag, startPoint x: 873, startPoint y: 480, endPoint x: 839, endPoint y: 473, distance: 34.4
click at [839, 473] on div at bounding box center [815, 474] width 88 height 48
click at [928, 582] on button "EXIT" at bounding box center [930, 581] width 40 height 20
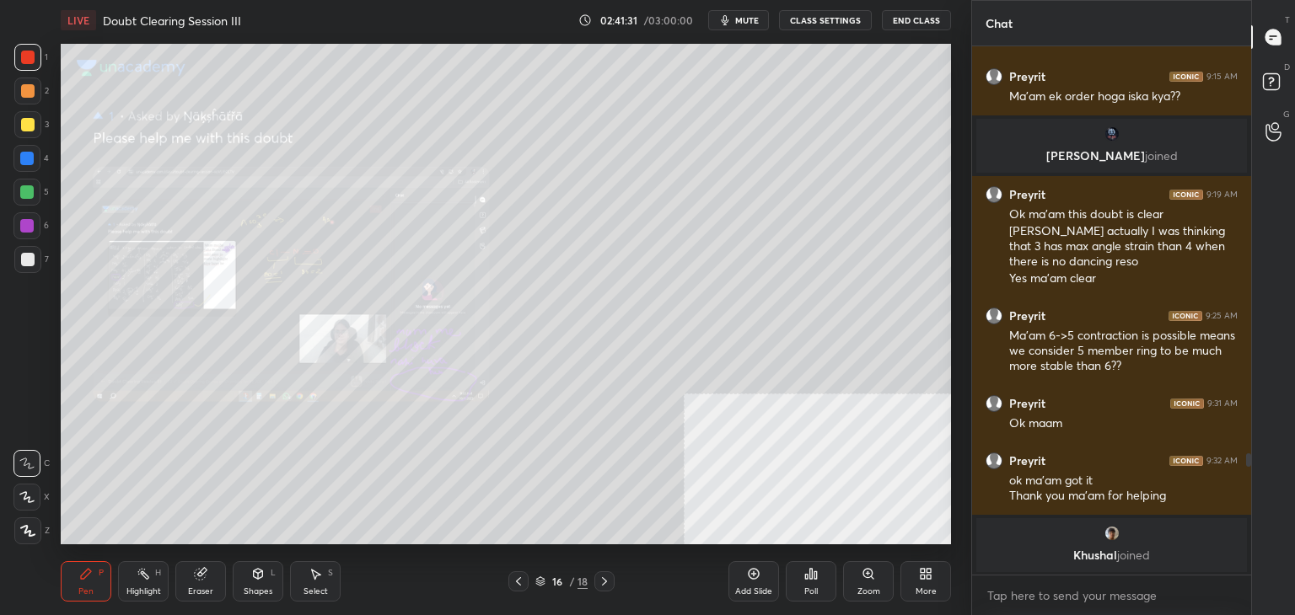
click at [756, 19] on span "mute" at bounding box center [747, 20] width 24 height 12
click at [1274, 99] on icon at bounding box center [1273, 84] width 30 height 30
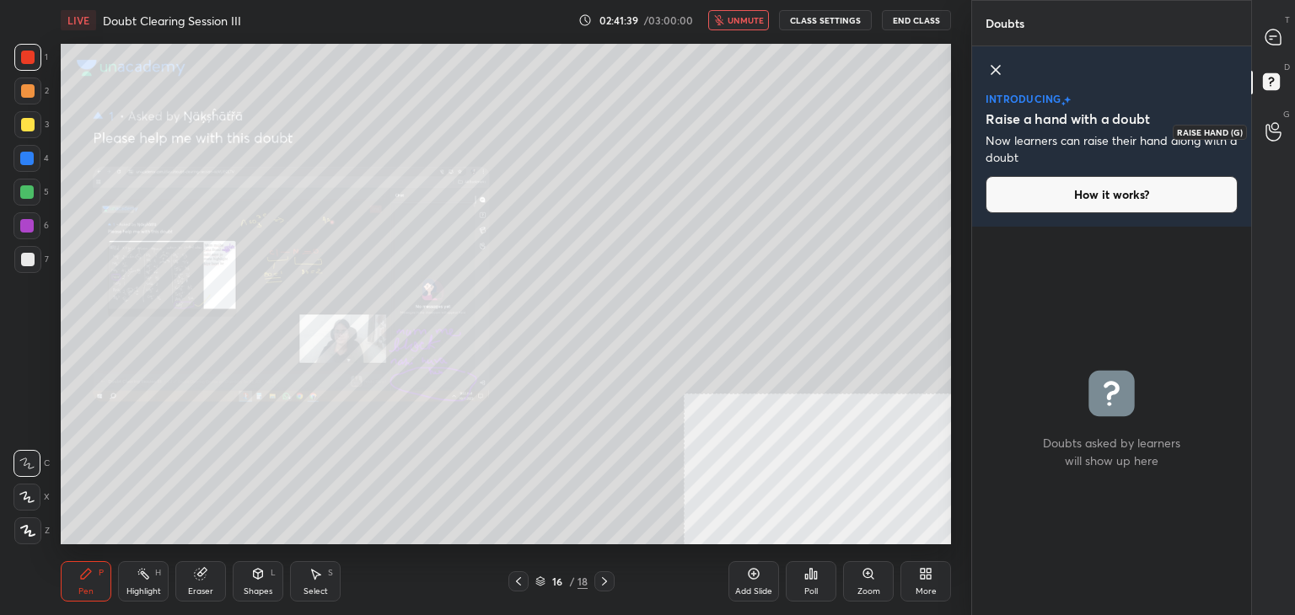
click at [1274, 121] on div at bounding box center [1274, 131] width 34 height 30
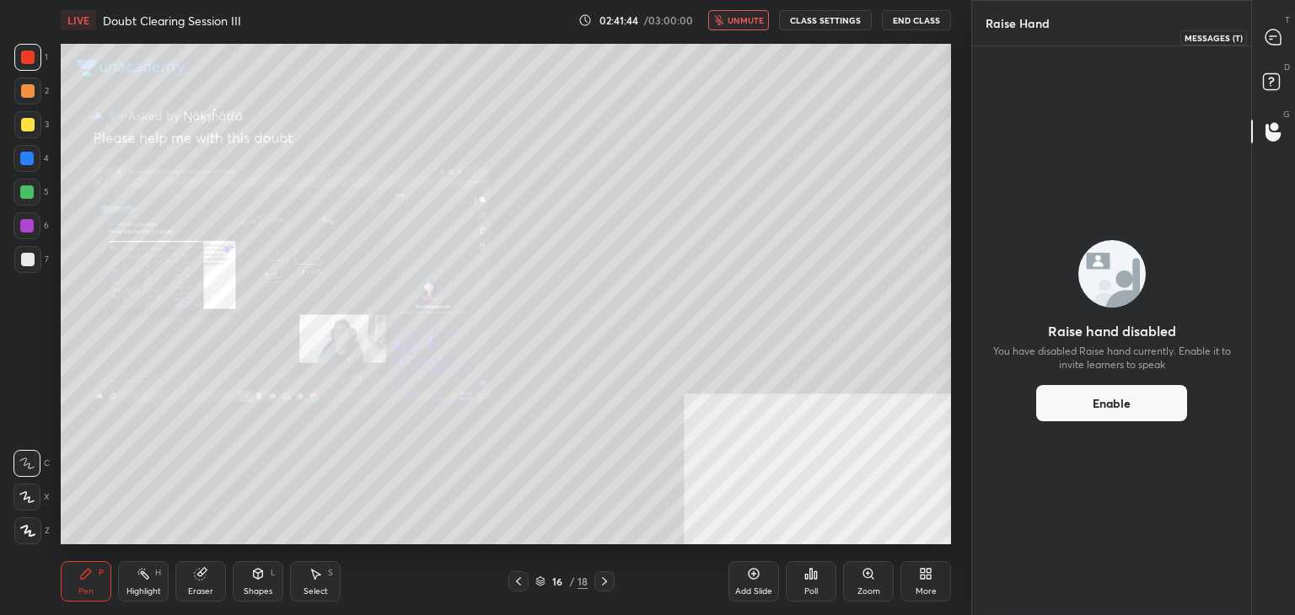
click at [1274, 35] on icon at bounding box center [1272, 36] width 15 height 15
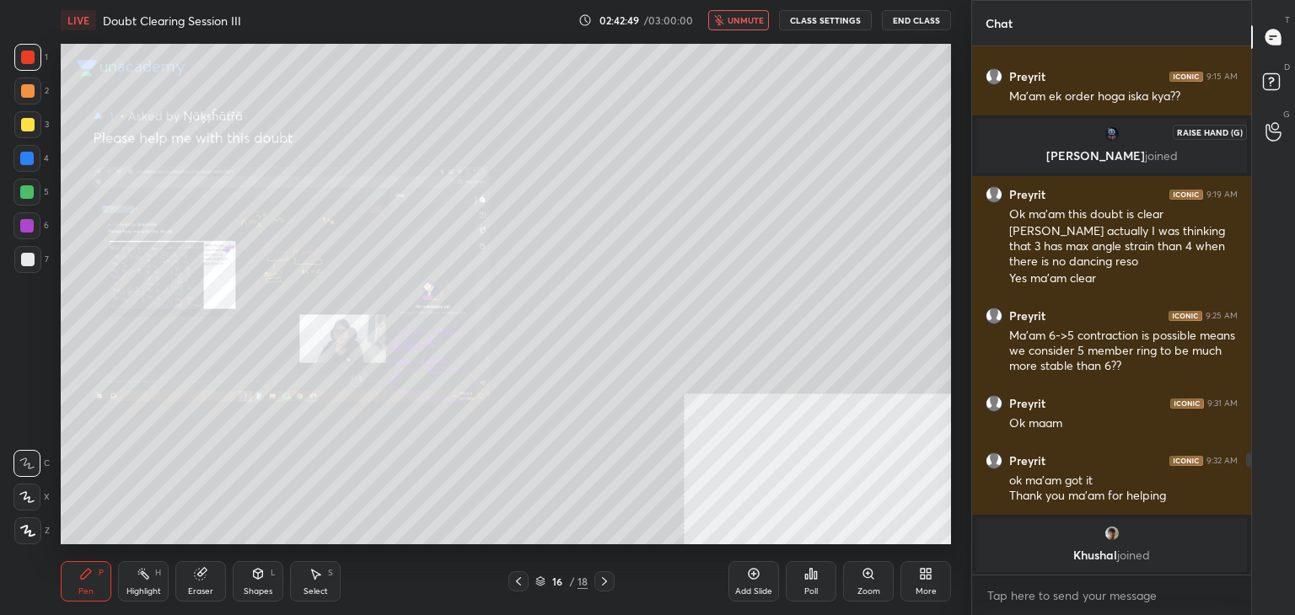
click at [1267, 140] on icon at bounding box center [1273, 131] width 16 height 19
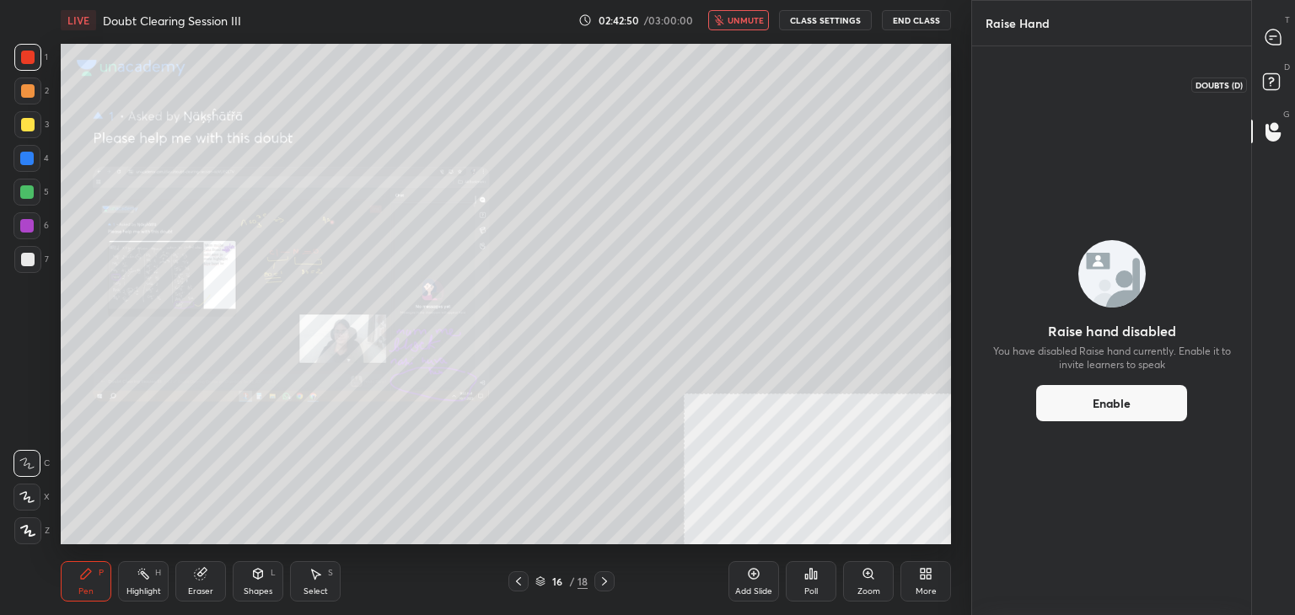
click at [1279, 82] on icon at bounding box center [1273, 84] width 30 height 30
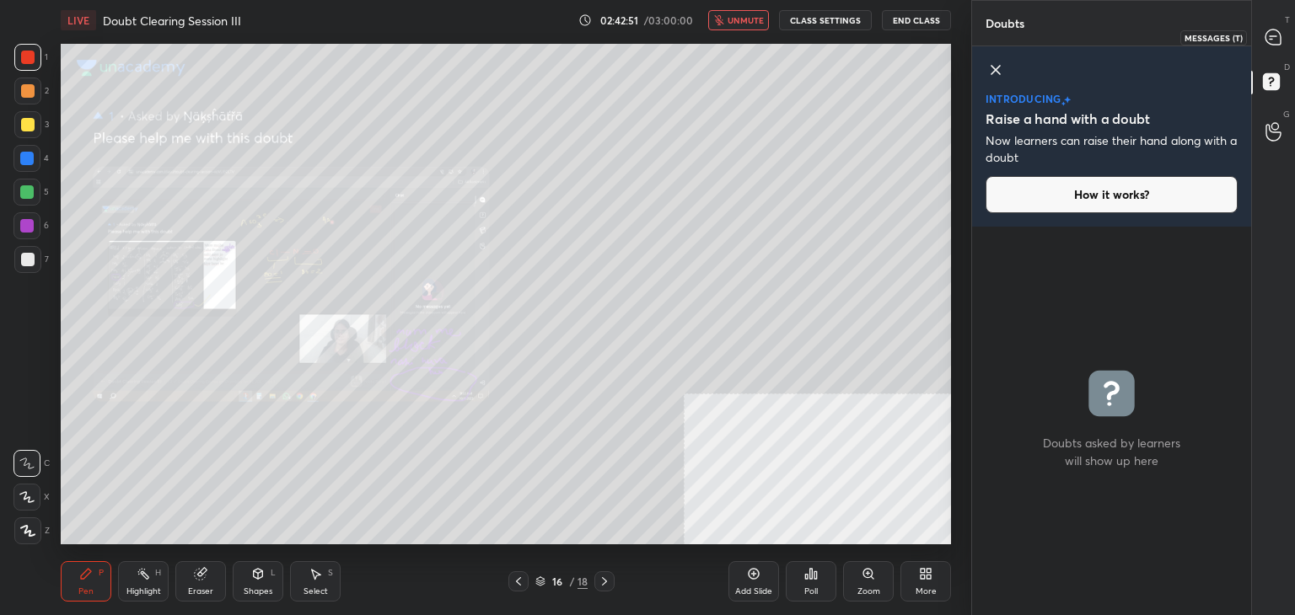
click at [1280, 34] on icon at bounding box center [1273, 38] width 18 height 18
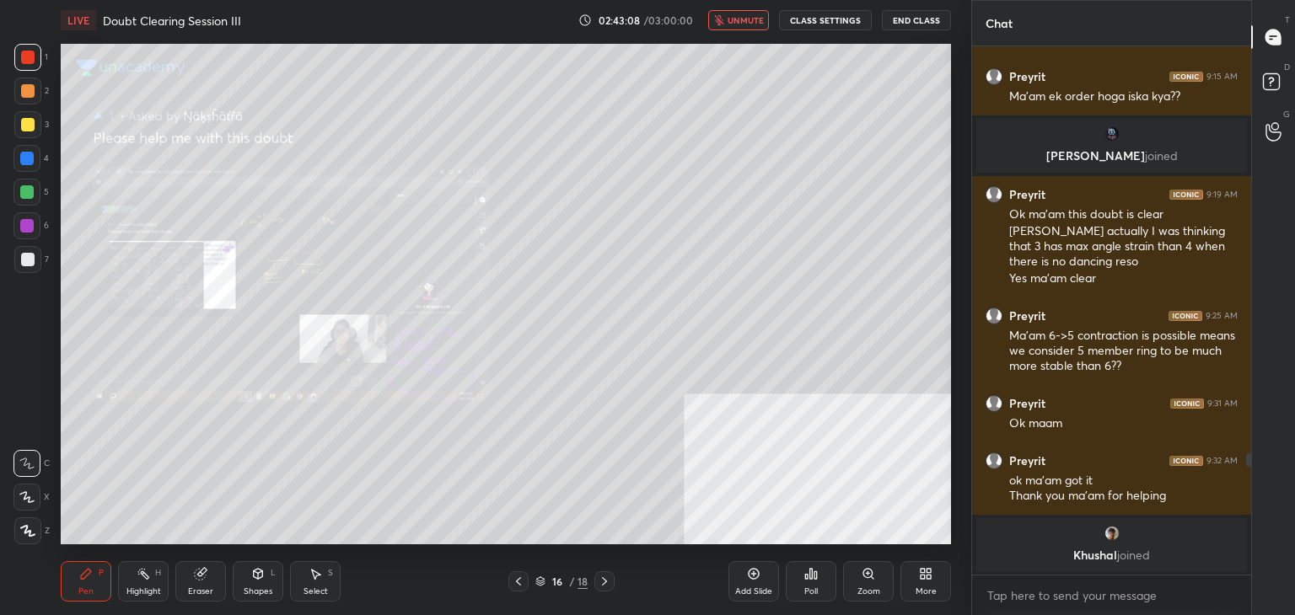
click at [603, 583] on icon at bounding box center [604, 581] width 13 height 13
click at [1281, 122] on div at bounding box center [1274, 131] width 34 height 30
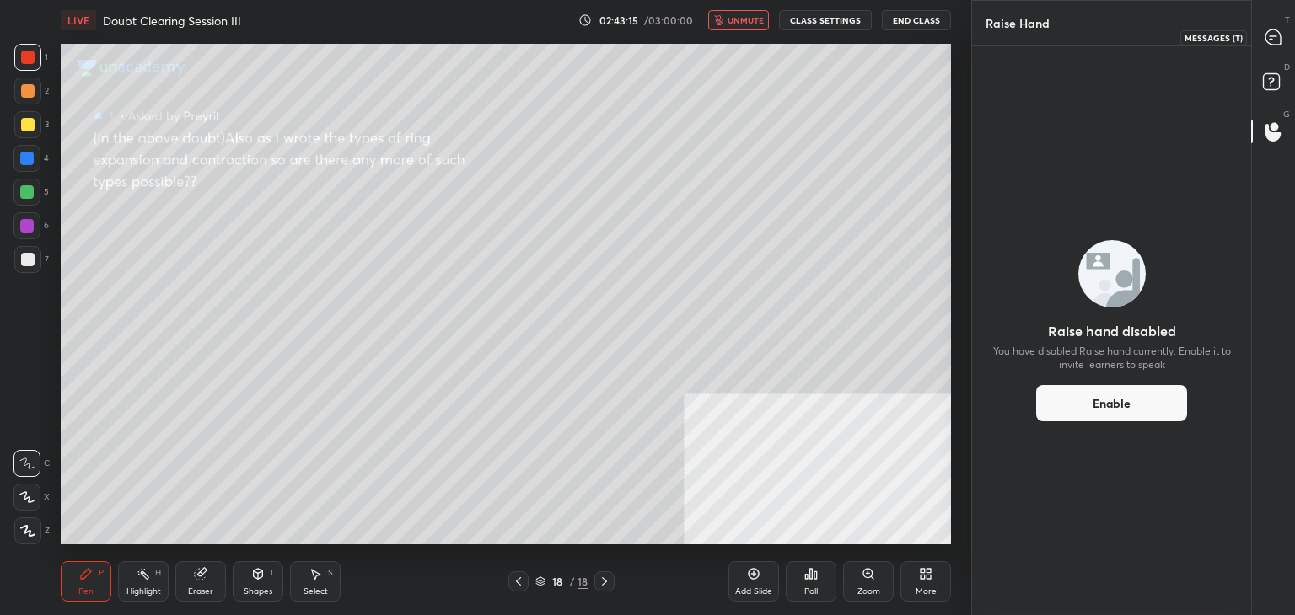
click at [1274, 35] on icon at bounding box center [1272, 36] width 15 height 15
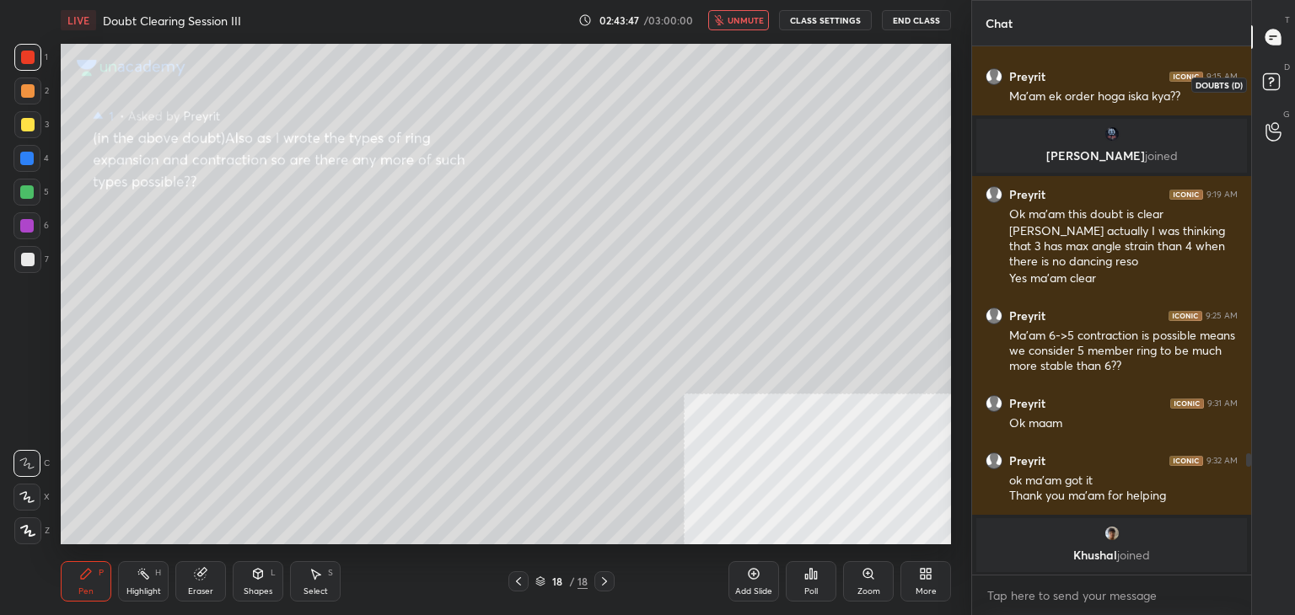
click at [1274, 87] on rect at bounding box center [1271, 82] width 16 height 16
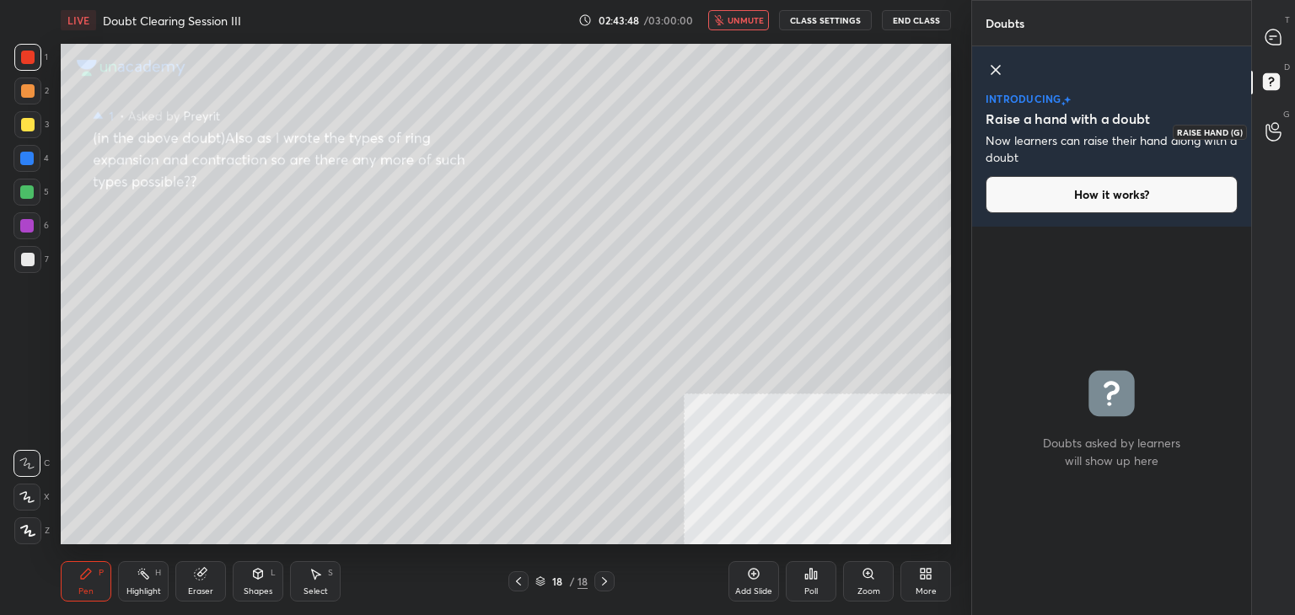
click at [1276, 139] on icon at bounding box center [1272, 132] width 15 height 17
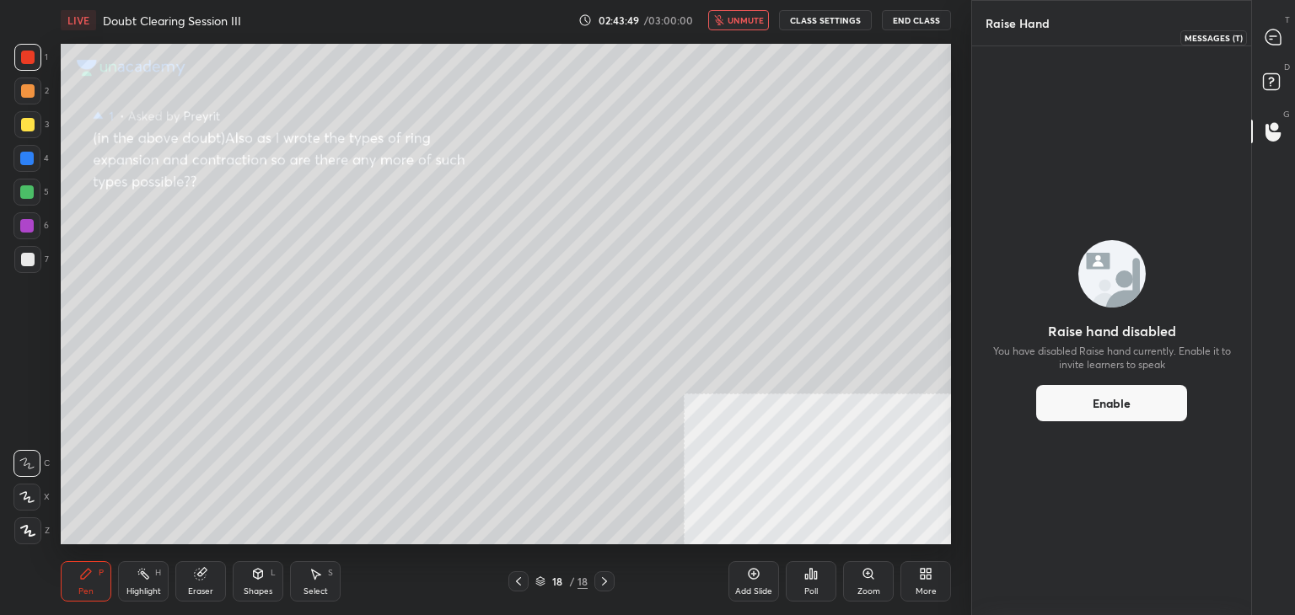
click at [1274, 45] on icon at bounding box center [1272, 36] width 15 height 15
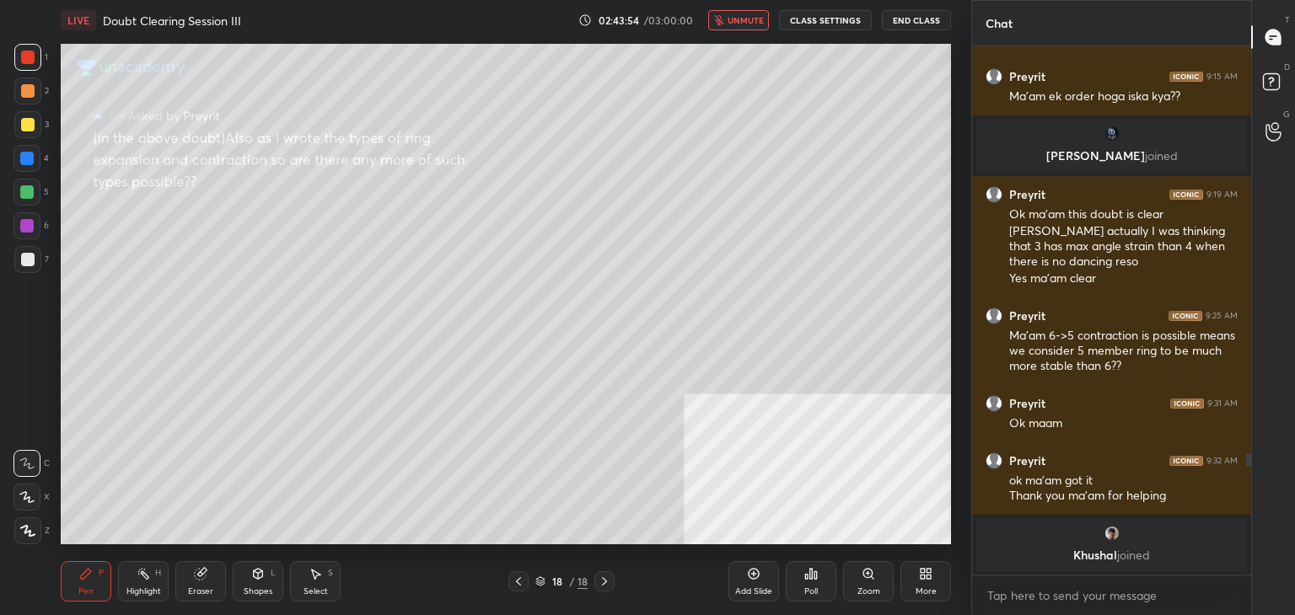
click at [535, 572] on div "18 / 18" at bounding box center [561, 581] width 106 height 20
click at [539, 581] on icon at bounding box center [540, 582] width 10 height 10
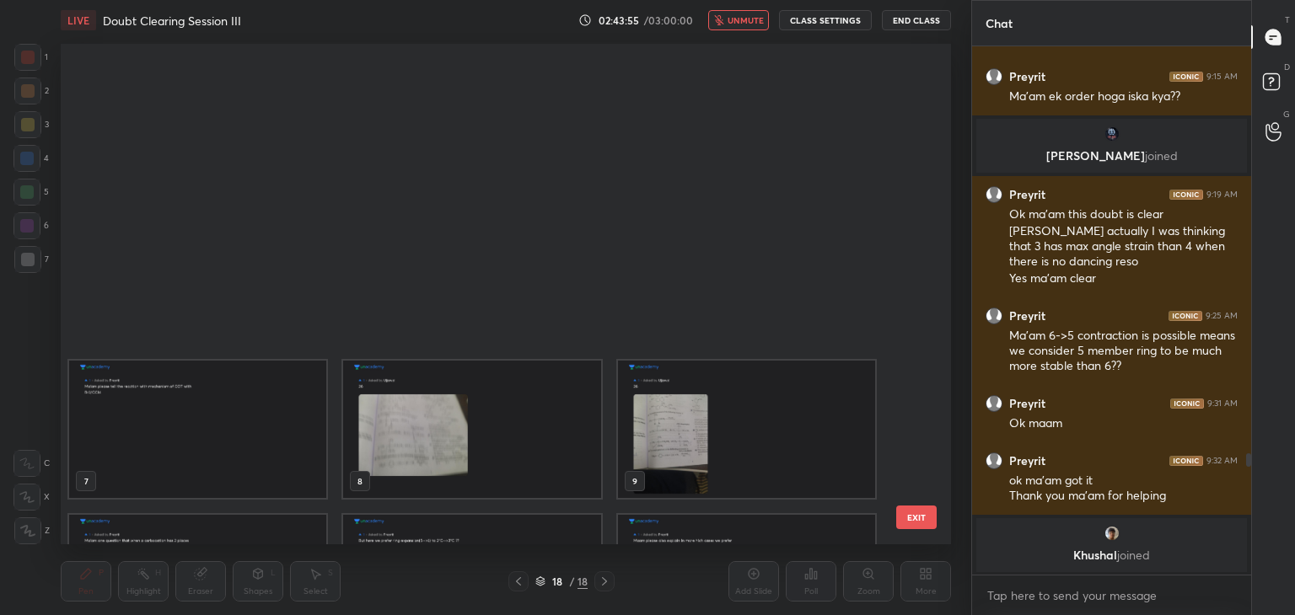
scroll to position [496, 882]
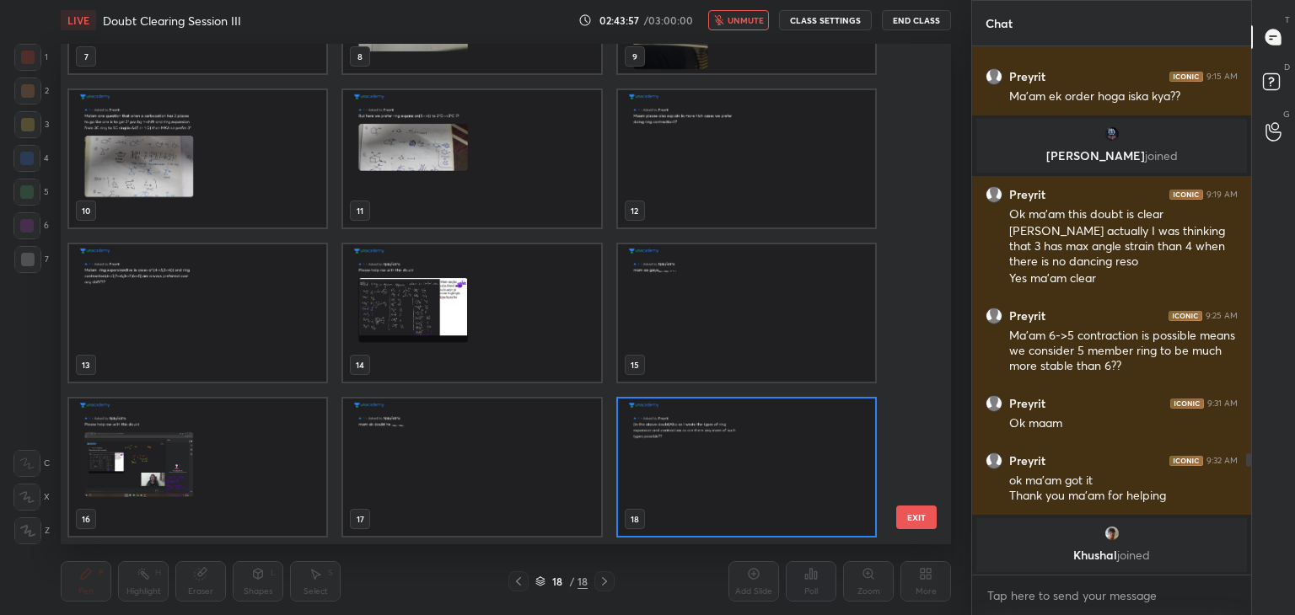
click at [923, 513] on button "EXIT" at bounding box center [916, 518] width 40 height 24
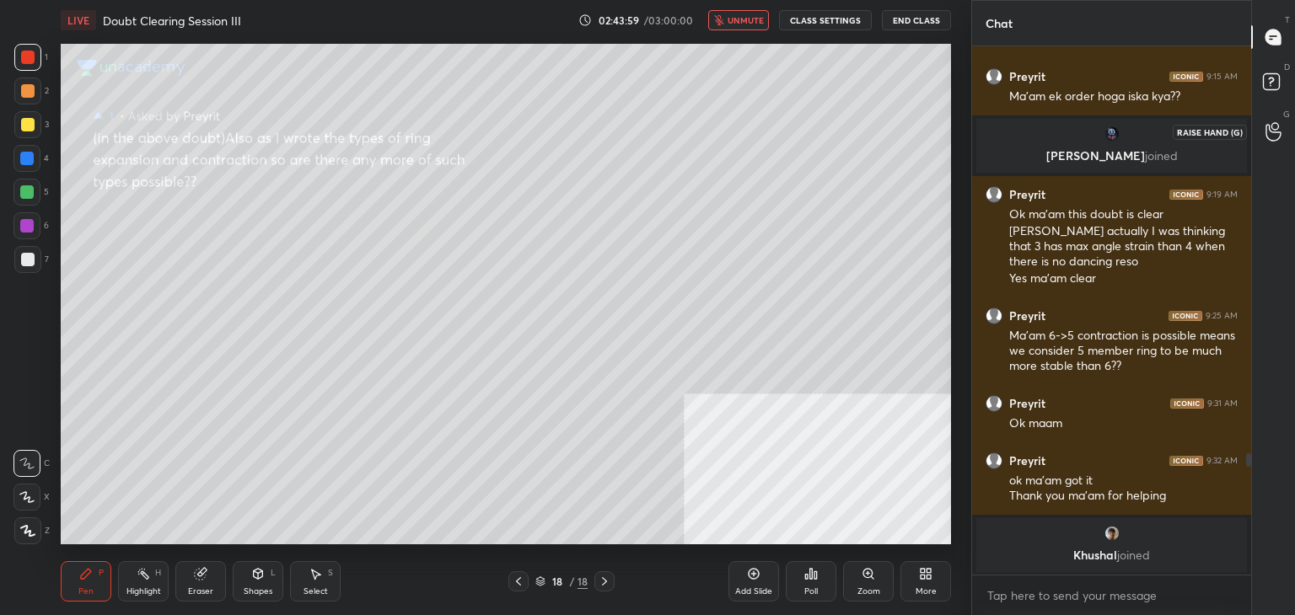
click at [1285, 144] on div at bounding box center [1274, 131] width 34 height 30
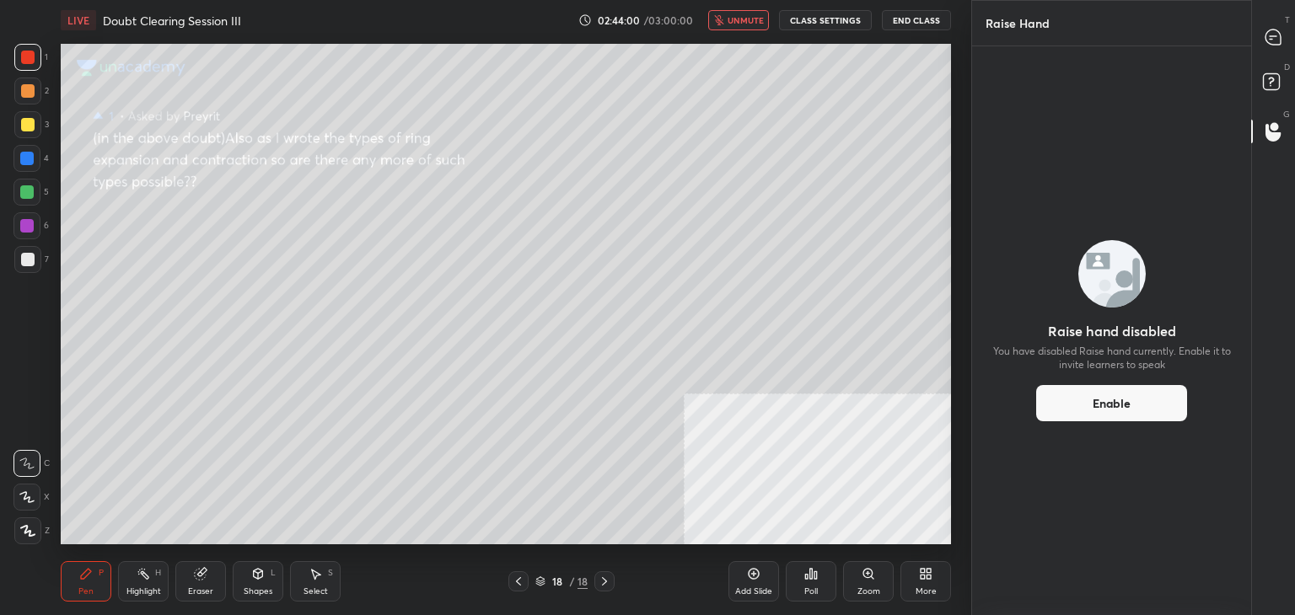
click at [1284, 67] on p "D" at bounding box center [1287, 67] width 6 height 13
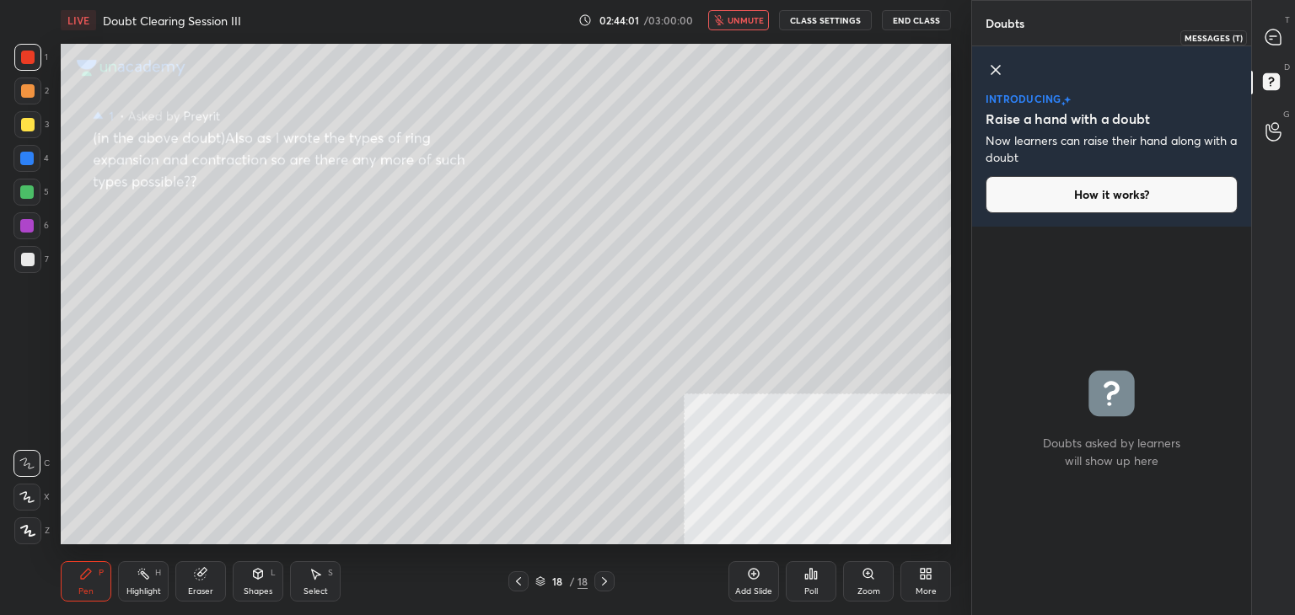
click at [1274, 43] on icon at bounding box center [1272, 36] width 15 height 15
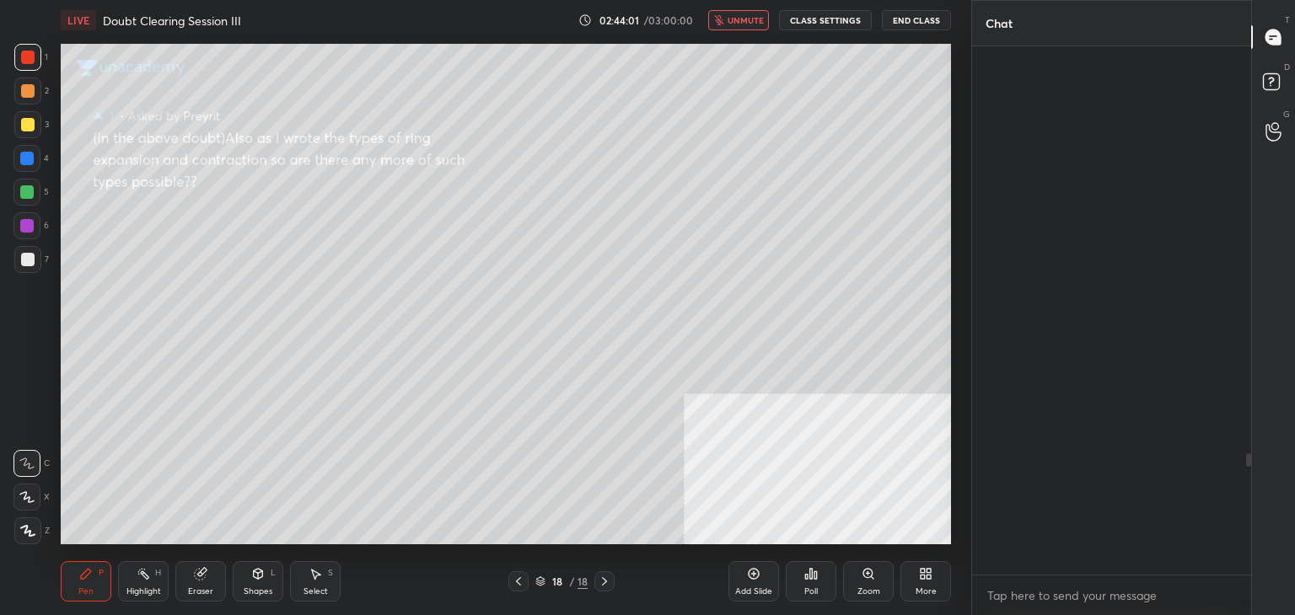
scroll to position [523, 274]
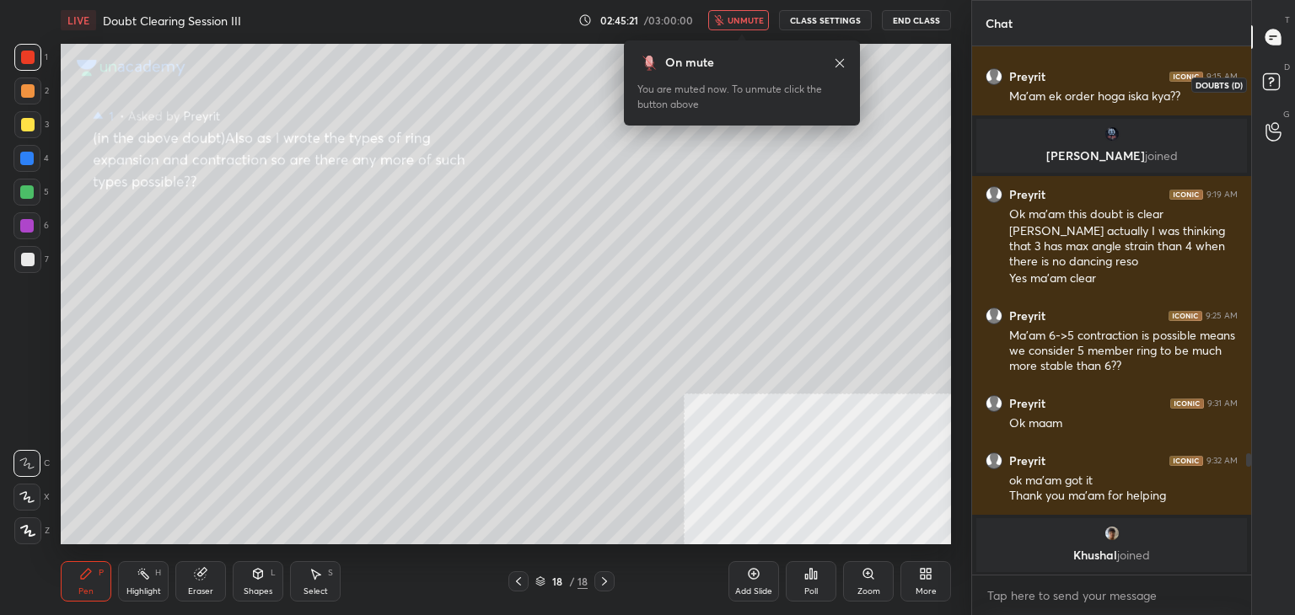
click at [1276, 90] on icon at bounding box center [1273, 84] width 30 height 30
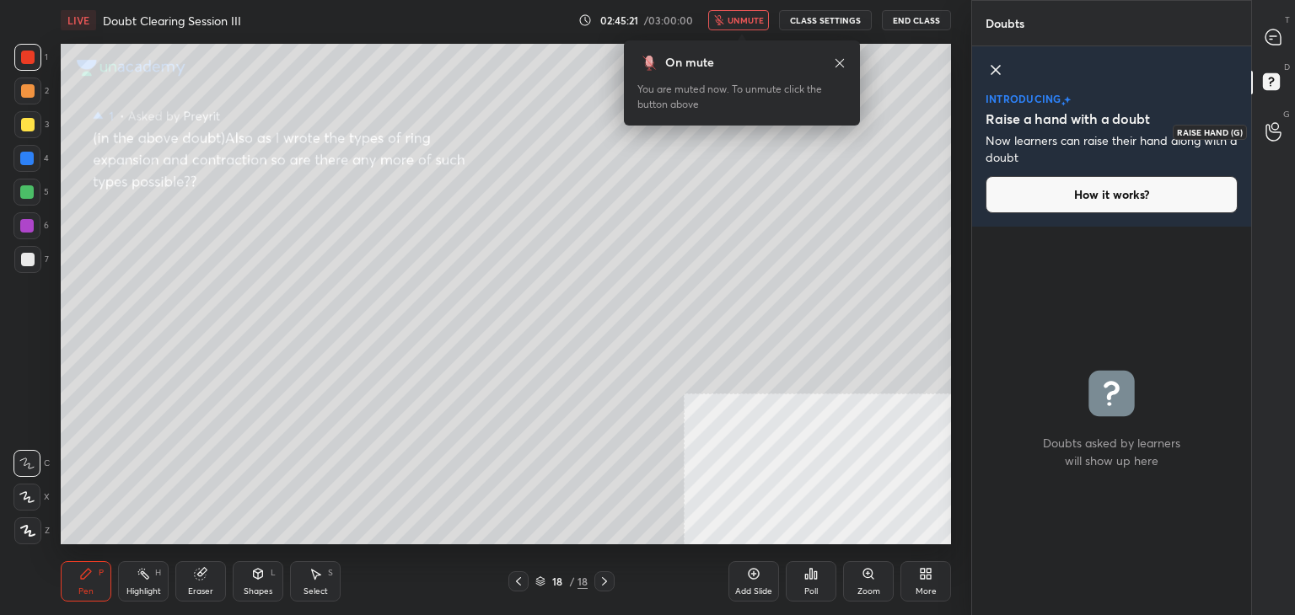
click at [1273, 129] on circle at bounding box center [1274, 126] width 7 height 7
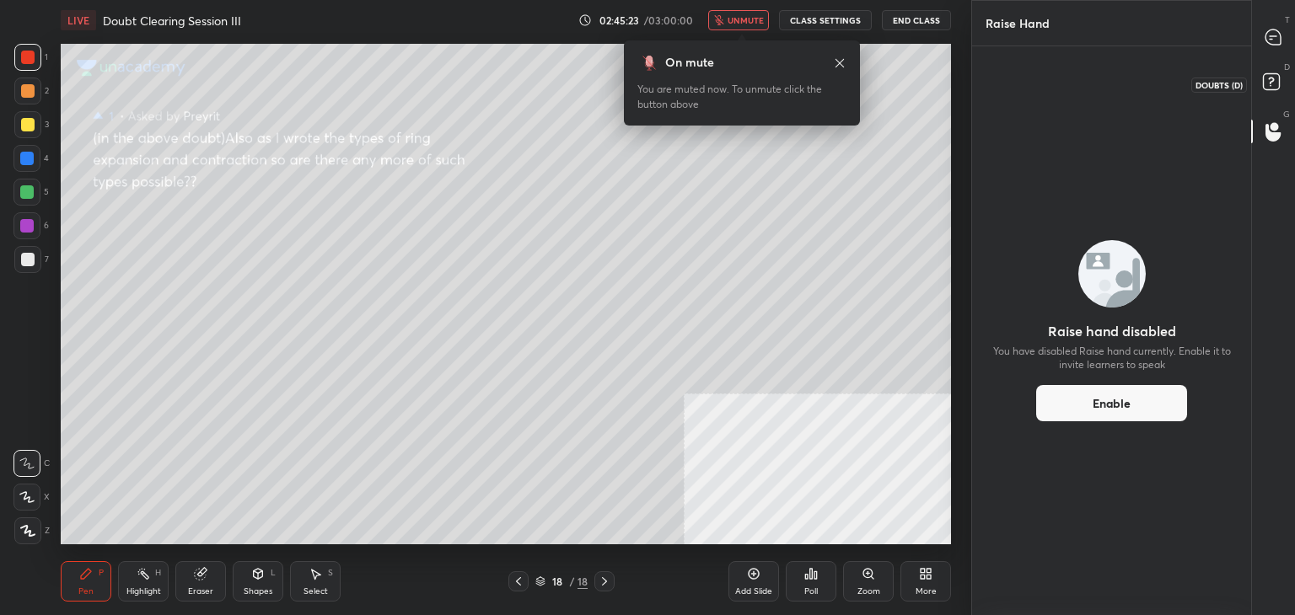
click at [1271, 78] on rect at bounding box center [1271, 82] width 16 height 16
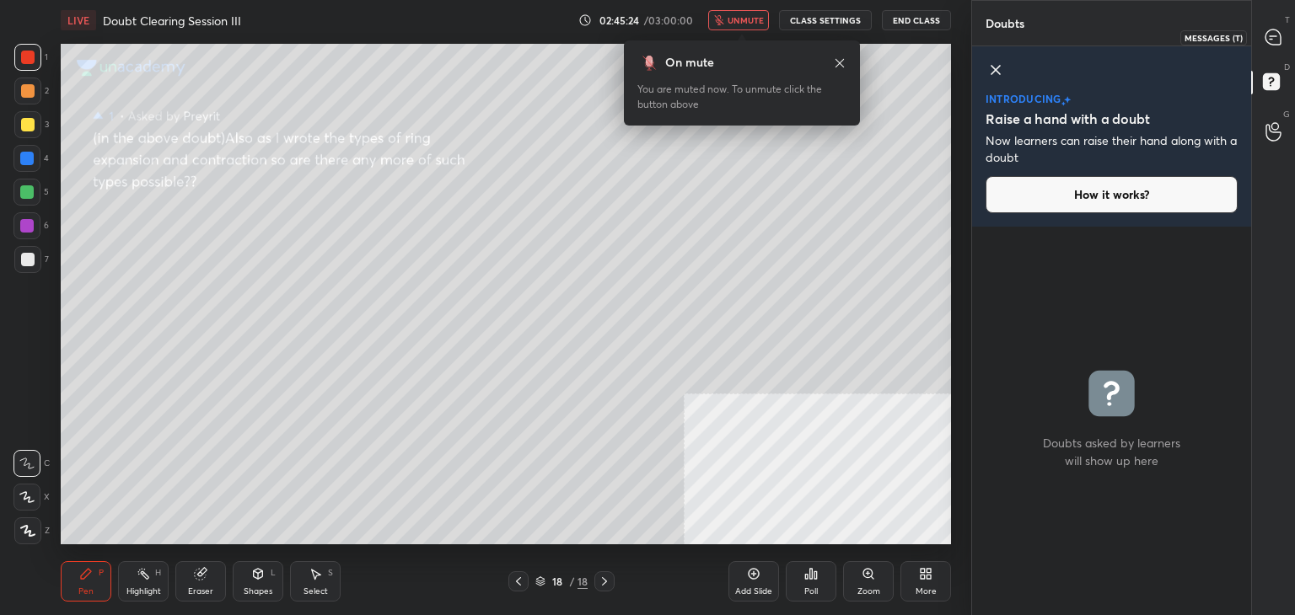
click at [1271, 43] on icon at bounding box center [1272, 36] width 15 height 15
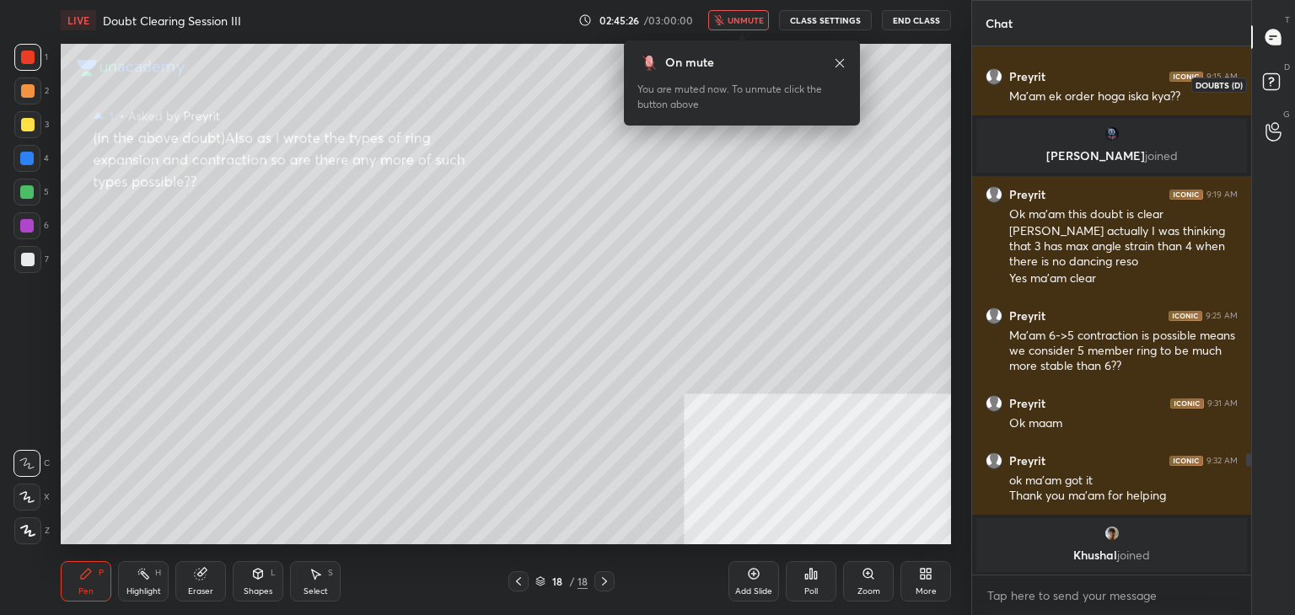
click at [1280, 75] on icon at bounding box center [1273, 84] width 30 height 30
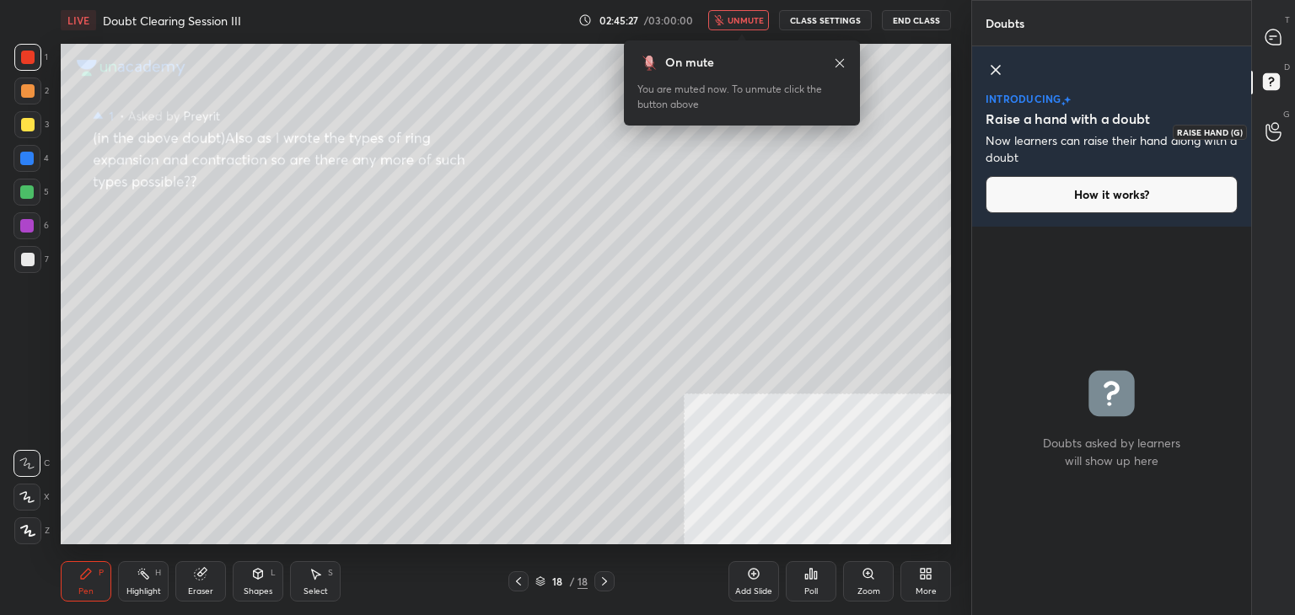
click at [1268, 139] on icon at bounding box center [1272, 132] width 15 height 17
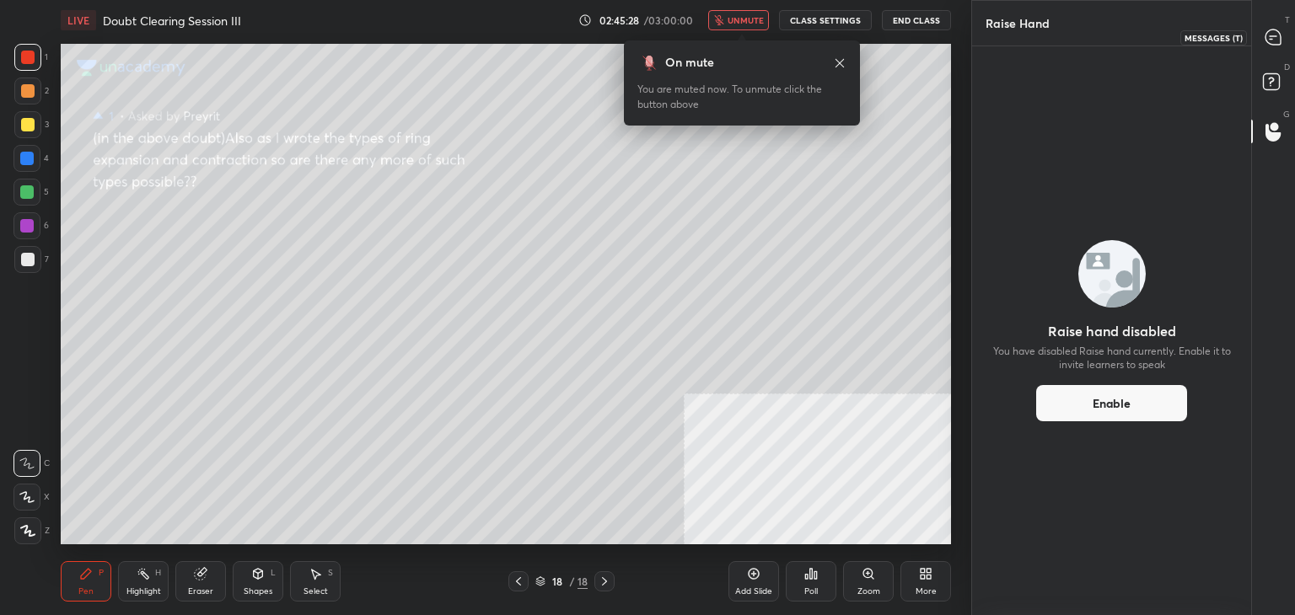
click at [1274, 36] on icon at bounding box center [1272, 36] width 15 height 15
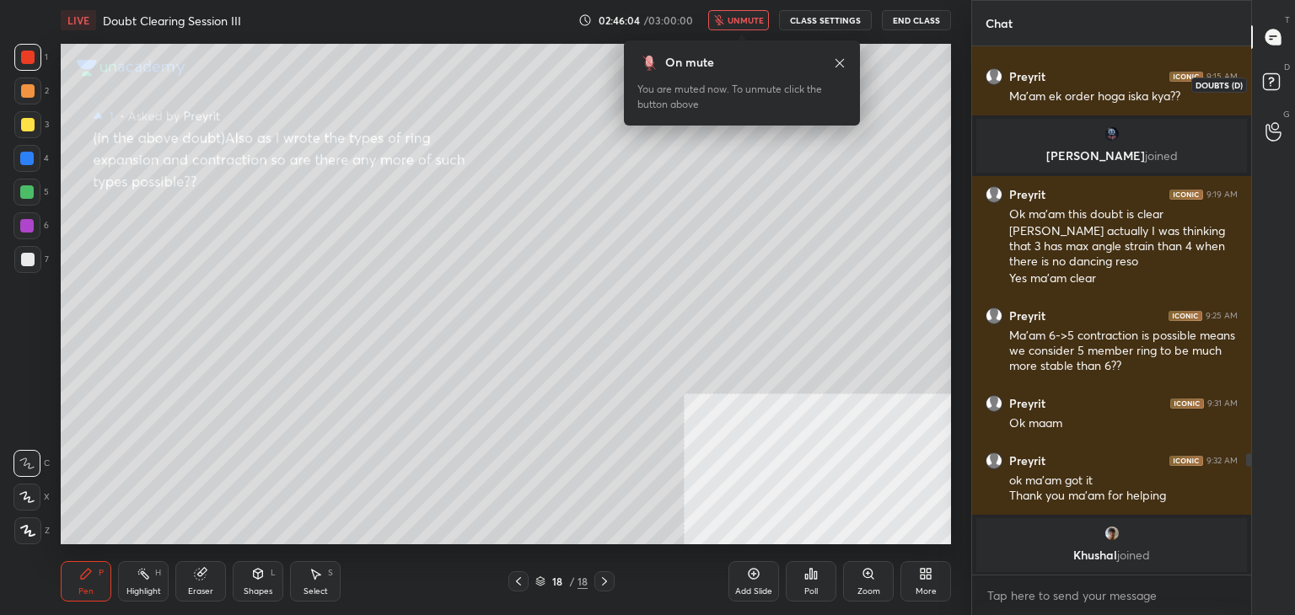
click at [1278, 70] on icon at bounding box center [1273, 84] width 30 height 30
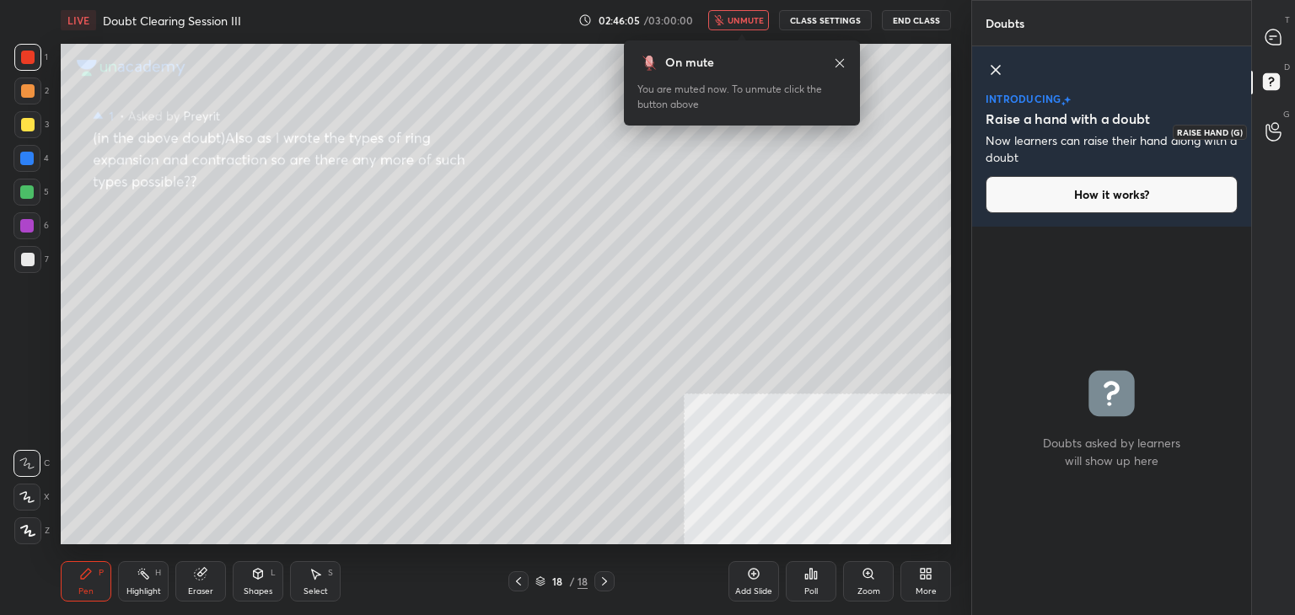
click at [1263, 116] on div at bounding box center [1274, 131] width 34 height 30
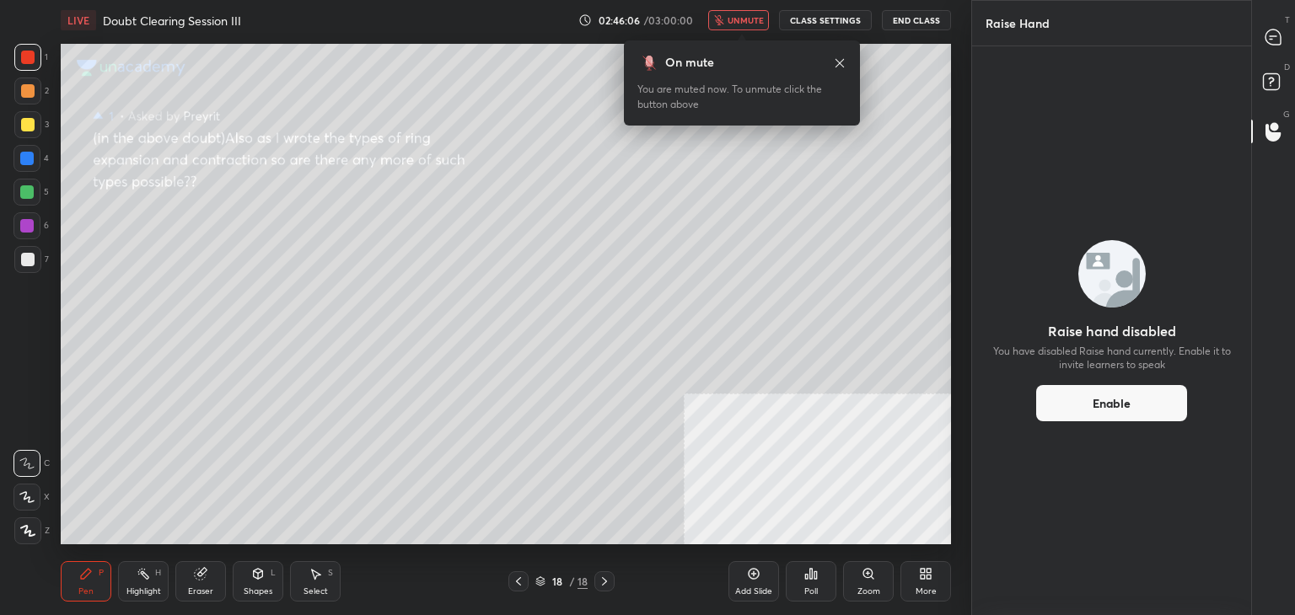
click at [1254, 52] on div "T Messages (T)" at bounding box center [1273, 36] width 43 height 47
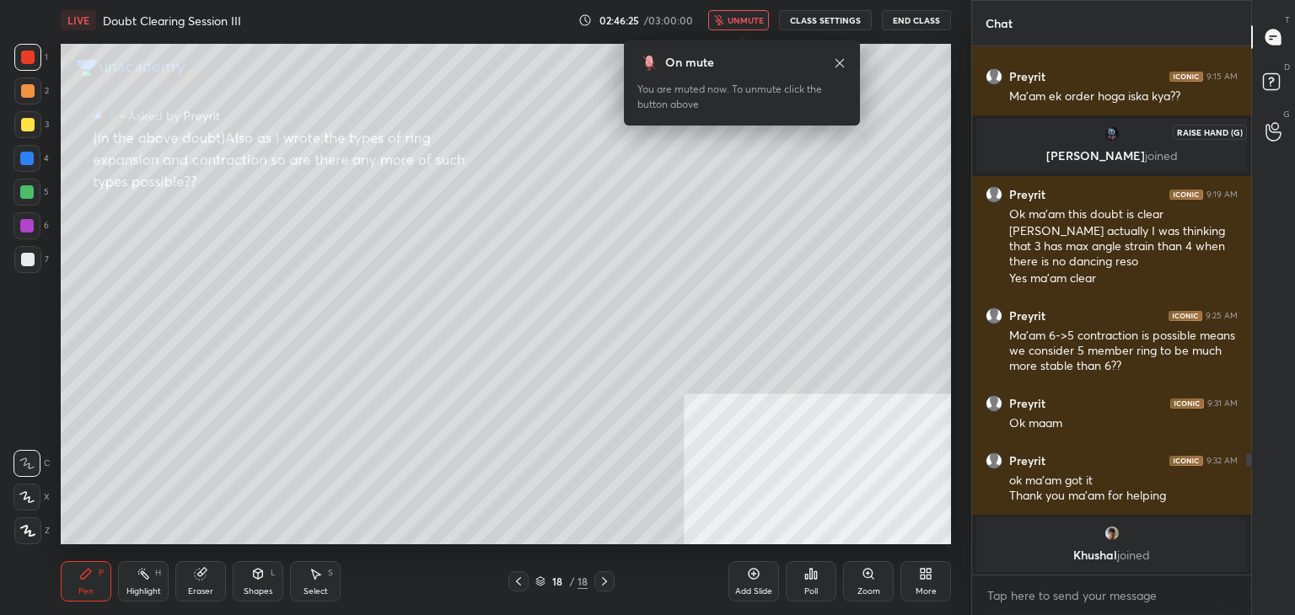
click at [1275, 123] on icon at bounding box center [1273, 131] width 16 height 19
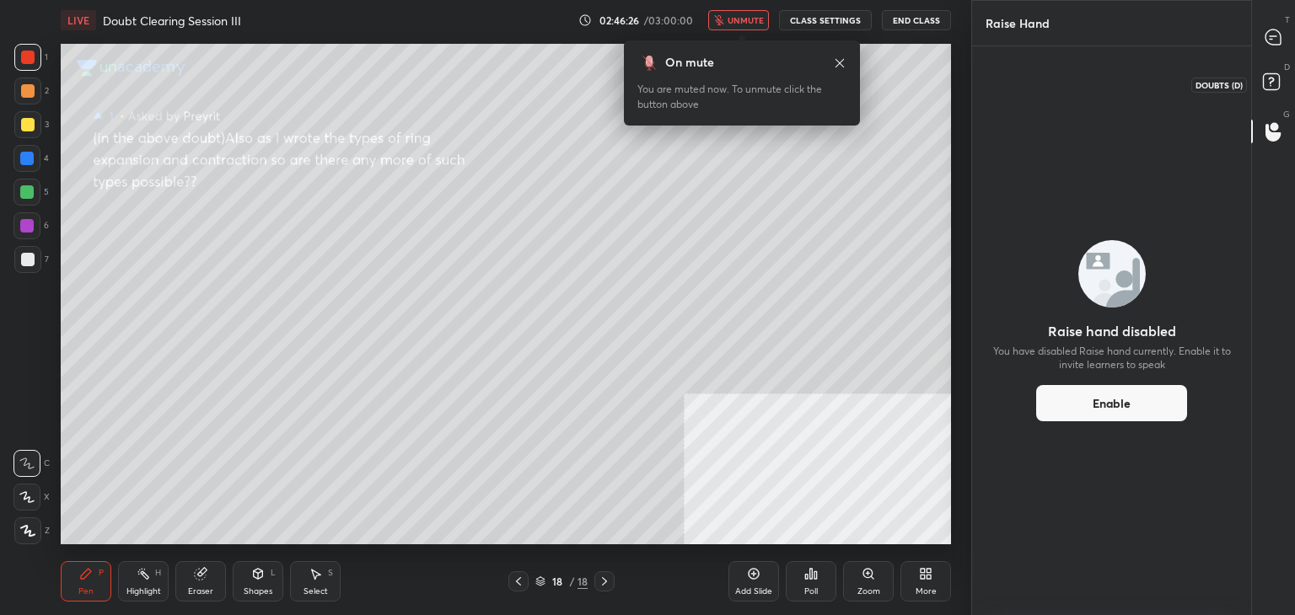
click at [1271, 91] on icon at bounding box center [1273, 84] width 30 height 30
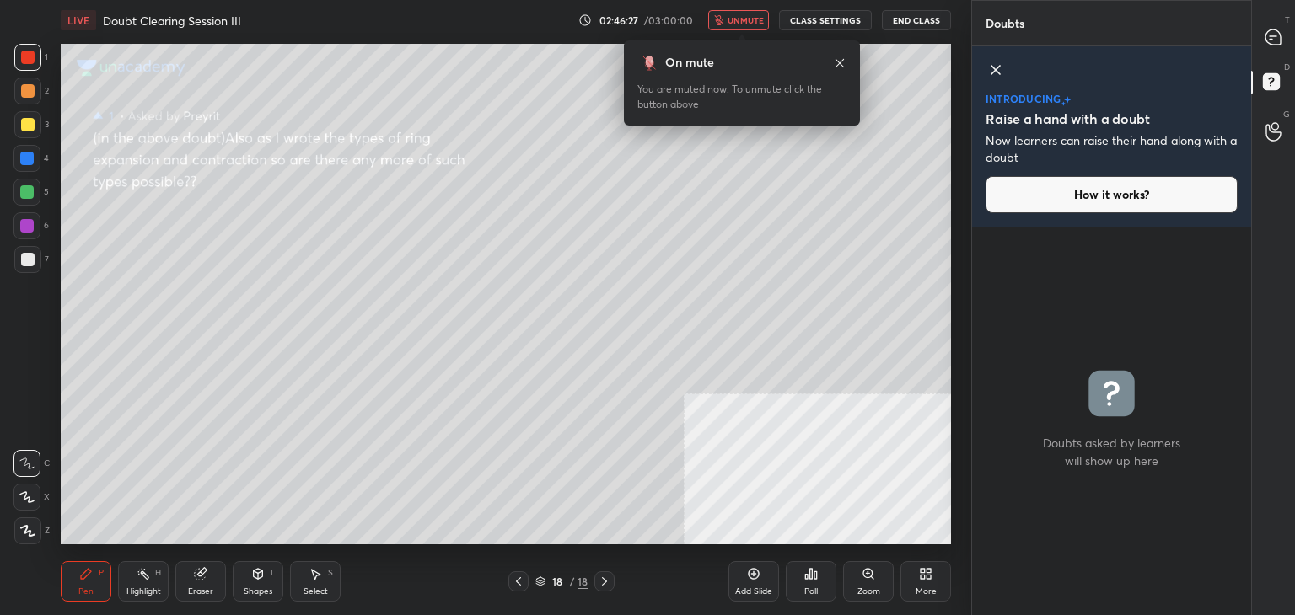
click at [1271, 62] on div "D Doubts (D)" at bounding box center [1273, 84] width 43 height 47
click at [1271, 49] on div at bounding box center [1274, 37] width 34 height 30
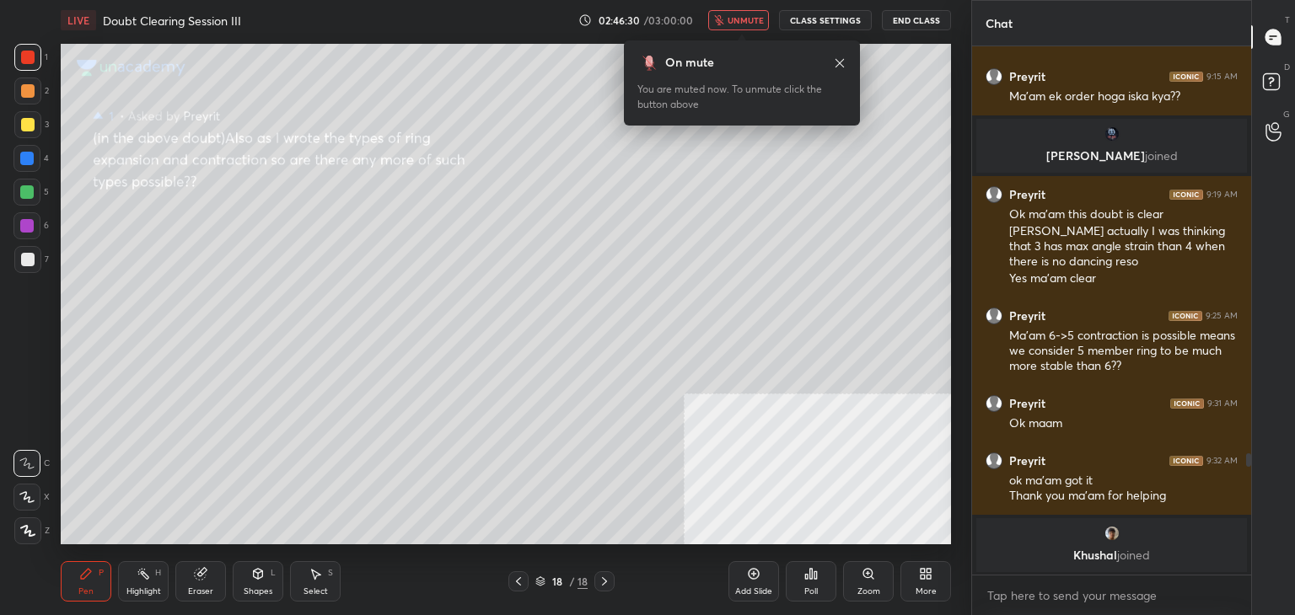
drag, startPoint x: 1249, startPoint y: 456, endPoint x: 1254, endPoint y: 574, distance: 118.1
click at [1254, 574] on div "Chat Preyrit 9:13 AM Ma'am but can't we make 5member ring directly Preyrit 9:14…" at bounding box center [1133, 307] width 324 height 615
click at [1264, 109] on div "G Raise Hand (G)" at bounding box center [1273, 131] width 43 height 47
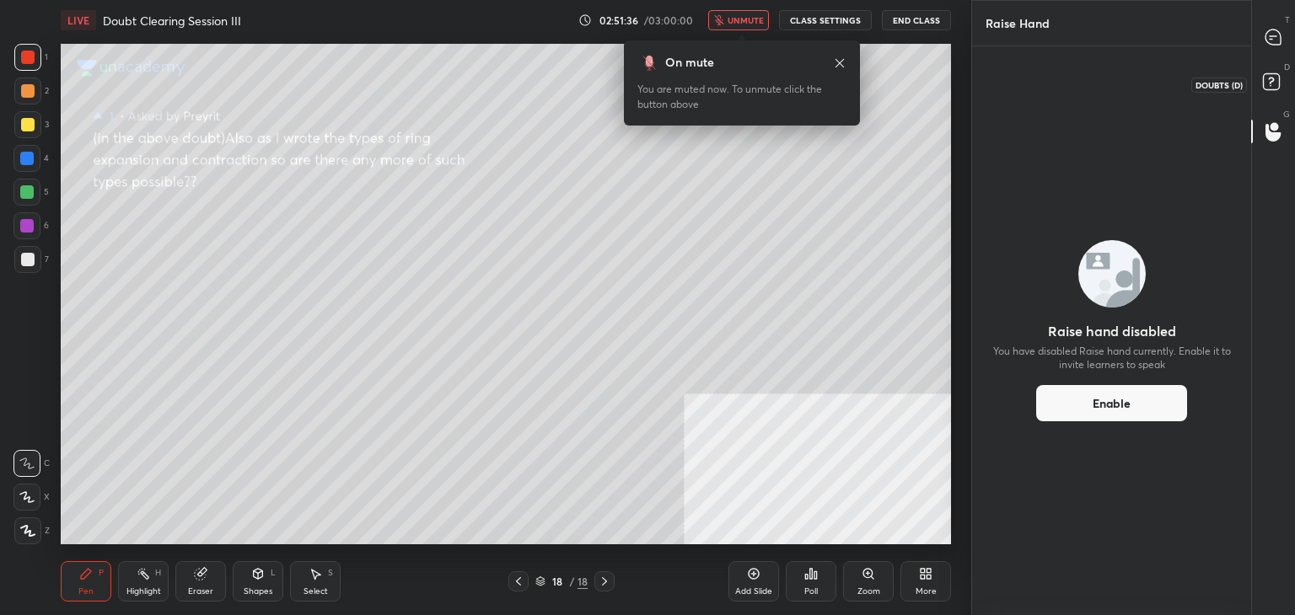
click at [1268, 82] on rect at bounding box center [1271, 82] width 16 height 16
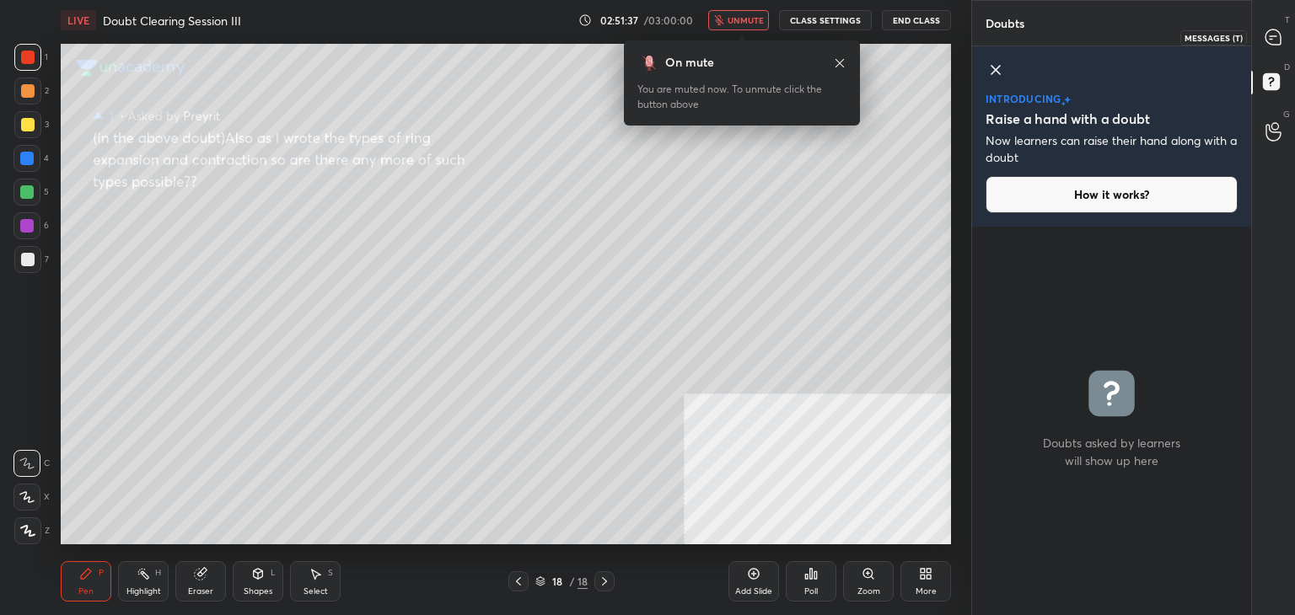
click at [1271, 36] on icon at bounding box center [1272, 36] width 15 height 15
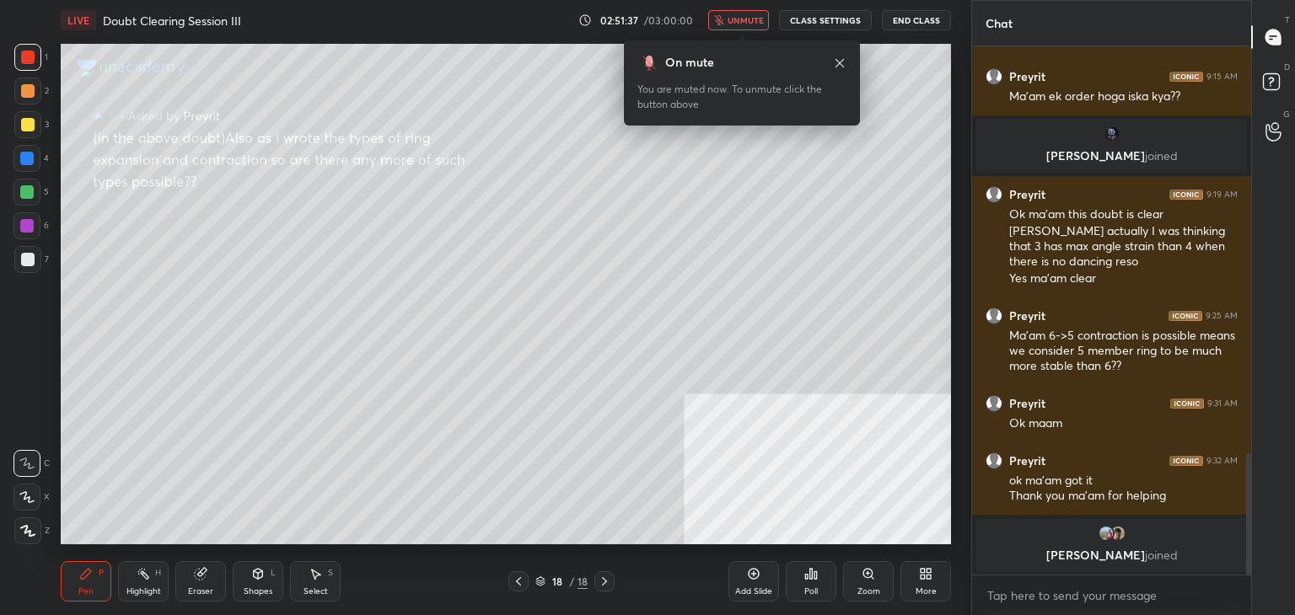
scroll to position [523, 274]
click at [921, 22] on button "End Class" at bounding box center [916, 20] width 67 height 20
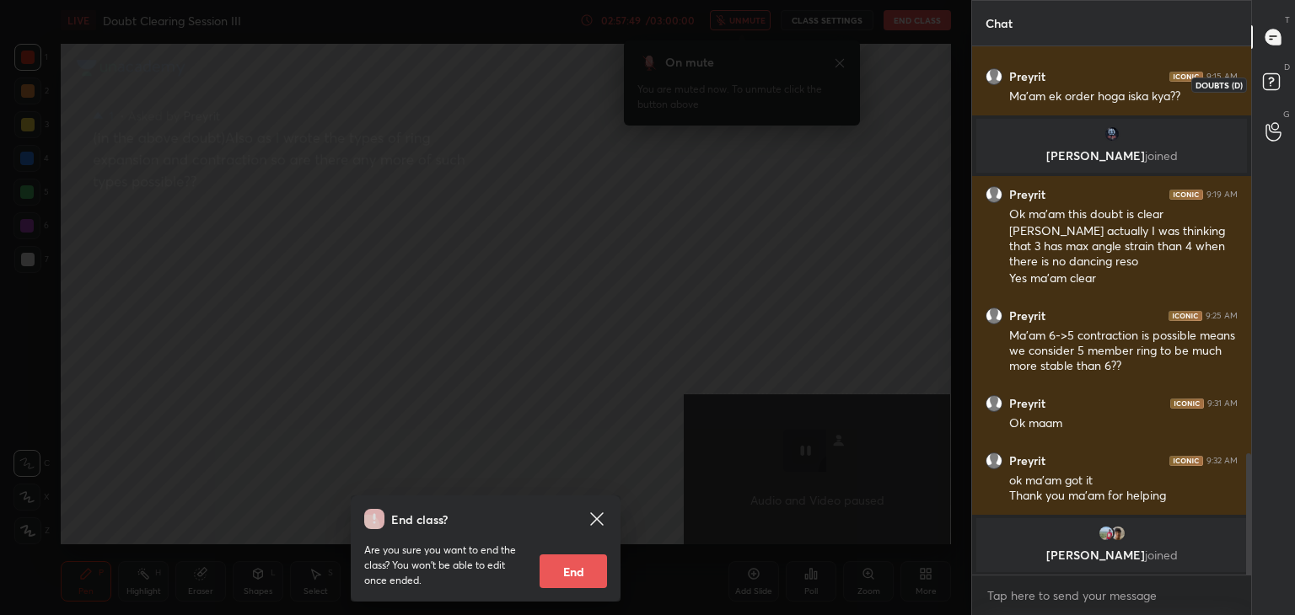
click at [1258, 79] on icon at bounding box center [1273, 84] width 30 height 30
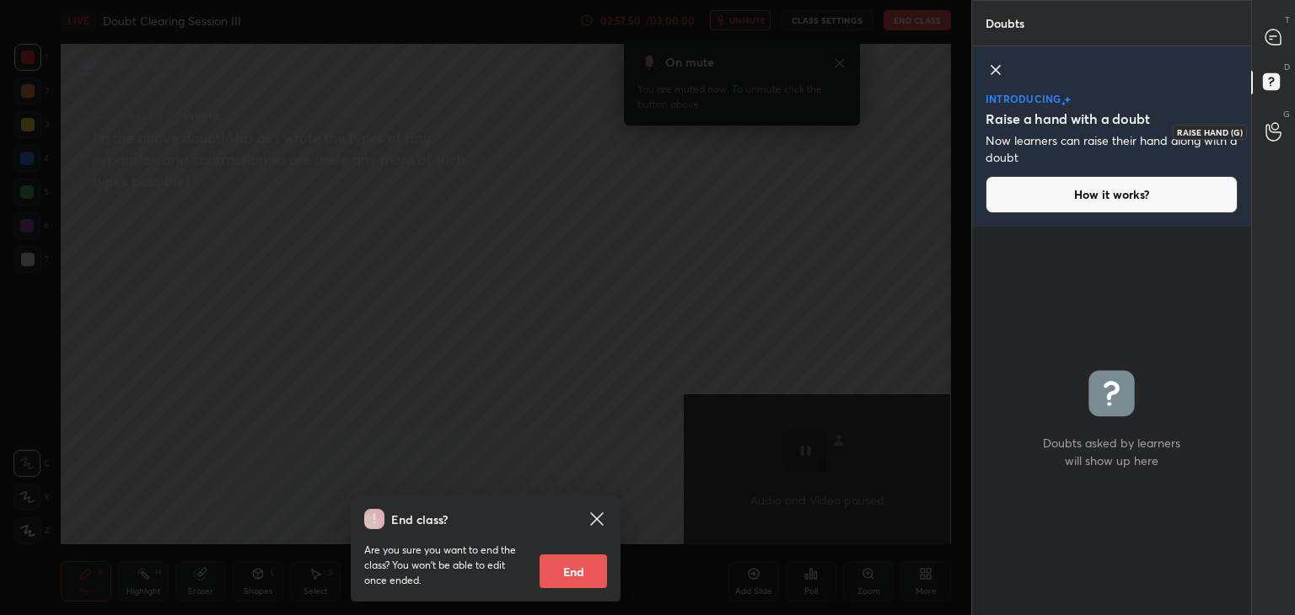
click at [1258, 116] on div at bounding box center [1274, 131] width 34 height 30
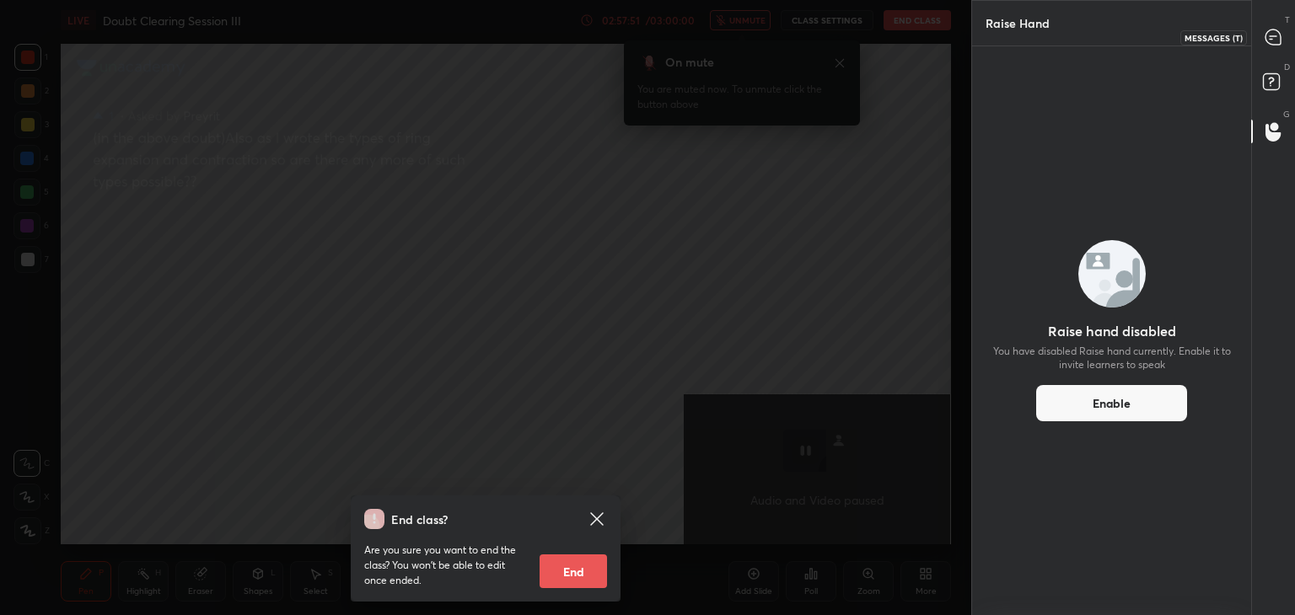
click at [1278, 34] on icon at bounding box center [1272, 36] width 15 height 15
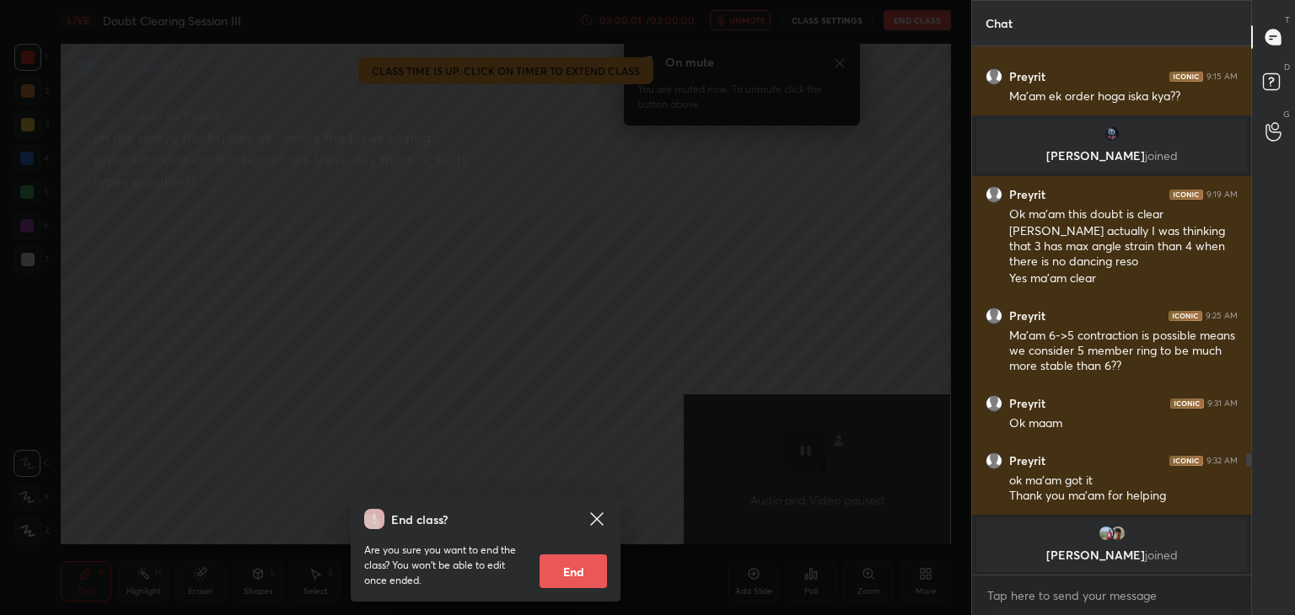
click at [566, 584] on button "End" at bounding box center [572, 572] width 67 height 34
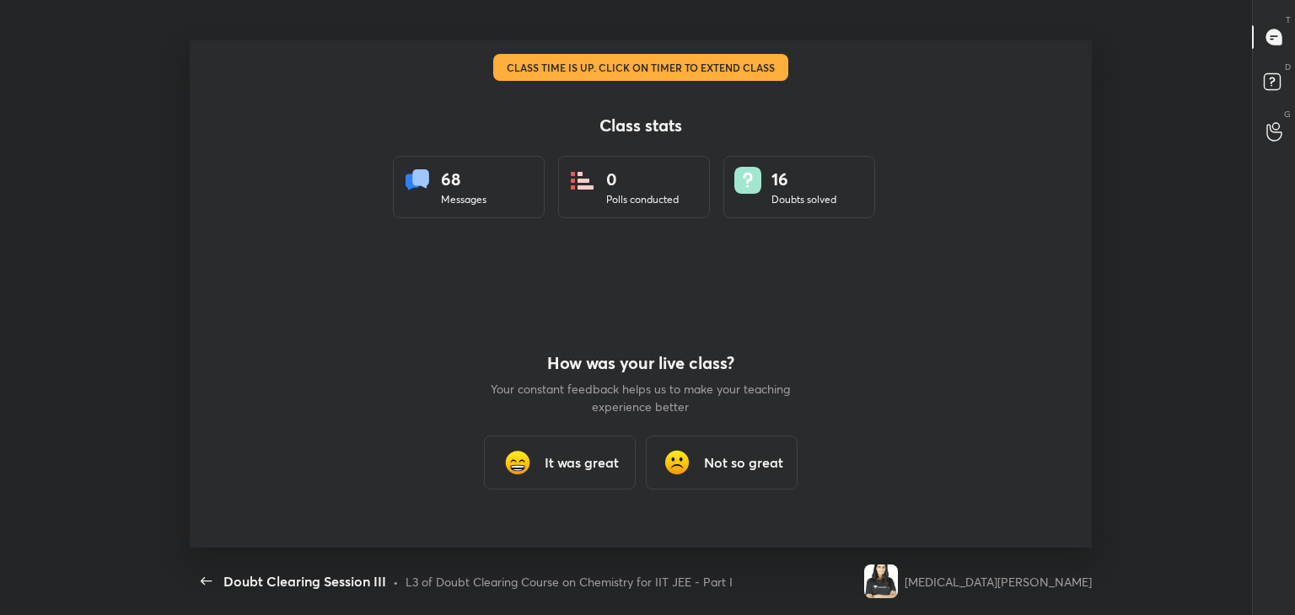
scroll to position [0, 0]
